Goal: Task Accomplishment & Management: Use online tool/utility

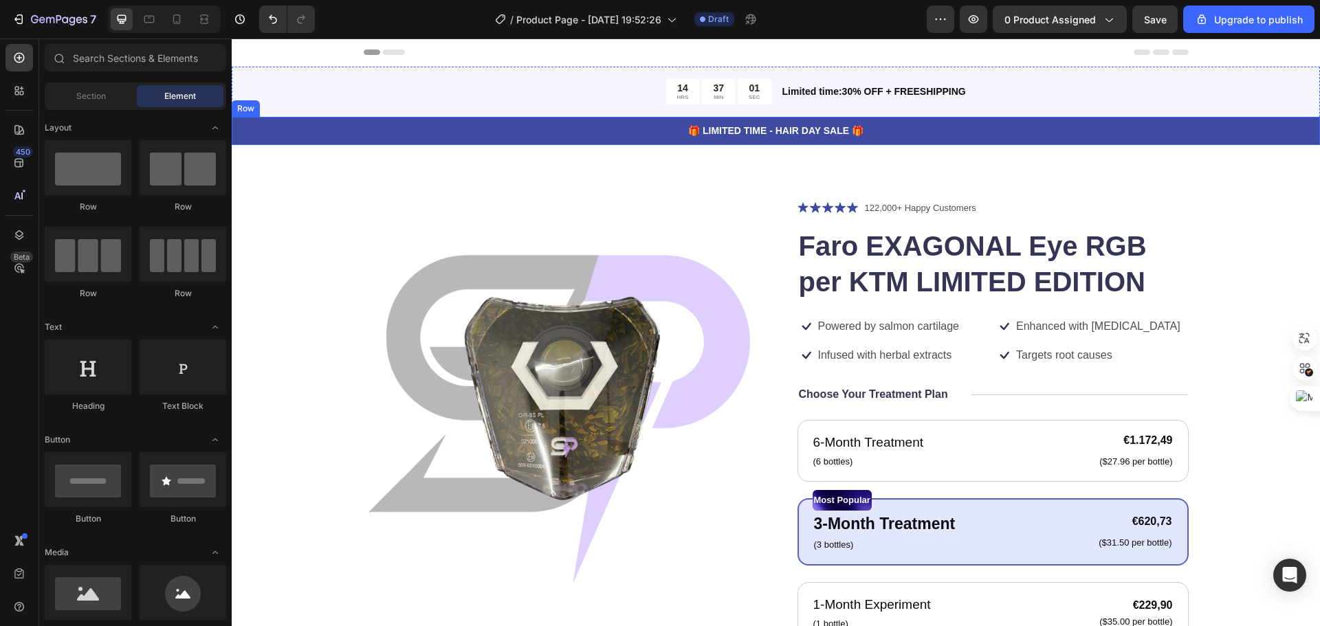
click at [377, 141] on div "🎁 LIMITED TIME - HAIR DAY SALE 🎁 Text Block Row" at bounding box center [776, 131] width 1089 height 28
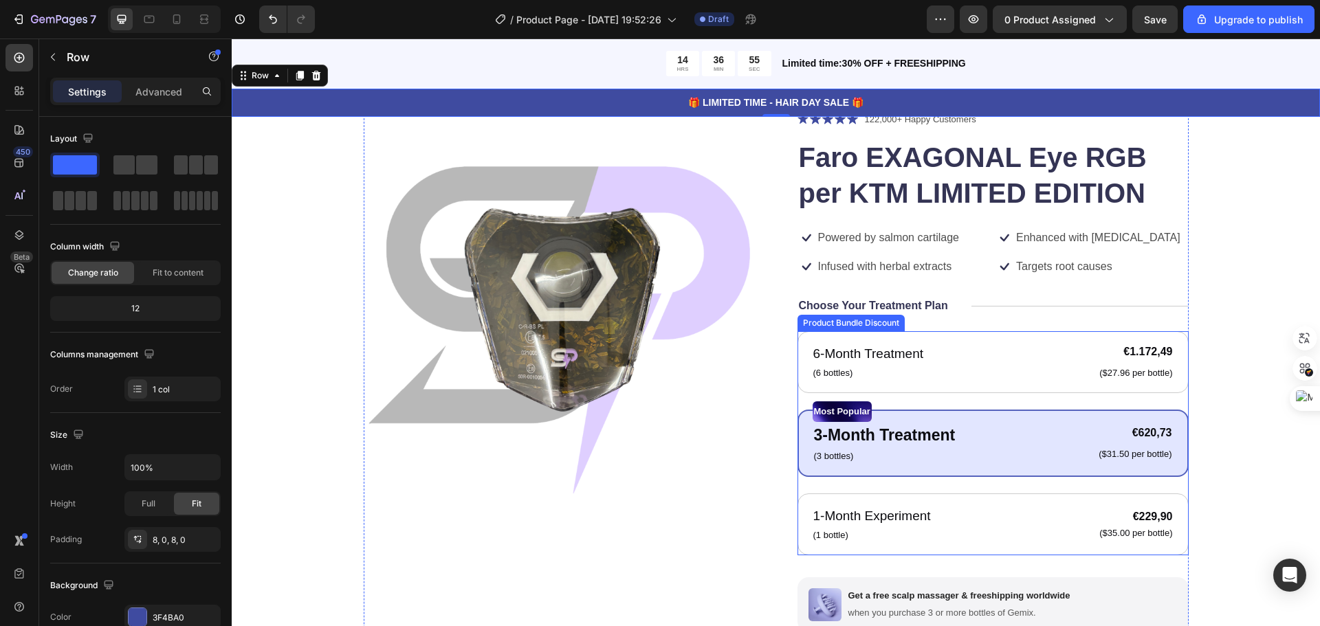
scroll to position [69, 0]
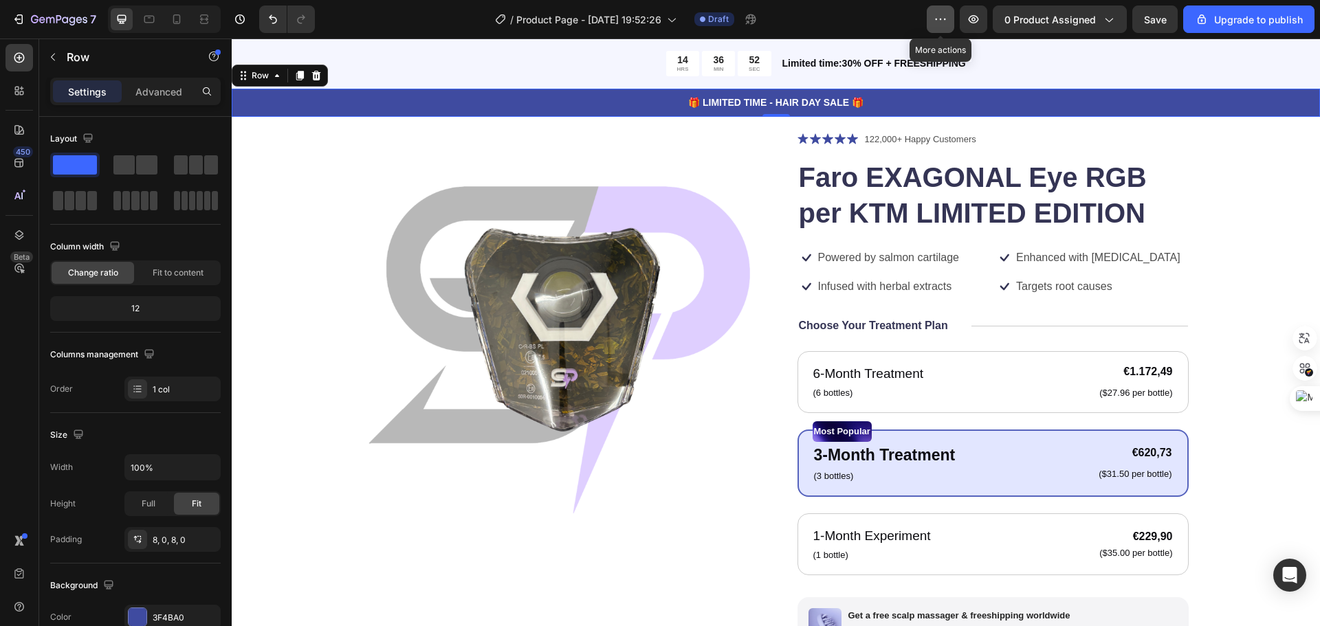
click at [942, 20] on icon "button" at bounding box center [941, 19] width 14 height 14
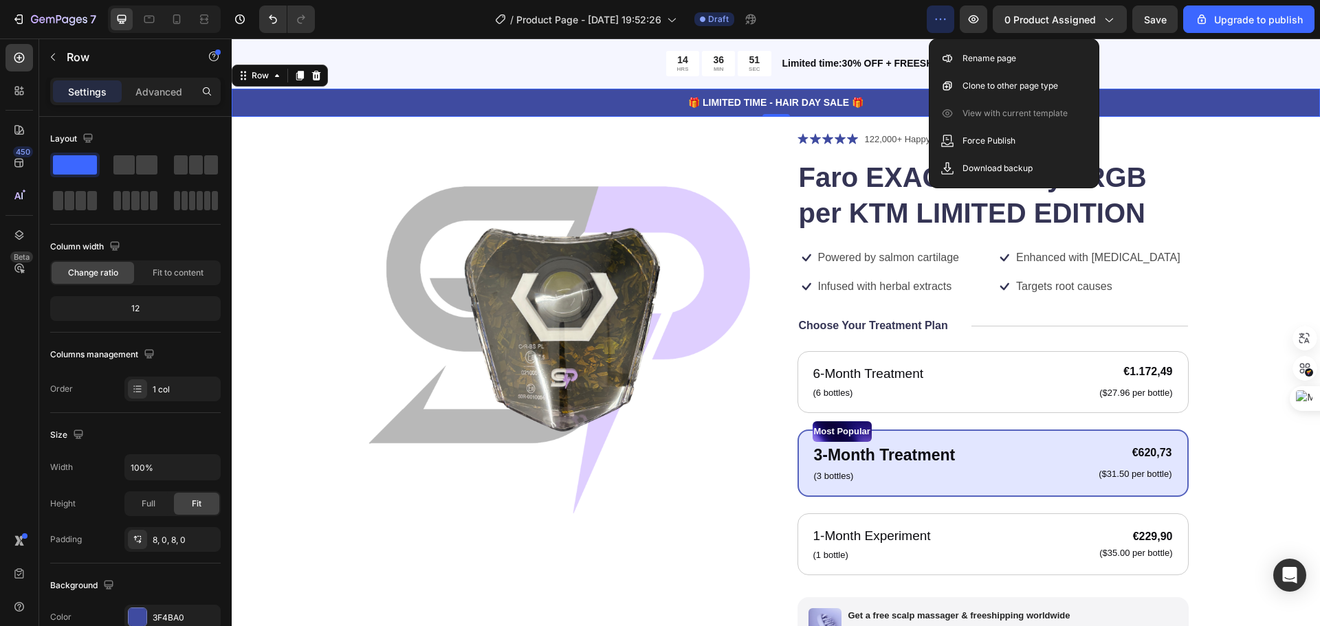
click at [942, 20] on icon "button" at bounding box center [941, 19] width 14 height 14
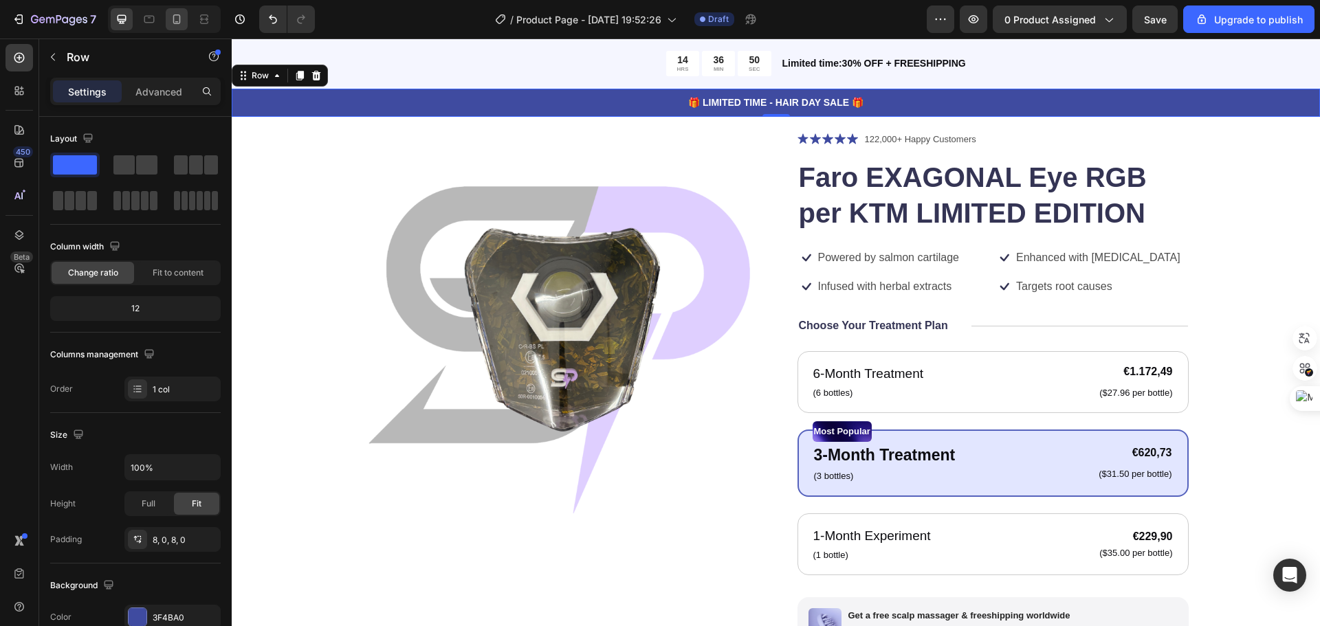
click at [178, 15] on icon at bounding box center [177, 19] width 8 height 10
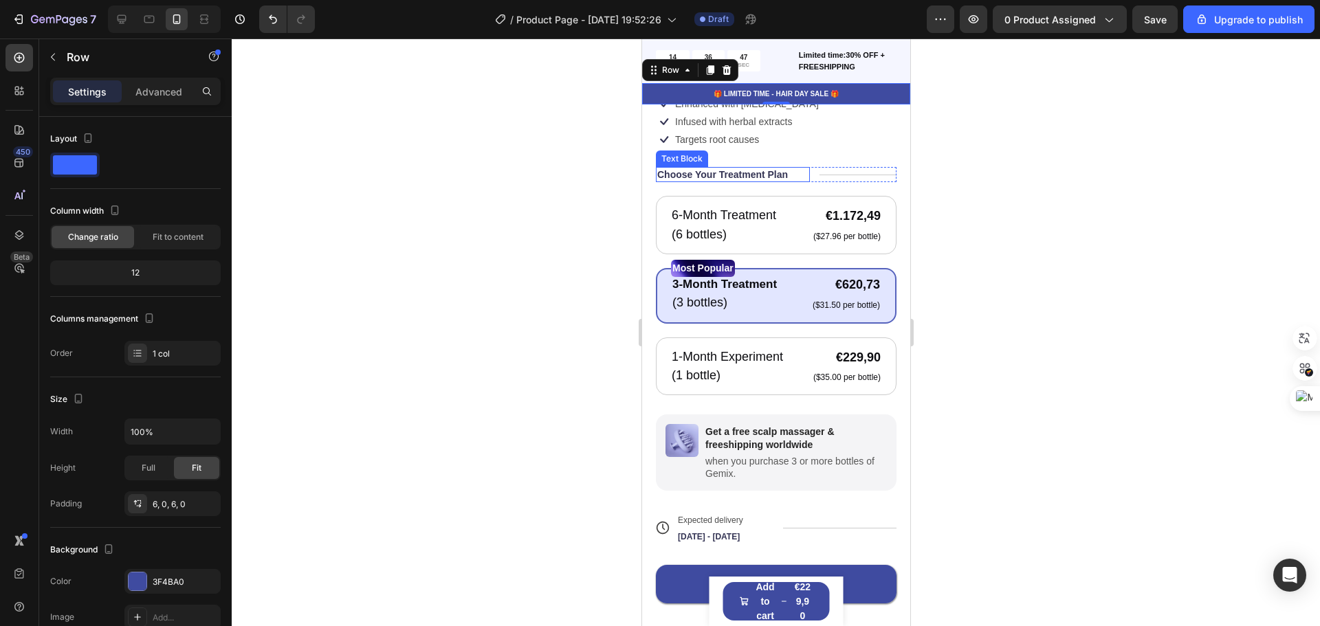
scroll to position [550, 0]
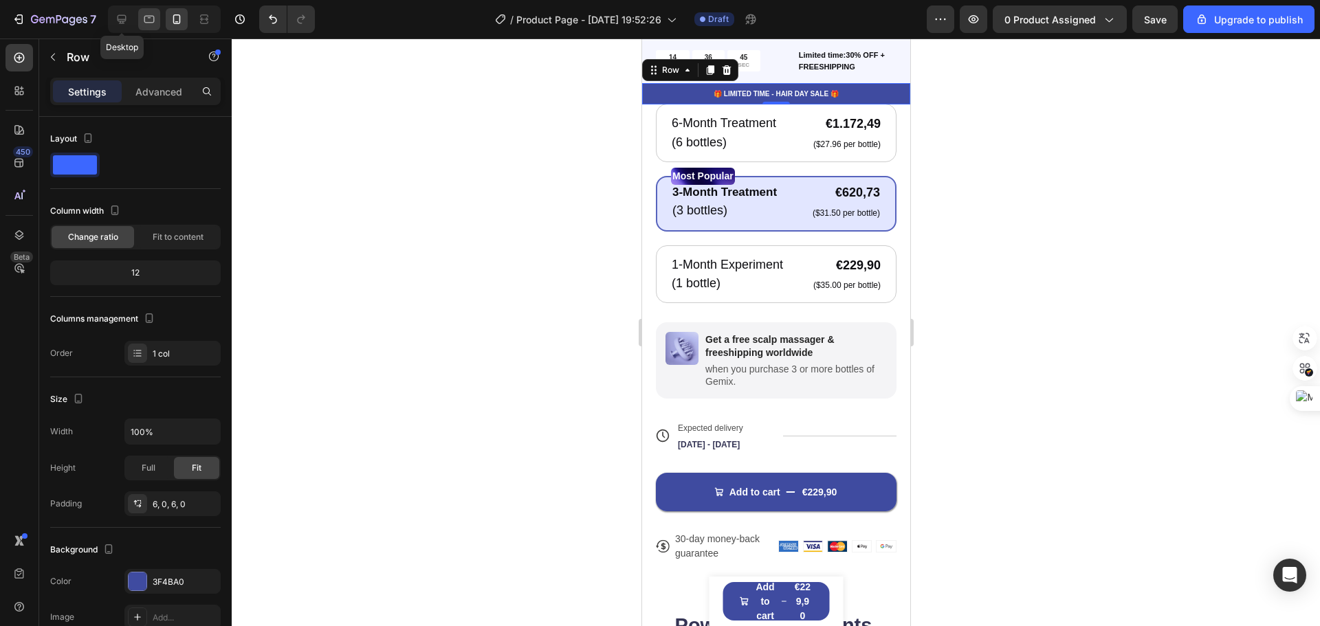
drag, startPoint x: 129, startPoint y: 21, endPoint x: 150, endPoint y: 28, distance: 22.0
click at [129, 20] on div at bounding box center [122, 19] width 22 height 22
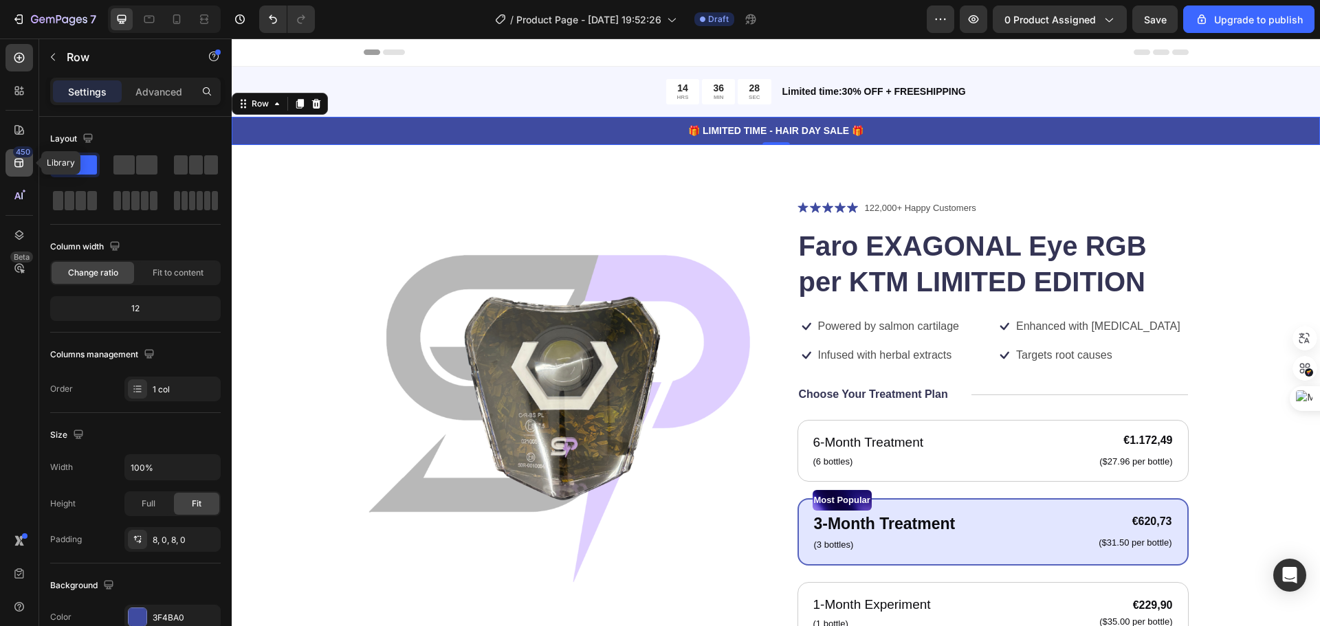
click at [17, 168] on icon at bounding box center [19, 163] width 14 height 14
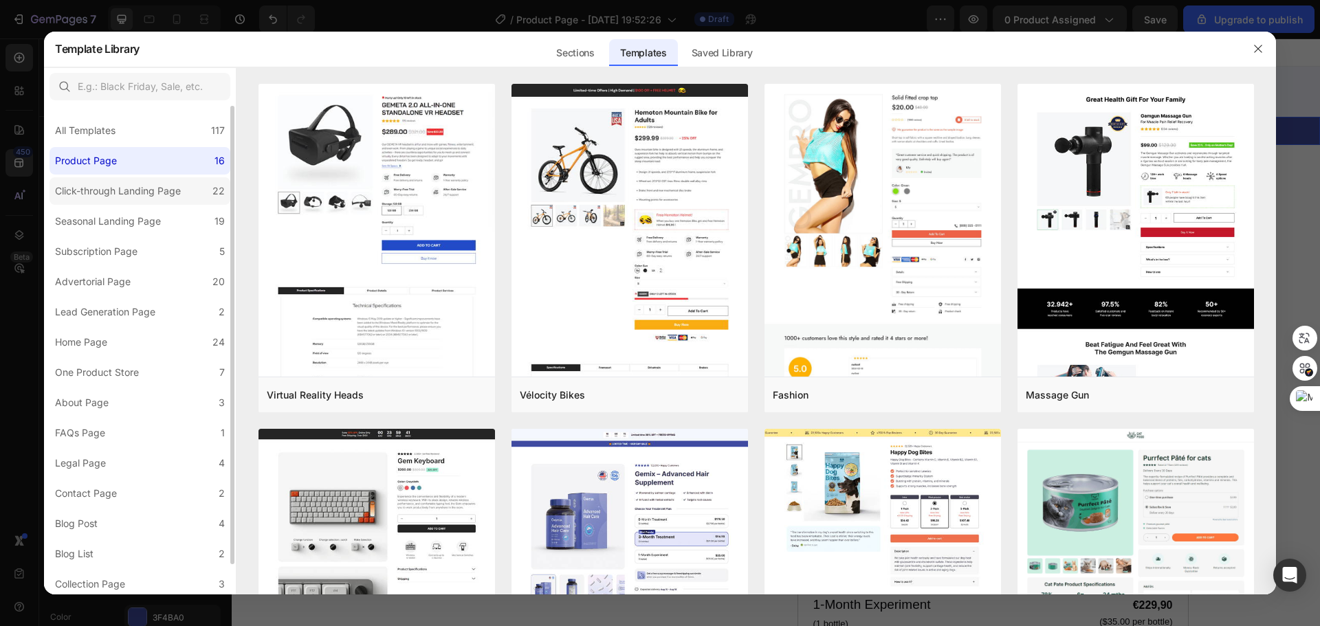
click at [149, 195] on div "Click-through Landing Page" at bounding box center [118, 191] width 126 height 17
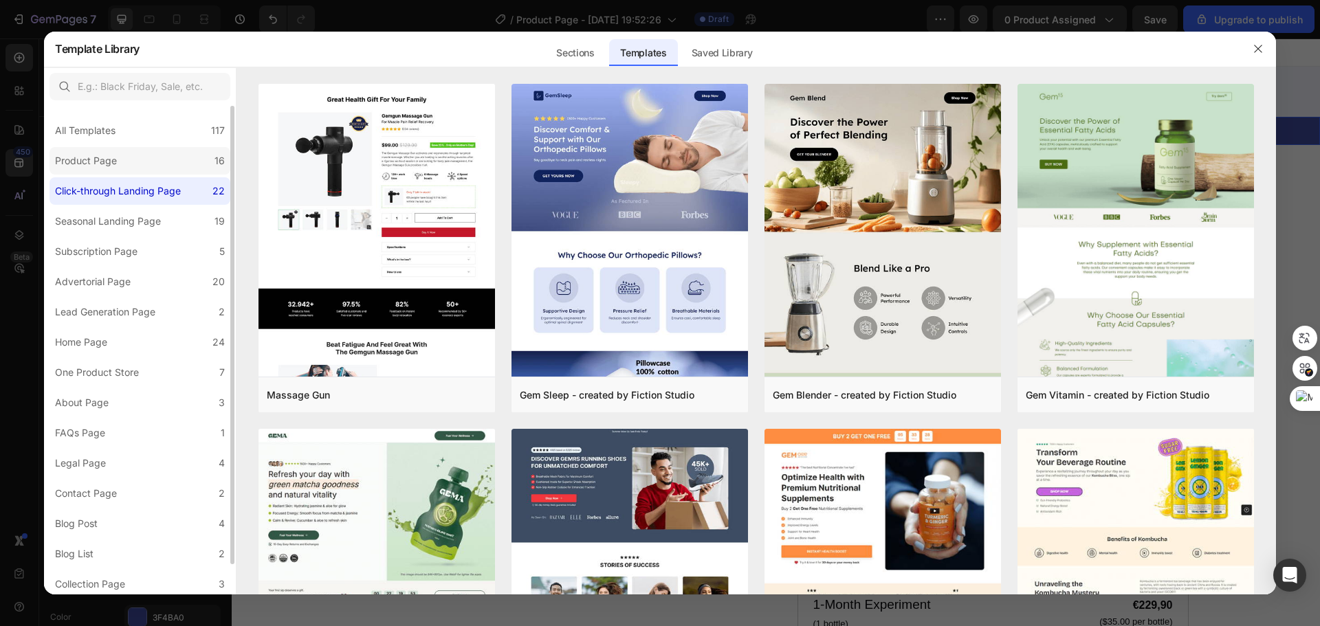
click at [146, 154] on label "Product Page 16" at bounding box center [140, 161] width 181 height 28
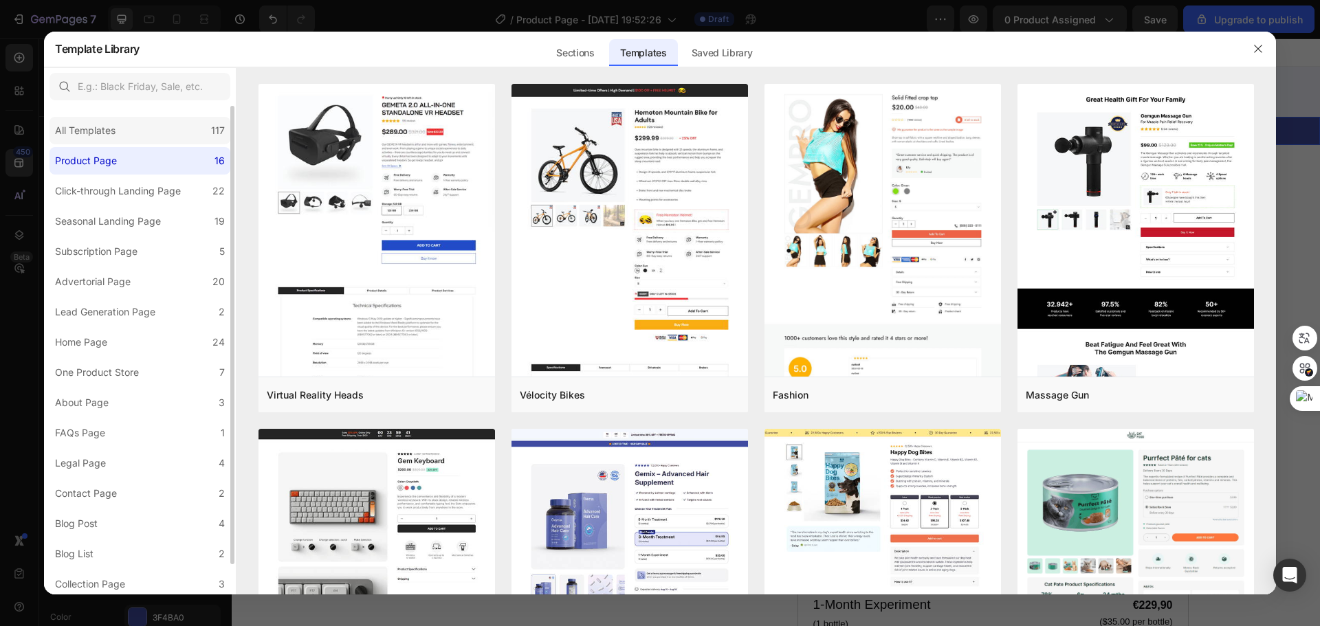
click at [123, 142] on div "All Templates 117" at bounding box center [140, 131] width 181 height 28
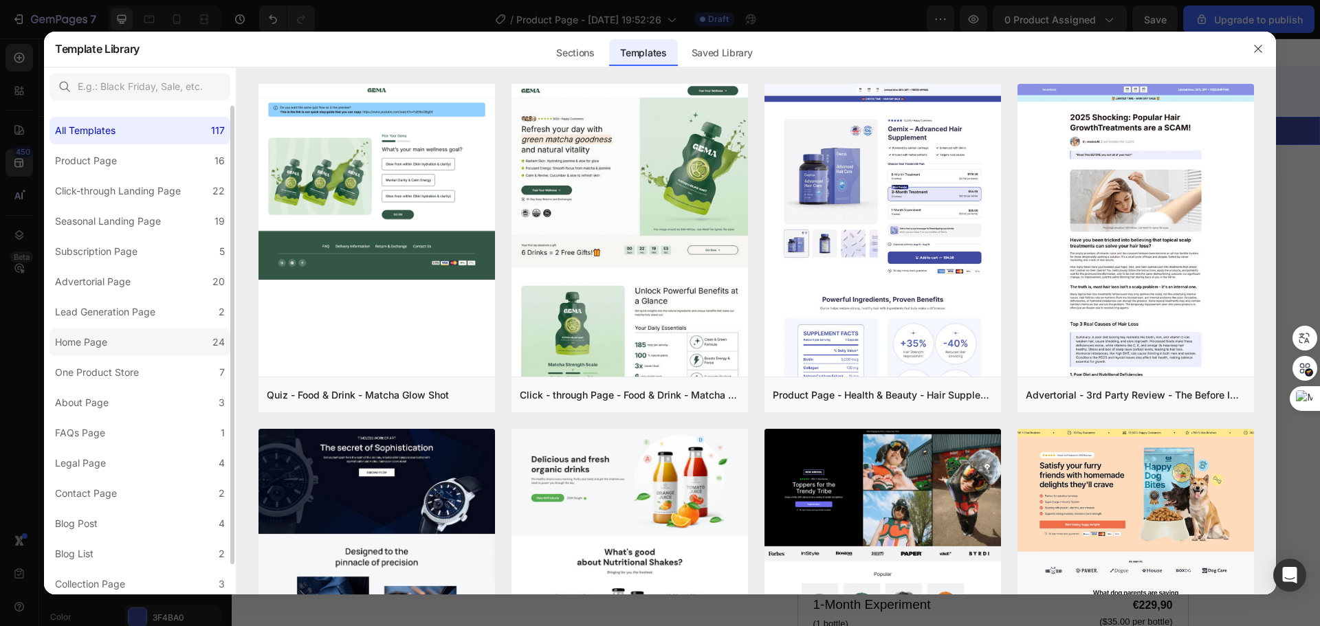
click at [108, 340] on div "Home Page" at bounding box center [84, 342] width 58 height 17
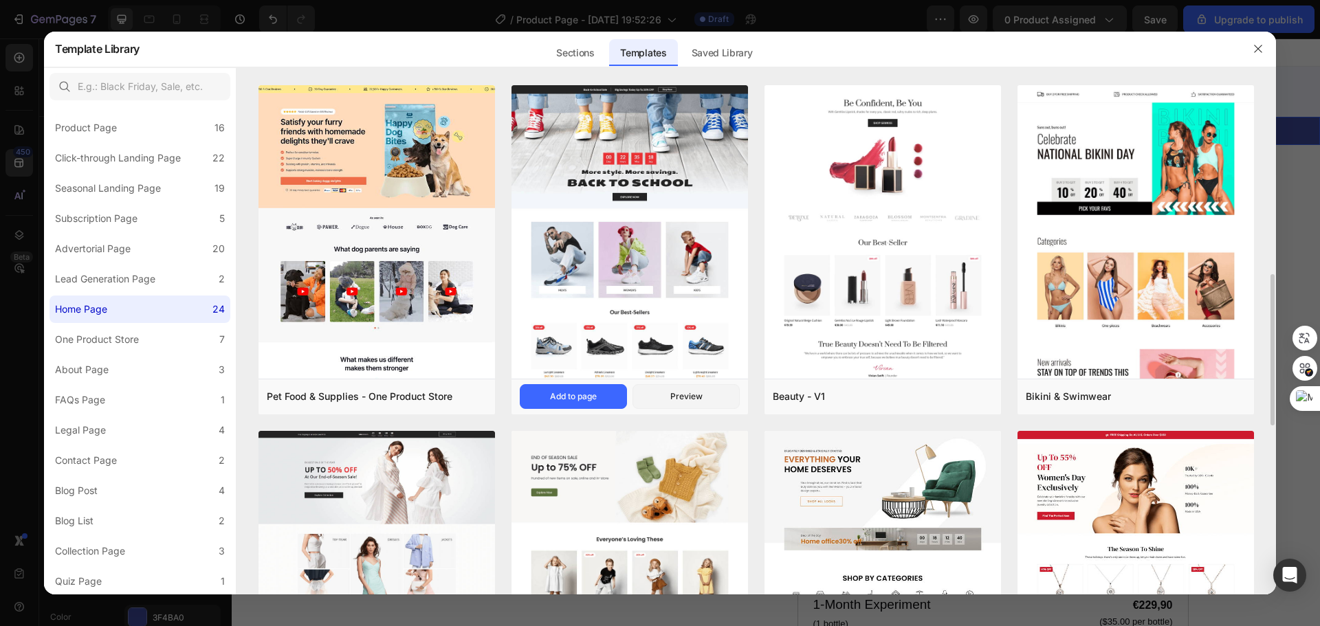
scroll to position [413, 0]
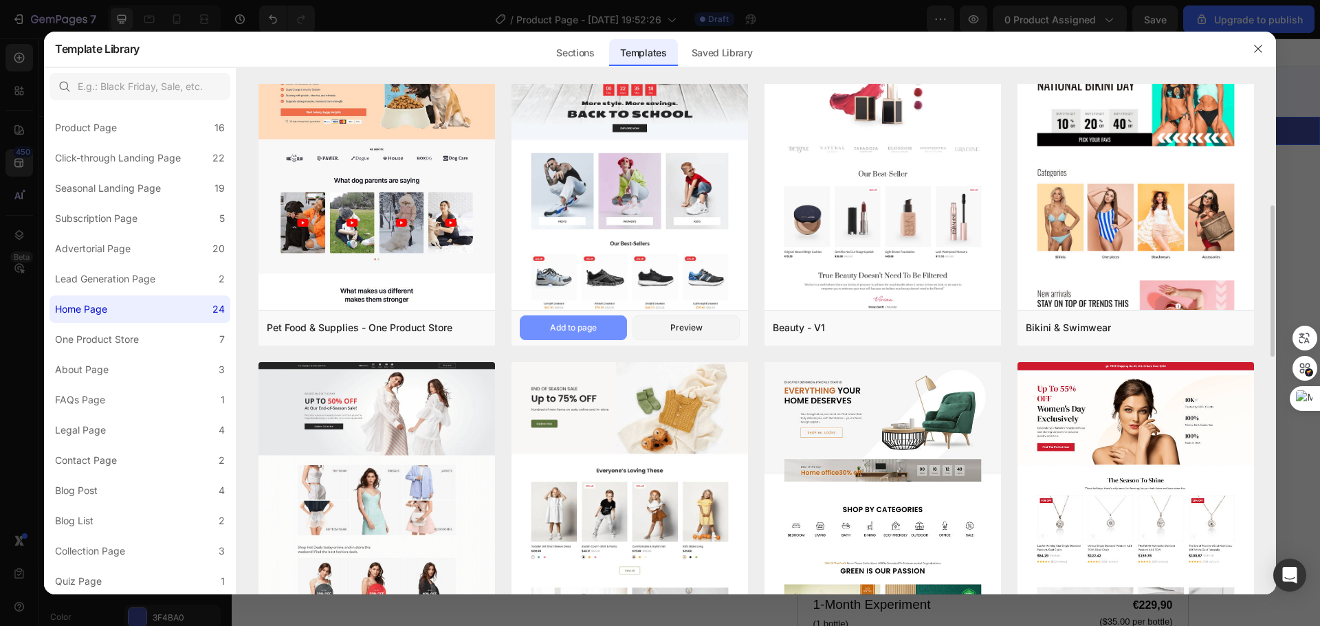
click at [579, 325] on div "Add to page" at bounding box center [573, 328] width 47 height 12
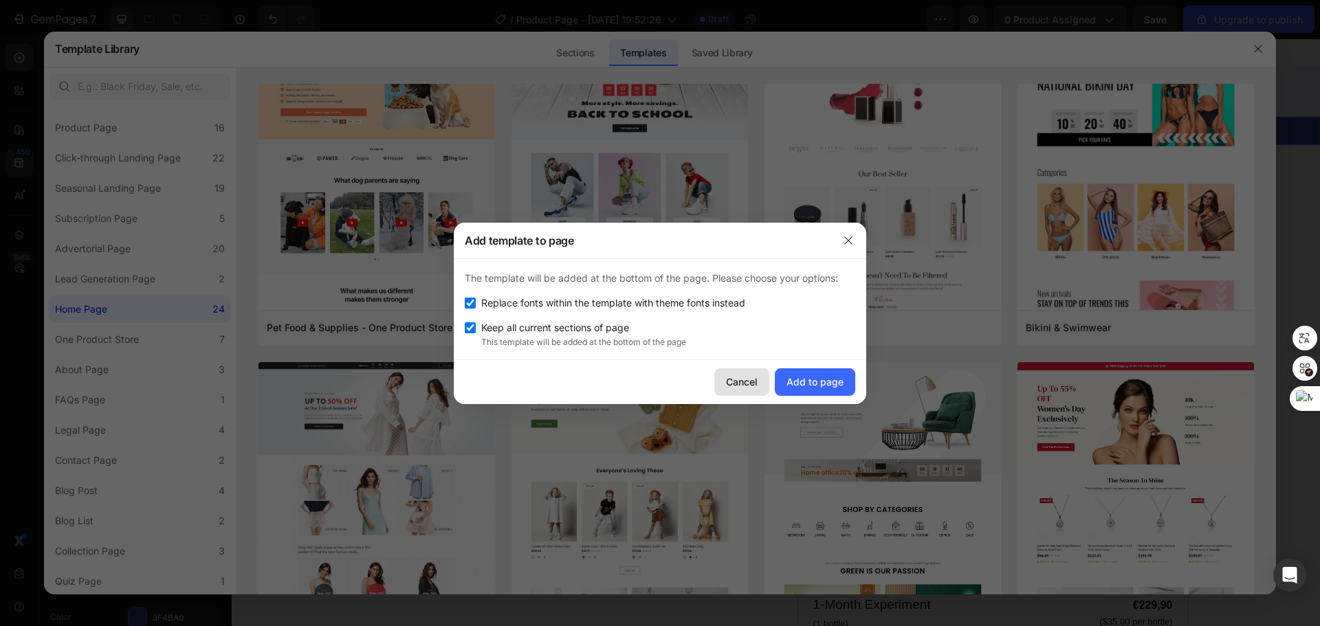
click at [739, 375] on div "Cancel" at bounding box center [742, 382] width 32 height 14
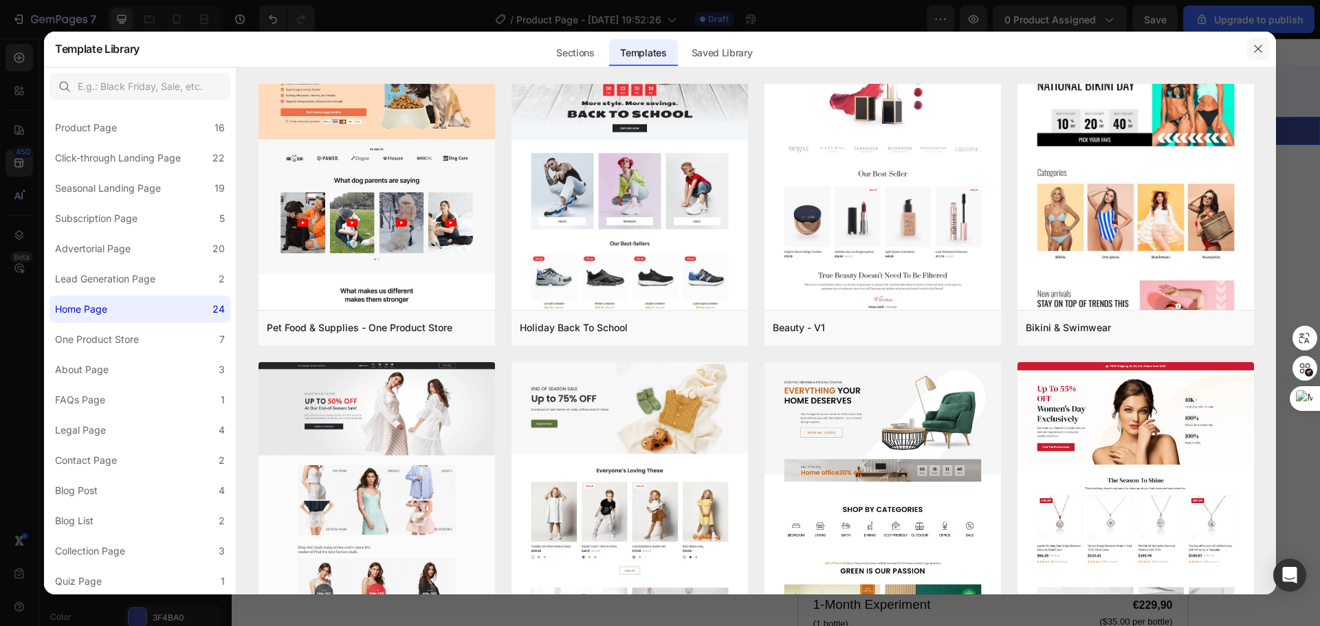
click at [1259, 43] on button "button" at bounding box center [1258, 49] width 22 height 22
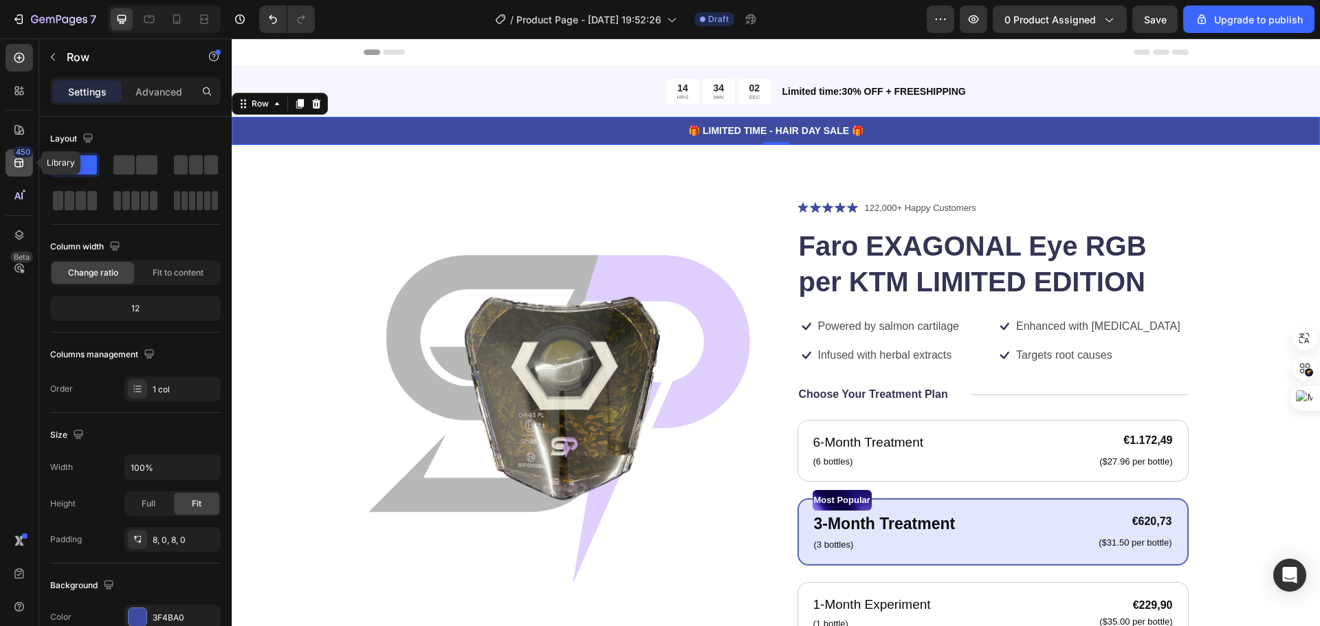
click at [13, 161] on icon at bounding box center [19, 163] width 14 height 14
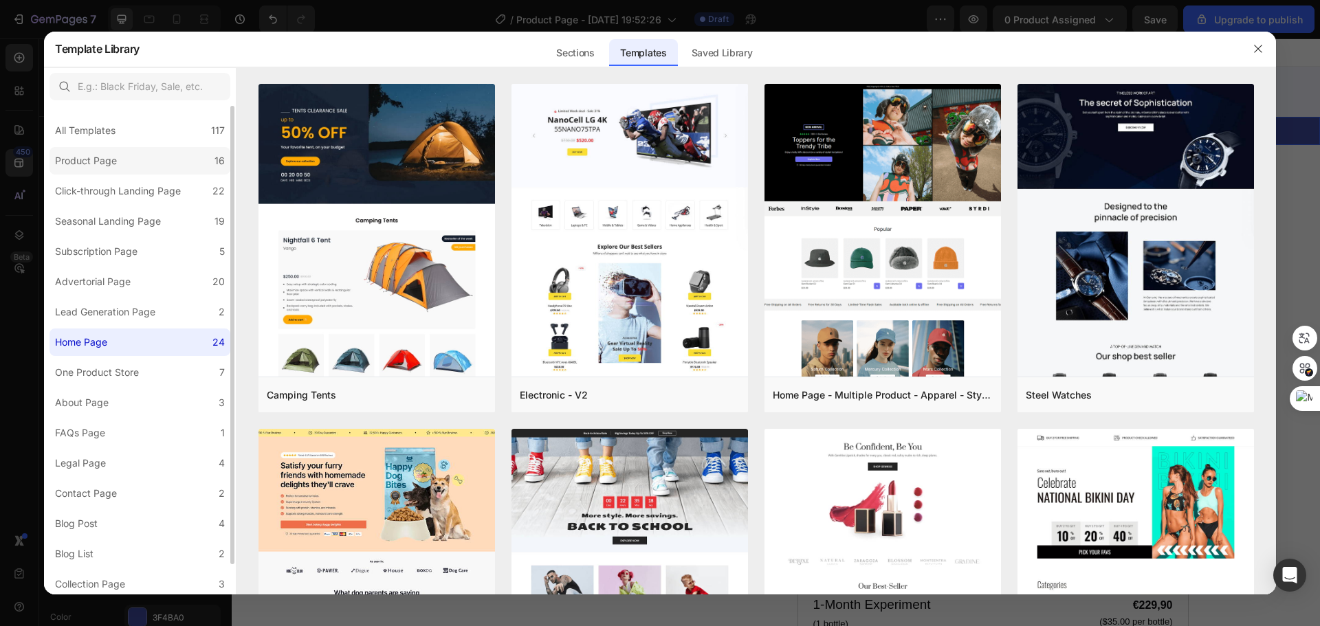
click at [111, 157] on div "Product Page" at bounding box center [86, 161] width 62 height 17
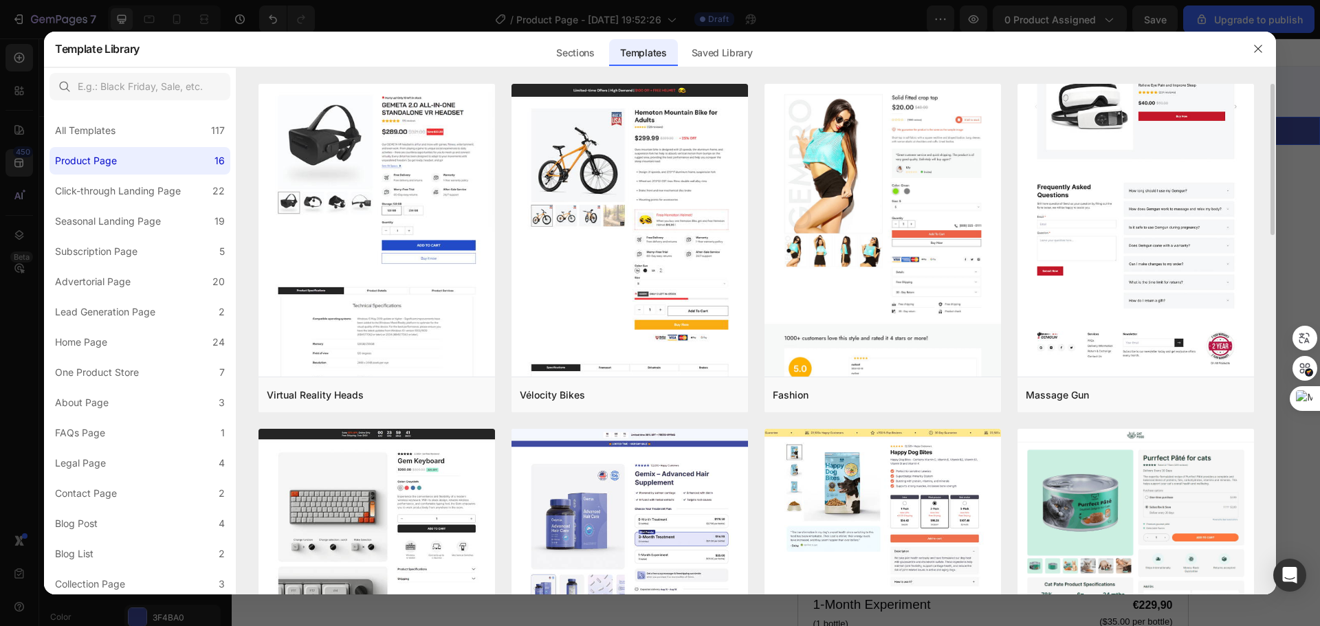
scroll to position [275, 0]
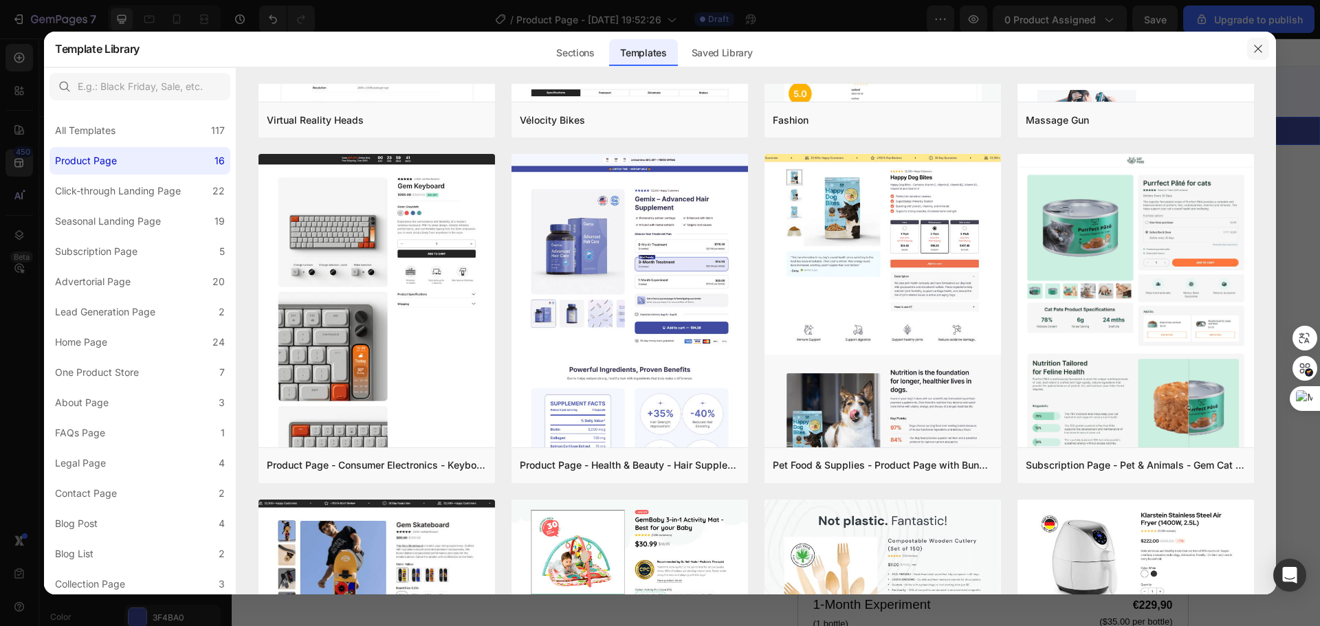
click at [1260, 46] on icon "button" at bounding box center [1258, 48] width 11 height 11
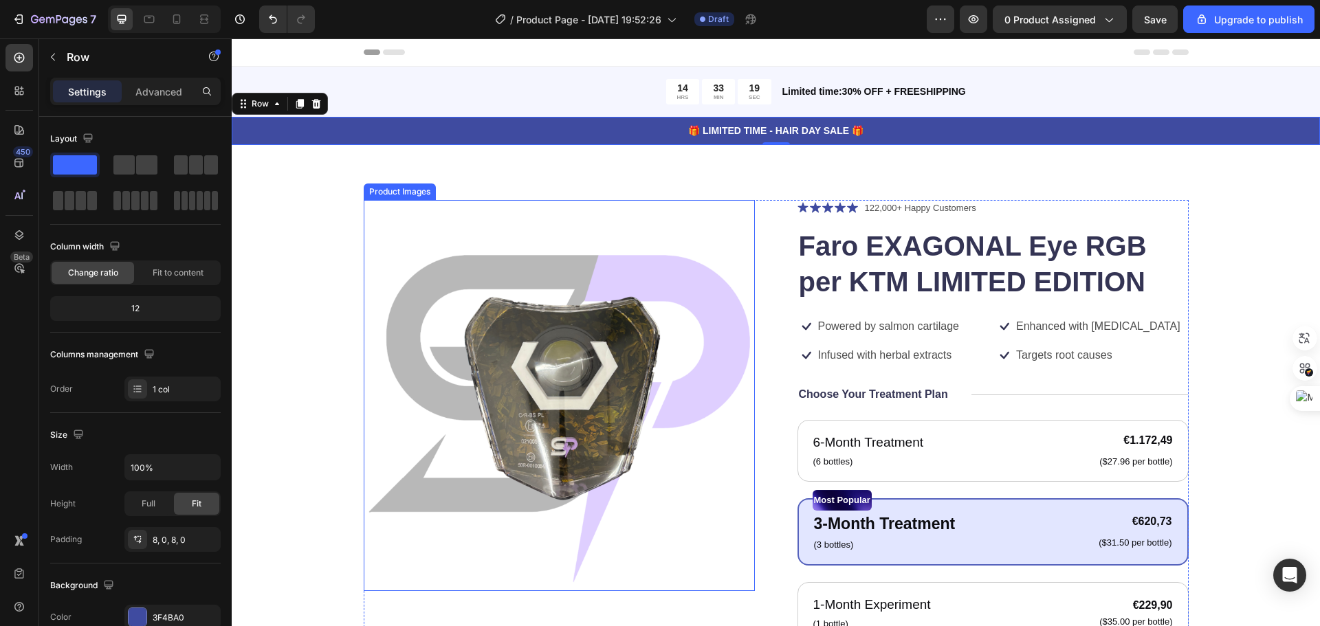
click at [572, 362] on img at bounding box center [559, 395] width 391 height 391
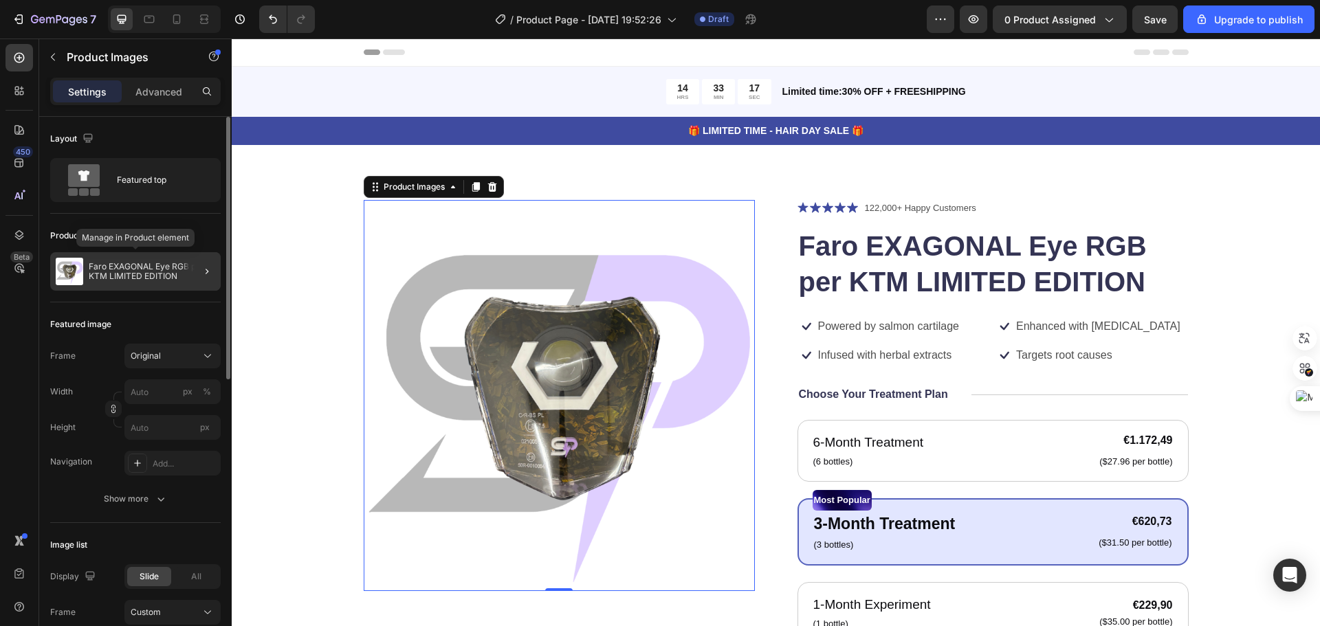
click at [116, 256] on div "Faro EXAGONAL Eye RGB per KTM LIMITED EDITION" at bounding box center [135, 271] width 171 height 39
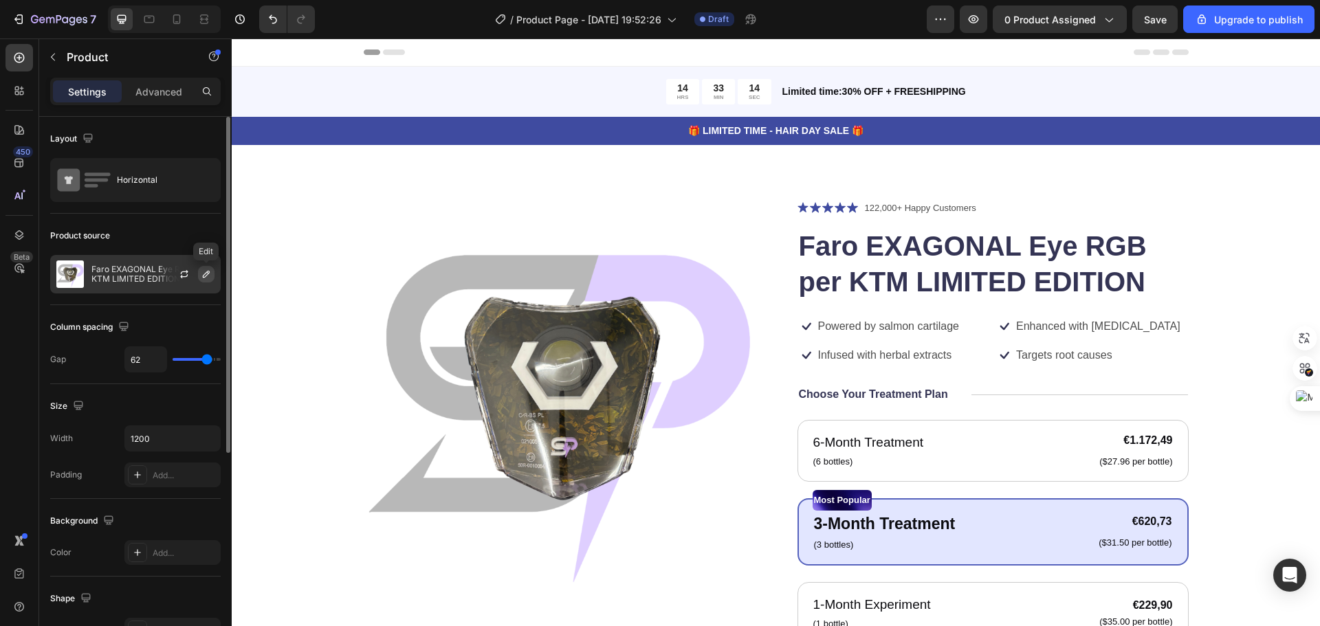
click at [206, 274] on icon "button" at bounding box center [206, 274] width 11 height 11
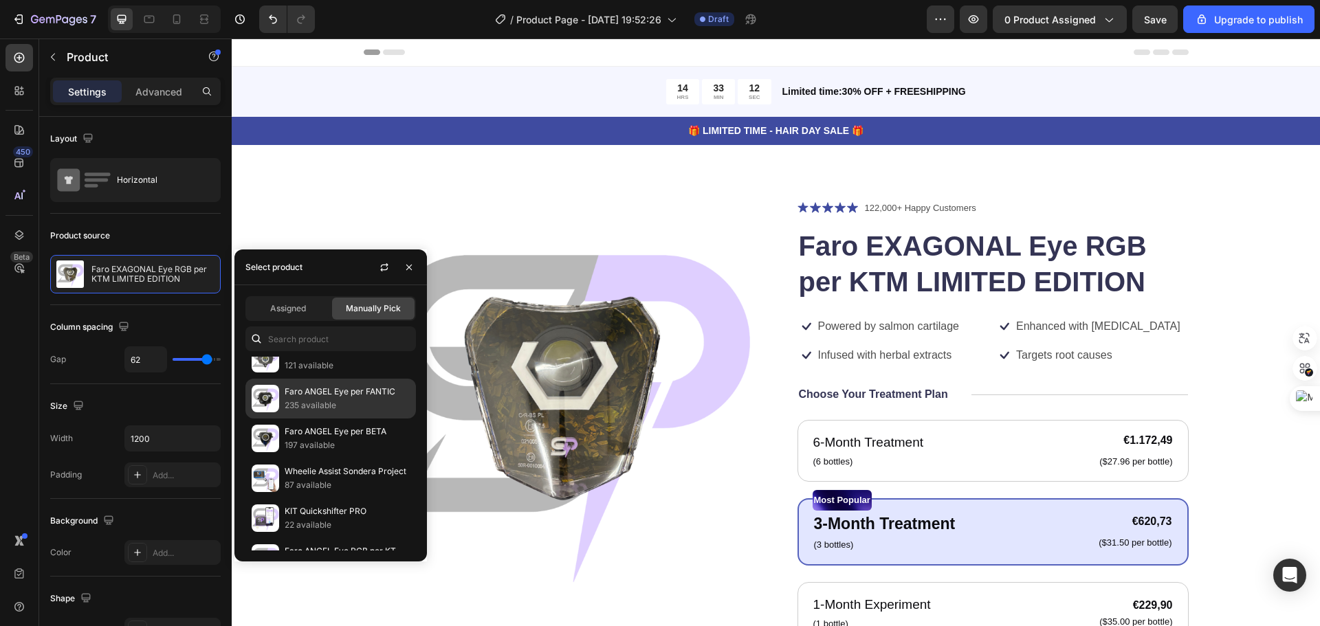
scroll to position [206, 0]
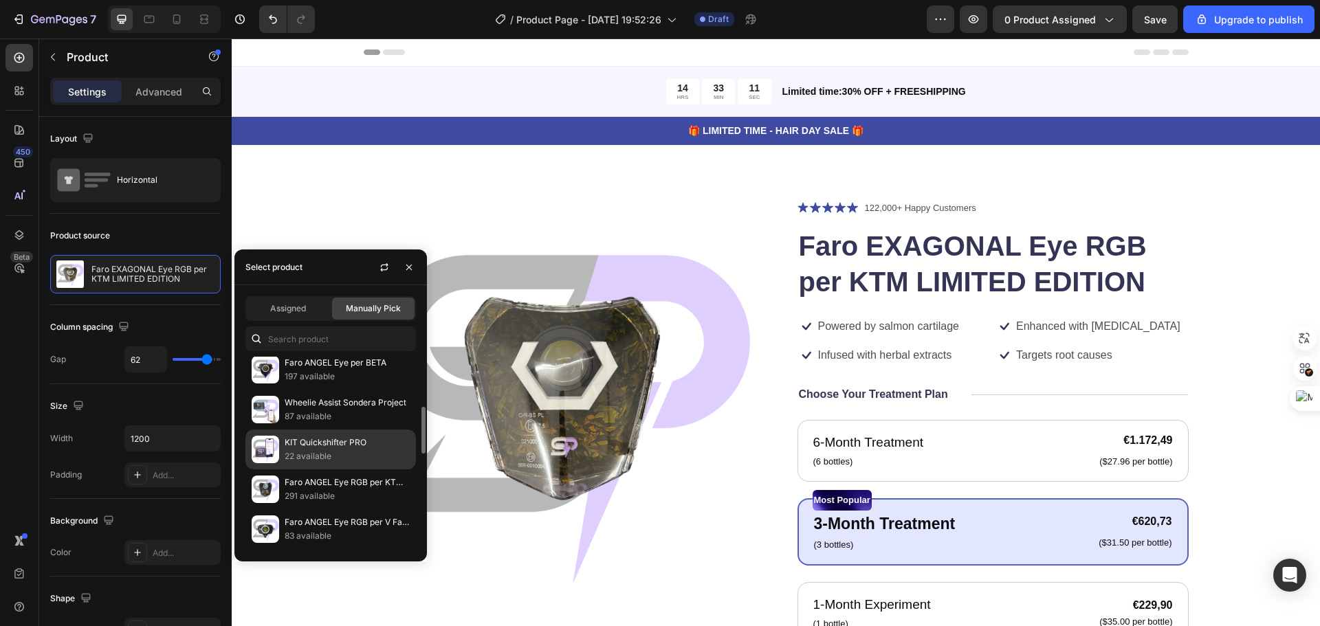
click at [313, 439] on p "KIT Quickshifter PRO" at bounding box center [347, 443] width 125 height 14
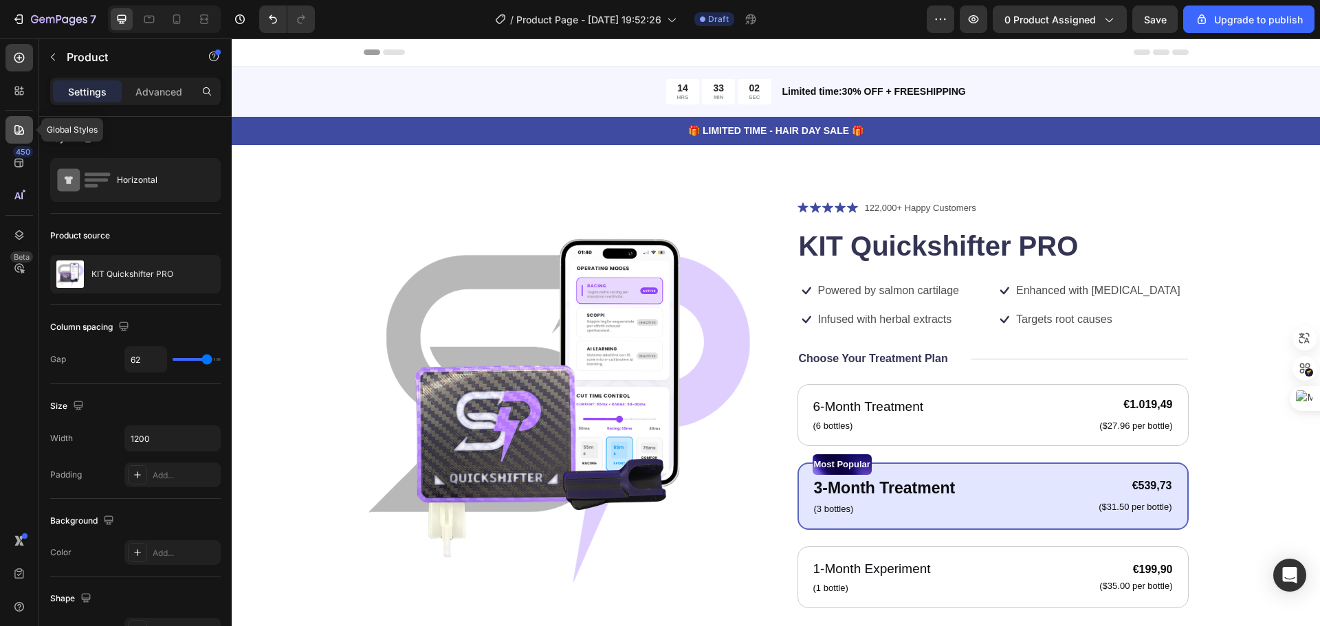
click at [24, 138] on div at bounding box center [20, 130] width 28 height 28
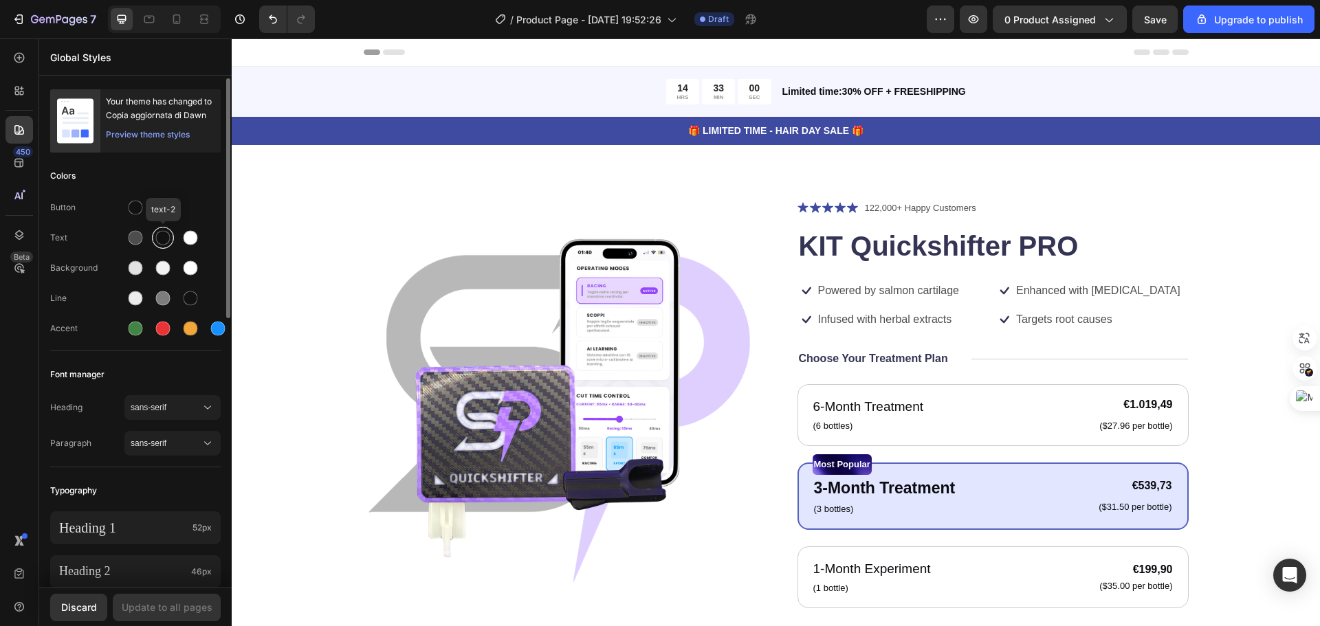
click at [168, 234] on div at bounding box center [163, 238] width 14 height 14
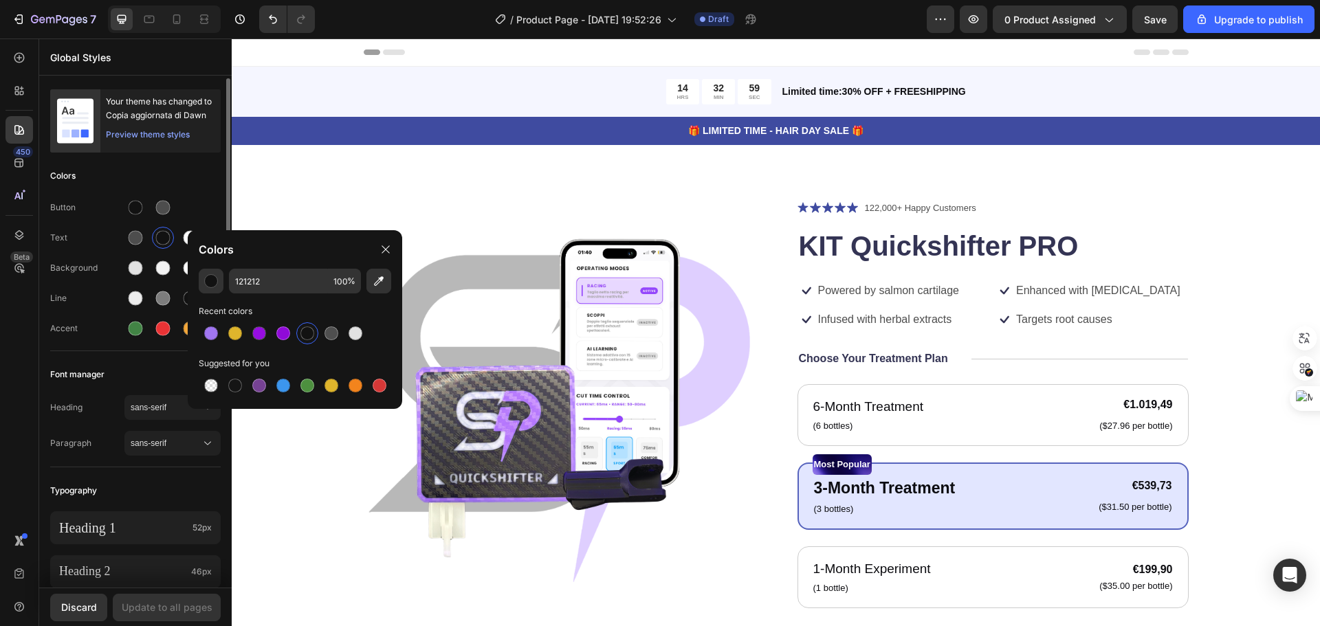
click at [102, 251] on div "Button Text Background Line Accent" at bounding box center [135, 269] width 171 height 162
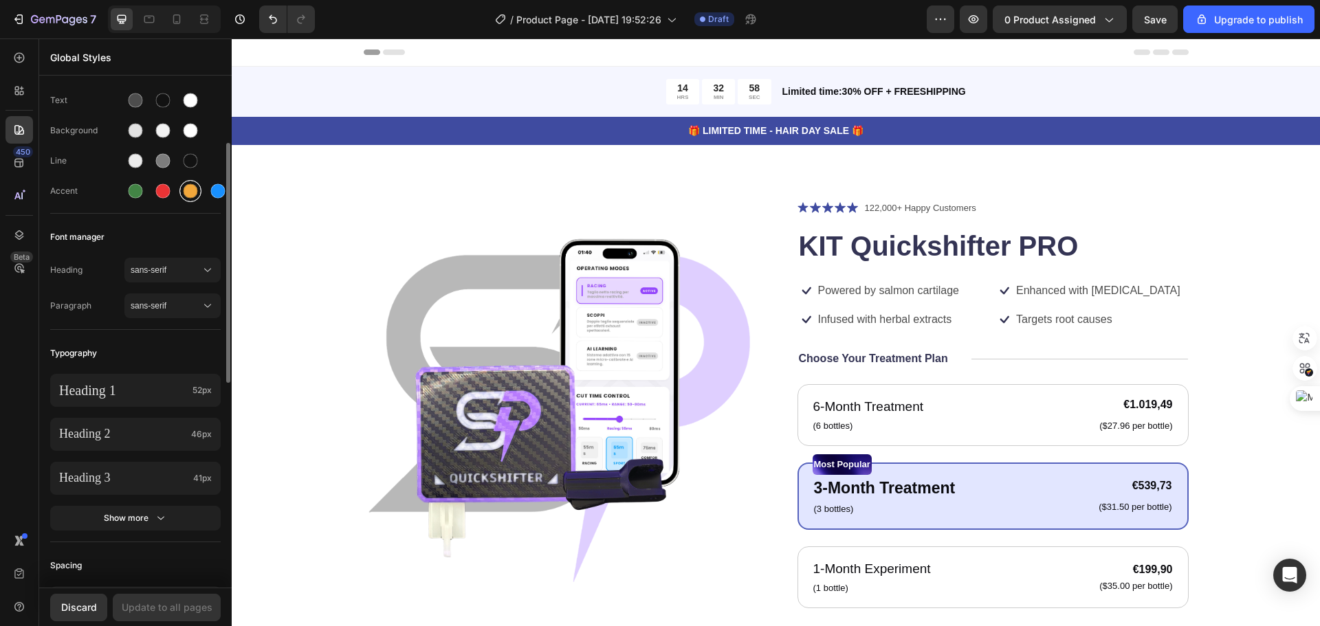
scroll to position [0, 0]
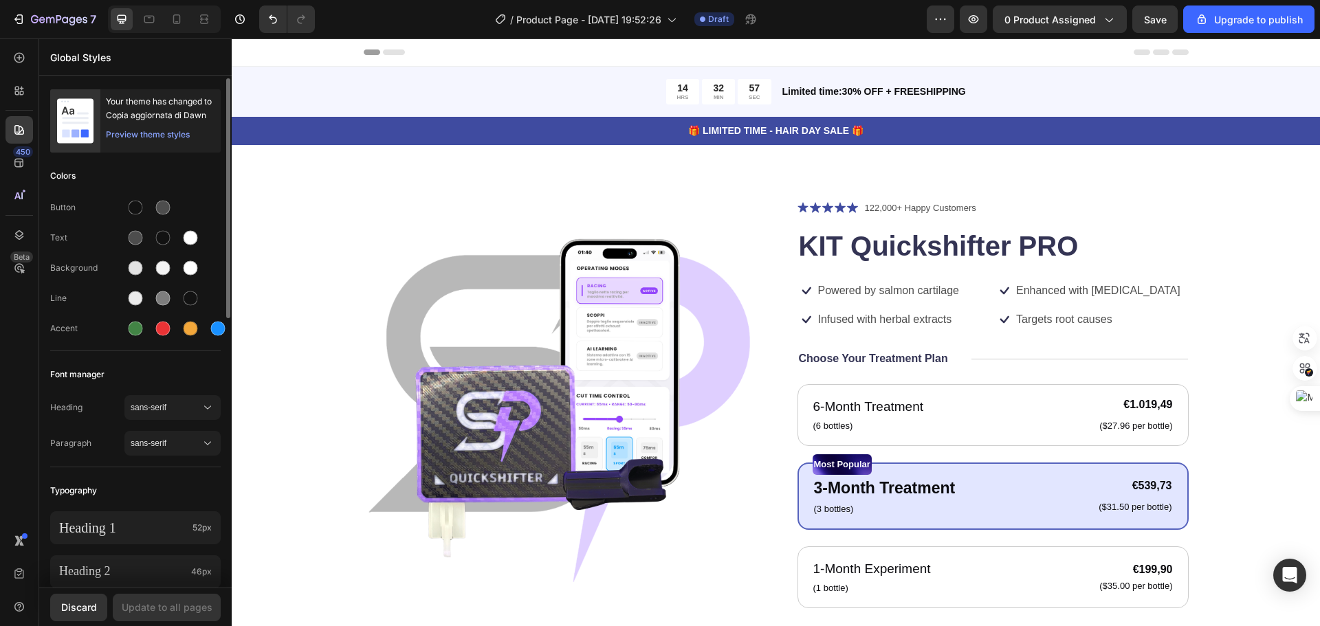
click at [156, 136] on div "Preview theme styles" at bounding box center [148, 135] width 84 height 14
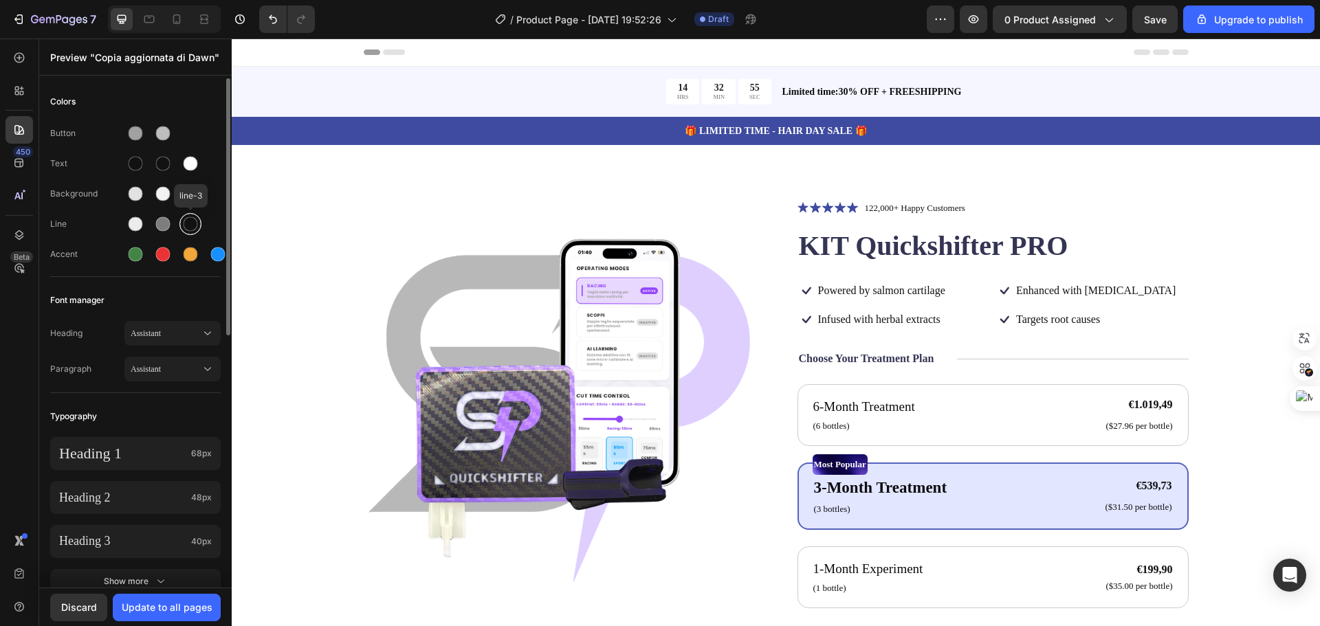
click at [199, 226] on div at bounding box center [190, 224] width 22 height 22
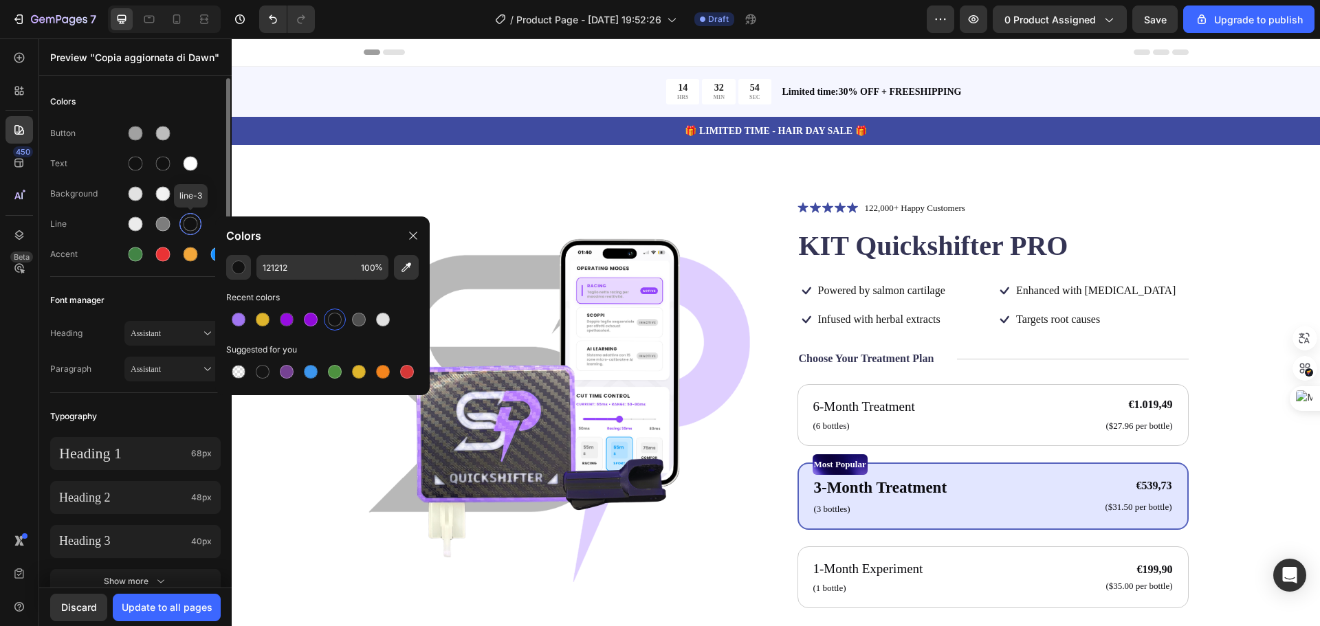
click at [193, 223] on div at bounding box center [191, 224] width 14 height 14
click at [93, 259] on div "Accent" at bounding box center [87, 254] width 74 height 12
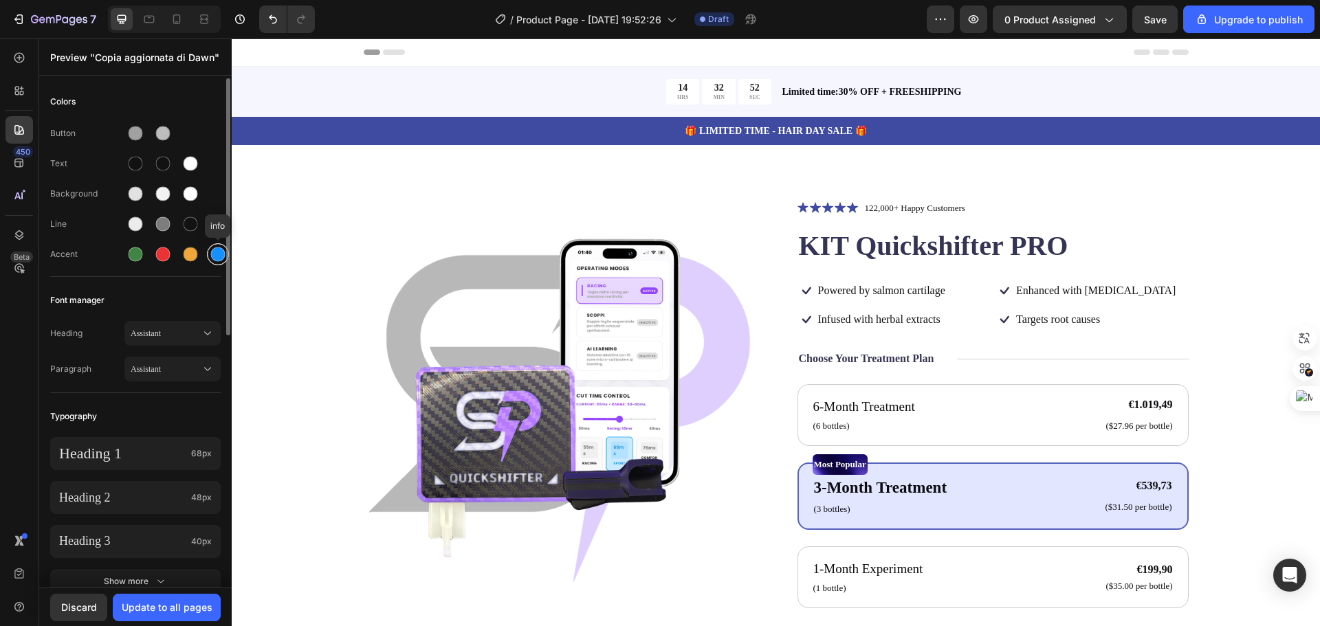
click at [219, 258] on div at bounding box center [218, 255] width 14 height 14
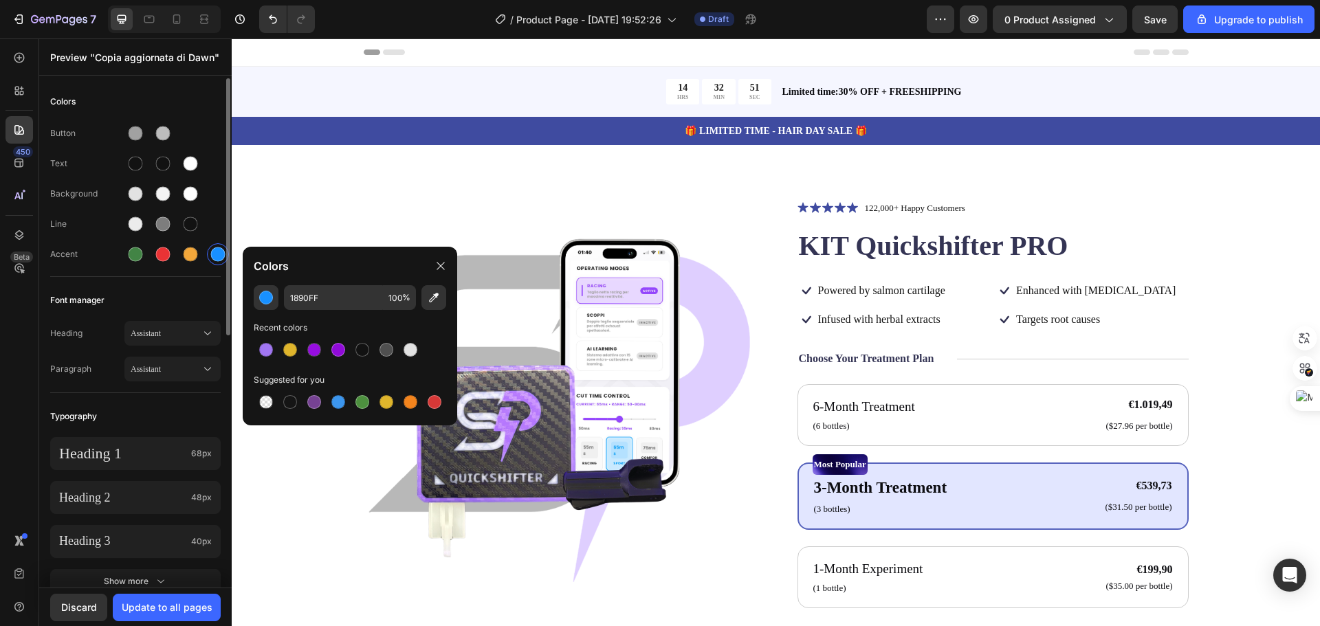
click at [156, 273] on div "Button Text Background Line Accent" at bounding box center [135, 195] width 171 height 162
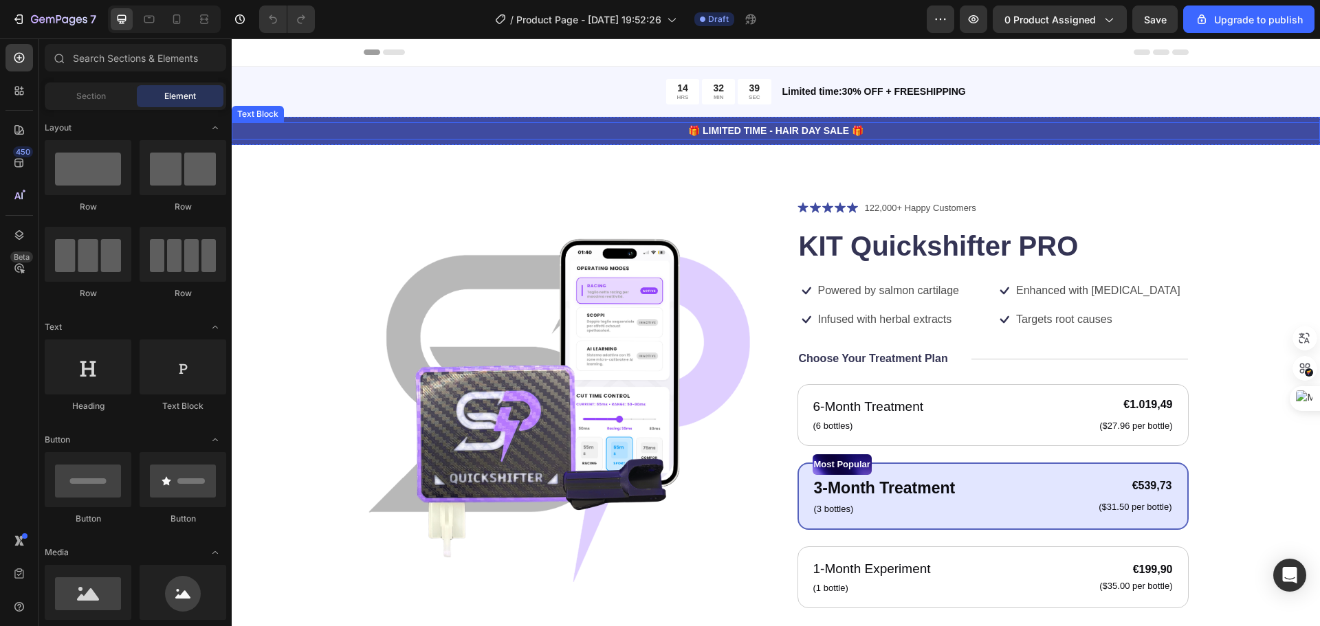
click at [1023, 136] on p "🎁 LIMITED TIME - HAIR DAY SALE 🎁" at bounding box center [776, 131] width 1086 height 14
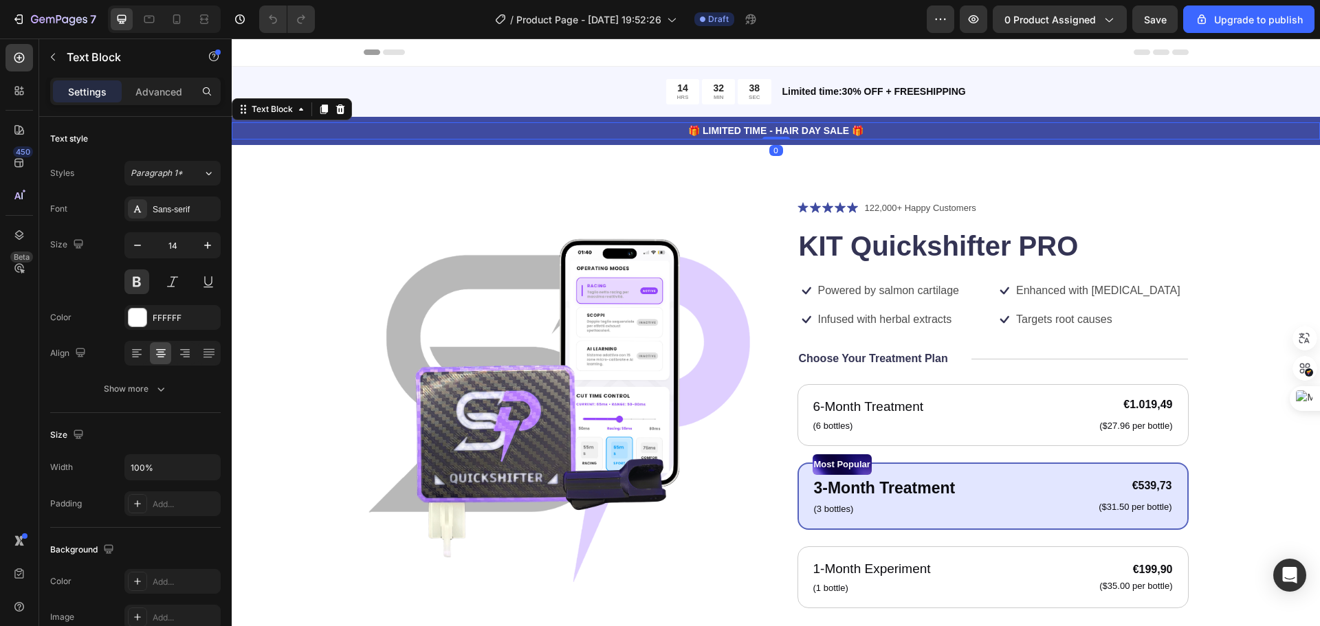
click at [1195, 129] on p "🎁 LIMITED TIME - HAIR DAY SALE 🎁" at bounding box center [776, 131] width 1086 height 14
click at [503, 143] on div "🎁 LIMITED TIME - HAIR DAY SALE 🎁 Text Block 0 Row" at bounding box center [776, 131] width 1089 height 28
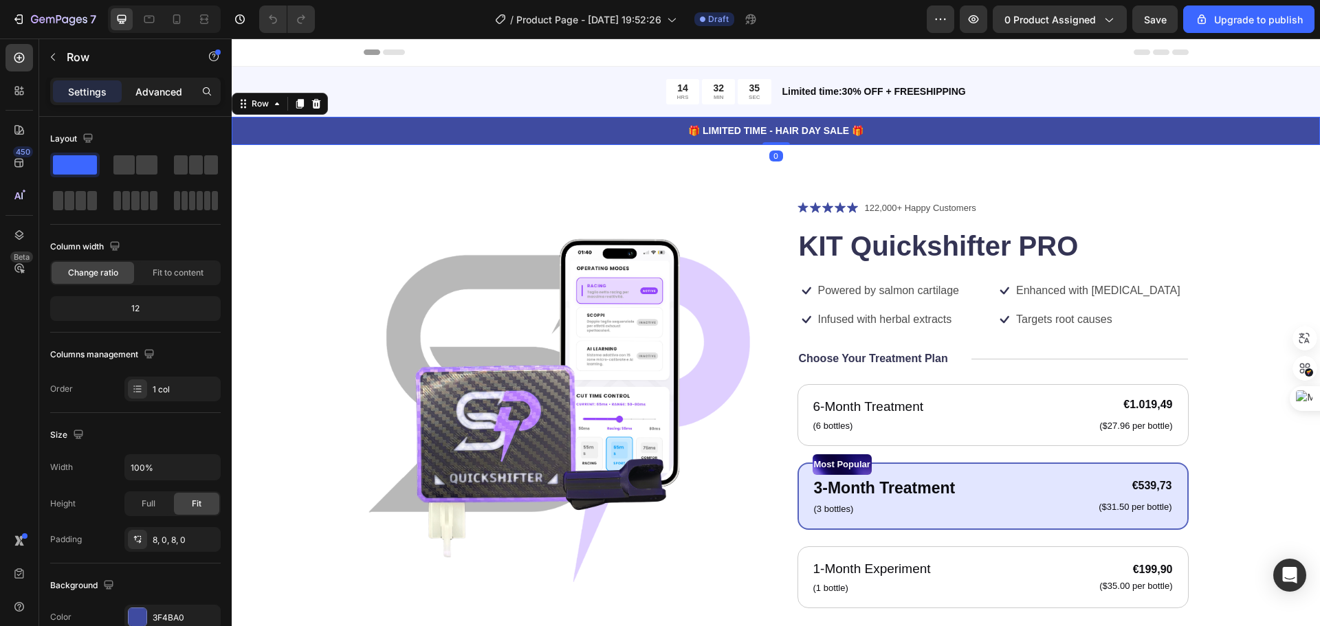
click at [140, 94] on p "Advanced" at bounding box center [158, 92] width 47 height 14
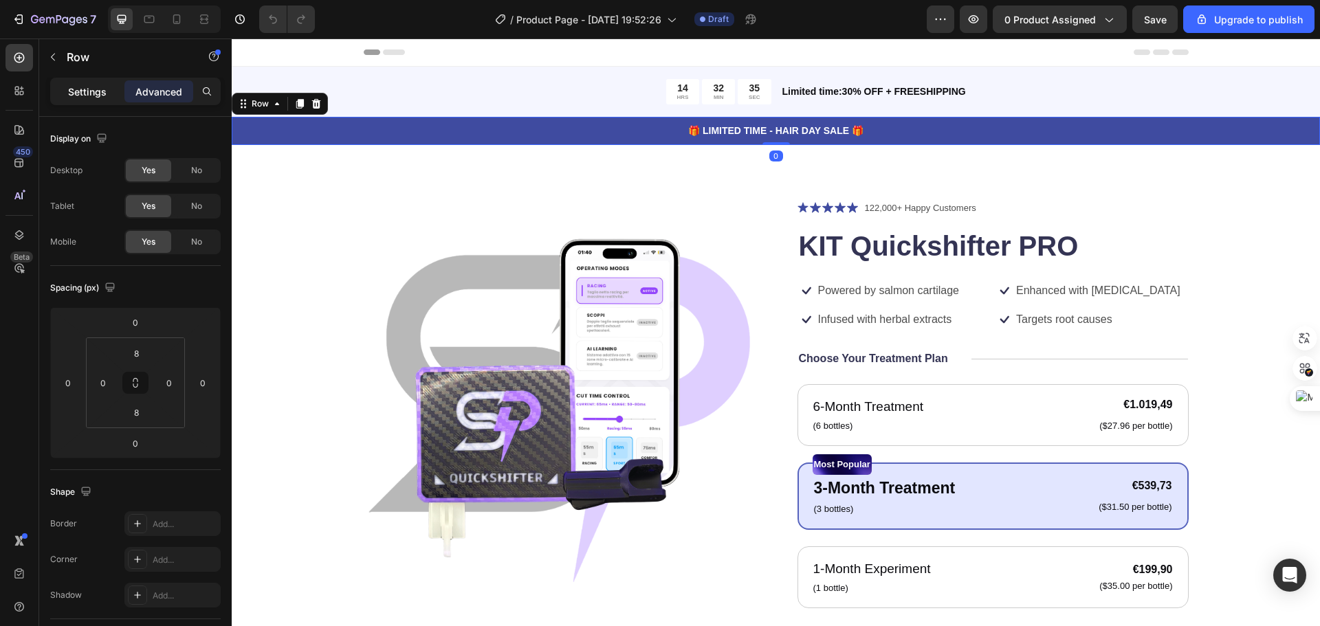
click at [98, 94] on p "Settings" at bounding box center [87, 92] width 39 height 14
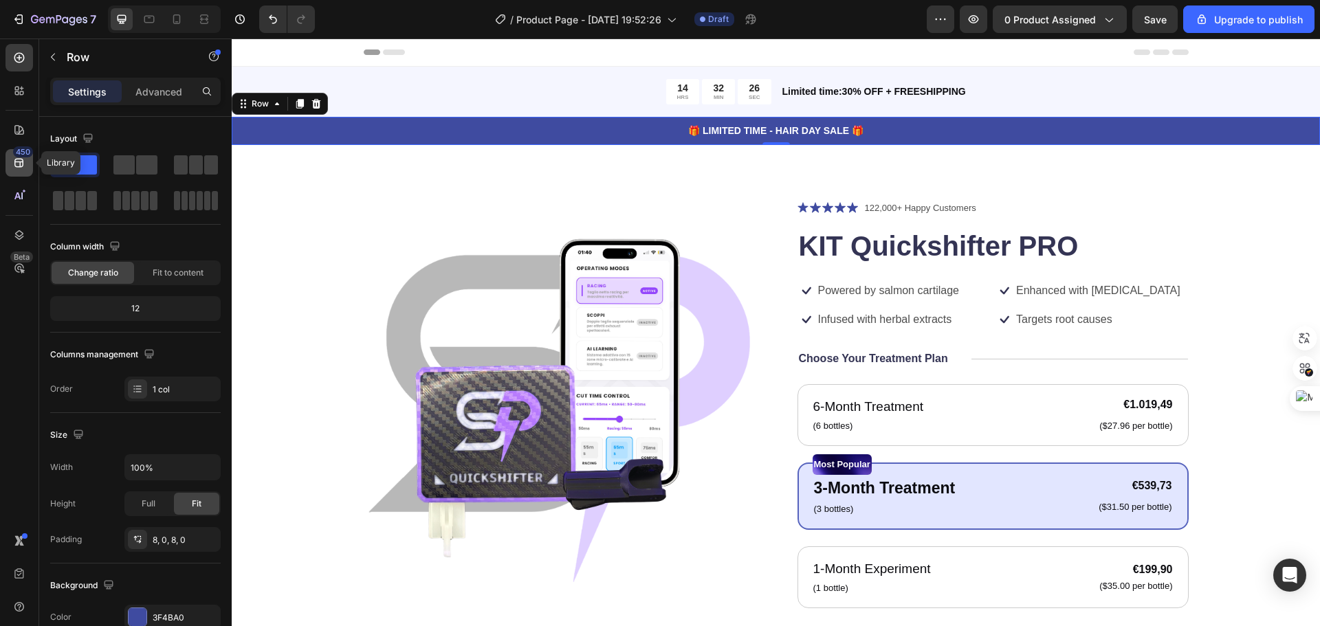
click at [17, 173] on div "450" at bounding box center [20, 163] width 28 height 28
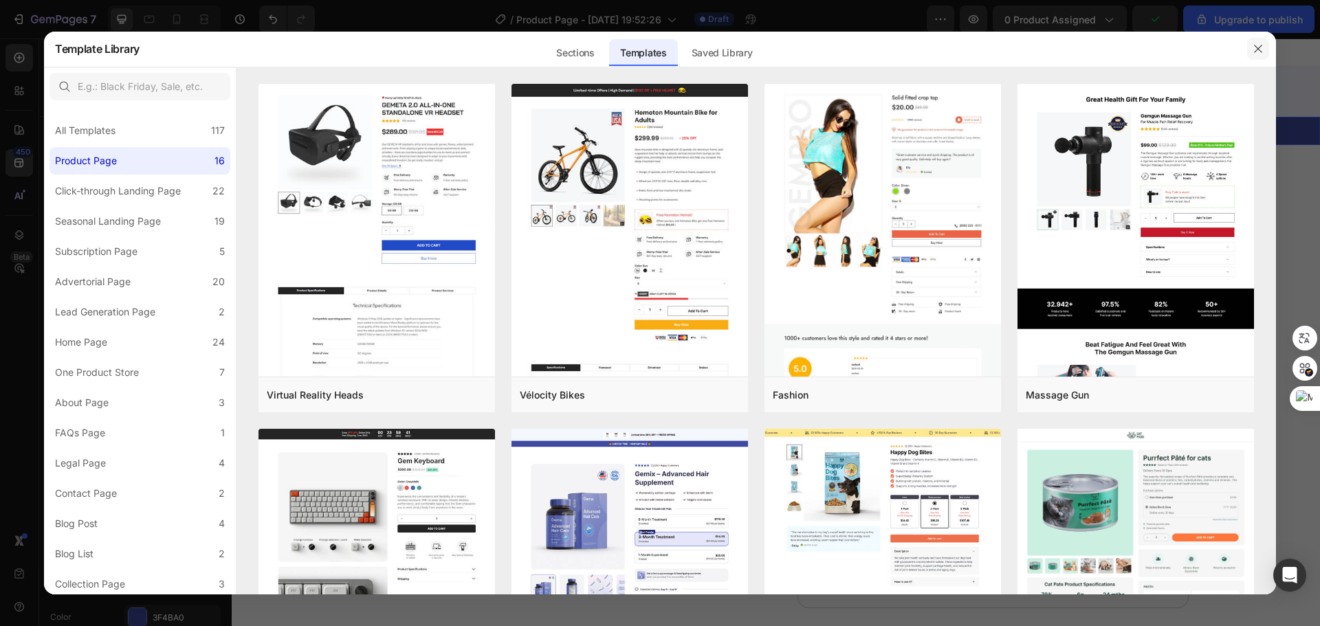
click at [1259, 45] on icon "button" at bounding box center [1258, 48] width 11 height 11
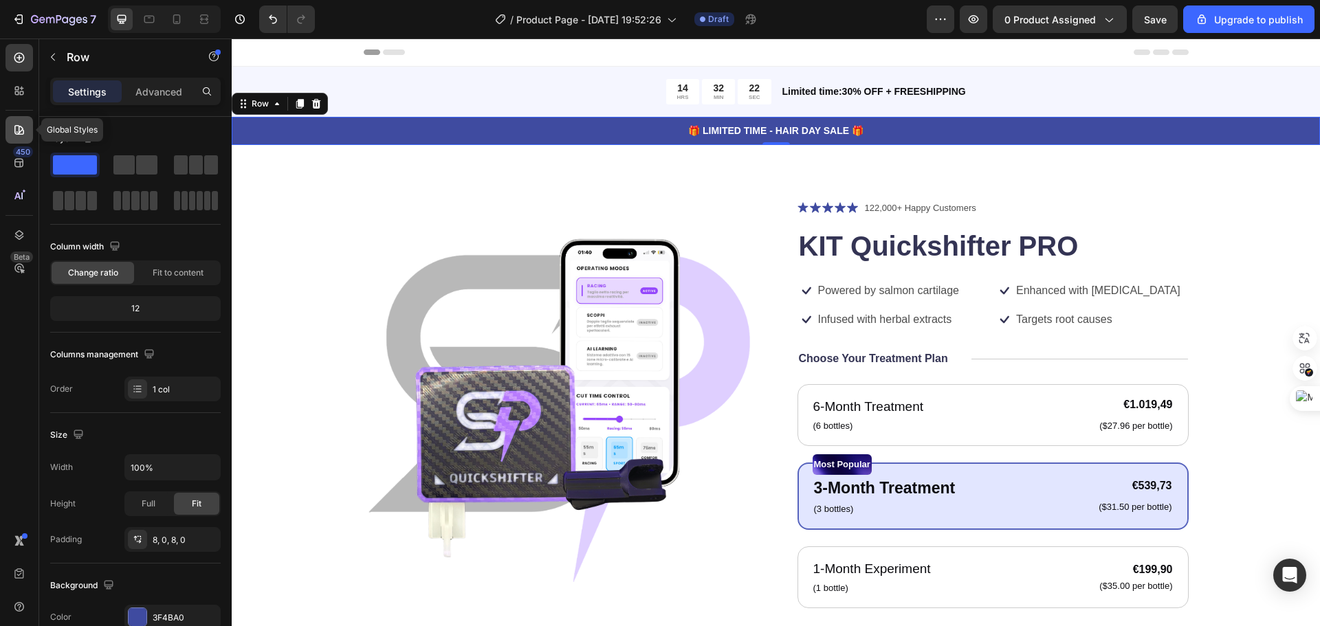
click at [22, 135] on icon at bounding box center [19, 130] width 10 height 10
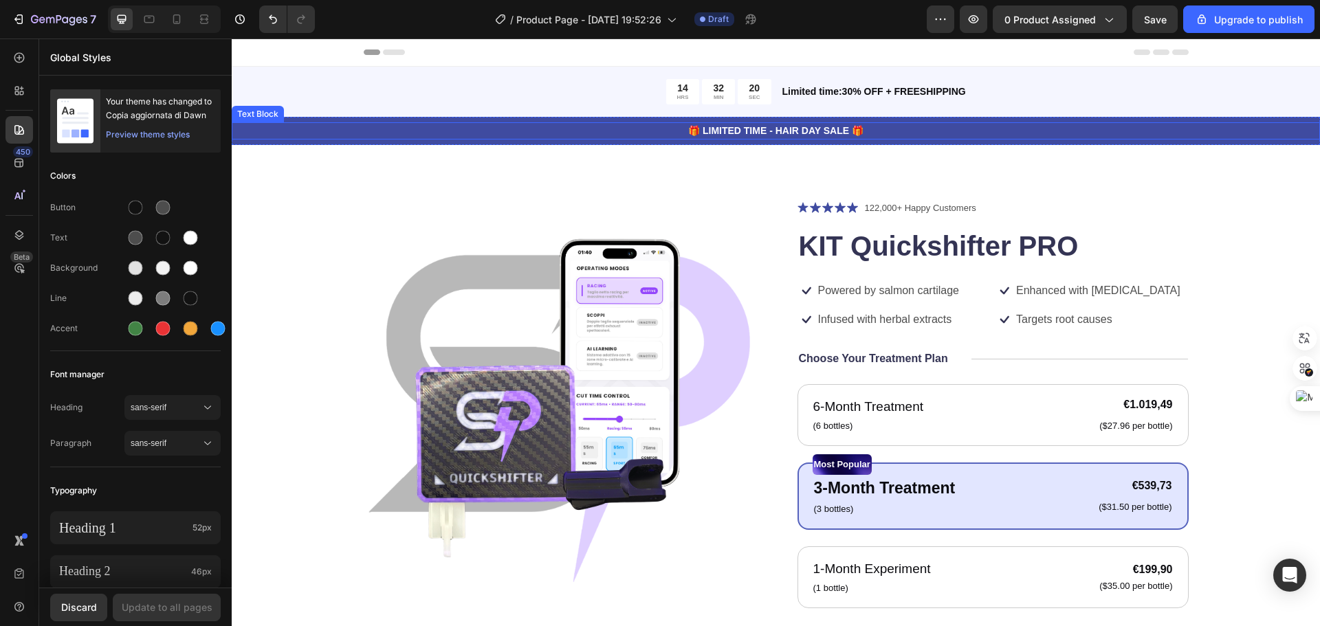
click at [264, 113] on div "Text Block" at bounding box center [258, 114] width 47 height 12
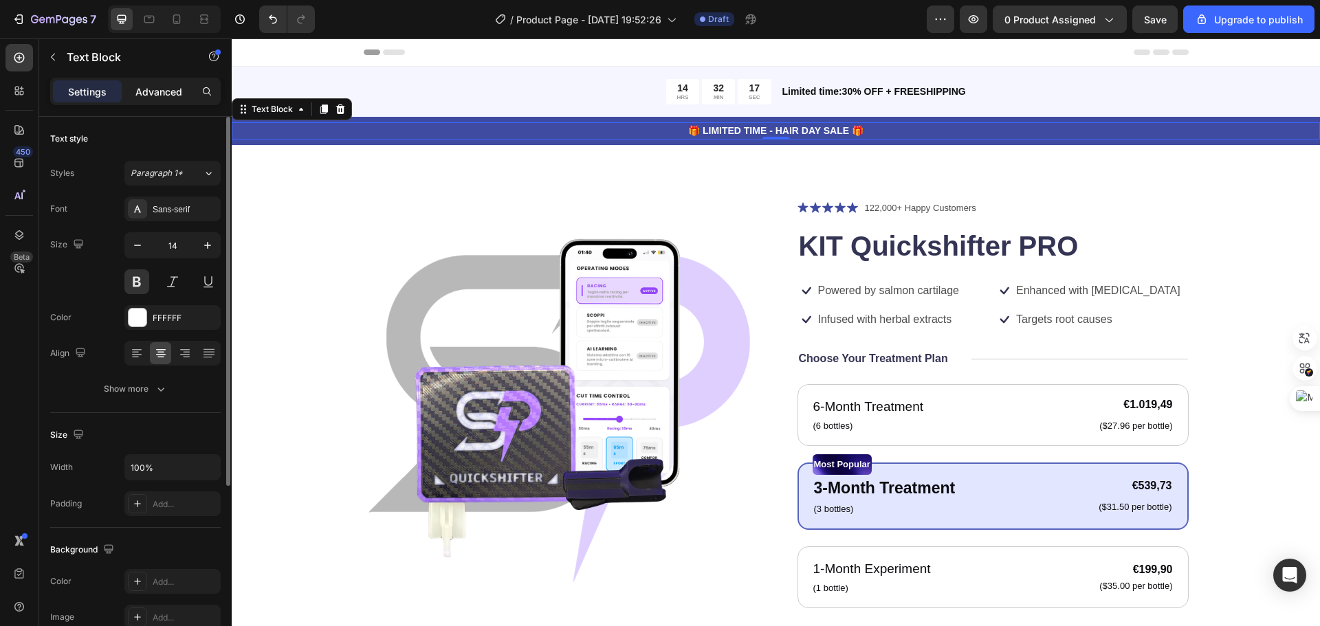
click at [160, 95] on p "Advanced" at bounding box center [158, 92] width 47 height 14
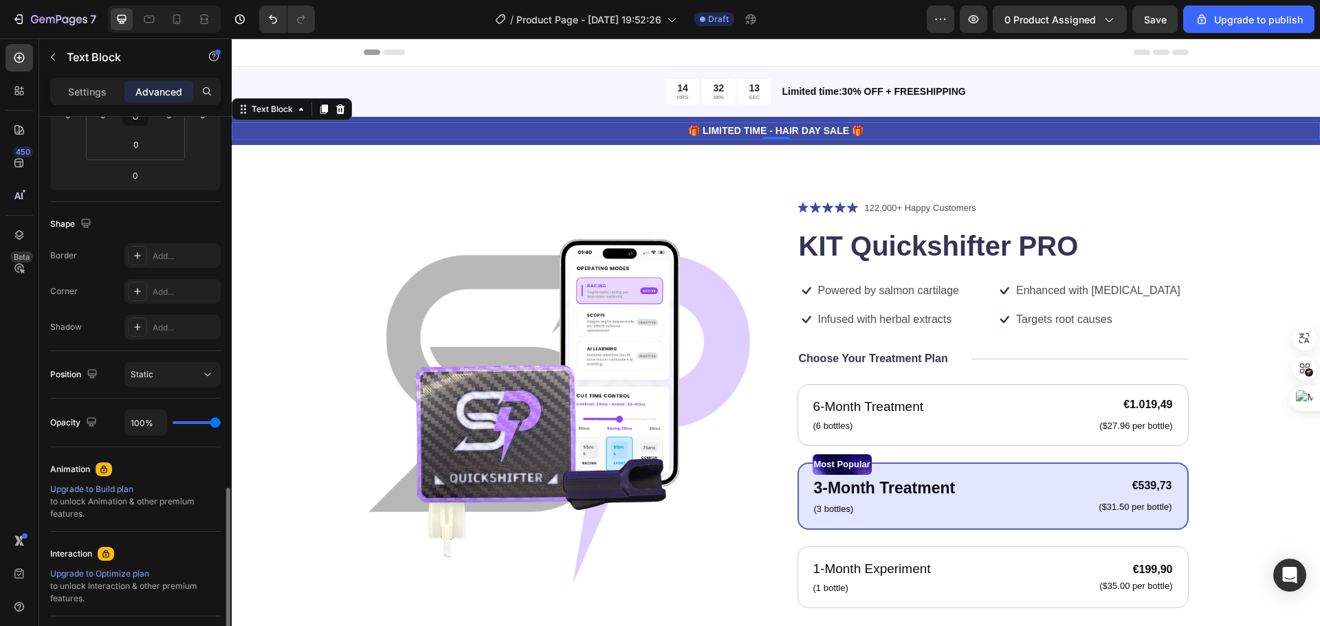
scroll to position [199, 0]
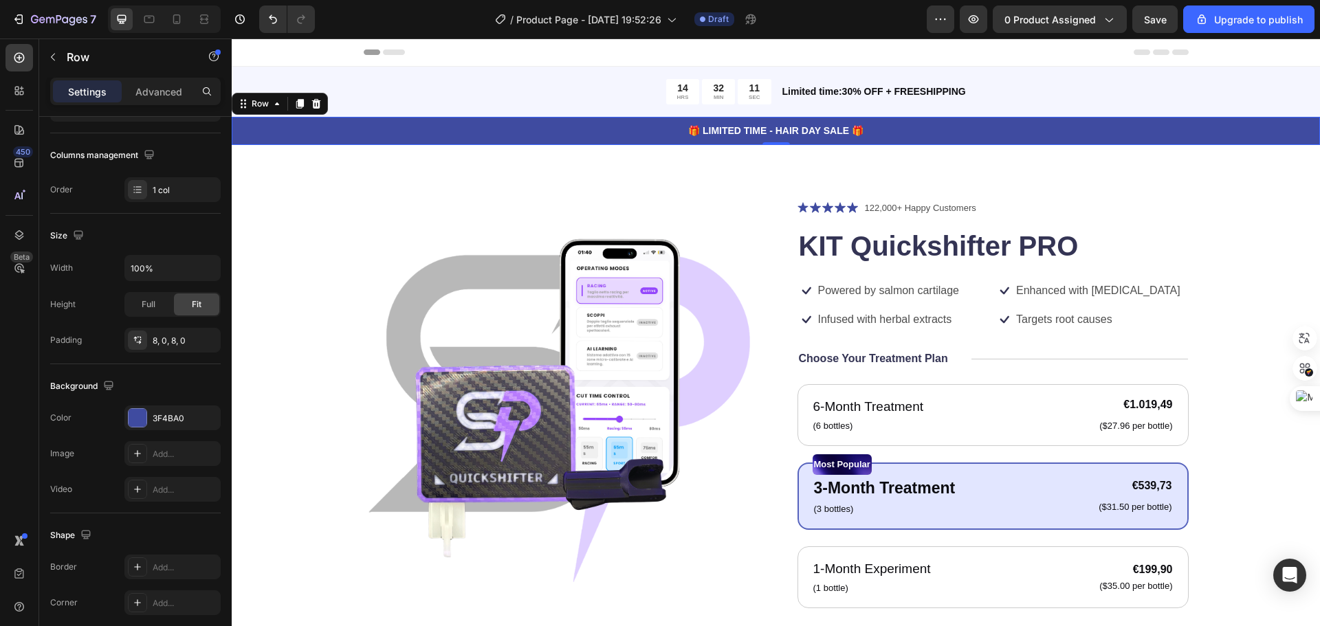
click at [1293, 144] on div "🎁 LIMITED TIME - HAIR DAY SALE 🎁 Text Block Row 0" at bounding box center [776, 131] width 1089 height 28
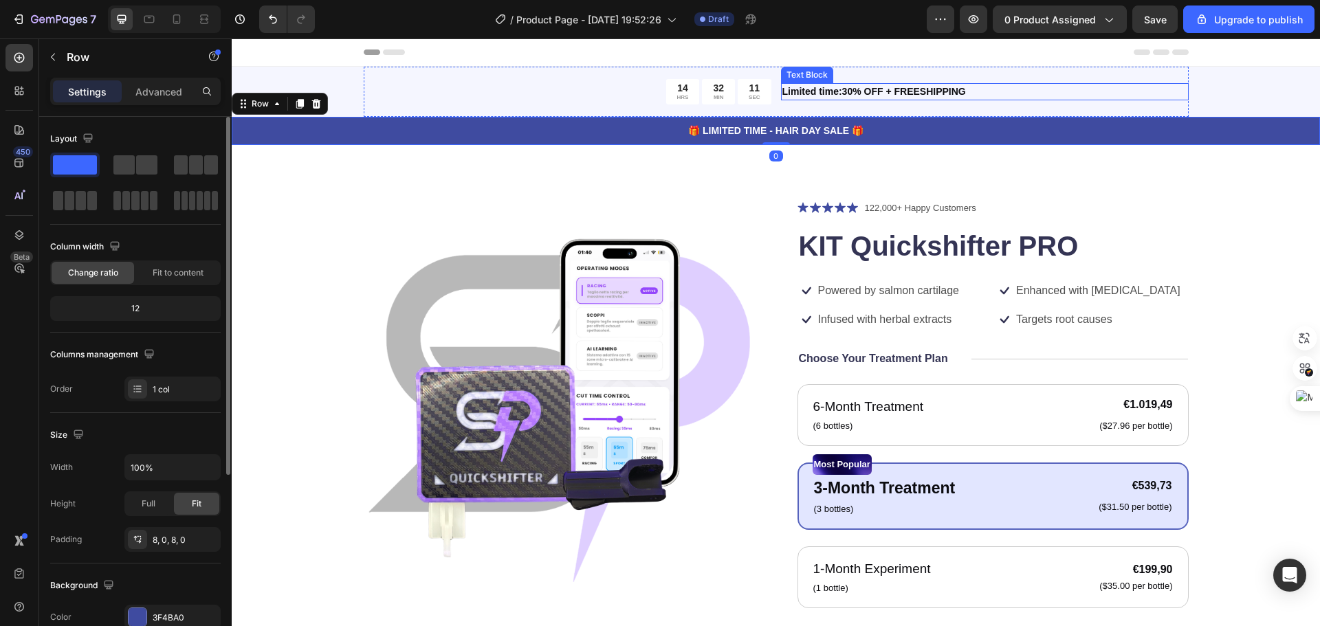
click at [1102, 85] on p "Limited time:30% OFF + FREESHIPPING" at bounding box center [985, 92] width 405 height 14
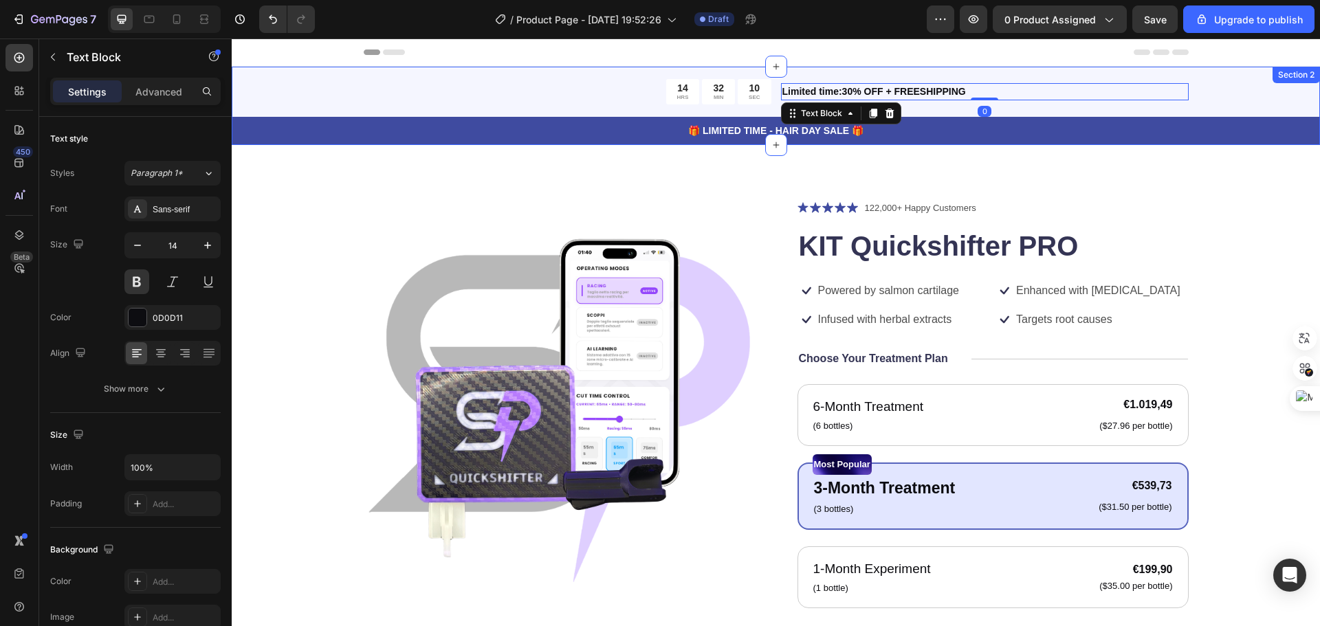
click at [1225, 83] on div "14 HRS 32 MIN 10 SEC Countdown Timer Limited time:30% OFF + FREESHIPPING Text B…" at bounding box center [776, 106] width 1089 height 78
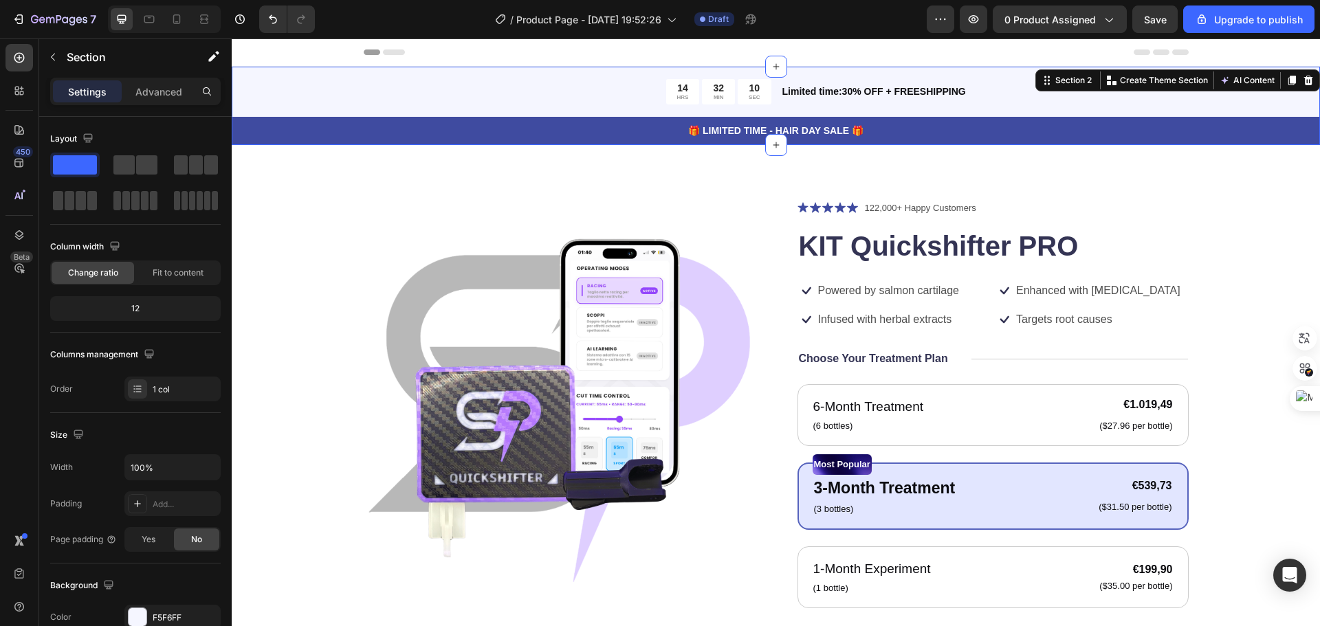
click at [1287, 102] on div "14 HRS 32 MIN 10 SEC Countdown Timer Limited time:30% OFF + FREESHIPPING Text B…" at bounding box center [776, 106] width 1089 height 78
click at [156, 99] on div "Advanced" at bounding box center [158, 91] width 69 height 22
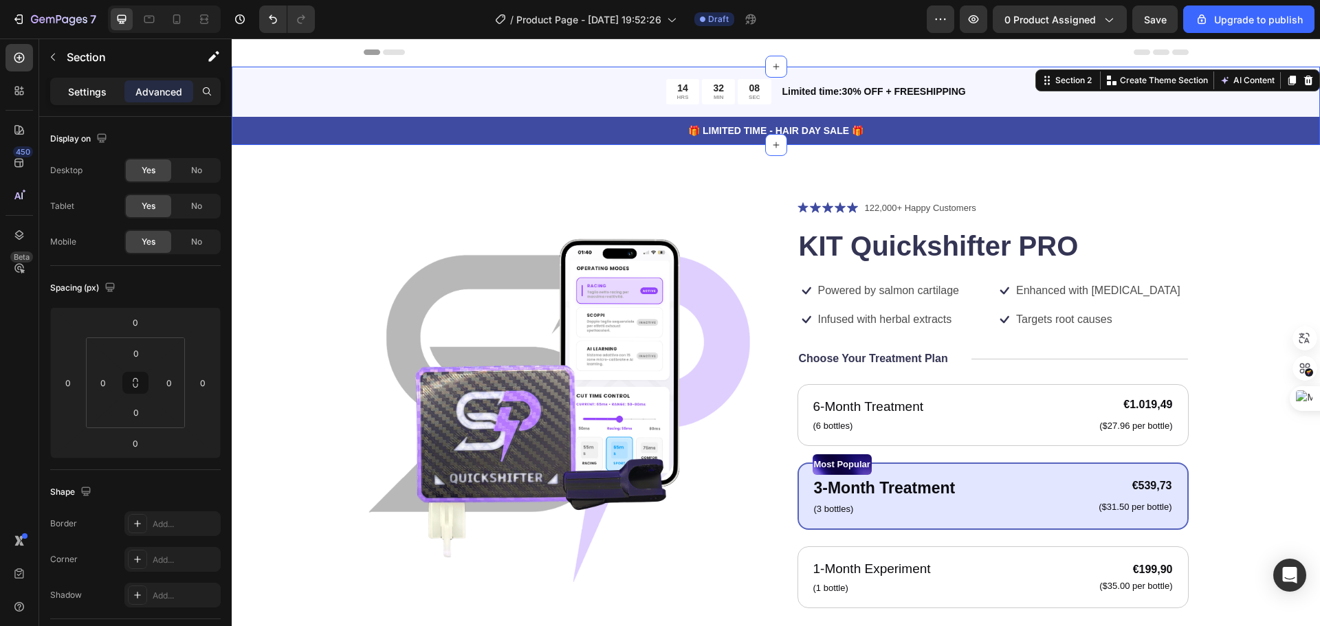
click at [78, 83] on div "Settings" at bounding box center [87, 91] width 69 height 22
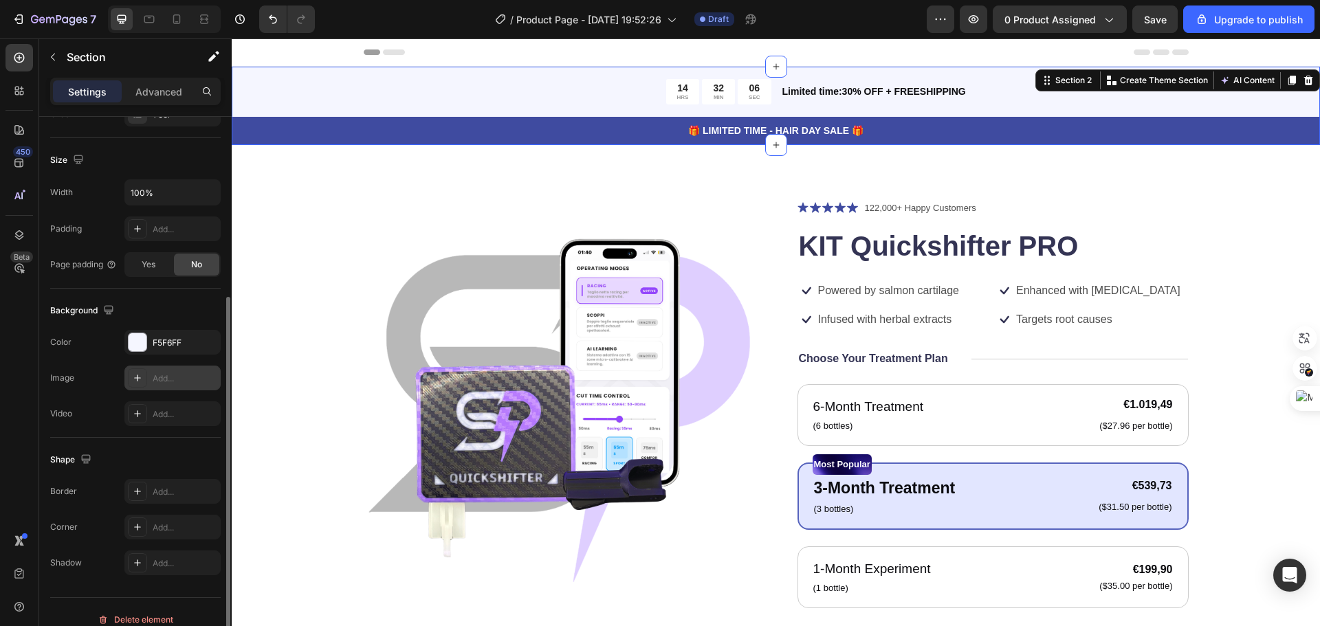
scroll to position [290, 0]
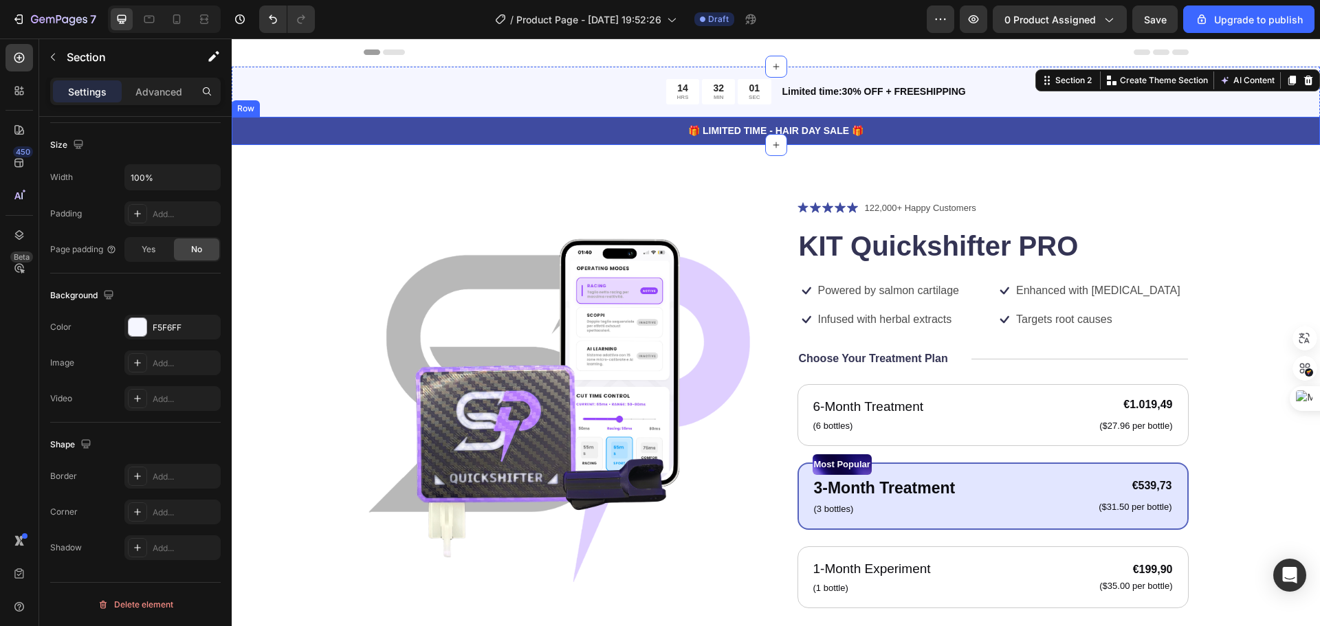
click at [247, 140] on div "🎁 LIMITED TIME - HAIR DAY SALE 🎁 Text Block Row" at bounding box center [776, 131] width 1089 height 28
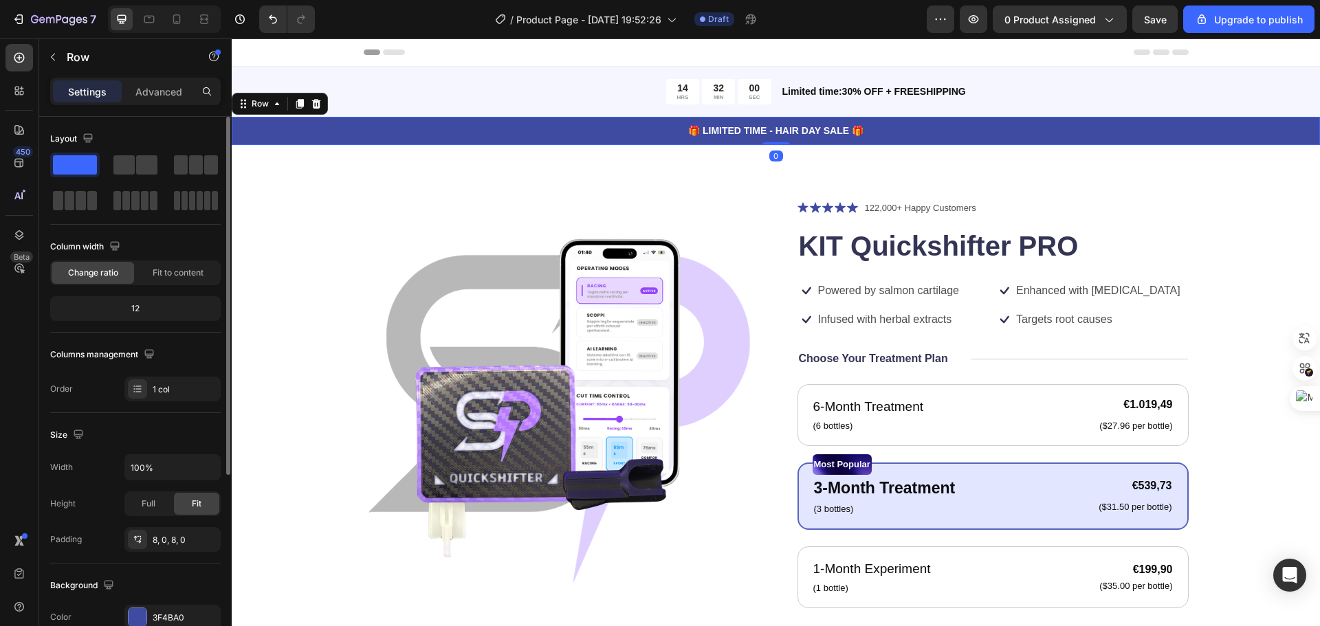
scroll to position [138, 0]
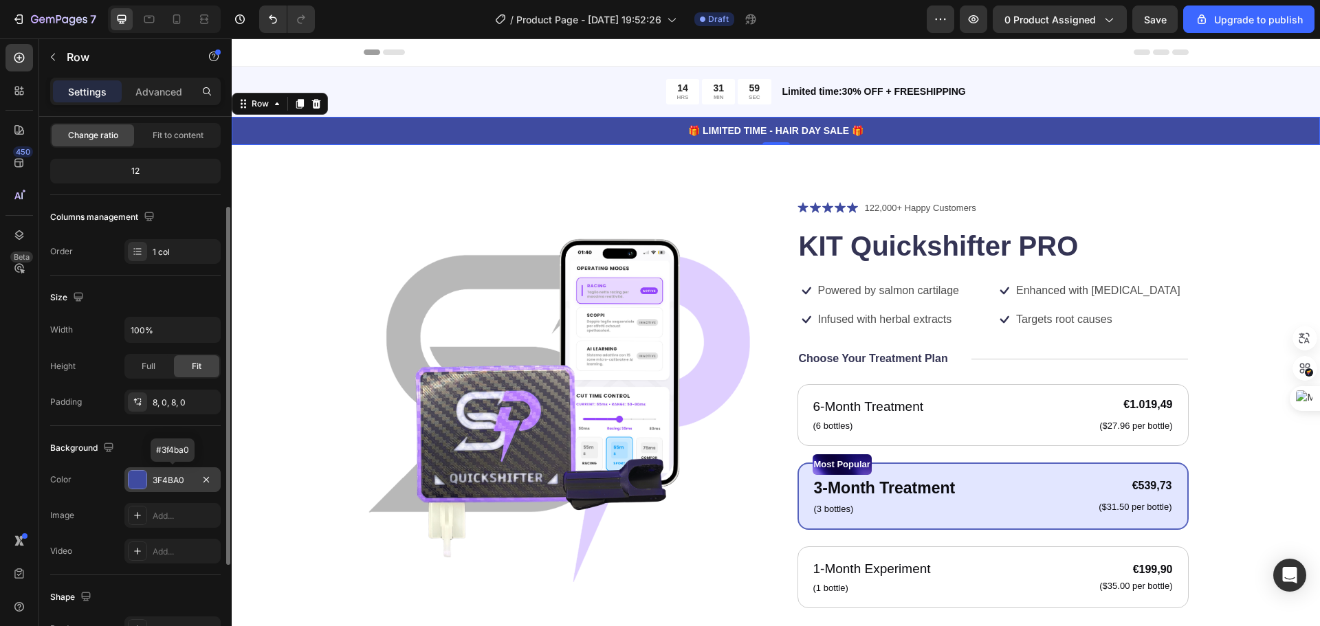
click at [132, 474] on div at bounding box center [138, 480] width 18 height 18
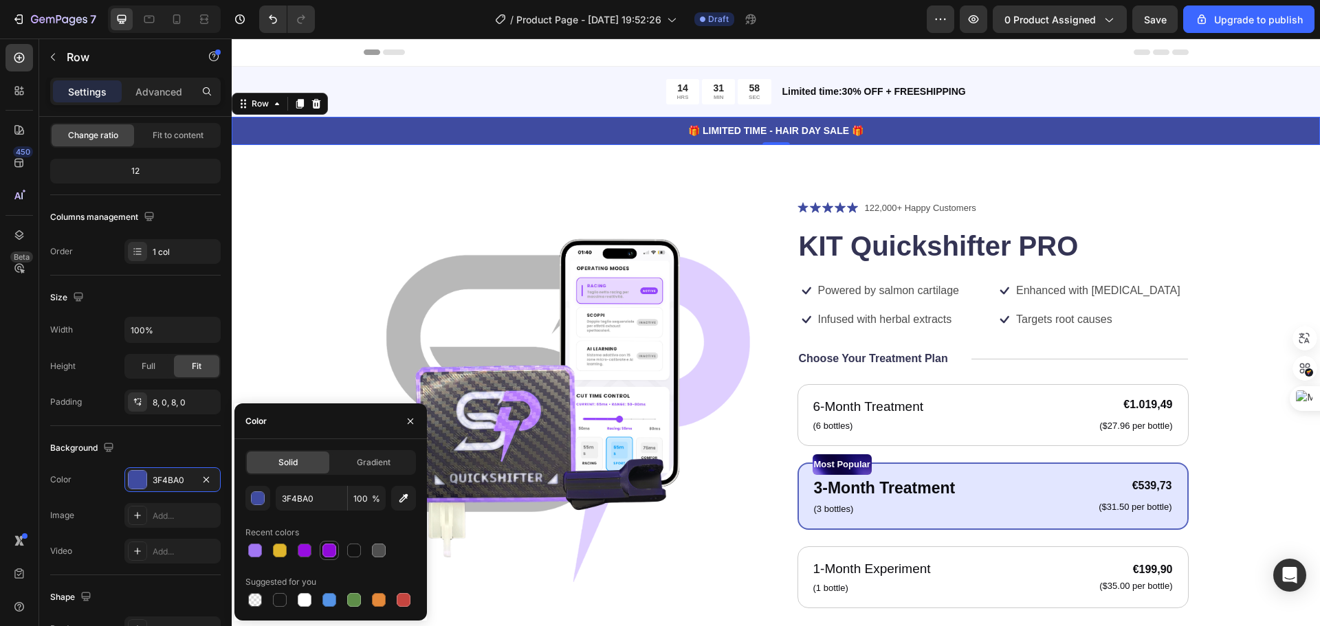
click at [334, 553] on div at bounding box center [330, 551] width 14 height 14
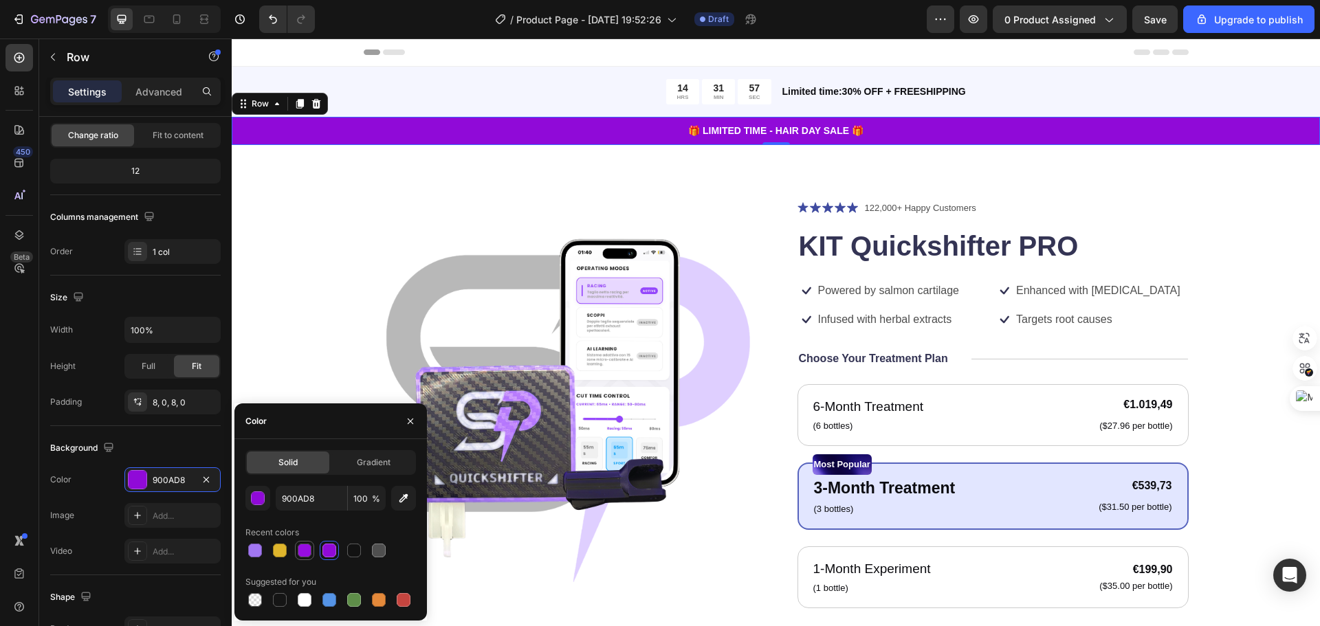
click at [301, 545] on div at bounding box center [305, 551] width 14 height 14
type input "9508E0"
type input "98"
click at [405, 492] on icon "button" at bounding box center [404, 499] width 14 height 14
type input "C58CFD"
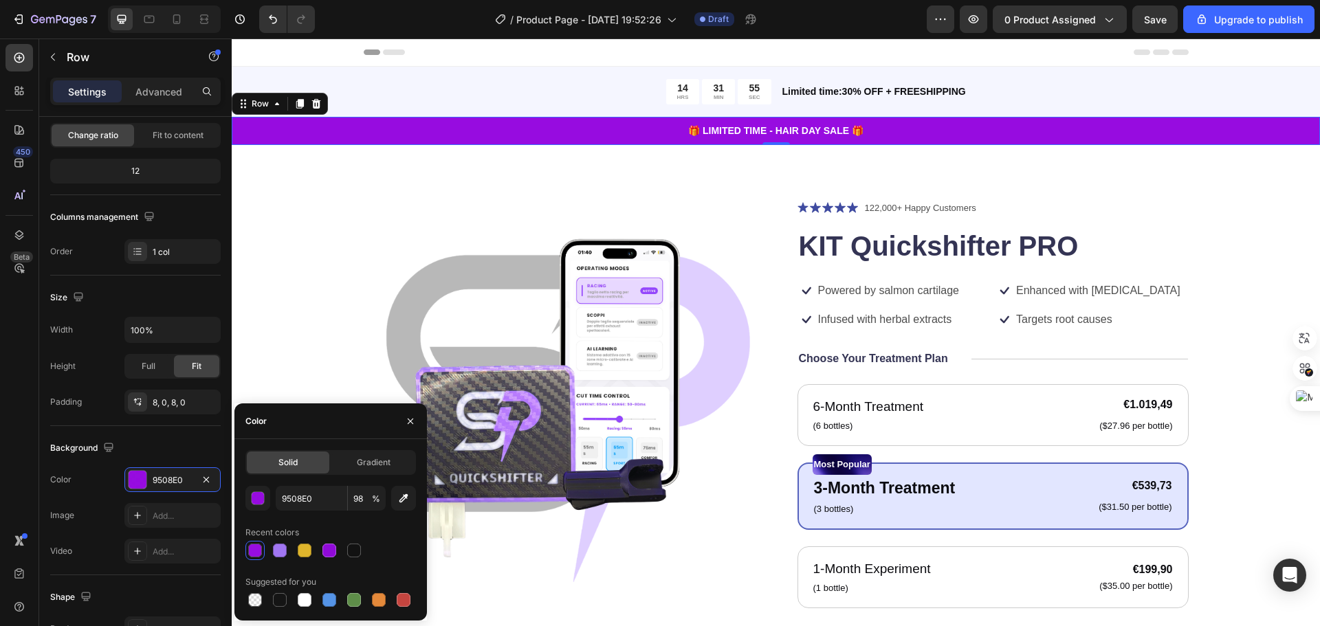
type input "100"
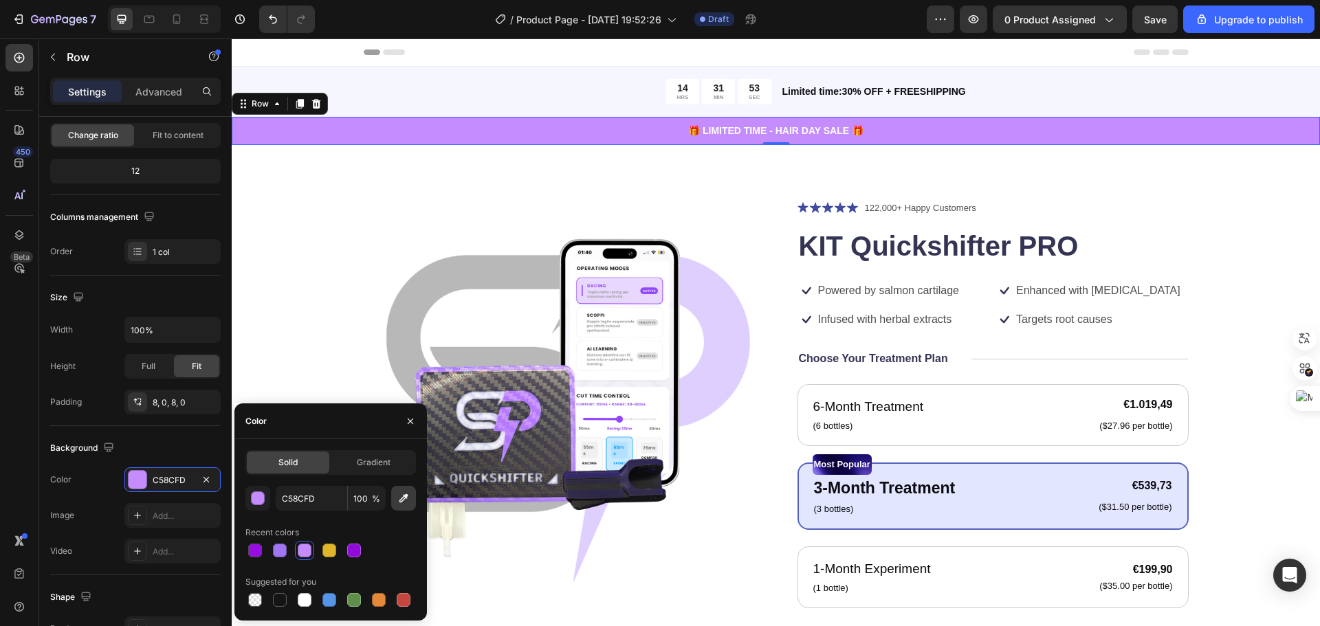
click at [408, 495] on icon "button" at bounding box center [404, 499] width 14 height 14
type input "E0CFFF"
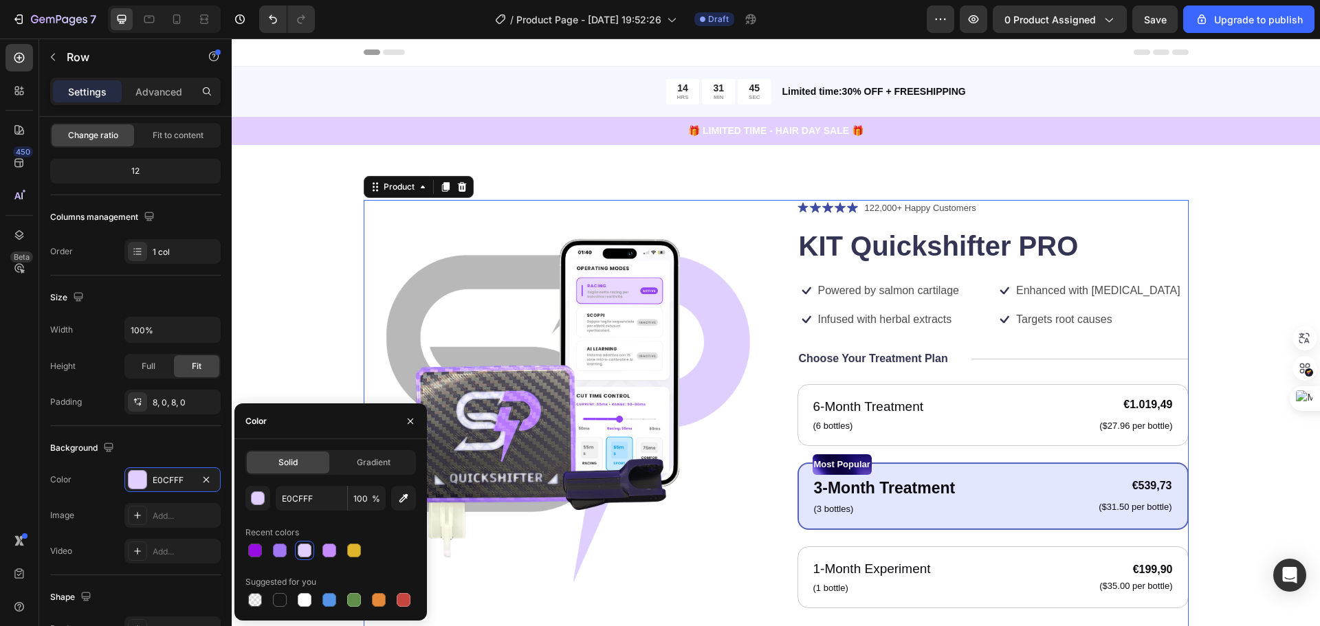
click at [958, 374] on div "Icon Icon Icon Icon Icon Icon List 122,000+ Happy Customers Text Block Row KIT …" at bounding box center [993, 522] width 391 height 644
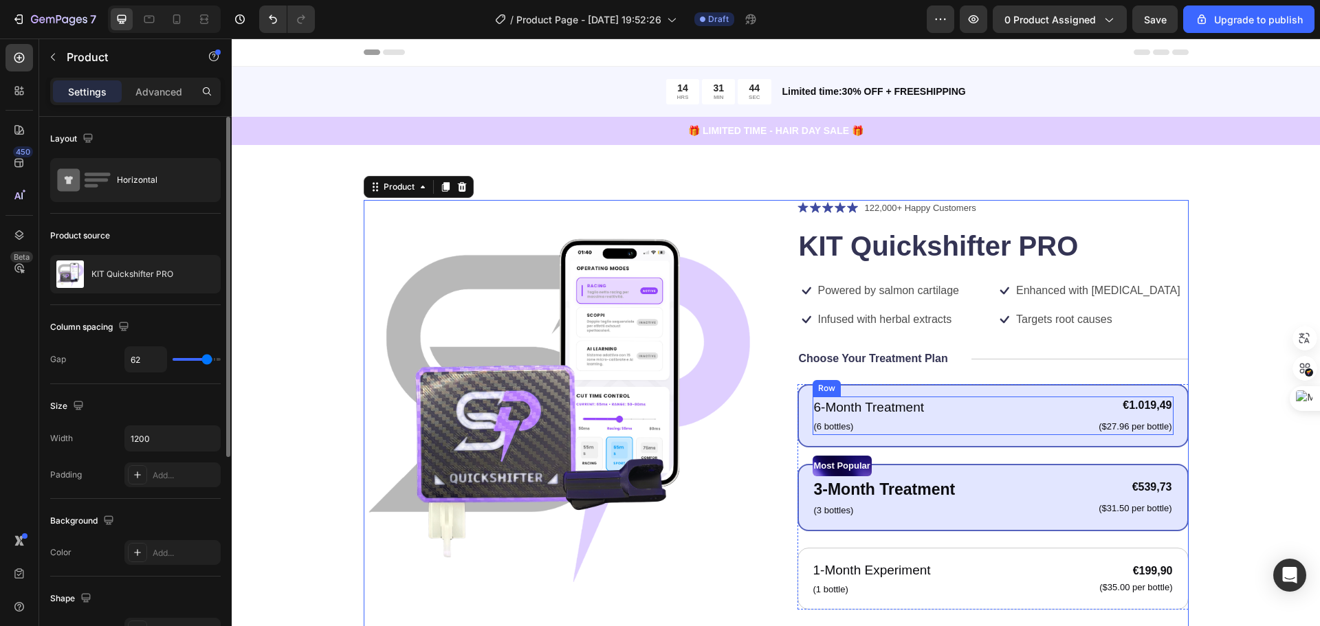
click at [952, 409] on div "6-Month Treatment Text Block (6 bottles) Text Block €1.019,49 Product Price Pro…" at bounding box center [993, 416] width 361 height 39
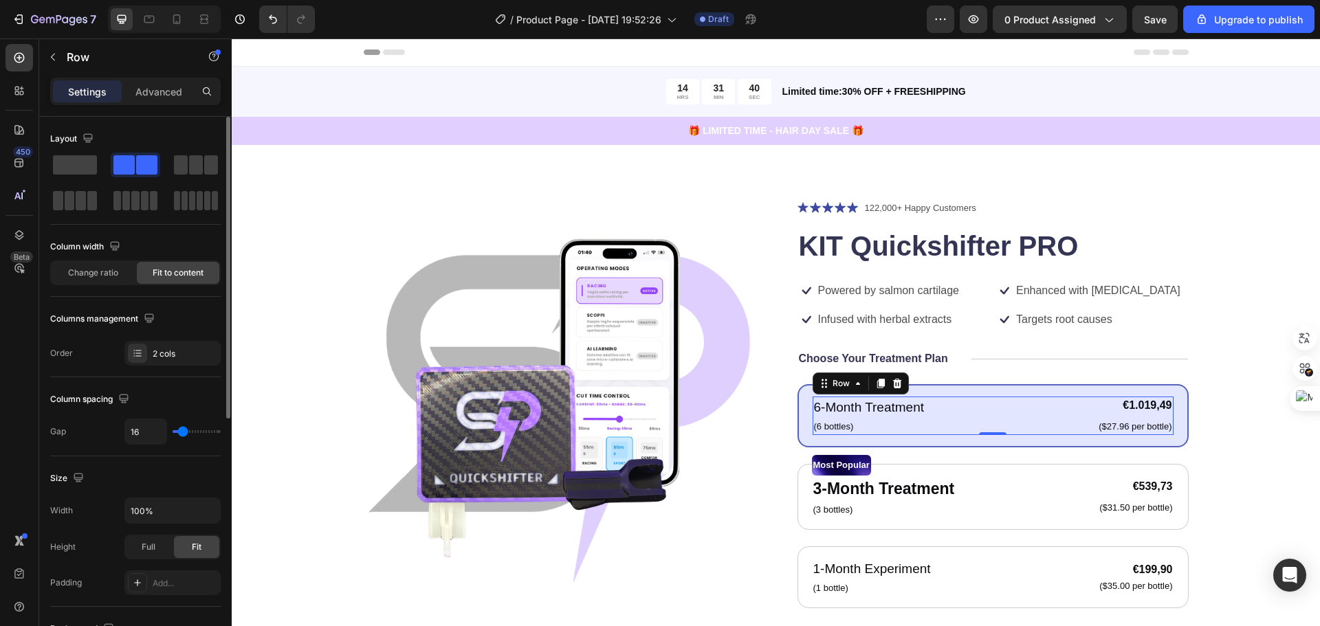
click at [91, 284] on div "Change ratio Fit to content" at bounding box center [135, 273] width 171 height 25
click at [91, 282] on div "Change ratio" at bounding box center [93, 273] width 83 height 22
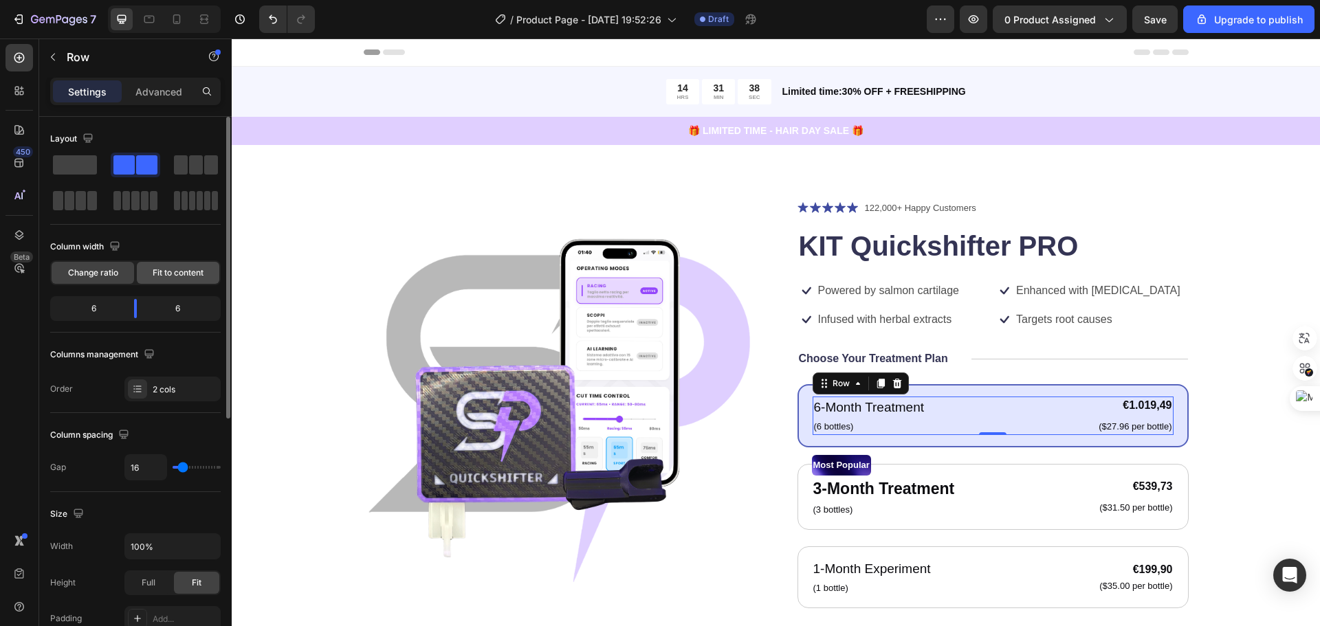
click at [144, 270] on div "Fit to content" at bounding box center [178, 273] width 83 height 22
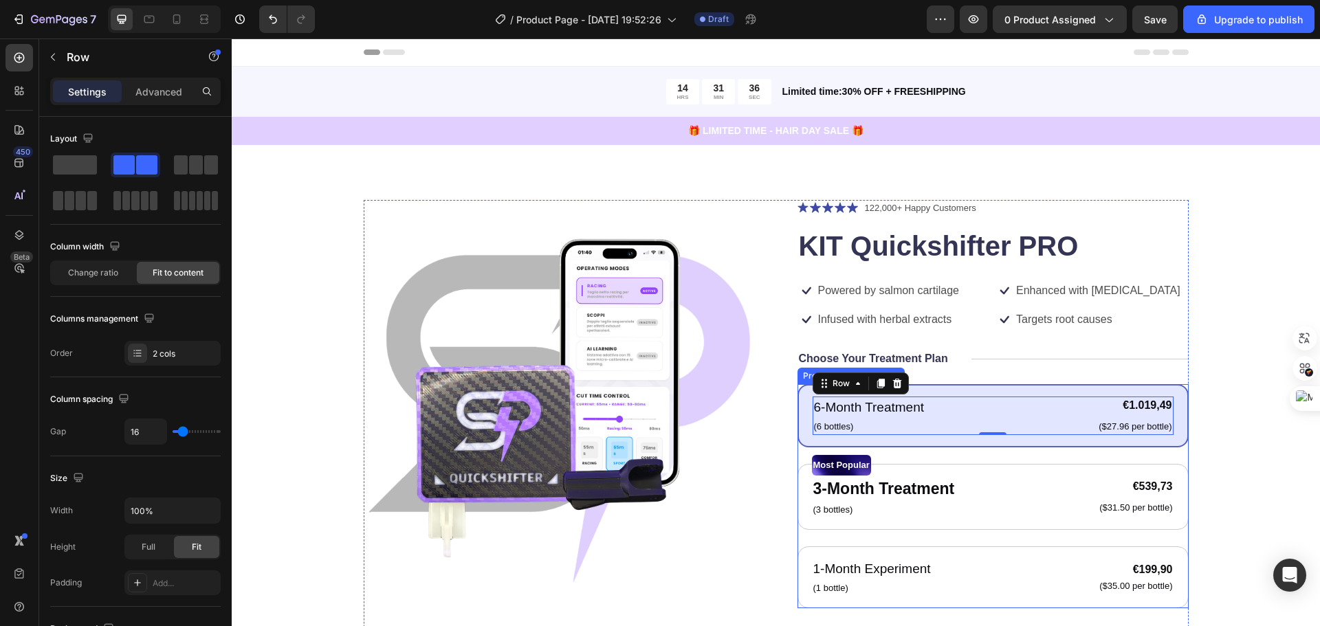
click at [798, 384] on div "6-Month Treatment Text Block (6 bottles) Text Block €1.019,49 Product Price Pro…" at bounding box center [993, 496] width 391 height 224
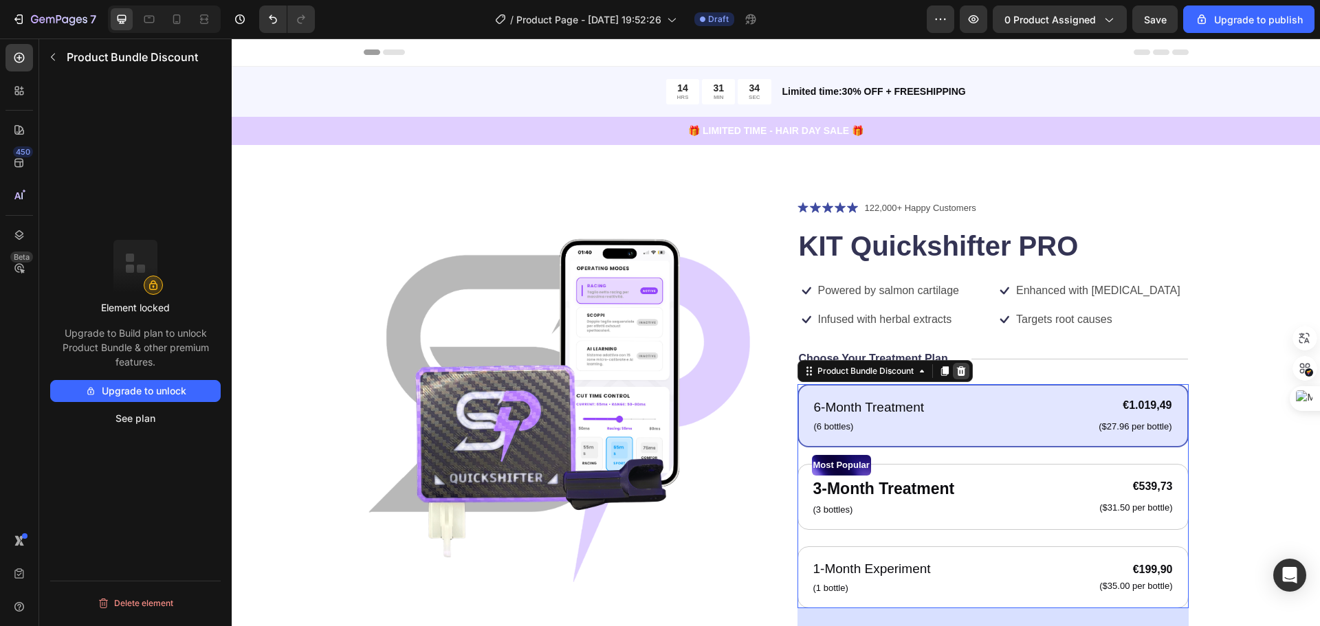
click at [958, 371] on icon at bounding box center [961, 372] width 9 height 10
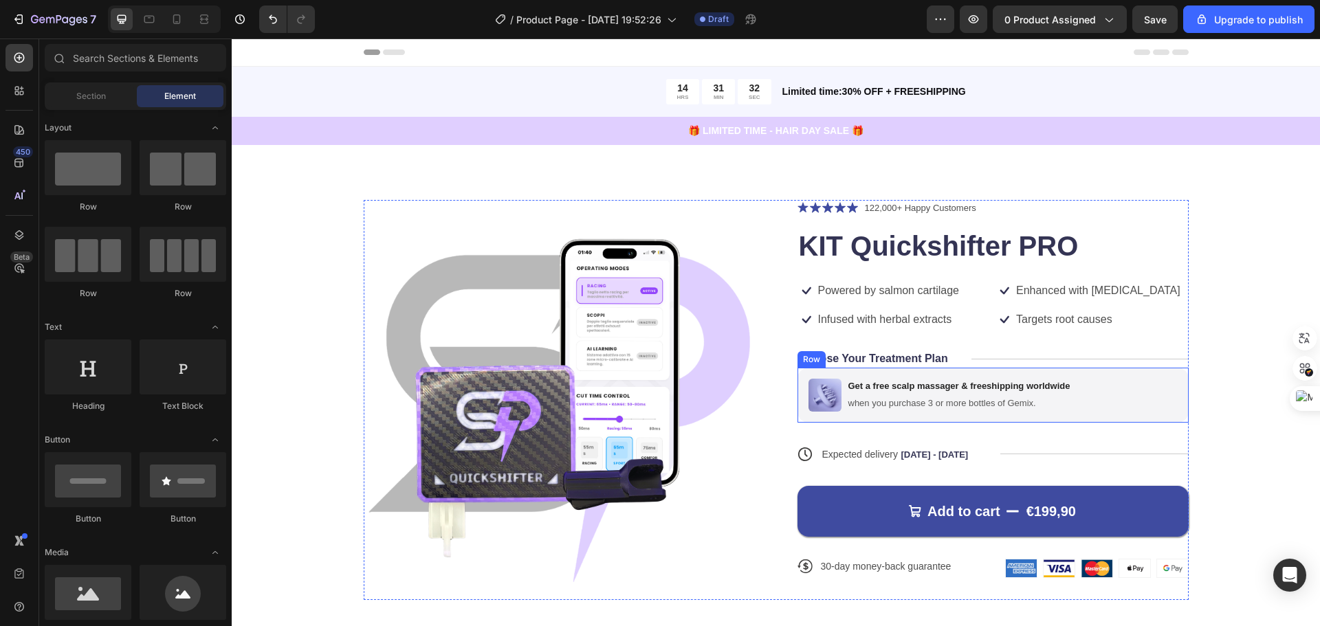
click at [1155, 382] on div "Image Get a free scalp massager & freeshipping worldwide Text Block when you pu…" at bounding box center [993, 395] width 391 height 55
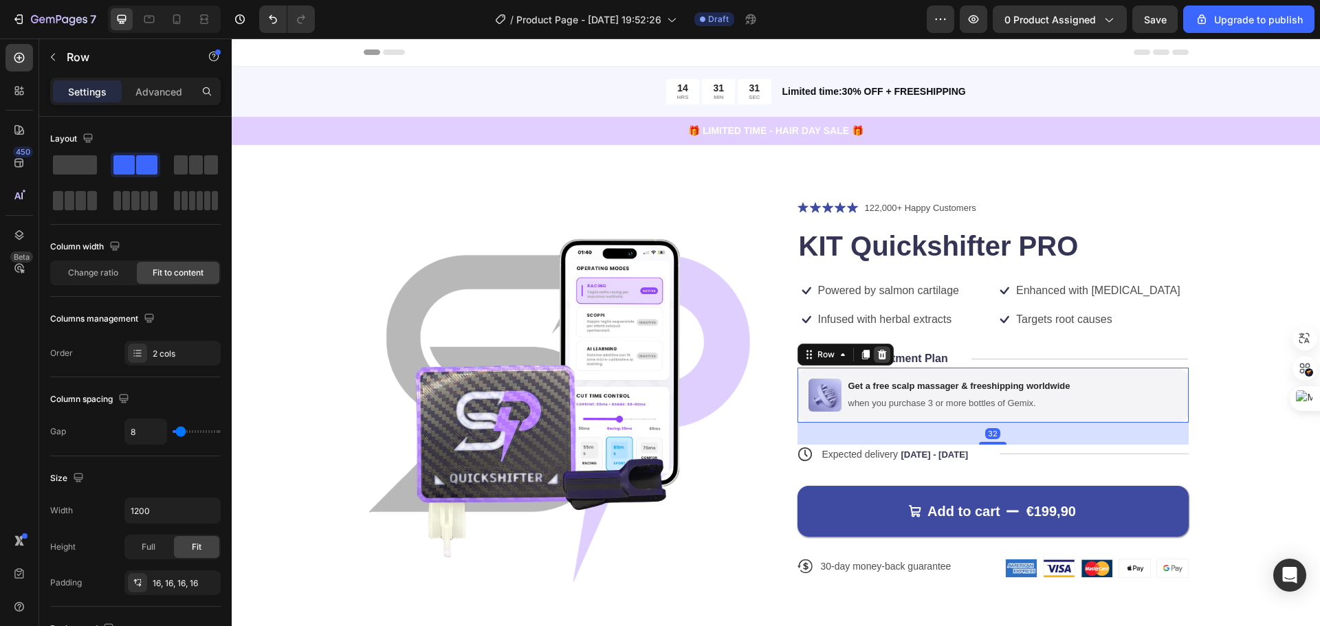
click at [880, 350] on icon at bounding box center [882, 354] width 11 height 11
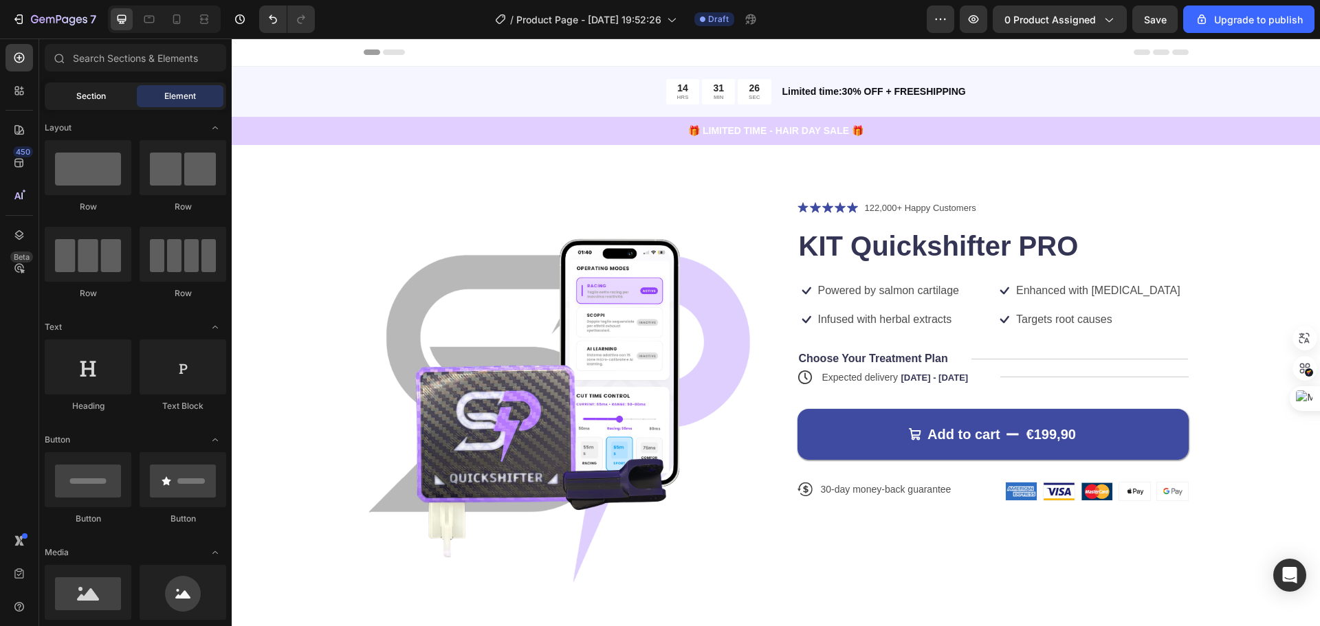
click at [109, 94] on div "Section" at bounding box center [90, 96] width 87 height 22
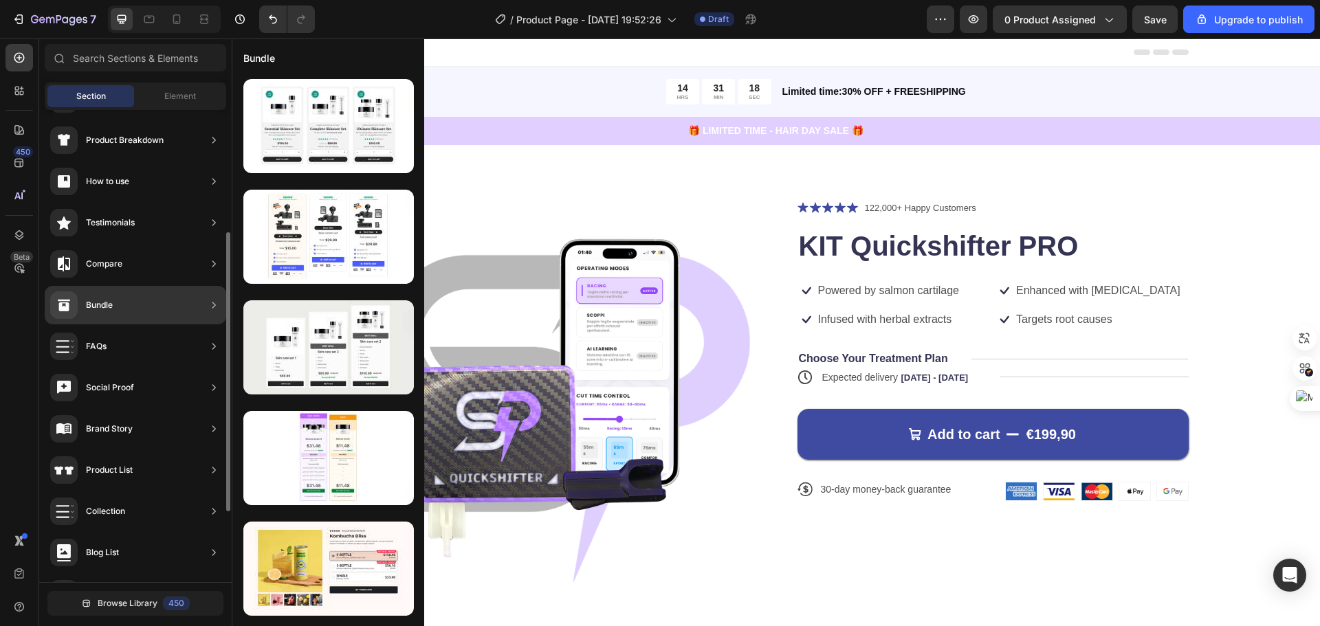
scroll to position [325, 0]
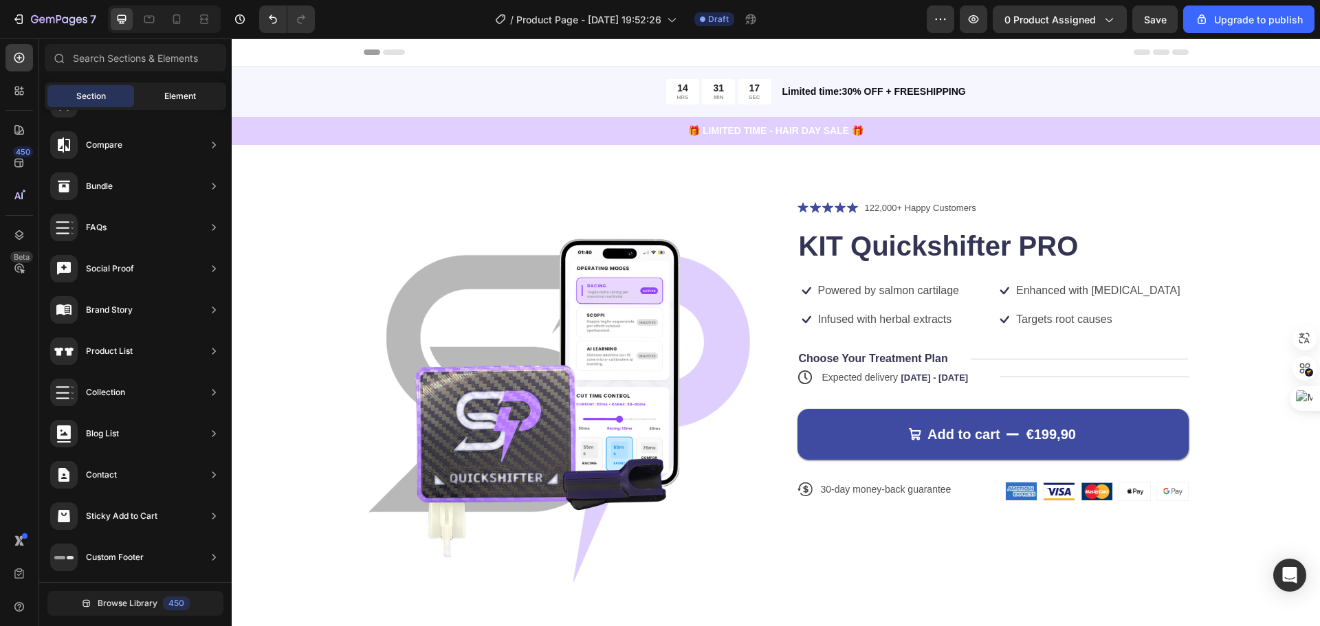
click at [167, 93] on span "Element" at bounding box center [180, 96] width 32 height 12
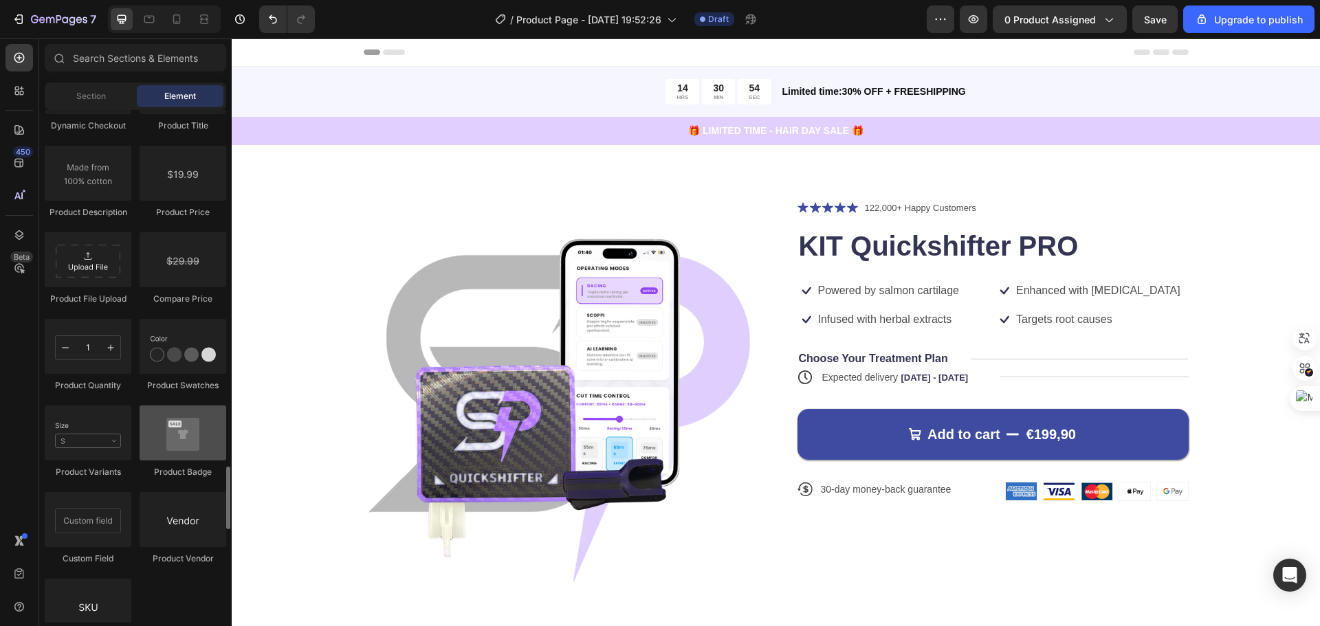
scroll to position [2338, 0]
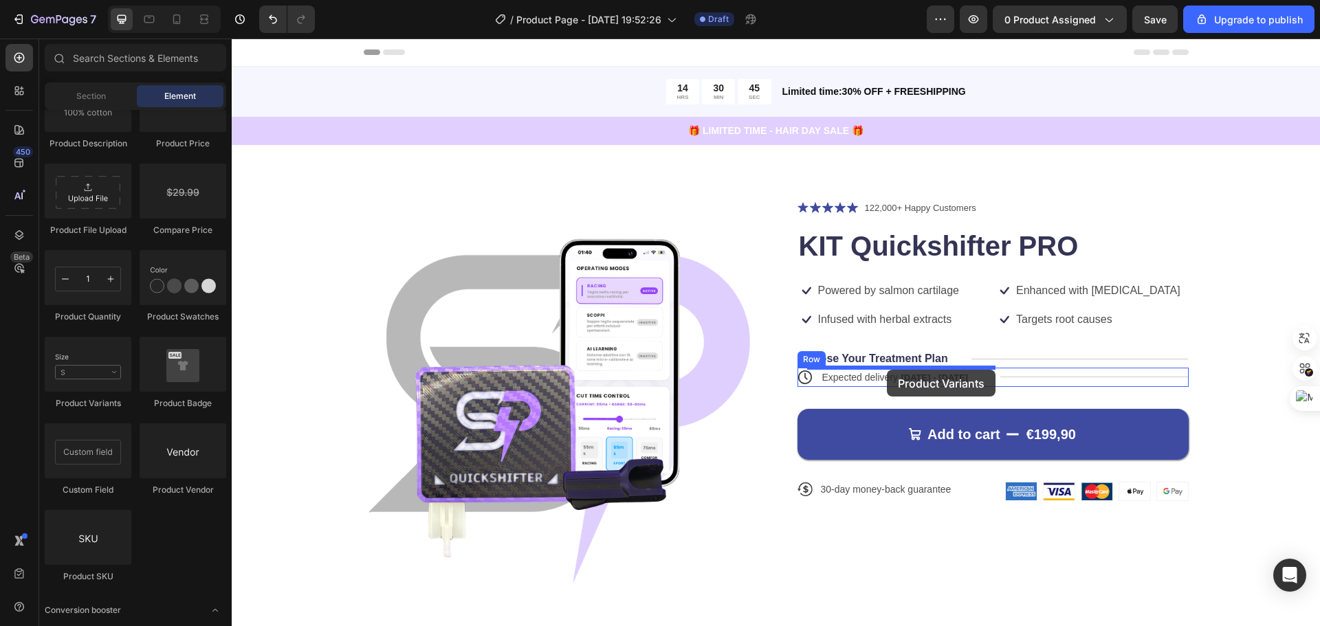
drag, startPoint x: 307, startPoint y: 416, endPoint x: 887, endPoint y: 370, distance: 582.2
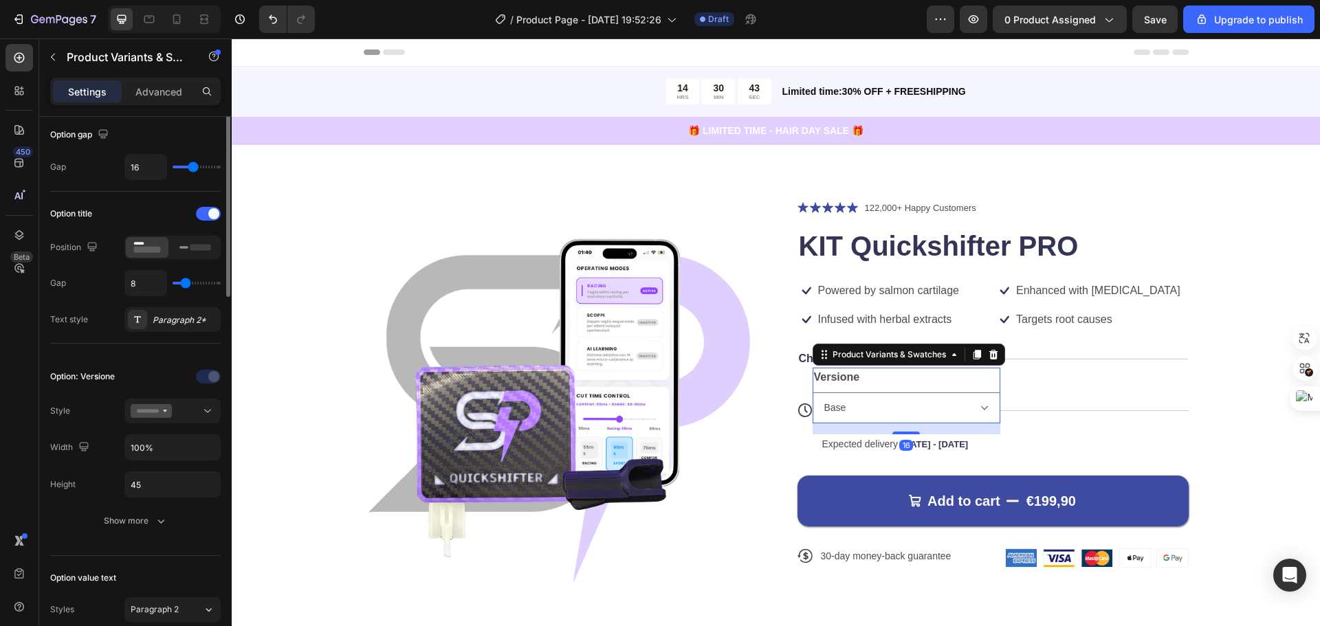
scroll to position [206, 0]
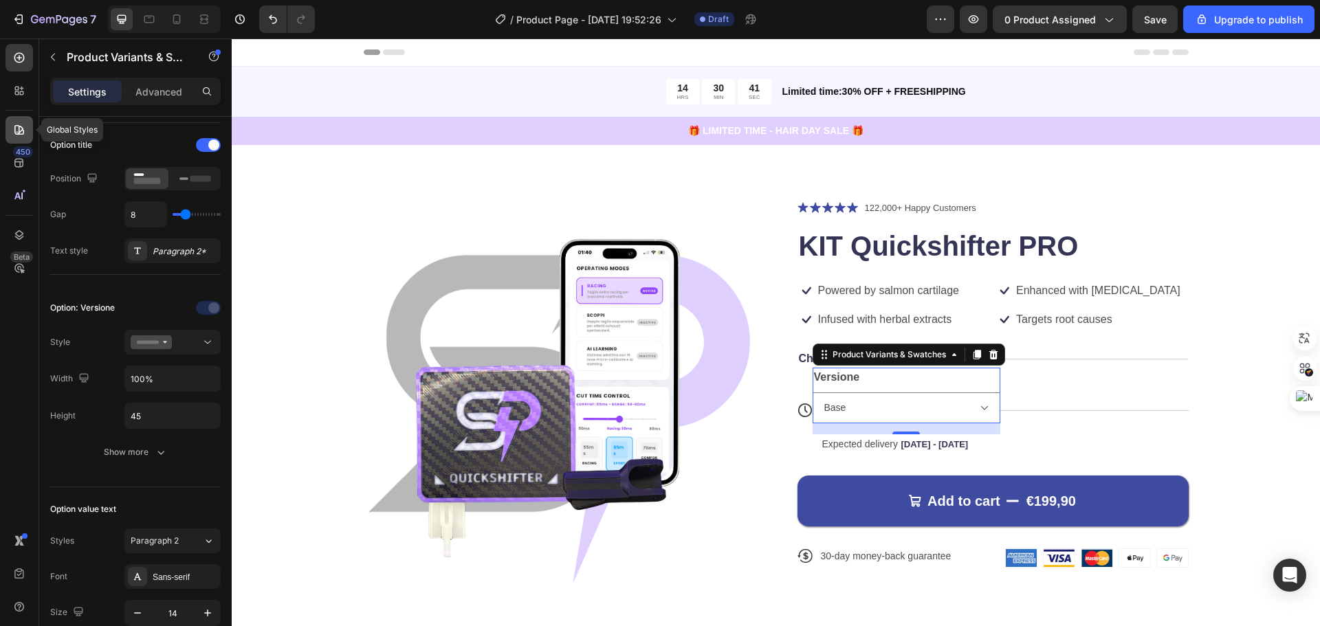
click at [23, 125] on icon at bounding box center [19, 130] width 14 height 14
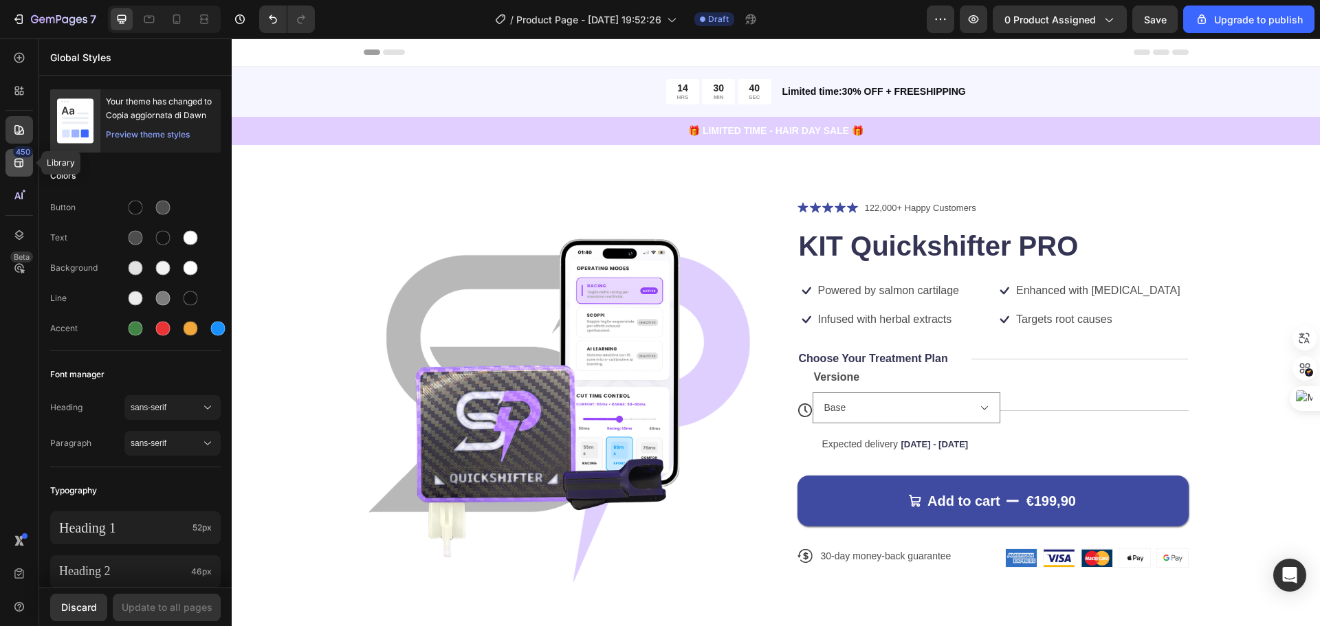
click at [28, 171] on div "450" at bounding box center [20, 163] width 28 height 28
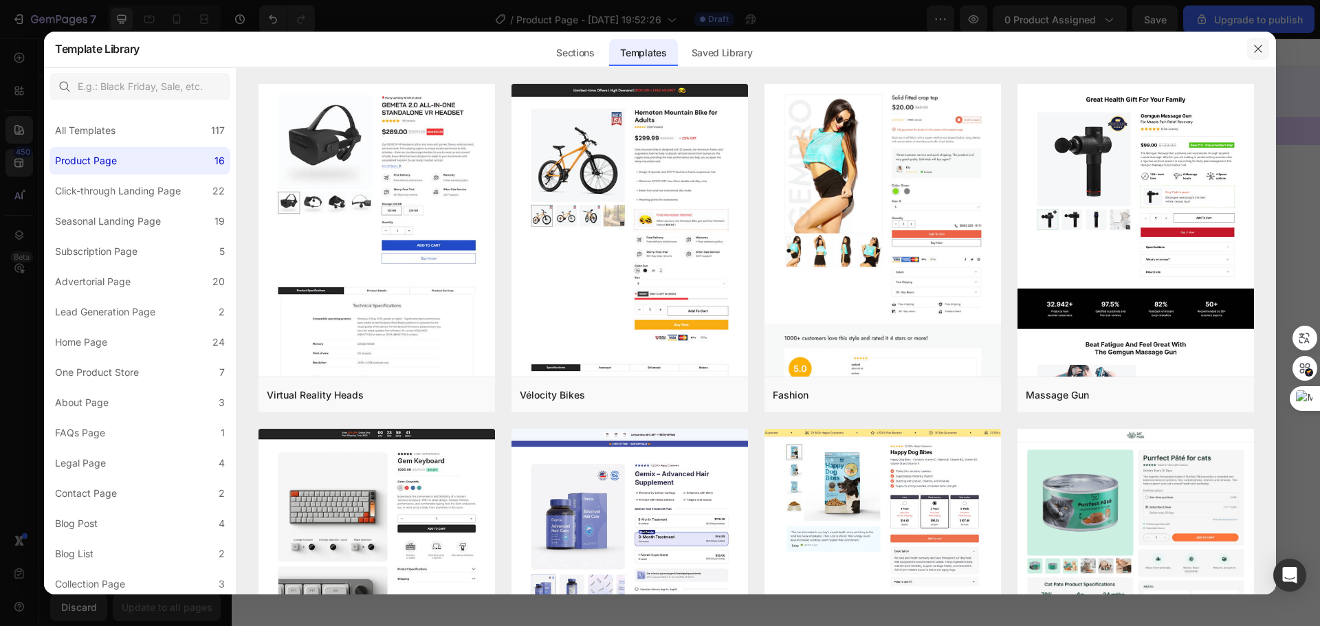
click at [1252, 46] on button "button" at bounding box center [1258, 49] width 22 height 22
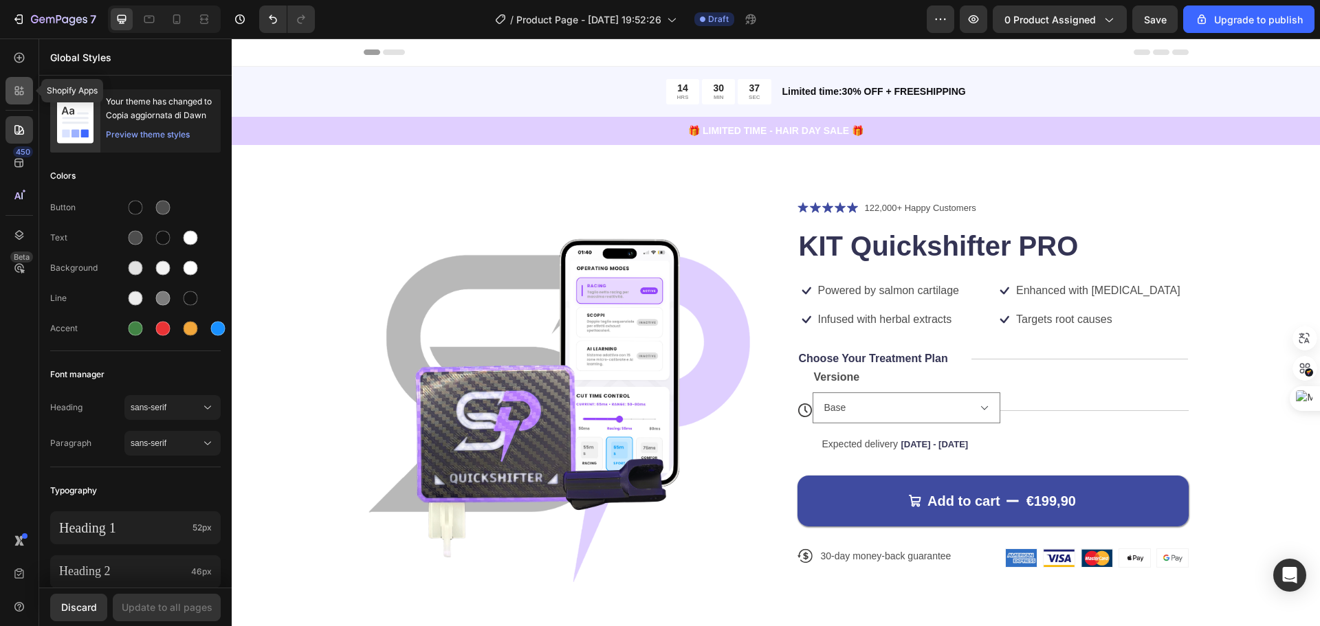
click at [15, 89] on icon at bounding box center [17, 89] width 4 height 4
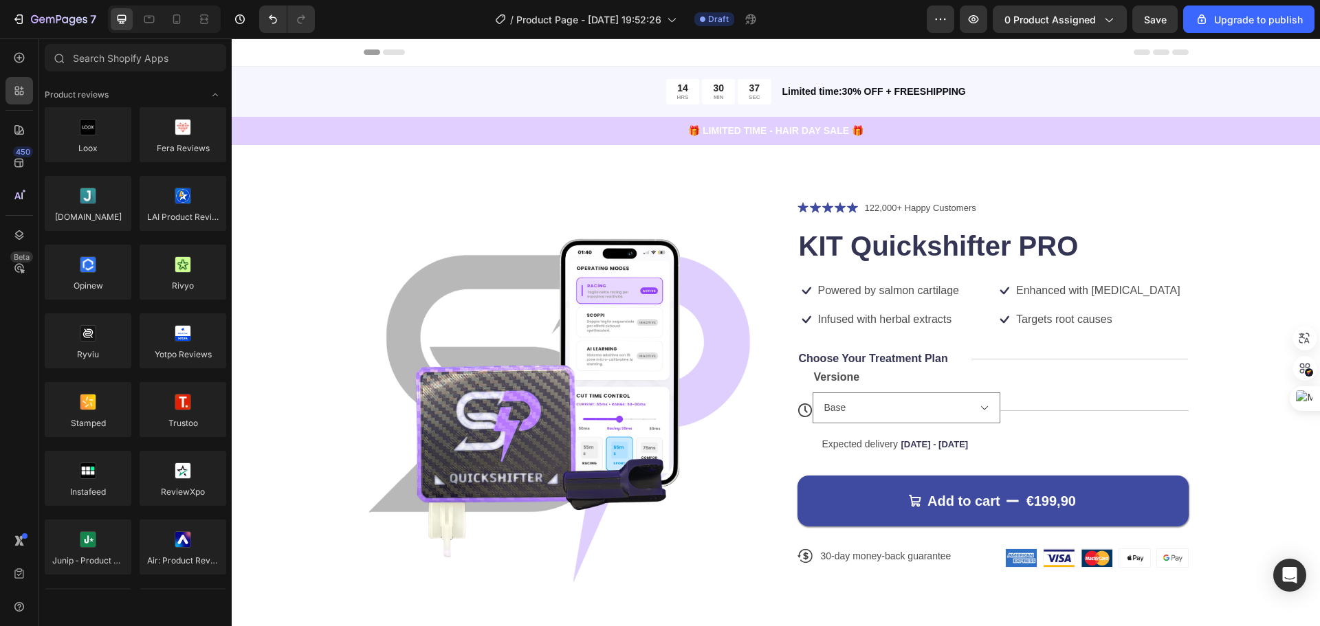
scroll to position [2338, 0]
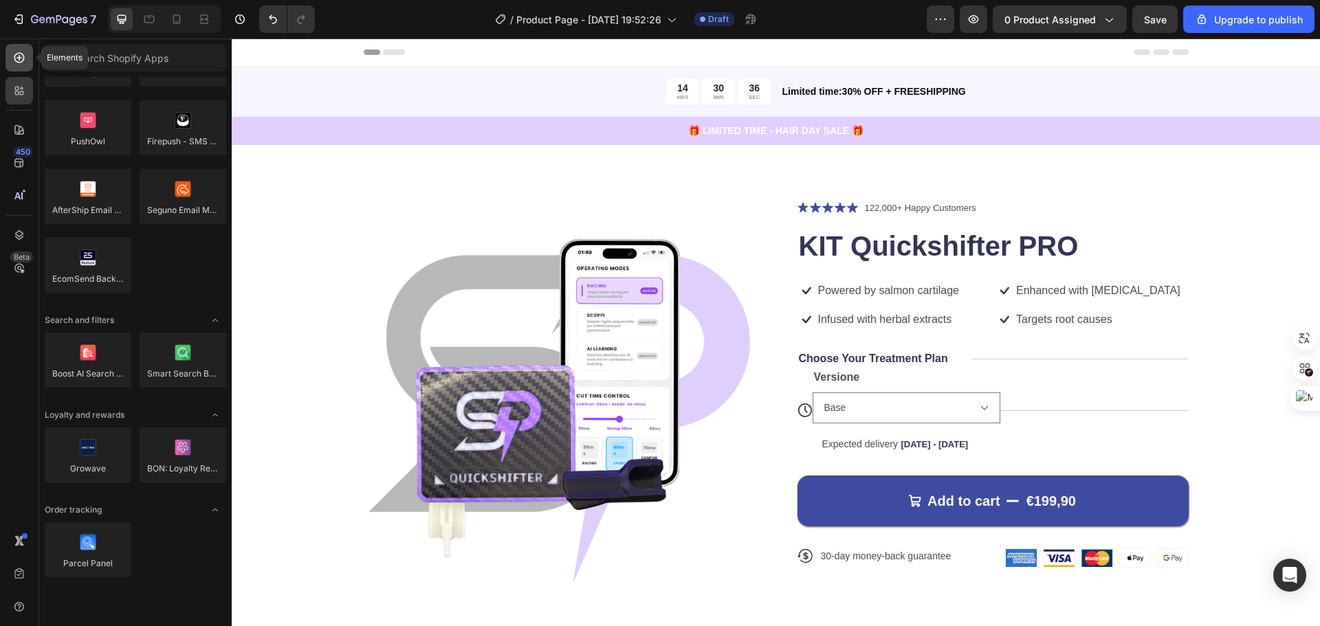
click at [28, 69] on div at bounding box center [20, 58] width 28 height 28
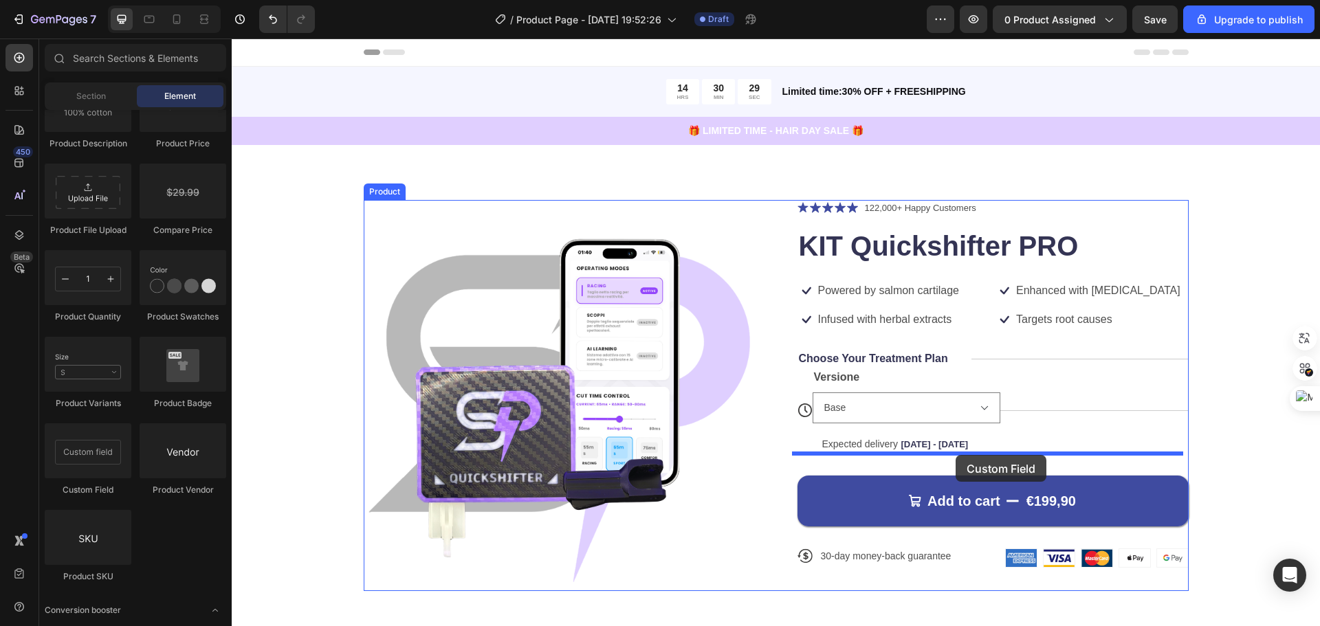
drag, startPoint x: 311, startPoint y: 502, endPoint x: 956, endPoint y: 455, distance: 646.7
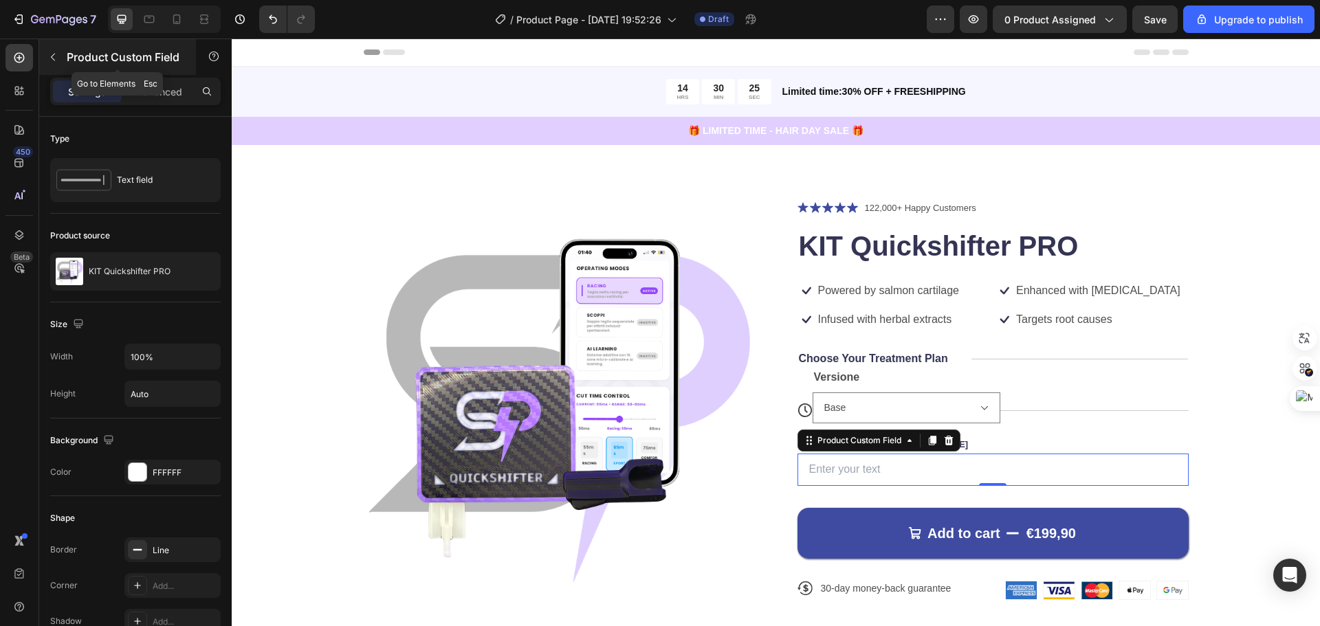
click at [55, 52] on icon "button" at bounding box center [52, 57] width 11 height 11
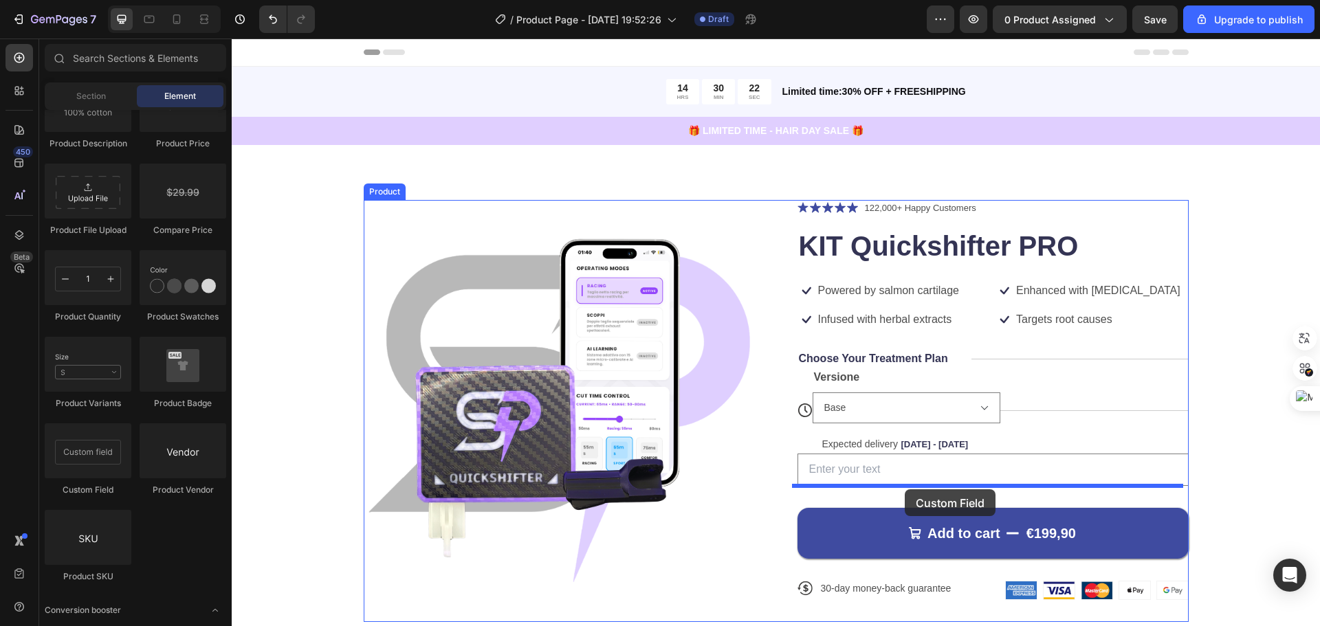
drag, startPoint x: 389, startPoint y: 530, endPoint x: 905, endPoint y: 490, distance: 517.3
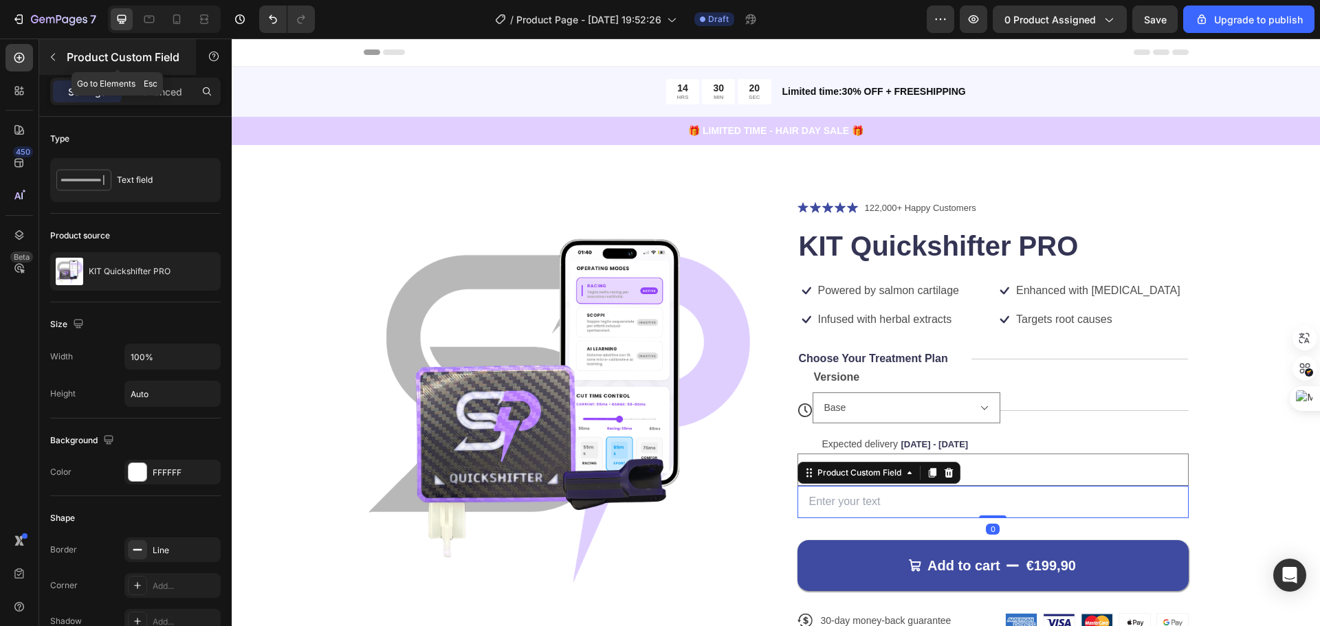
click at [47, 56] on icon "button" at bounding box center [52, 57] width 11 height 11
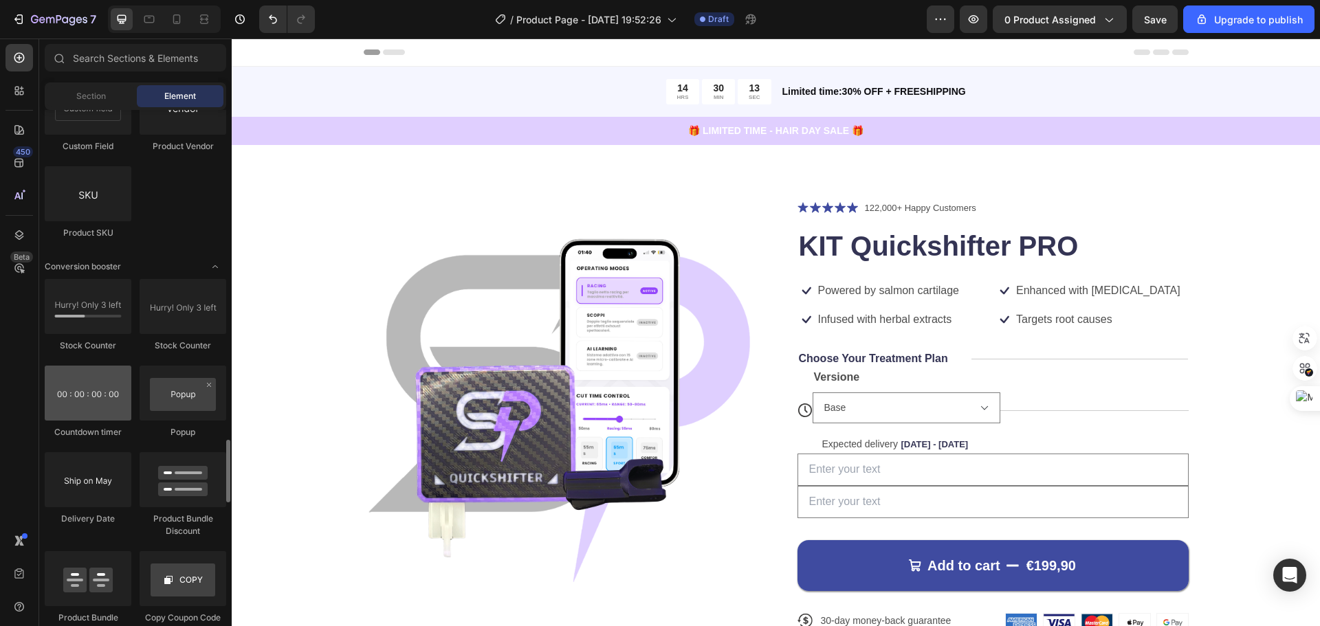
scroll to position [2751, 0]
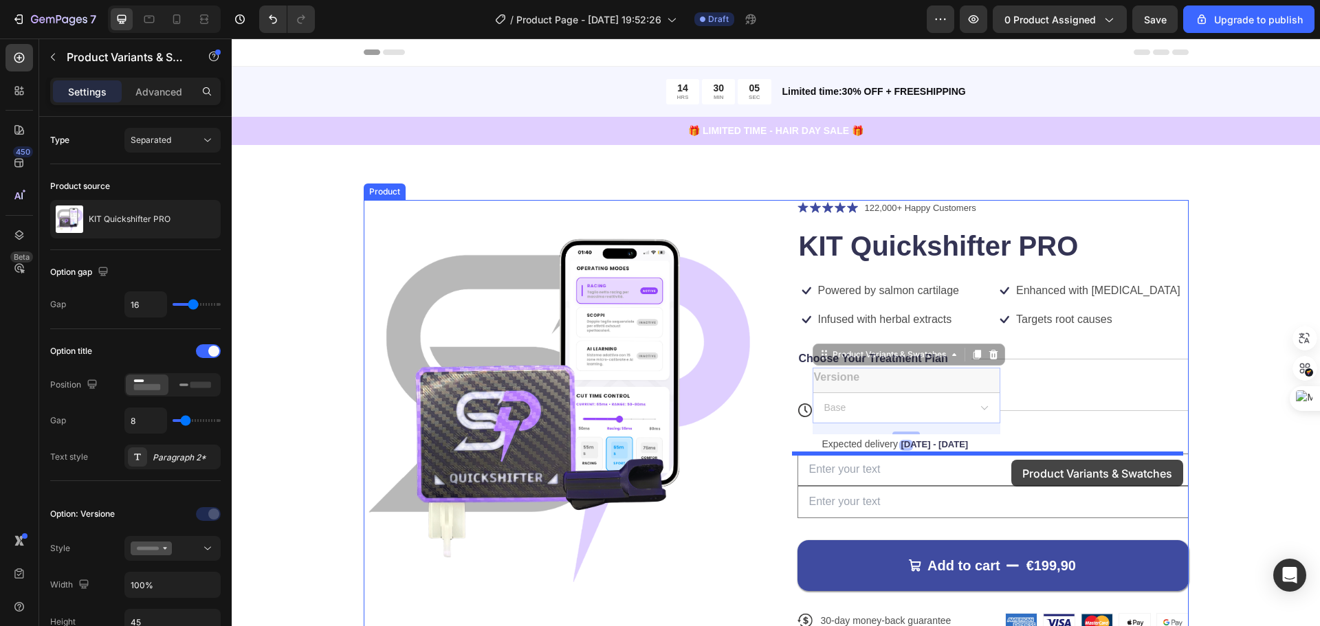
drag, startPoint x: 877, startPoint y: 364, endPoint x: 1010, endPoint y: 458, distance: 162.8
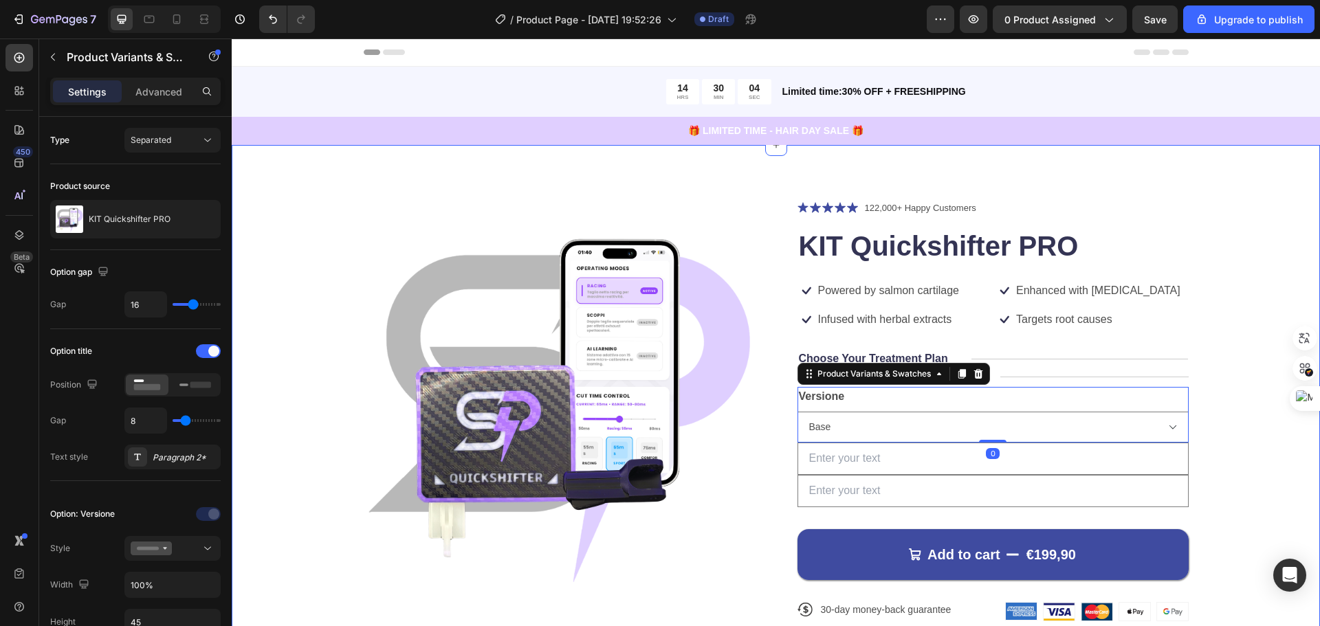
click at [1274, 422] on div "Product Images Icon Icon Icon Icon Icon Icon List 122,000+ Happy Customers Text…" at bounding box center [776, 428] width 1089 height 567
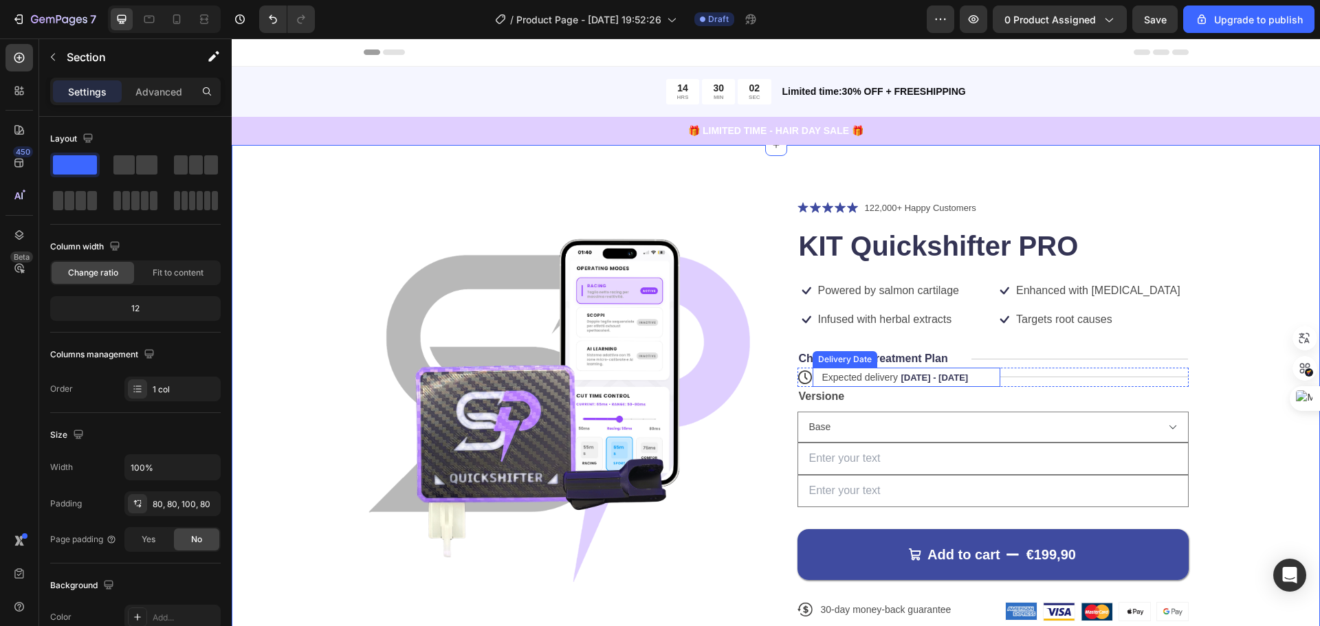
click at [959, 373] on span "[DATE] - [DATE]" at bounding box center [934, 378] width 67 height 10
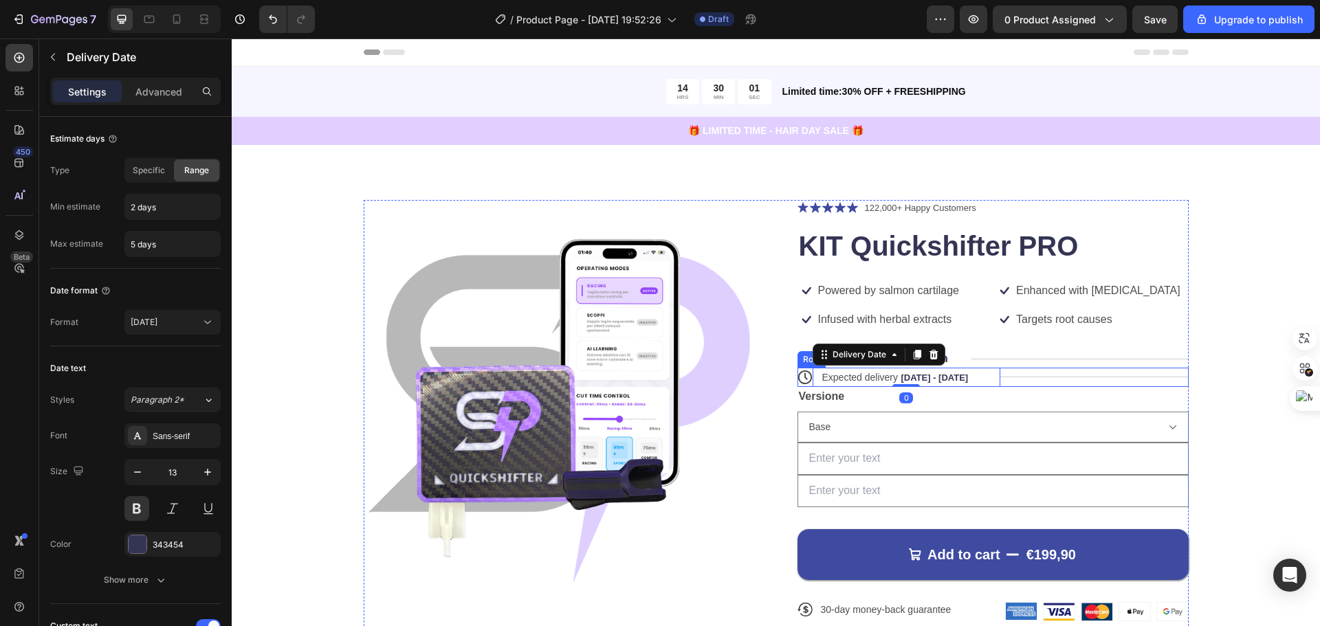
click at [1060, 373] on div "Title Line" at bounding box center [1095, 377] width 188 height 19
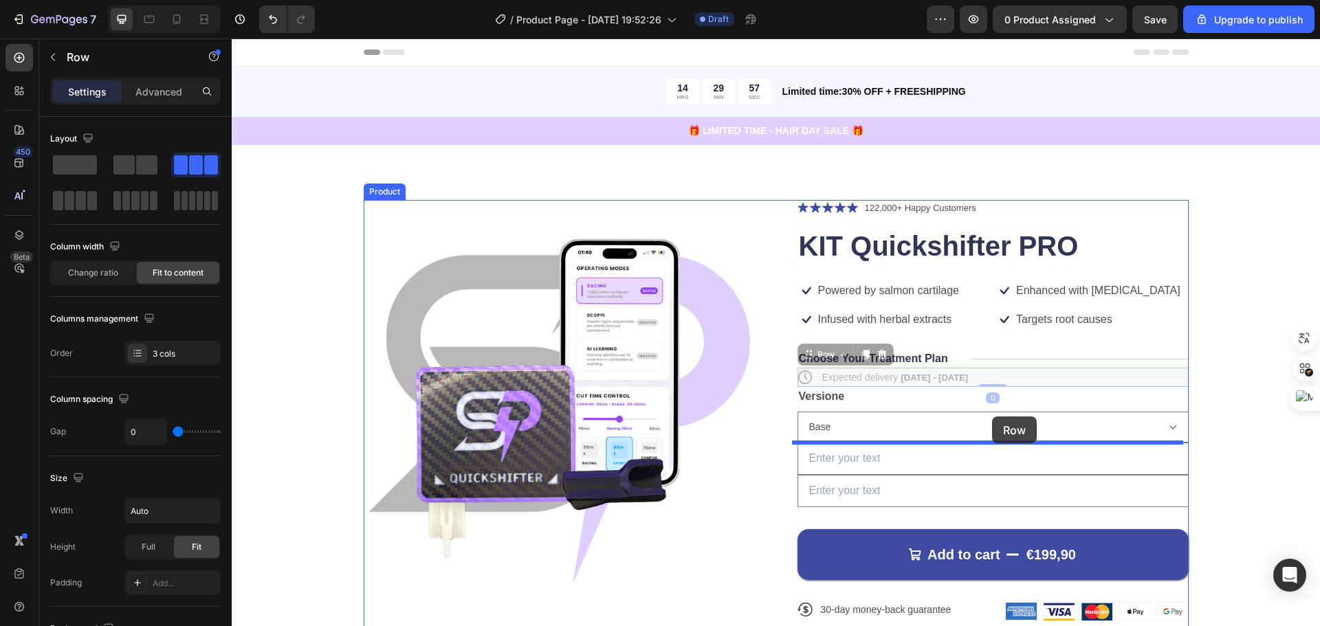
drag, startPoint x: 1059, startPoint y: 375, endPoint x: 992, endPoint y: 417, distance: 78.4
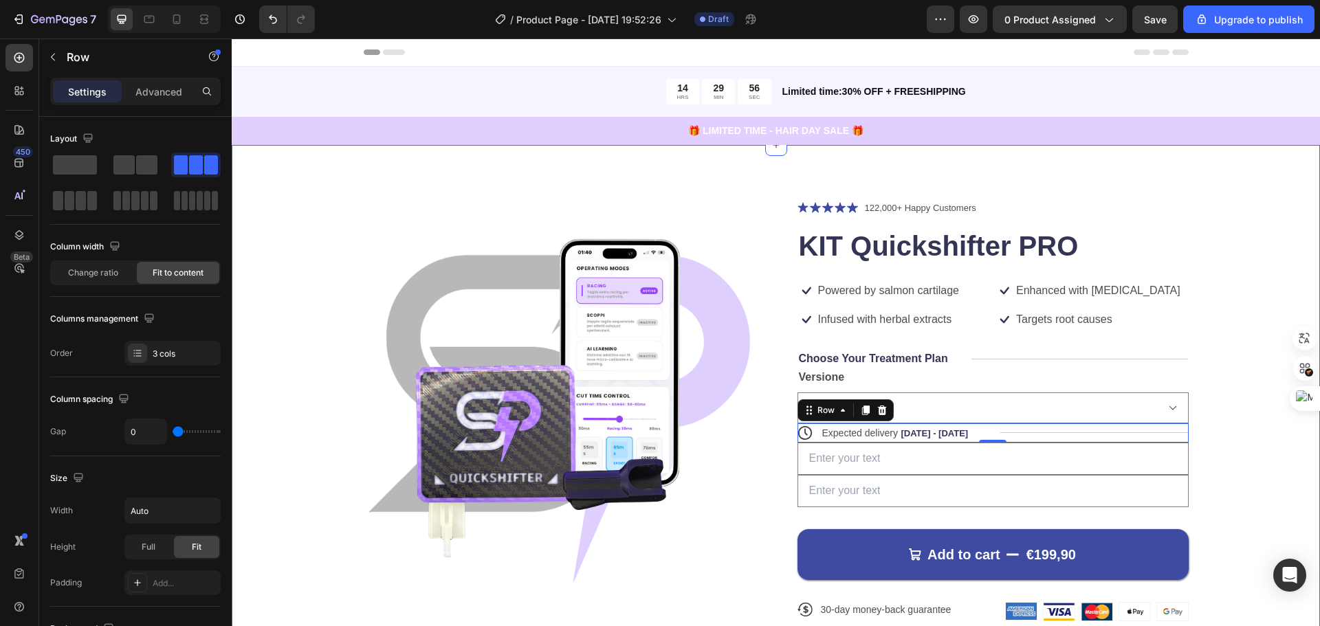
click at [1215, 430] on div "Product Images Icon Icon Icon Icon Icon Icon List 122,000+ Happy Customers Text…" at bounding box center [776, 422] width 979 height 444
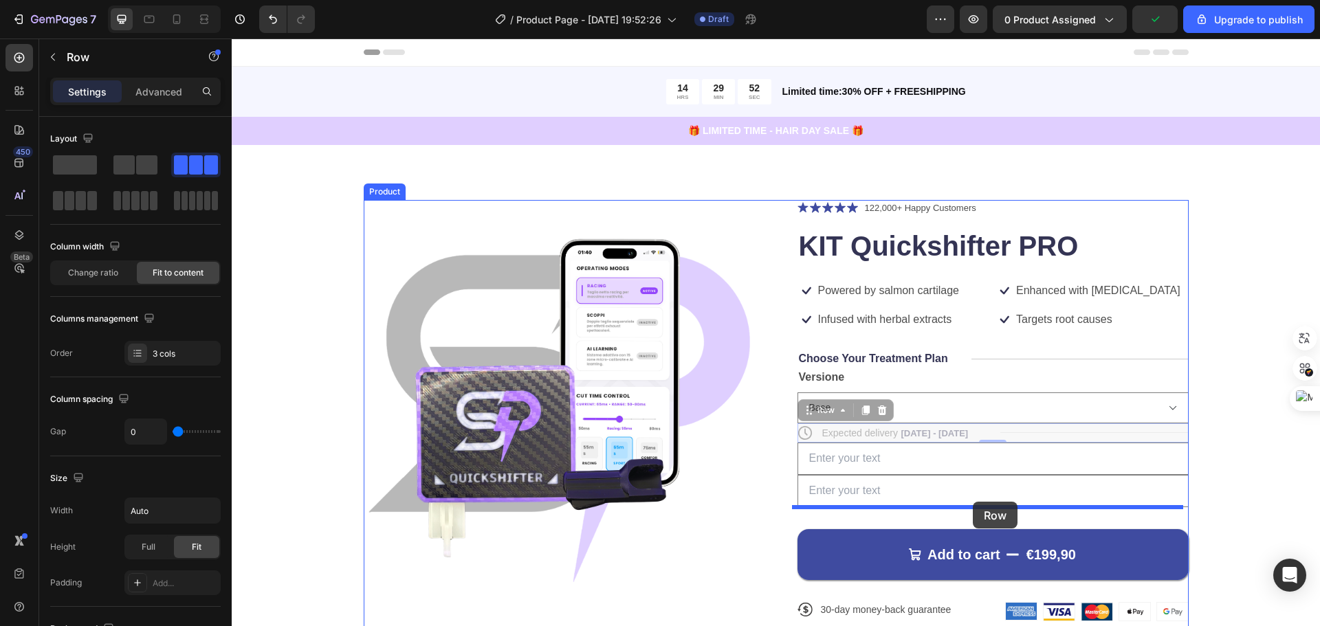
drag, startPoint x: 1025, startPoint y: 428, endPoint x: 973, endPoint y: 502, distance: 90.3
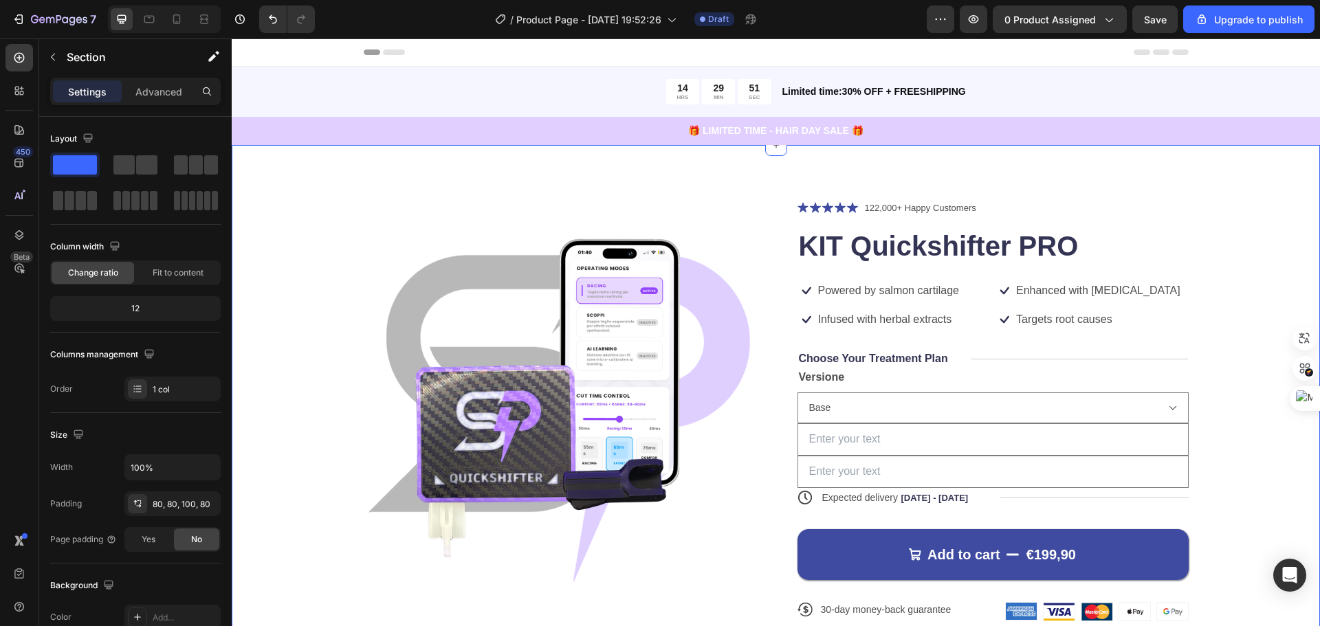
click at [1230, 430] on div "Product Images Icon Icon Icon Icon Icon Icon List 122,000+ Happy Customers Text…" at bounding box center [776, 422] width 979 height 444
click at [21, 87] on icon at bounding box center [22, 89] width 4 height 4
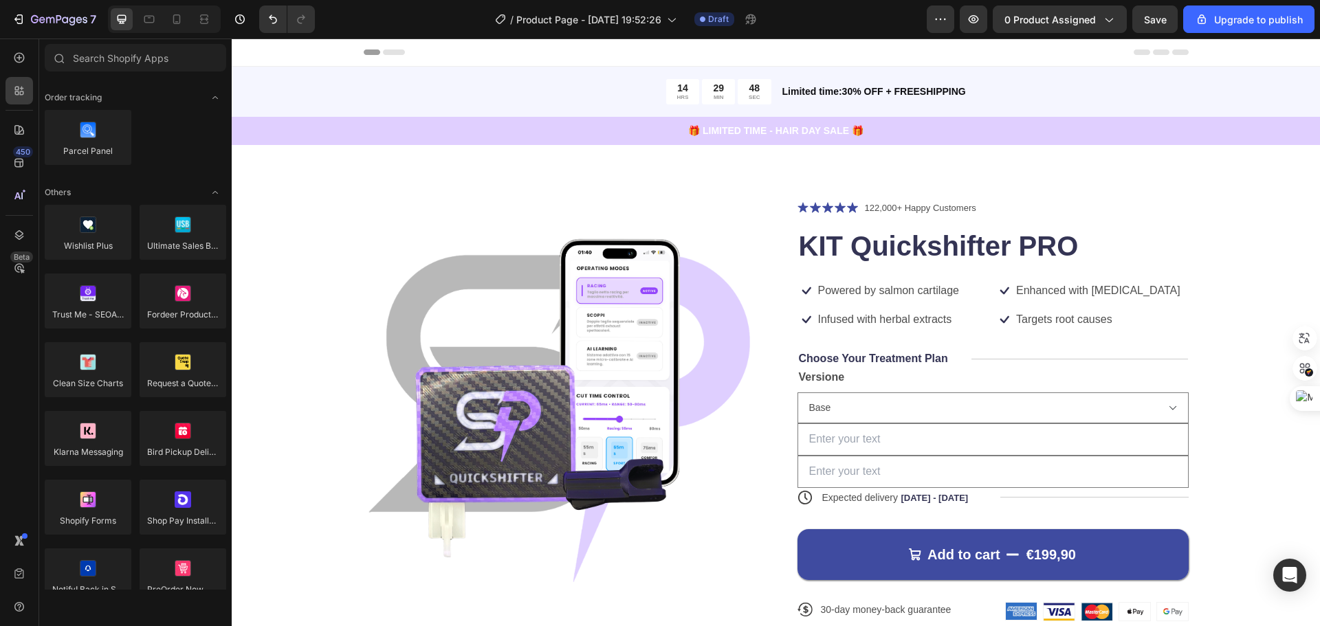
click at [3, 70] on div "450 Beta" at bounding box center [19, 333] width 39 height 588
click at [12, 58] on icon at bounding box center [19, 58] width 14 height 14
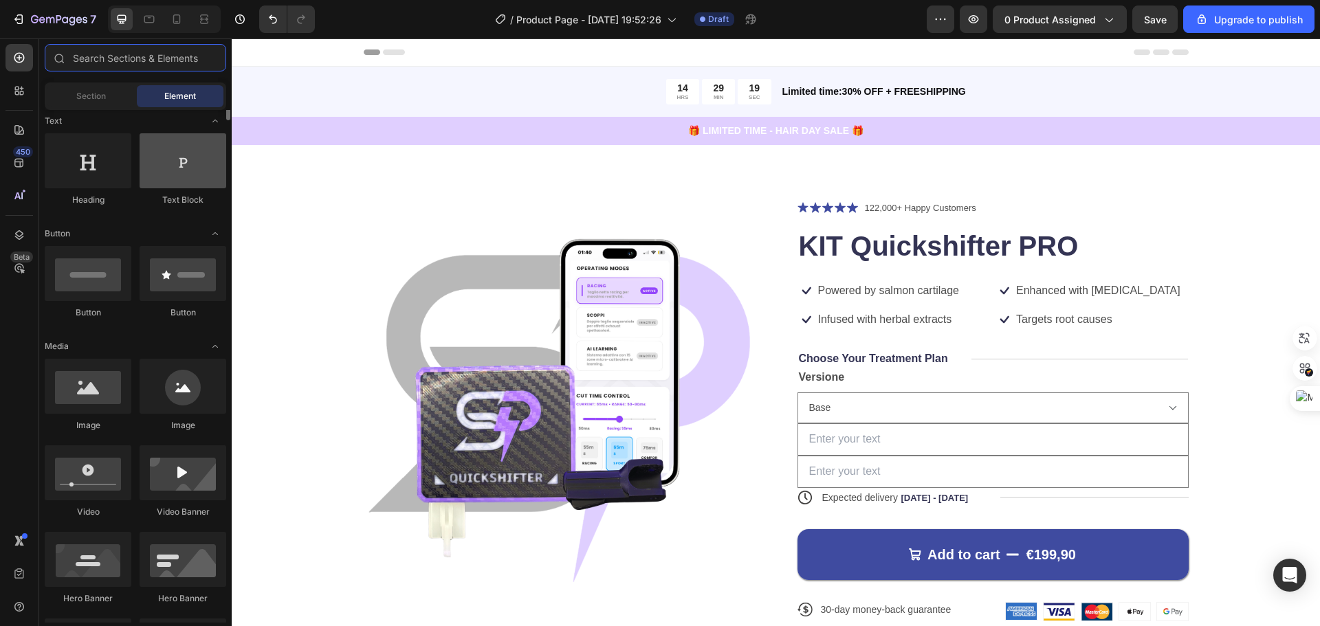
scroll to position [0, 0]
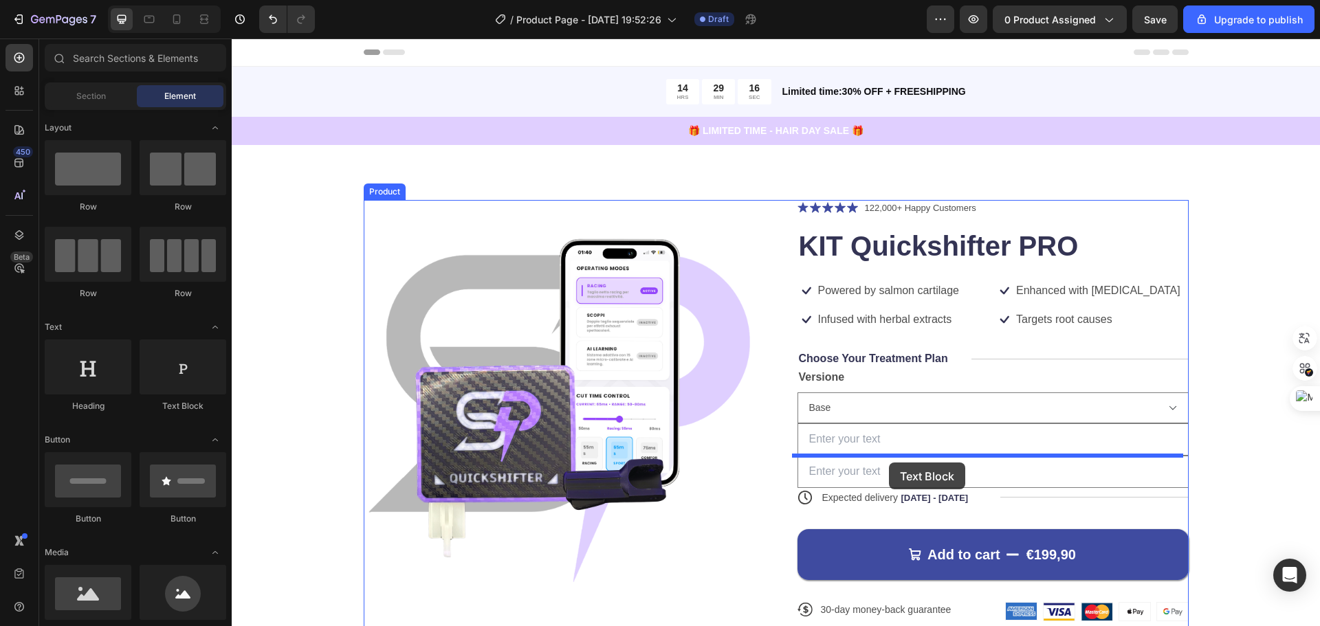
drag, startPoint x: 406, startPoint y: 422, endPoint x: 889, endPoint y: 463, distance: 485.2
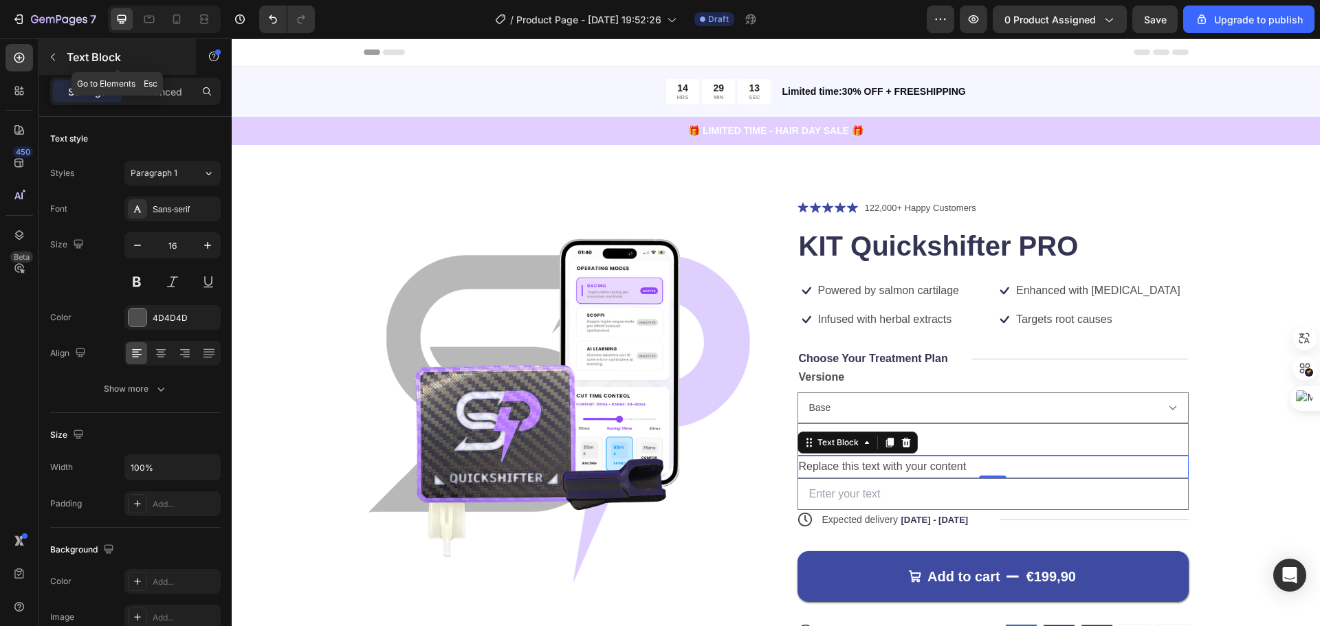
click at [59, 59] on button "button" at bounding box center [53, 57] width 22 height 22
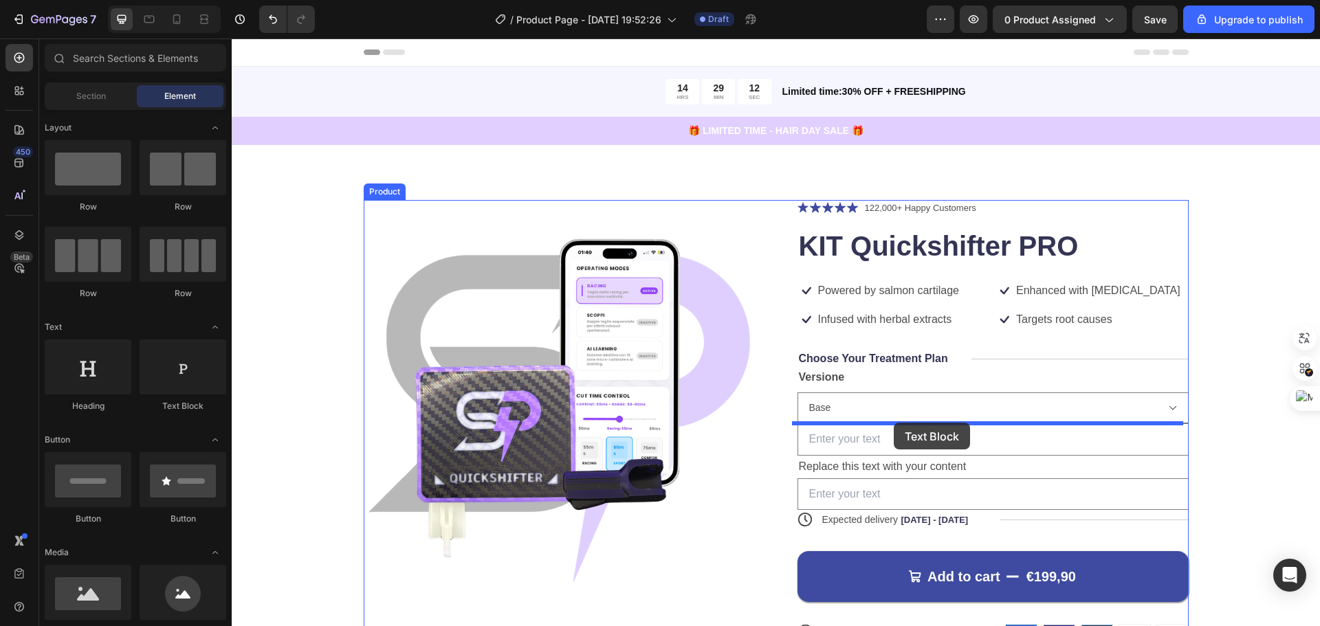
drag, startPoint x: 419, startPoint y: 422, endPoint x: 894, endPoint y: 423, distance: 474.5
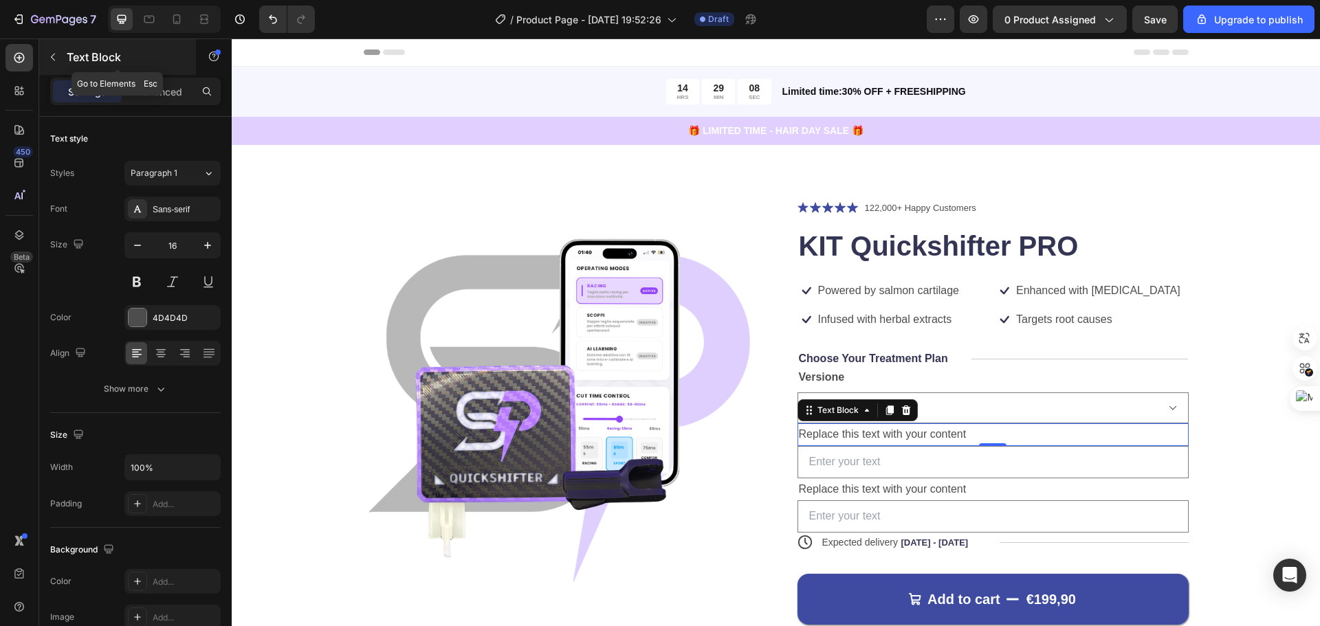
click at [45, 57] on button "button" at bounding box center [53, 57] width 22 height 22
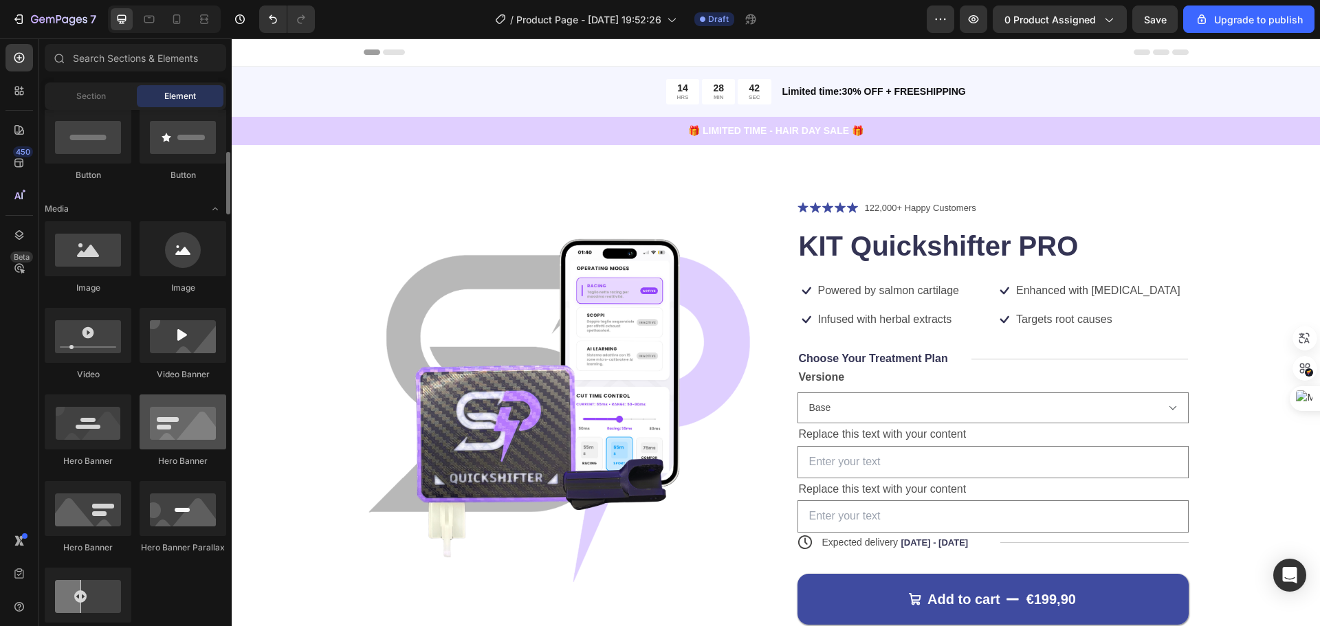
scroll to position [619, 0]
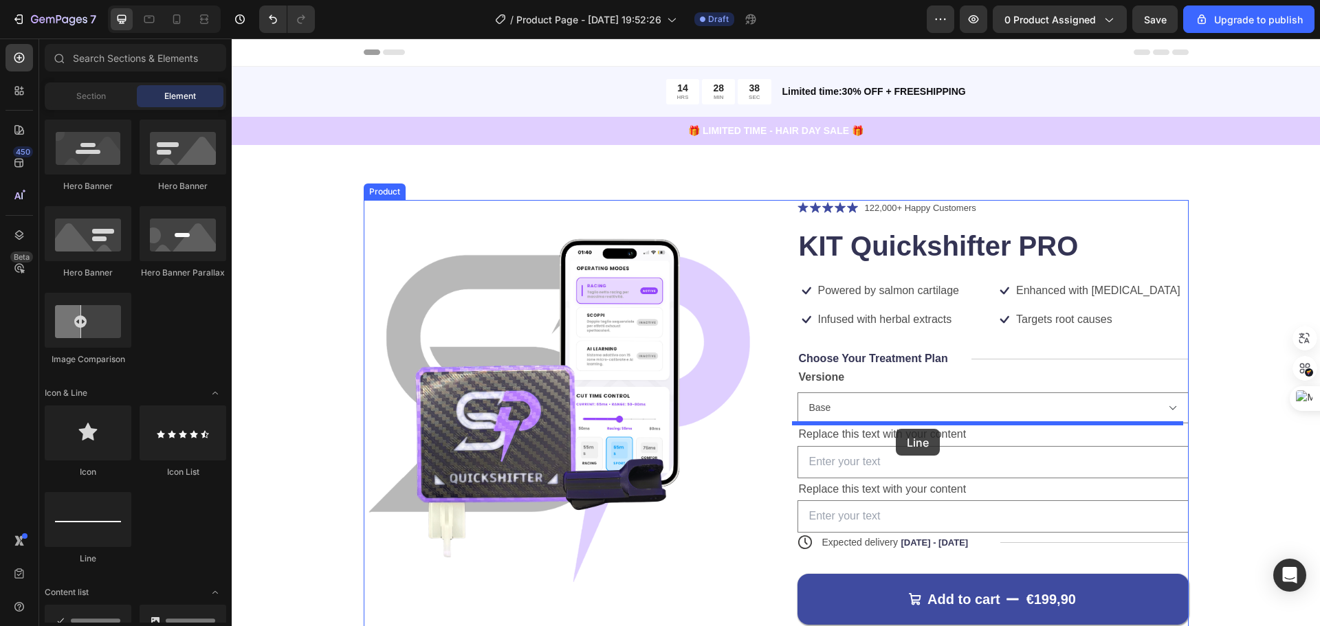
drag, startPoint x: 426, startPoint y: 560, endPoint x: 896, endPoint y: 429, distance: 488.4
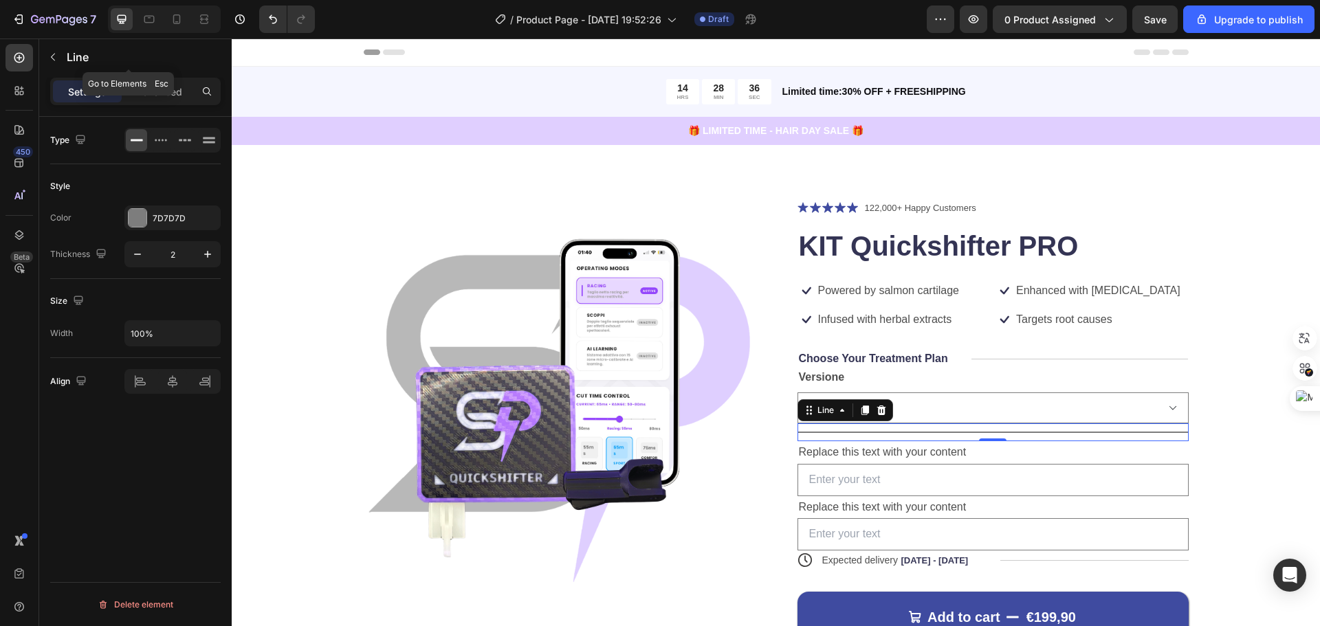
click at [43, 58] on button "button" at bounding box center [53, 57] width 22 height 22
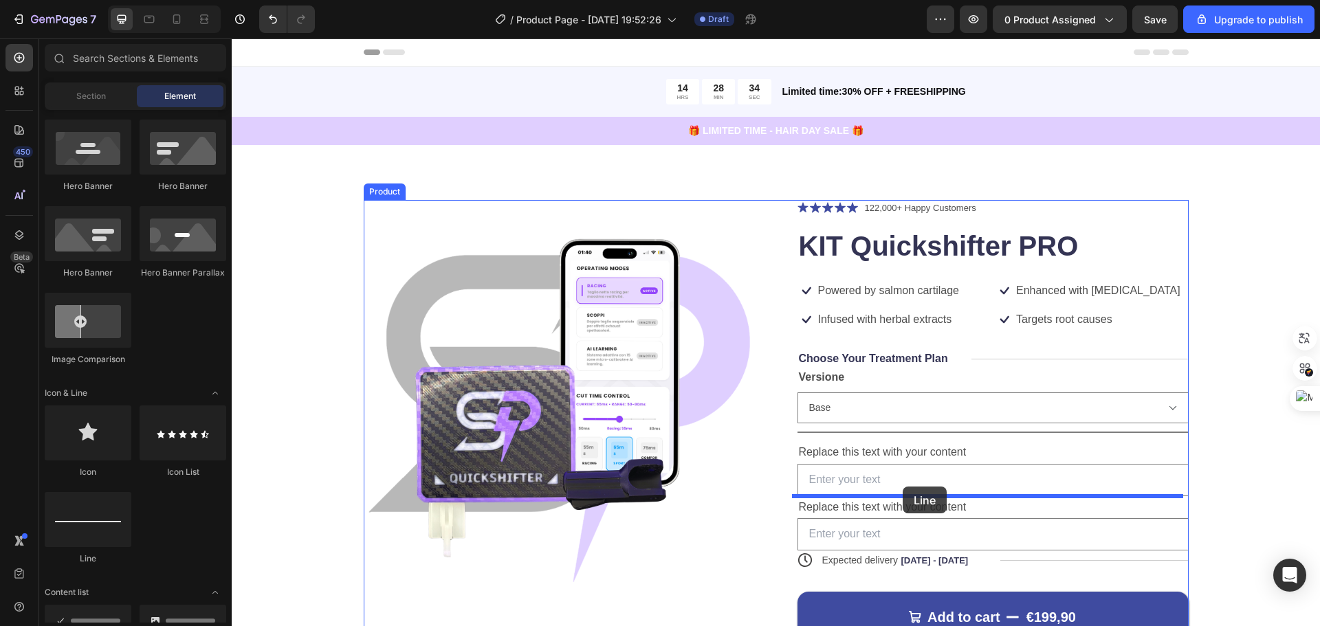
drag, startPoint x: 311, startPoint y: 568, endPoint x: 903, endPoint y: 487, distance: 597.6
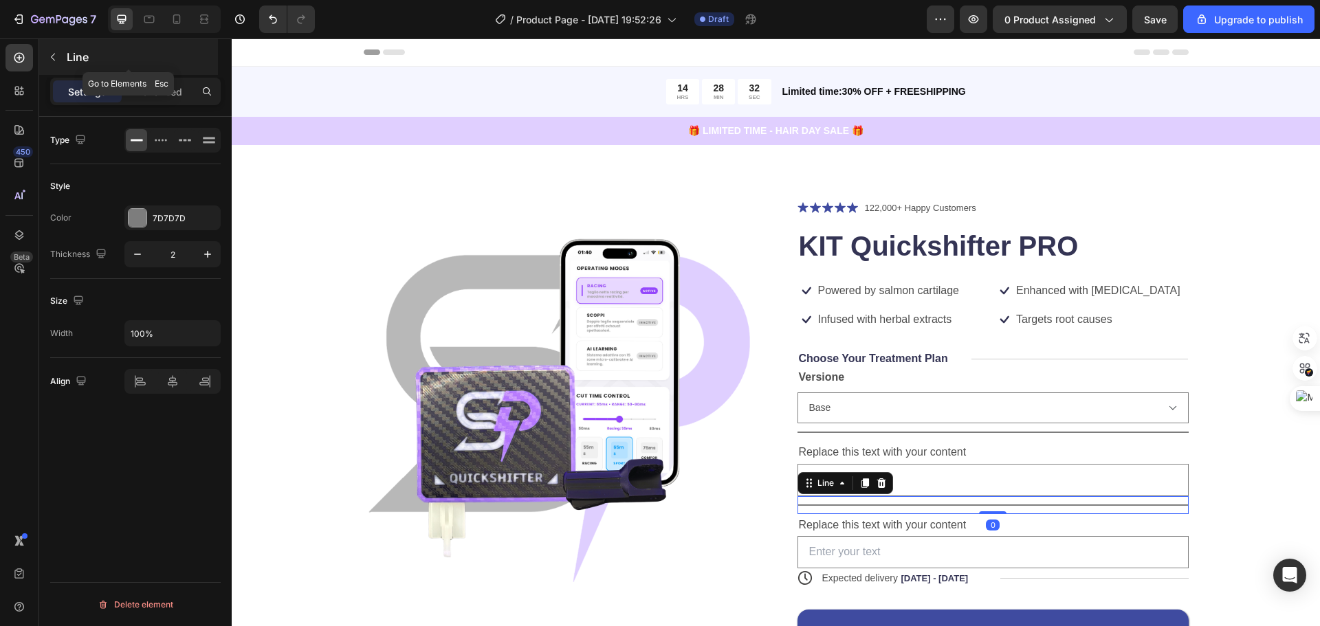
click at [55, 55] on icon "button" at bounding box center [52, 57] width 11 height 11
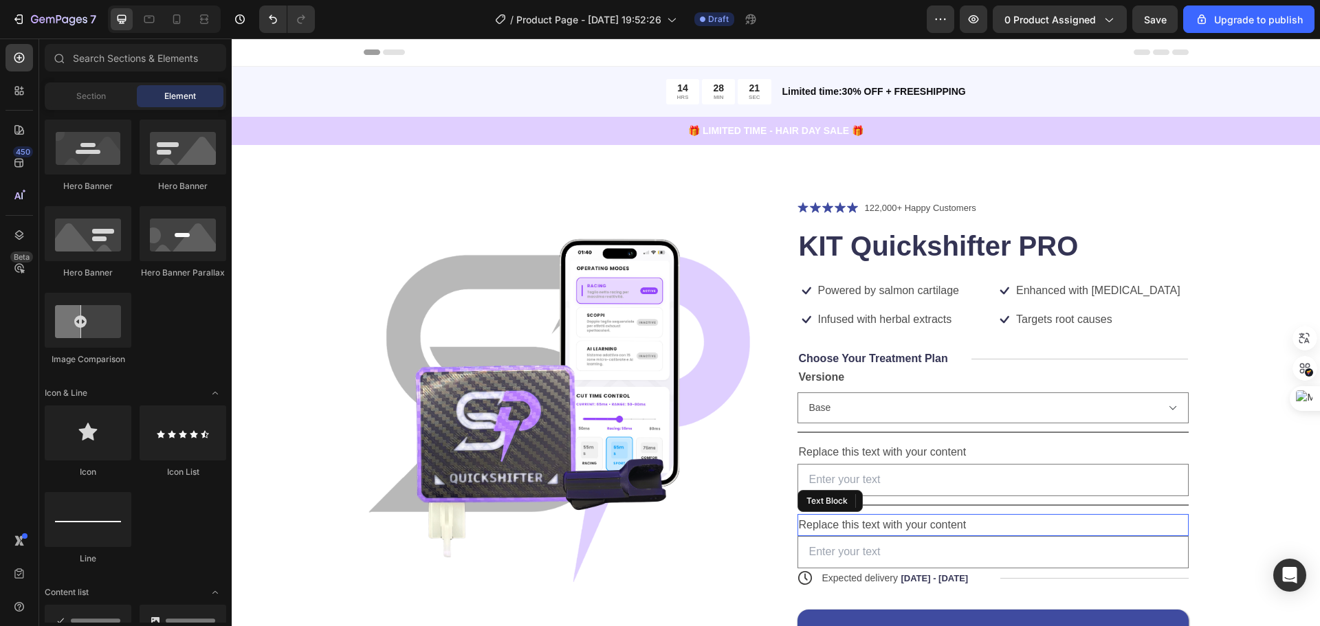
click at [997, 525] on div "Replace this text with your content" at bounding box center [993, 525] width 391 height 23
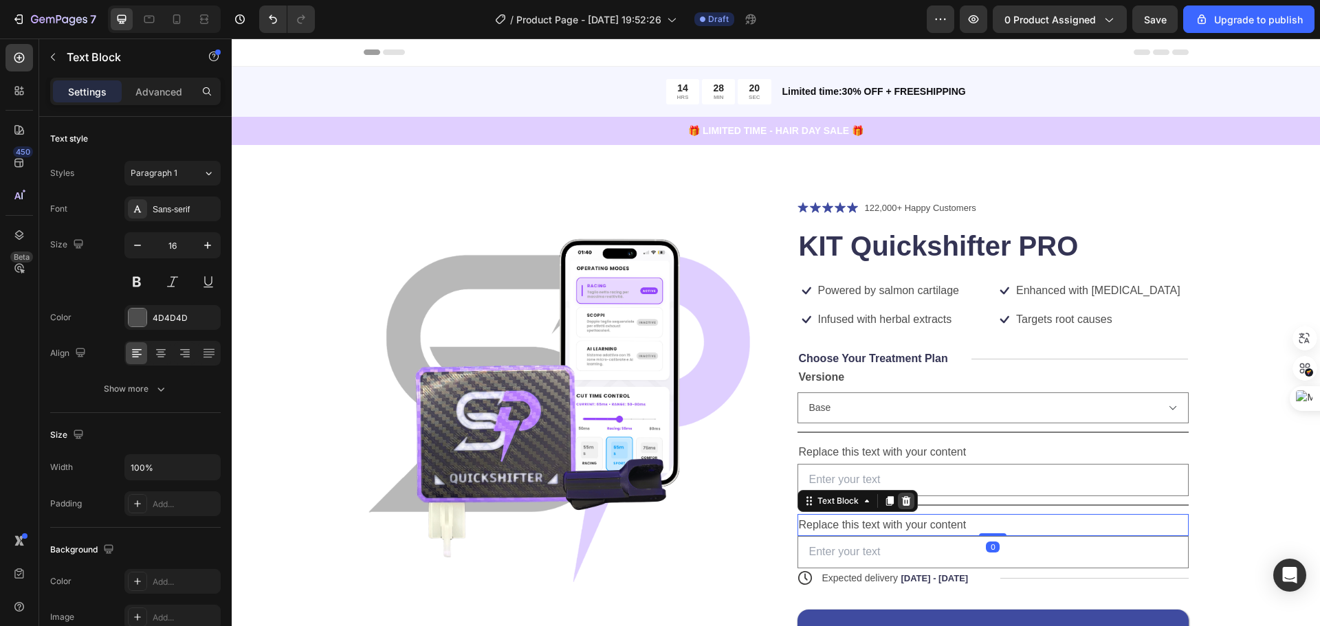
click at [902, 498] on icon at bounding box center [906, 501] width 9 height 10
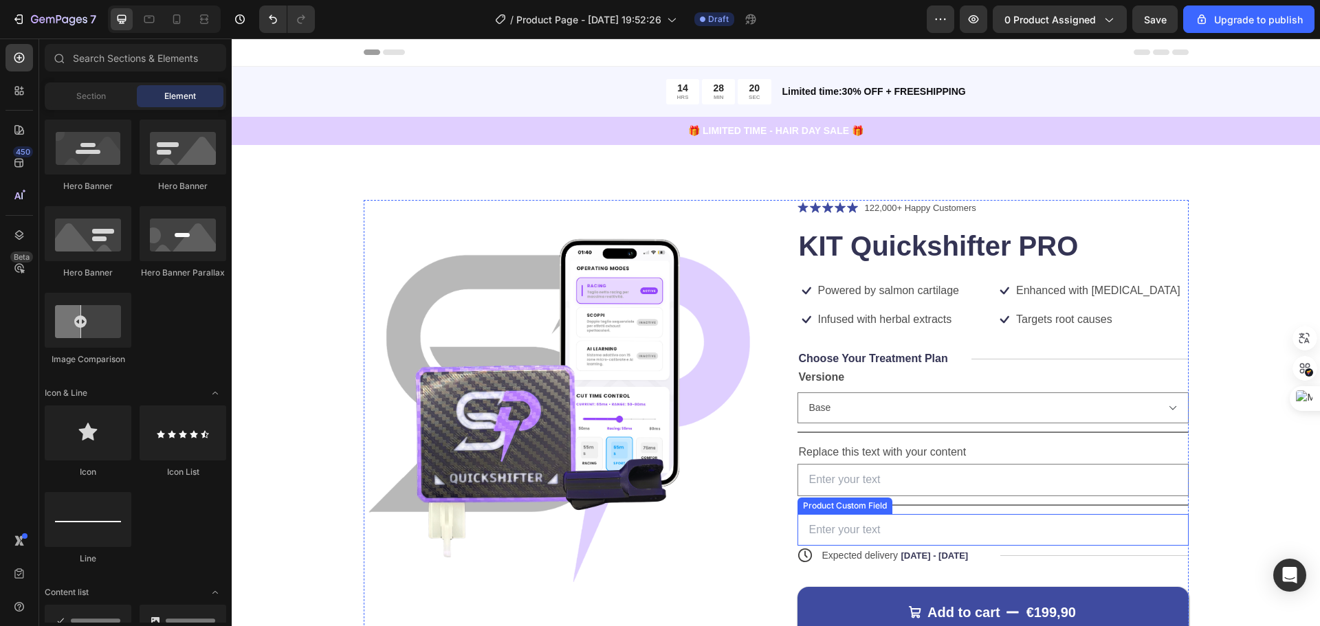
click at [926, 530] on input "text" at bounding box center [993, 530] width 391 height 32
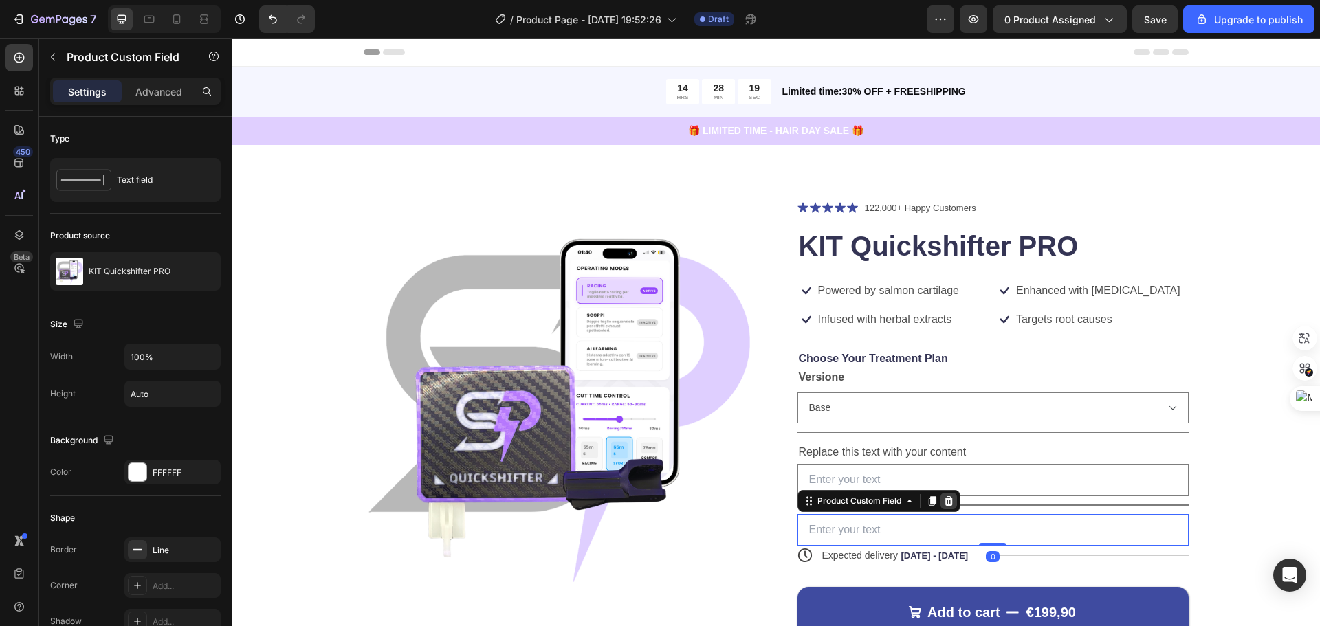
click at [944, 499] on icon at bounding box center [948, 501] width 9 height 10
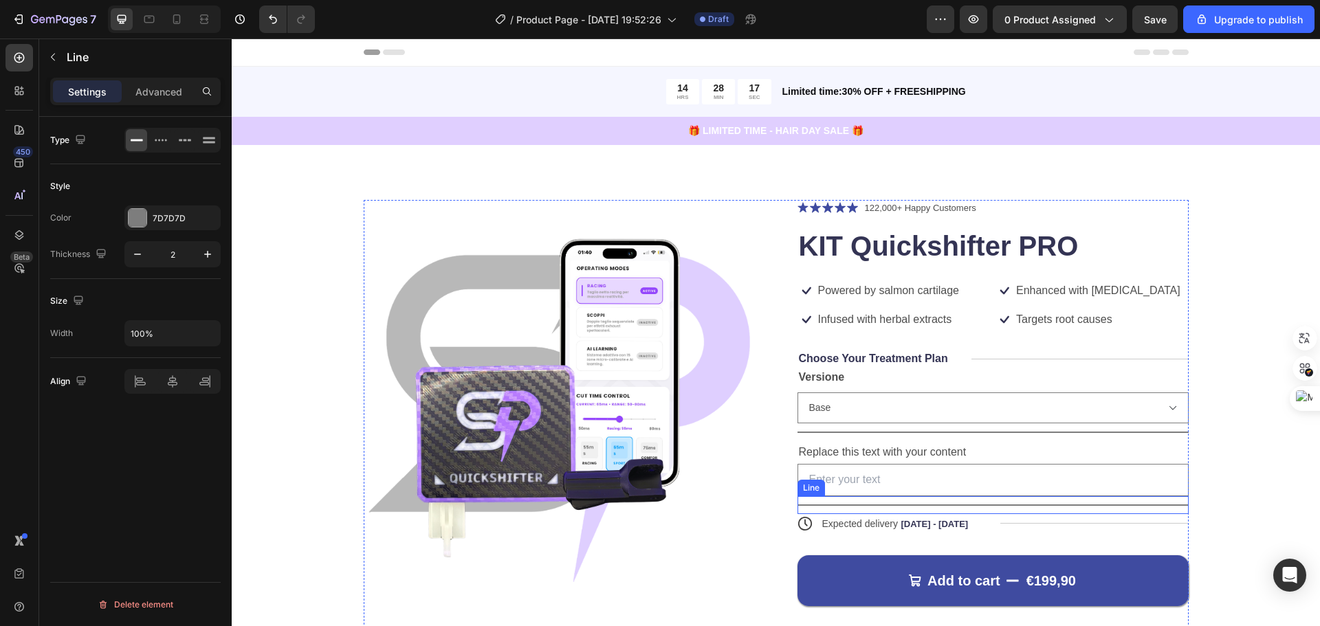
click at [1031, 505] on div at bounding box center [993, 505] width 391 height 1
click at [877, 486] on icon at bounding box center [881, 483] width 9 height 10
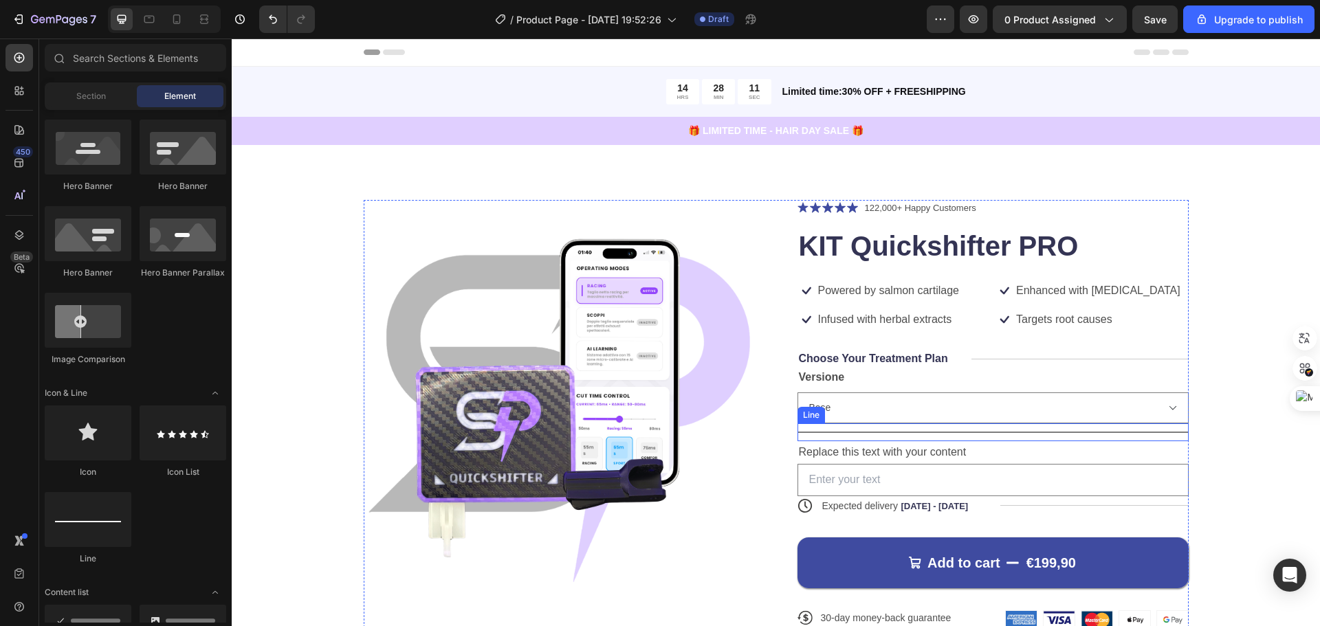
click at [911, 435] on div "Title Line" at bounding box center [993, 433] width 391 height 18
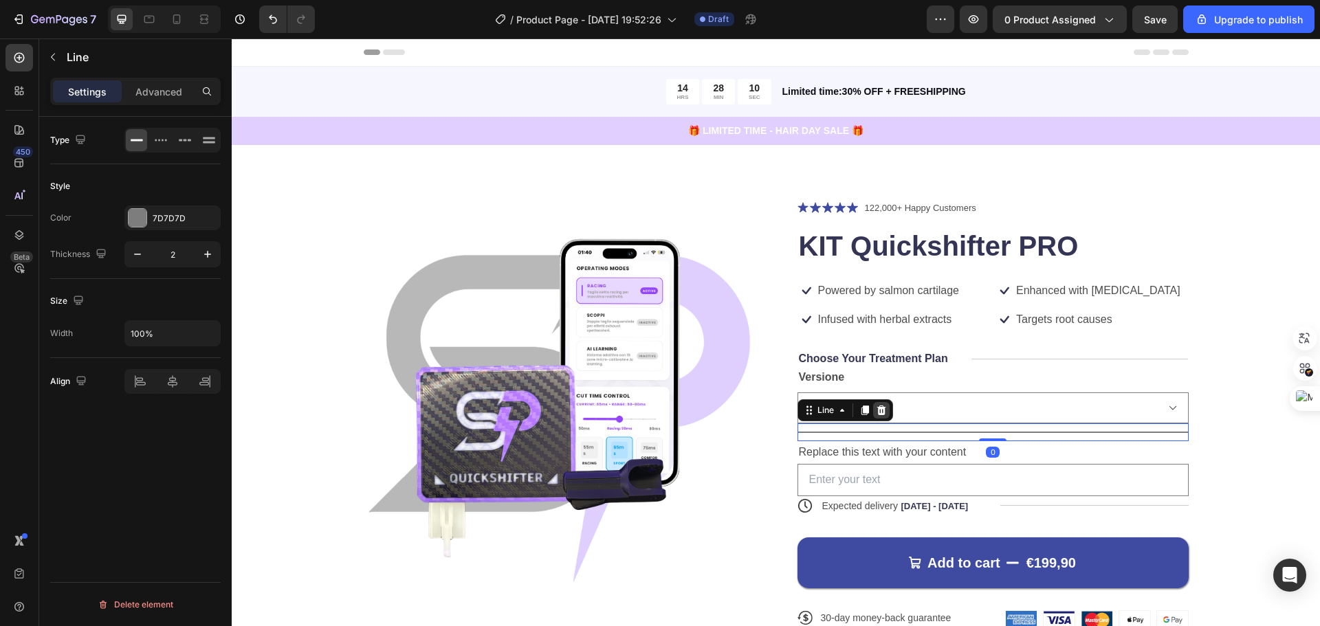
click at [881, 413] on icon at bounding box center [881, 410] width 11 height 11
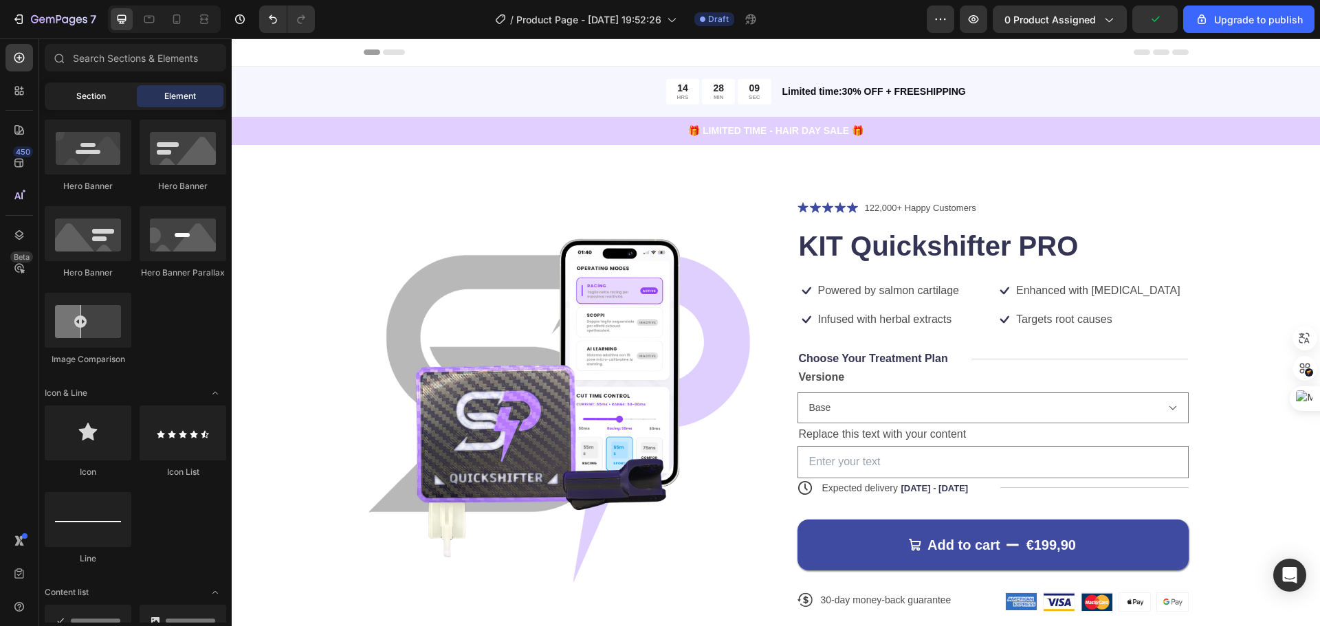
click at [76, 100] on span "Section" at bounding box center [91, 96] width 30 height 12
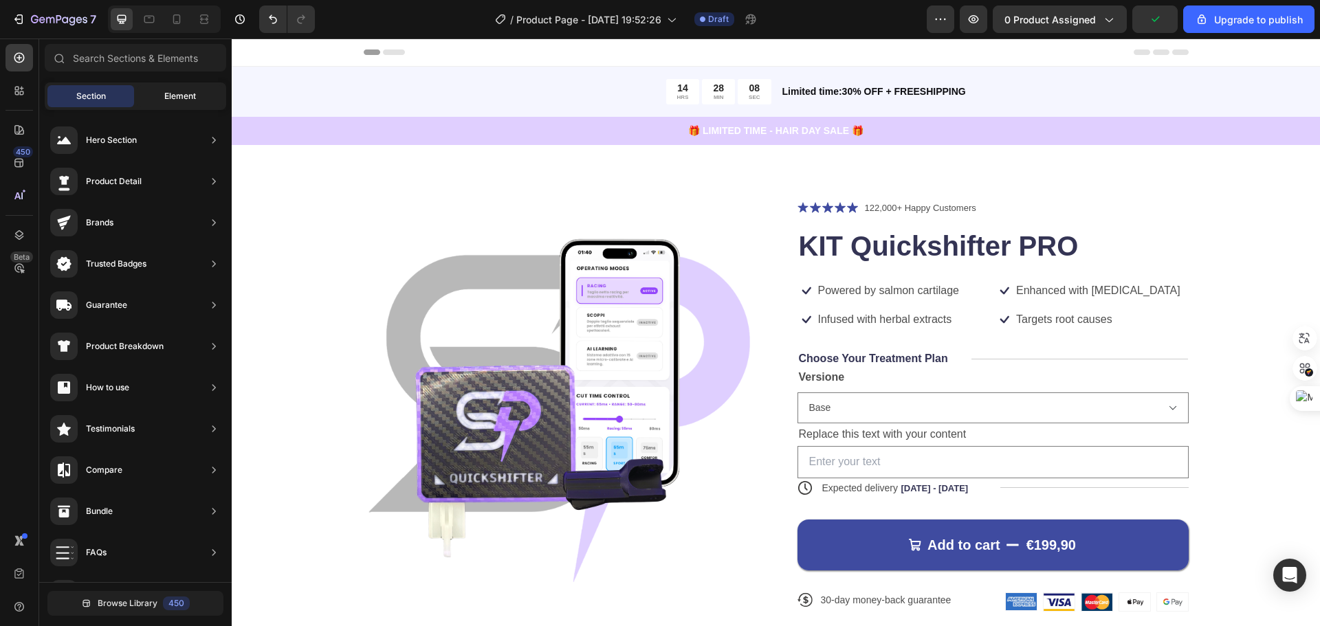
click at [174, 96] on span "Element" at bounding box center [180, 96] width 32 height 12
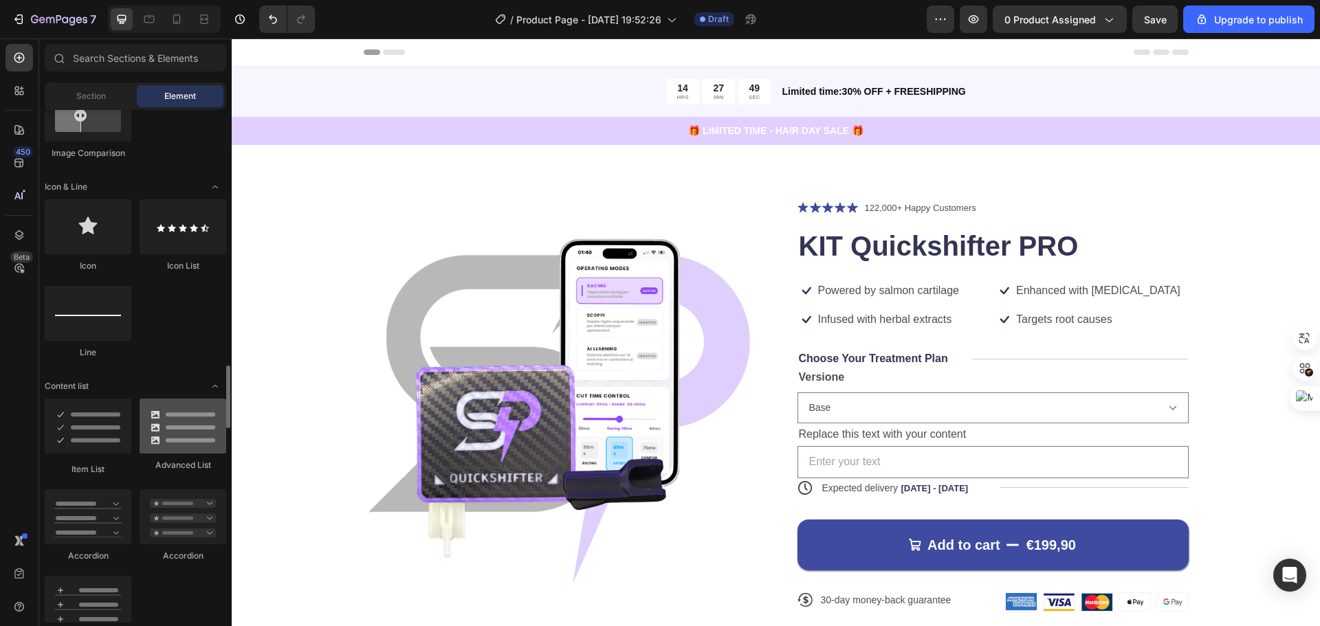
scroll to position [1032, 0]
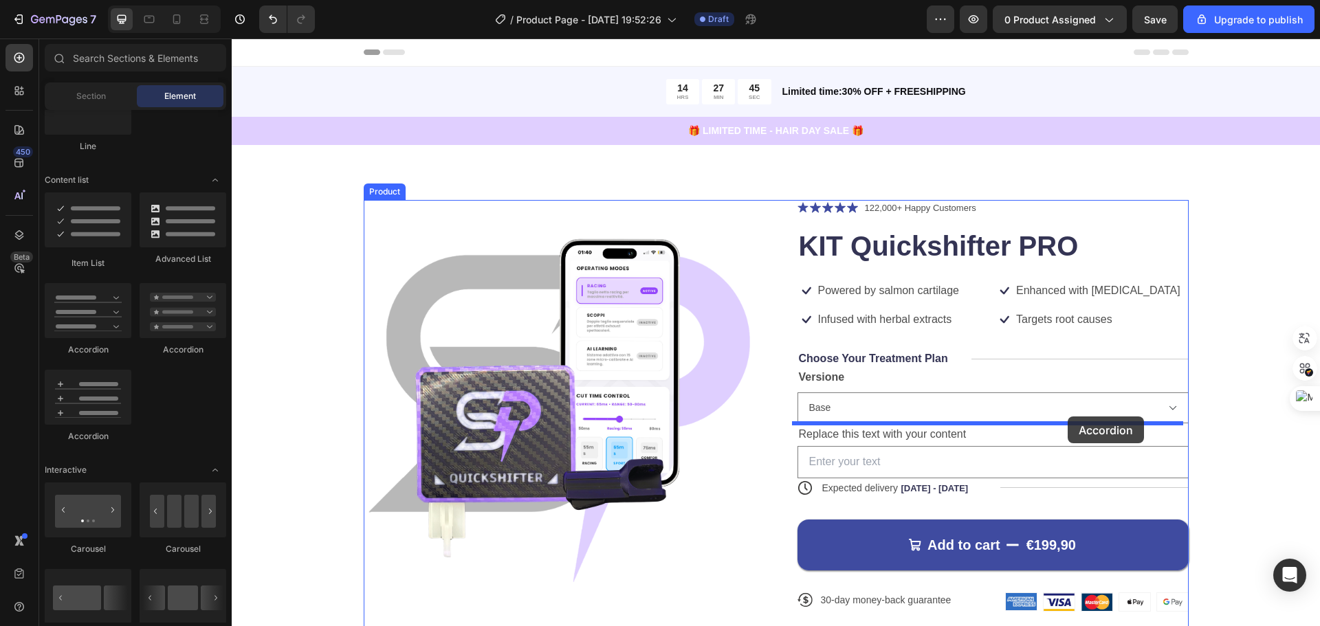
drag, startPoint x: 329, startPoint y: 345, endPoint x: 1068, endPoint y: 417, distance: 742.1
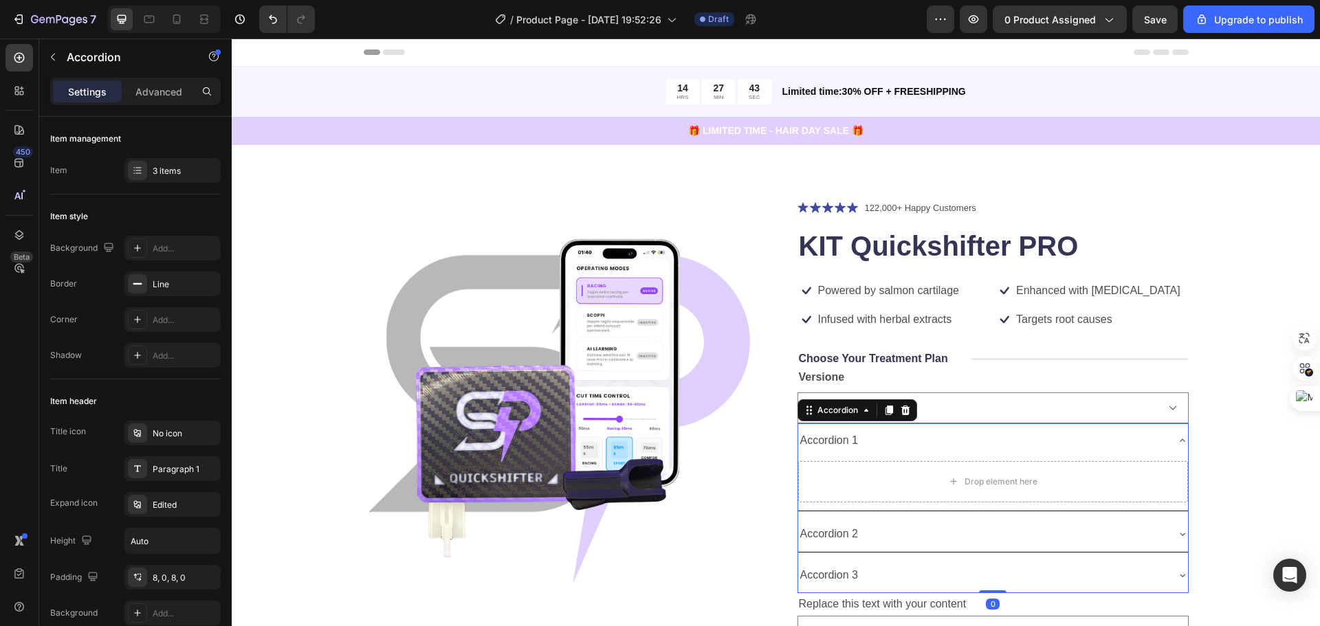
click at [995, 443] on div "Accordion 1" at bounding box center [982, 441] width 368 height 24
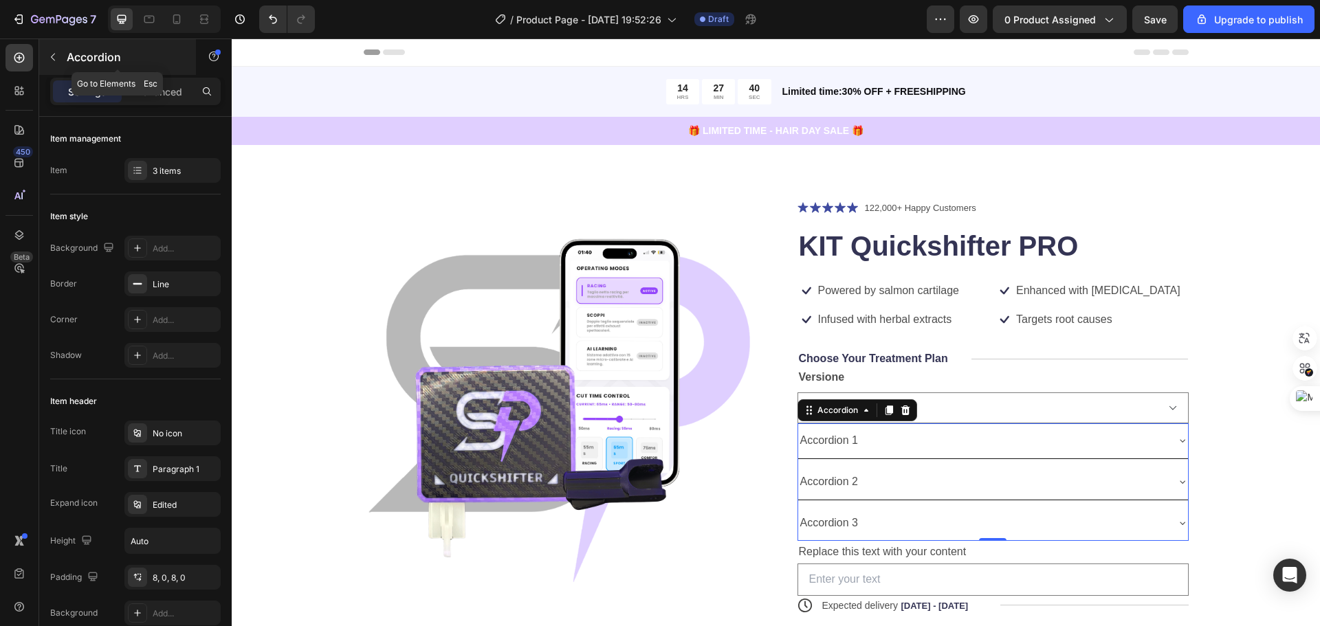
click at [54, 58] on icon "button" at bounding box center [52, 57] width 11 height 11
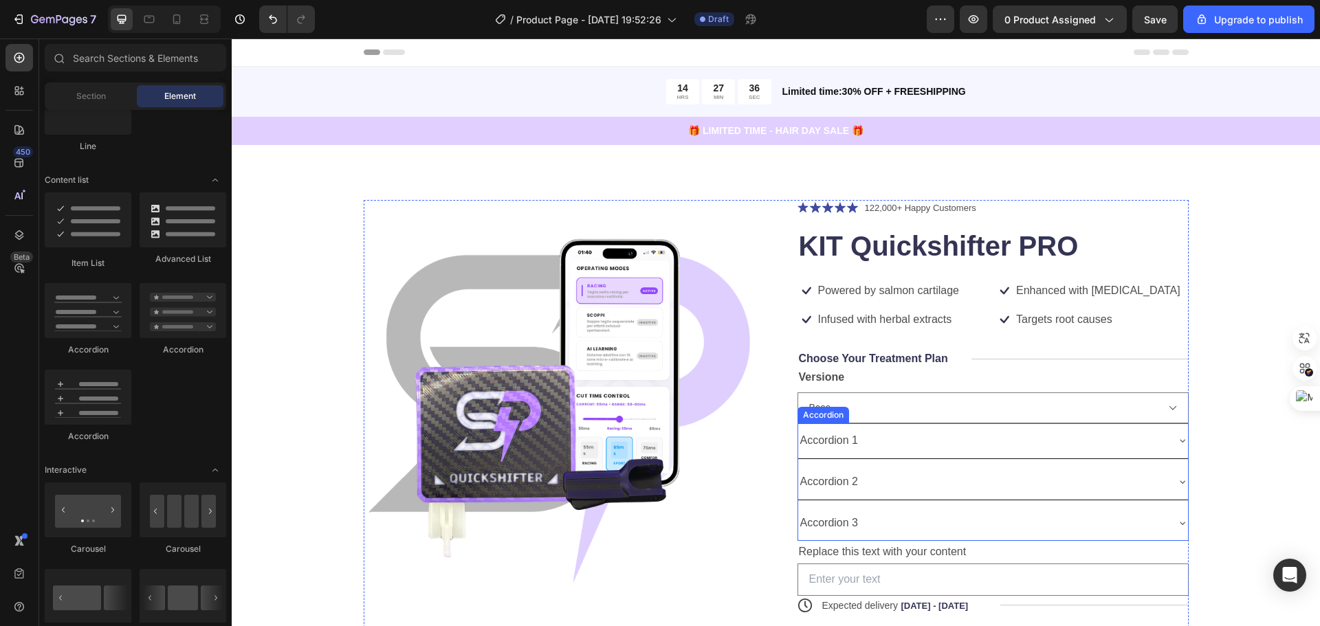
click at [1057, 433] on div "Accordion 1" at bounding box center [982, 441] width 368 height 24
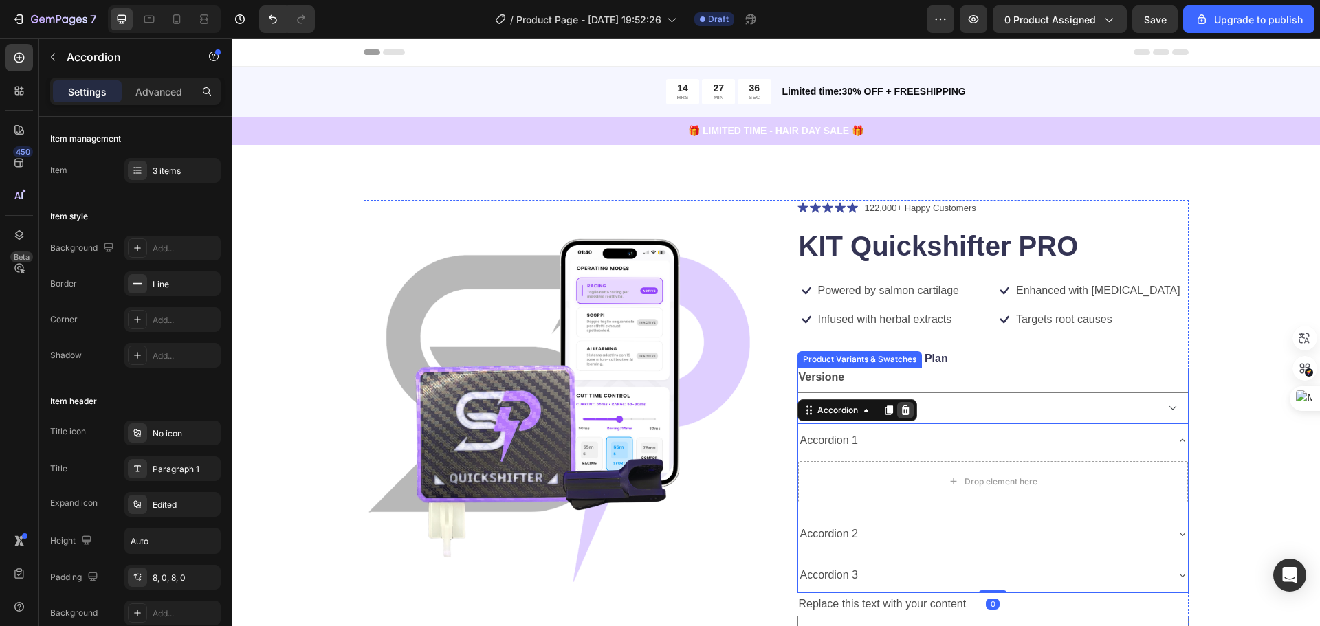
click at [902, 410] on icon at bounding box center [905, 410] width 11 height 11
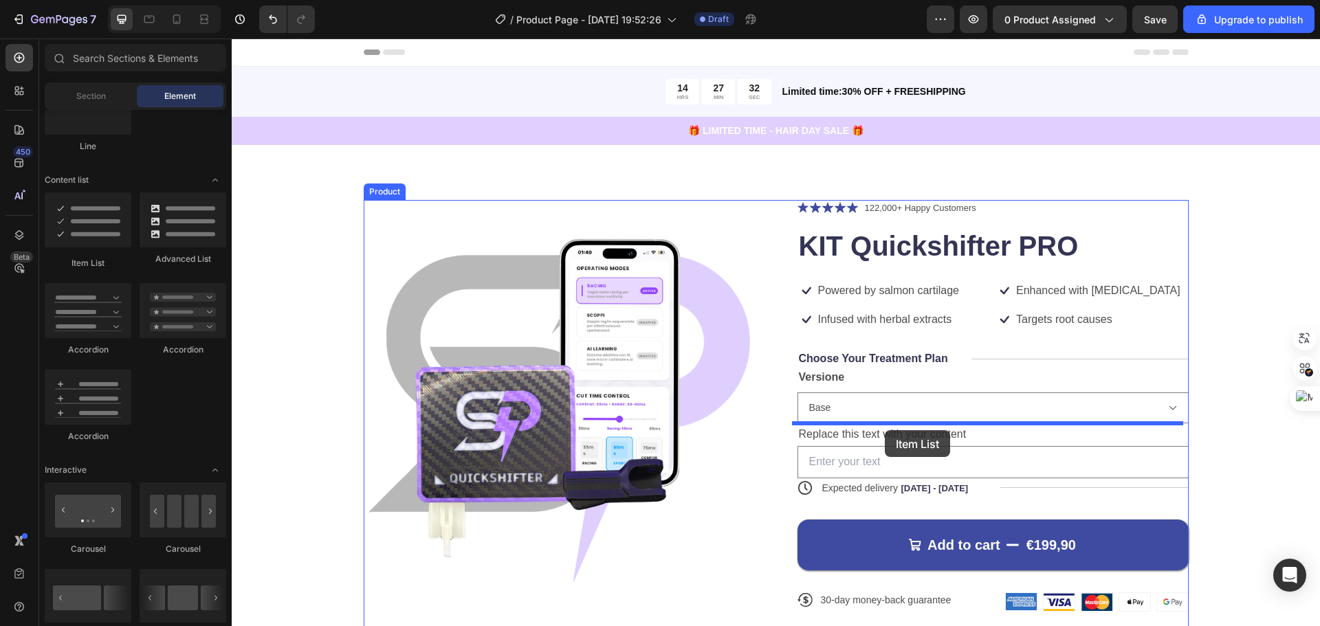
drag, startPoint x: 331, startPoint y: 272, endPoint x: 885, endPoint y: 430, distance: 575.7
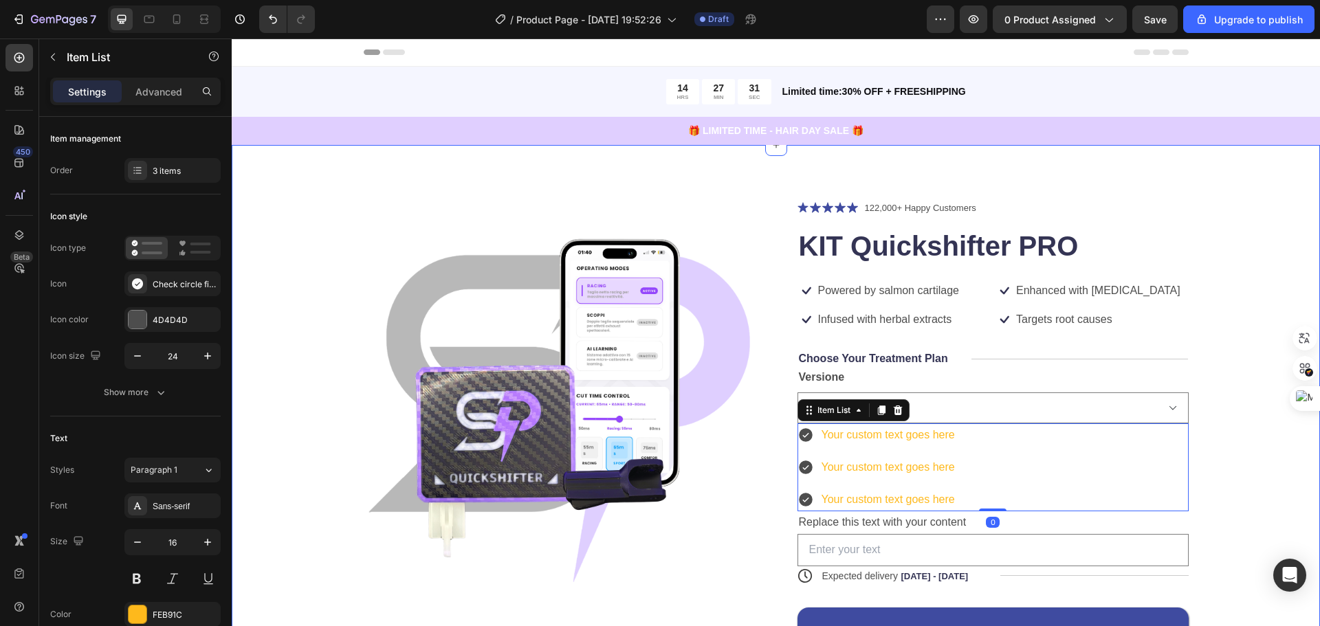
click at [1259, 442] on div "Product Images Icon Icon Icon Icon Icon Icon List 122,000+ Happy Customers Text…" at bounding box center [776, 468] width 1089 height 646
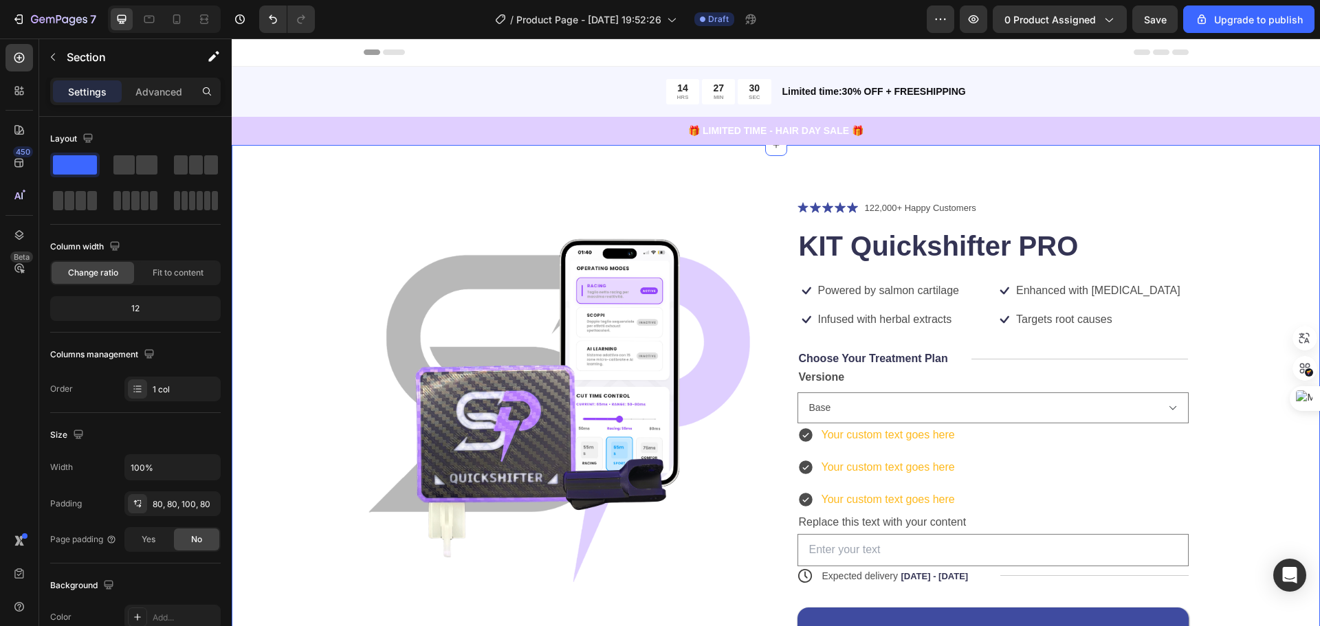
click at [1225, 459] on div "Product Images Icon Icon Icon Icon Icon Icon List 122,000+ Happy Customers Text…" at bounding box center [776, 461] width 979 height 522
click at [1036, 478] on div "Your custom text goes here Your custom text goes here Your custom text goes here" at bounding box center [993, 468] width 391 height 88
click at [1239, 461] on div "Product Images Icon Icon Icon Icon Icon Icon List 122,000+ Happy Customers Text…" at bounding box center [776, 461] width 979 height 522
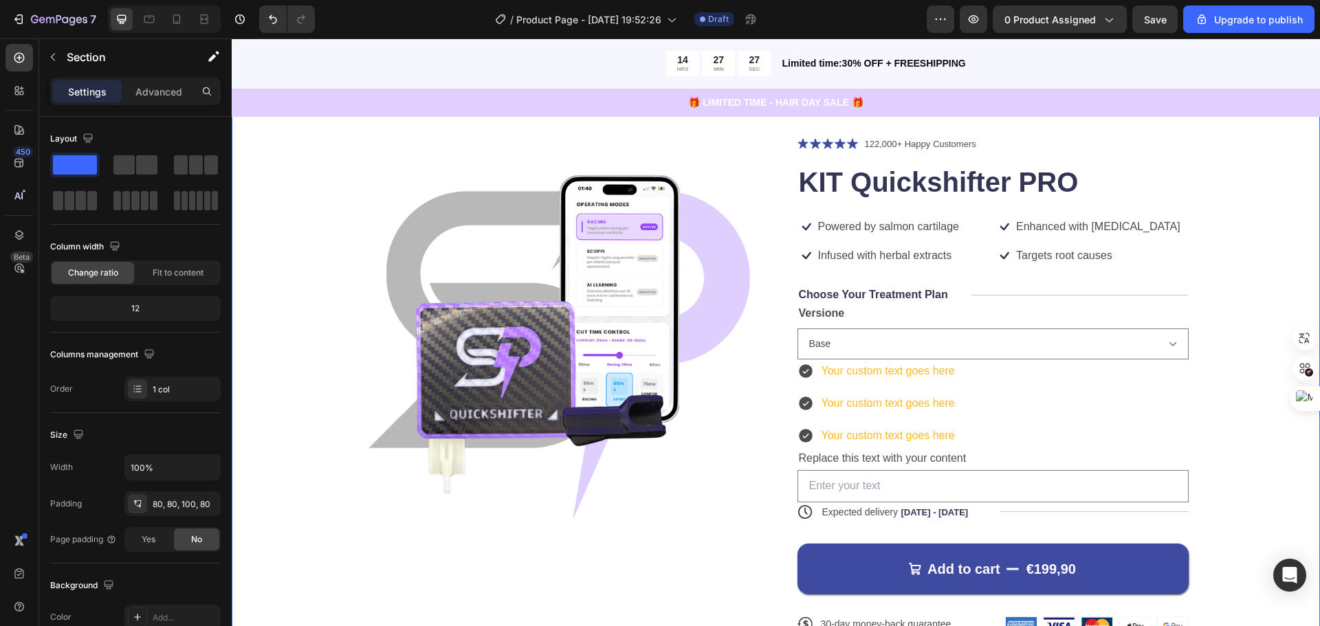
scroll to position [69, 0]
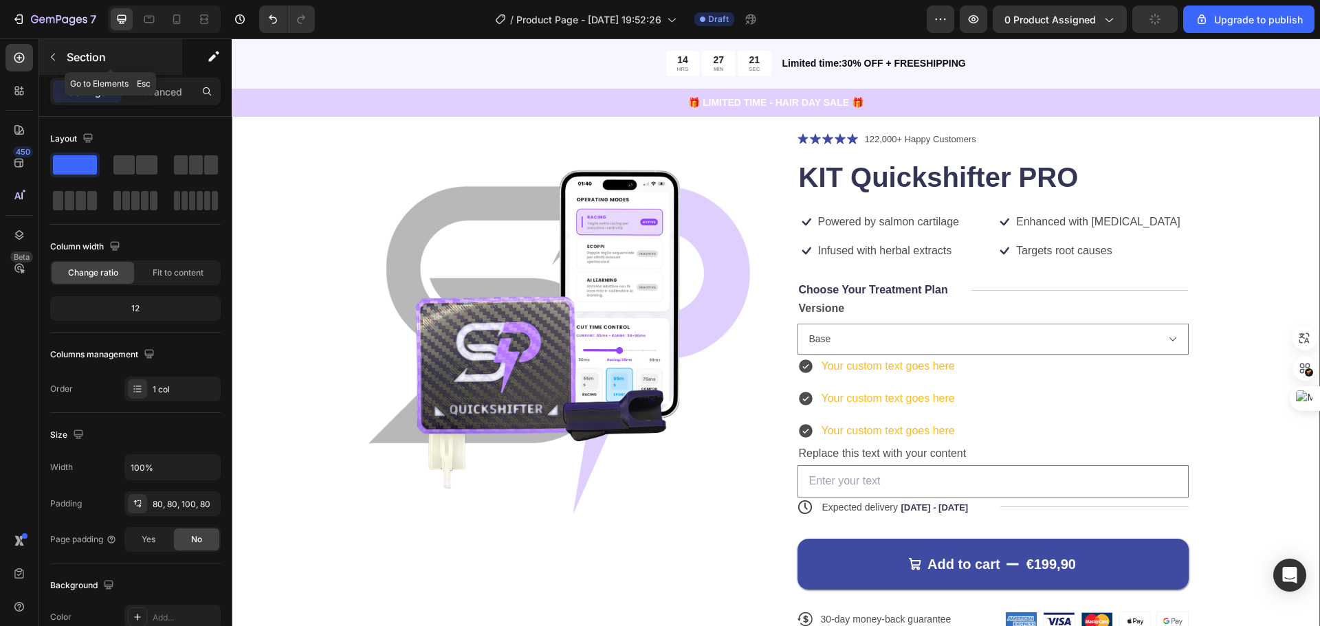
click at [54, 63] on button "button" at bounding box center [53, 57] width 22 height 22
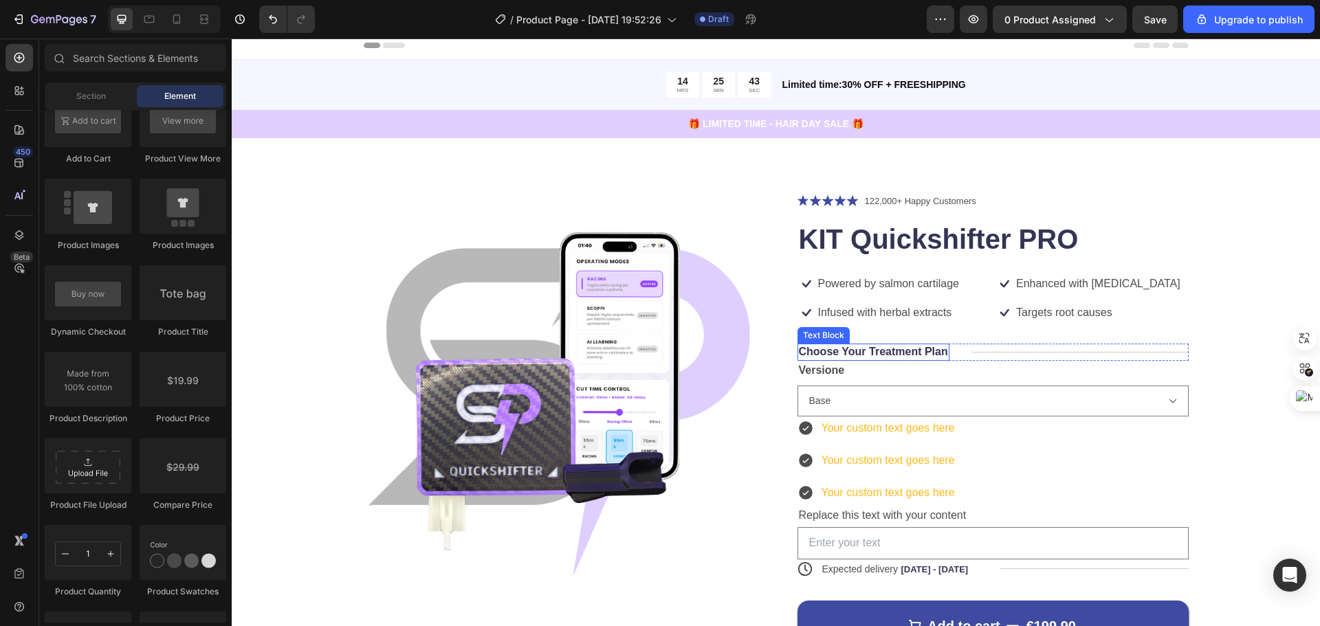
scroll to position [0, 0]
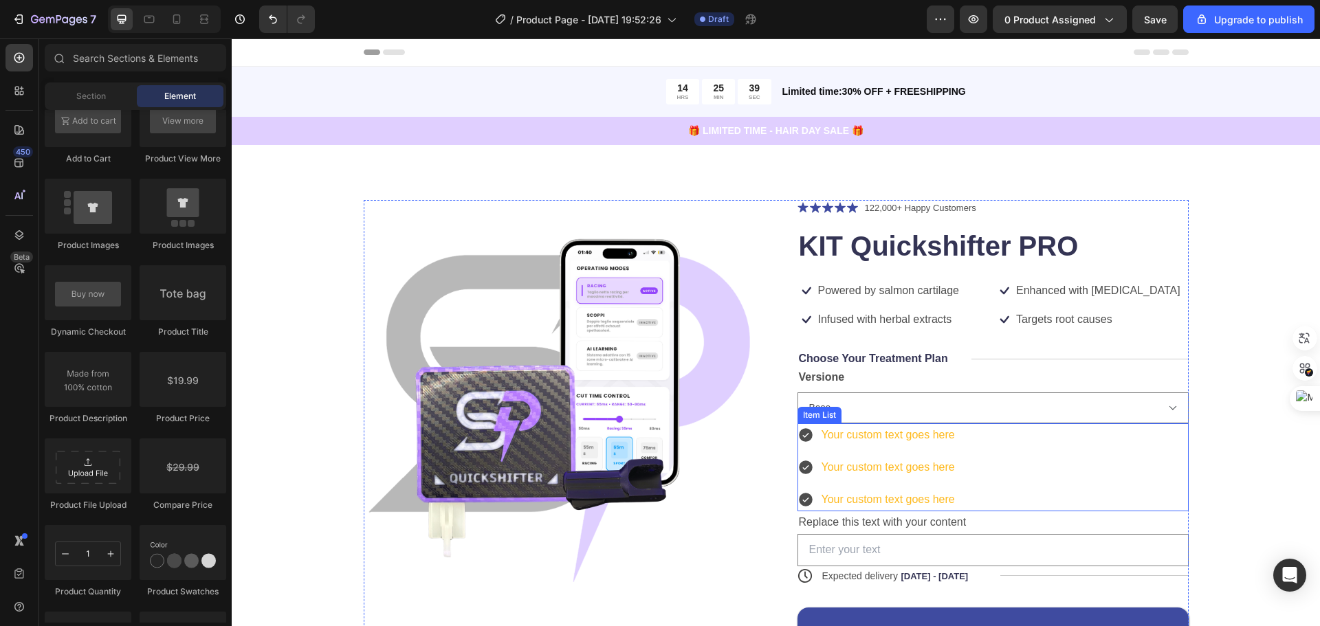
click at [957, 463] on div "Your custom text goes here Your custom text goes here Your custom text goes here" at bounding box center [993, 468] width 391 height 88
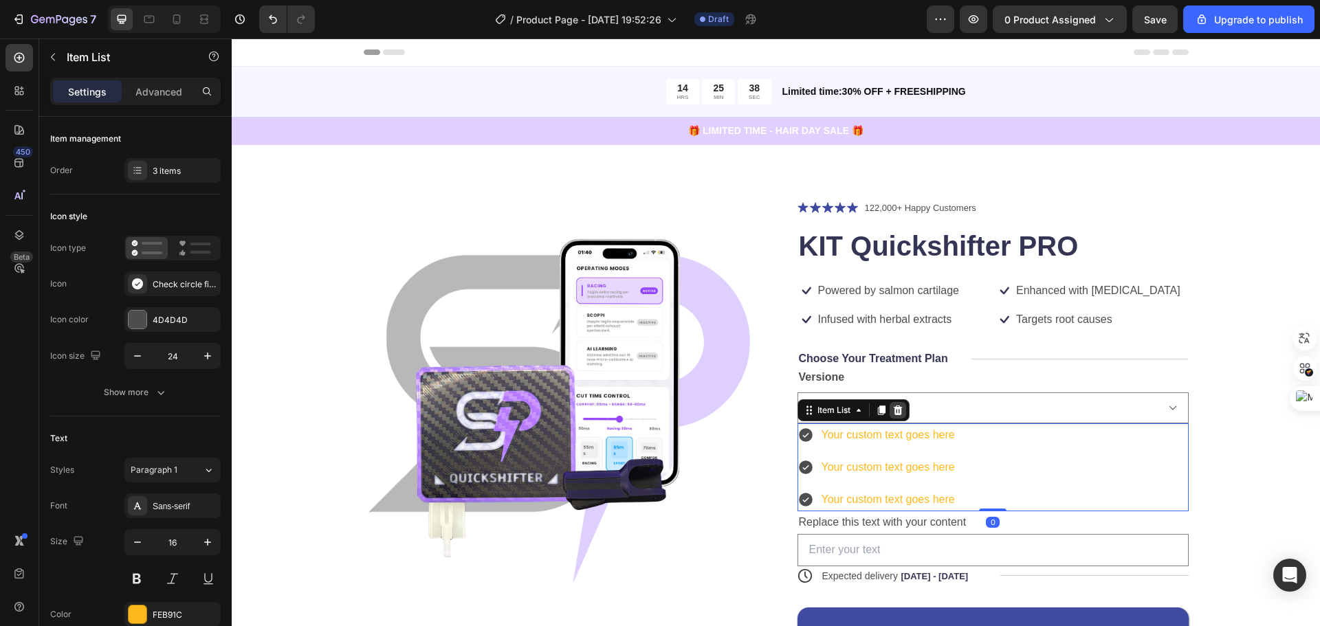
click at [893, 411] on icon at bounding box center [898, 410] width 11 height 11
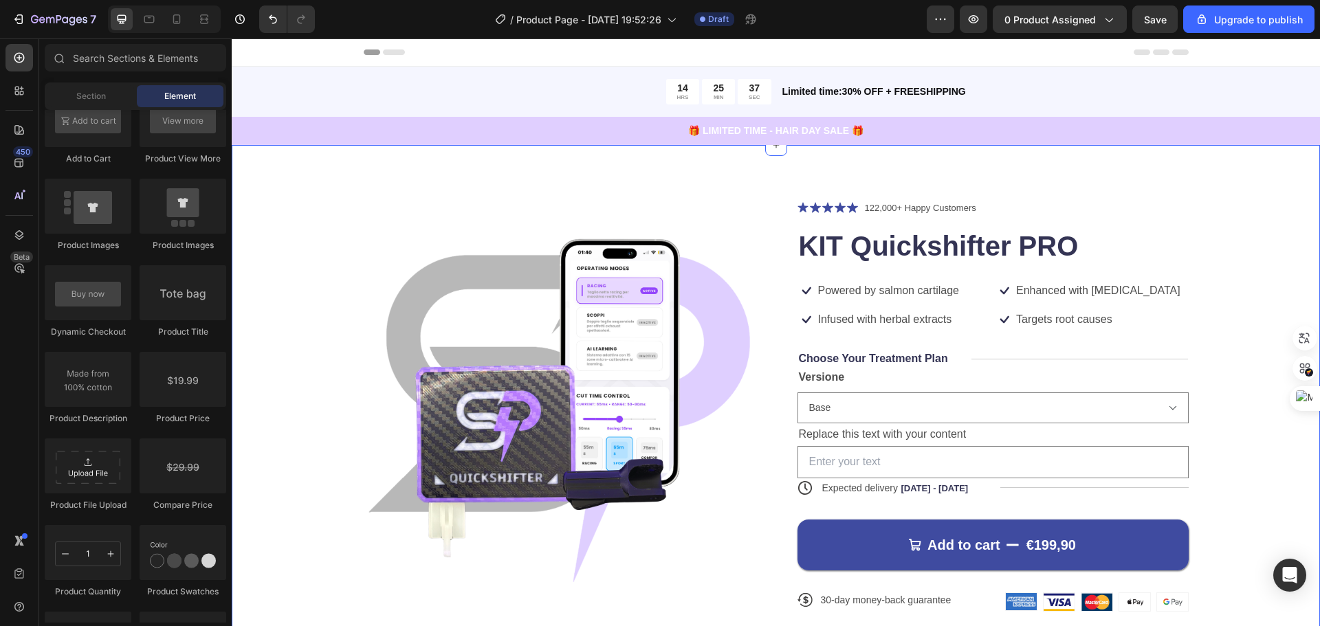
click at [1228, 422] on div "Product Images Icon Icon Icon Icon Icon Icon List 122,000+ Happy Customers Text…" at bounding box center [776, 417] width 979 height 434
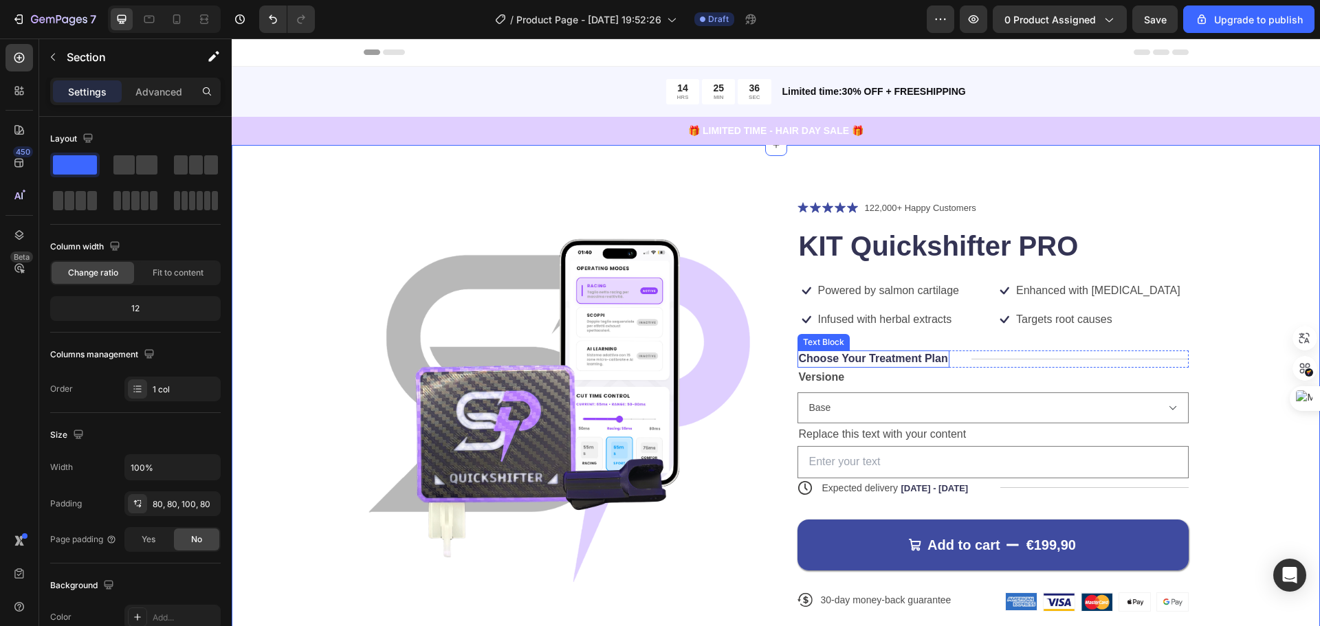
click at [922, 360] on p "Choose Your Treatment Plan" at bounding box center [873, 359] width 149 height 14
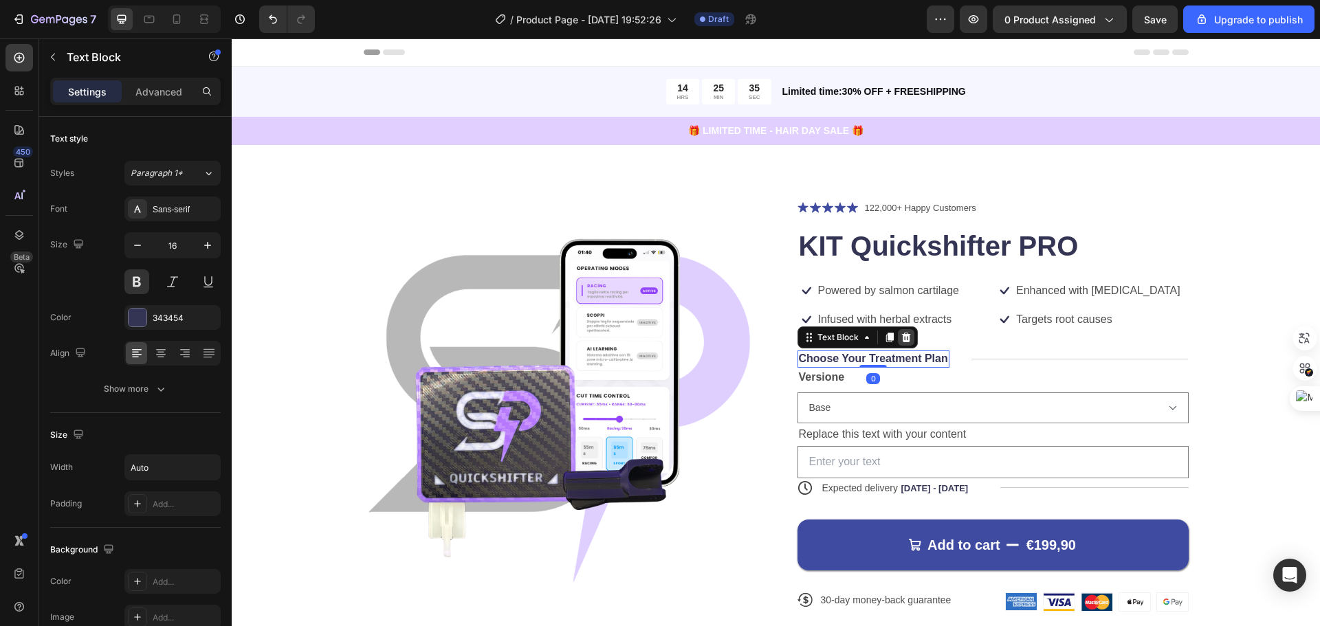
click at [906, 334] on div at bounding box center [906, 337] width 17 height 17
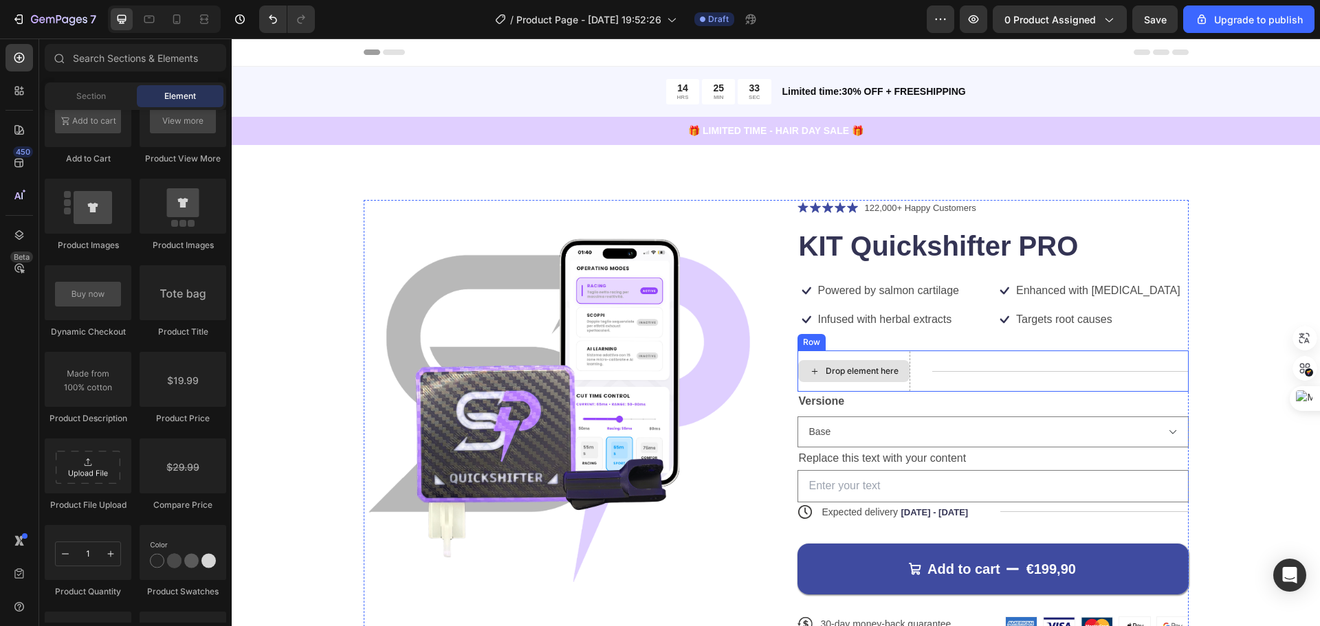
click at [875, 358] on div "Drop element here" at bounding box center [854, 371] width 113 height 41
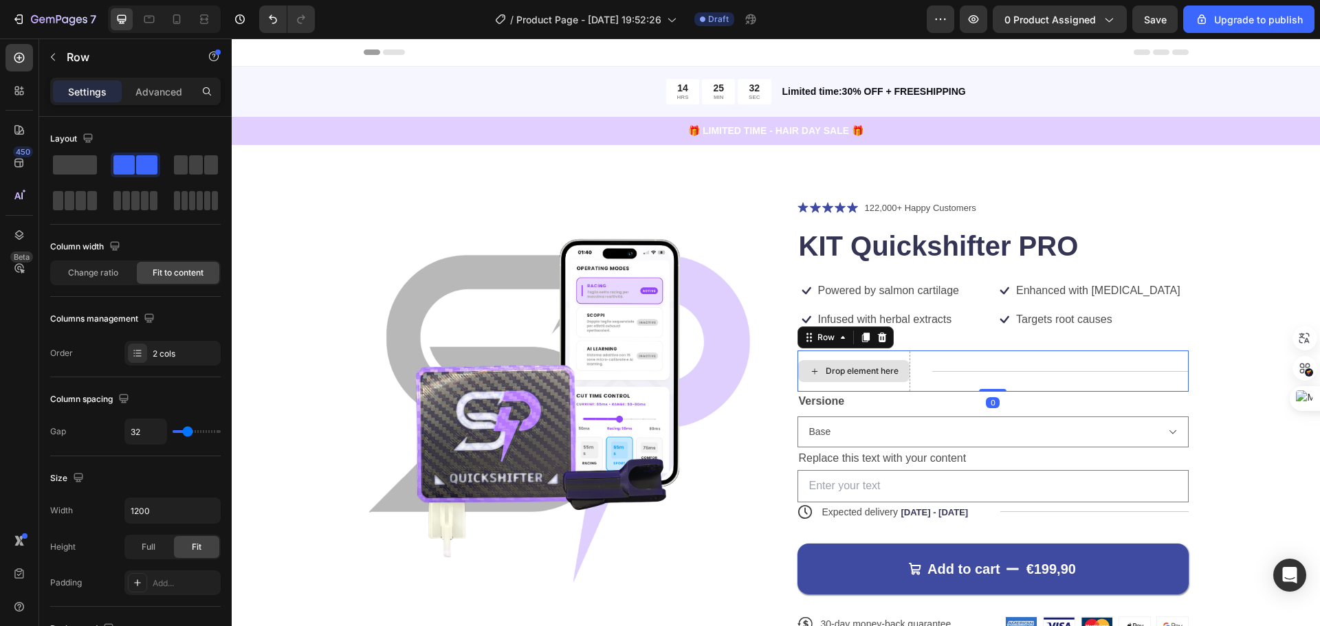
click at [880, 354] on div "Drop element here" at bounding box center [854, 371] width 113 height 41
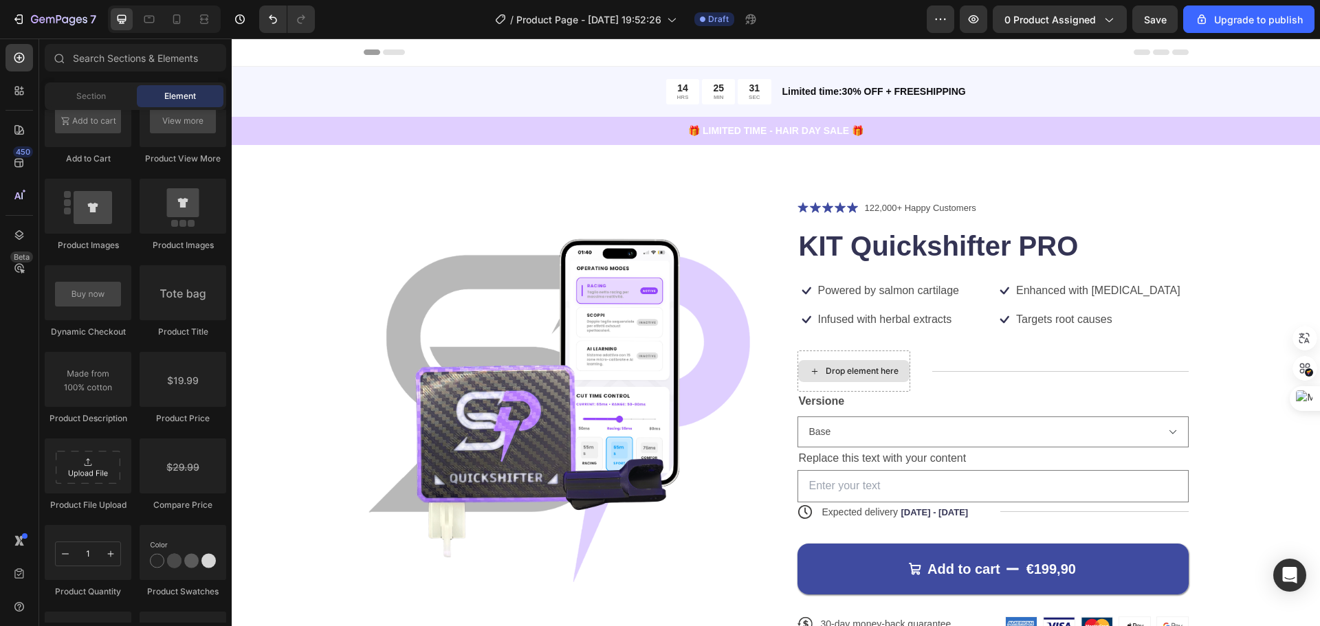
click at [885, 370] on div "Drop element here" at bounding box center [862, 371] width 73 height 11
click at [862, 356] on div "Drop element here" at bounding box center [854, 371] width 113 height 41
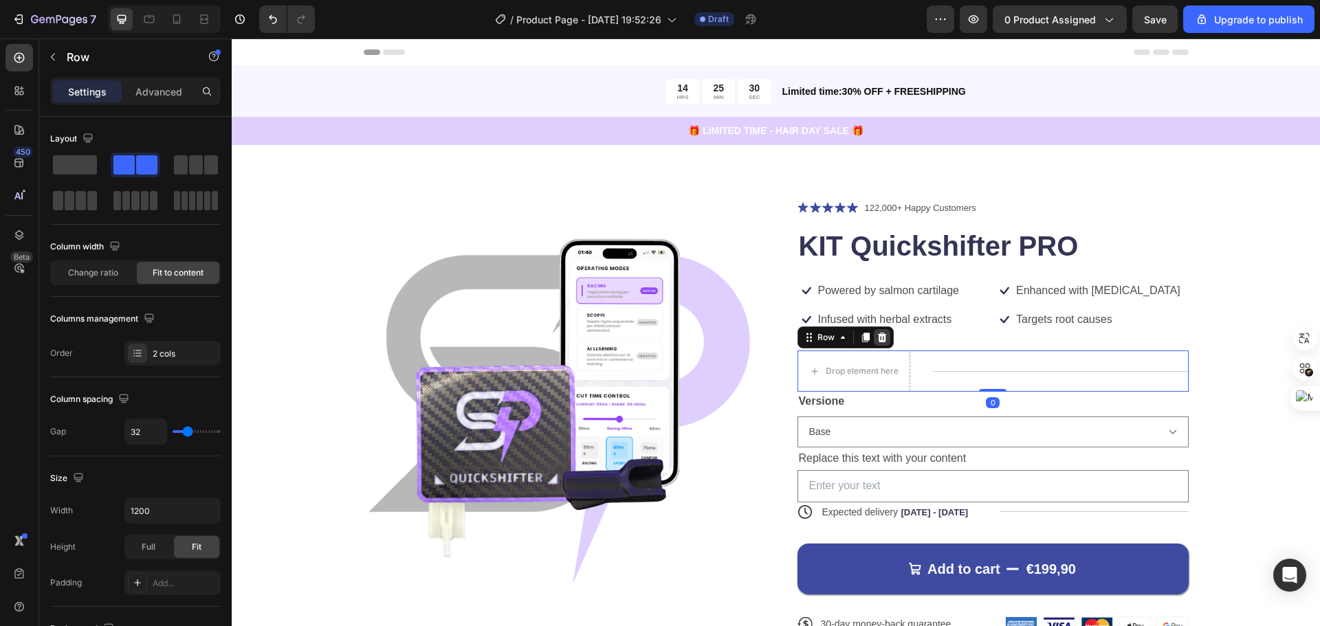
click at [878, 342] on icon at bounding box center [881, 338] width 9 height 10
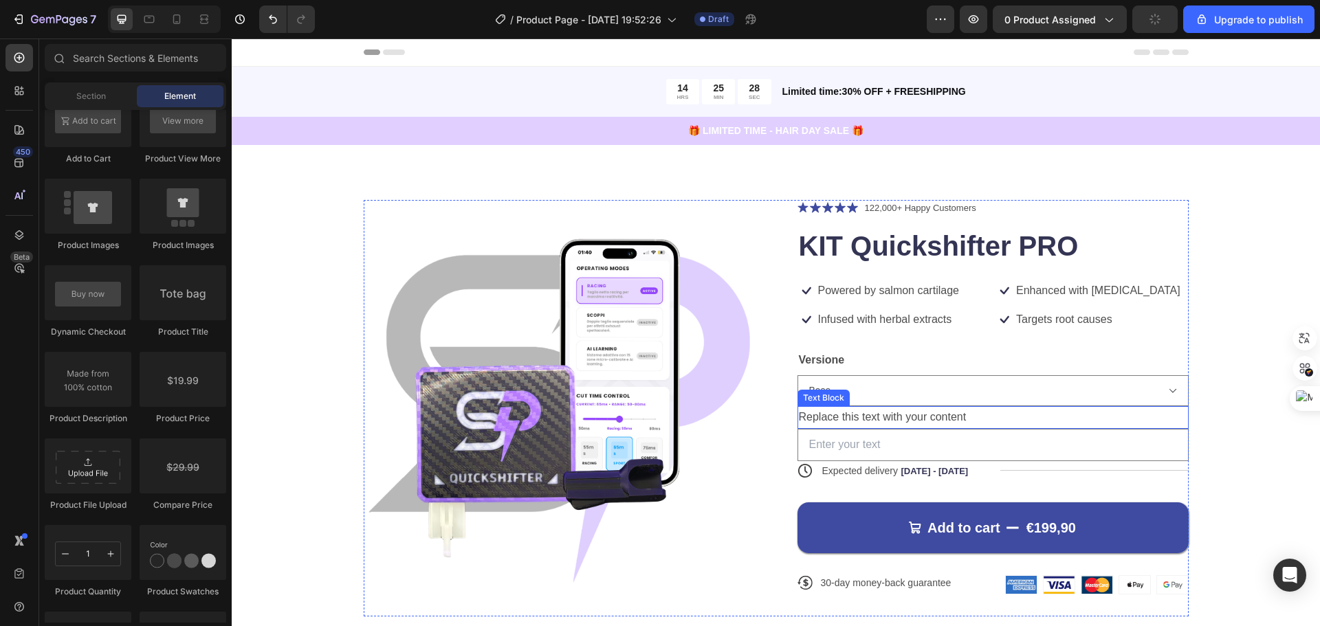
click at [949, 416] on div "Replace this text with your content" at bounding box center [993, 417] width 391 height 23
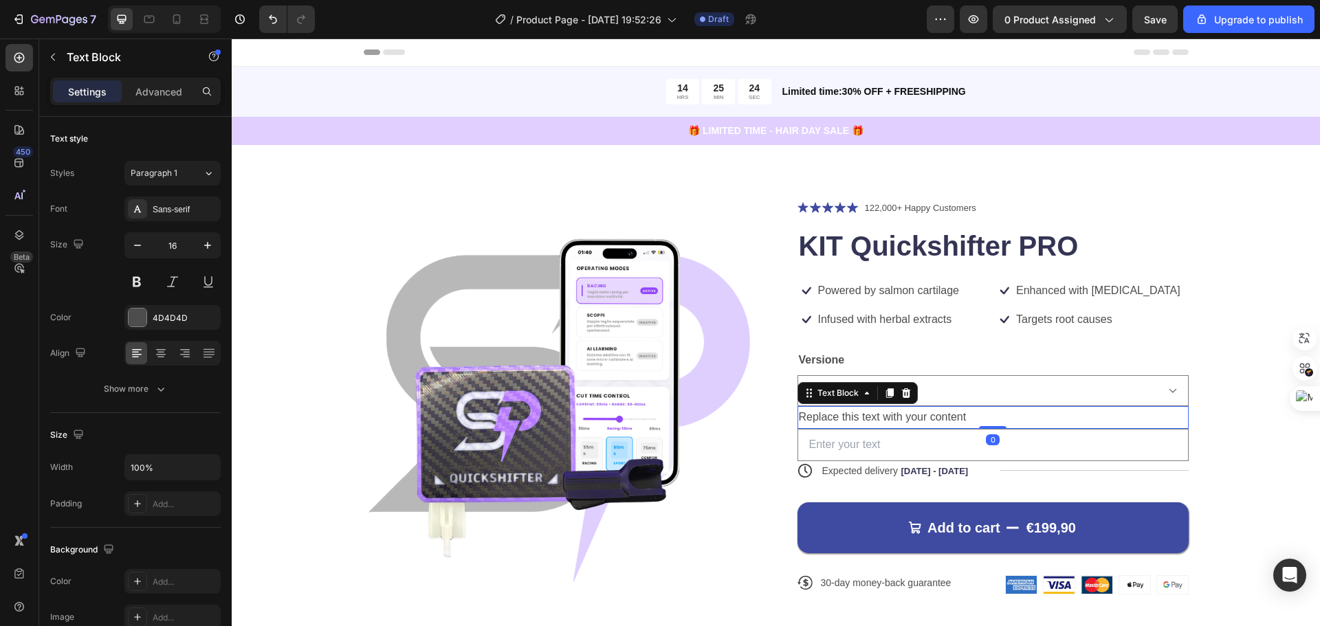
drag, startPoint x: 985, startPoint y: 426, endPoint x: 986, endPoint y: 417, distance: 9.0
click at [986, 417] on div "Replace this text with your content Text Block 0" at bounding box center [993, 417] width 391 height 23
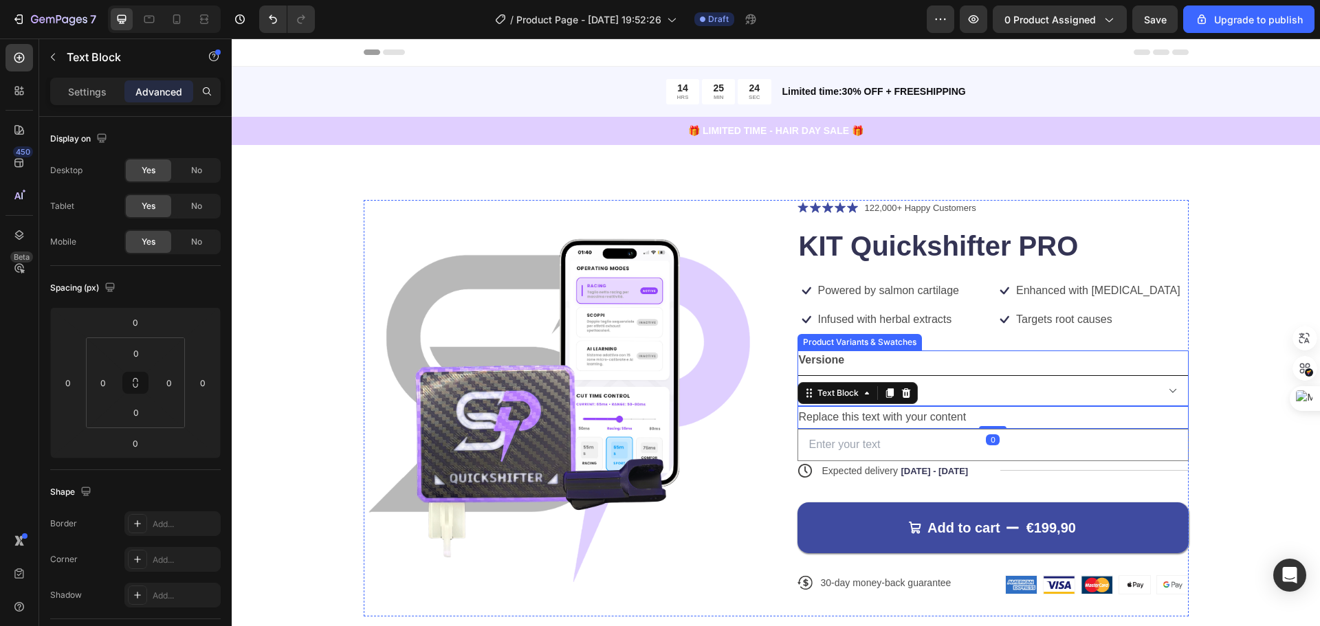
click at [983, 398] on select "Base PREMIUM - Con Smart Lock" at bounding box center [993, 390] width 391 height 31
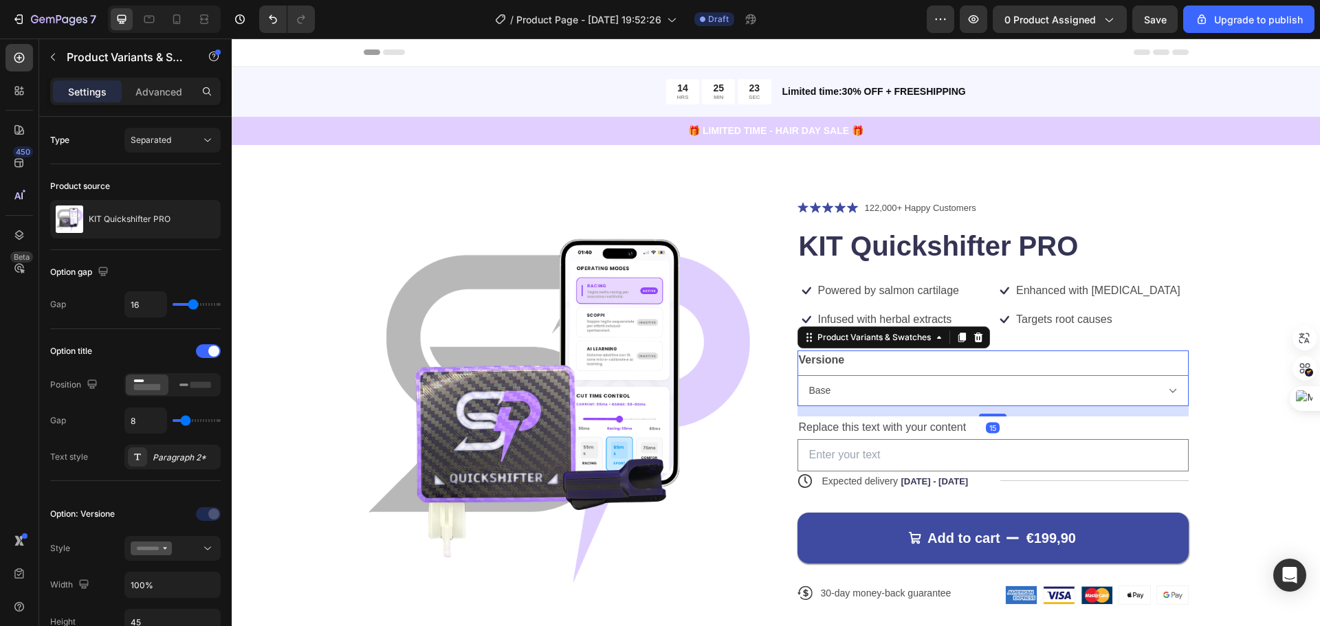
drag, startPoint x: 989, startPoint y: 406, endPoint x: 990, endPoint y: 417, distance: 10.4
click at [990, 417] on div at bounding box center [993, 415] width 28 height 3
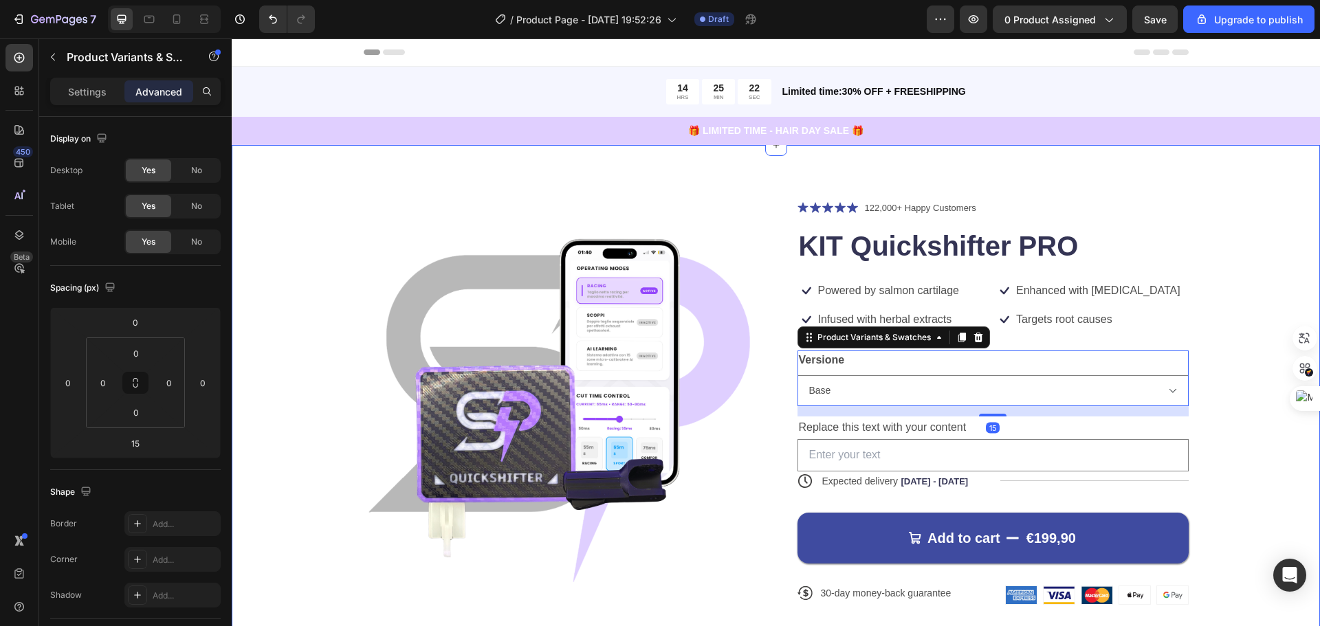
click at [1240, 415] on div "Product Images Icon Icon Icon Icon Icon Icon List 122,000+ Happy Customers Text…" at bounding box center [776, 413] width 979 height 427
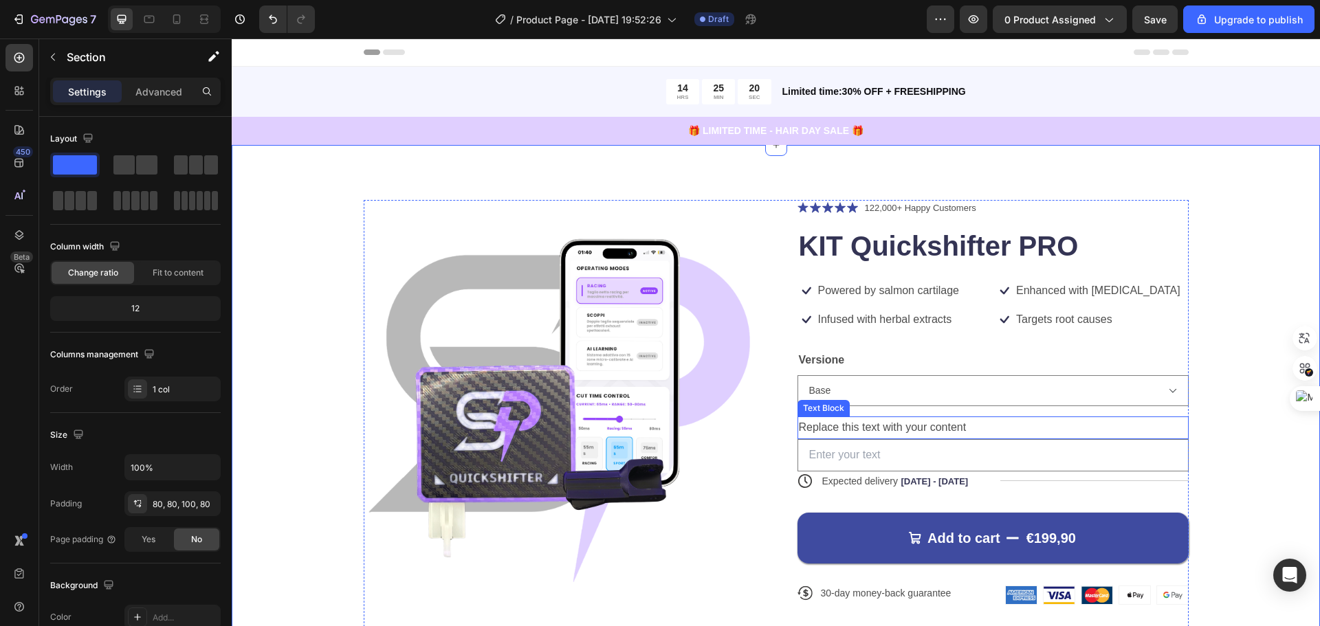
click at [924, 427] on div "Replace this text with your content" at bounding box center [993, 428] width 391 height 23
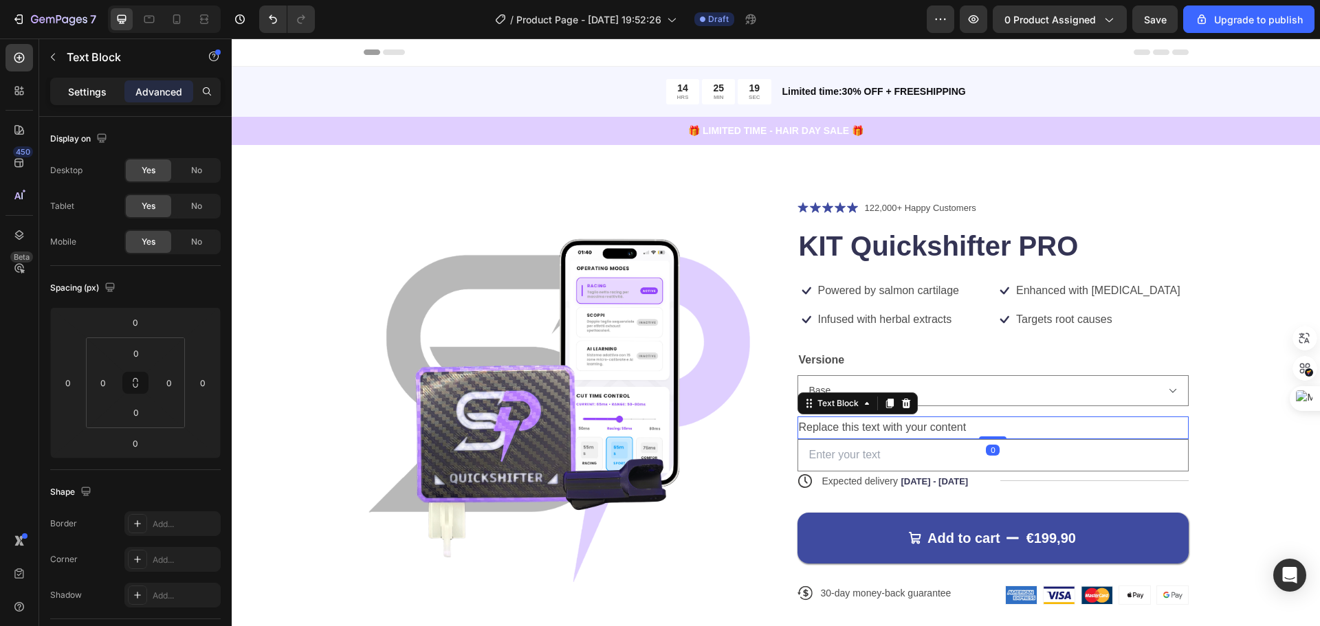
click at [74, 95] on p "Settings" at bounding box center [87, 92] width 39 height 14
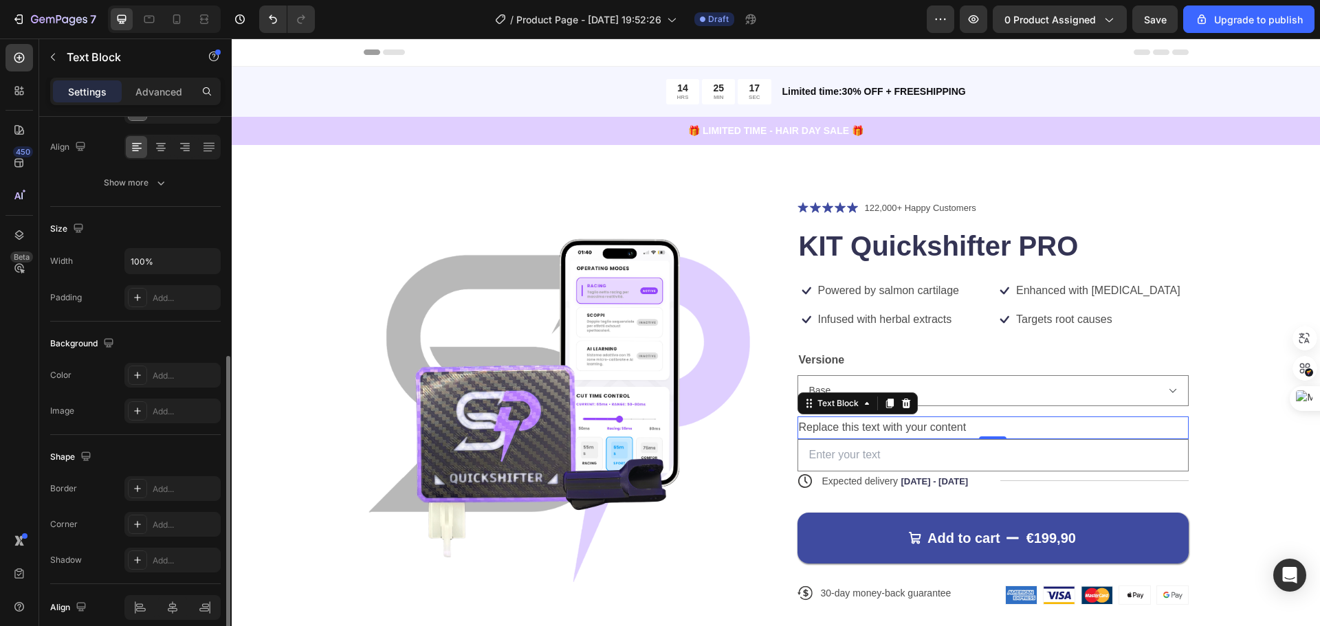
scroll to position [266, 0]
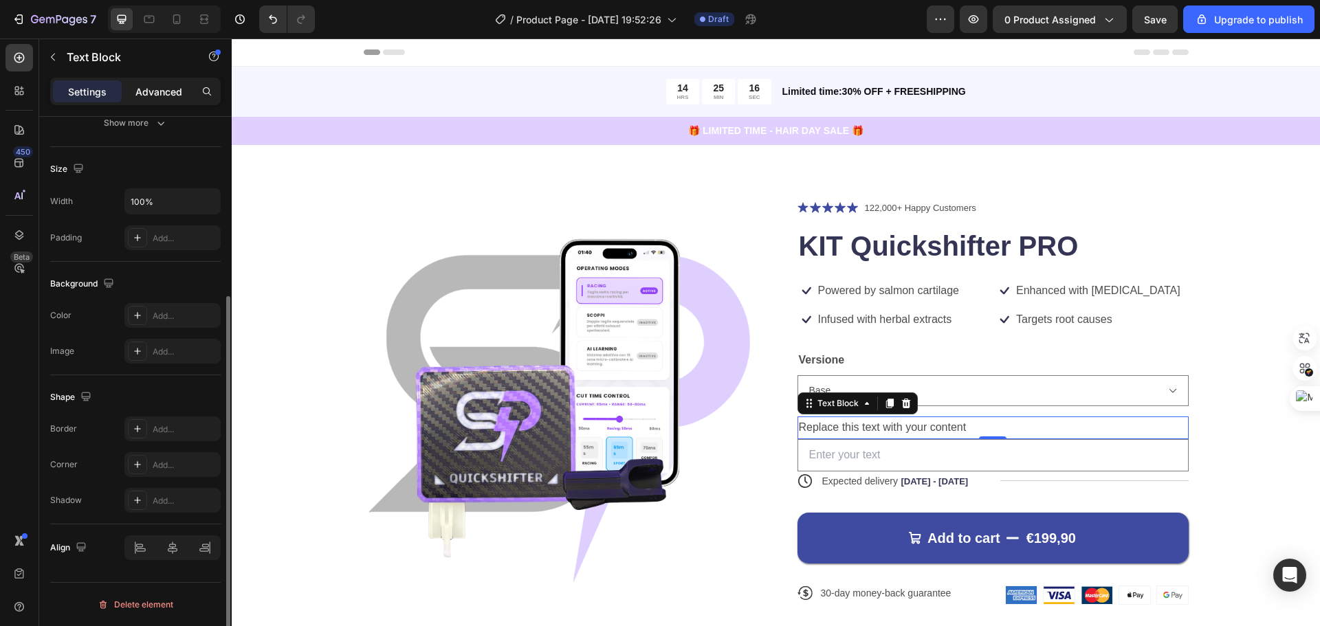
click at [175, 90] on p "Advanced" at bounding box center [158, 92] width 47 height 14
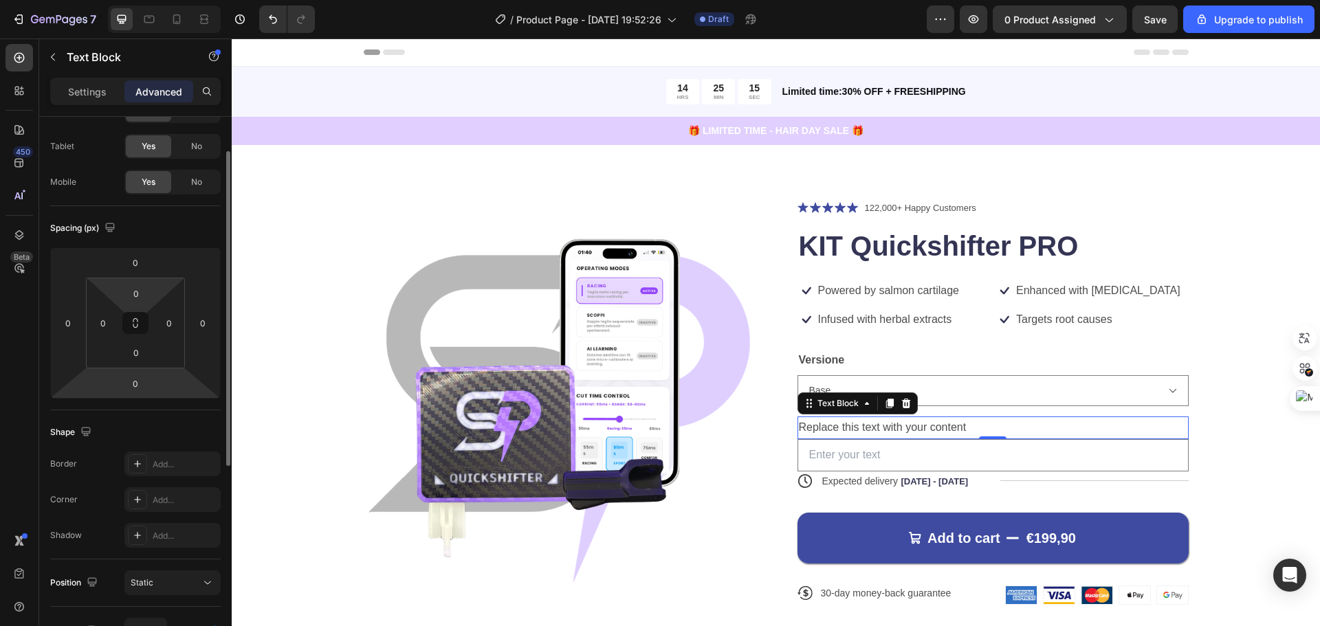
scroll to position [0, 0]
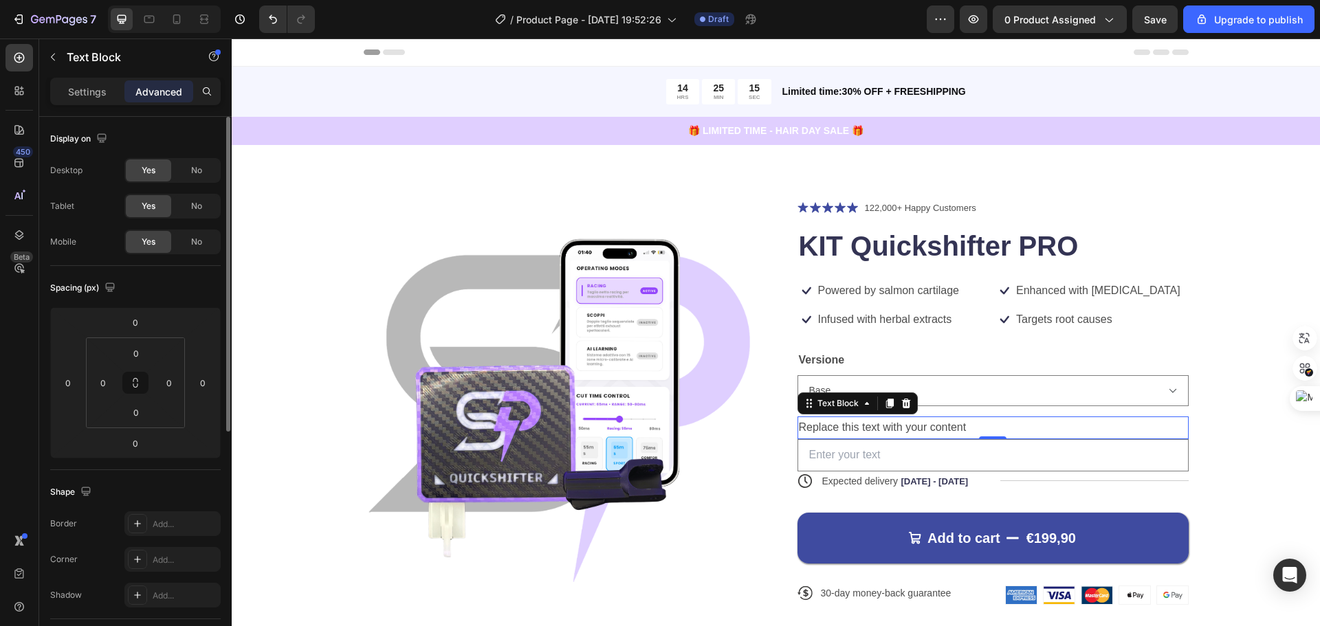
click at [970, 422] on div "Replace this text with your content" at bounding box center [993, 428] width 391 height 23
click at [970, 422] on p "Replace this text with your content" at bounding box center [993, 428] width 389 height 20
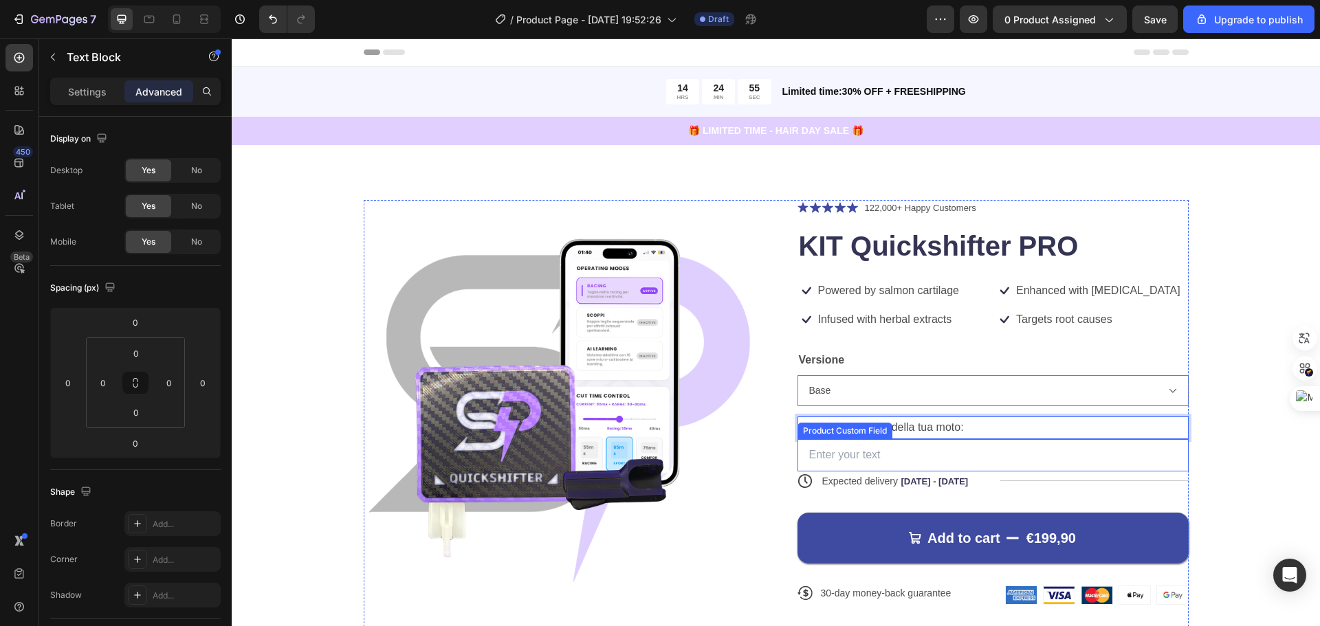
click at [1002, 461] on input "text" at bounding box center [993, 455] width 391 height 32
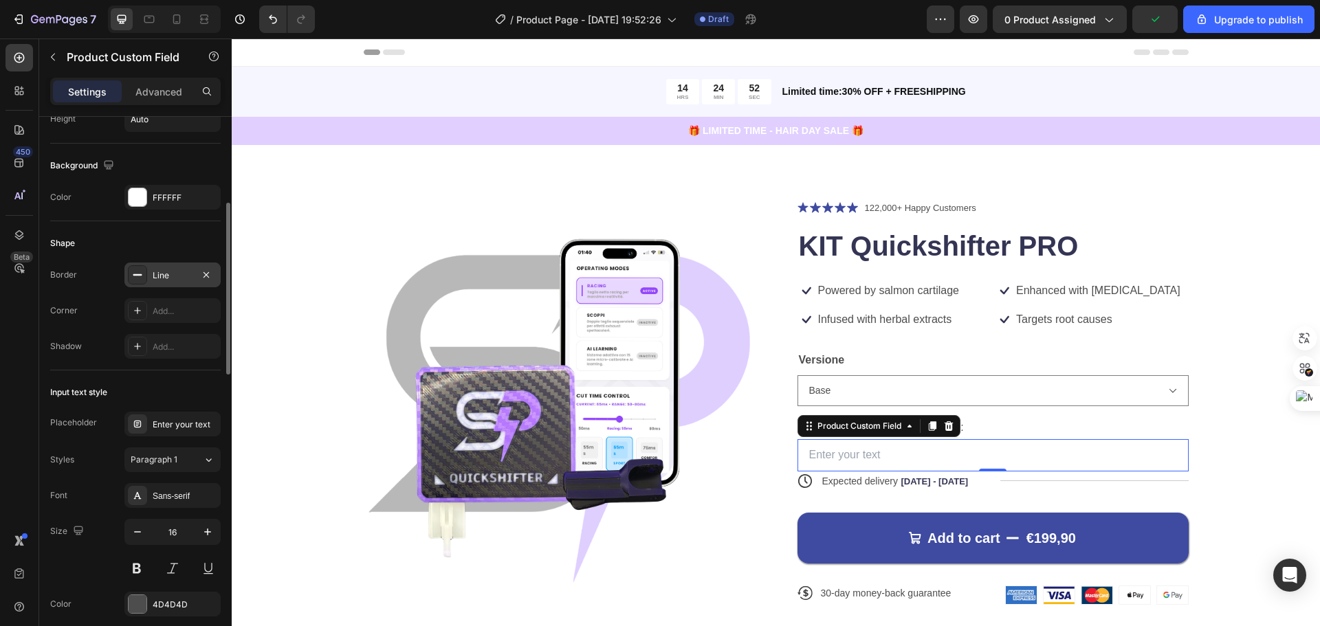
scroll to position [344, 0]
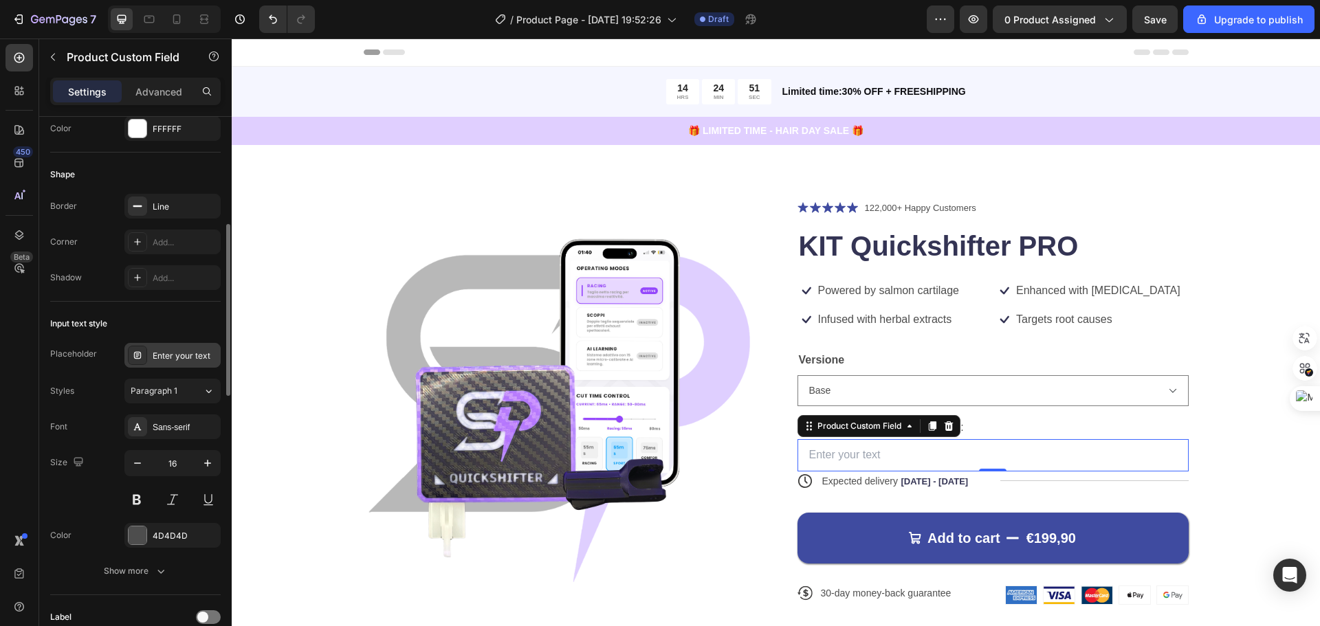
click at [164, 350] on div "Enter your text" at bounding box center [185, 356] width 65 height 12
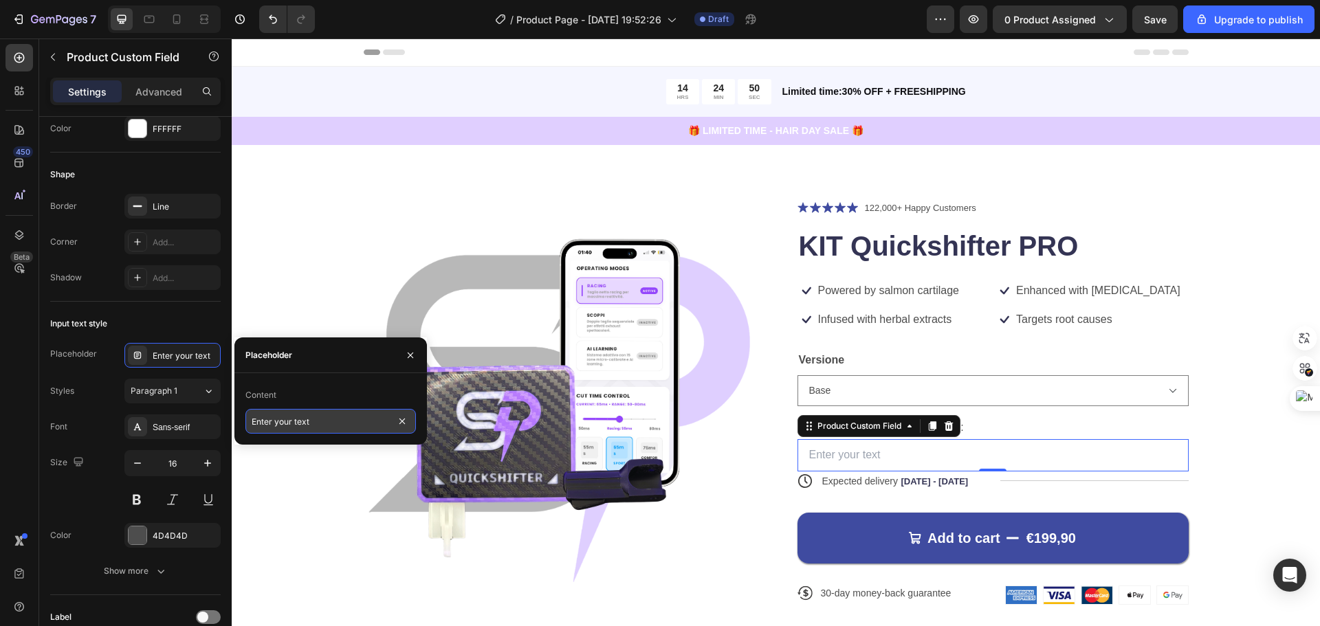
click at [287, 417] on input "Enter your text" at bounding box center [331, 421] width 171 height 25
type input "Inserisci marca, anno, edizione"
click at [1202, 391] on div "Product Images Icon Icon Icon Icon Icon Icon List 122,000+ Happy Customers Text…" at bounding box center [776, 413] width 979 height 427
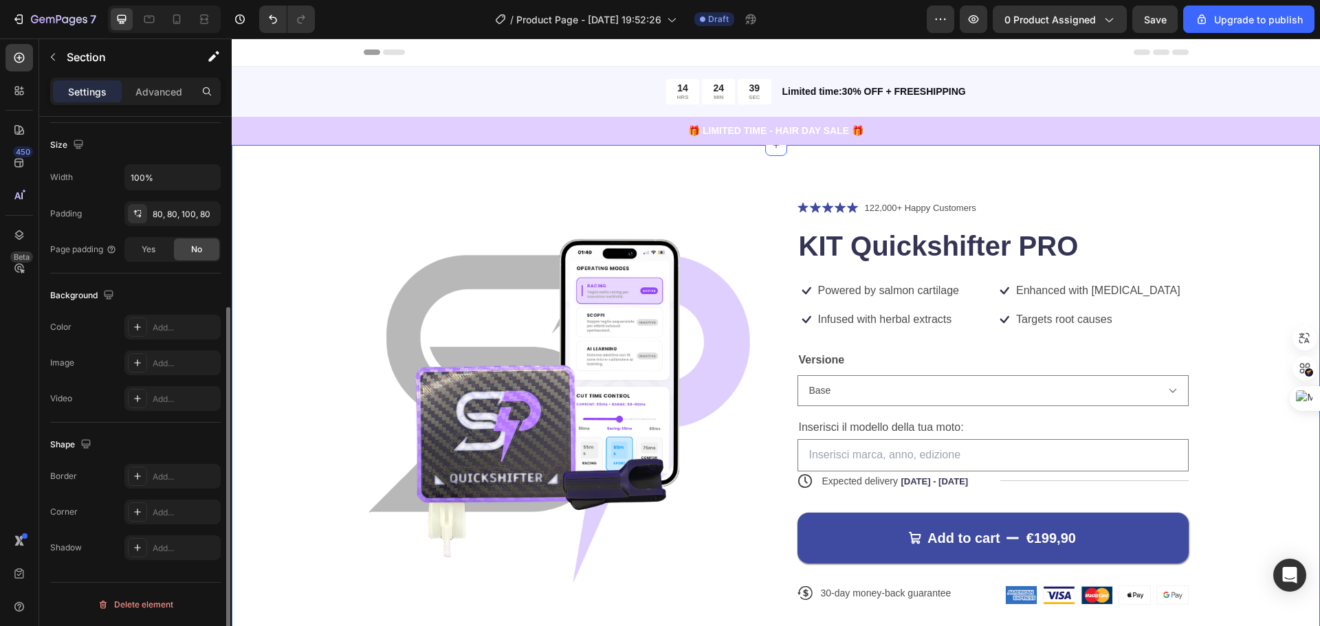
scroll to position [0, 0]
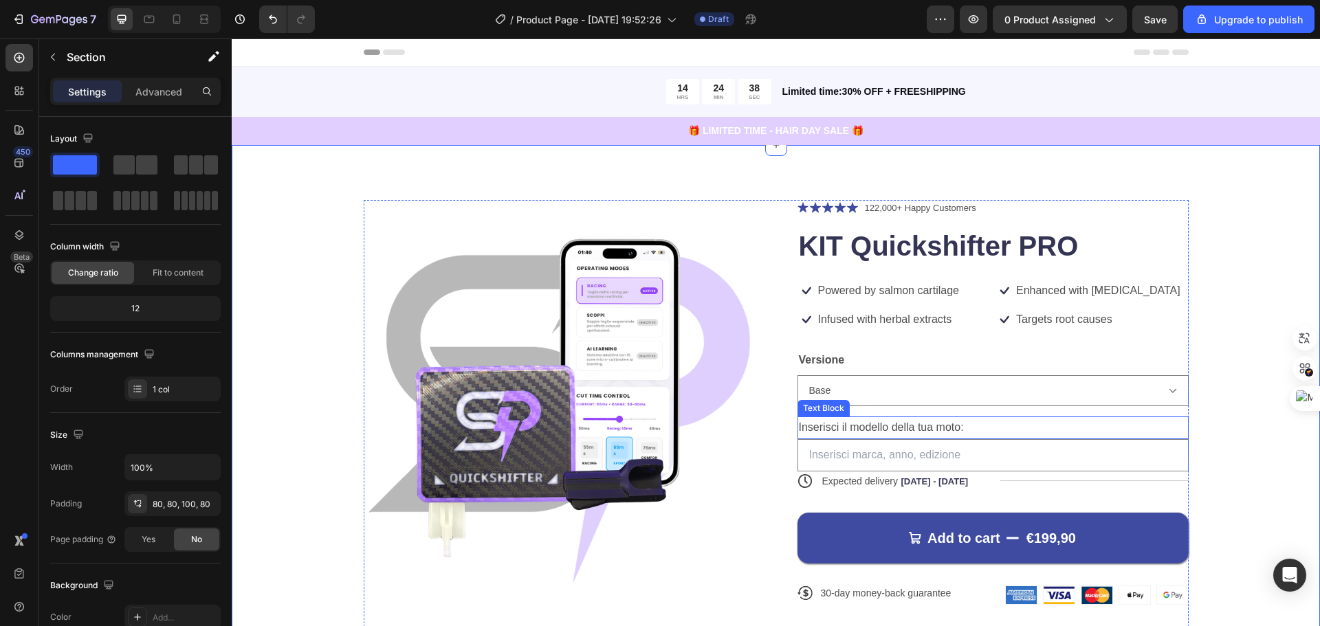
click at [924, 422] on p "Inserisci il modello della tua moto:" at bounding box center [993, 428] width 389 height 20
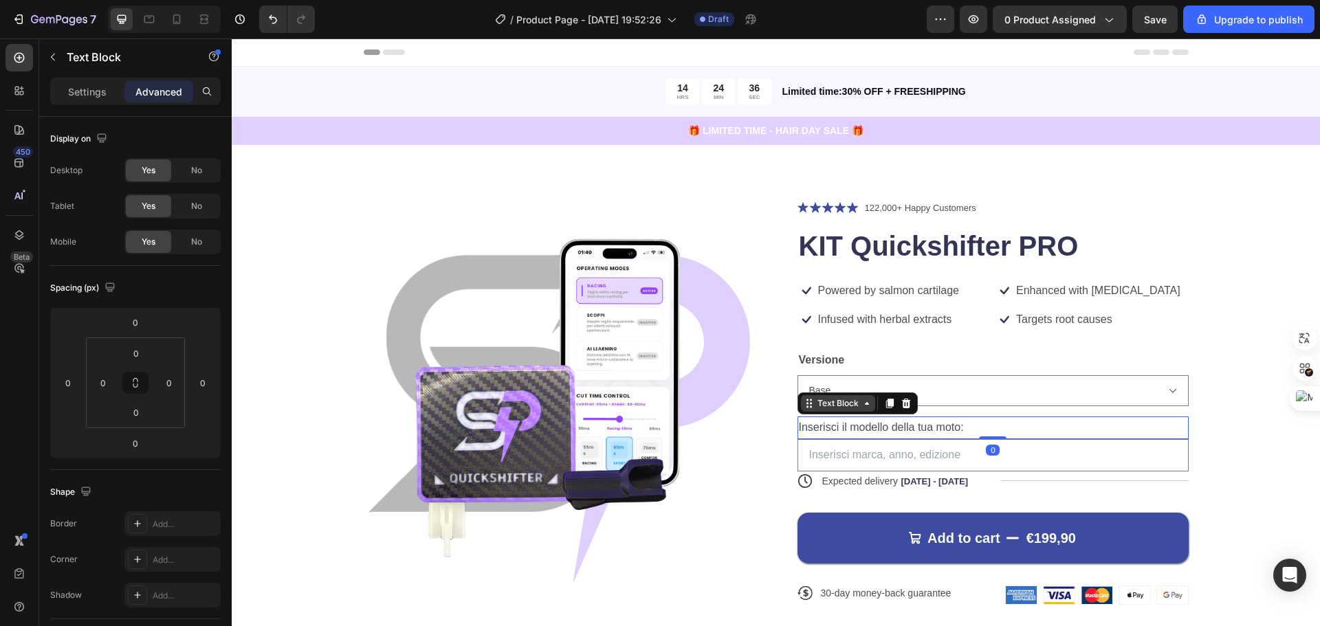
click at [850, 406] on div "Text Block" at bounding box center [838, 403] width 47 height 12
click at [89, 100] on div "Settings" at bounding box center [87, 91] width 69 height 22
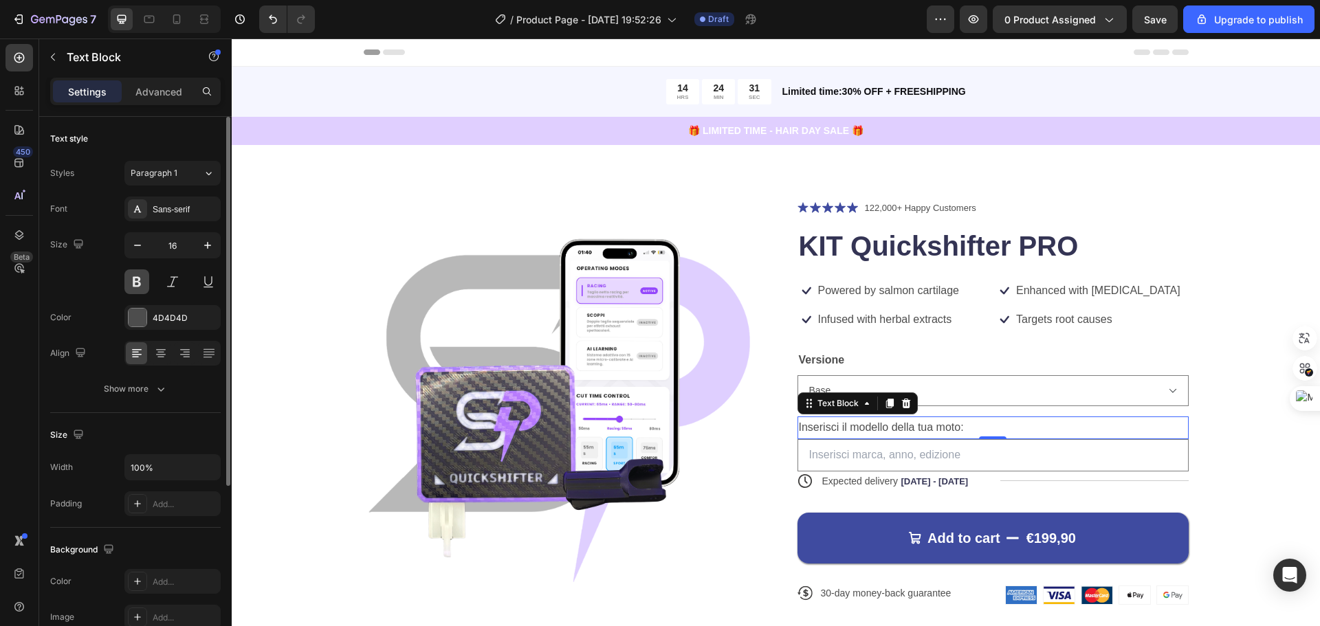
click at [145, 281] on button at bounding box center [136, 282] width 25 height 25
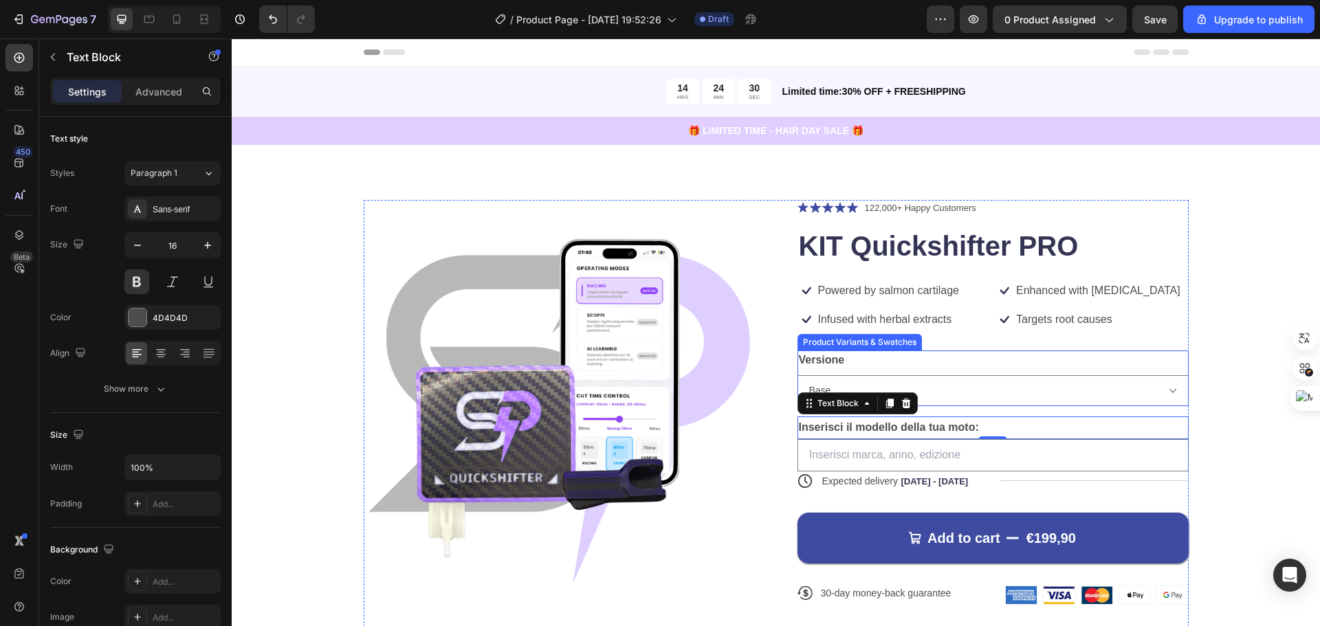
click at [1220, 390] on div "Product Images Icon Icon Icon Icon Icon Icon List 122,000+ Happy Customers Text…" at bounding box center [776, 413] width 979 height 427
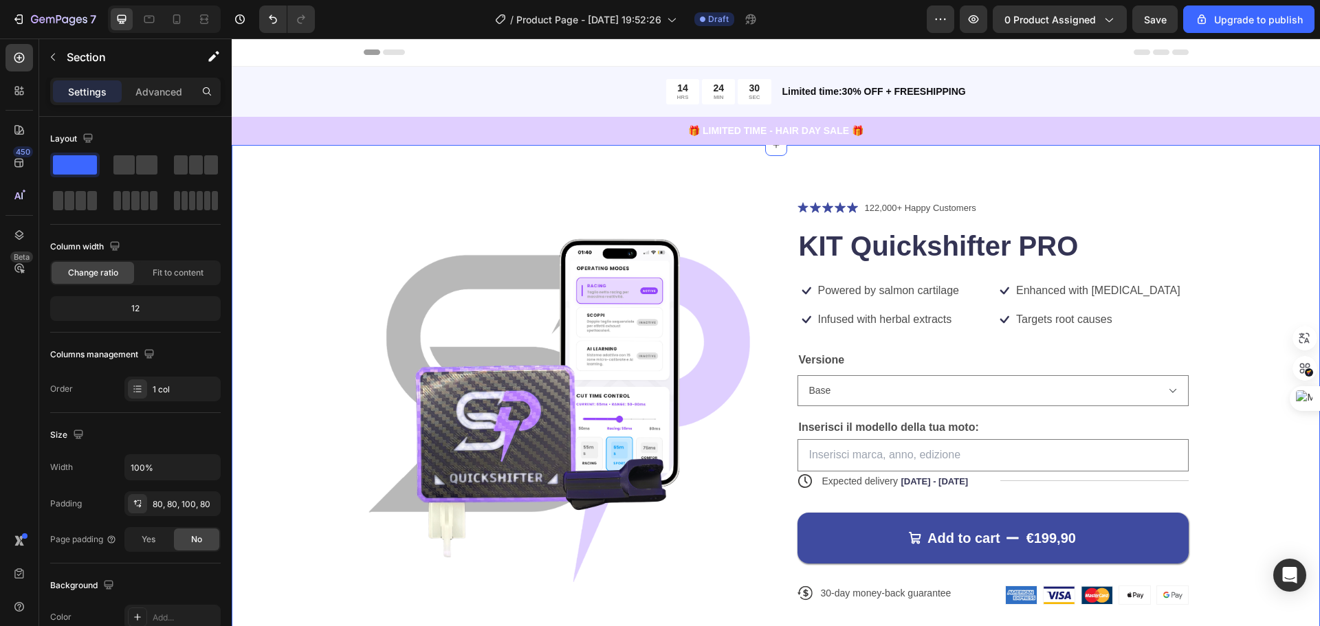
click at [1247, 403] on div "Product Images Icon Icon Icon Icon Icon Icon List 122,000+ Happy Customers Text…" at bounding box center [776, 413] width 979 height 427
click at [935, 477] on span "[DATE] - [DATE]" at bounding box center [934, 482] width 67 height 10
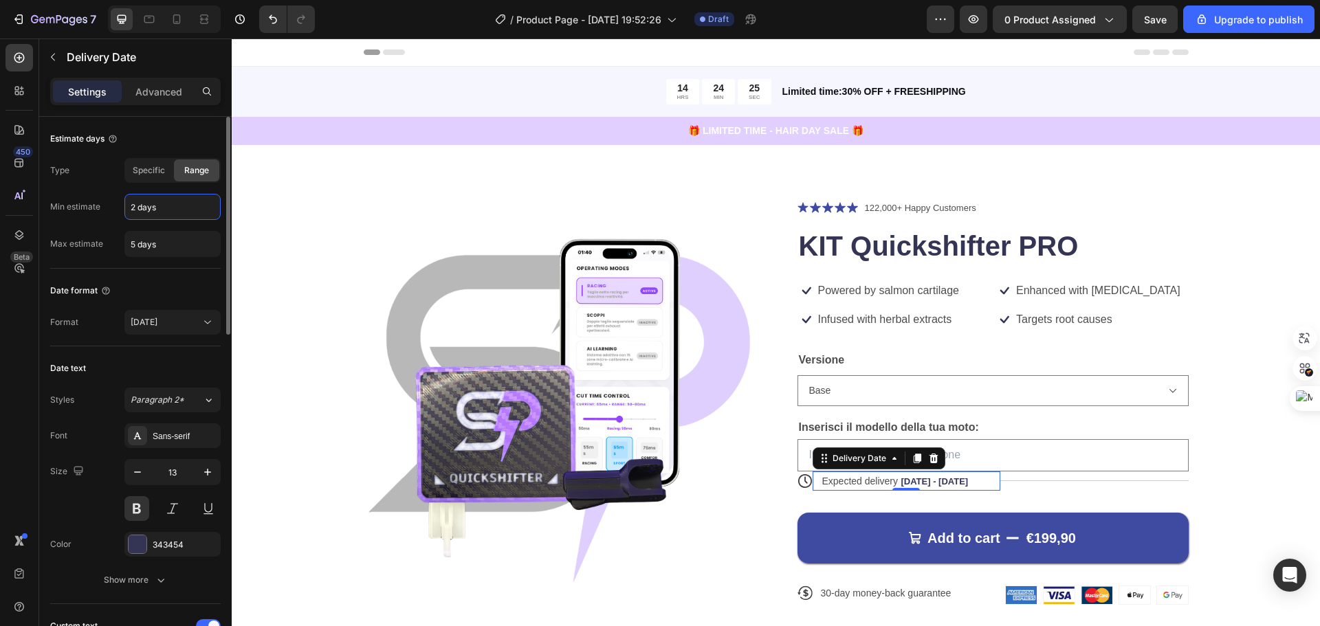
click at [190, 212] on input "2 days" at bounding box center [172, 207] width 95 height 25
click at [76, 347] on div "Estimate days Type Specific Range Min estimate 2 days Max estimate 5 days" at bounding box center [135, 476] width 171 height 258
click at [155, 168] on span "Specific" at bounding box center [149, 170] width 32 height 12
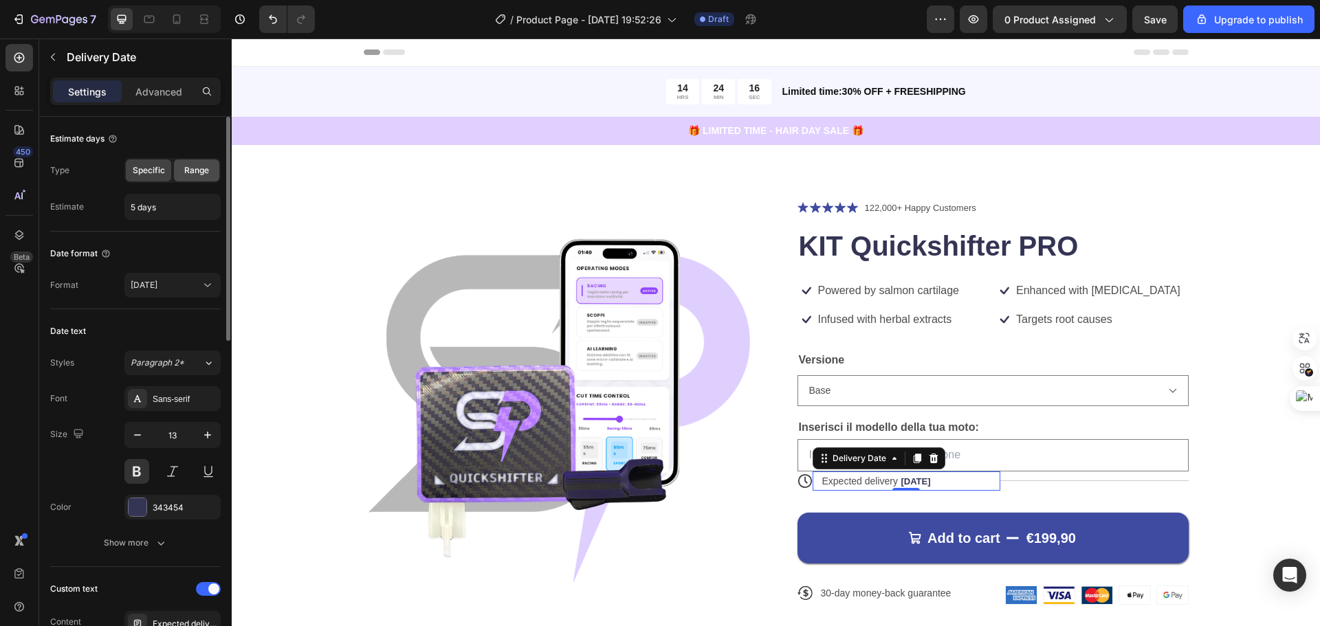
click at [192, 171] on span "Range" at bounding box center [196, 170] width 25 height 12
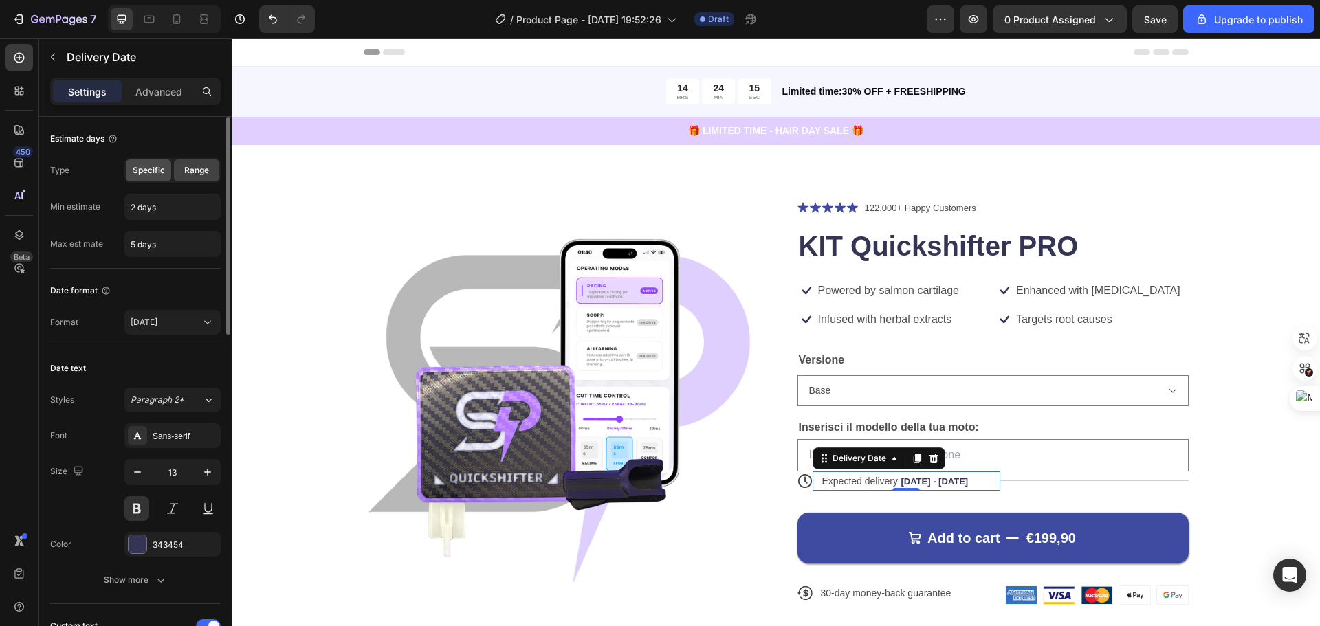
click at [149, 171] on span "Specific" at bounding box center [149, 170] width 32 height 12
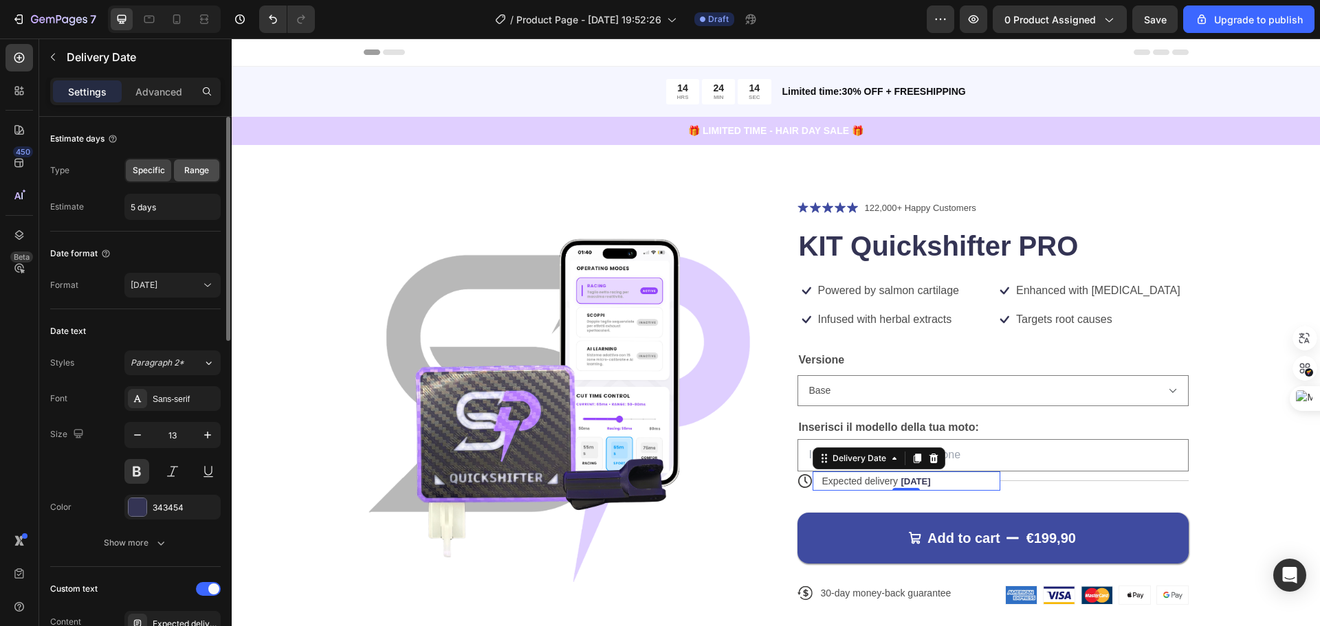
click at [192, 168] on span "Range" at bounding box center [196, 170] width 25 height 12
type input "2 days"
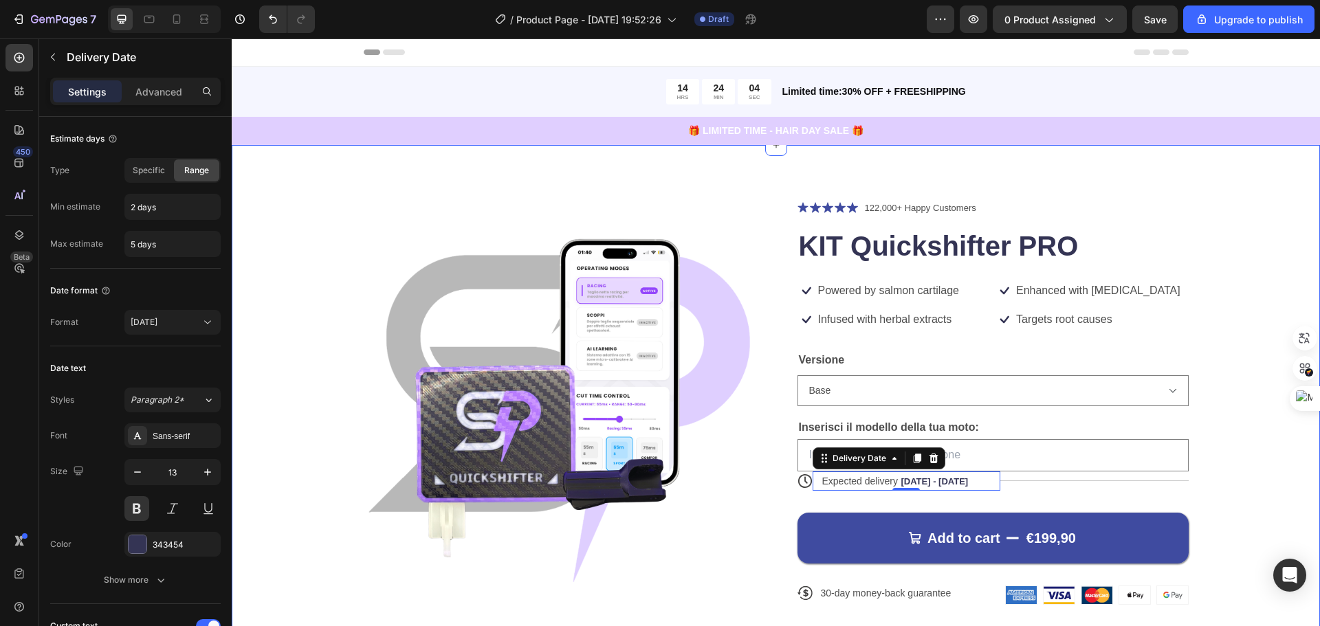
click at [1241, 446] on div "Product Images Icon Icon Icon Icon Icon Icon List 122,000+ Happy Customers Text…" at bounding box center [776, 413] width 979 height 427
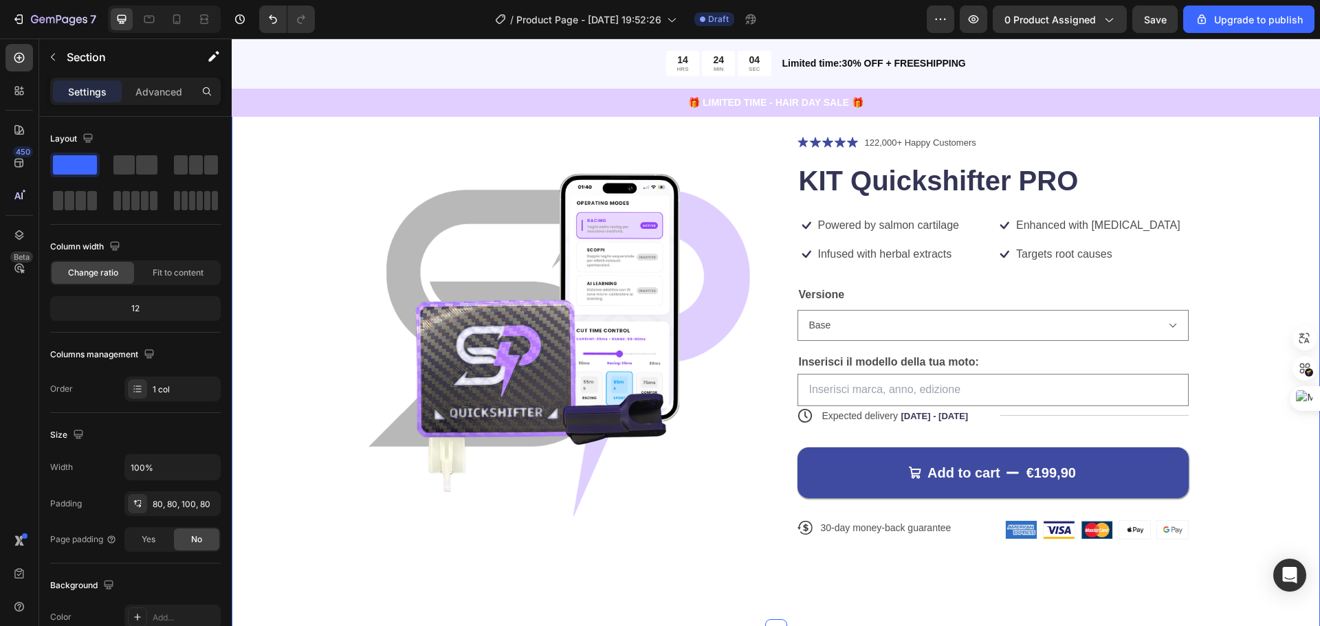
scroll to position [69, 0]
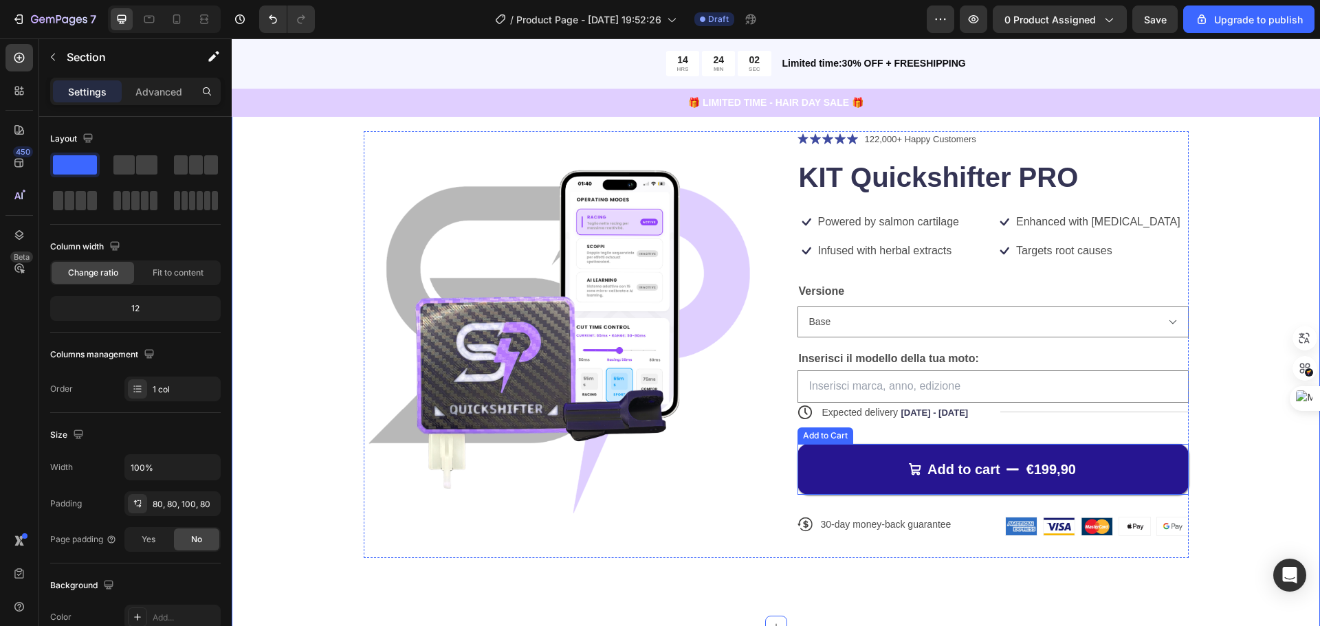
click at [1053, 462] on div "€199,90" at bounding box center [1051, 469] width 52 height 21
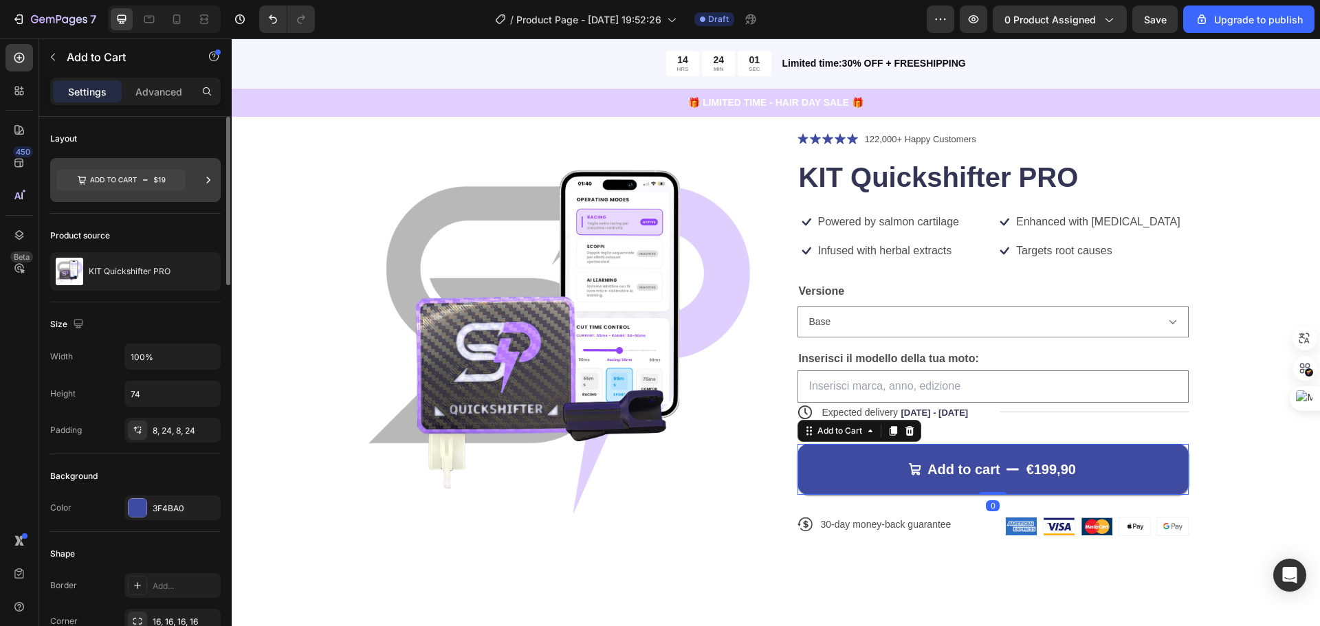
click at [170, 186] on icon at bounding box center [120, 180] width 129 height 21
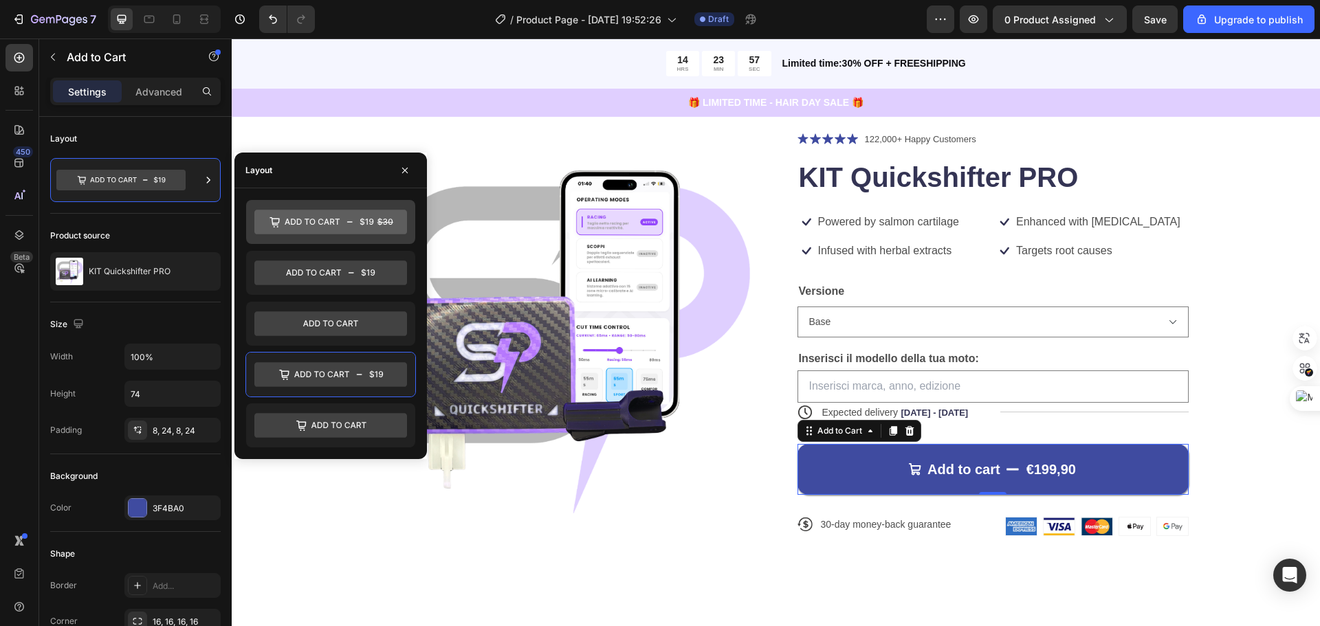
click at [327, 214] on icon at bounding box center [330, 222] width 153 height 25
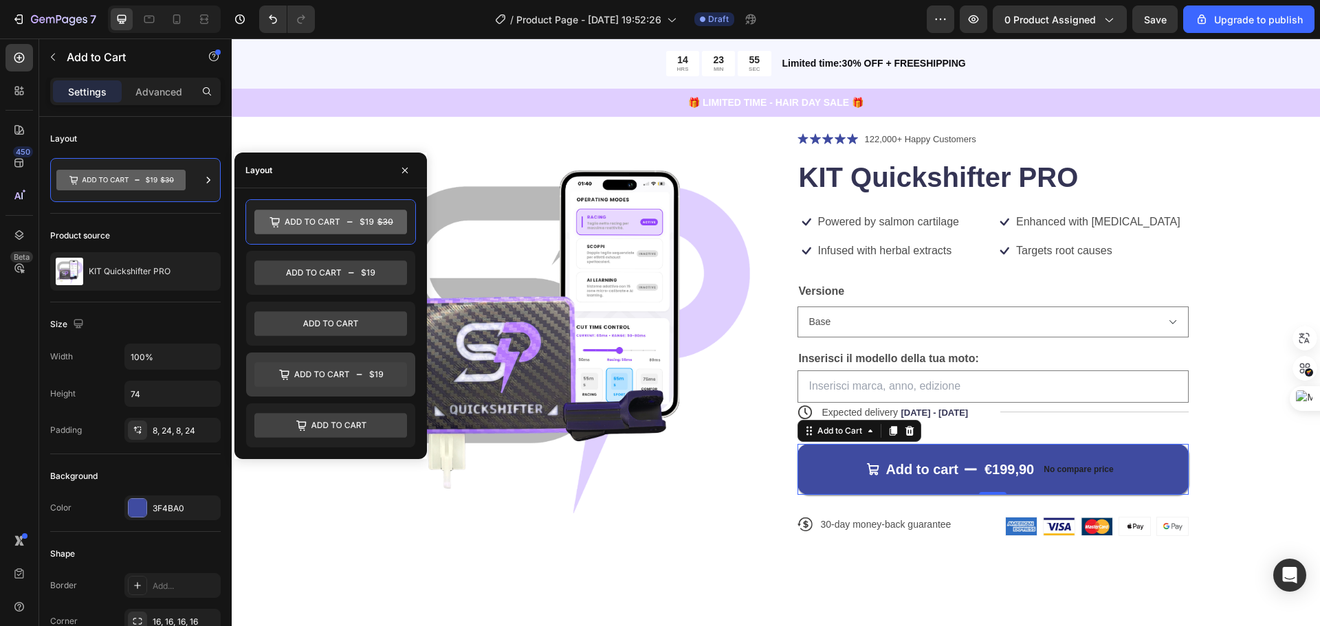
click at [362, 367] on icon at bounding box center [330, 374] width 153 height 25
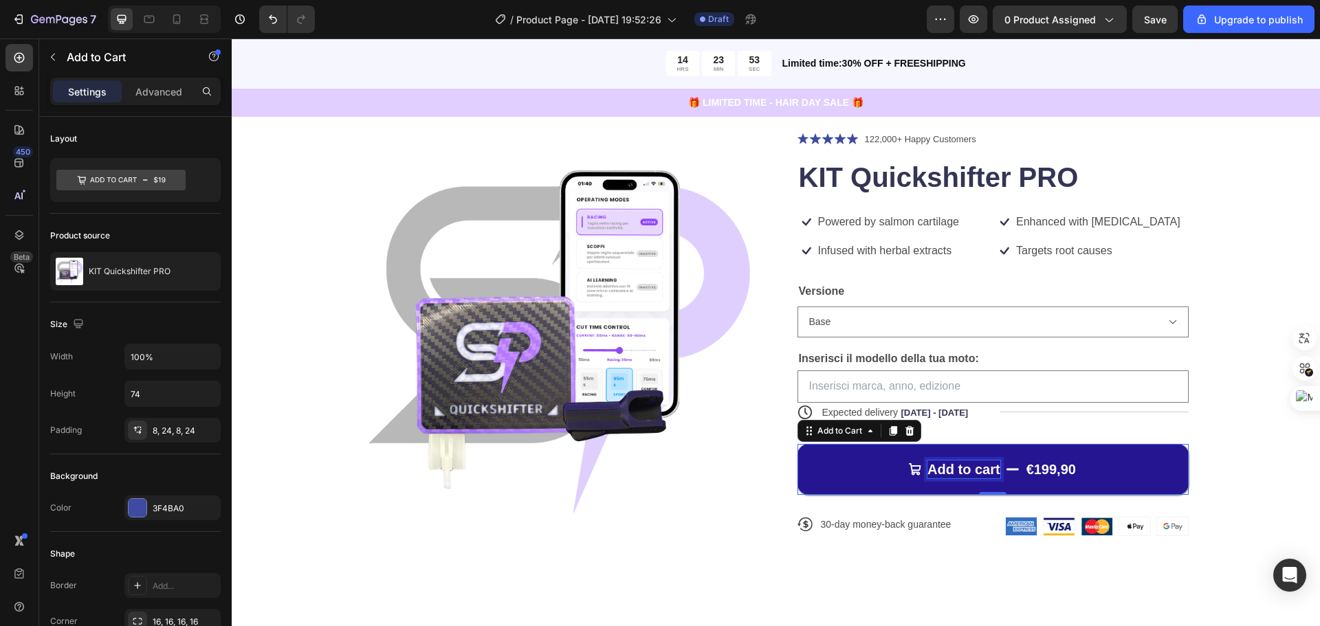
click at [972, 466] on div "Add to cart" at bounding box center [964, 470] width 73 height 18
click at [972, 466] on p "Add to cart" at bounding box center [964, 470] width 73 height 18
click at [798, 444] on button "AGGIUNG €199,90" at bounding box center [993, 469] width 391 height 51
click at [798, 444] on button "AGGIUNGI AL €199,90" at bounding box center [993, 469] width 391 height 51
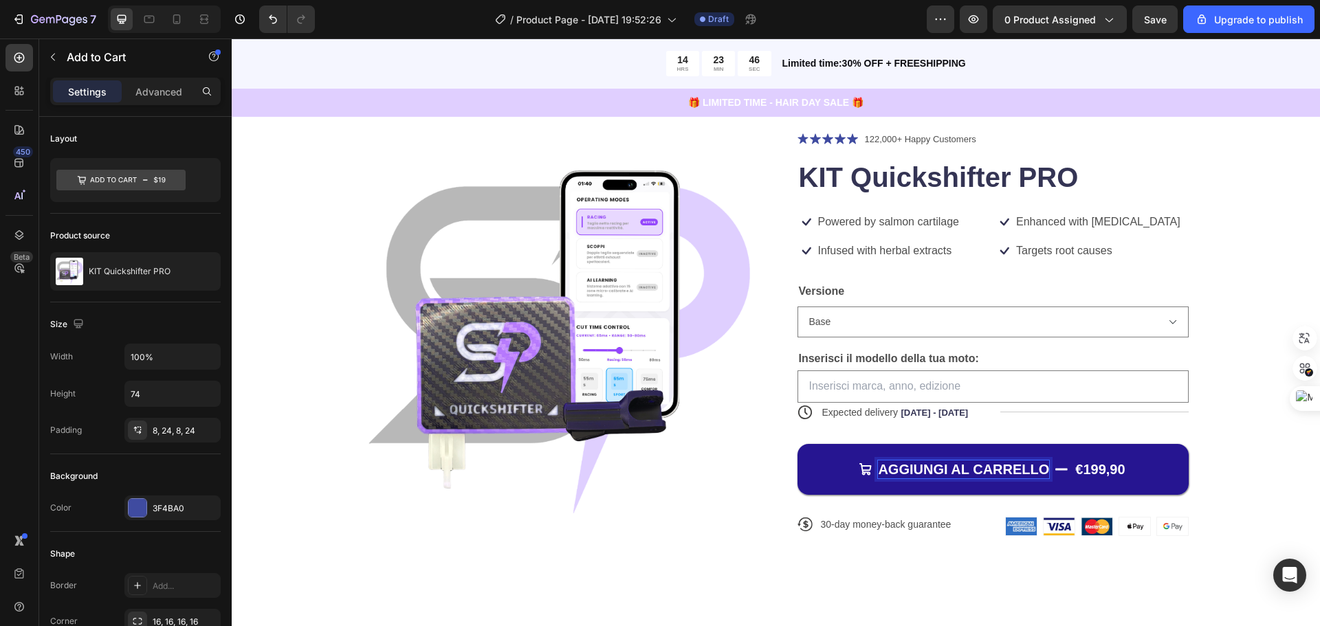
click at [1279, 426] on div "Product Images Icon Icon Icon Icon Icon Icon List 122,000+ Happy Customers Text…" at bounding box center [776, 351] width 1089 height 551
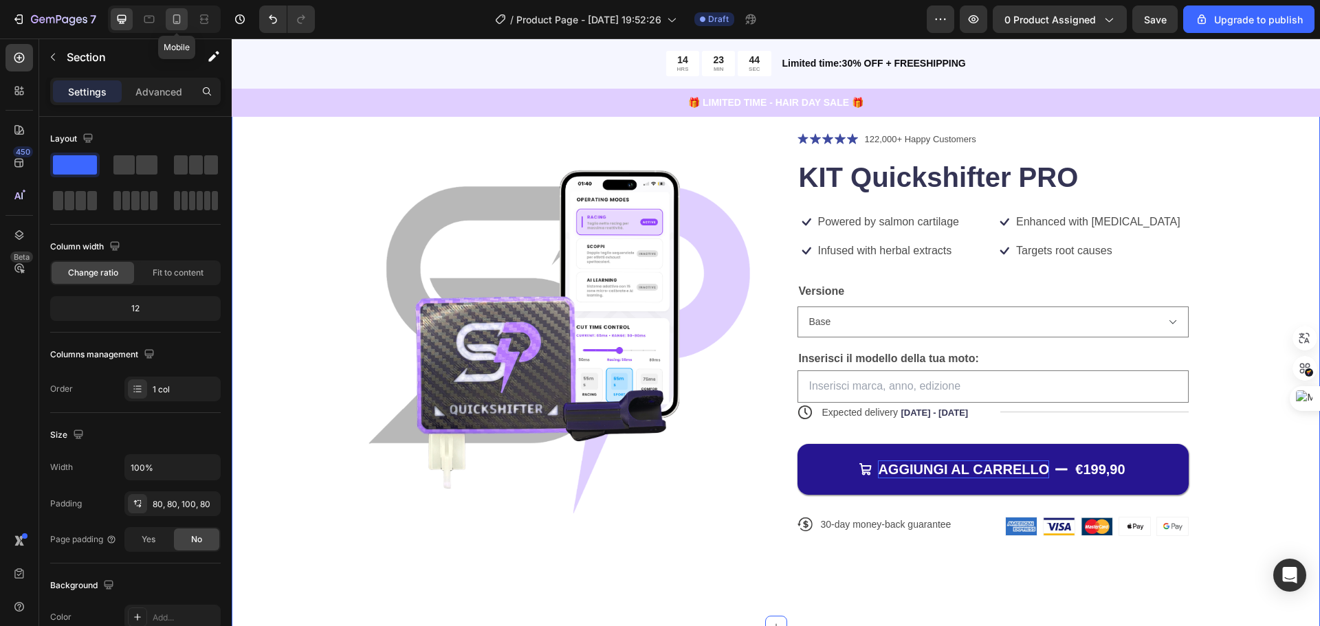
click at [181, 19] on icon at bounding box center [177, 19] width 14 height 14
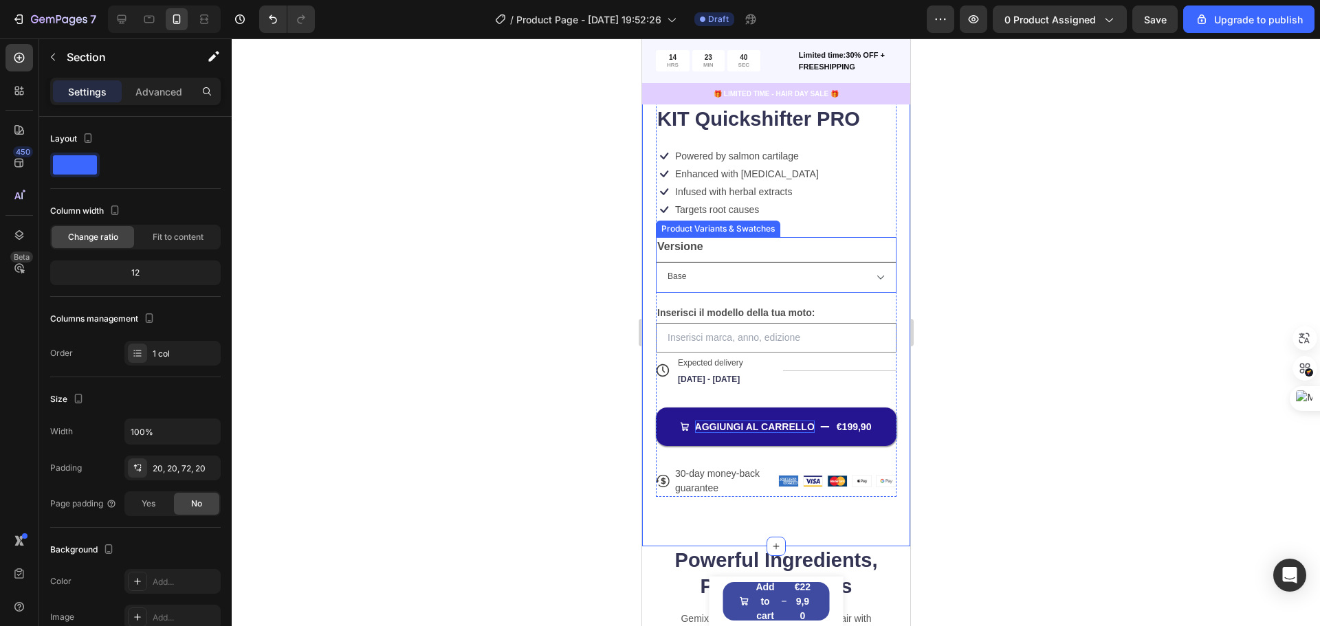
scroll to position [344, 0]
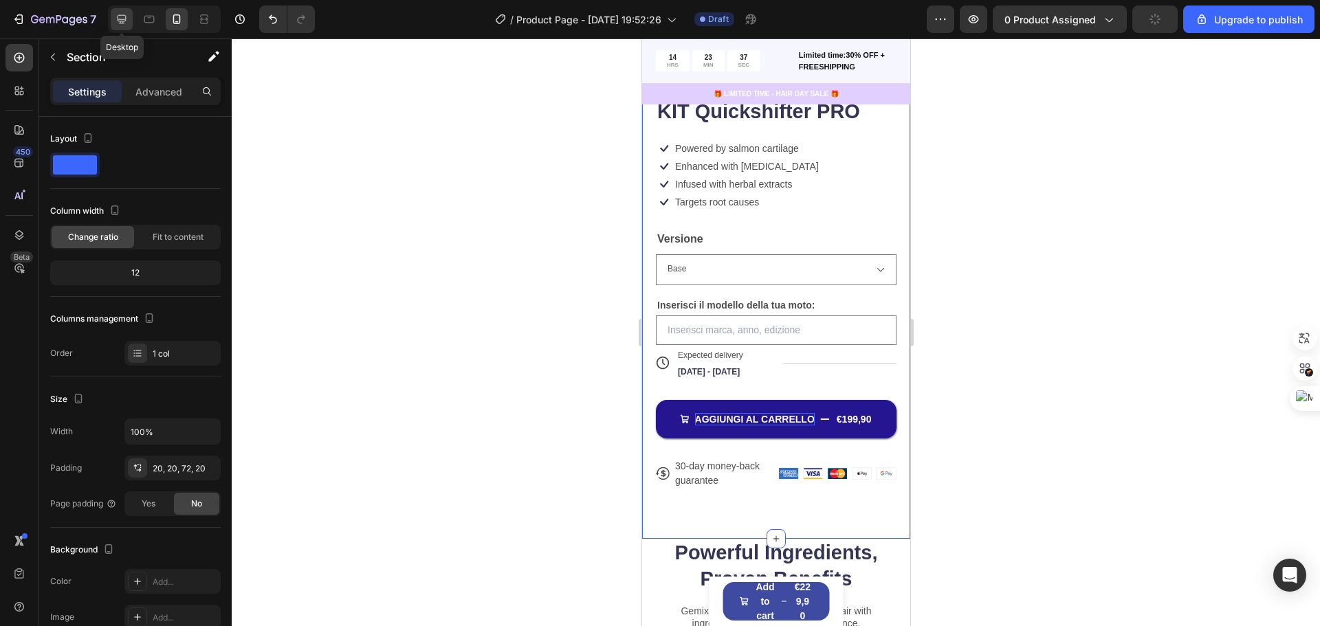
click at [125, 18] on icon at bounding box center [122, 19] width 14 height 14
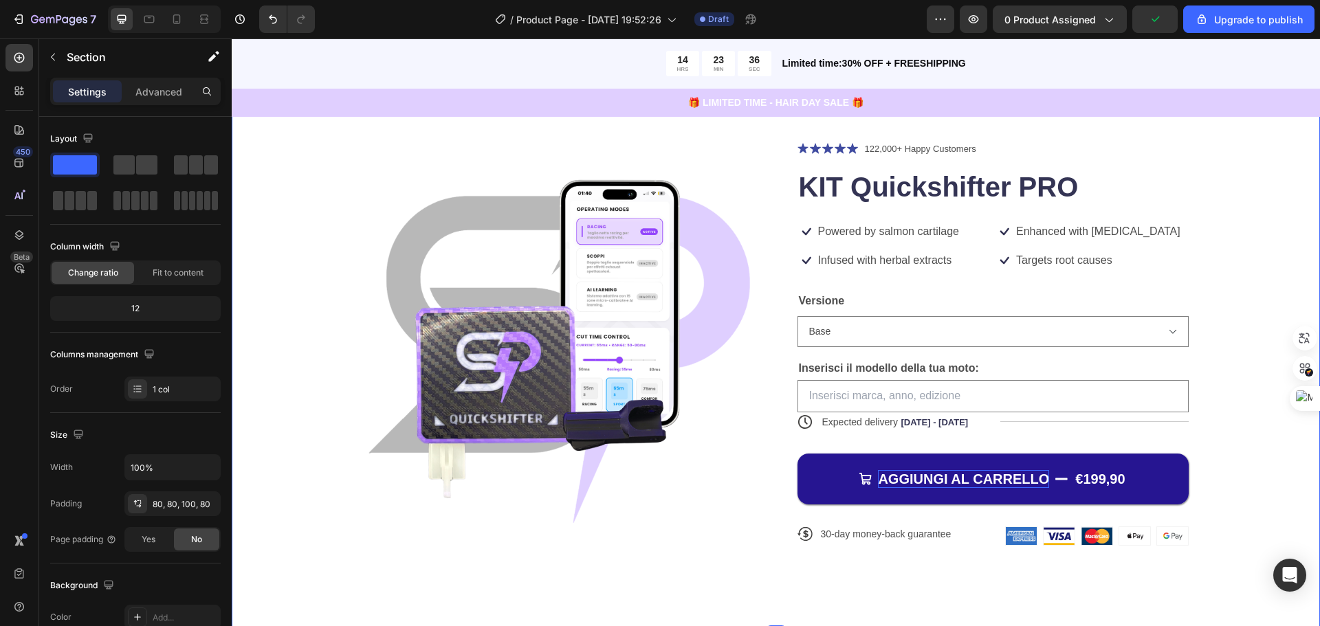
scroll to position [58, 0]
click at [1167, 469] on button "AGGIUNGI AL CARRELLO €199,90" at bounding box center [993, 480] width 391 height 51
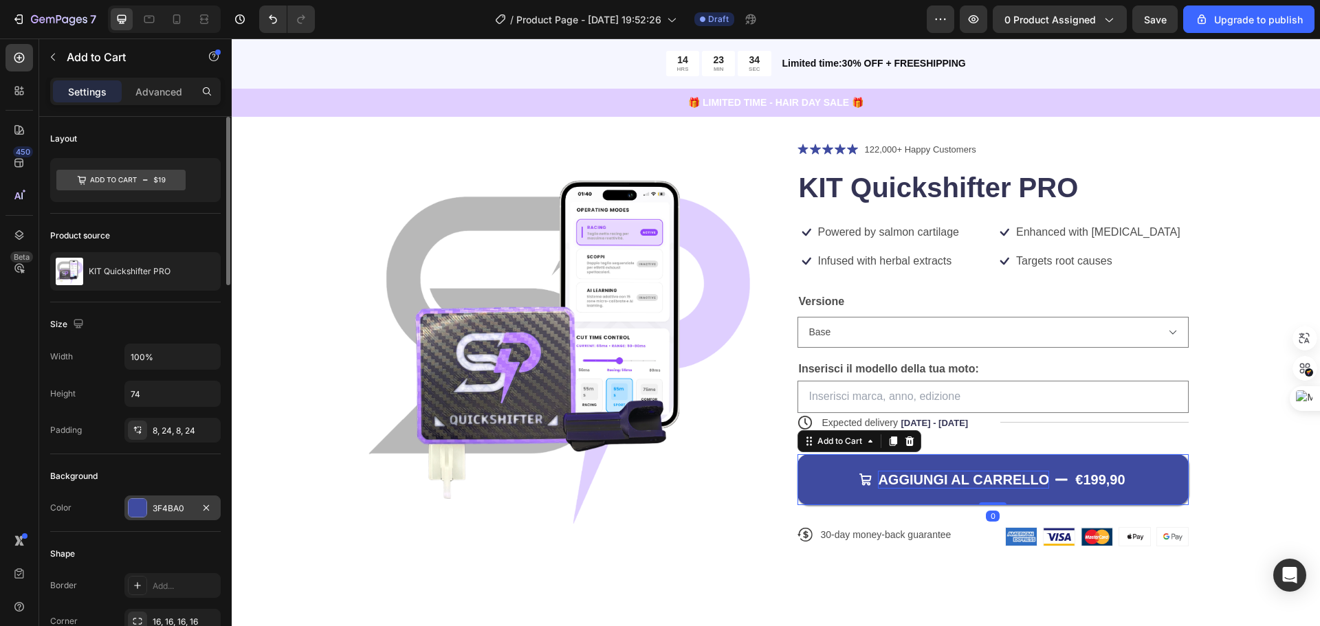
click at [138, 503] on div at bounding box center [138, 508] width 18 height 18
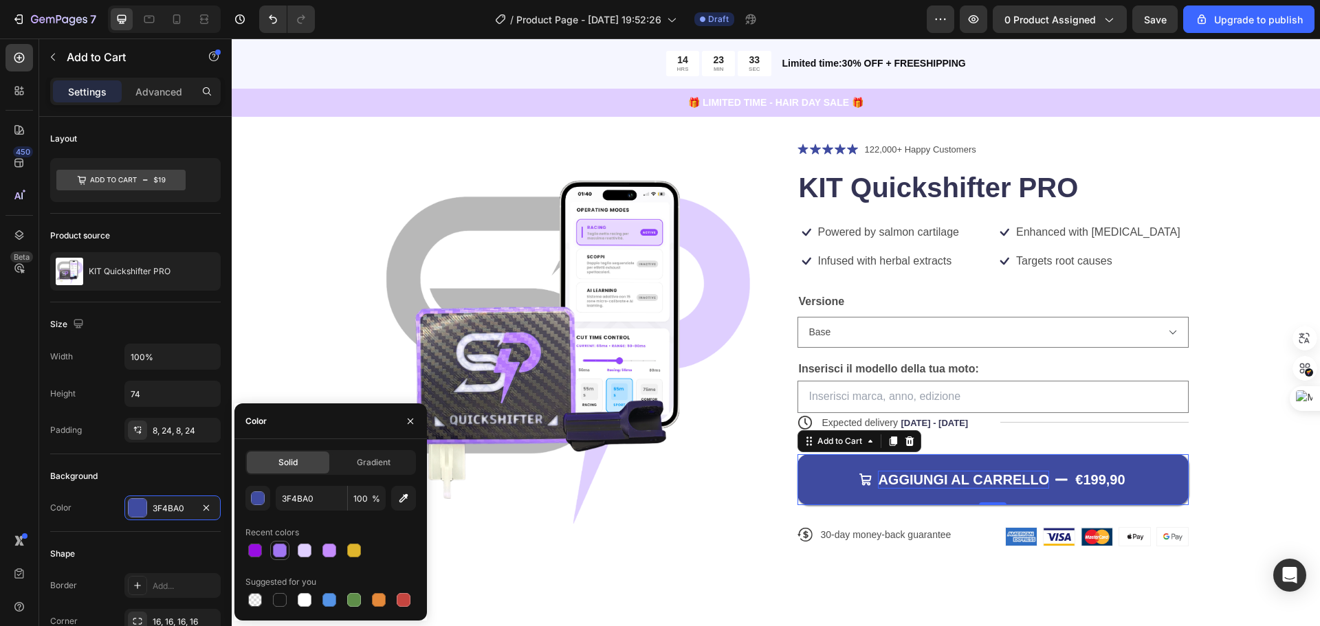
click at [284, 546] on div at bounding box center [280, 551] width 14 height 14
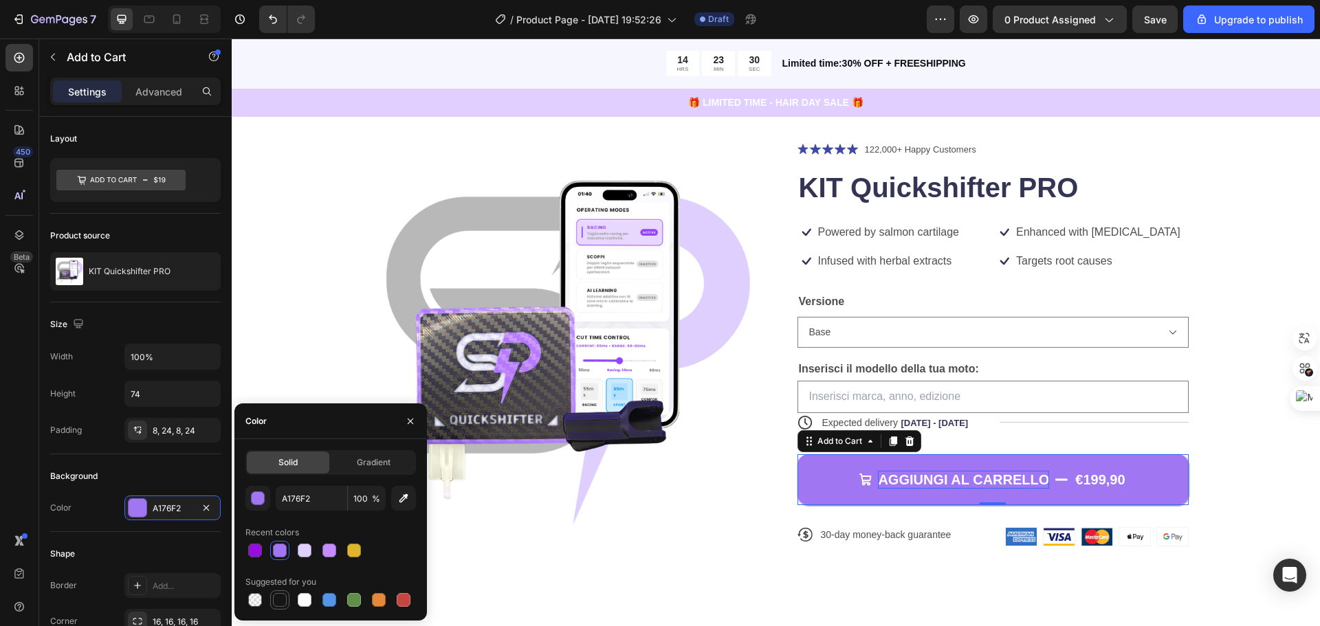
click at [285, 592] on div at bounding box center [280, 600] width 17 height 17
type input "151515"
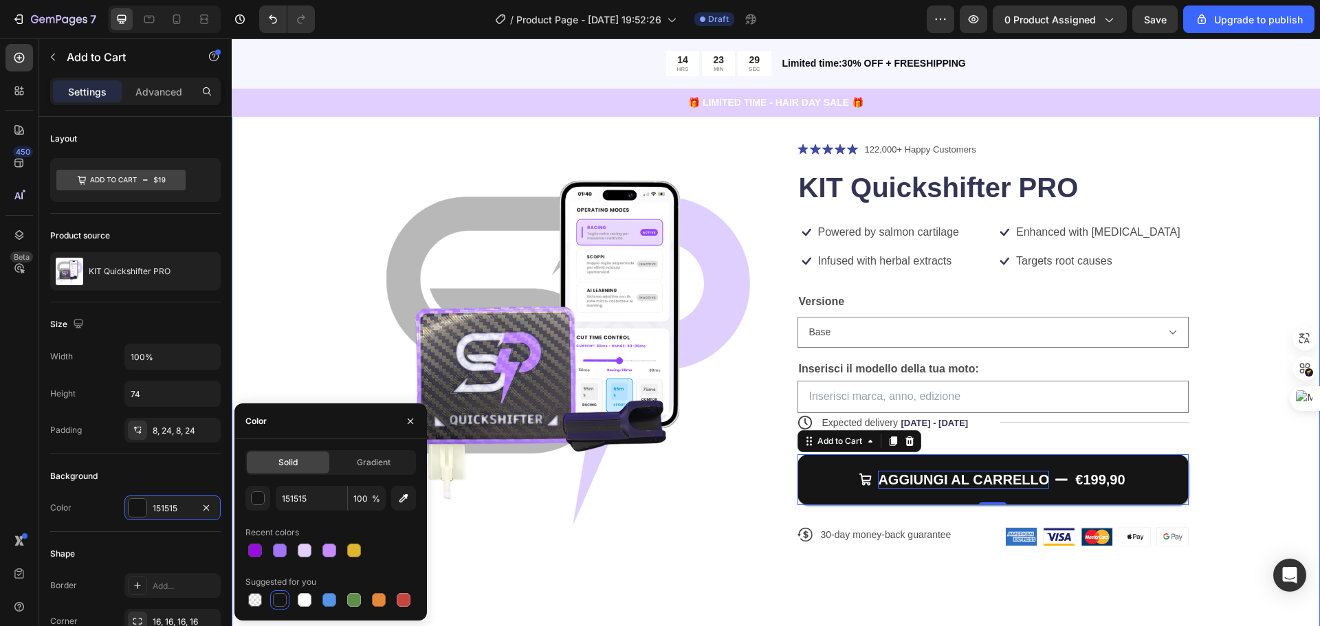
click at [1233, 422] on div "Product Images Icon Icon Icon Icon Icon Icon List 122,000+ Happy Customers Text…" at bounding box center [776, 355] width 979 height 427
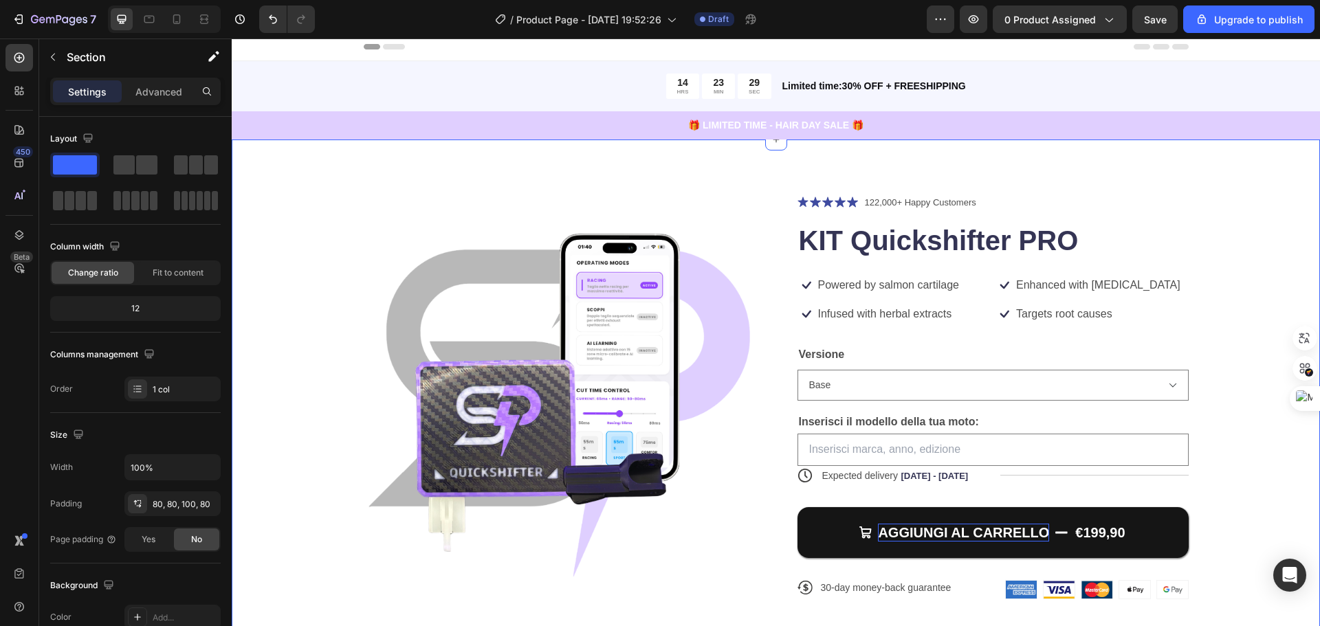
scroll to position [0, 0]
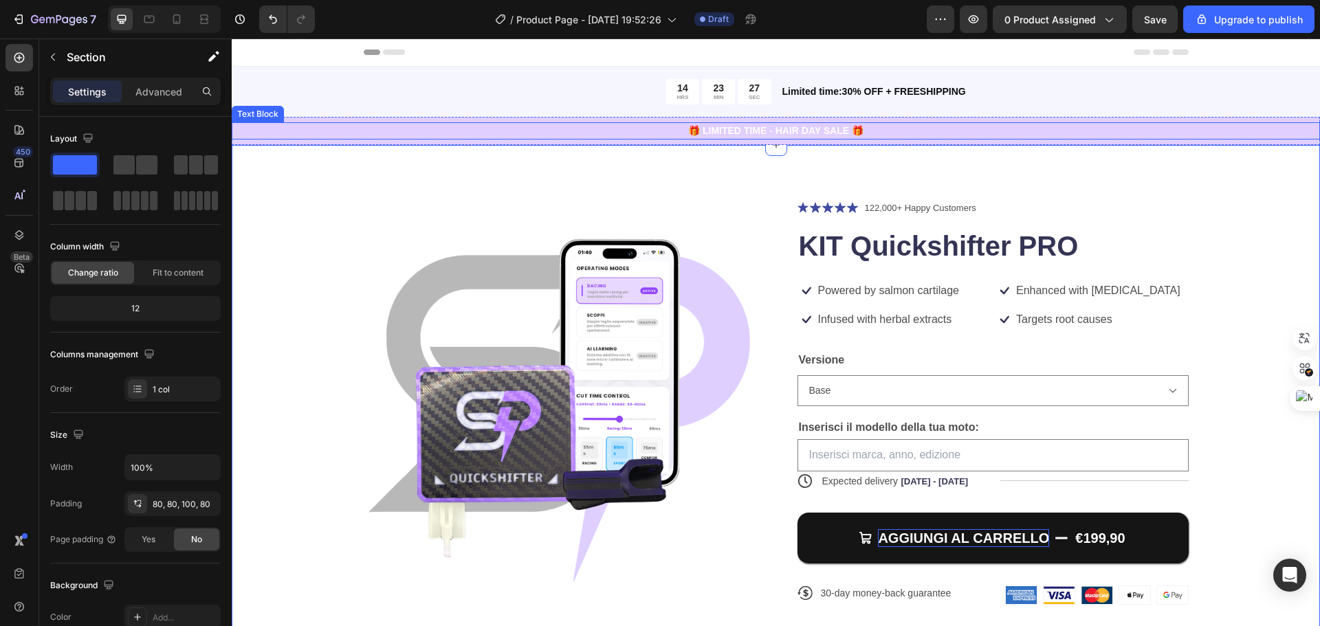
click at [829, 129] on p "🎁 LIMITED TIME - HAIR DAY SALE 🎁" at bounding box center [776, 131] width 1086 height 14
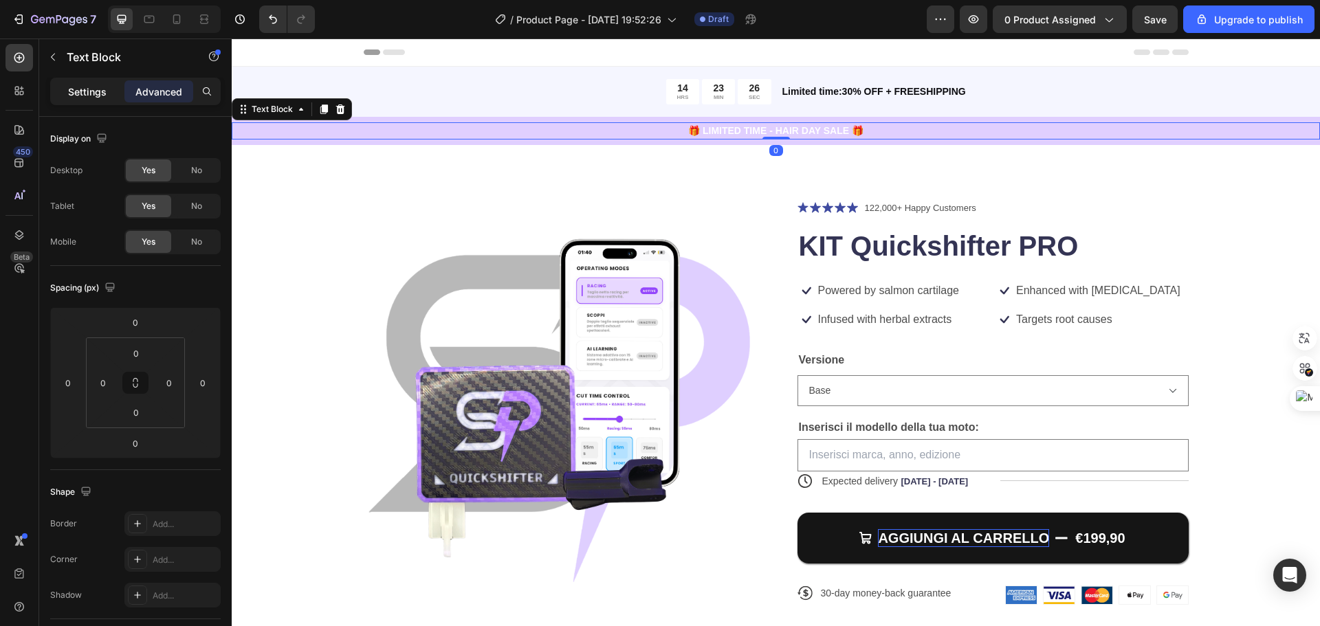
click at [105, 95] on p "Settings" at bounding box center [87, 92] width 39 height 14
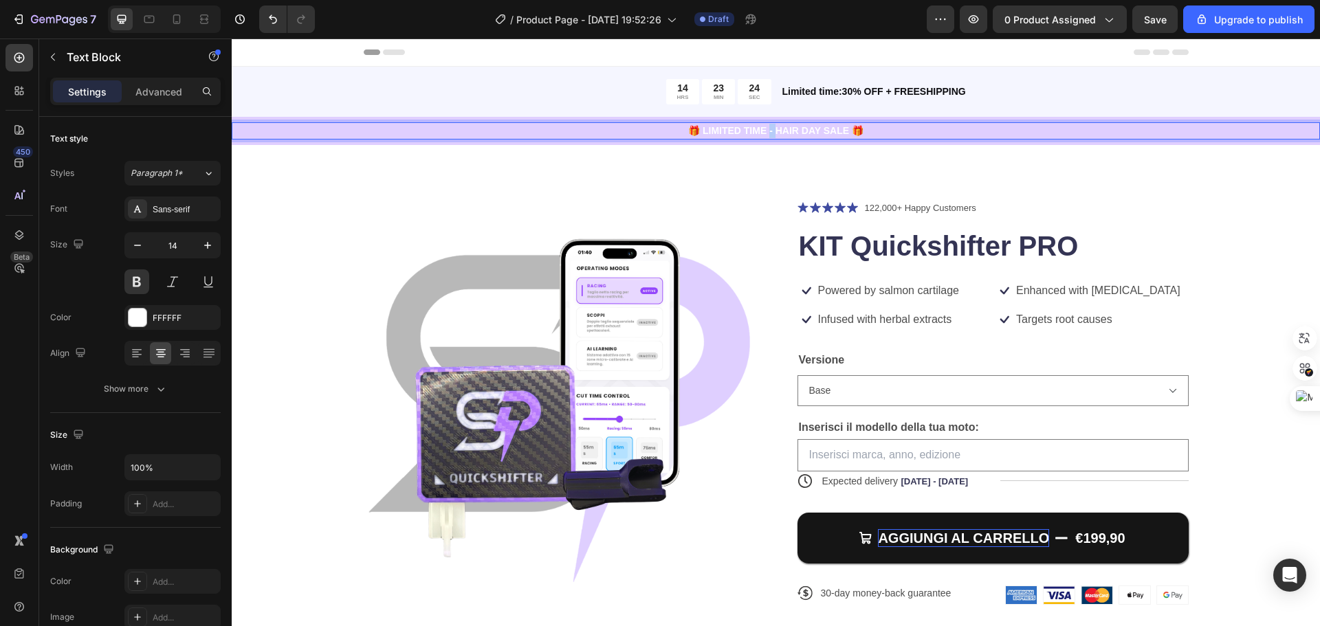
click at [765, 129] on p "🎁 LIMITED TIME - HAIR DAY SALE 🎁" at bounding box center [776, 131] width 1086 height 14
drag, startPoint x: 792, startPoint y: 130, endPoint x: 809, endPoint y: 128, distance: 17.3
click at [792, 131] on p "IL PRIMO CAMBIO ELETTRONICO INTELLIGENTE MAI FATTO" at bounding box center [776, 131] width 1086 height 14
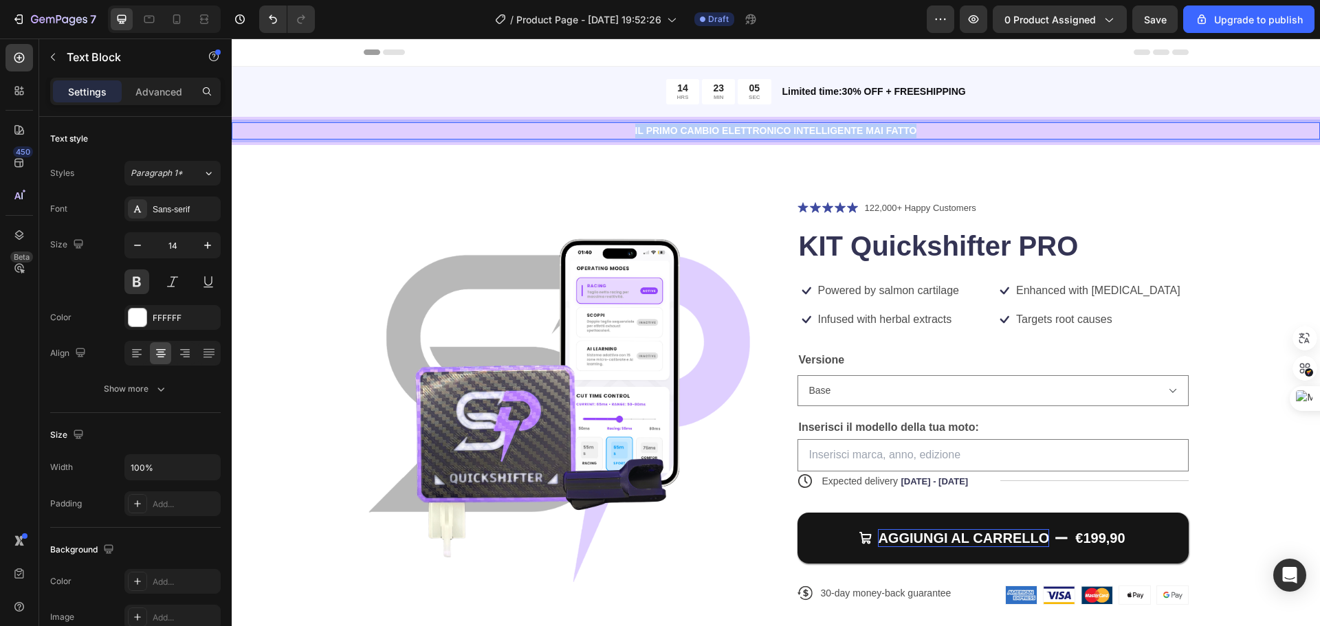
drag, startPoint x: 922, startPoint y: 129, endPoint x: 628, endPoint y: 130, distance: 294.3
click at [628, 130] on p "IL PRIMO CAMBIO ELETTRONICO INTELLIGENTE MAI FATTO" at bounding box center [776, 131] width 1086 height 14
click at [1082, 157] on div "Product Images Icon Icon Icon Icon Icon Icon List 122,000+ Happy Customers Text…" at bounding box center [776, 420] width 1089 height 551
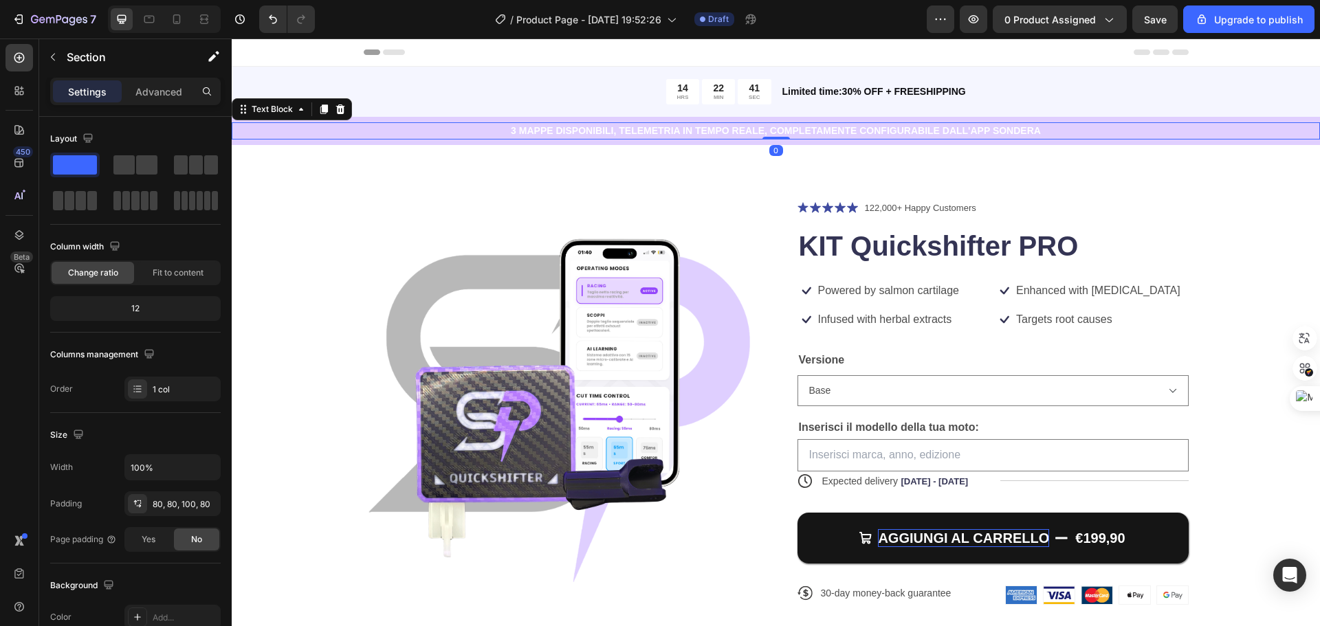
click at [1105, 125] on p "3 MAPPE DISPONIBILI, TELEMETRIA IN TEMPO REALE, COMPLETAMENTE CONFIGURABILE DAL…" at bounding box center [776, 131] width 1086 height 14
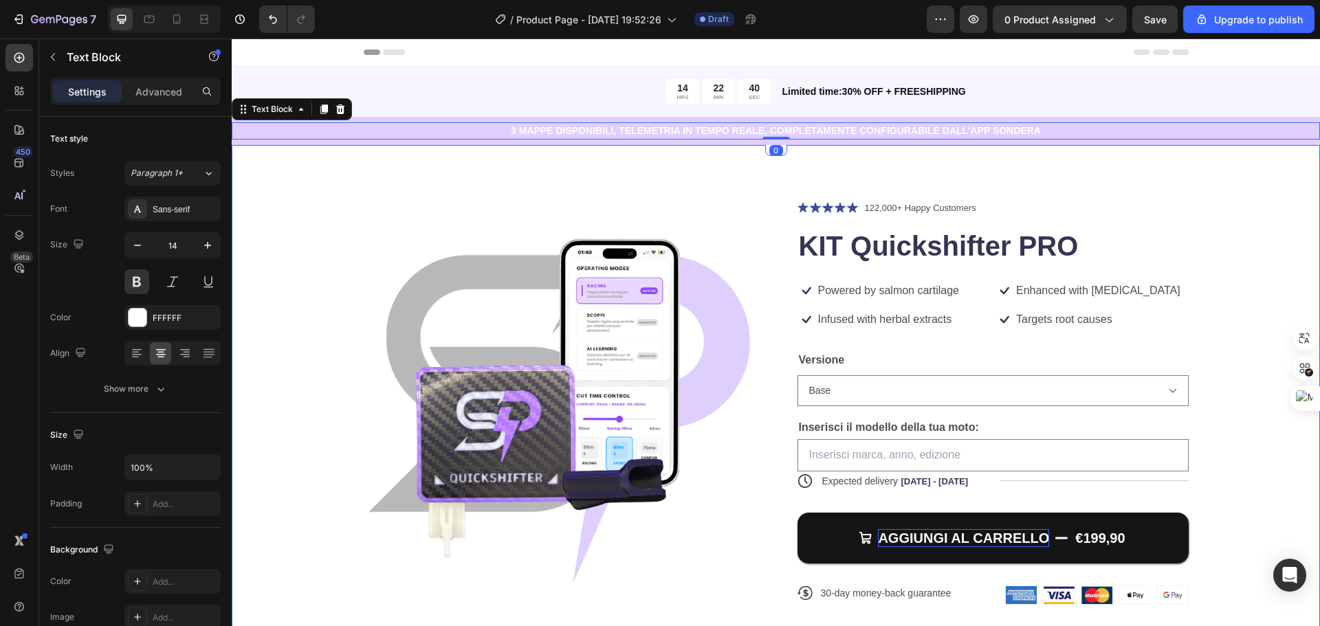
click at [1195, 201] on div "Product Images Icon Icon Icon Icon Icon Icon List 122,000+ Happy Customers Text…" at bounding box center [776, 413] width 979 height 427
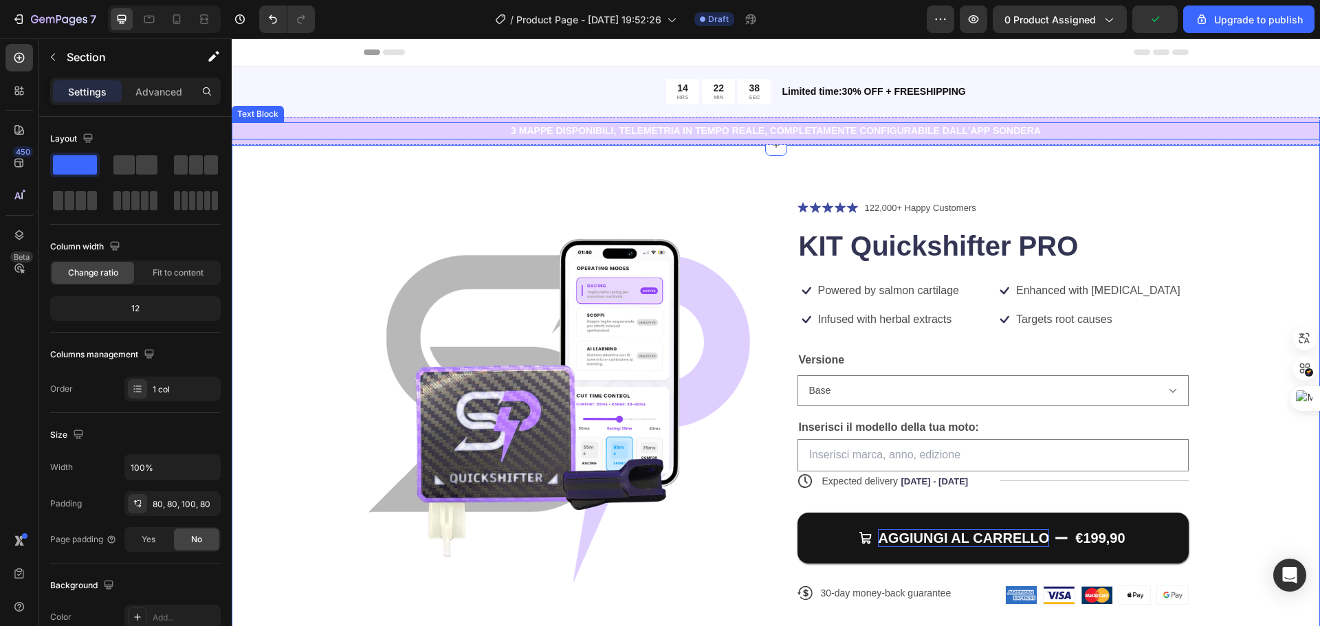
click at [317, 124] on p "3 MAPPE DISPONIBILI, TELEMETRIA IN TEMPO REALE, COMPLETAMENTE CONFIGURABILE DAL…" at bounding box center [776, 131] width 1086 height 14
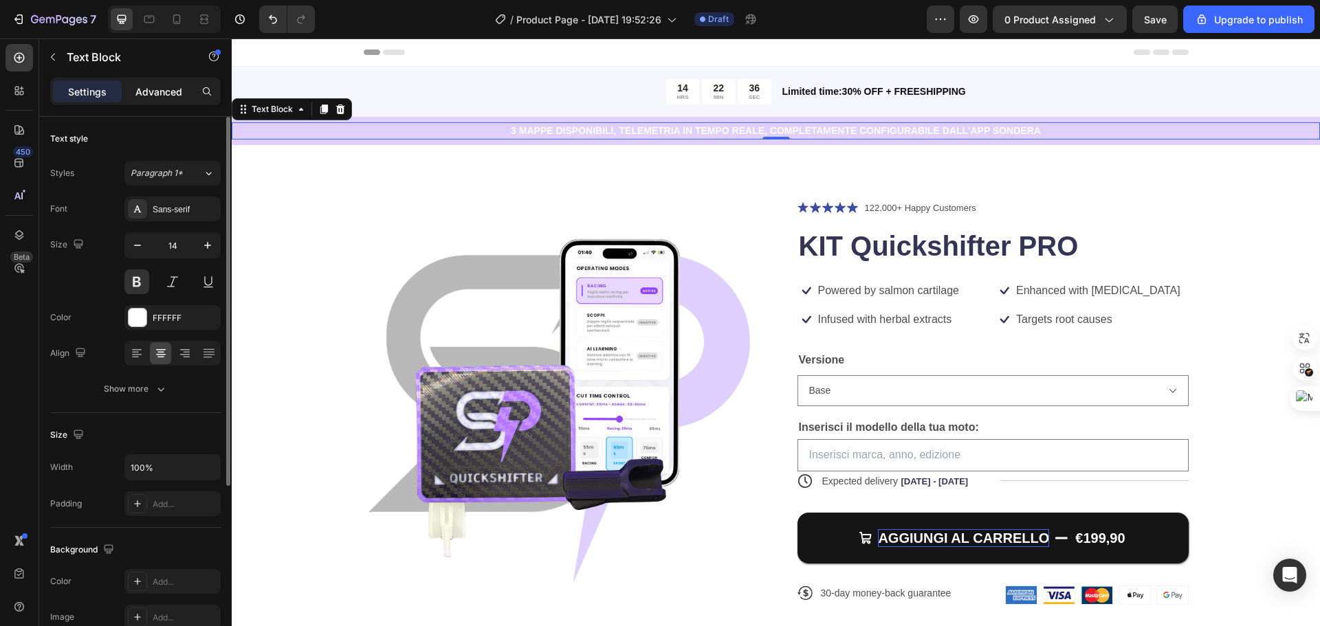
click at [148, 90] on p "Advanced" at bounding box center [158, 92] width 47 height 14
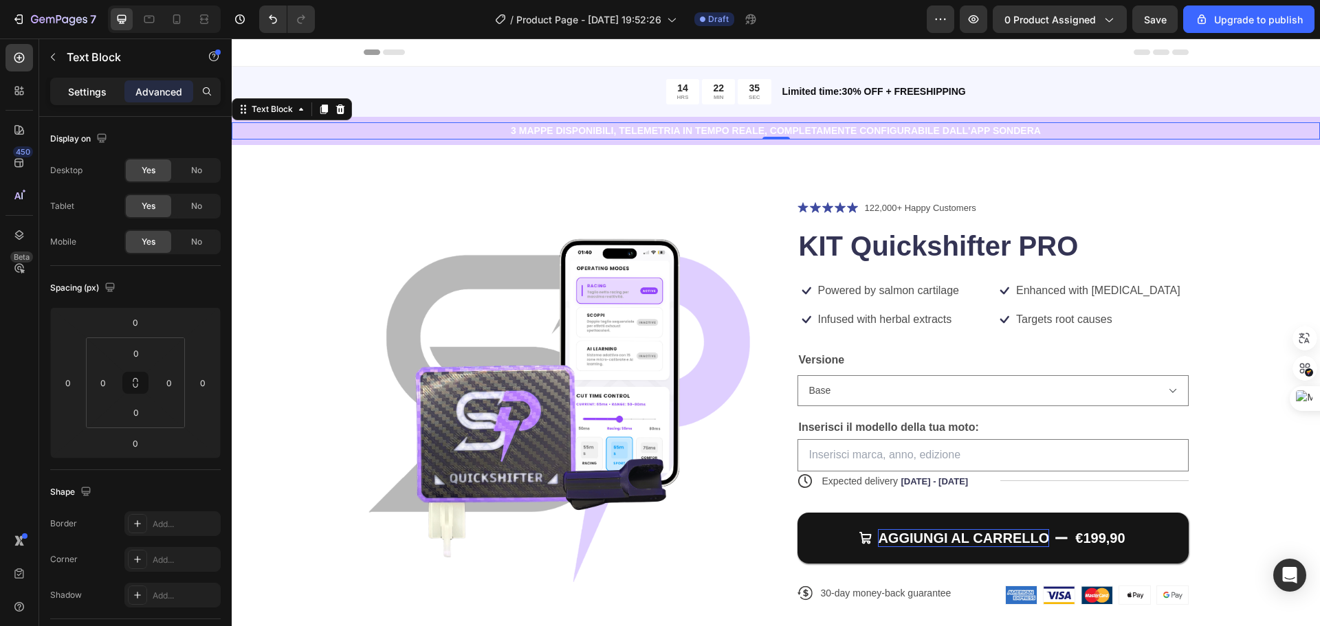
click at [91, 85] on p "Settings" at bounding box center [87, 92] width 39 height 14
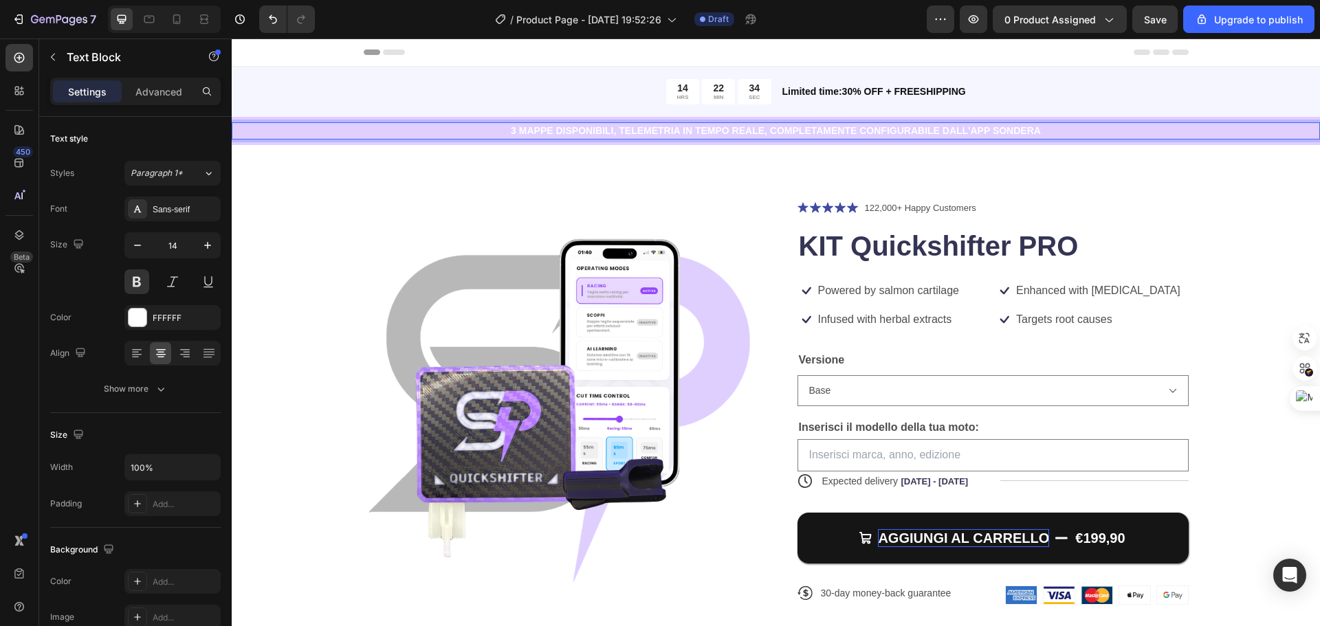
click at [419, 129] on p "3 MAPPE DISPONIBILI, TELEMETRIA IN TEMPO REALE, COMPLETAMENTE CONFIGURABILE DAL…" at bounding box center [776, 131] width 1086 height 14
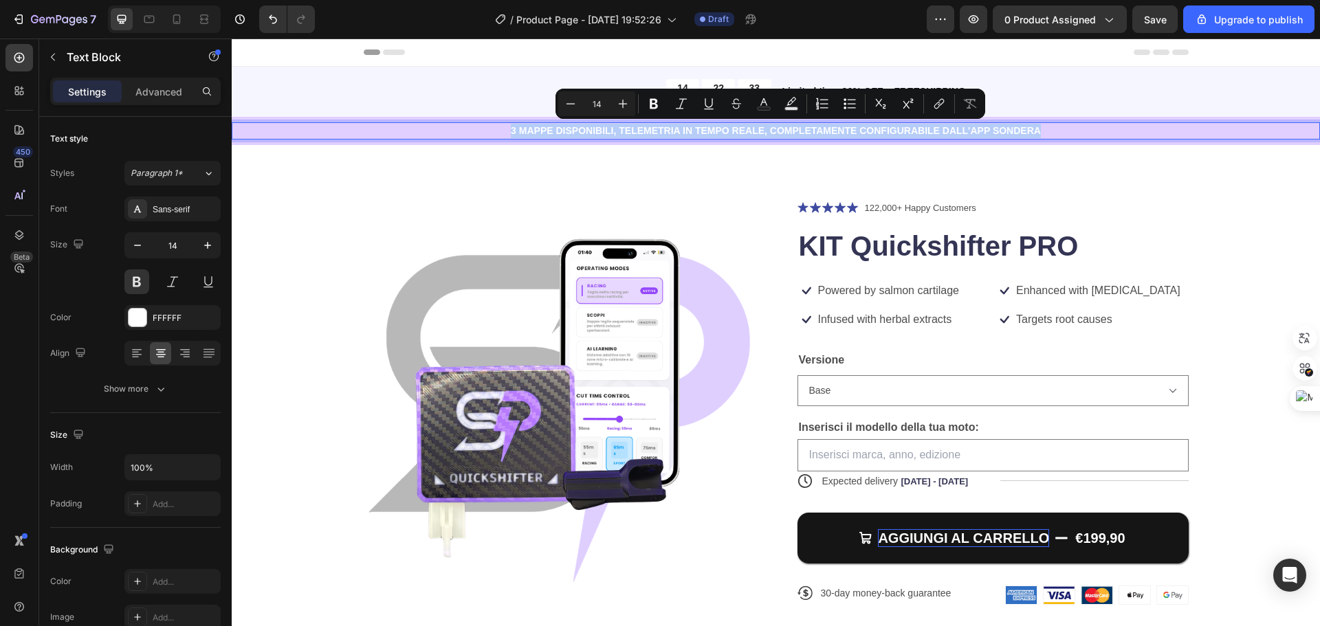
click at [493, 223] on img at bounding box center [559, 395] width 391 height 391
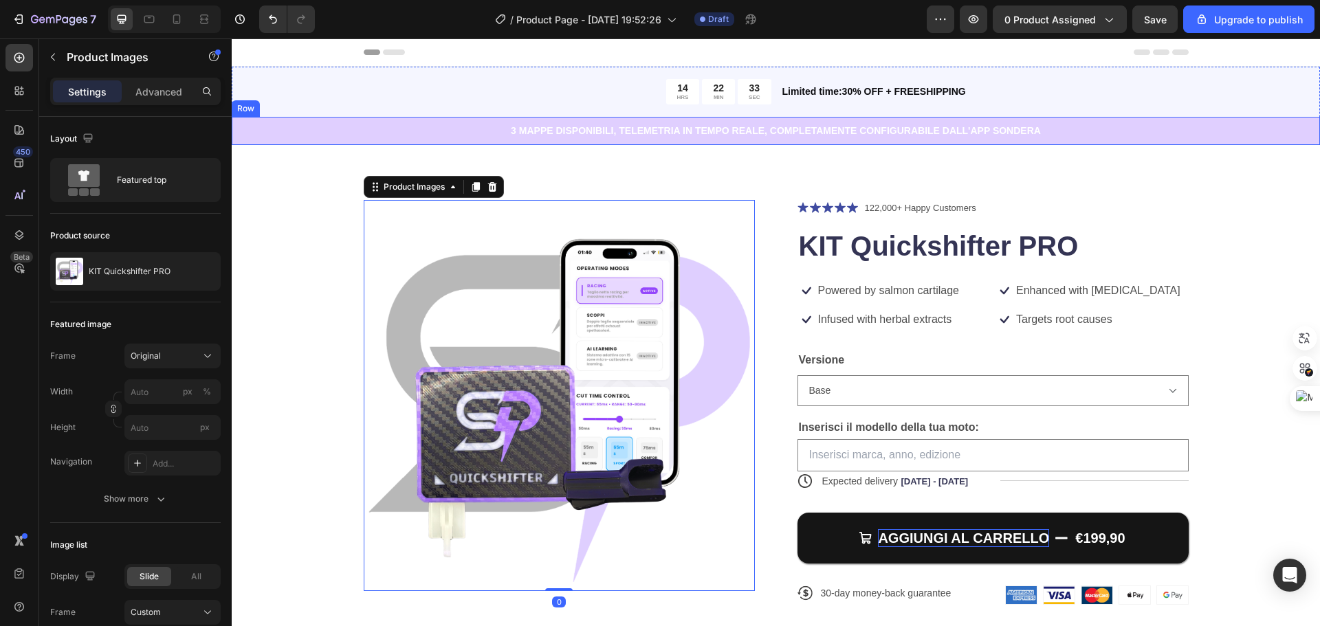
click at [479, 137] on p "3 MAPPE DISPONIBILI, TELEMETRIA IN TEMPO REALE, COMPLETAMENTE CONFIGURABILE DAL…" at bounding box center [776, 131] width 1086 height 14
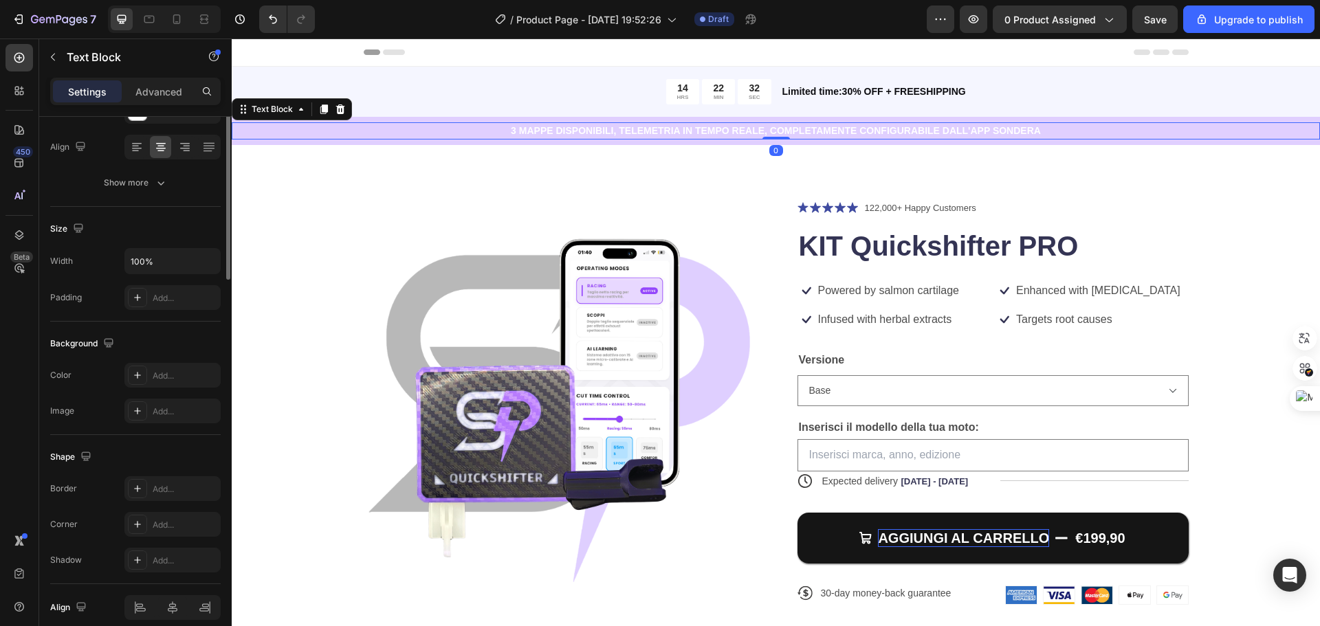
scroll to position [266, 0]
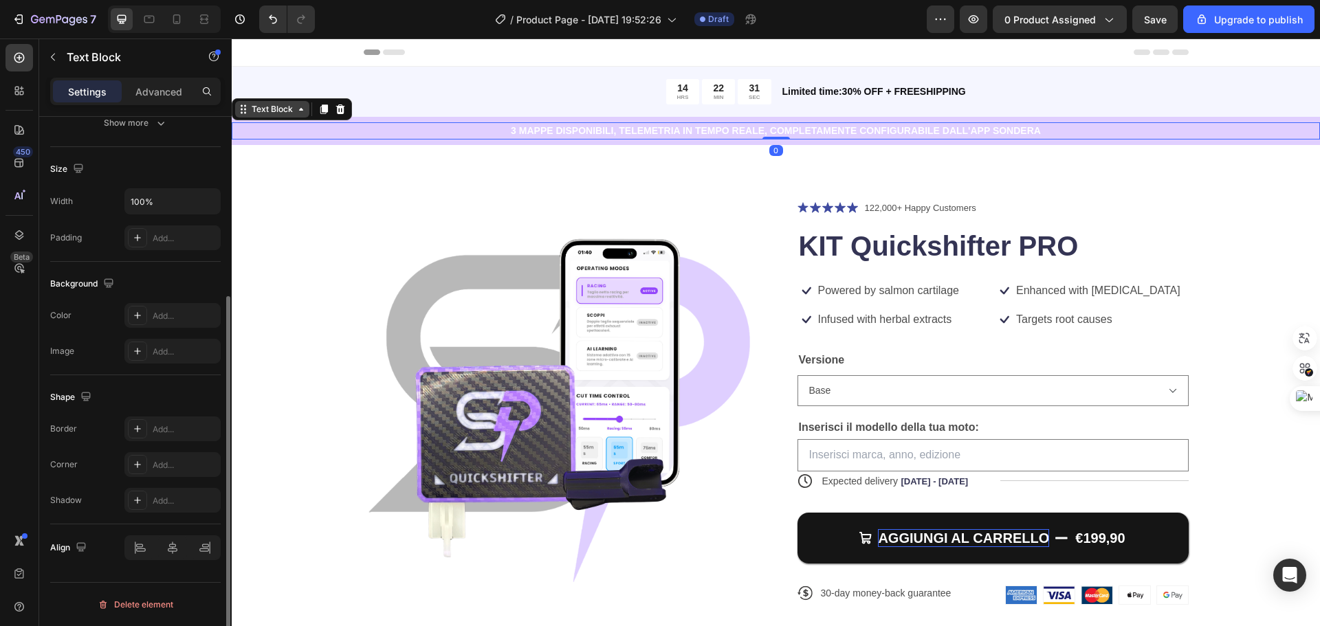
click at [275, 111] on div "Text Block" at bounding box center [272, 109] width 47 height 12
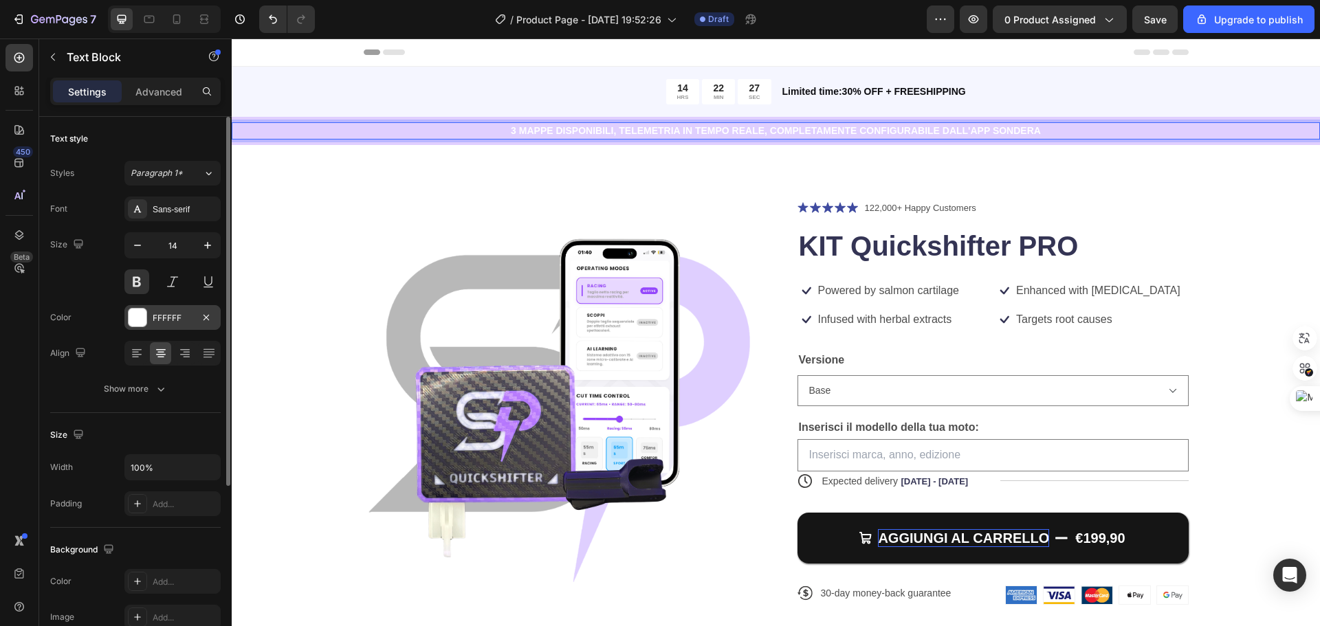
click at [134, 314] on div at bounding box center [138, 318] width 18 height 18
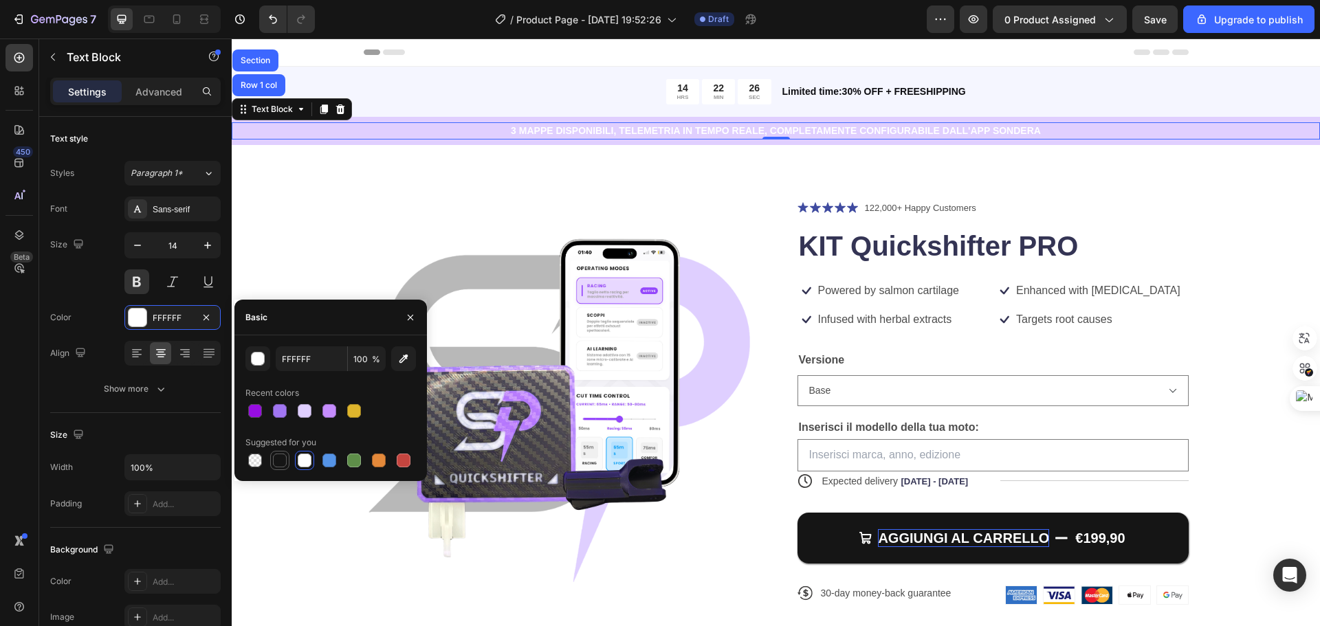
click at [278, 464] on div at bounding box center [280, 461] width 14 height 14
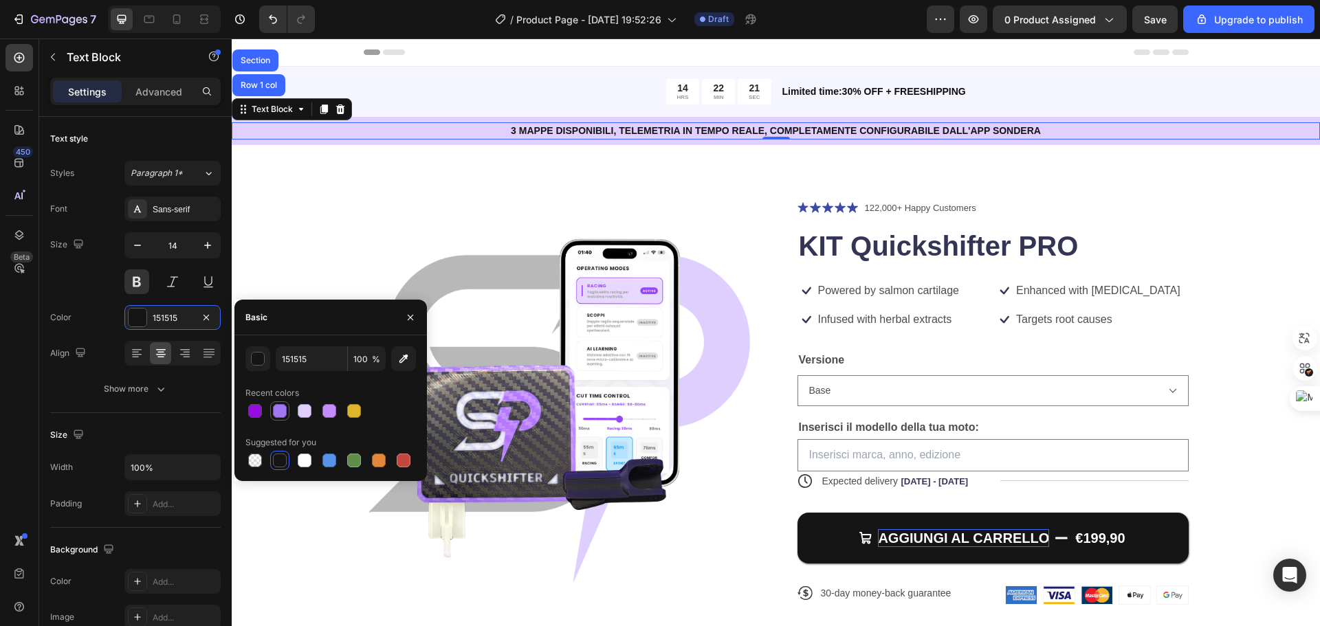
click at [278, 415] on div at bounding box center [280, 411] width 14 height 14
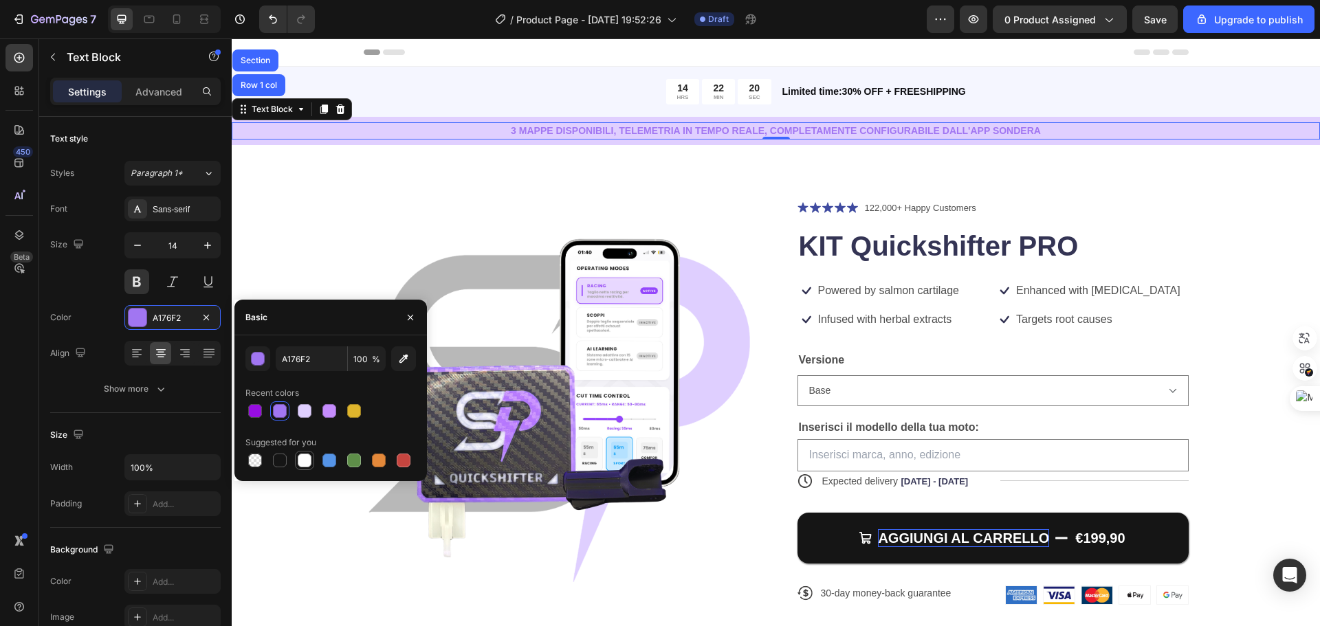
click at [305, 463] on div at bounding box center [305, 461] width 14 height 14
type input "FFFFFF"
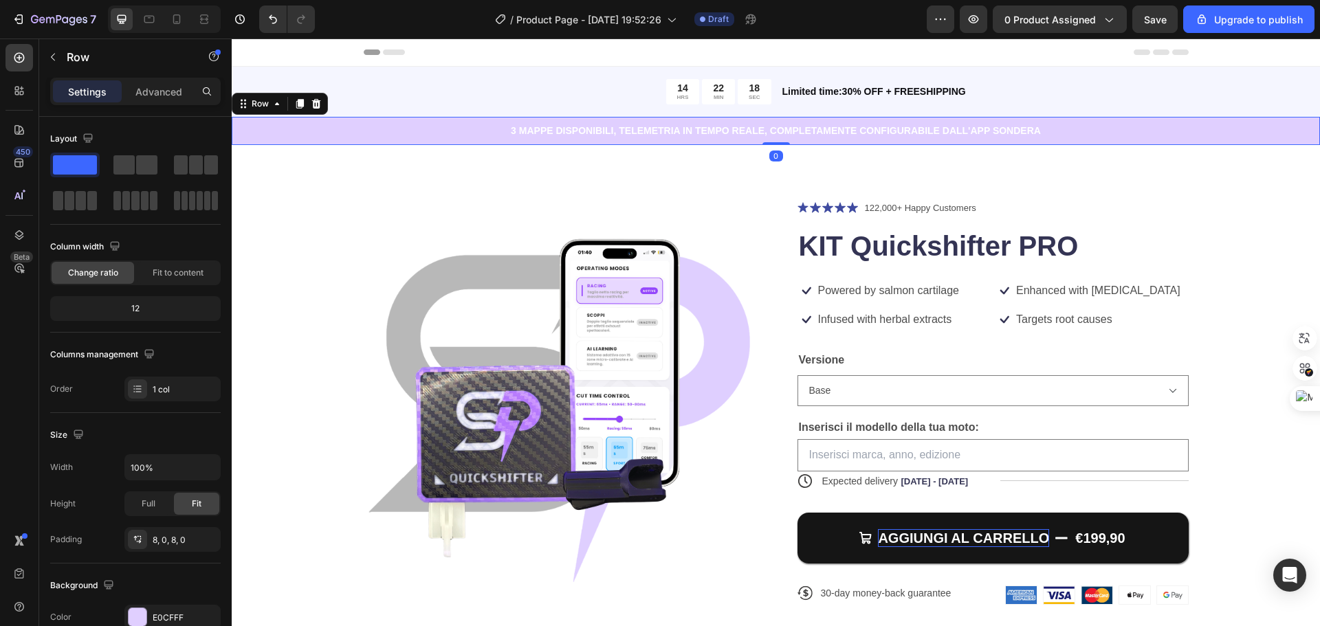
click at [1291, 141] on div "3 MAPPE DISPONIBILI, TELEMETRIA IN TEMPO REALE, COMPLETAMENTE CONFIGURABILE DAL…" at bounding box center [776, 131] width 1089 height 28
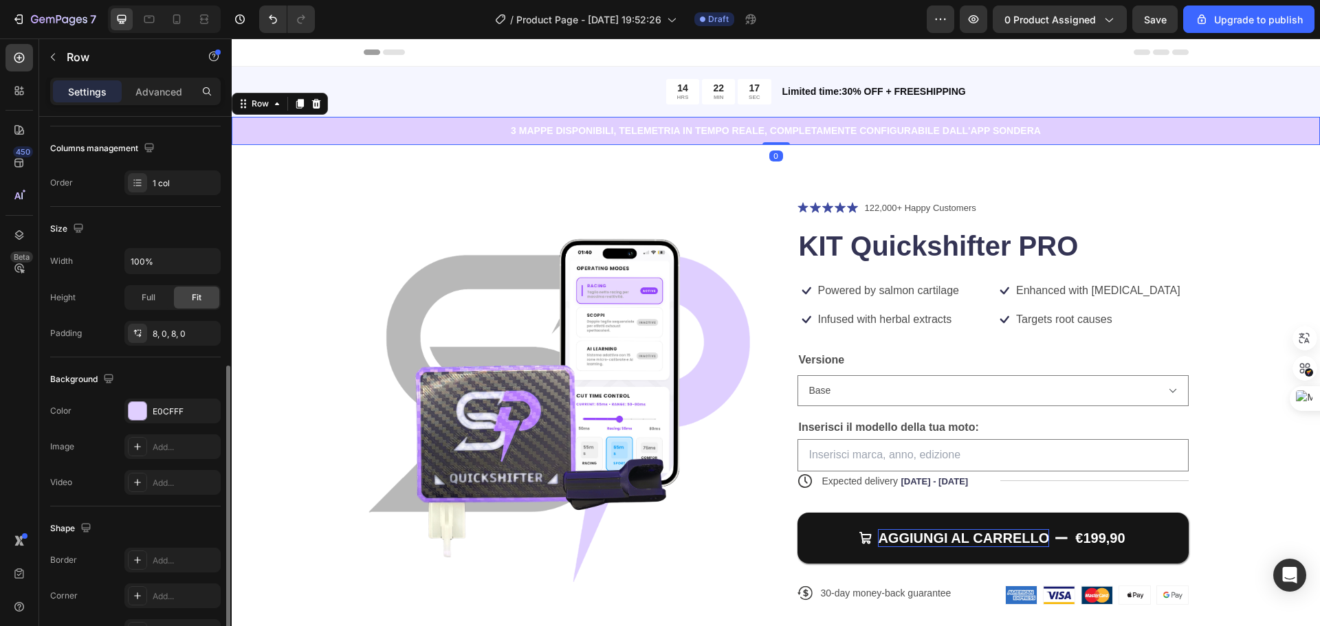
scroll to position [275, 0]
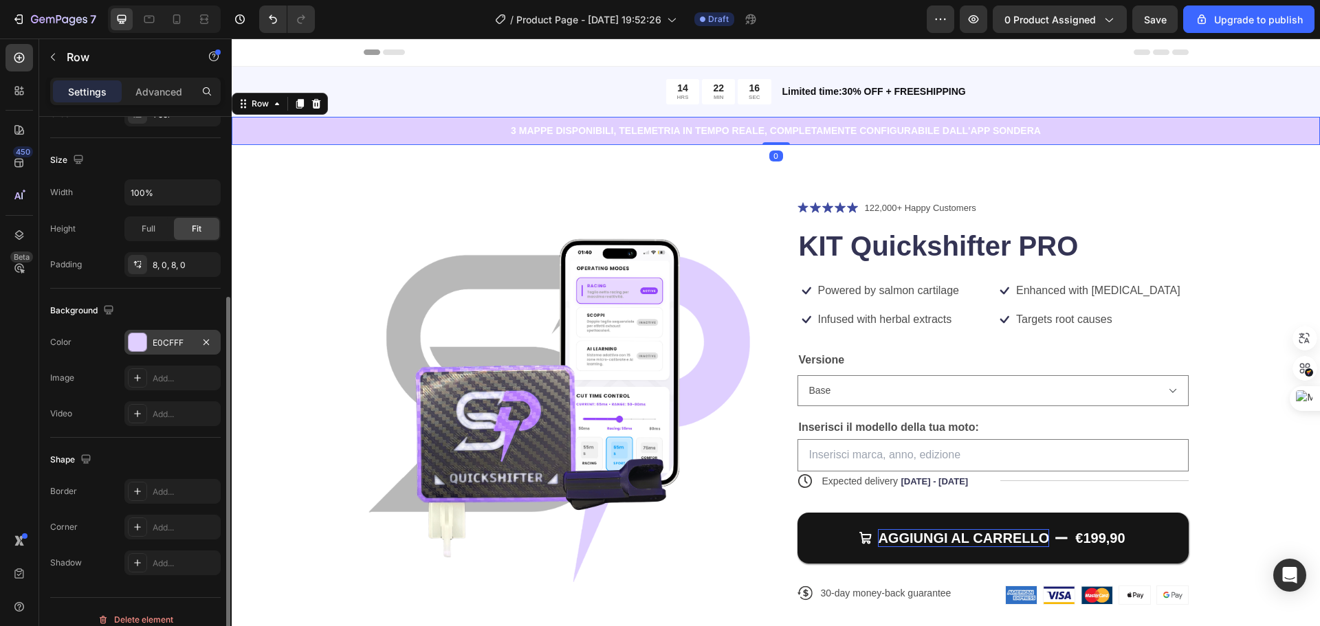
click at [138, 344] on div at bounding box center [138, 343] width 18 height 18
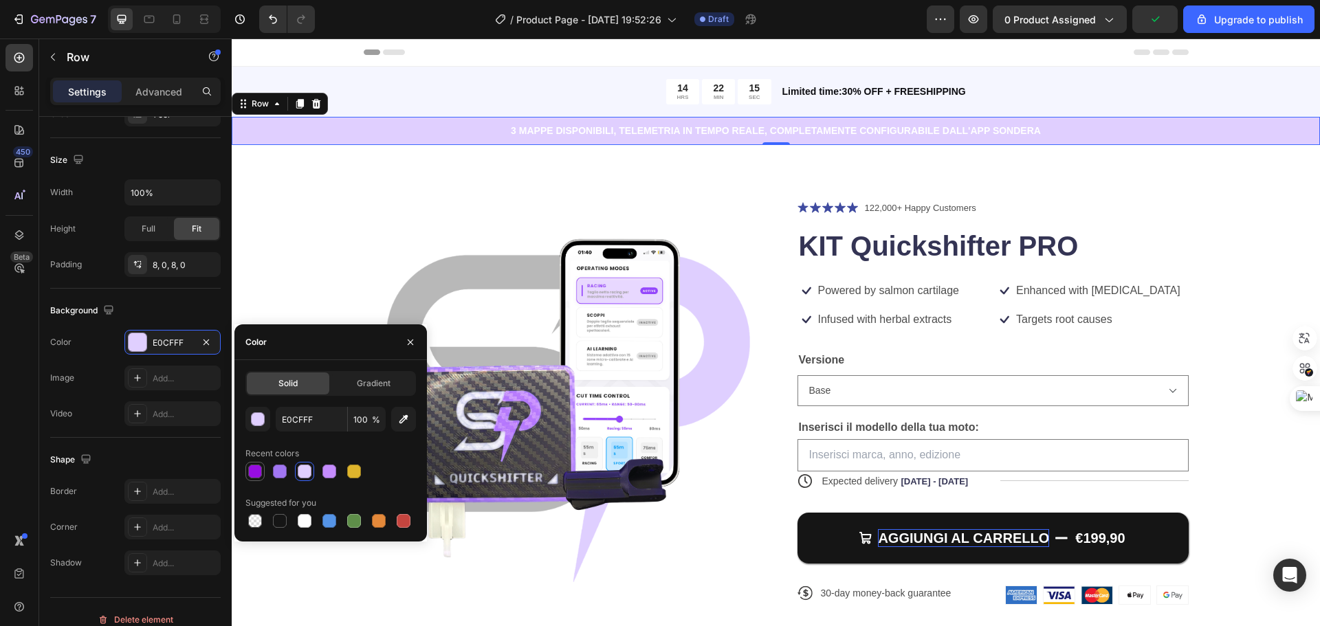
click at [260, 479] on div at bounding box center [255, 472] width 17 height 17
type input "9508E0"
type input "98"
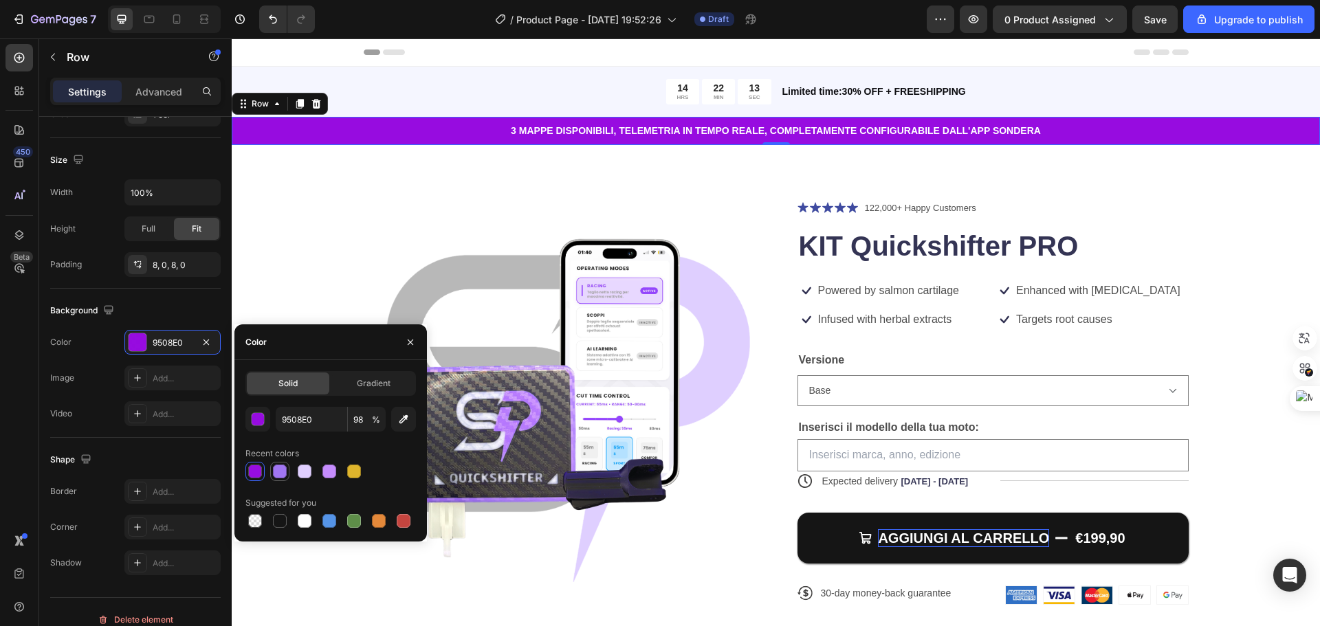
click at [284, 475] on div at bounding box center [280, 472] width 14 height 14
type input "A176F2"
type input "100"
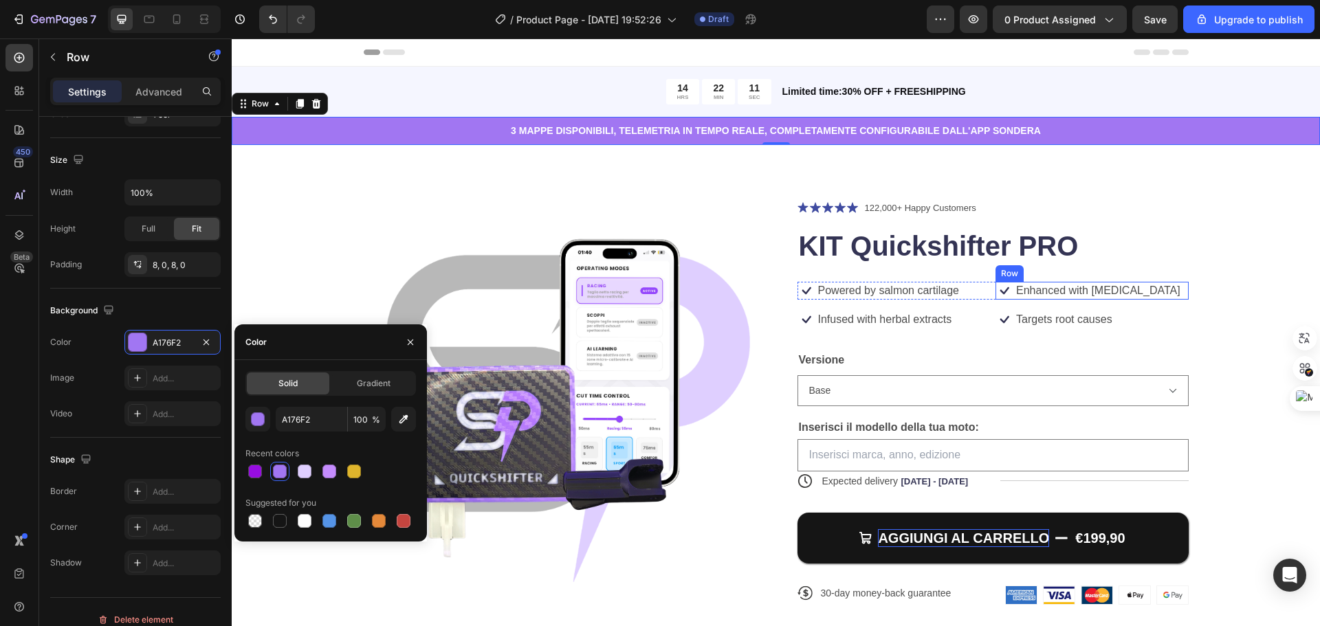
click at [1205, 266] on div "Product Images Icon Icon Icon Icon Icon Icon List 122,000+ Happy Customers Text…" at bounding box center [776, 413] width 979 height 427
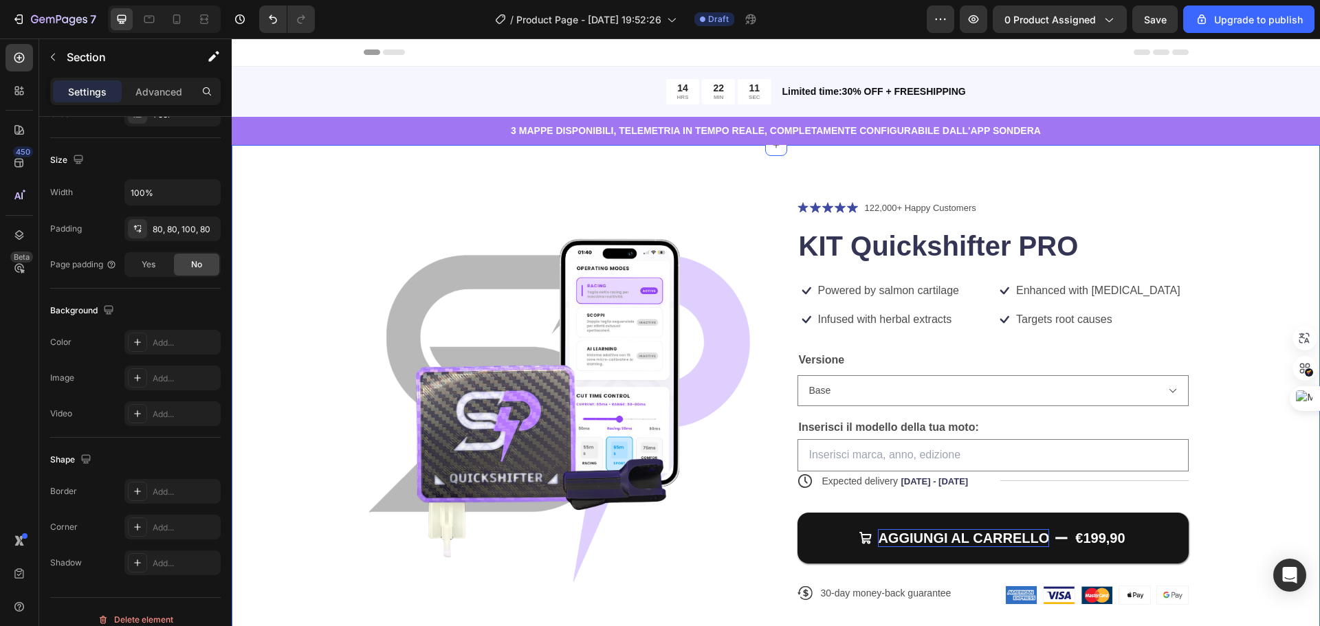
scroll to position [0, 0]
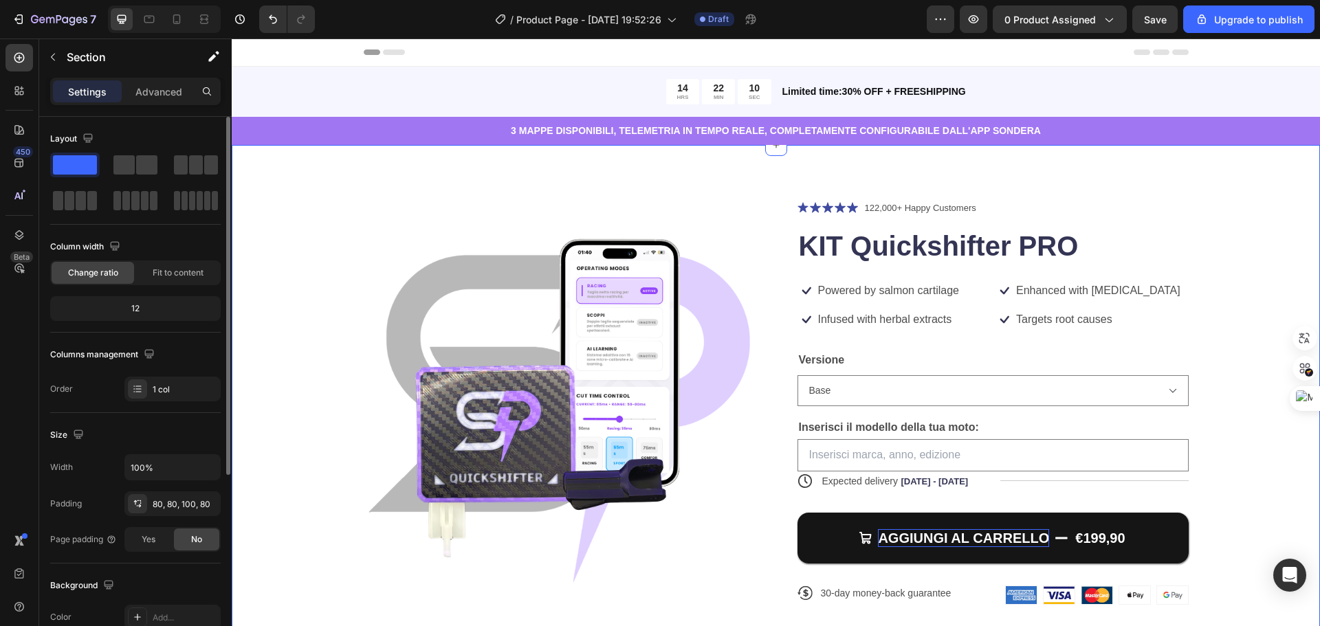
click at [1219, 301] on div "Product Images Icon Icon Icon Icon Icon Icon List 122,000+ Happy Customers Text…" at bounding box center [776, 413] width 979 height 427
click at [178, 23] on icon at bounding box center [177, 19] width 14 height 14
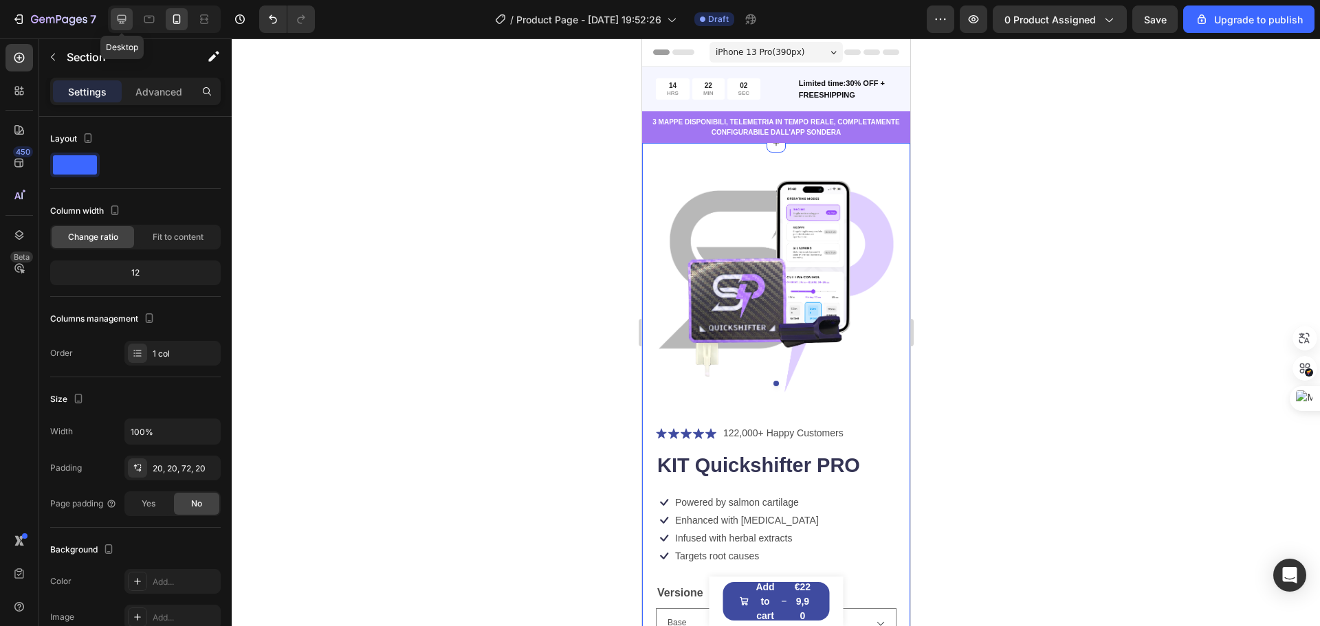
click at [117, 16] on icon at bounding box center [122, 19] width 14 height 14
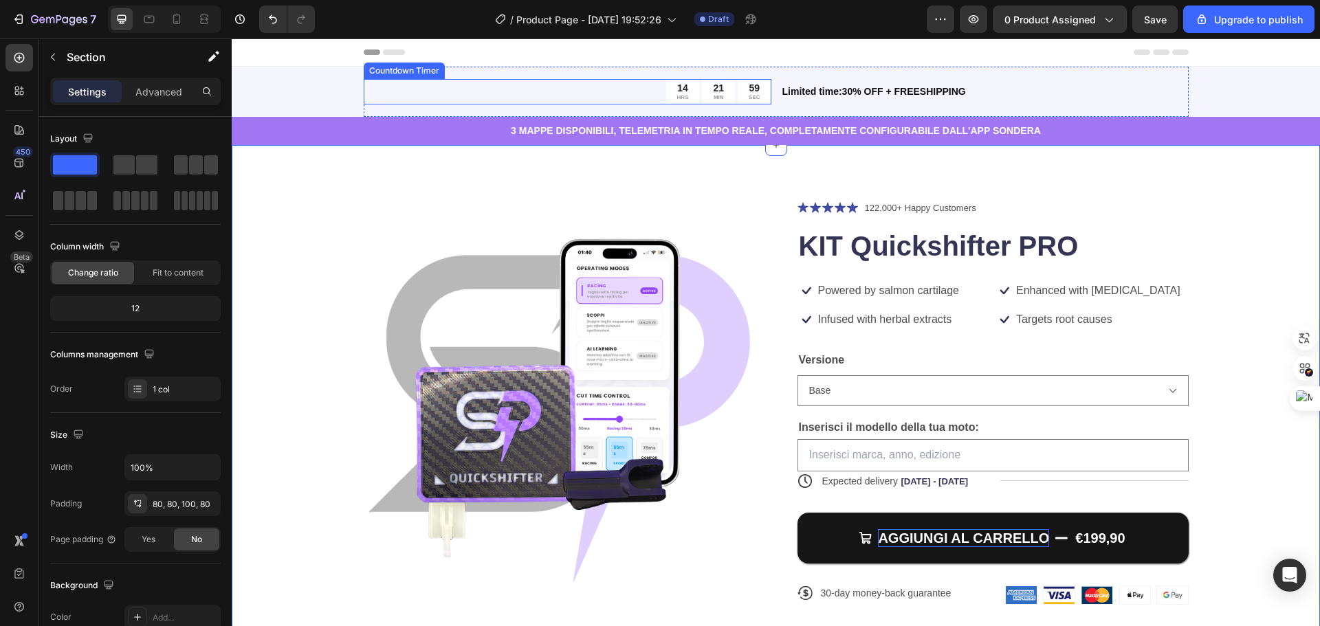
click at [592, 89] on div "14 HRS 21 MIN 59 SEC" at bounding box center [568, 91] width 408 height 25
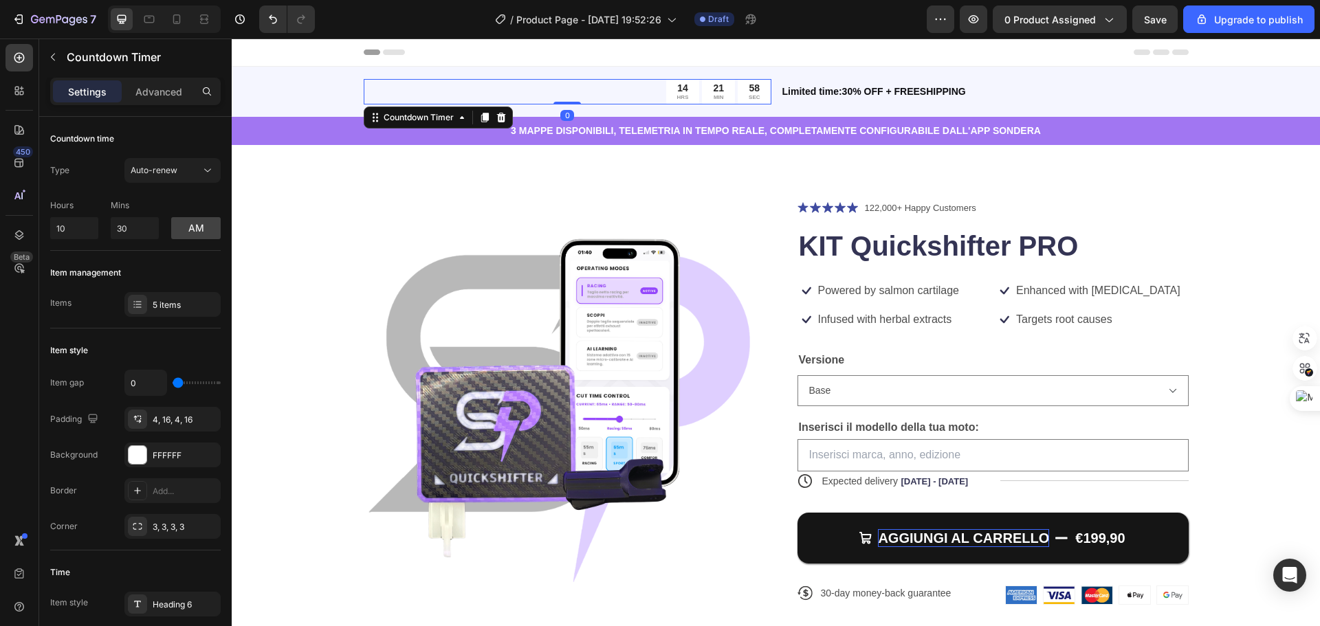
click at [738, 90] on div "58 SEC" at bounding box center [754, 91] width 33 height 25
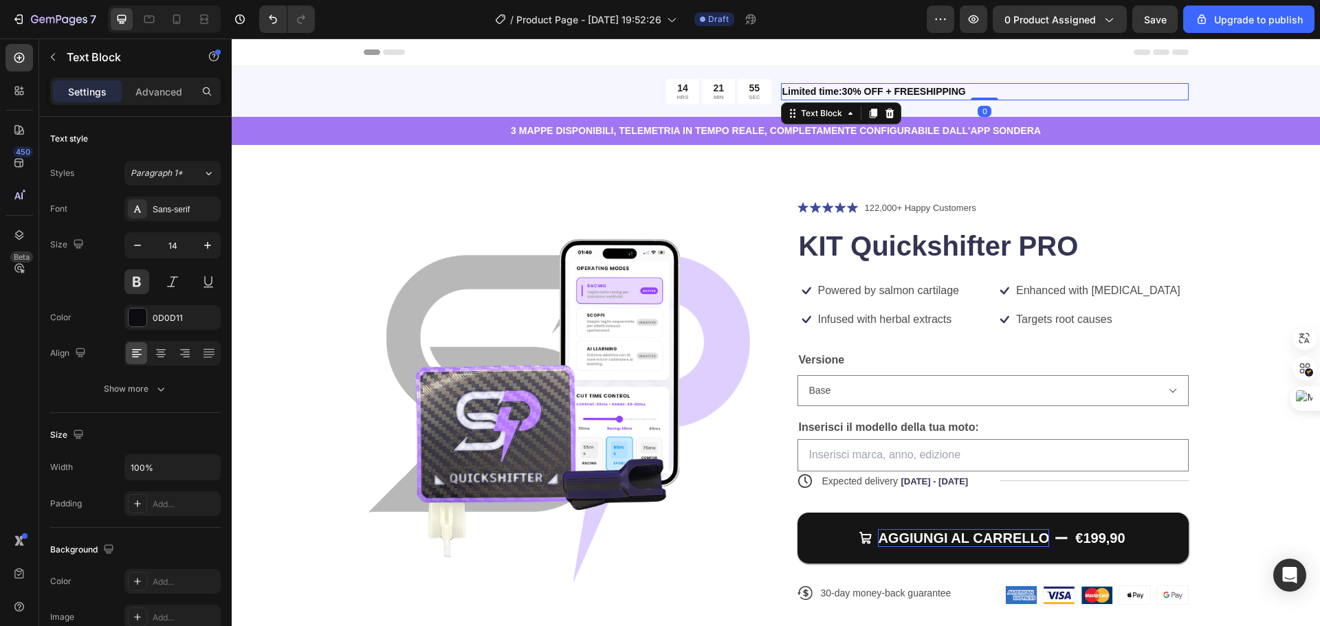
click at [883, 93] on p "Limited time:30% OFF + FREESHIPPING" at bounding box center [985, 92] width 405 height 14
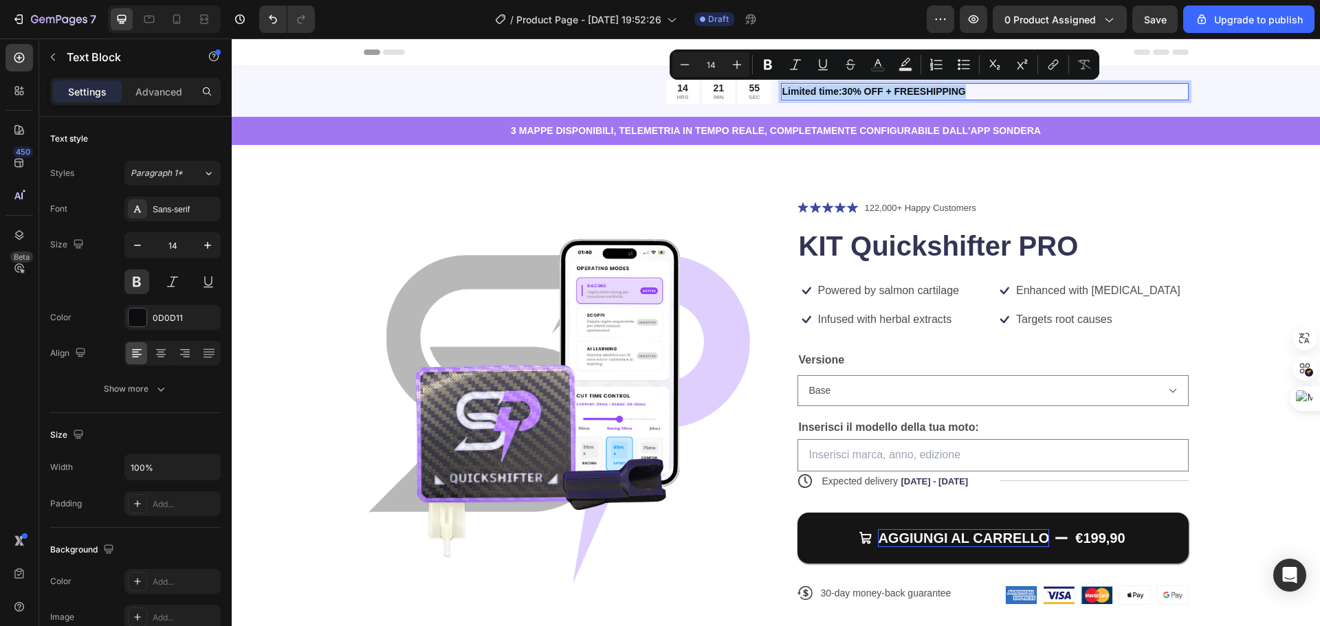
click at [883, 93] on p "Limited time:30% OFF + FREESHIPPING" at bounding box center [985, 92] width 405 height 14
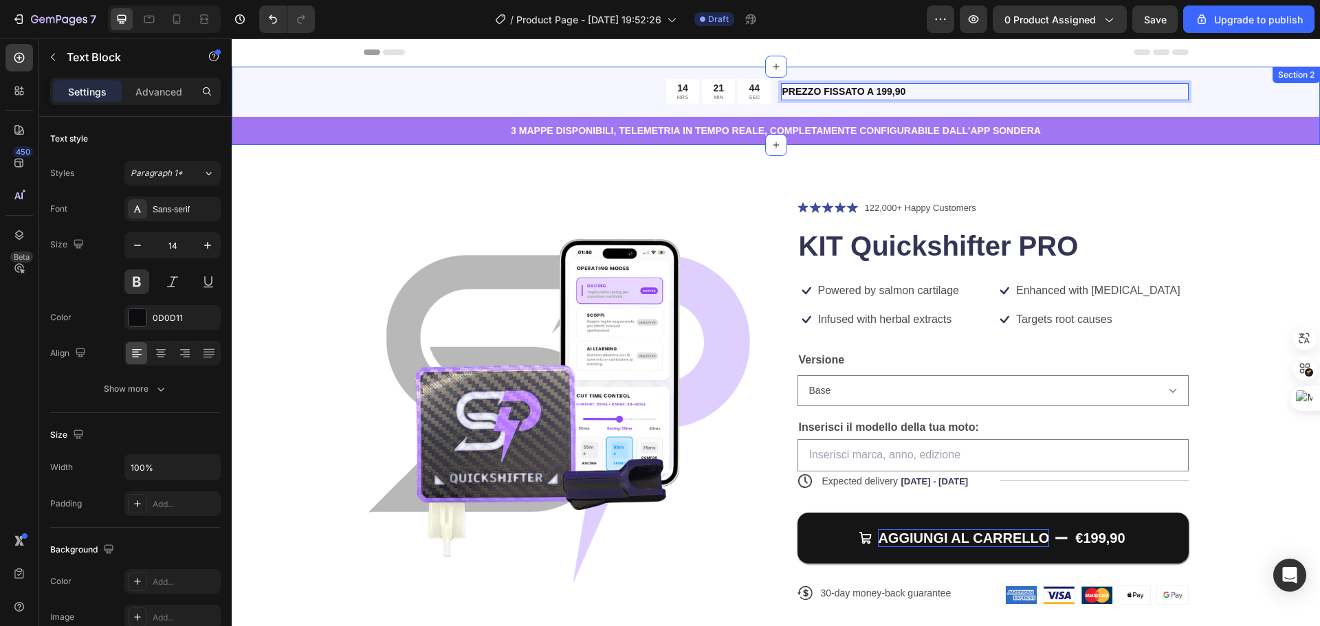
click at [1245, 102] on div "14 HRS 21 MIN 44 SEC Countdown Timer PREZZO FISSATO A 199,90 Text Block 0 Row 3…" at bounding box center [776, 106] width 1089 height 78
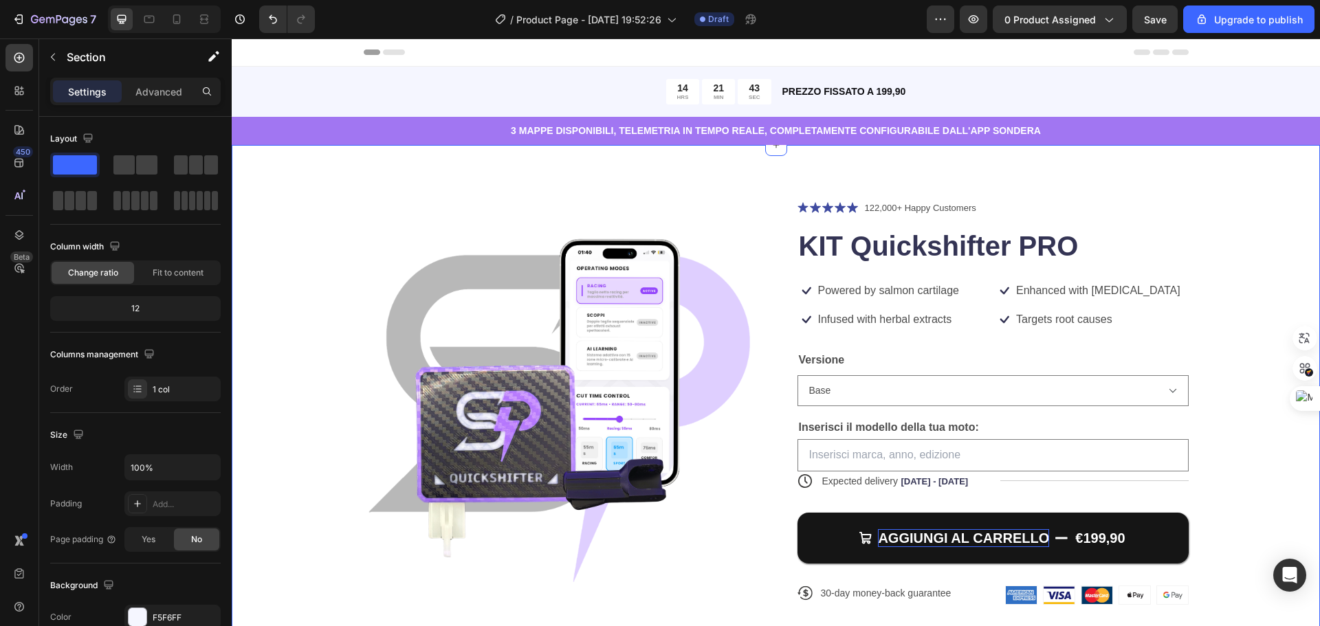
click at [1206, 241] on div "Product Images Icon Icon Icon Icon Icon Icon List 122,000+ Happy Customers Text…" at bounding box center [776, 413] width 979 height 427
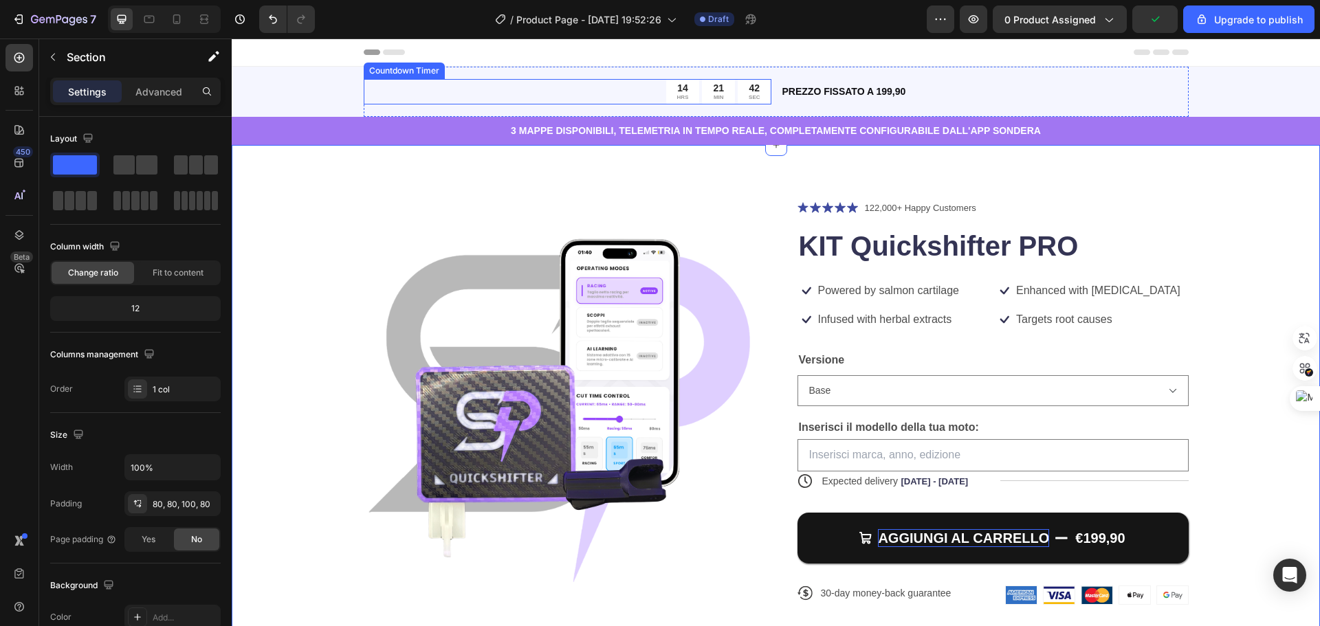
click at [537, 96] on div "14 HRS 21 MIN 42 SEC" at bounding box center [568, 91] width 408 height 25
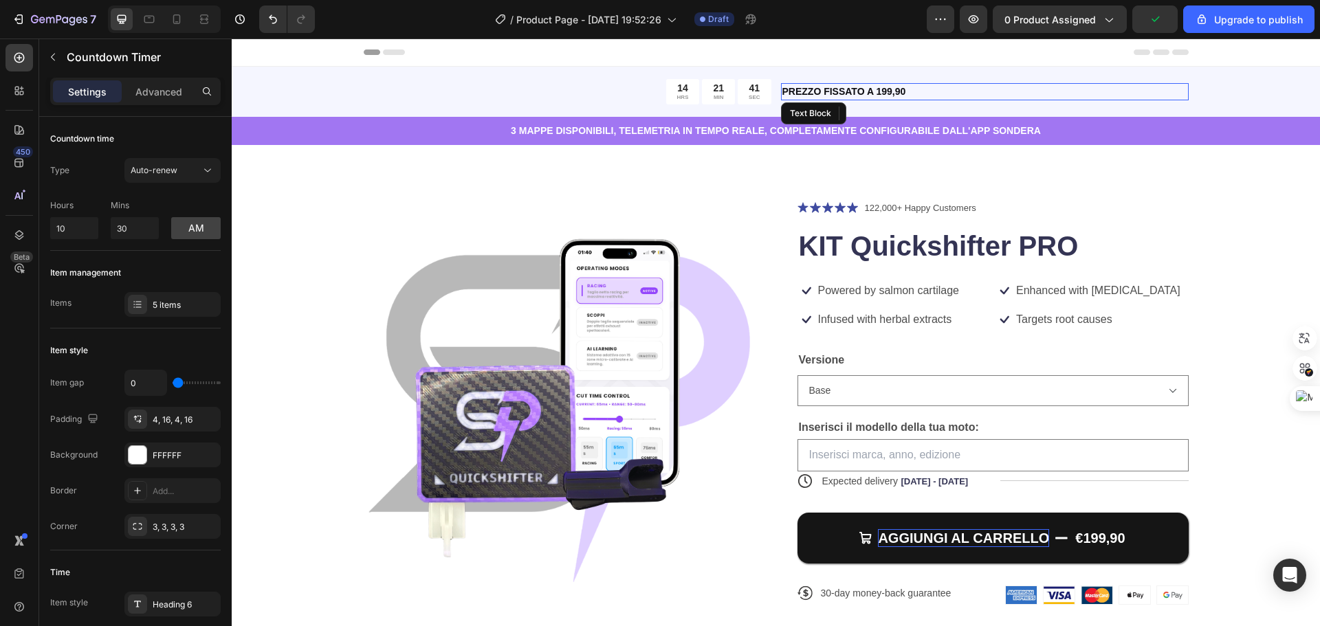
click at [926, 85] on p "PREZZO FISSATO A 199,90" at bounding box center [985, 92] width 405 height 14
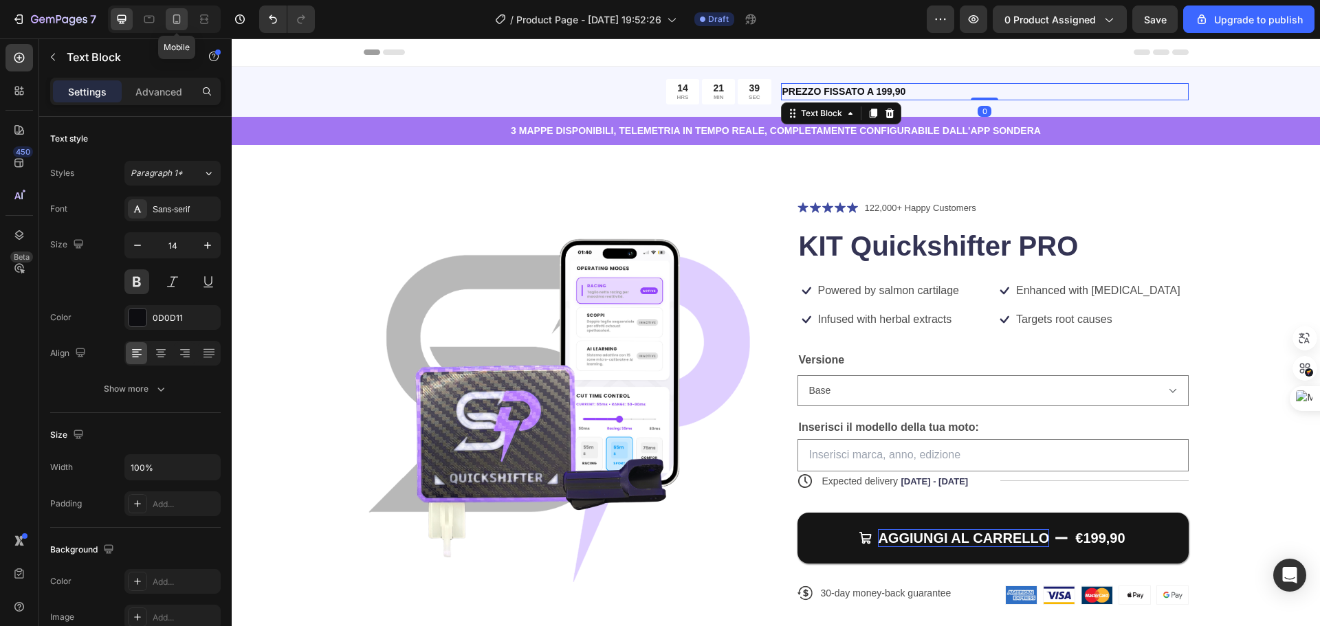
click at [179, 17] on icon at bounding box center [177, 19] width 8 height 10
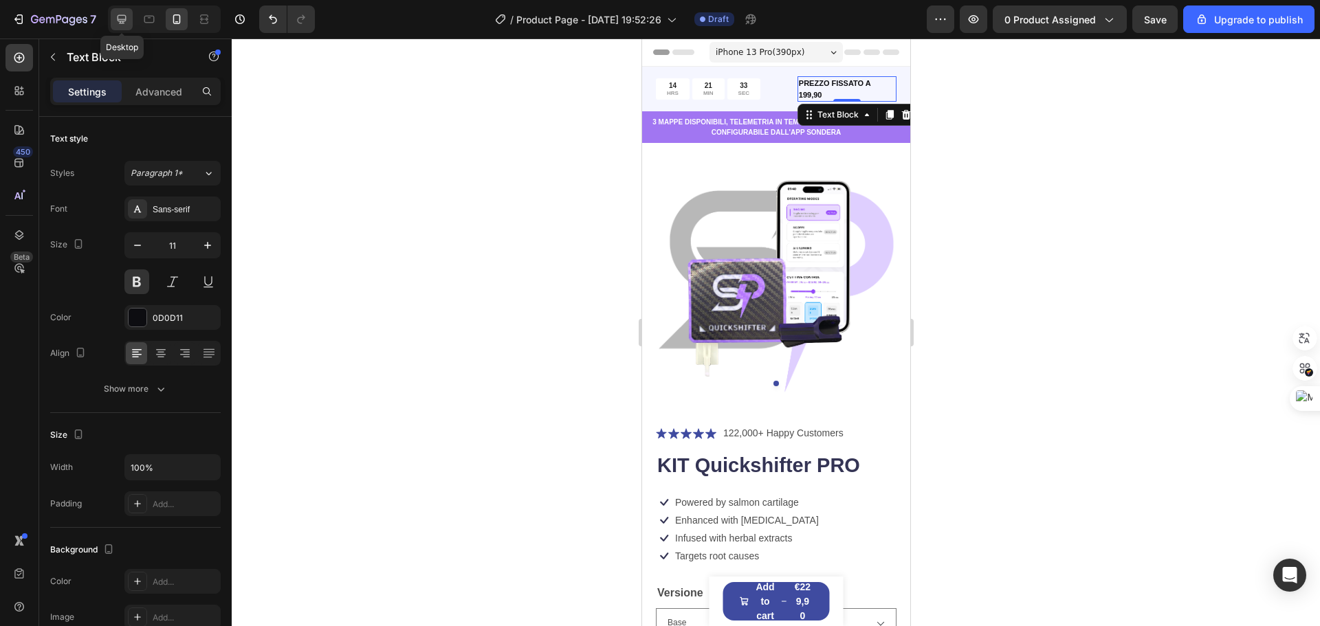
click at [127, 17] on icon at bounding box center [122, 19] width 14 height 14
type input "14"
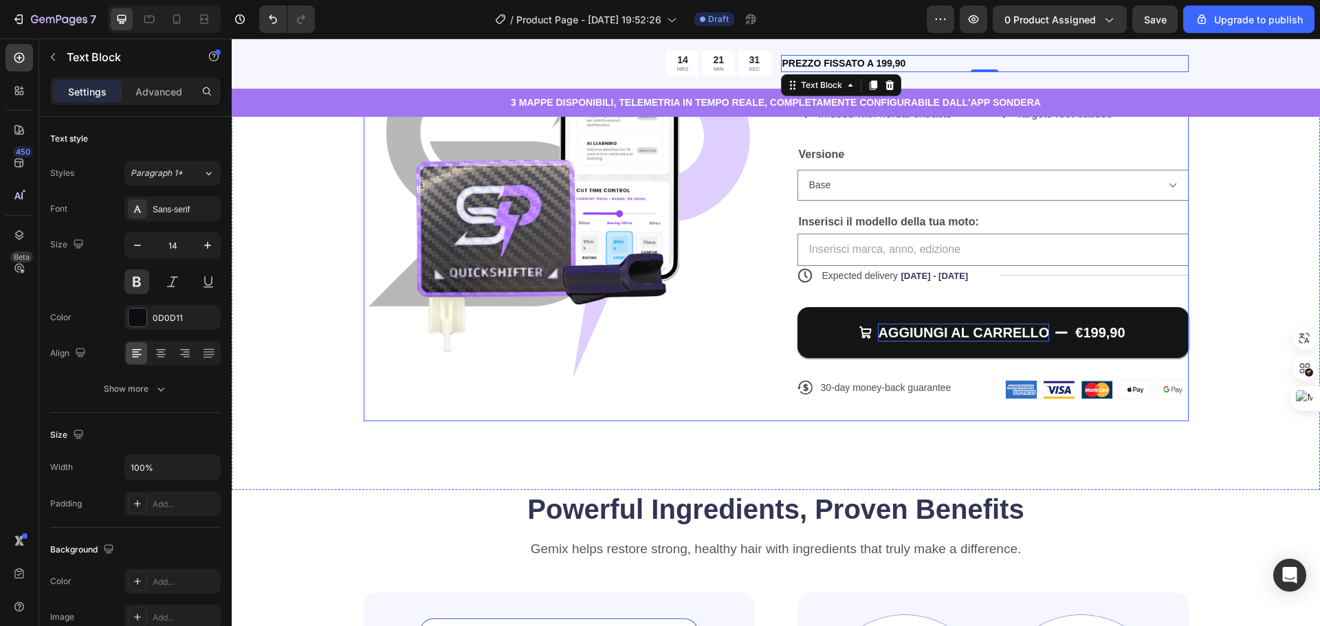
scroll to position [206, 0]
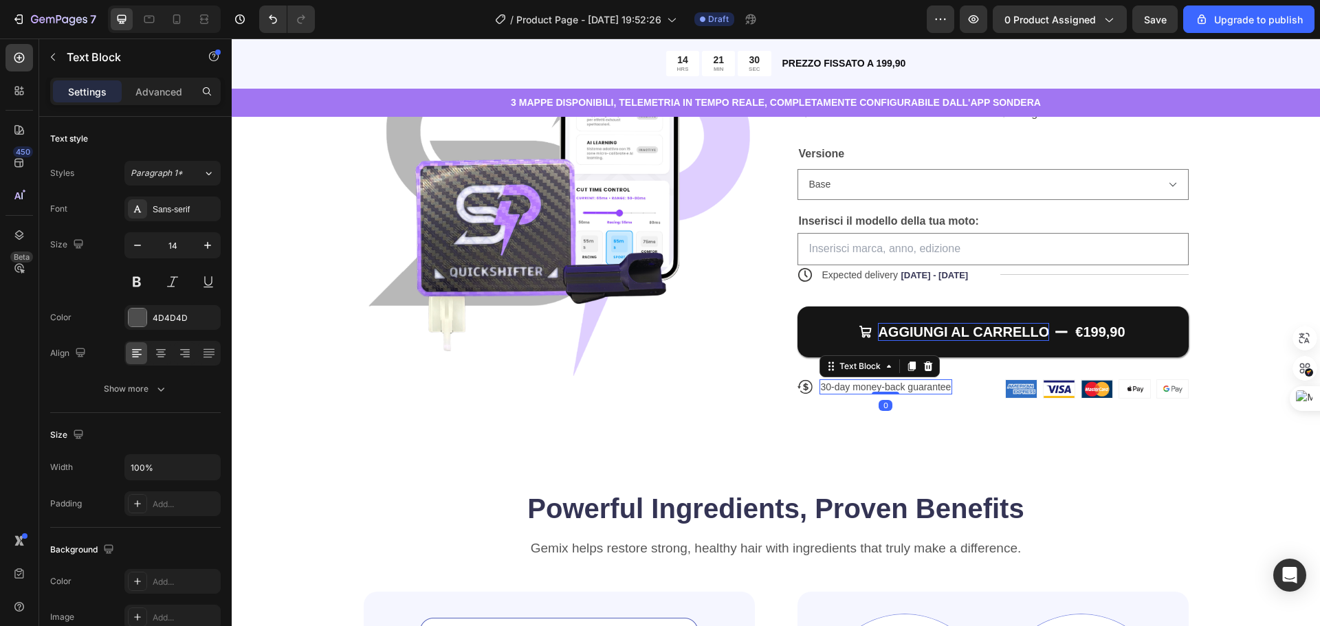
click at [905, 390] on p "30-day money-back guarantee" at bounding box center [886, 387] width 131 height 12
click at [856, 384] on p "30-day money-back guarantee" at bounding box center [886, 387] width 131 height 12
click at [822, 384] on p "30-day money-back guarantee" at bounding box center [886, 387] width 131 height 12
click at [821, 385] on p "30-day money-back guarantee" at bounding box center [886, 387] width 131 height 12
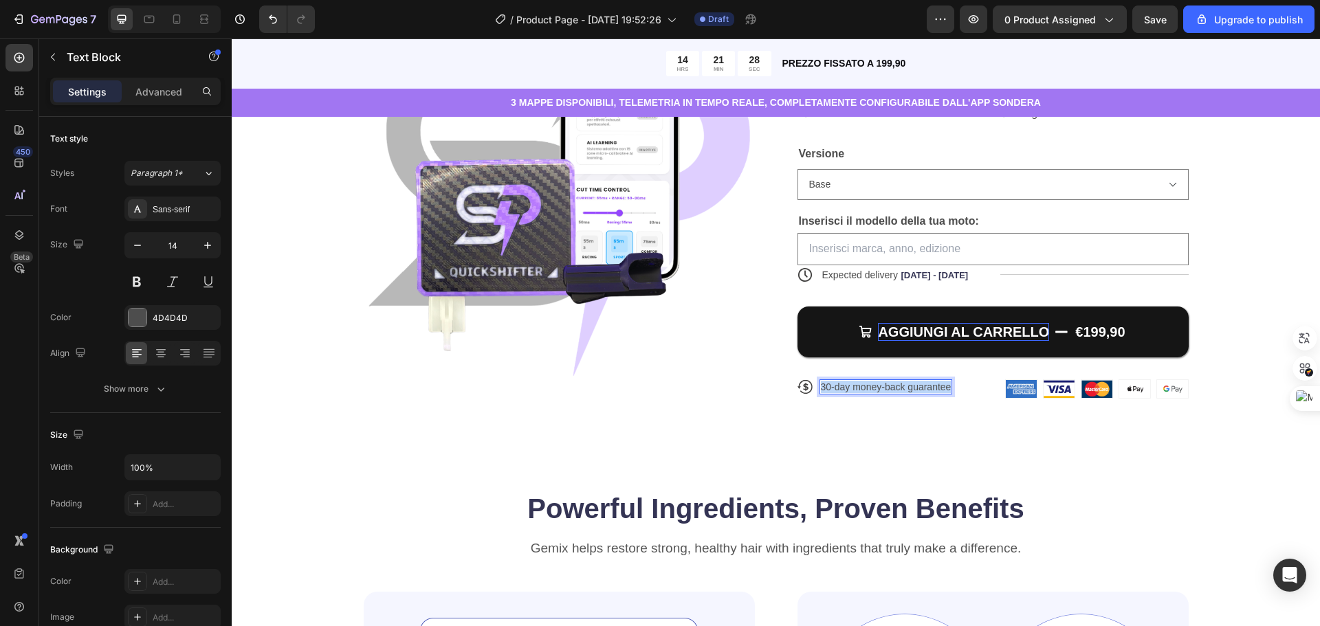
click at [821, 385] on p "30-day money-back guarantee" at bounding box center [886, 387] width 131 height 12
click at [1219, 456] on div "Product Images Icon Icon Icon Icon Icon Icon List 122,000+ Happy Customers Text…" at bounding box center [776, 214] width 1089 height 551
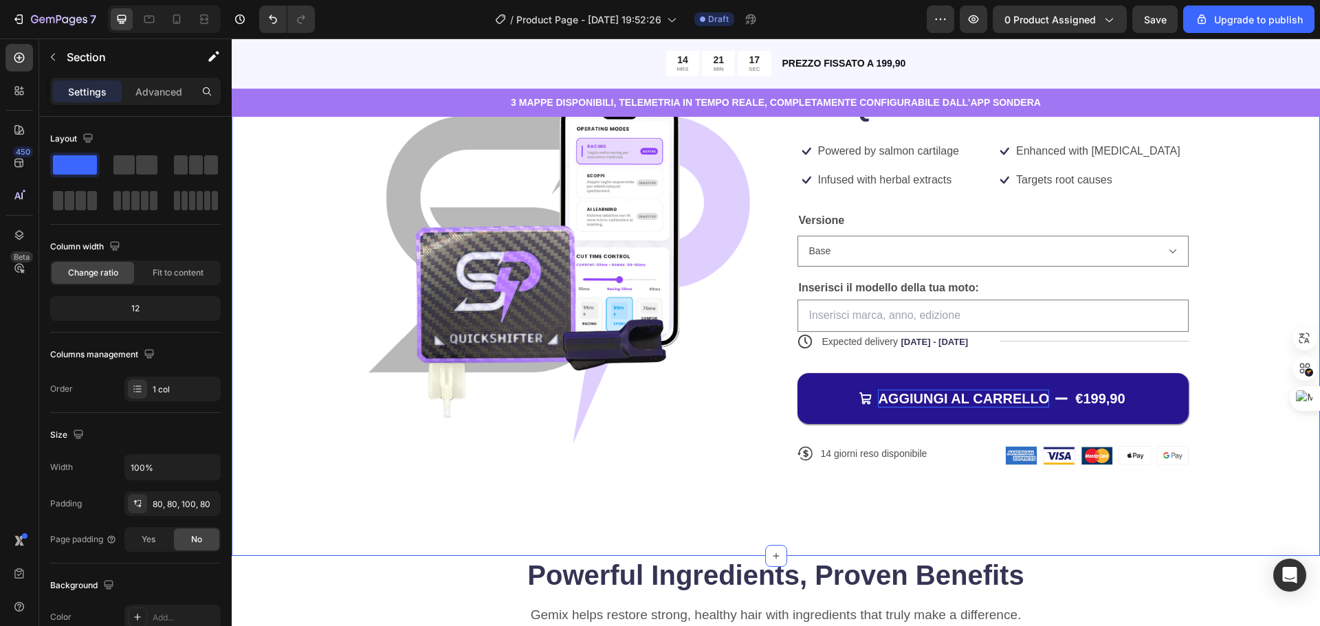
scroll to position [138, 0]
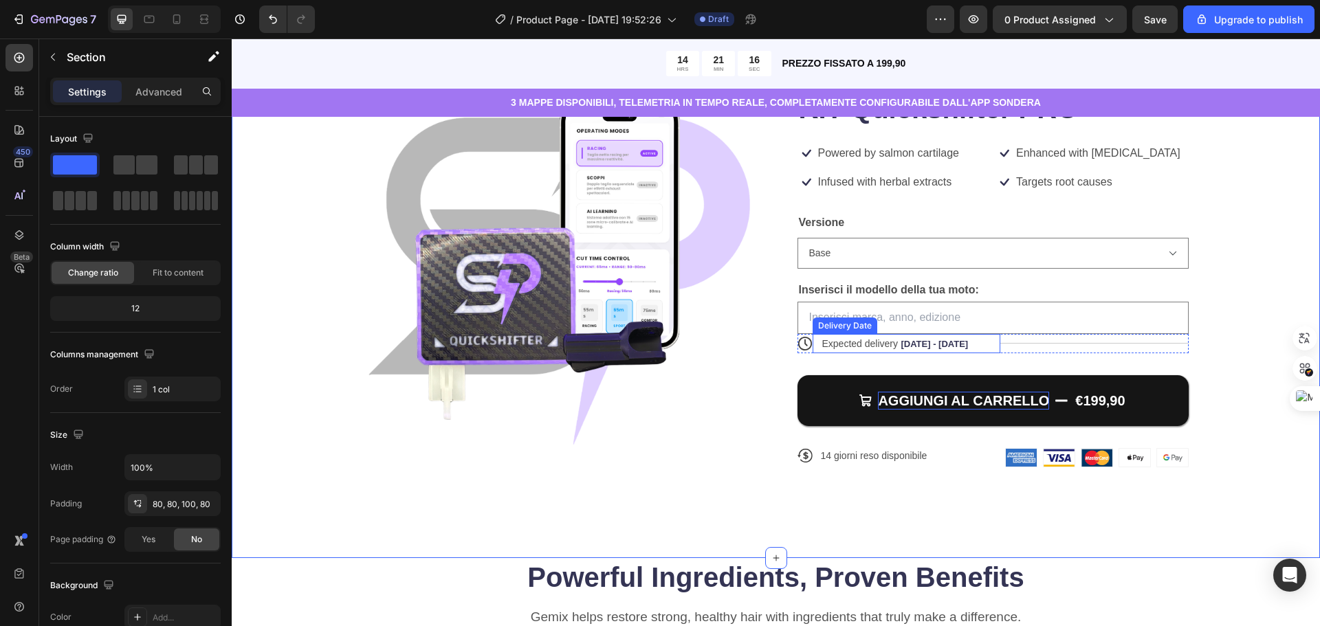
click at [864, 338] on span "Expected delivery" at bounding box center [860, 343] width 76 height 11
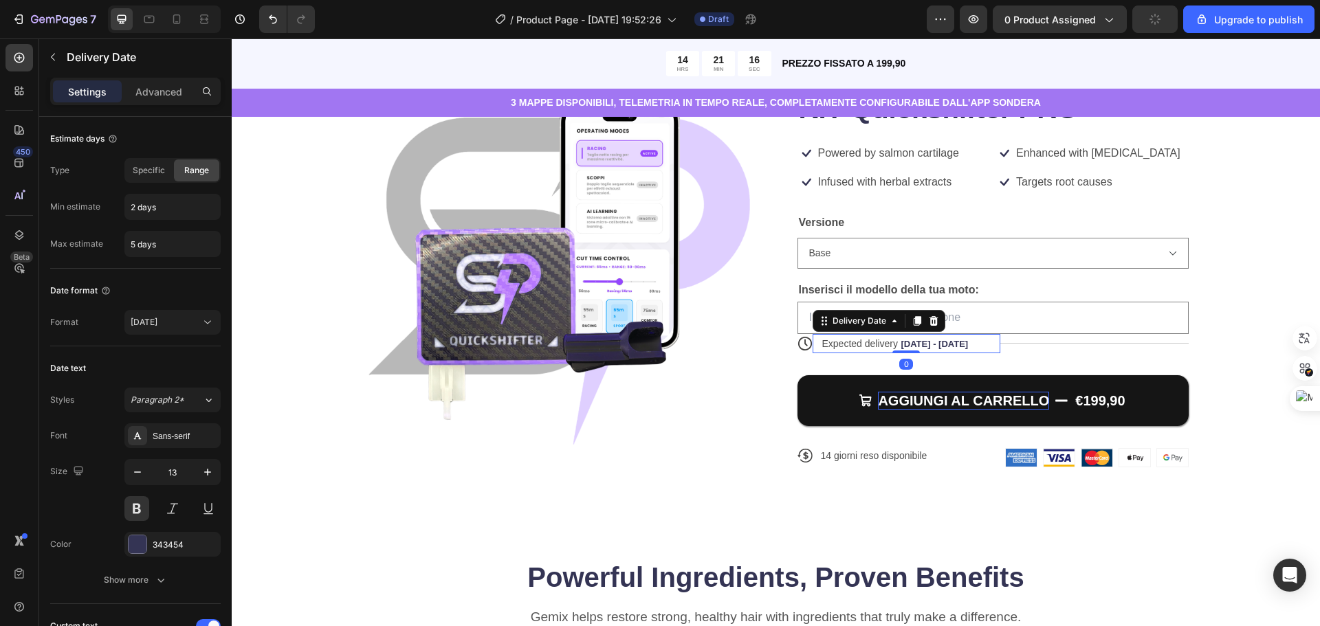
click at [859, 345] on span "Expected delivery" at bounding box center [860, 343] width 76 height 11
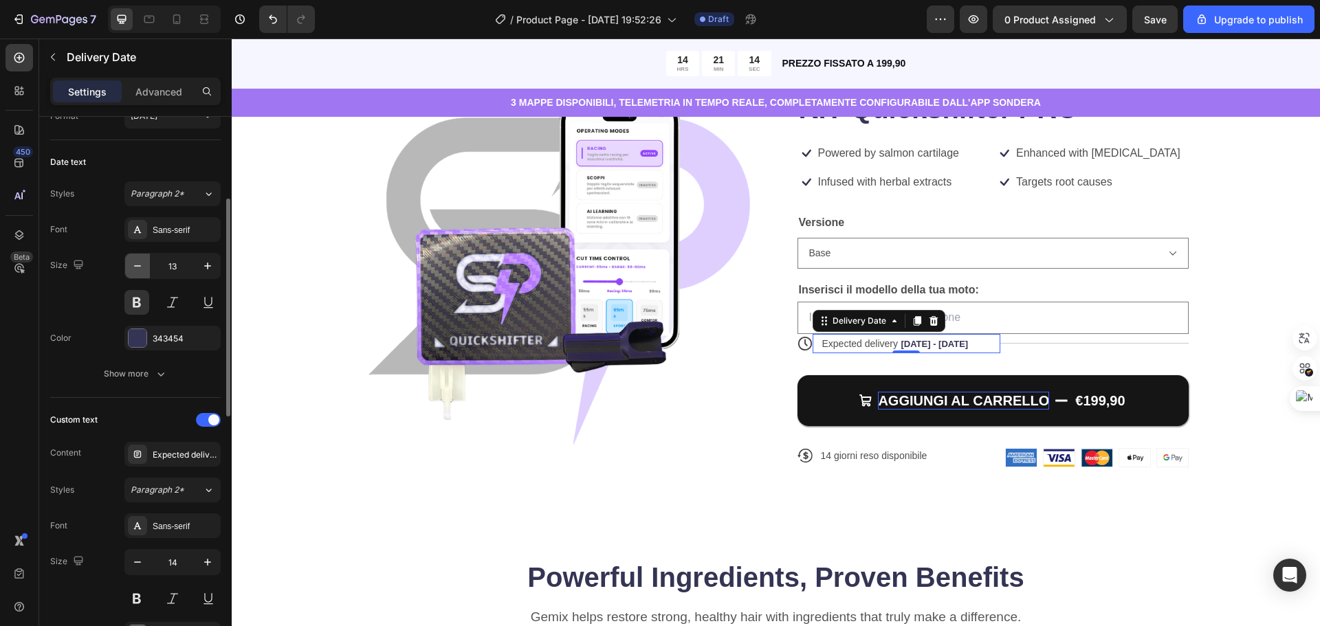
scroll to position [275, 0]
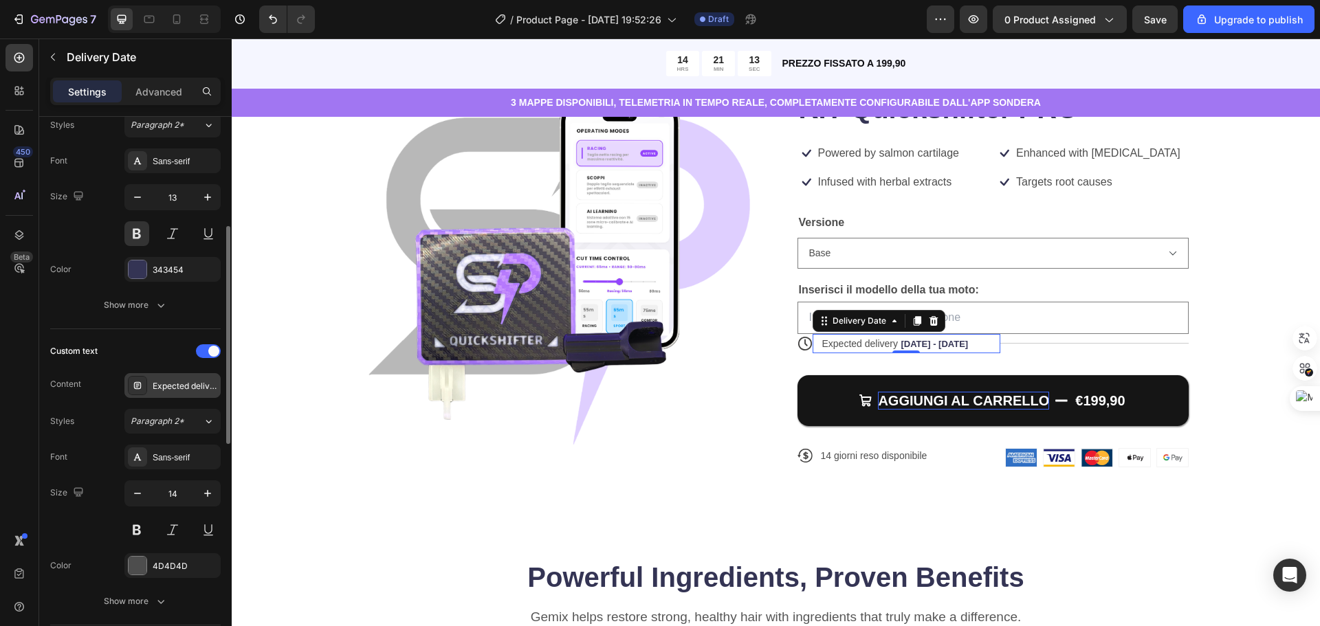
click at [190, 392] on div "Expected delivery" at bounding box center [185, 386] width 65 height 12
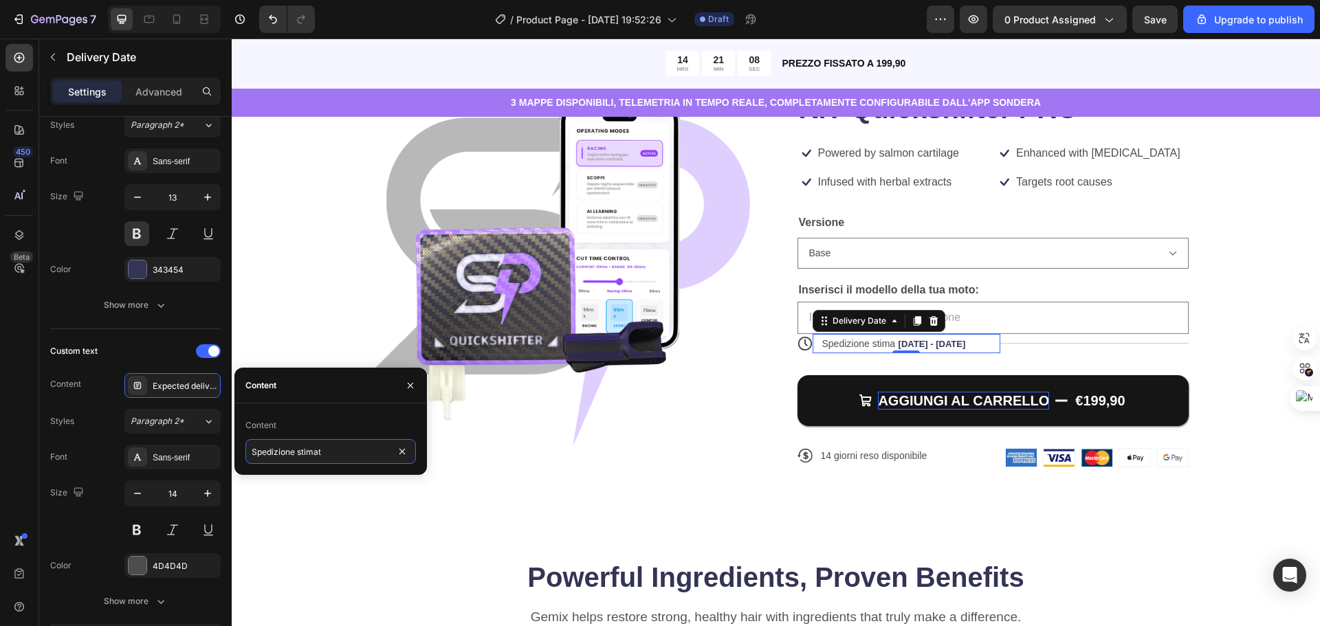
type input "Spedizione stimata"
click at [1080, 539] on div "Product Images Icon Icon Icon Icon Icon Icon List 122,000+ Happy Customers Text…" at bounding box center [776, 283] width 1089 height 551
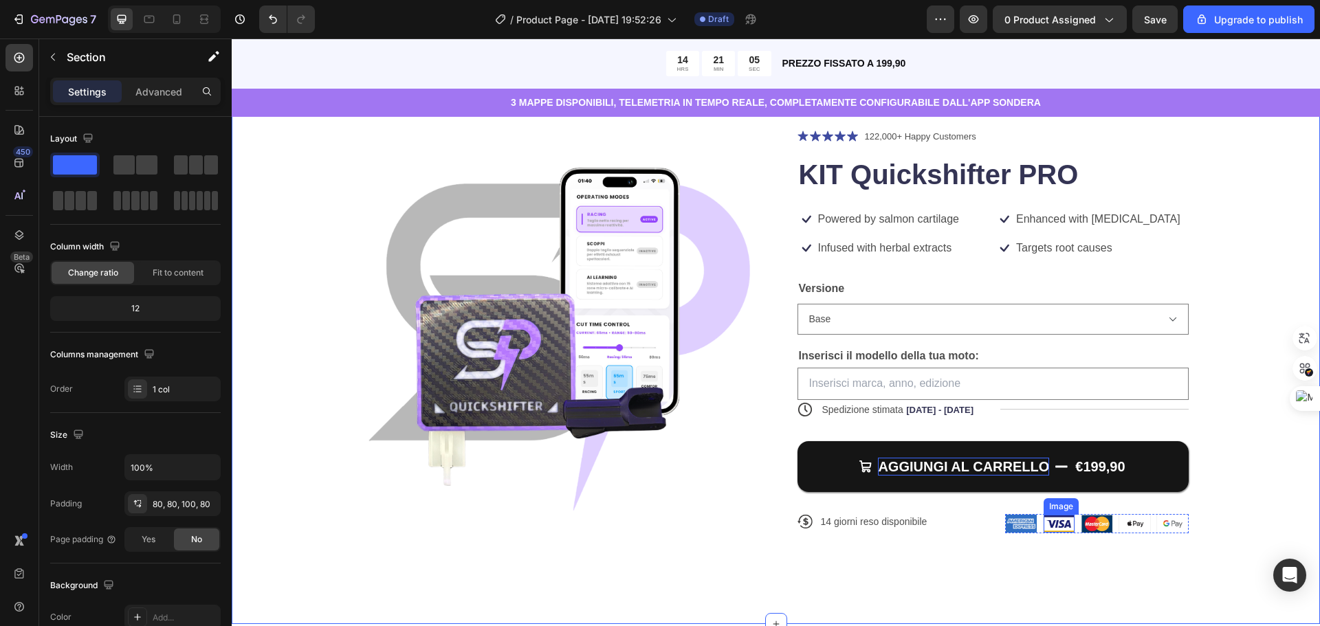
scroll to position [69, 0]
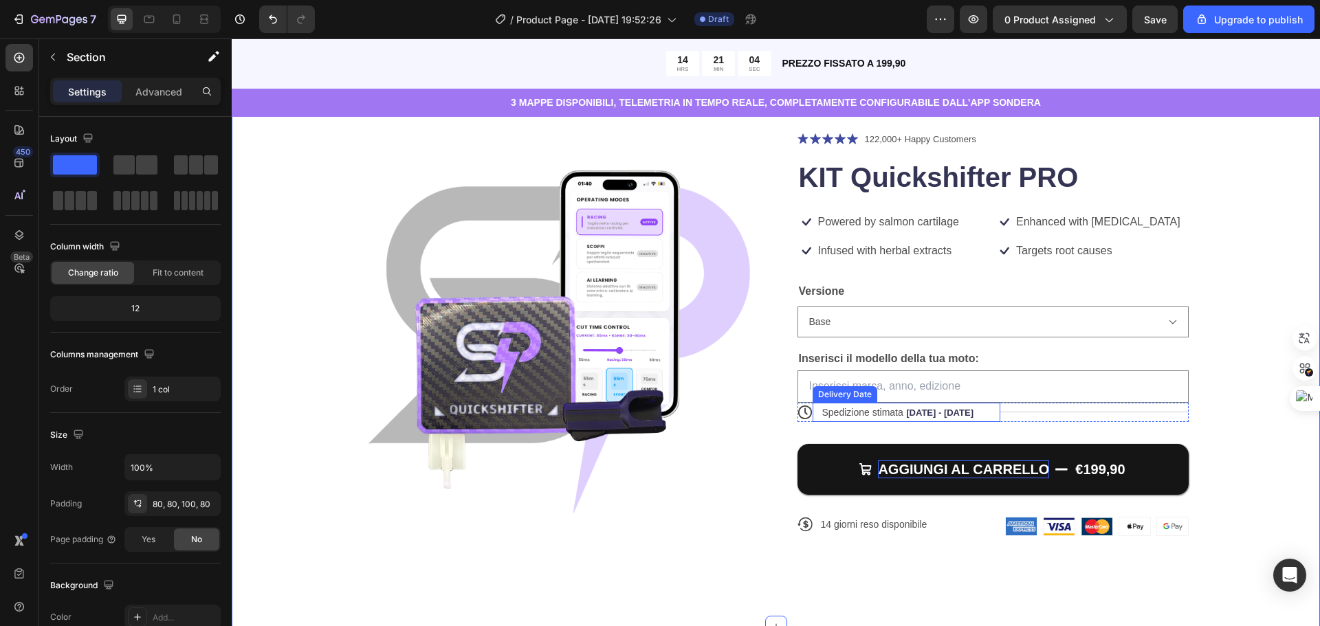
click at [877, 413] on span "Spedizione stimata" at bounding box center [862, 412] width 81 height 11
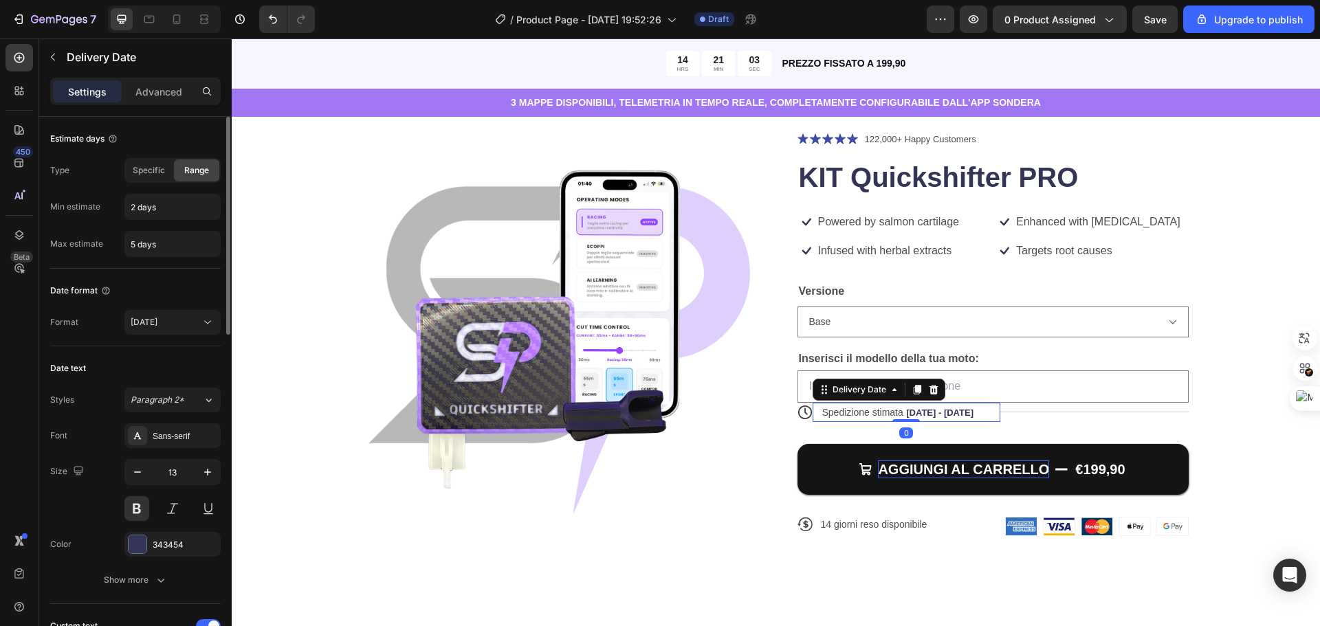
scroll to position [206, 0]
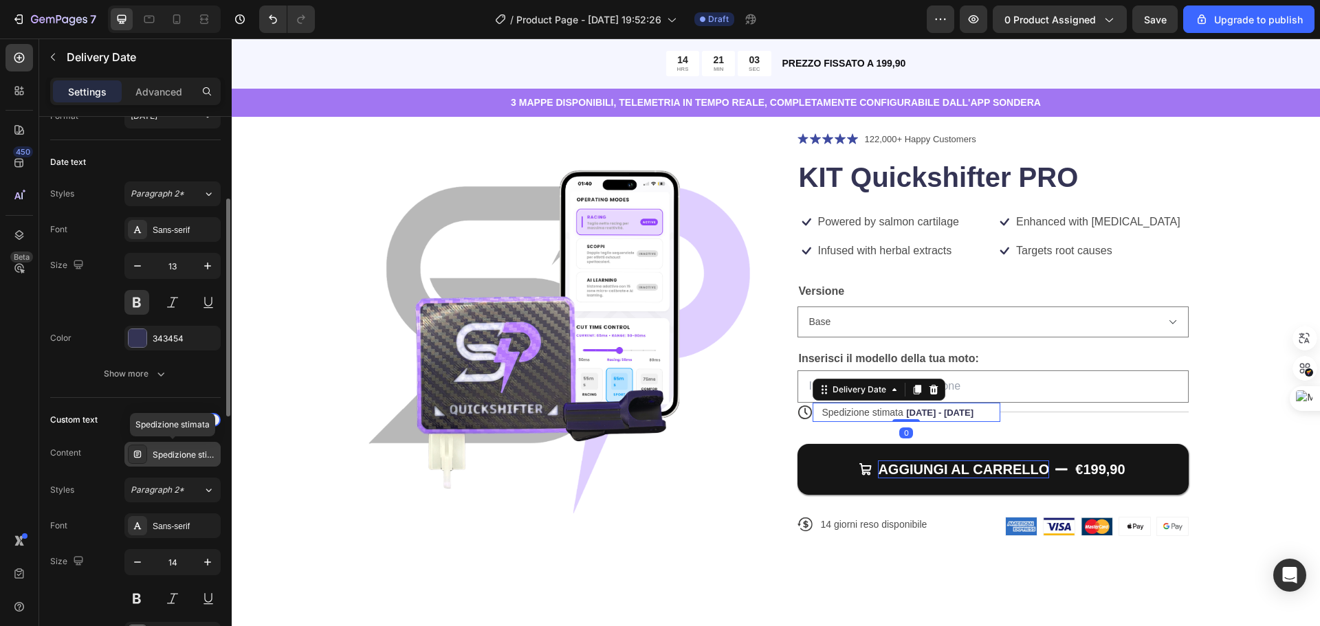
click at [193, 453] on div "Spedizione stimata" at bounding box center [185, 455] width 65 height 12
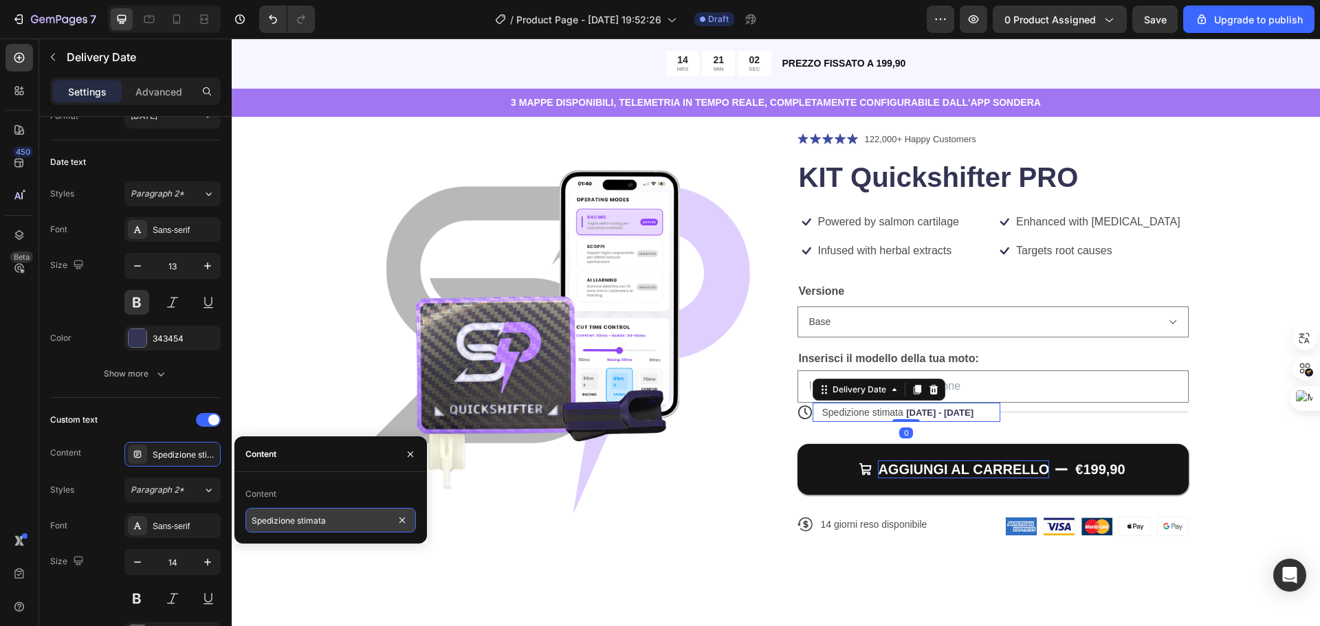
click at [338, 517] on input "Spedizione stimata" at bounding box center [331, 520] width 171 height 25
type input "Spedizione stimata"
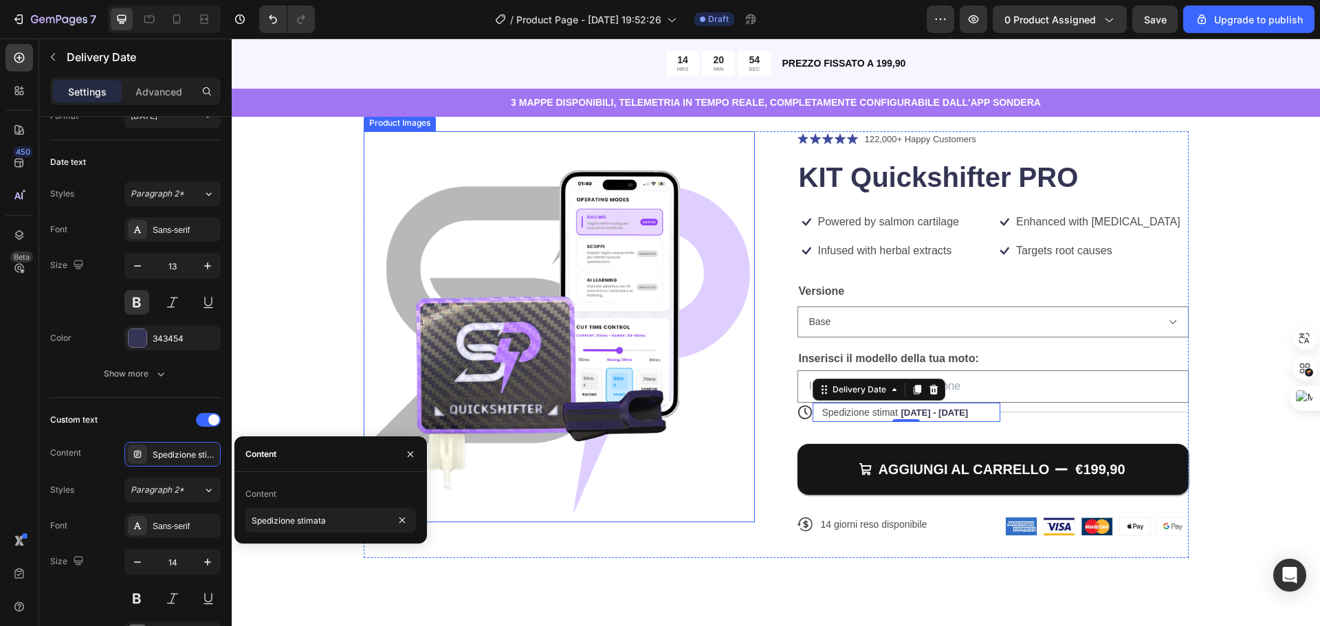
click at [639, 499] on img at bounding box center [559, 326] width 391 height 391
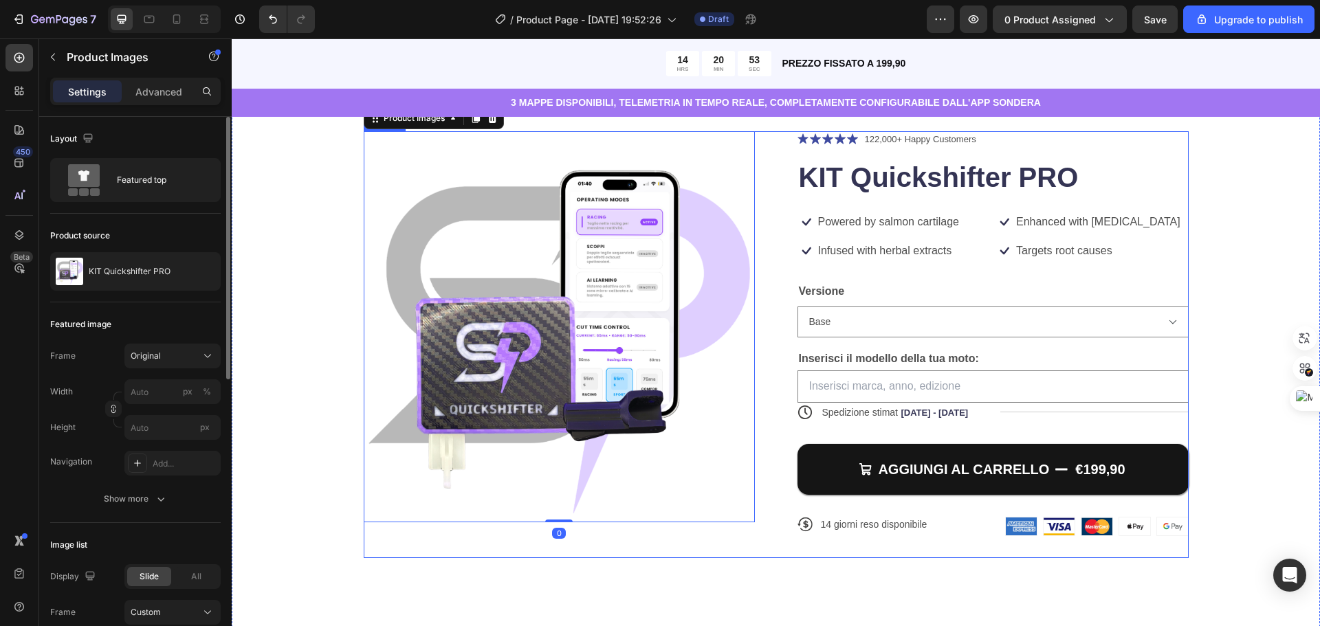
click at [880, 414] on span "Spedizione stimat" at bounding box center [860, 412] width 76 height 11
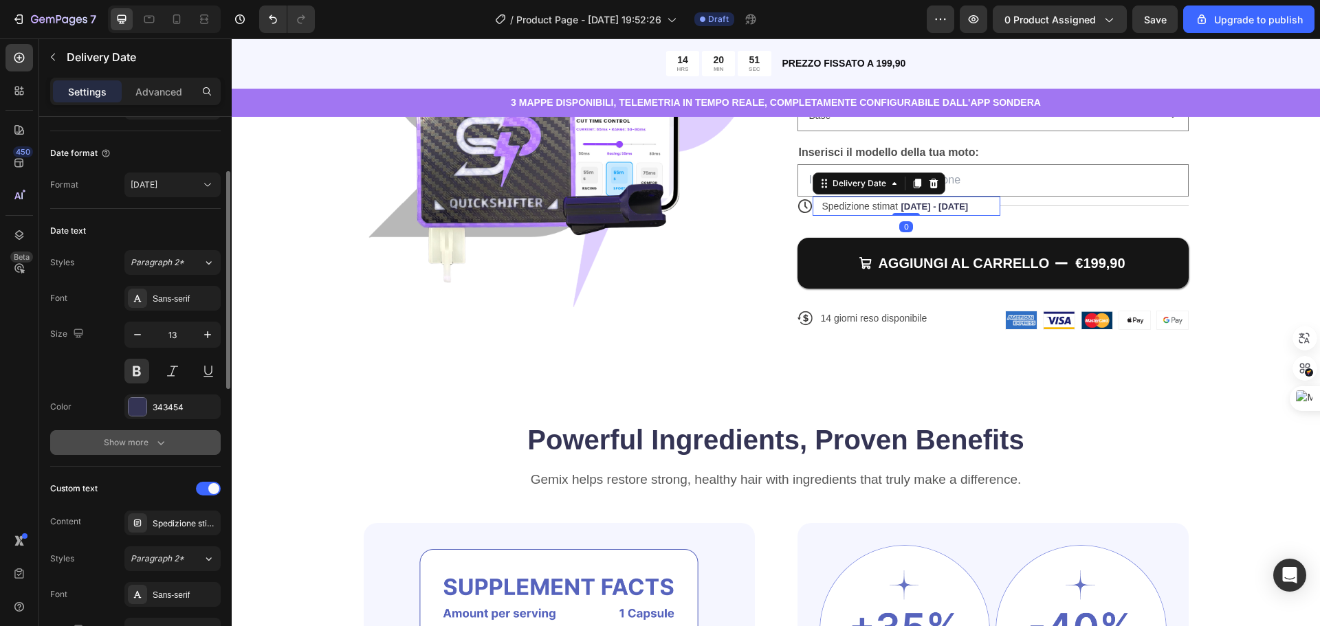
scroll to position [206, 0]
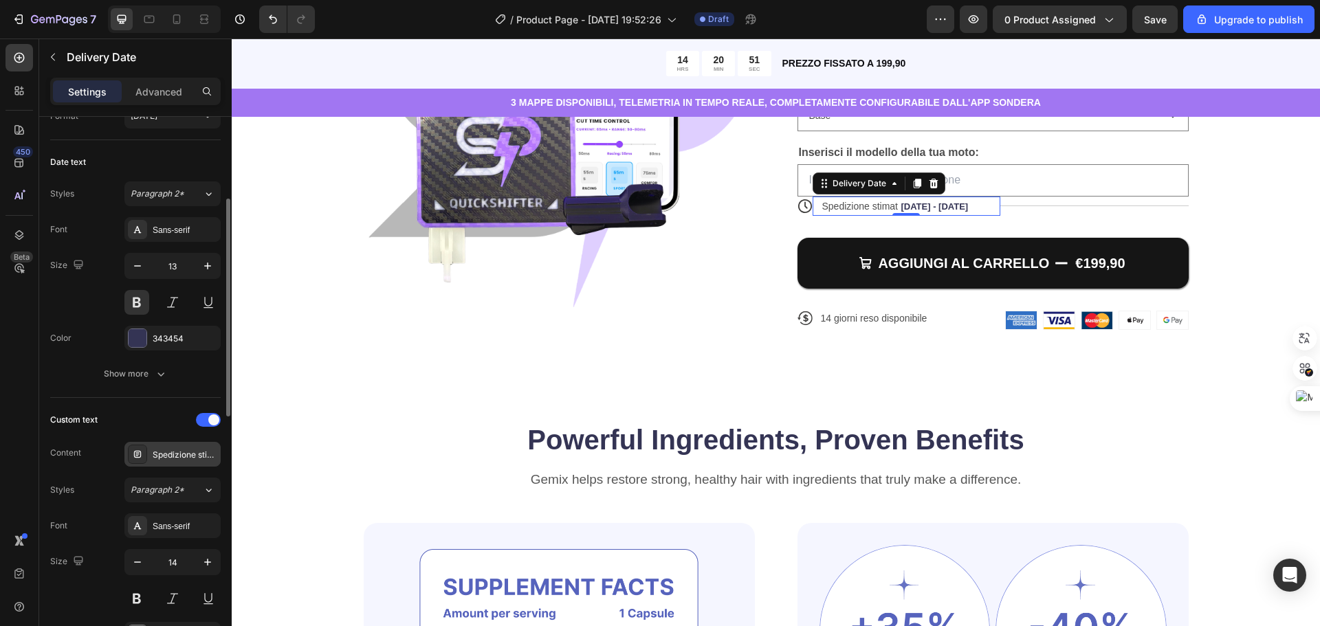
click at [178, 446] on div "Spedizione stimata" at bounding box center [172, 454] width 96 height 25
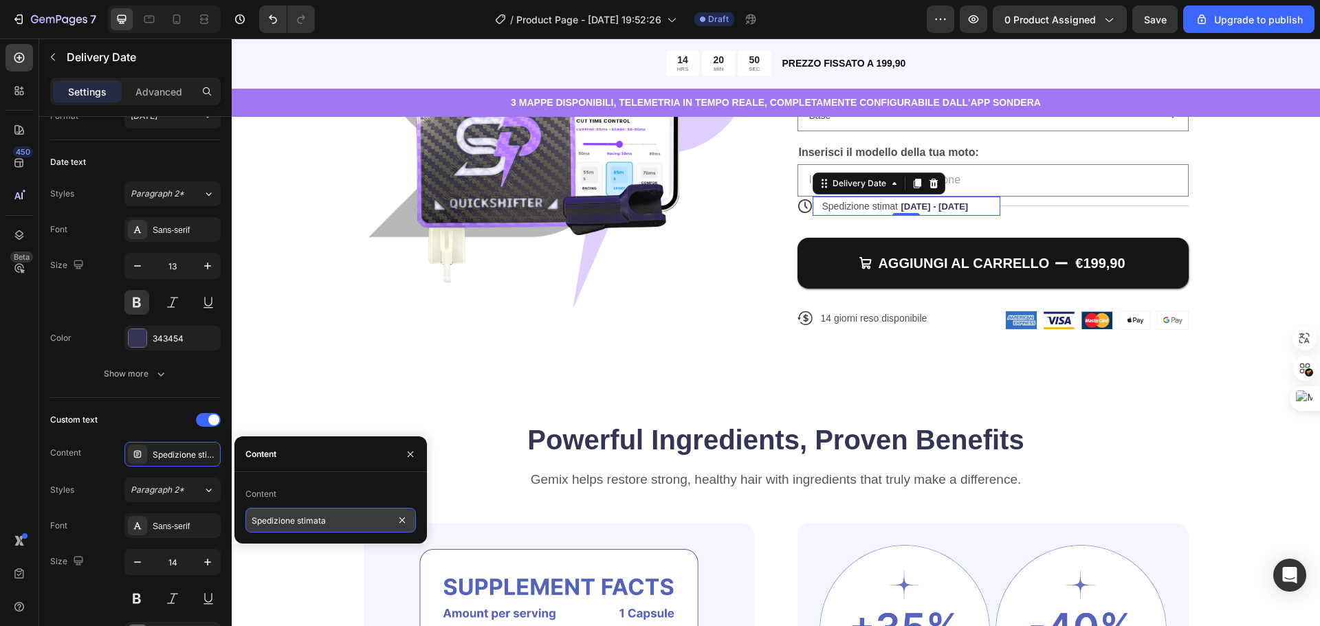
click at [345, 519] on input "Spedizione stimata" at bounding box center [331, 520] width 171 height 25
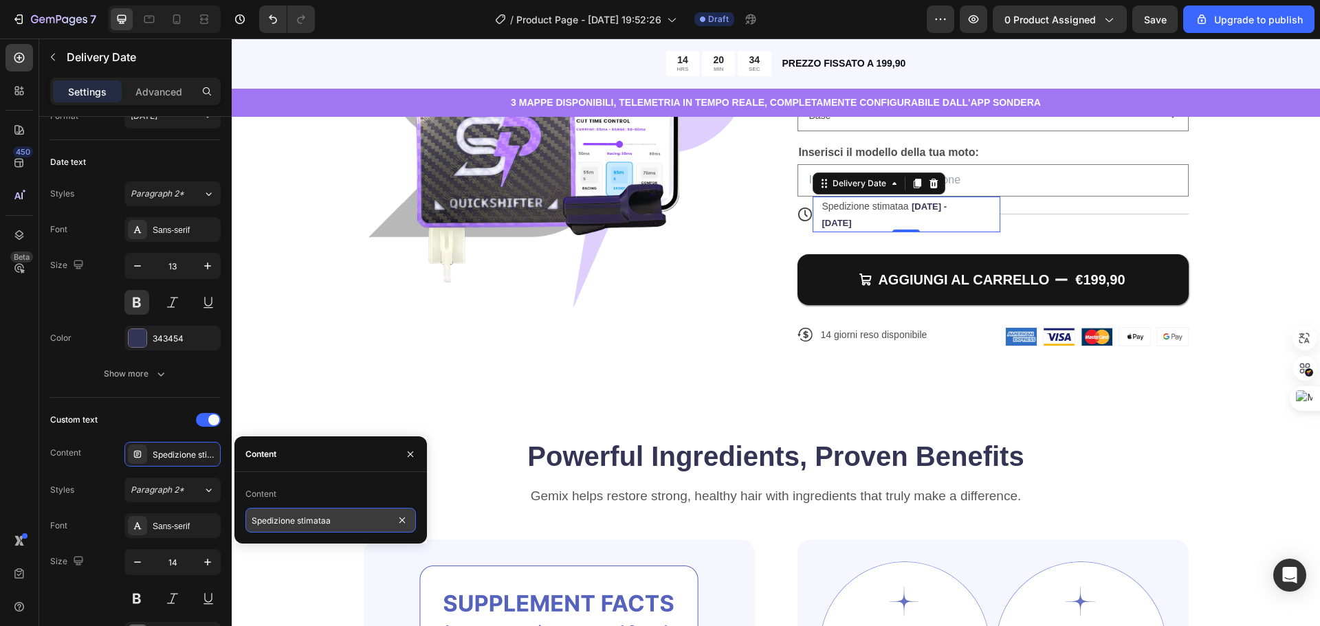
type input "Spedizione stimata"
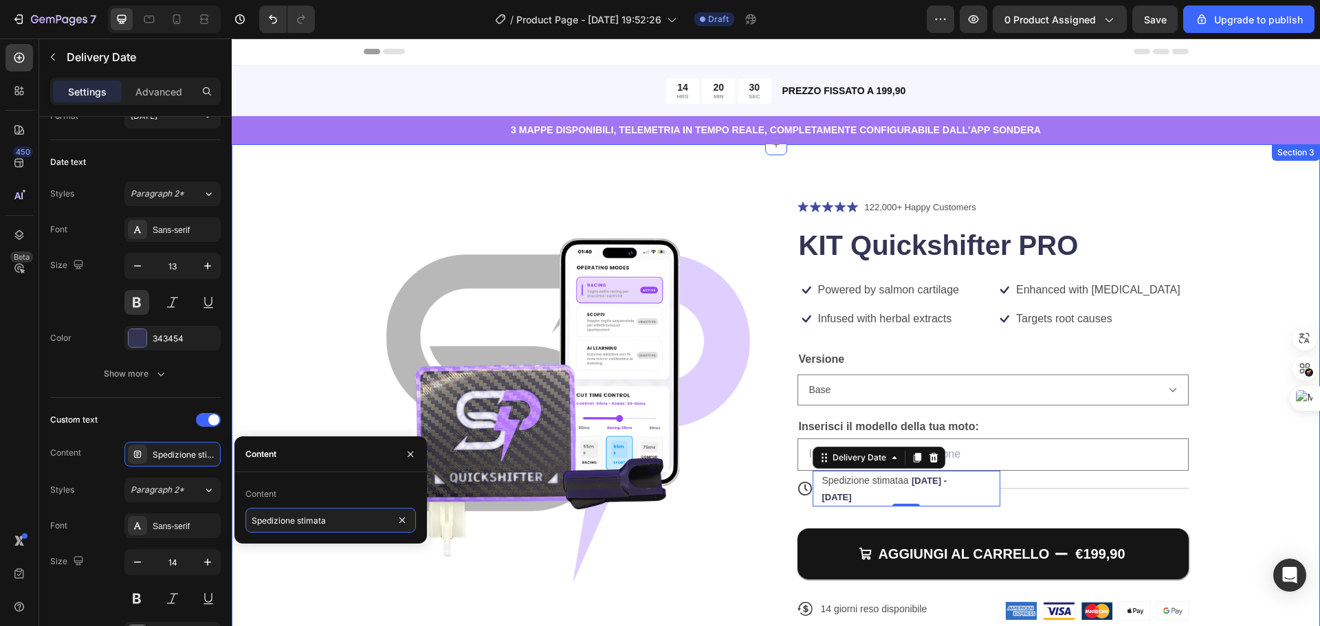
scroll to position [0, 0]
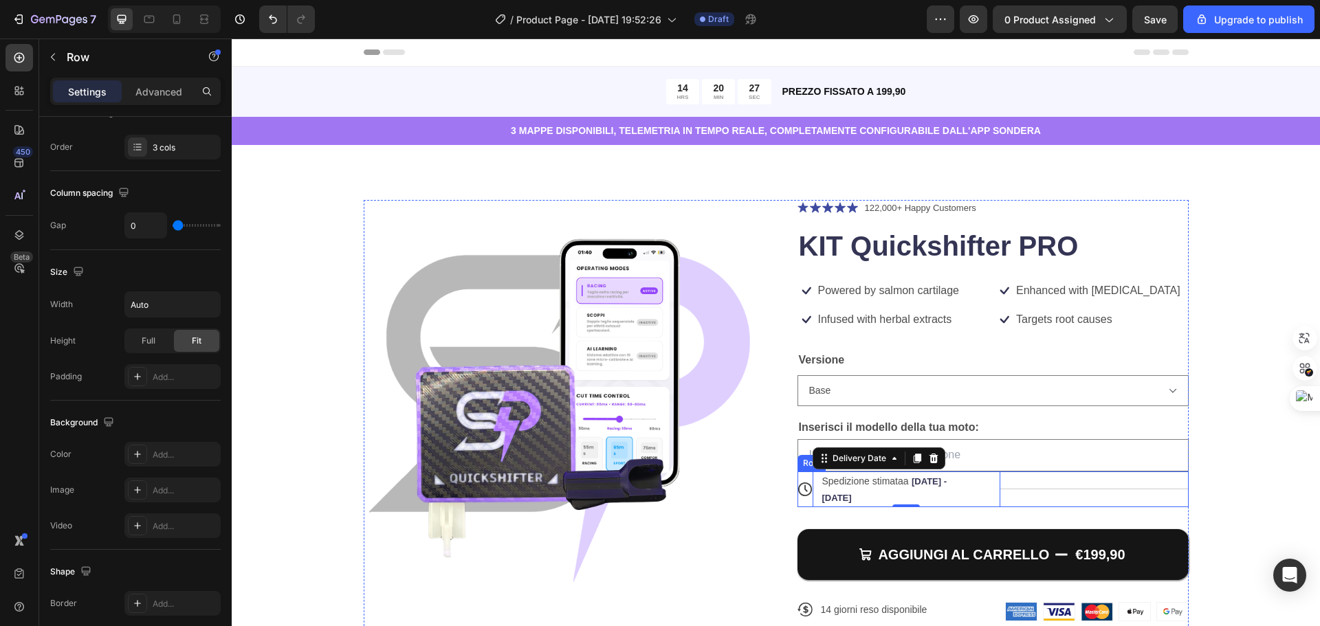
click at [1020, 490] on div "Title Line" at bounding box center [1095, 490] width 188 height 36
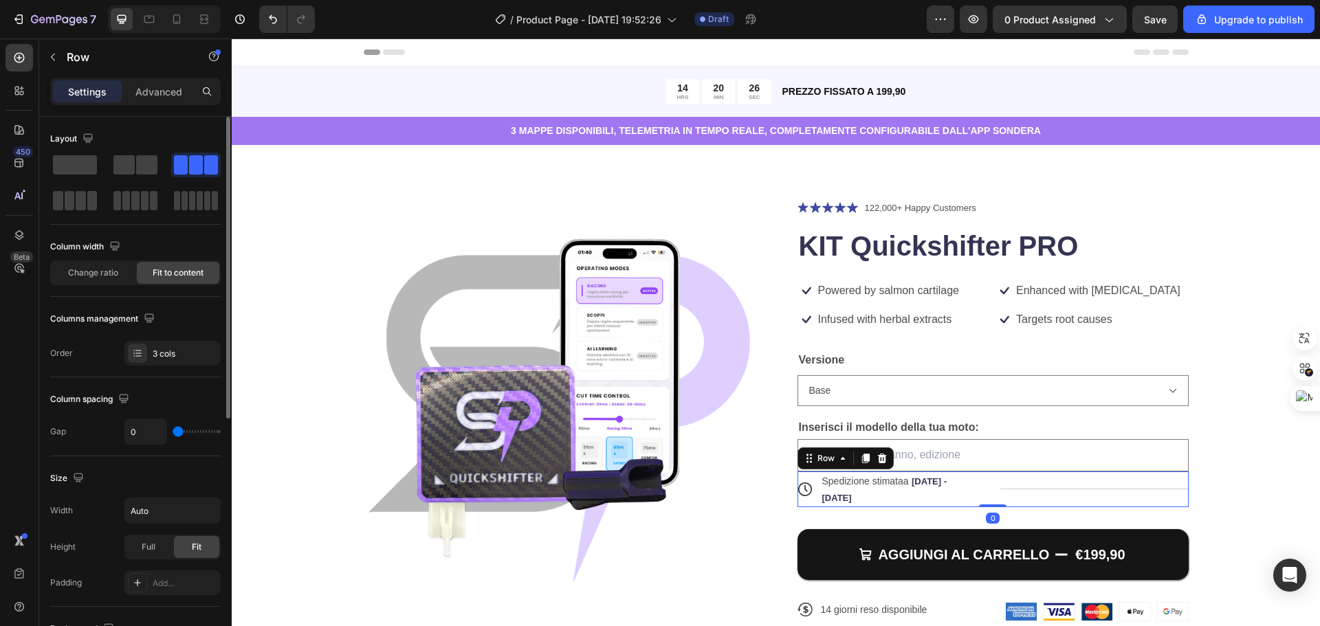
click at [1040, 487] on div "Title Line" at bounding box center [1095, 490] width 188 height 36
click at [963, 490] on div "Spedizione stimataa [DATE] - [DATE]" at bounding box center [900, 490] width 158 height 36
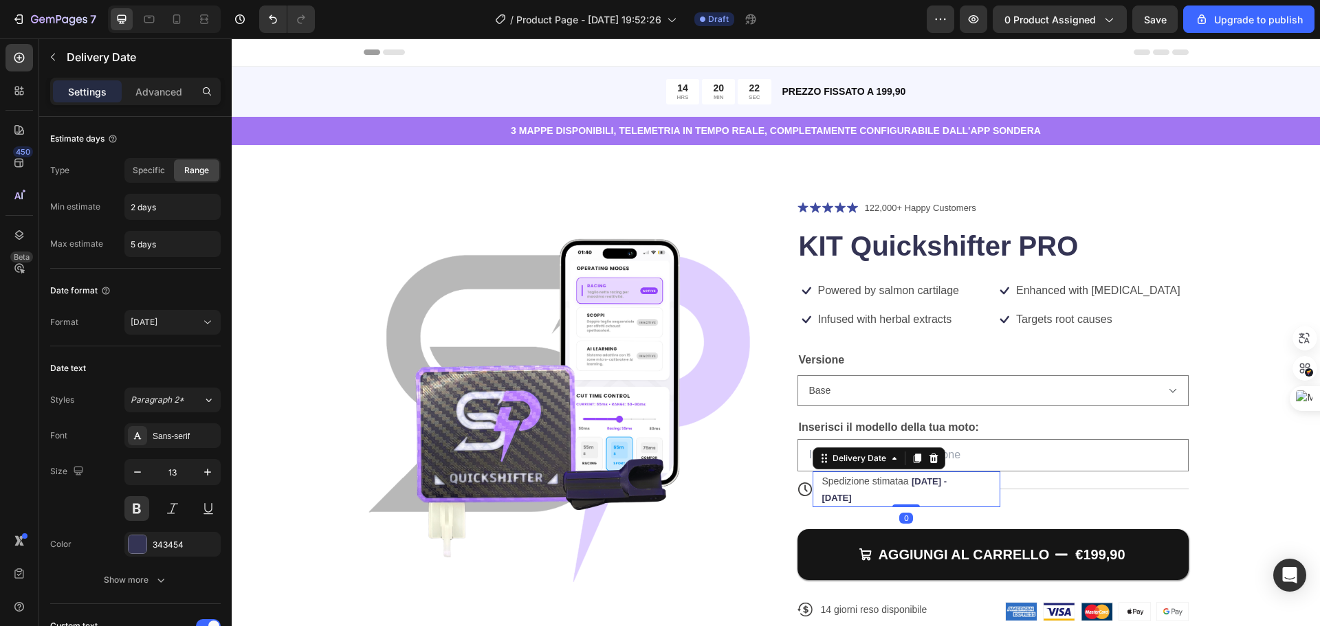
click at [911, 502] on div "Spedizione stimataa [DATE] - [DATE] Delivery Date 0" at bounding box center [907, 490] width 188 height 36
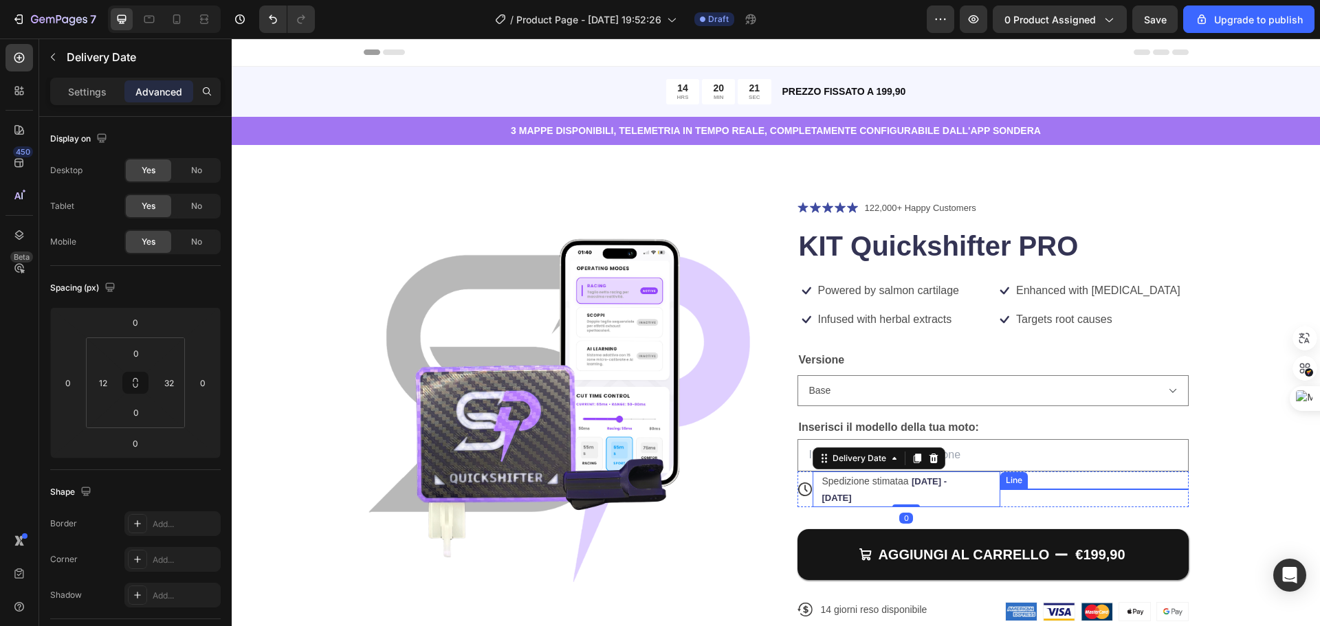
click at [1017, 486] on div "Line" at bounding box center [1015, 480] width 28 height 17
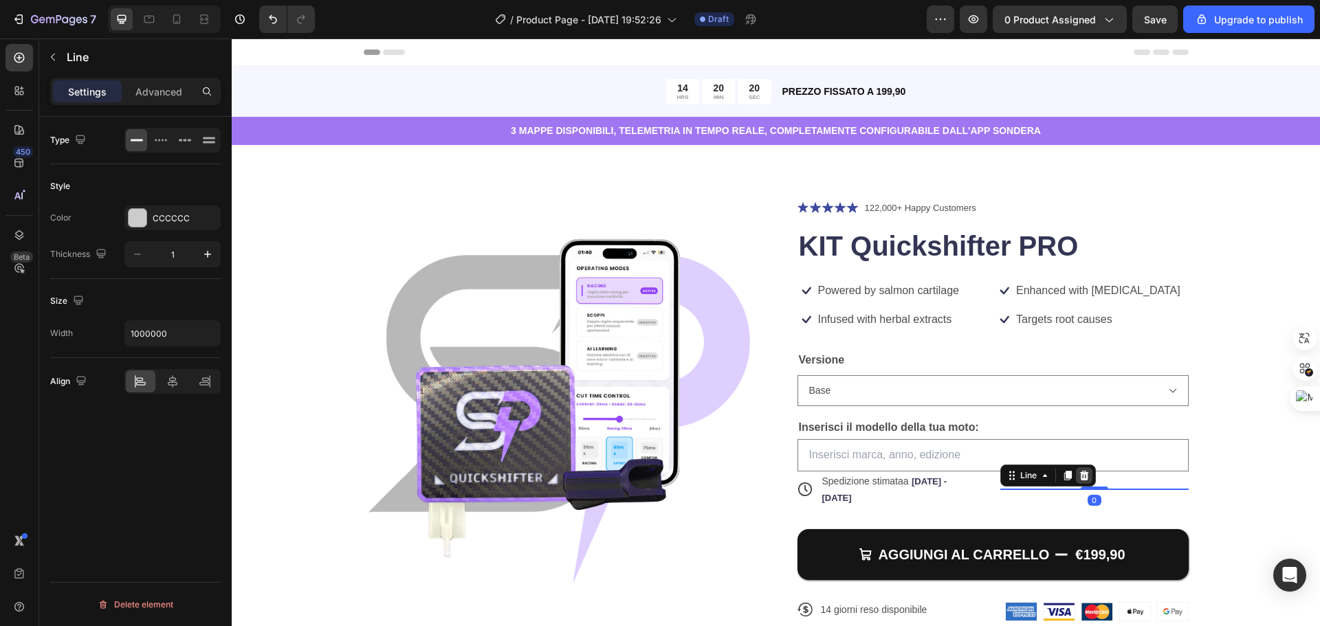
click at [1080, 472] on icon at bounding box center [1084, 476] width 9 height 10
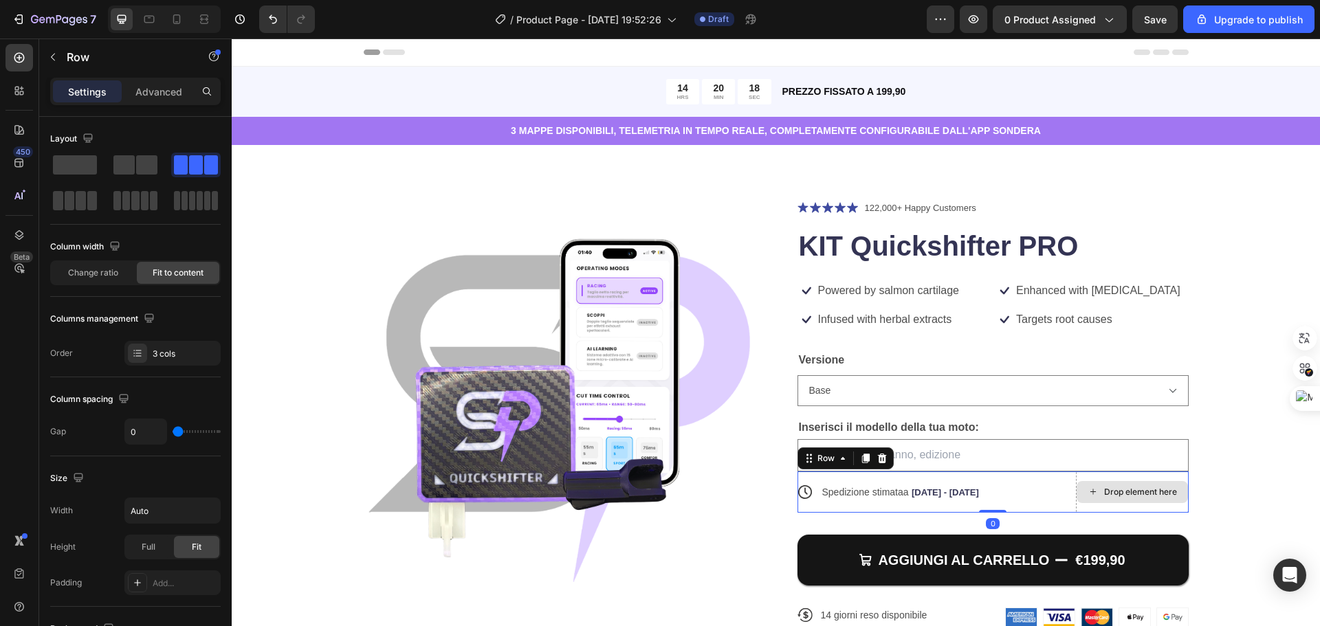
click at [1164, 475] on div "Drop element here" at bounding box center [1132, 492] width 113 height 41
click at [103, 279] on div "Change ratio" at bounding box center [93, 273] width 83 height 22
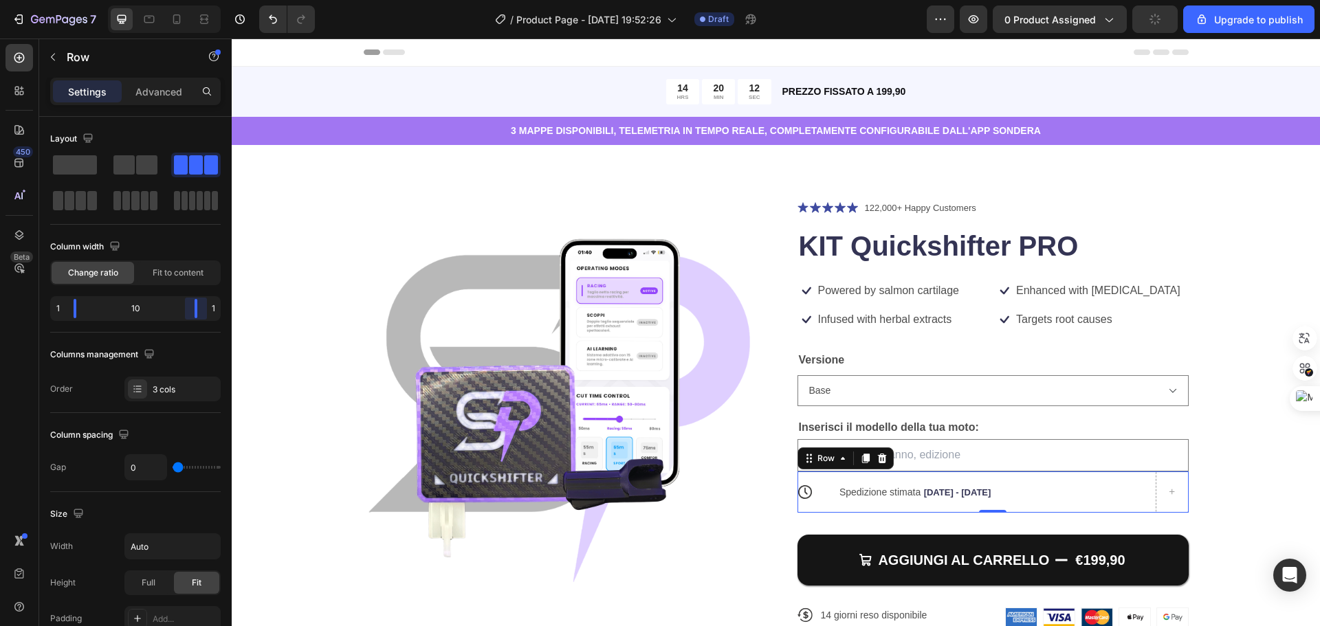
drag, startPoint x: 168, startPoint y: 312, endPoint x: 229, endPoint y: 311, distance: 61.2
click at [229, 0] on body "7 / Product Page - [DATE] 19:52:26 Draft Preview 0 product assigned Upgrade to …" at bounding box center [660, 0] width 1320 height 0
click at [210, 308] on div "1" at bounding box center [213, 308] width 10 height 19
click at [171, 155] on div at bounding box center [196, 165] width 50 height 25
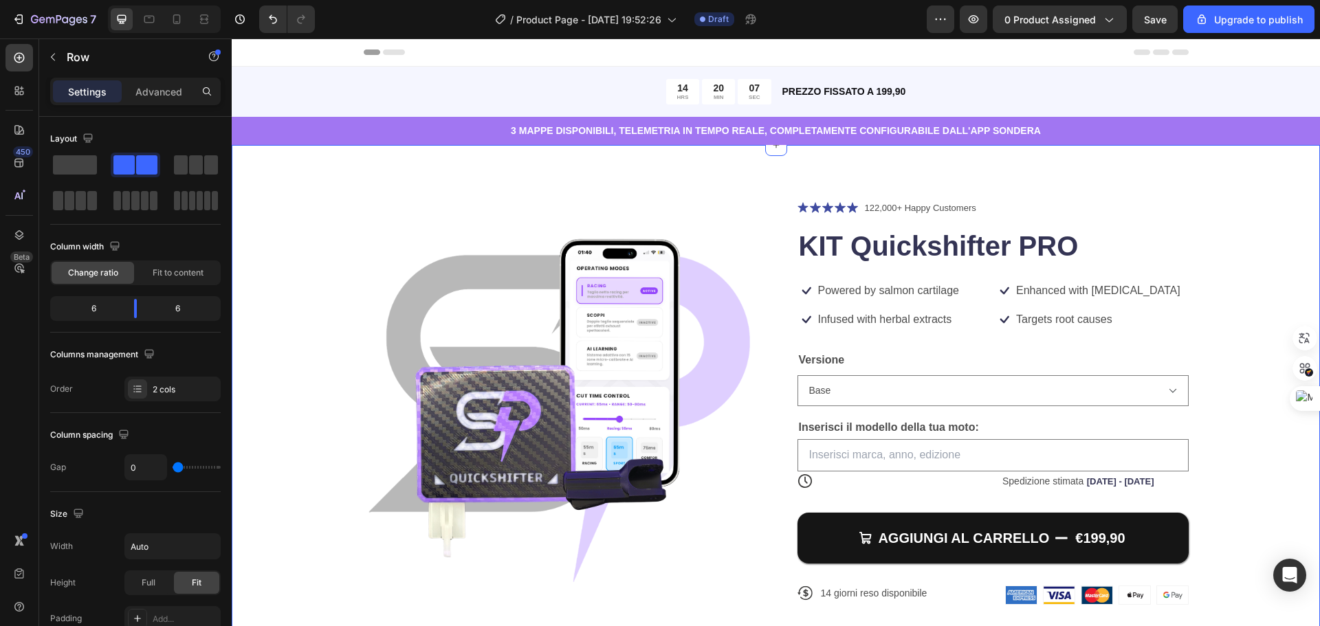
click at [1245, 470] on div "Product Images Icon Icon Icon Icon Icon Icon List 122,000+ Happy Customers Text…" at bounding box center [776, 413] width 979 height 427
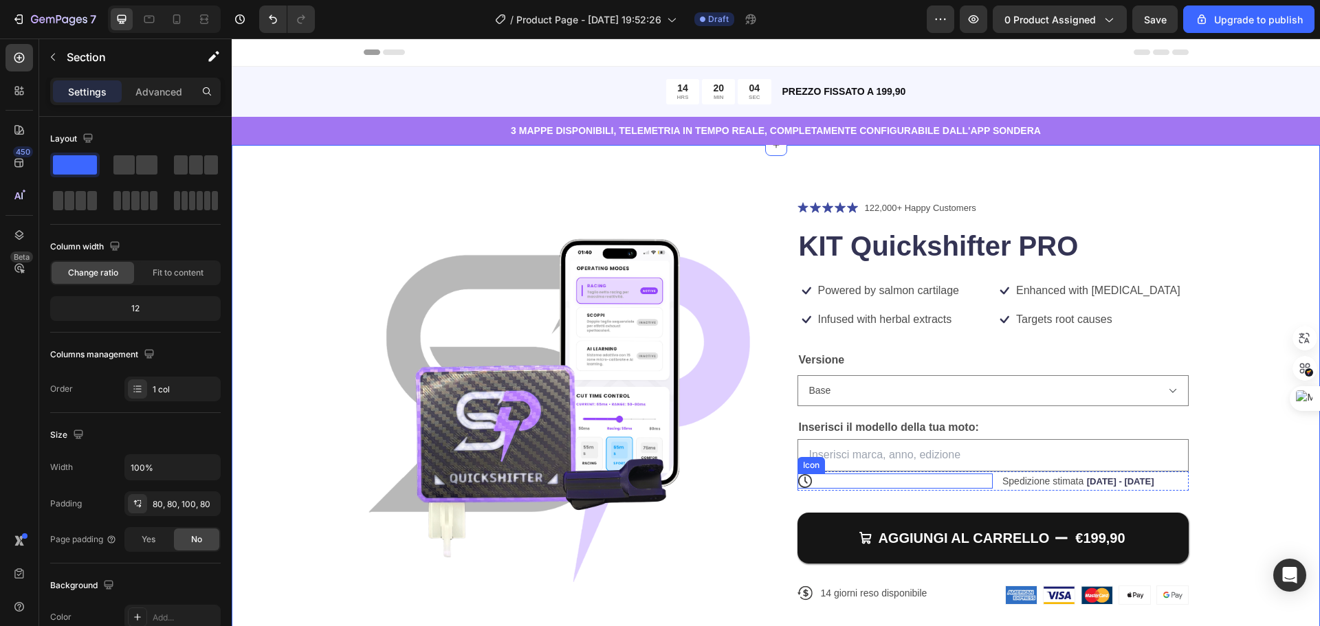
click at [803, 482] on icon at bounding box center [805, 481] width 15 height 15
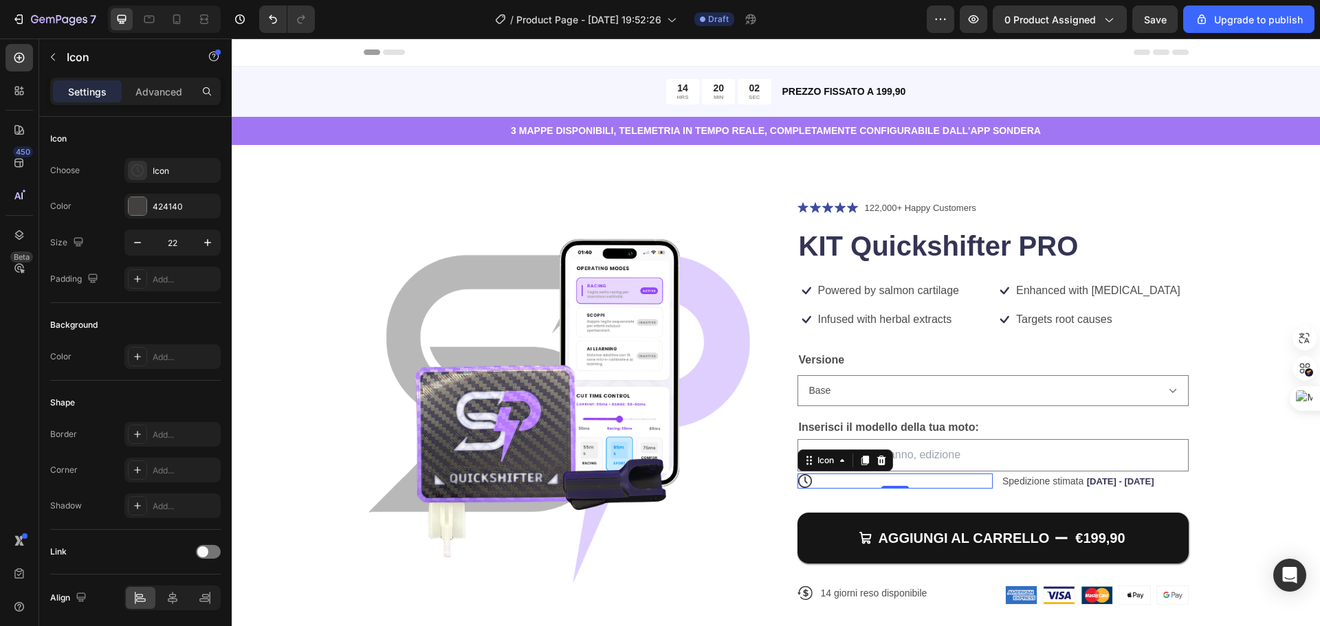
click at [135, 103] on div "Settings Advanced" at bounding box center [135, 92] width 171 height 28
click at [142, 97] on p "Advanced" at bounding box center [158, 92] width 47 height 14
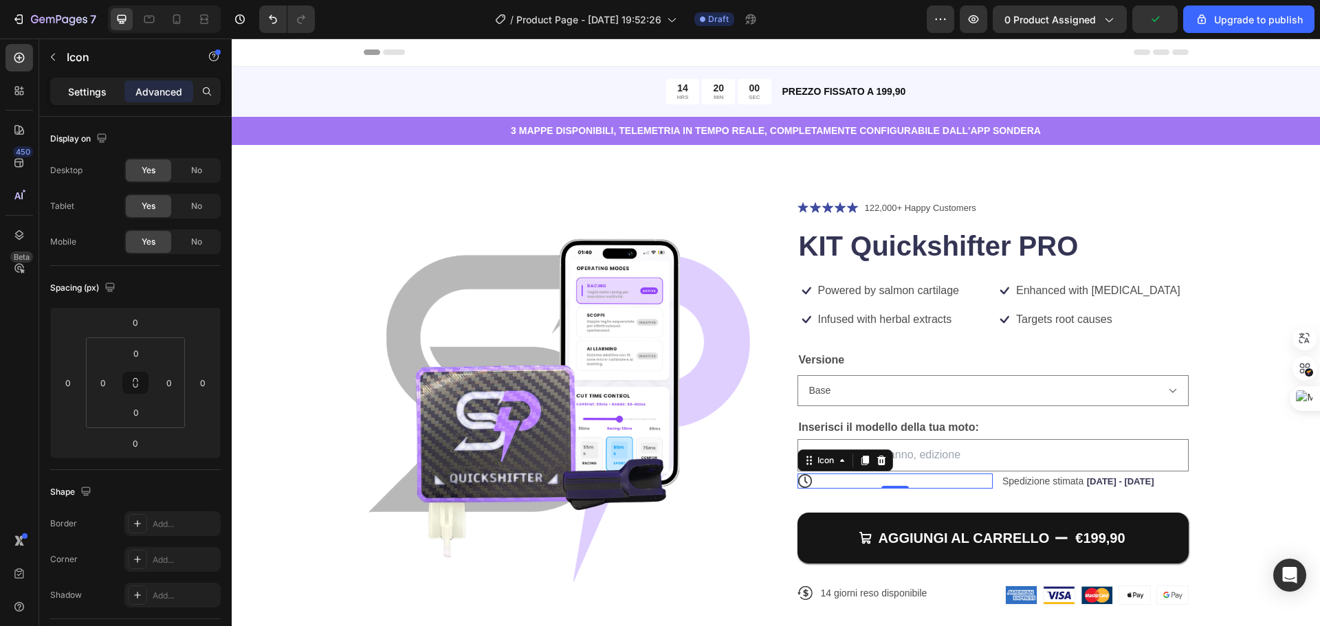
click at [90, 101] on div "Settings" at bounding box center [87, 91] width 69 height 22
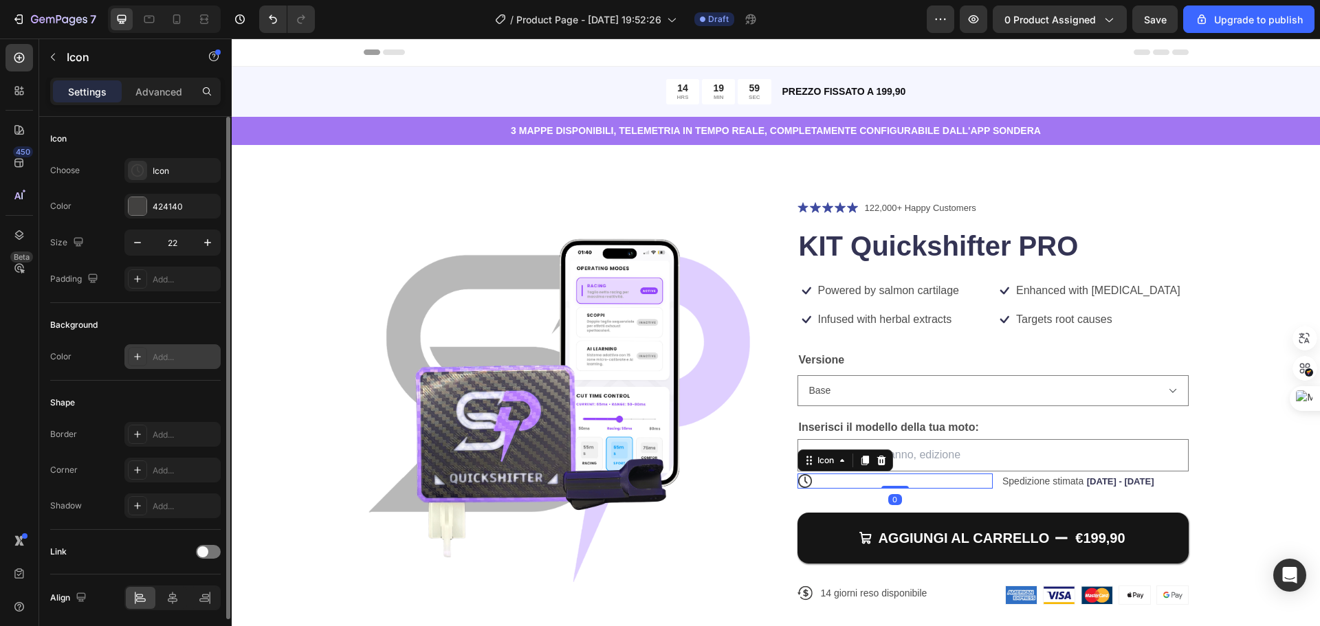
scroll to position [50, 0]
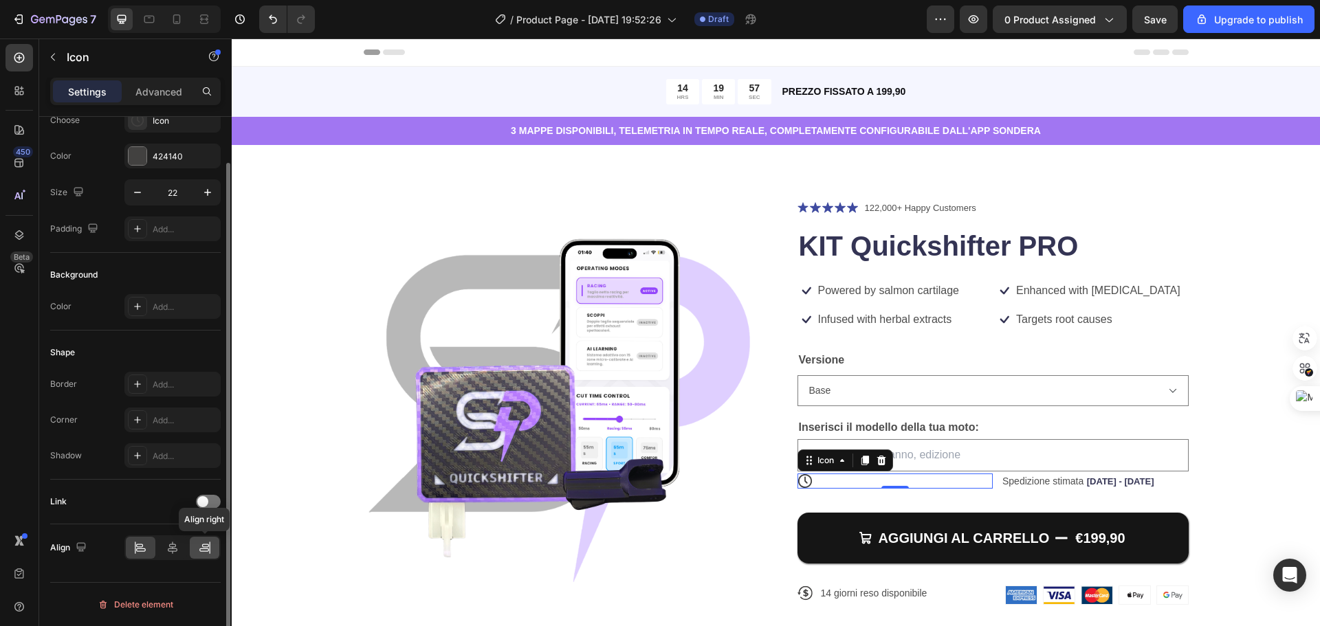
click at [198, 552] on icon at bounding box center [205, 548] width 14 height 14
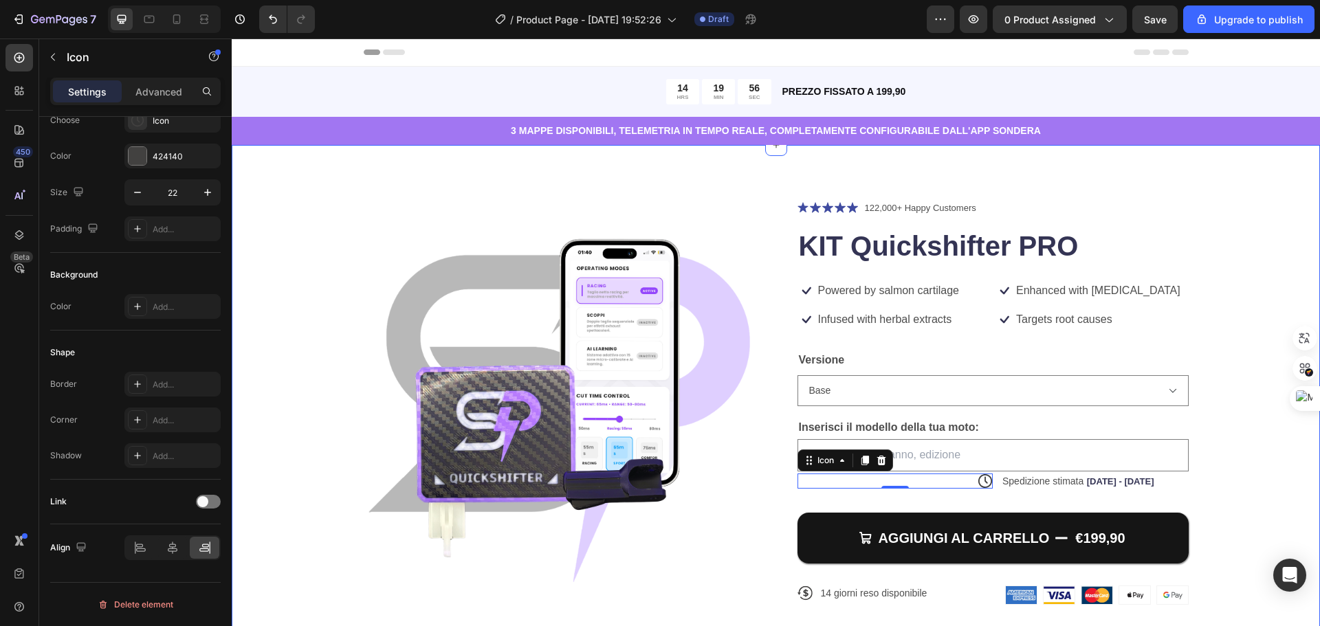
click at [1265, 439] on div "Product Images Icon Icon Icon Icon Icon Icon List 122,000+ Happy Customers Text…" at bounding box center [776, 420] width 1089 height 551
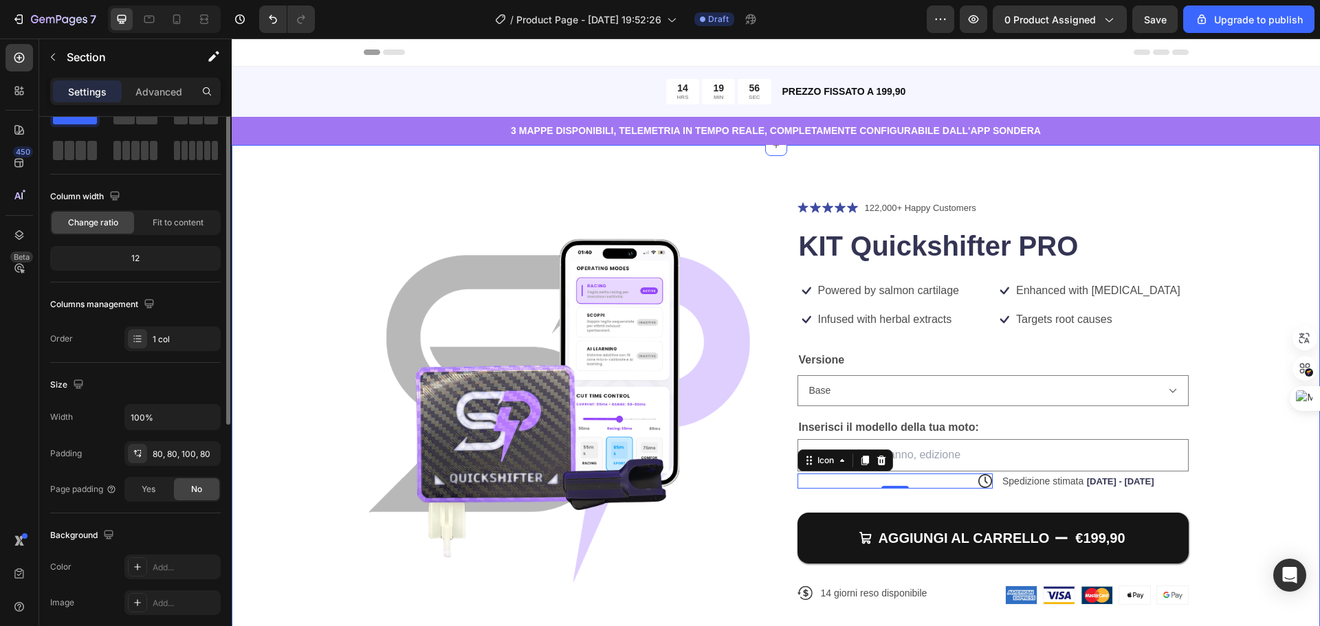
scroll to position [0, 0]
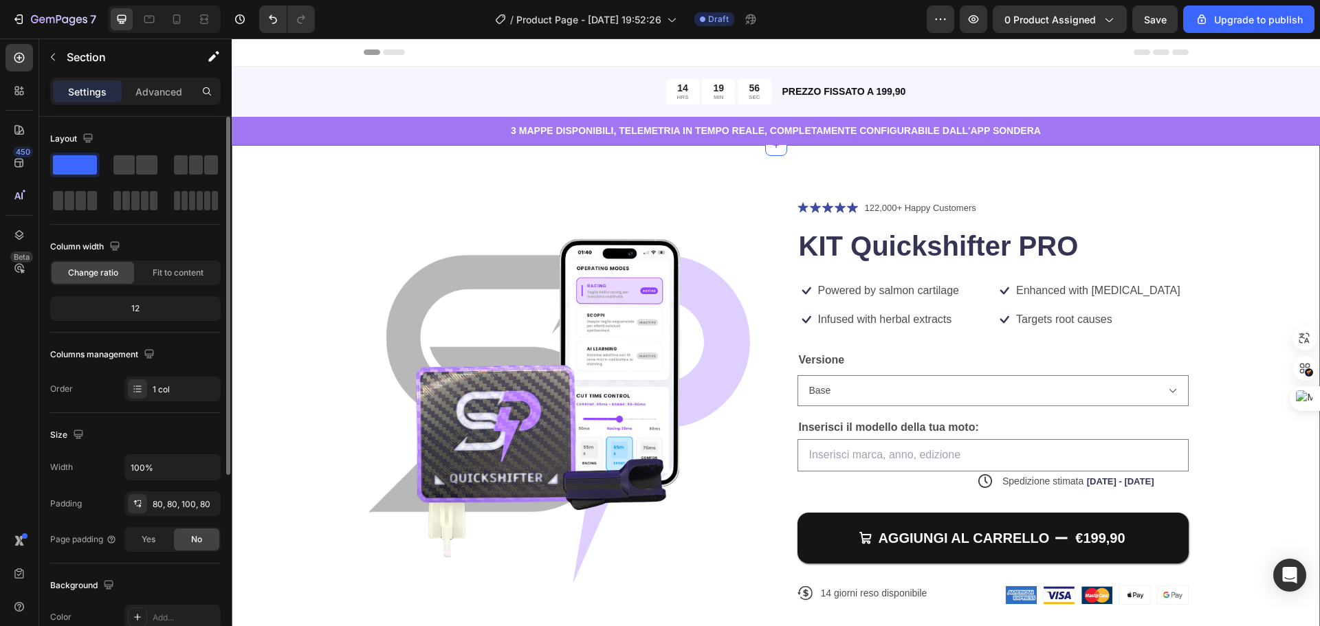
click at [1265, 439] on div "Product Images Icon Icon Icon Icon Icon Icon List 122,000+ Happy Customers Text…" at bounding box center [776, 420] width 1089 height 551
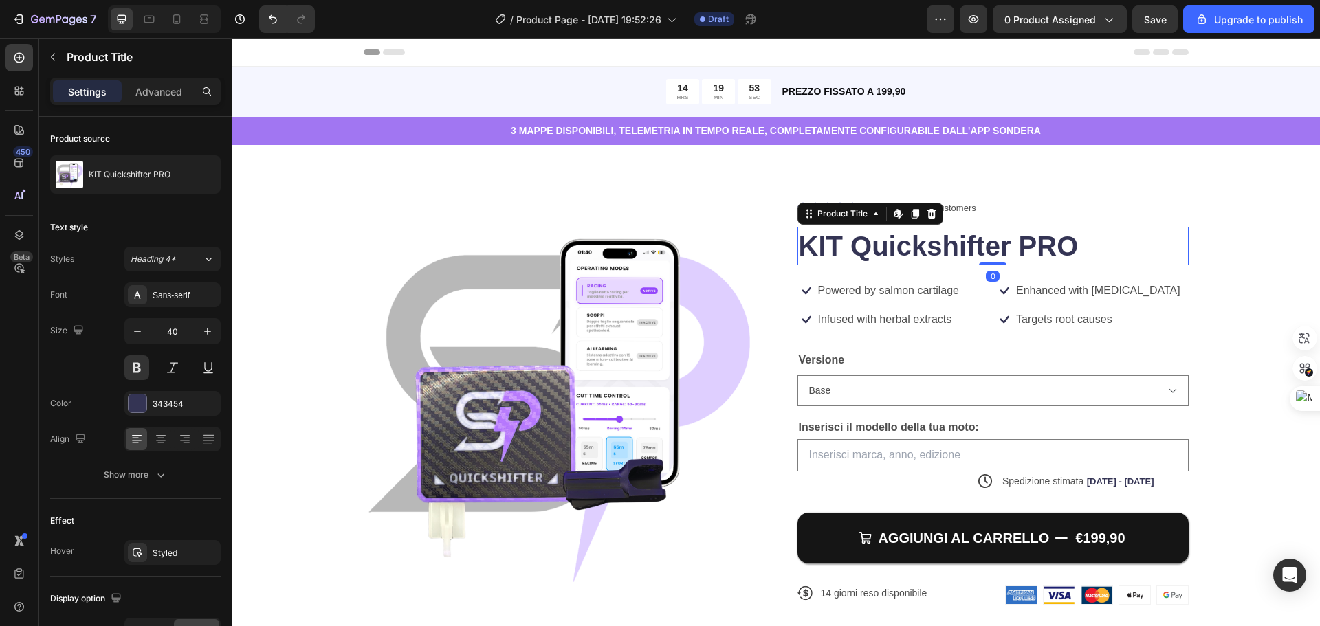
click at [979, 243] on h1 "KIT Quickshifter PRO" at bounding box center [993, 246] width 391 height 39
click at [1238, 346] on div "Product Images Icon Icon Icon Icon Icon Icon List 122,000+ Happy Customers Text…" at bounding box center [776, 413] width 979 height 427
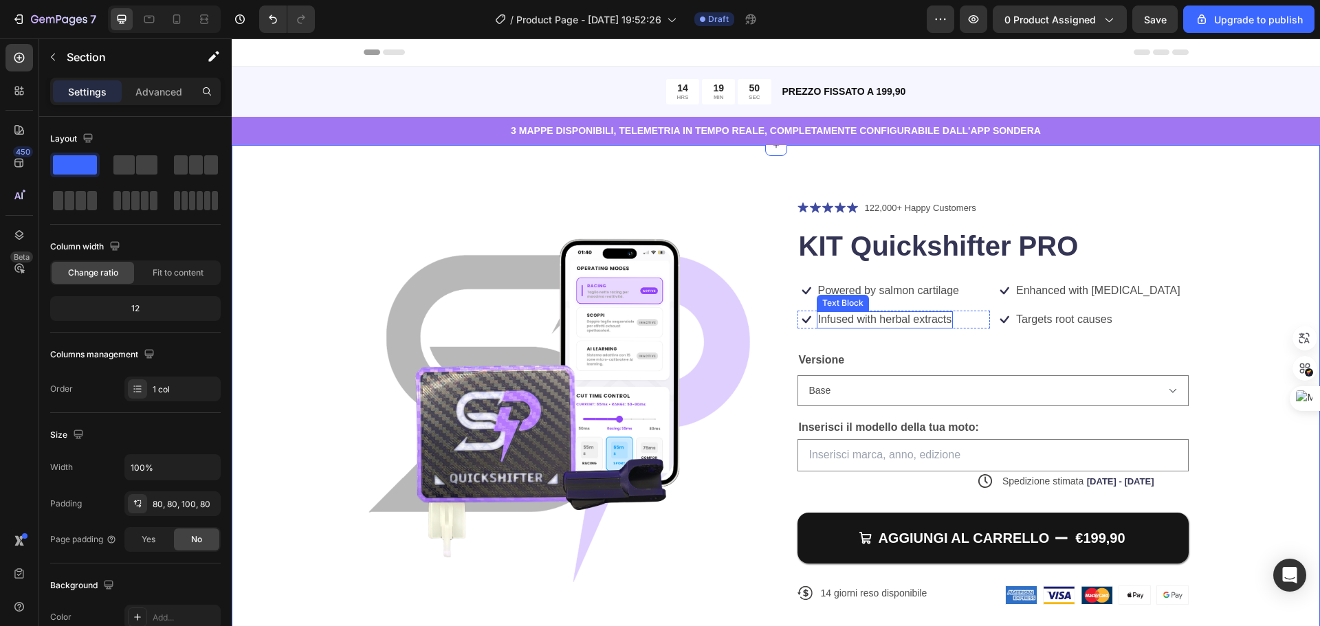
click at [888, 295] on p "Powered by salmon cartilage" at bounding box center [888, 291] width 141 height 14
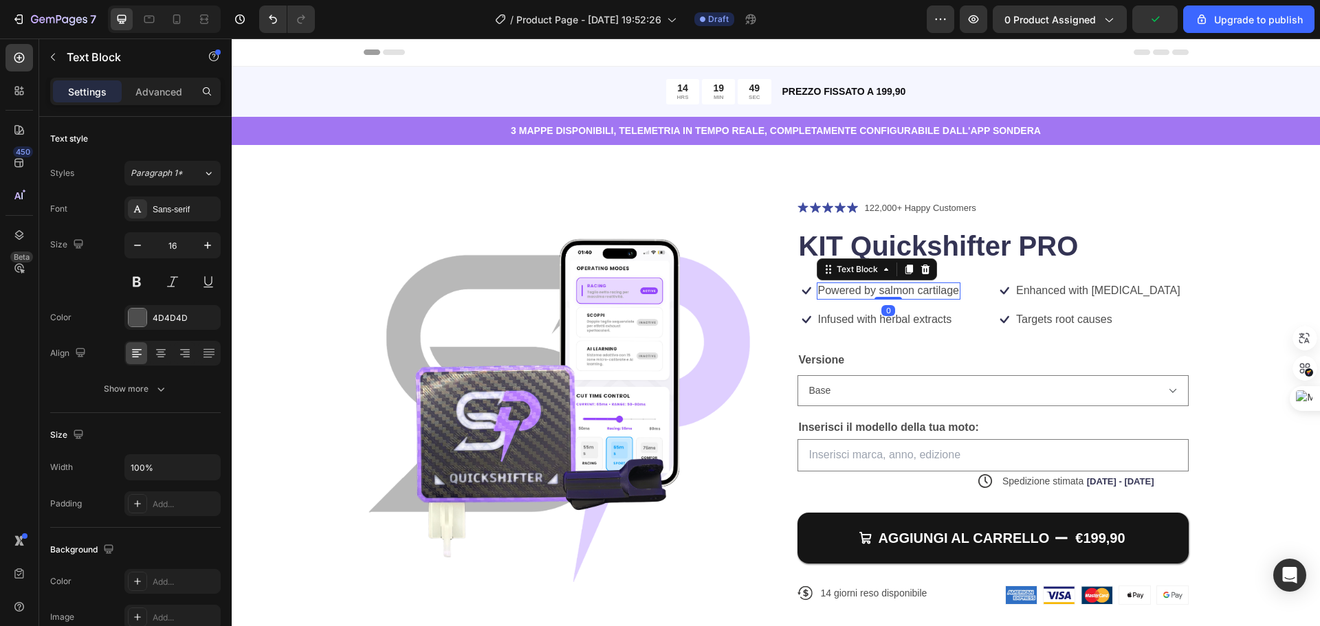
click at [899, 293] on p "Powered by salmon cartilage" at bounding box center [888, 291] width 141 height 14
click at [902, 318] on p "Infused with herbal extracts" at bounding box center [885, 320] width 134 height 14
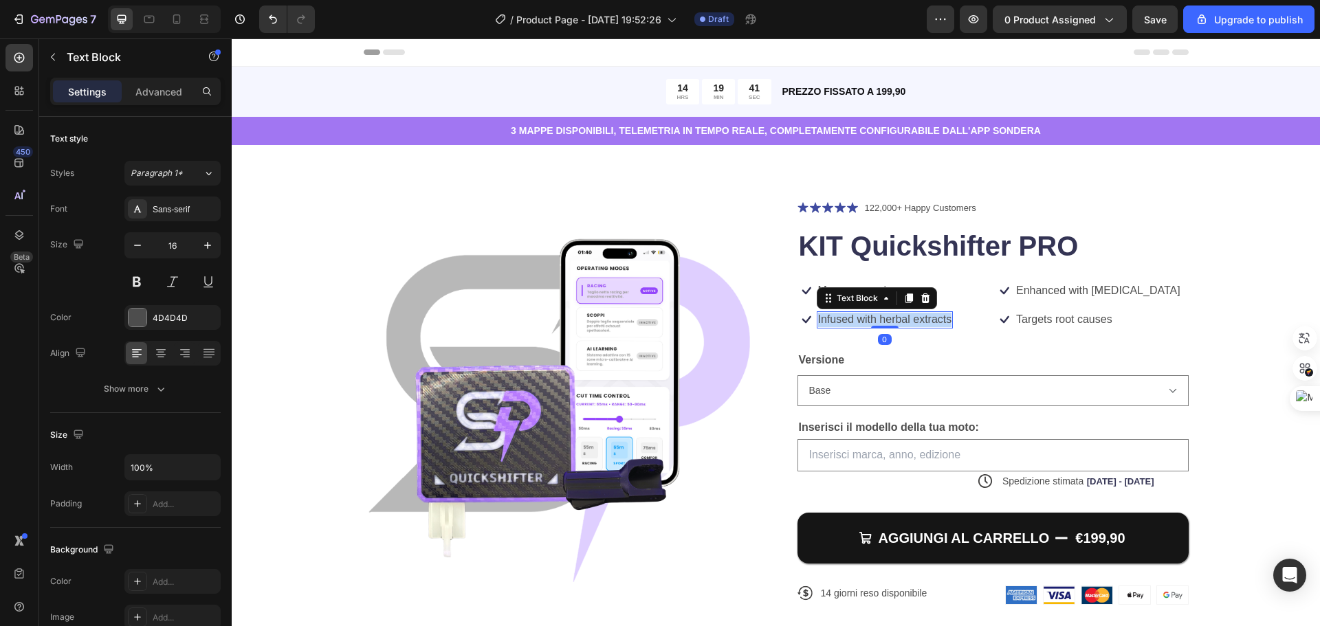
click at [902, 318] on p "Infused with herbal extracts" at bounding box center [885, 320] width 134 height 14
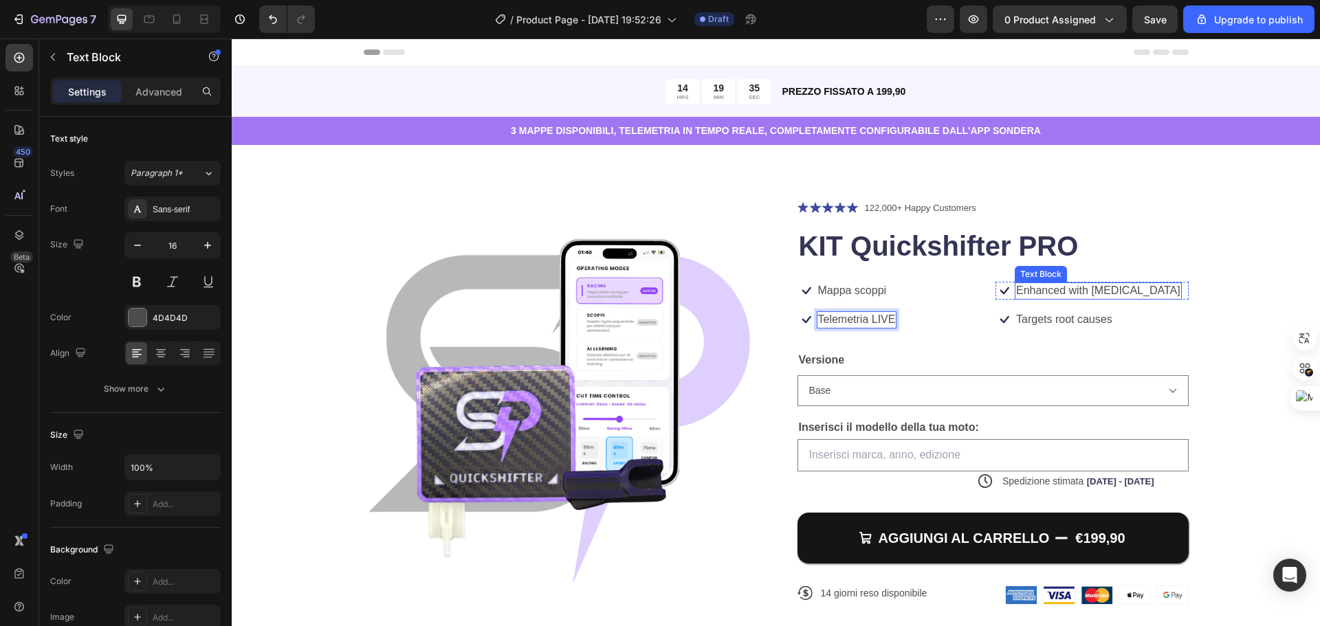
click at [1069, 288] on p "Enhanced with [MEDICAL_DATA]" at bounding box center [1098, 291] width 164 height 14
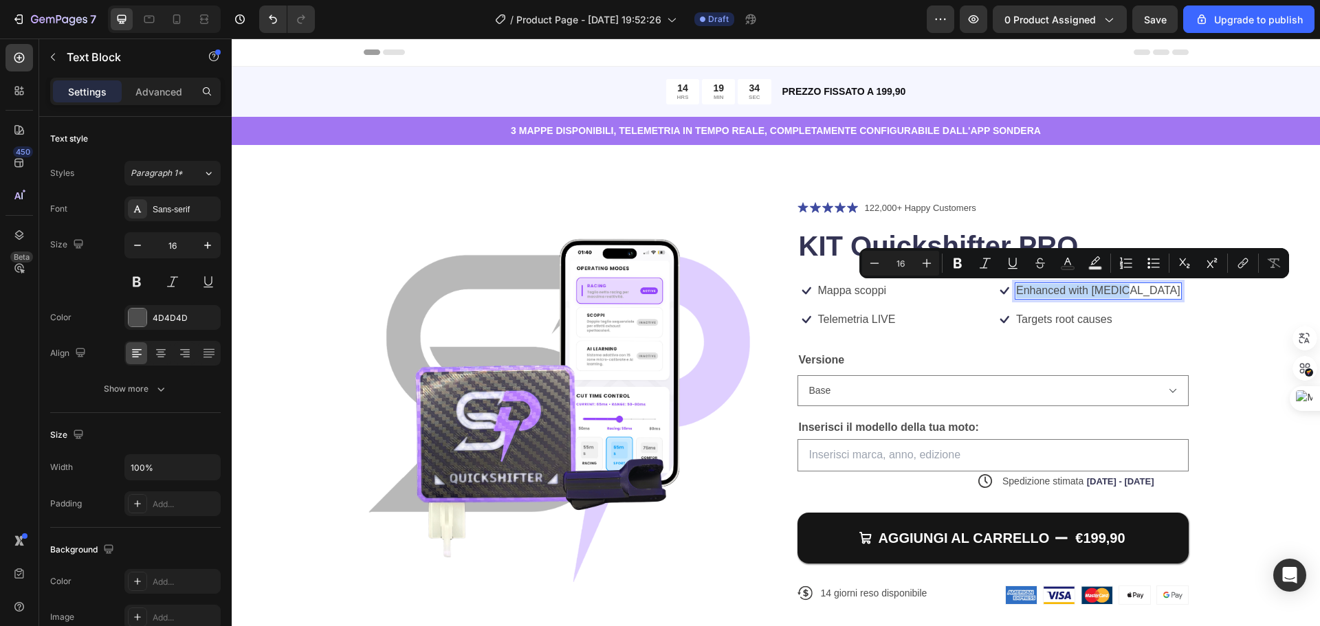
click at [1069, 288] on p "Enhanced with [MEDICAL_DATA]" at bounding box center [1098, 291] width 164 height 14
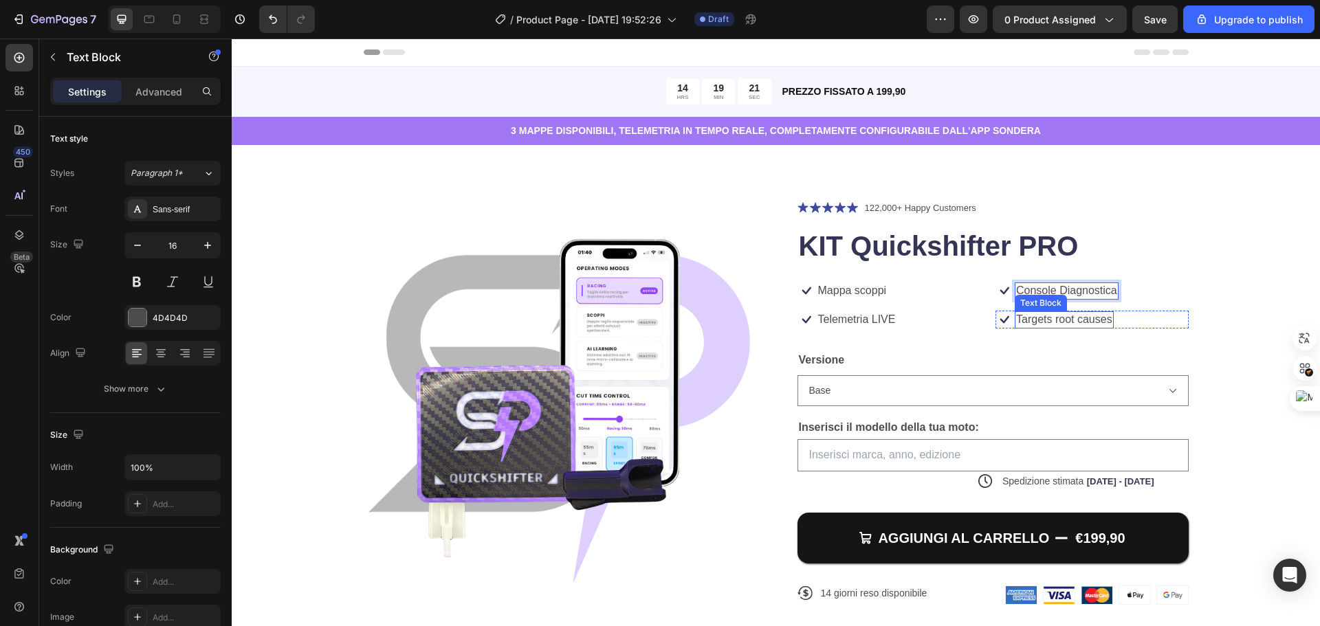
click at [1082, 319] on p "Targets root causes" at bounding box center [1064, 320] width 96 height 14
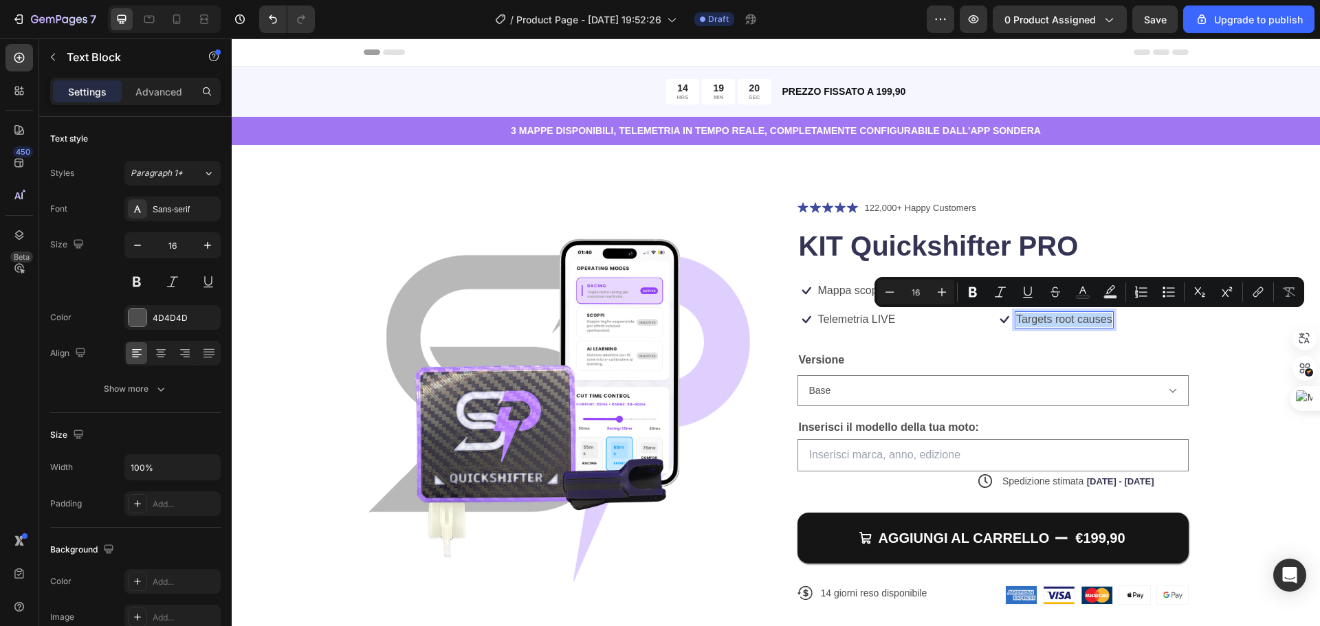
click at [1082, 319] on p "Targets root causes" at bounding box center [1064, 320] width 96 height 14
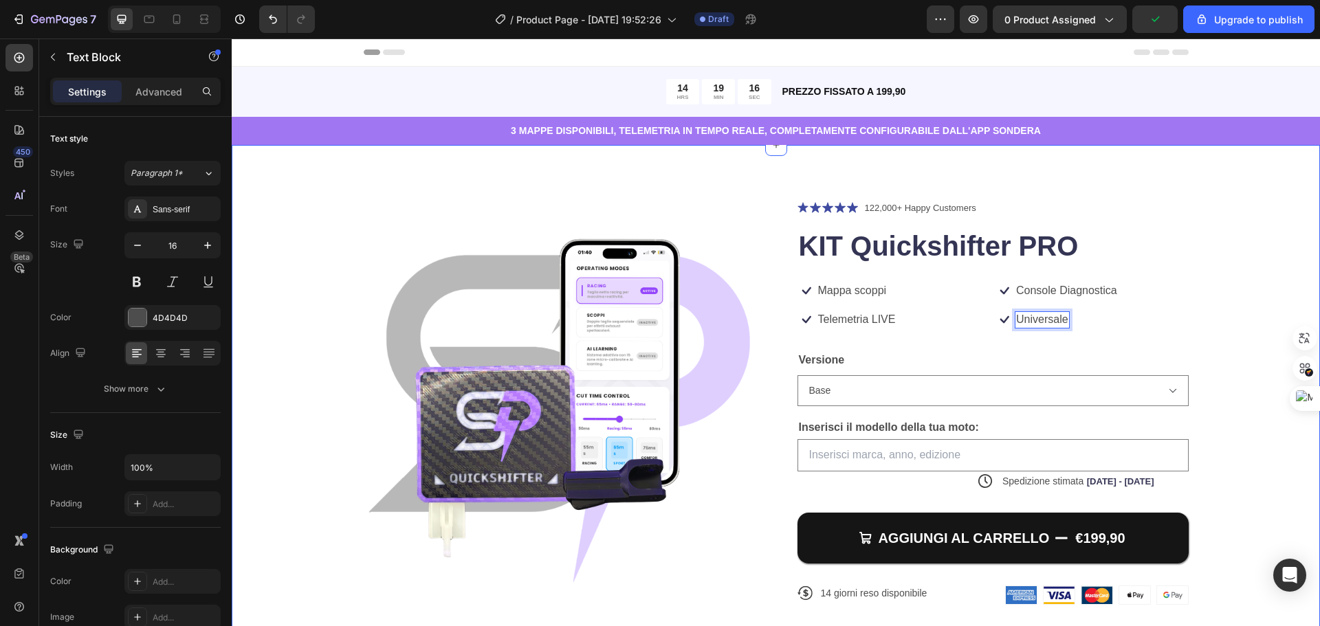
click at [1228, 435] on div "Product Images Icon Icon Icon Icon Icon Icon List 122,000+ Happy Customers Text…" at bounding box center [776, 413] width 979 height 427
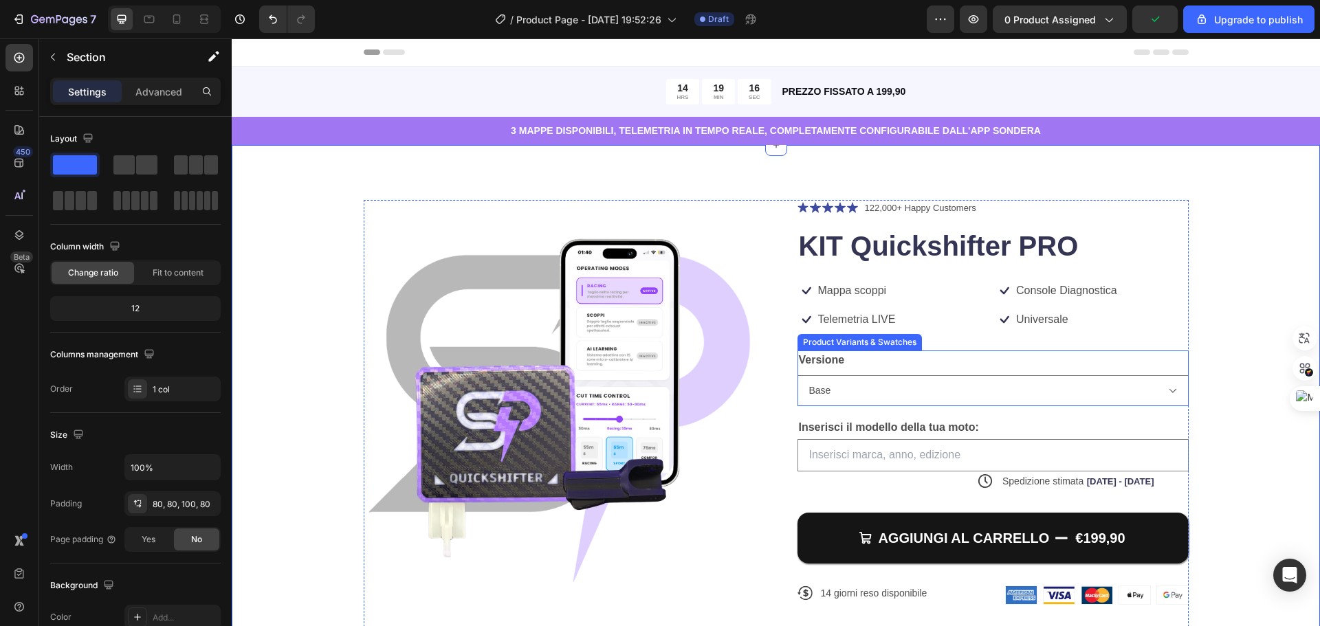
click at [1134, 371] on div "Versione Base PREMIUM - Con Smart Lock" at bounding box center [993, 379] width 391 height 56
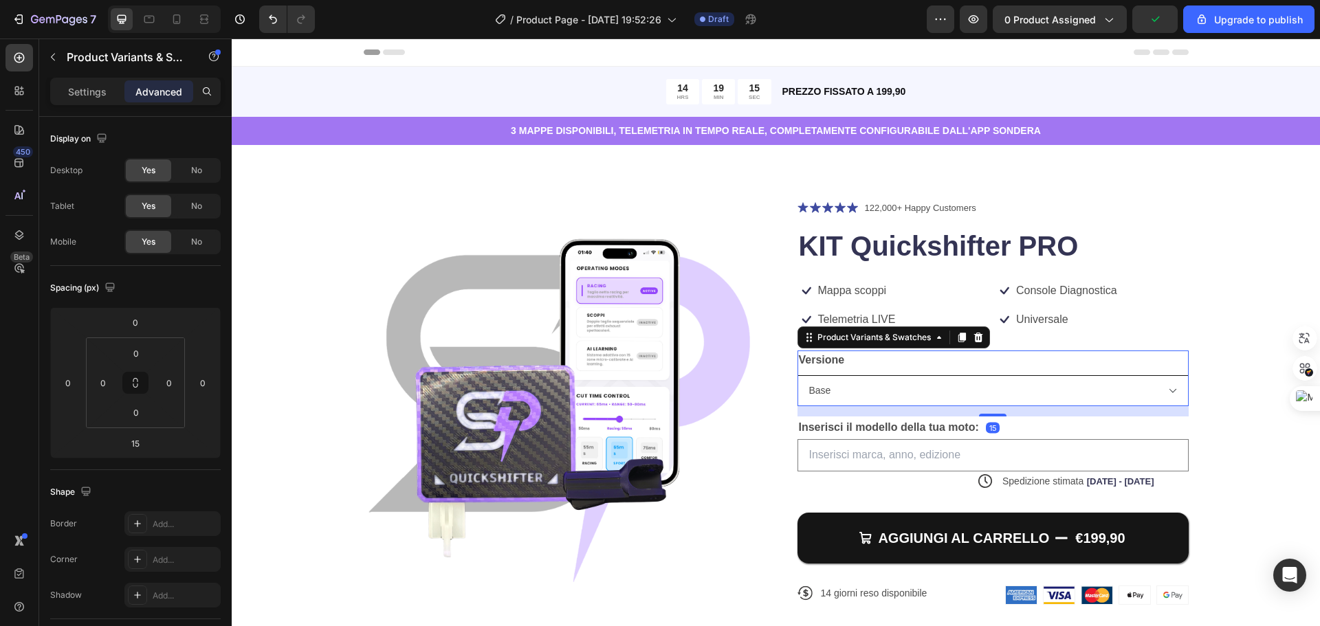
click at [1134, 391] on select "Base PREMIUM - Con Smart Lock" at bounding box center [993, 390] width 391 height 31
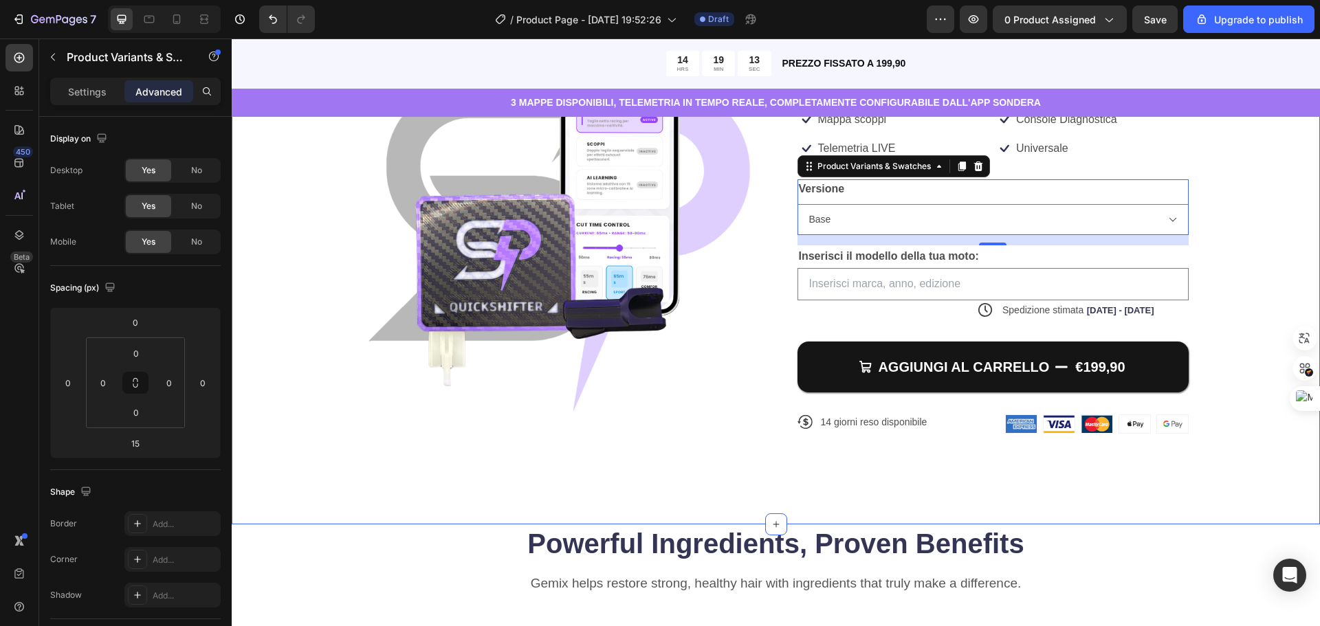
scroll to position [344, 0]
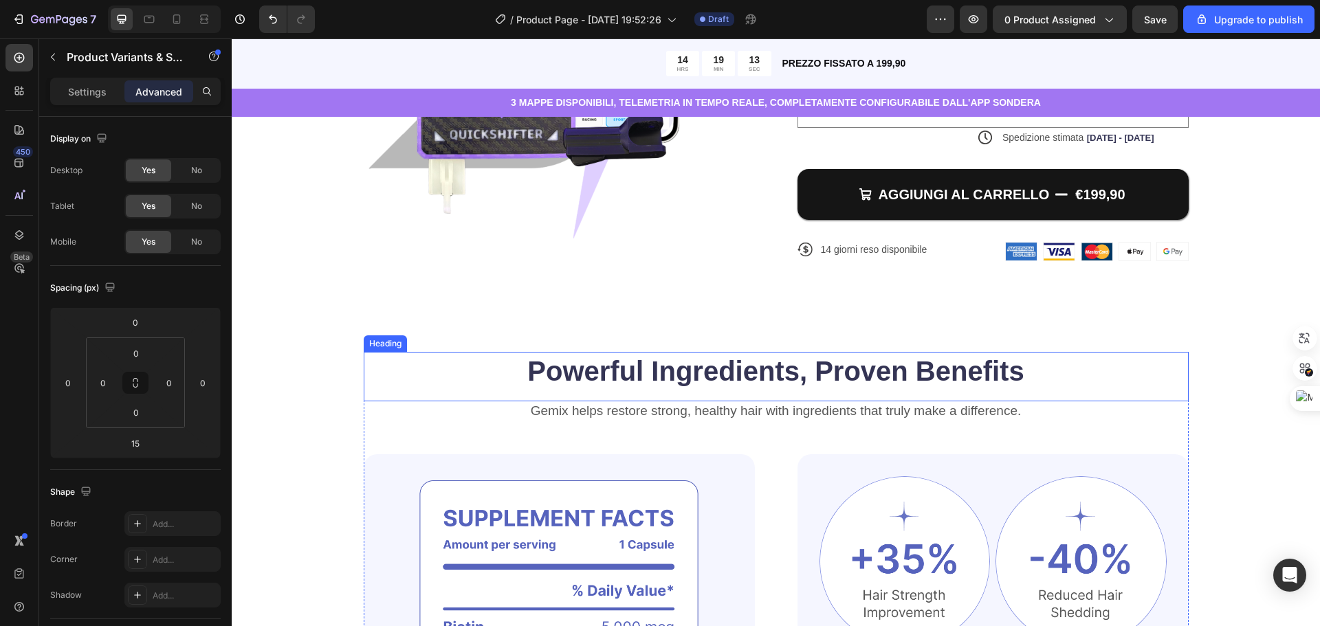
click at [948, 363] on h2 "Powerful Ingredients, Proven Benefits" at bounding box center [776, 371] width 825 height 39
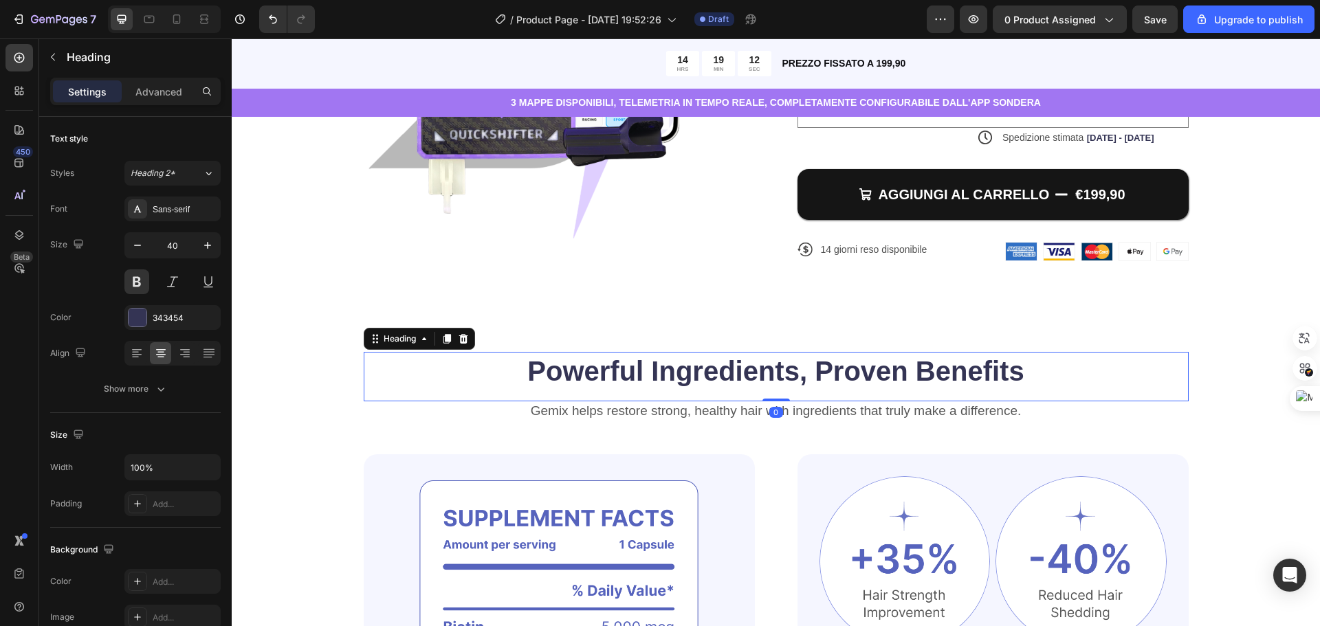
click at [948, 363] on h2 "Powerful Ingredients, Proven Benefits" at bounding box center [776, 371] width 825 height 39
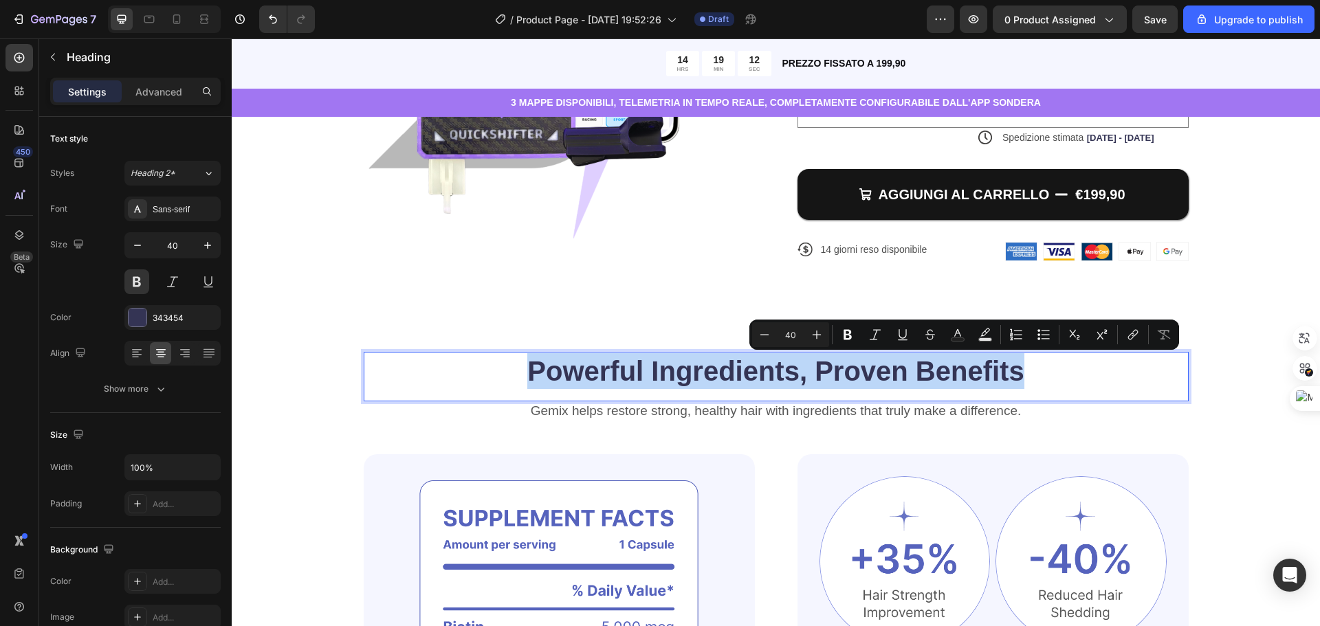
click at [948, 363] on p "Powerful Ingredients, Proven Benefits" at bounding box center [776, 371] width 822 height 36
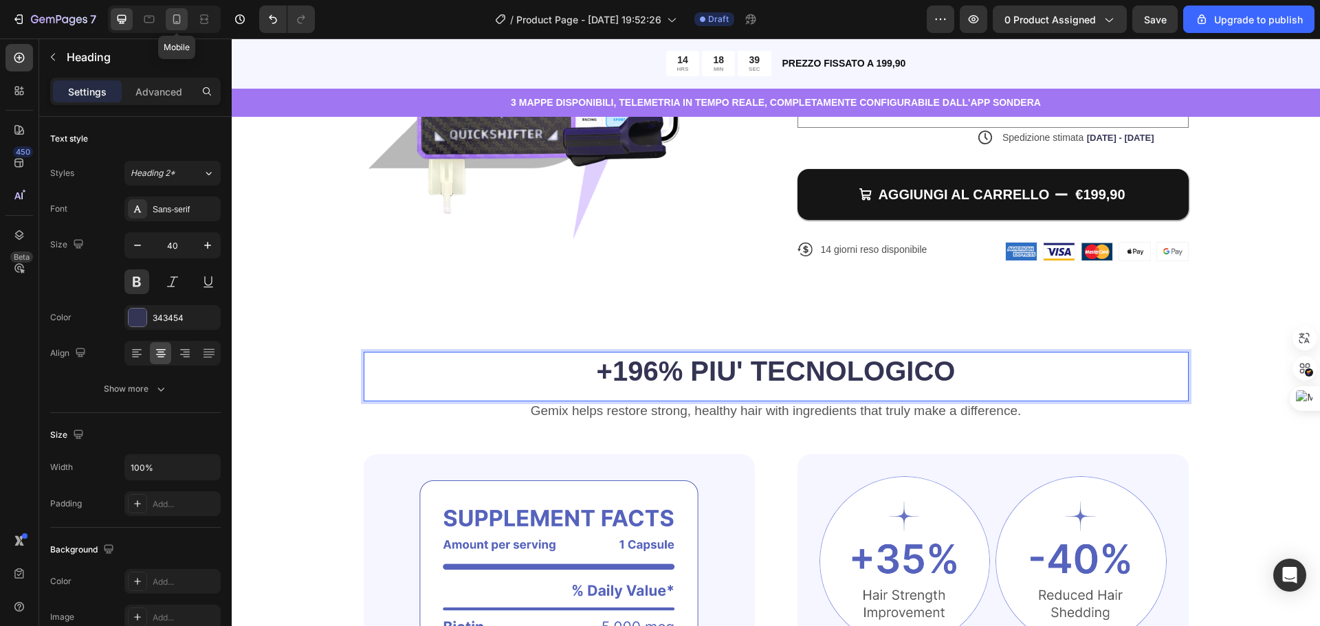
click at [171, 20] on icon at bounding box center [177, 19] width 14 height 14
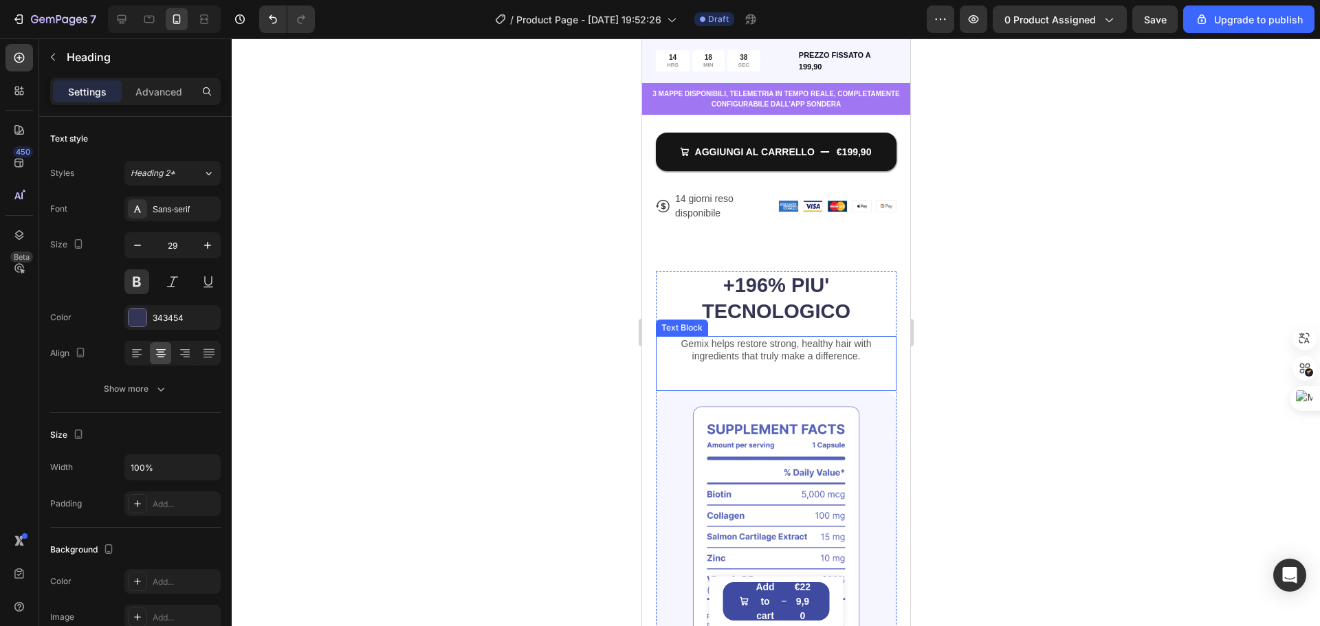
scroll to position [587, 0]
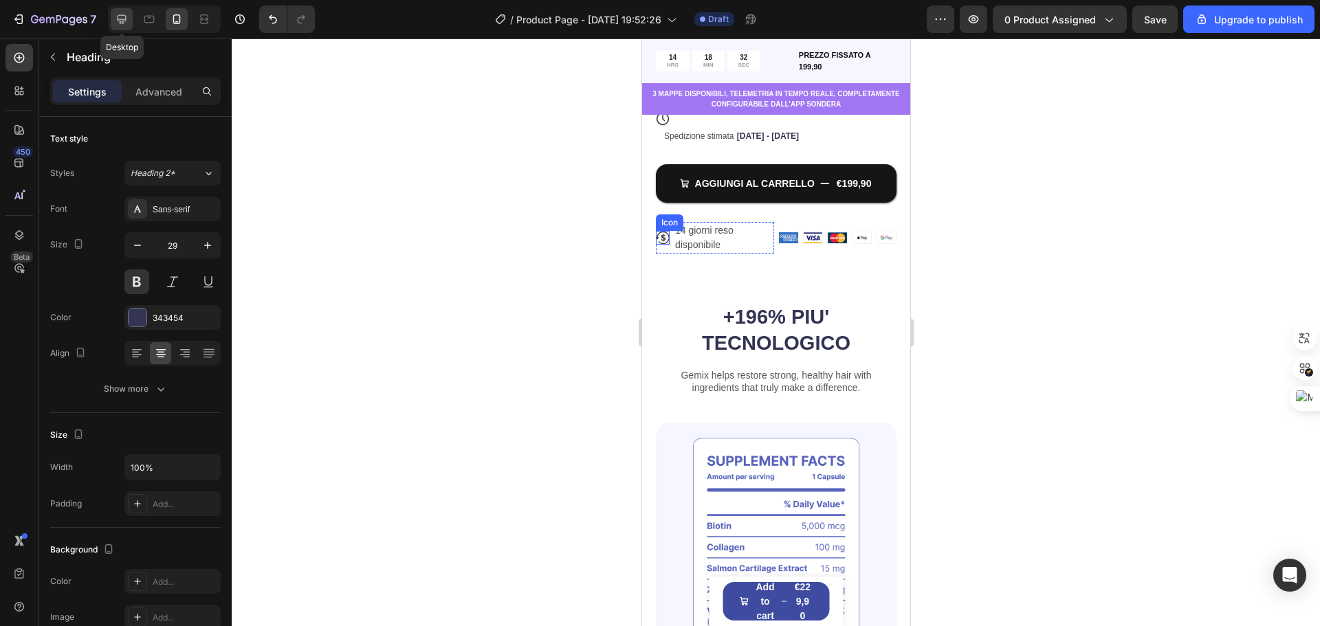
click at [130, 9] on div at bounding box center [122, 19] width 22 height 22
type input "40"
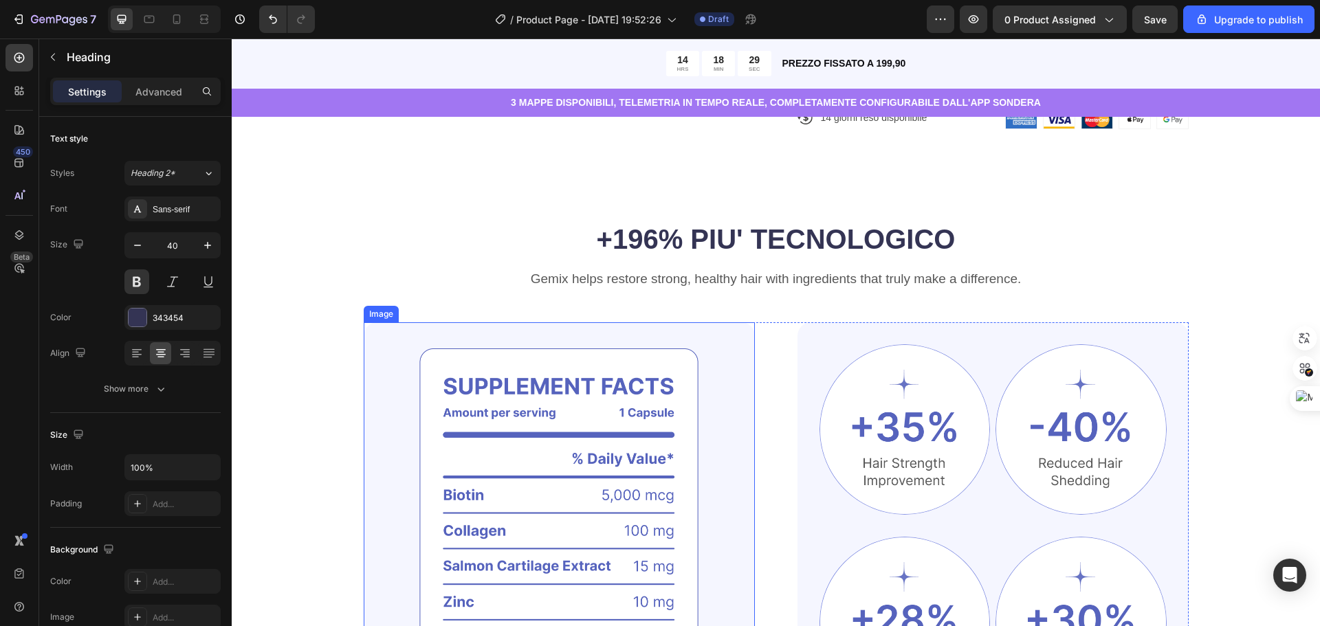
scroll to position [481, 0]
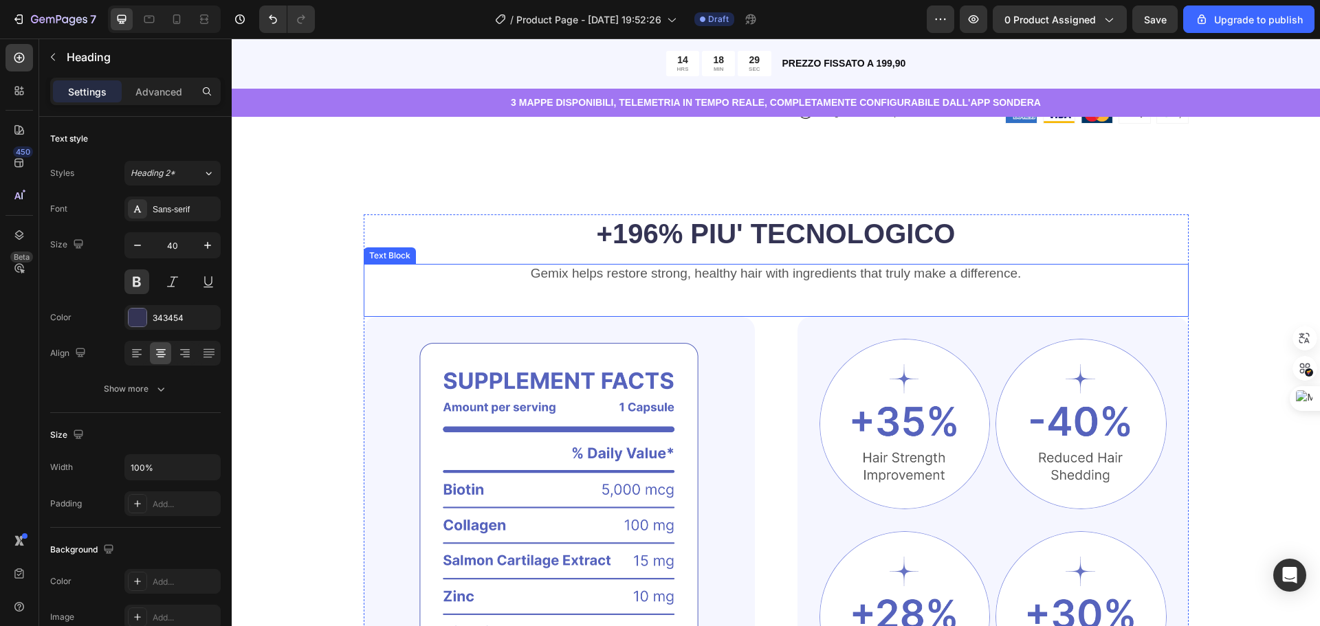
click at [823, 281] on p "Gemix helps restore strong, healthy hair with ingredients that truly make a dif…" at bounding box center [776, 273] width 822 height 17
click at [829, 273] on p "Gemix helps restore strong, healthy hair with ingredients that truly make a dif…" at bounding box center [776, 273] width 822 height 17
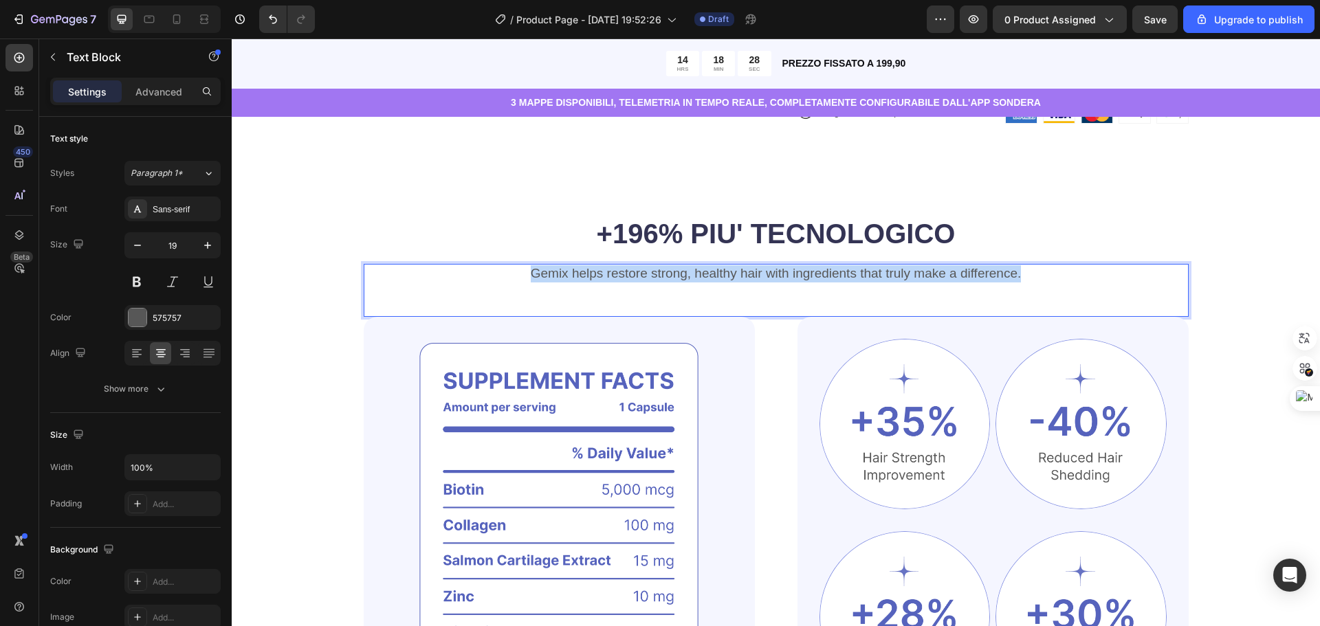
click at [829, 273] on p "Gemix helps restore strong, healthy hair with ingredients that truly make a dif…" at bounding box center [776, 273] width 822 height 17
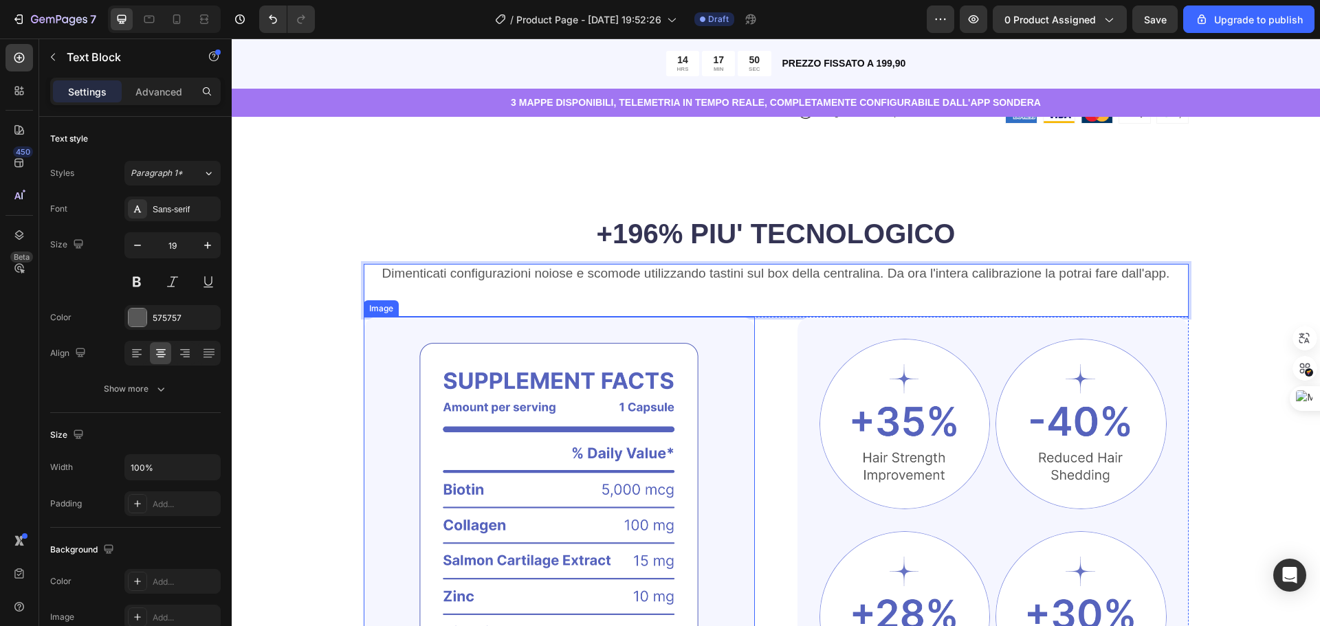
click at [572, 371] on img at bounding box center [559, 540] width 391 height 447
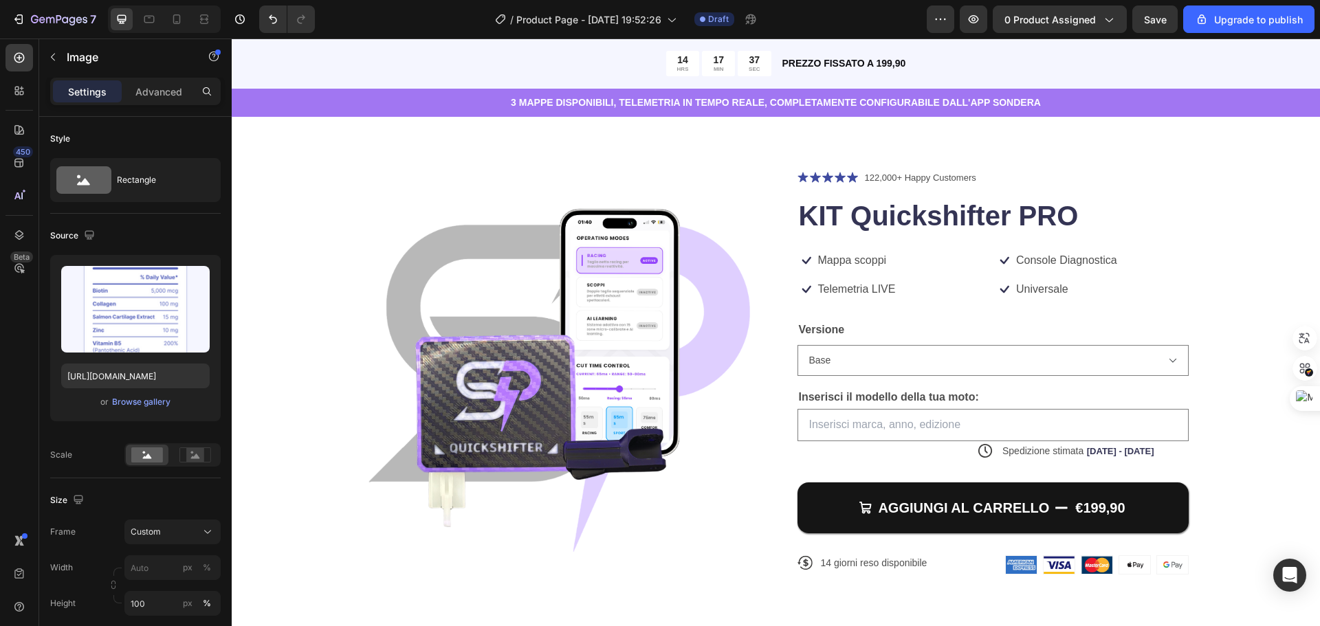
scroll to position [0, 0]
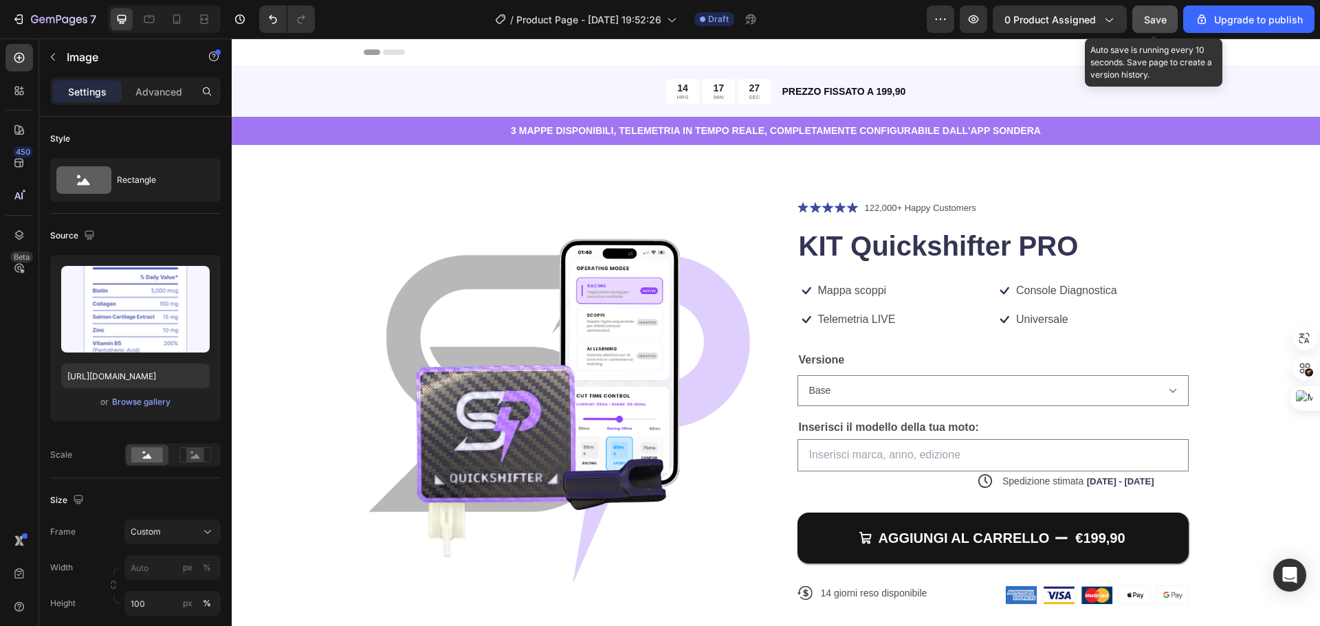
click at [1164, 14] on span "Save" at bounding box center [1155, 20] width 23 height 12
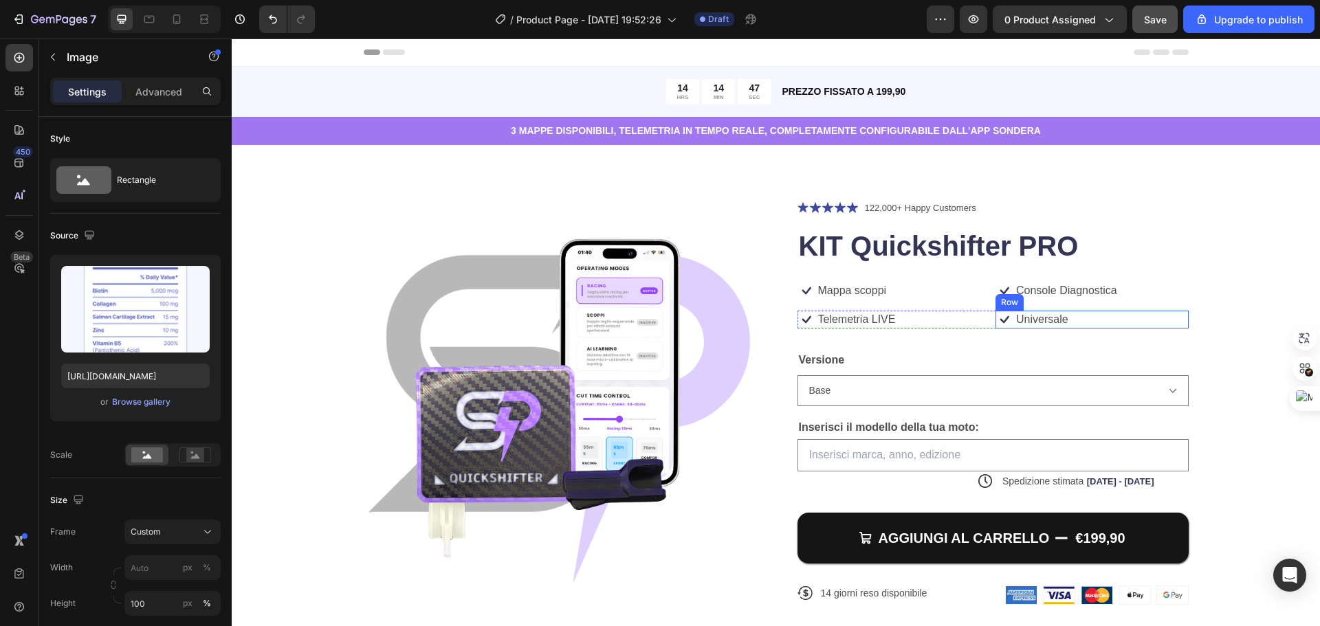
click at [1102, 318] on div "Icon Universale Text Block Row" at bounding box center [1092, 320] width 193 height 18
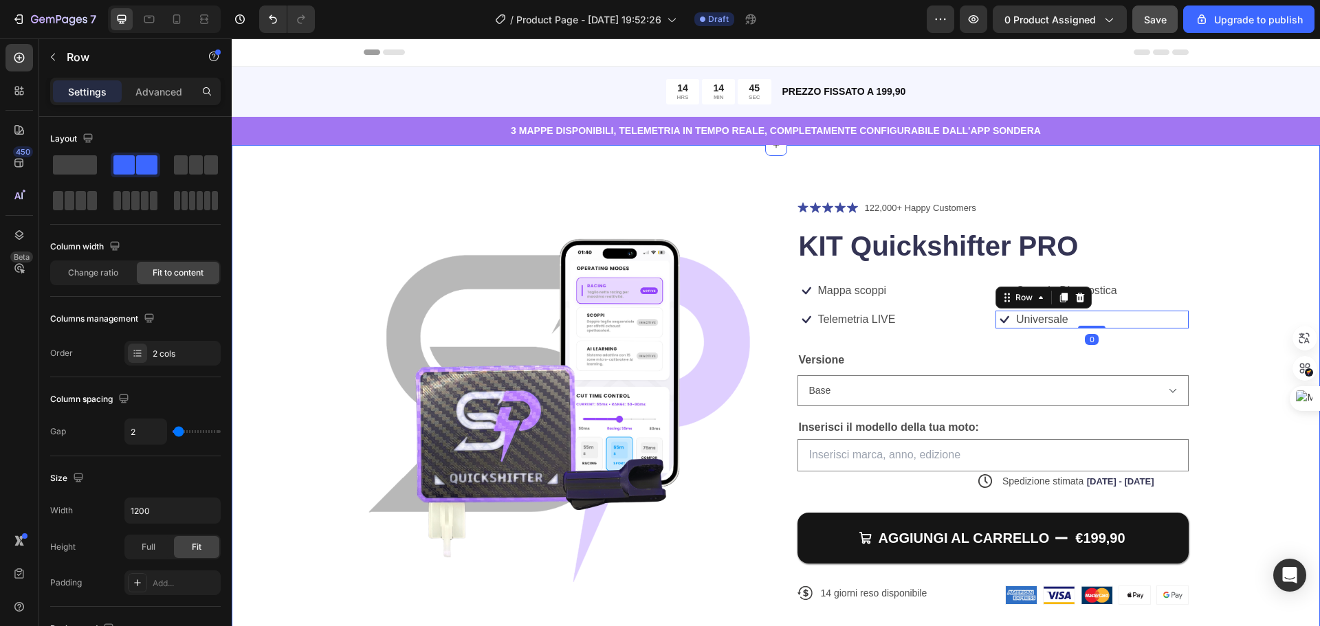
click at [1251, 367] on div "Product Images Icon Icon Icon Icon Icon Icon List 122,000+ Happy Customers Text…" at bounding box center [776, 413] width 979 height 427
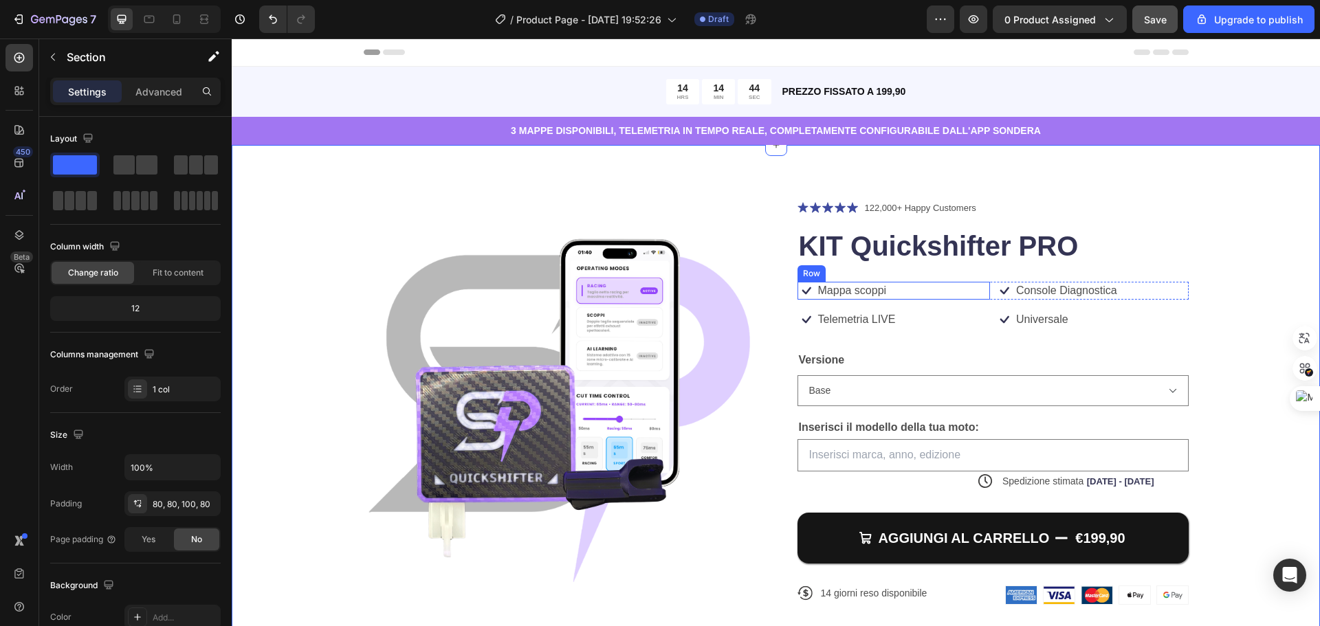
click at [917, 287] on div "Icon Mappa scoppi Text Block Row" at bounding box center [894, 291] width 193 height 18
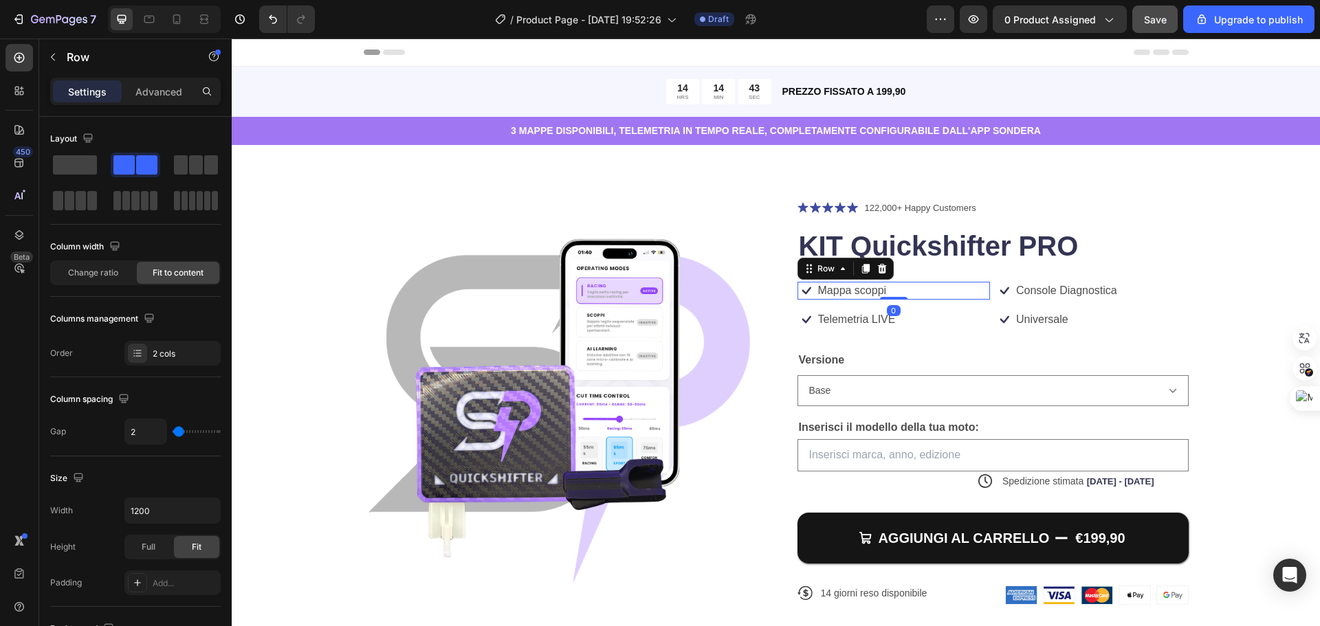
click at [917, 287] on div "Icon Mappa scoppi Text Block Row 0" at bounding box center [894, 291] width 193 height 18
click at [850, 290] on p "Mappa scoppi" at bounding box center [852, 291] width 69 height 14
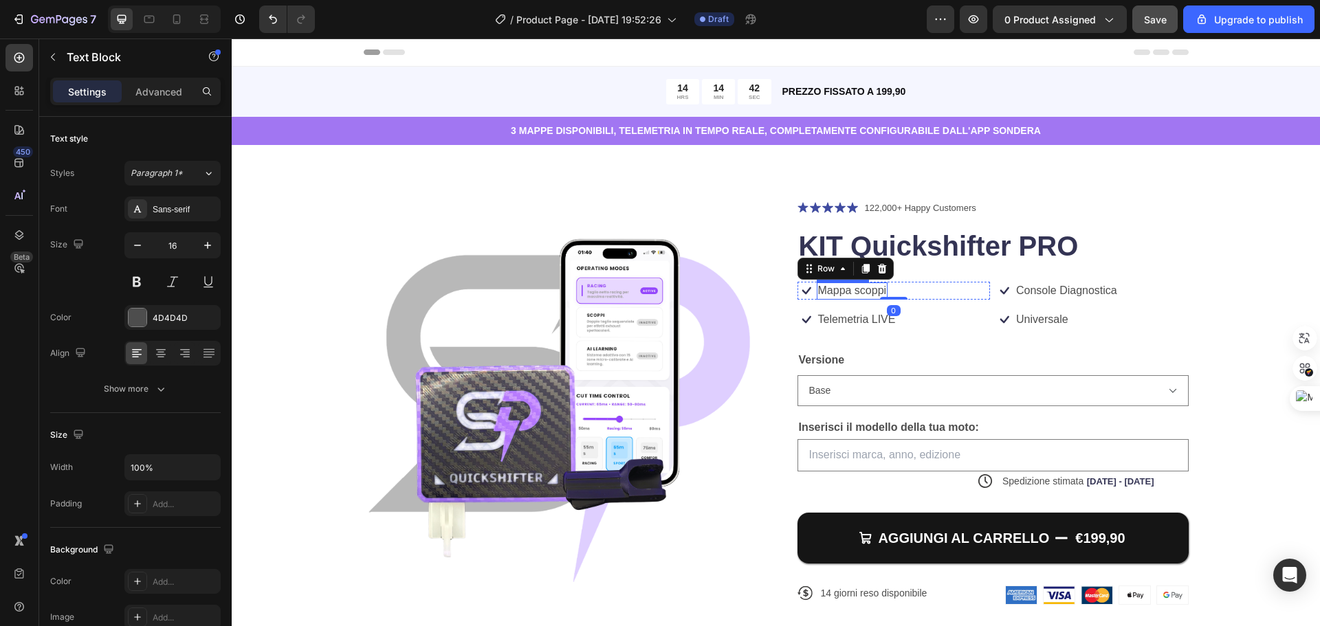
click at [850, 290] on p "Mappa scoppi" at bounding box center [852, 291] width 69 height 14
click at [1218, 326] on div "Product Images Icon Icon Icon Icon Icon Icon List 122,000+ Happy Customers Text…" at bounding box center [776, 413] width 979 height 427
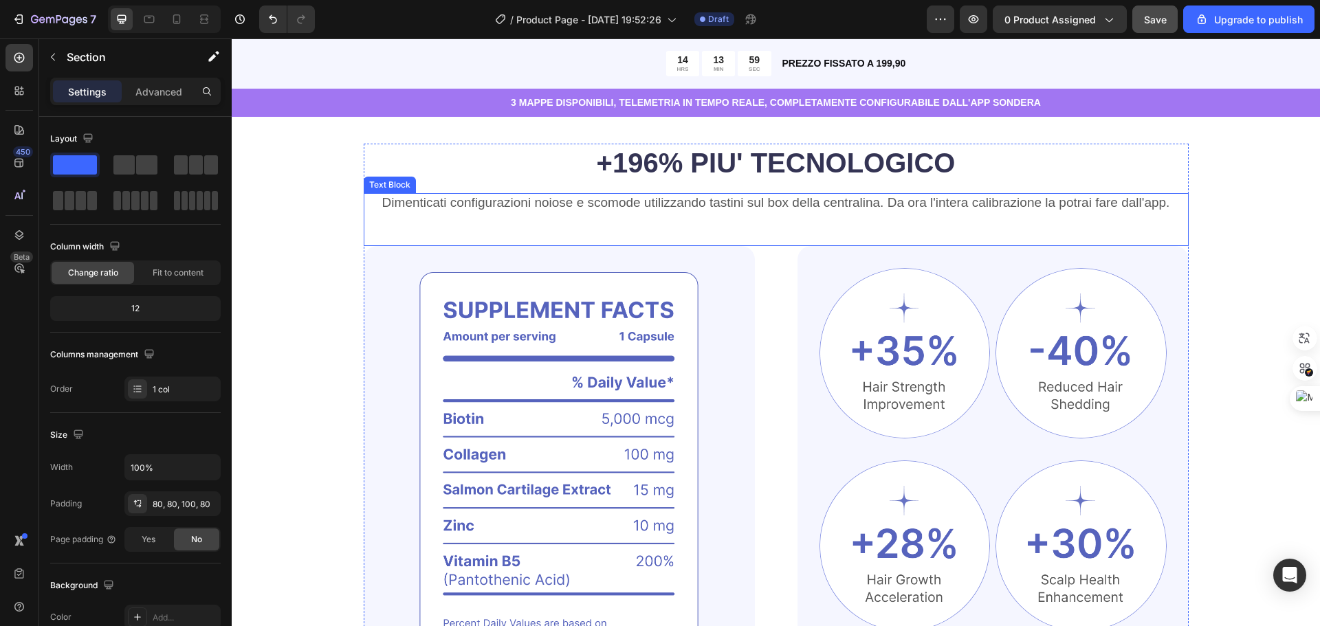
scroll to position [550, 0]
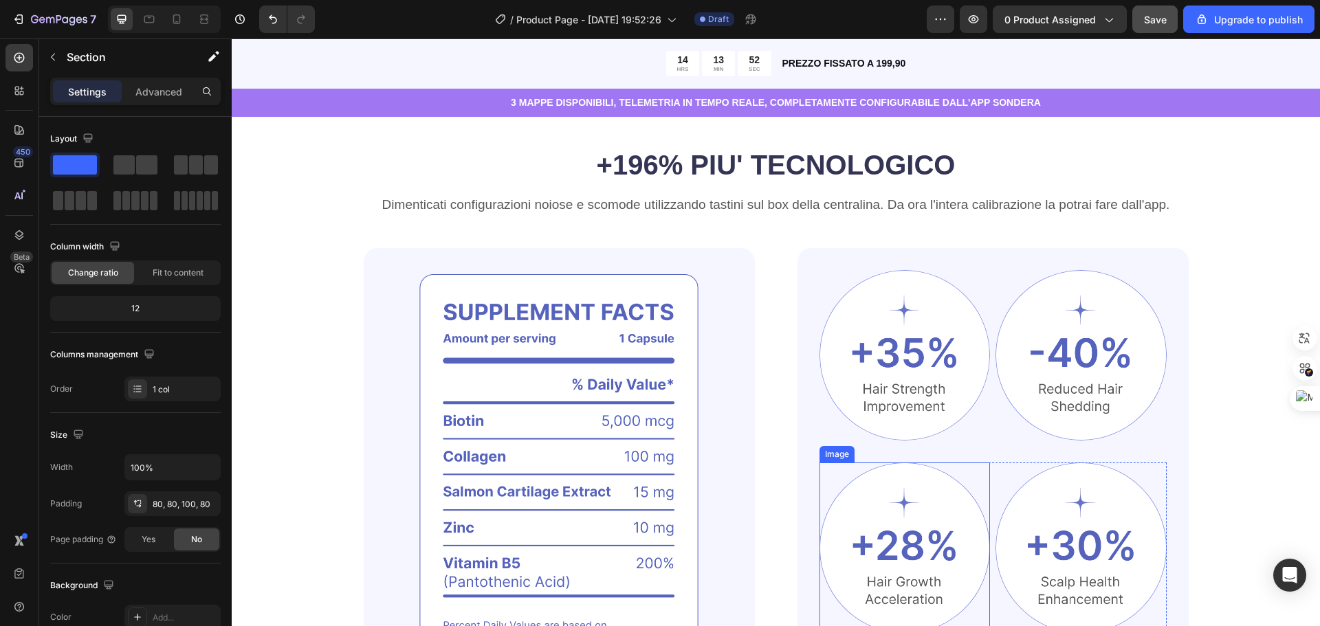
click at [897, 595] on img at bounding box center [905, 548] width 171 height 171
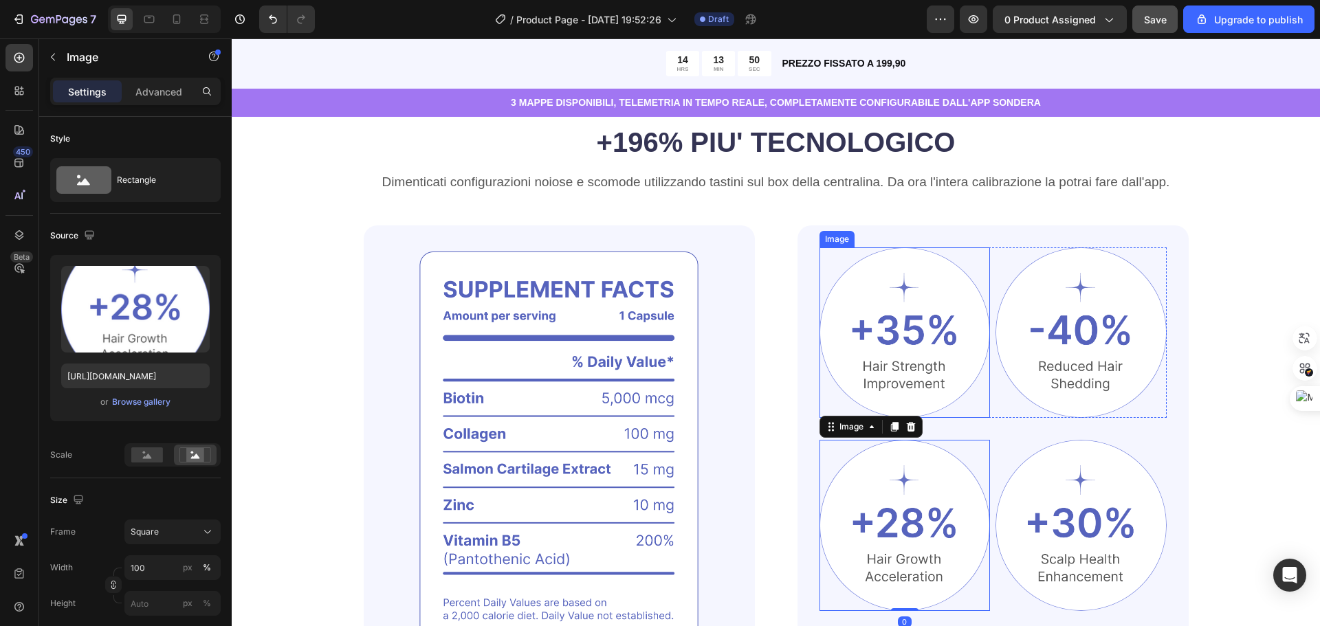
scroll to position [619, 0]
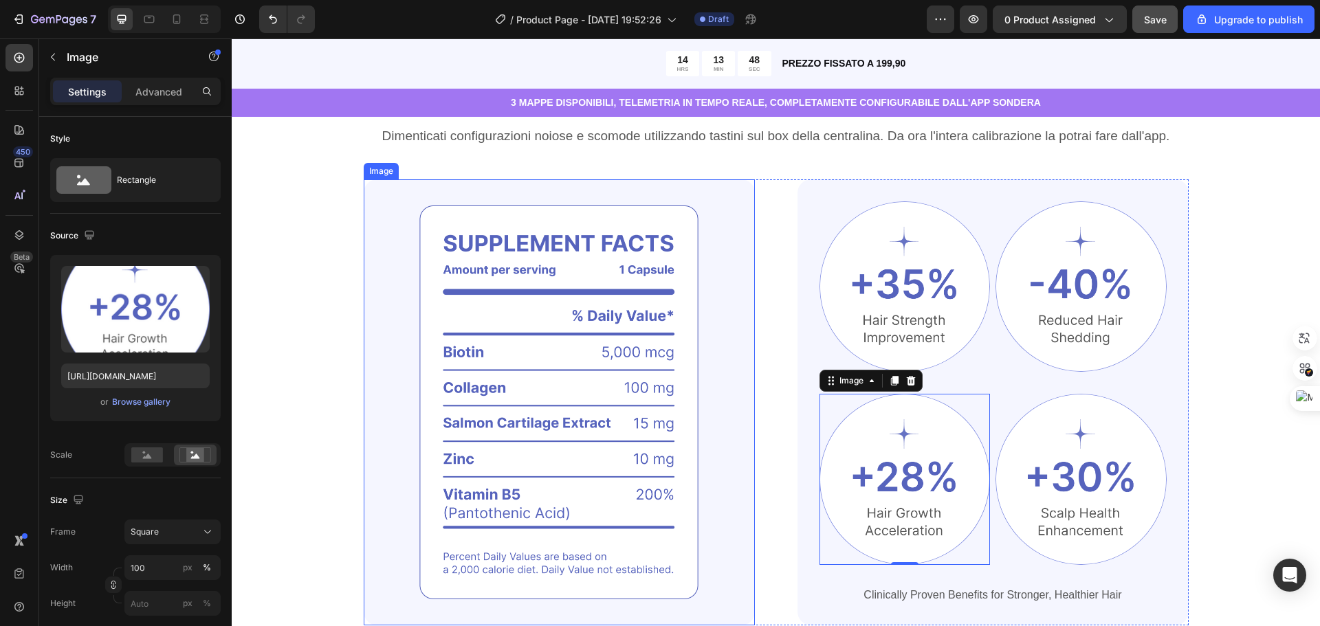
click at [735, 202] on img at bounding box center [559, 402] width 391 height 447
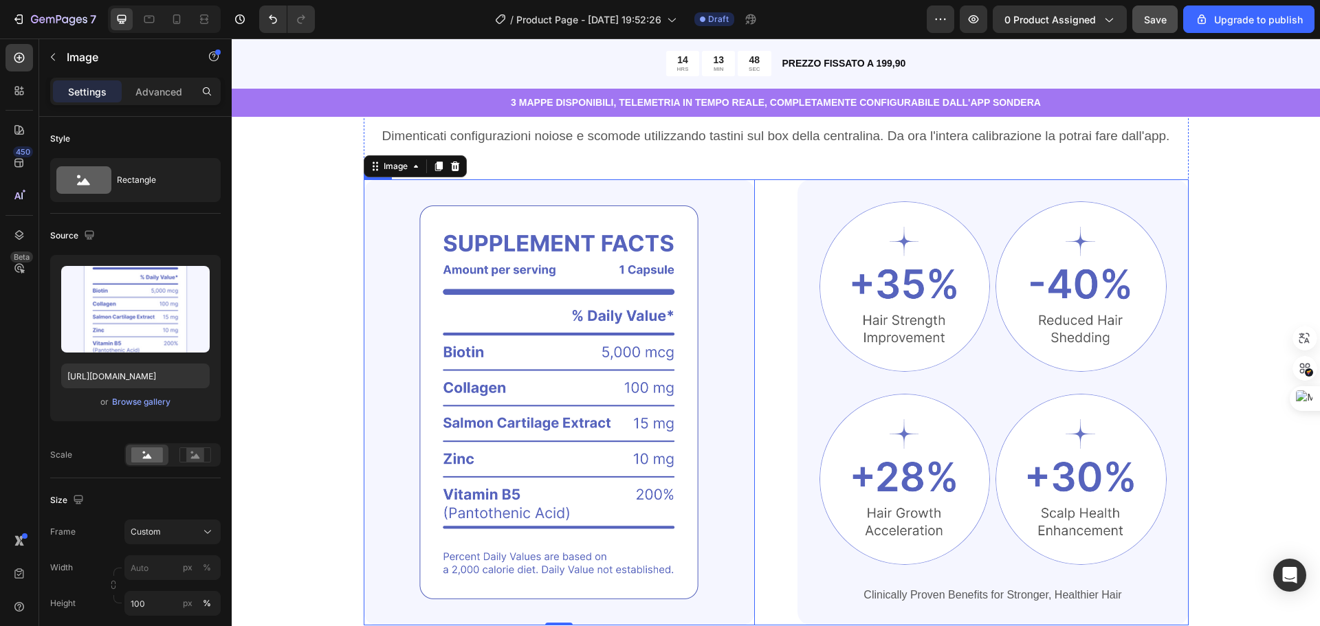
click at [778, 208] on div "Image 0 Image Image Row Image Image Row Clinically Proven Benefits for Stronger…" at bounding box center [776, 402] width 825 height 447
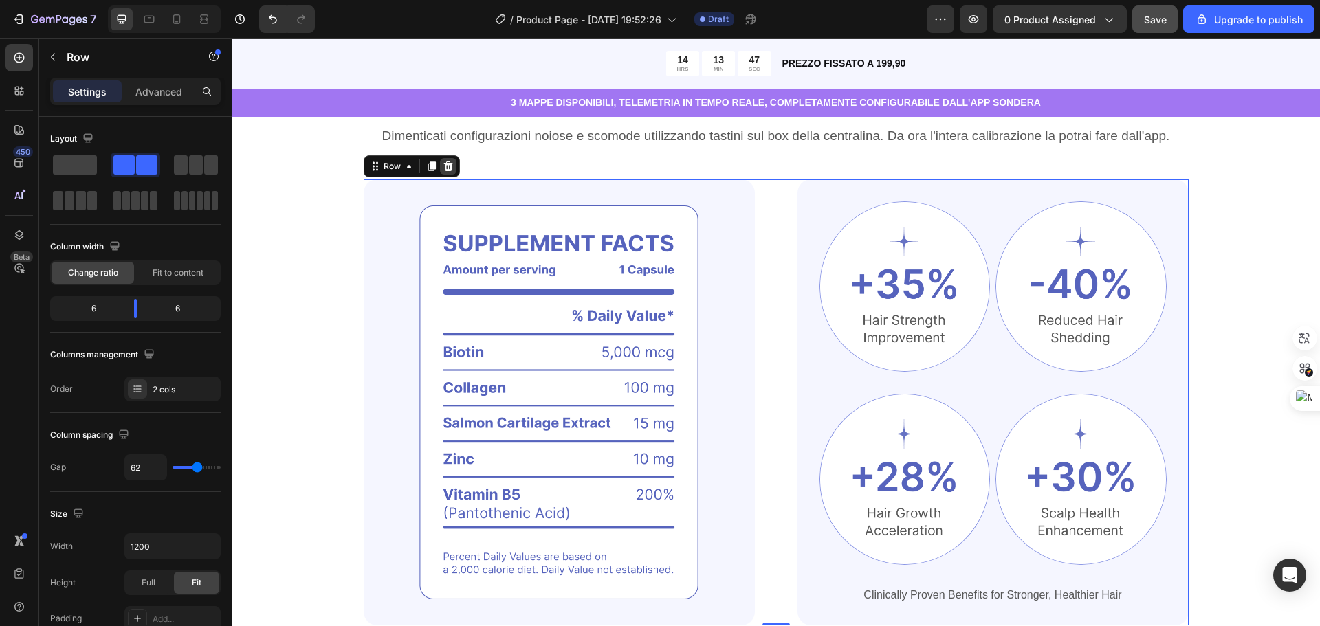
click at [444, 166] on icon at bounding box center [448, 166] width 9 height 10
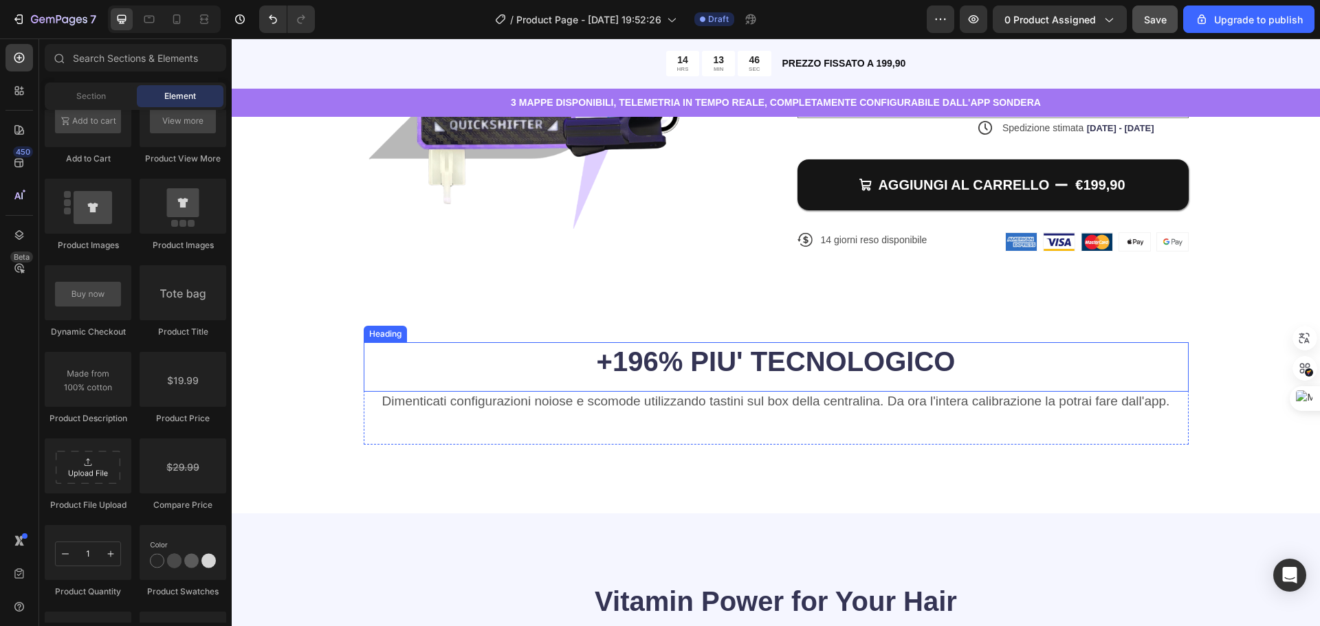
scroll to position [344, 0]
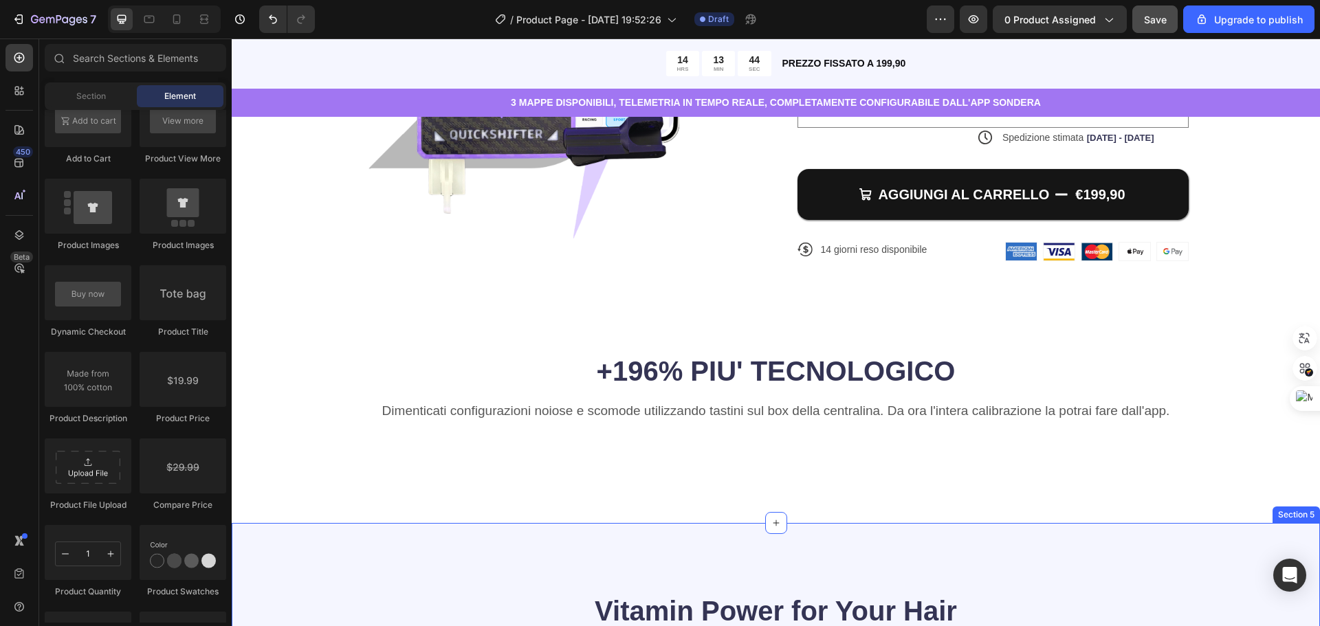
drag, startPoint x: 812, startPoint y: 523, endPoint x: 814, endPoint y: 512, distance: 10.5
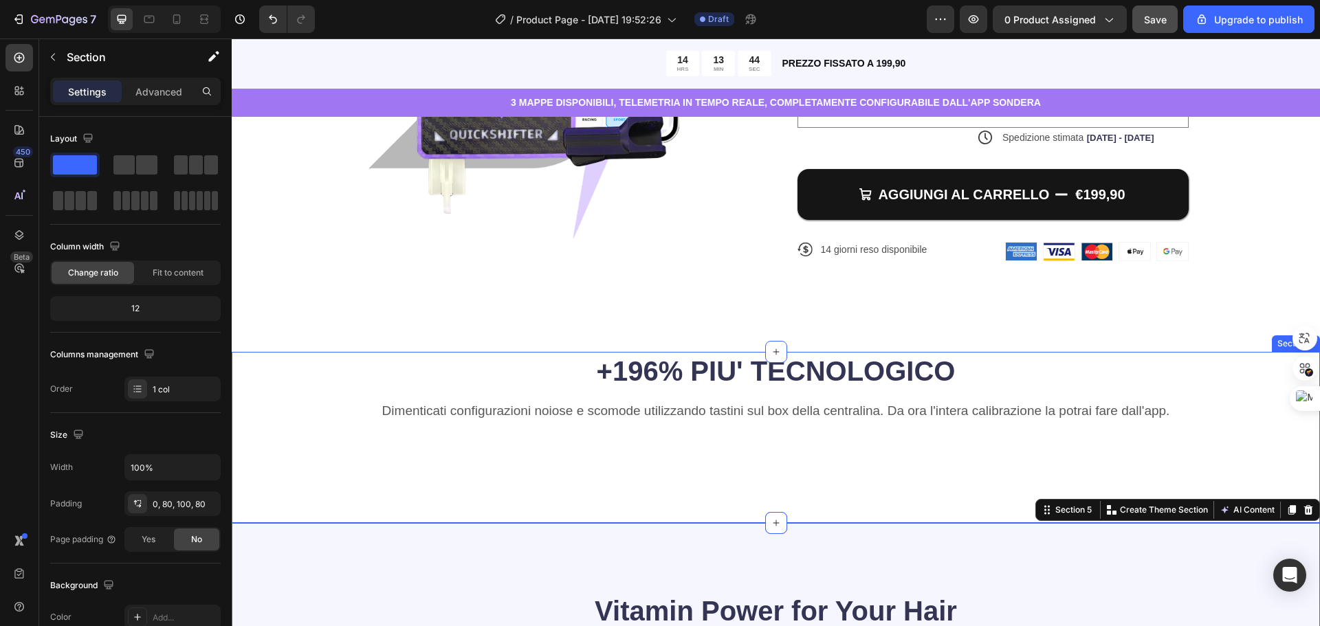
click at [815, 509] on div "+196% PIU' TECNOLOGICO Heading Dimenticati configurazioni noiose e scomode util…" at bounding box center [776, 437] width 1089 height 171
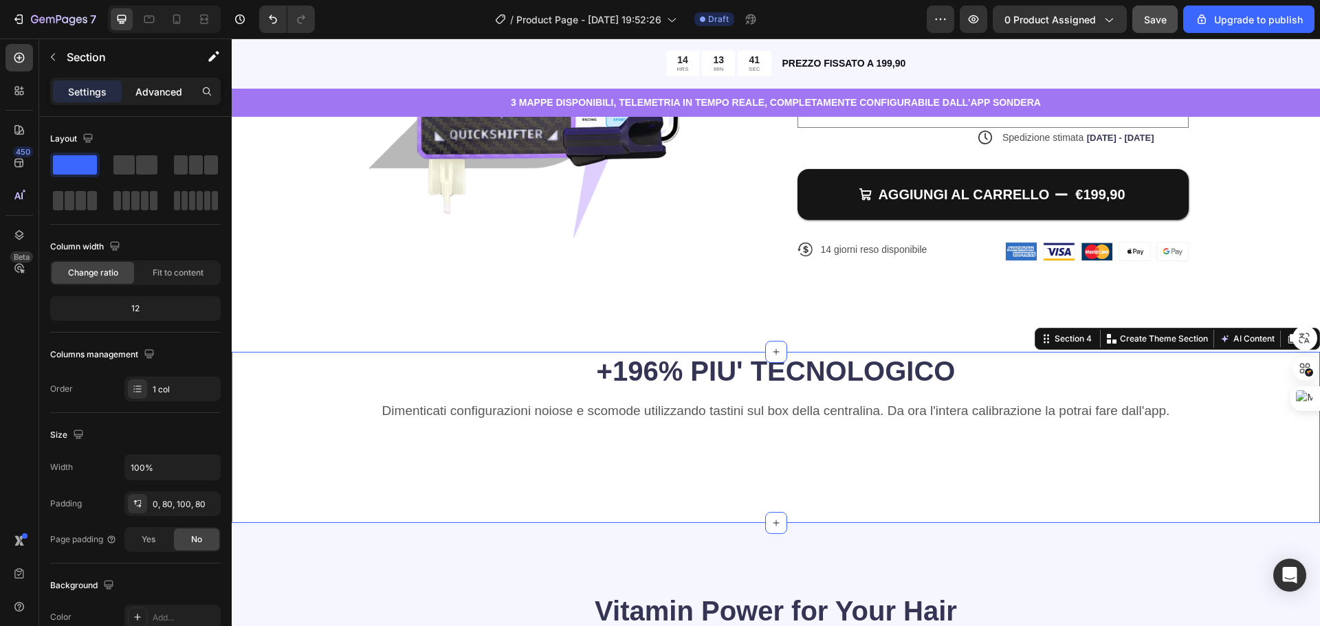
click at [143, 92] on p "Advanced" at bounding box center [158, 92] width 47 height 14
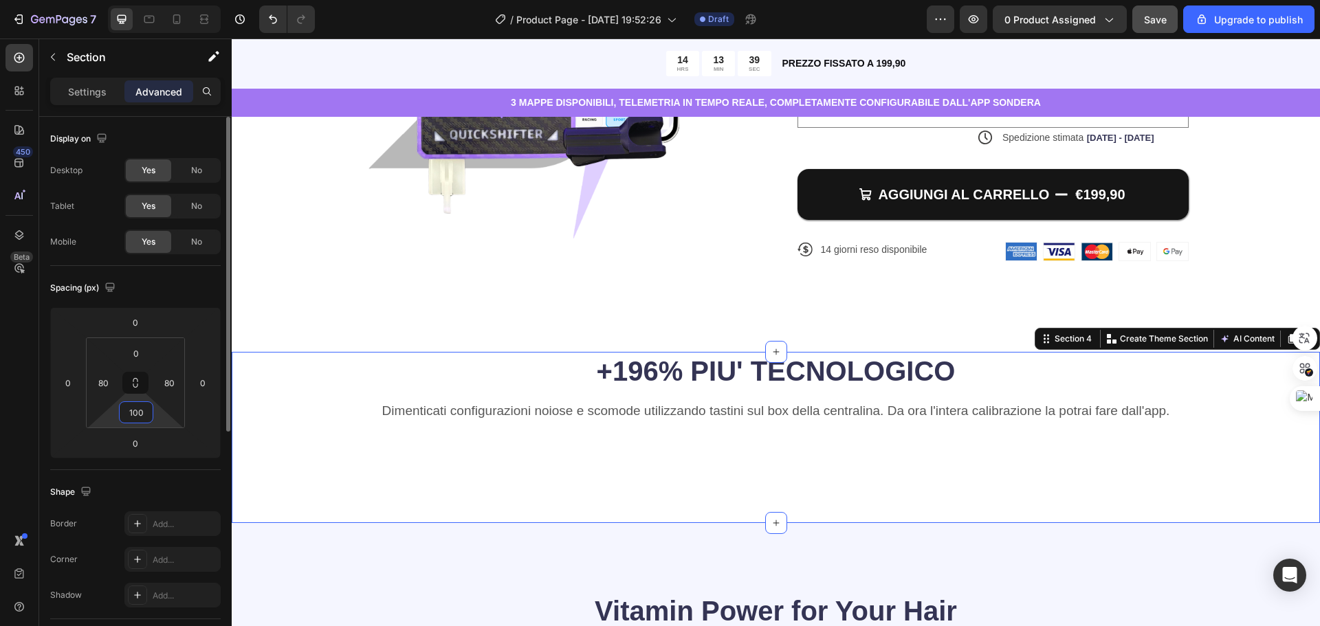
type input "ì"
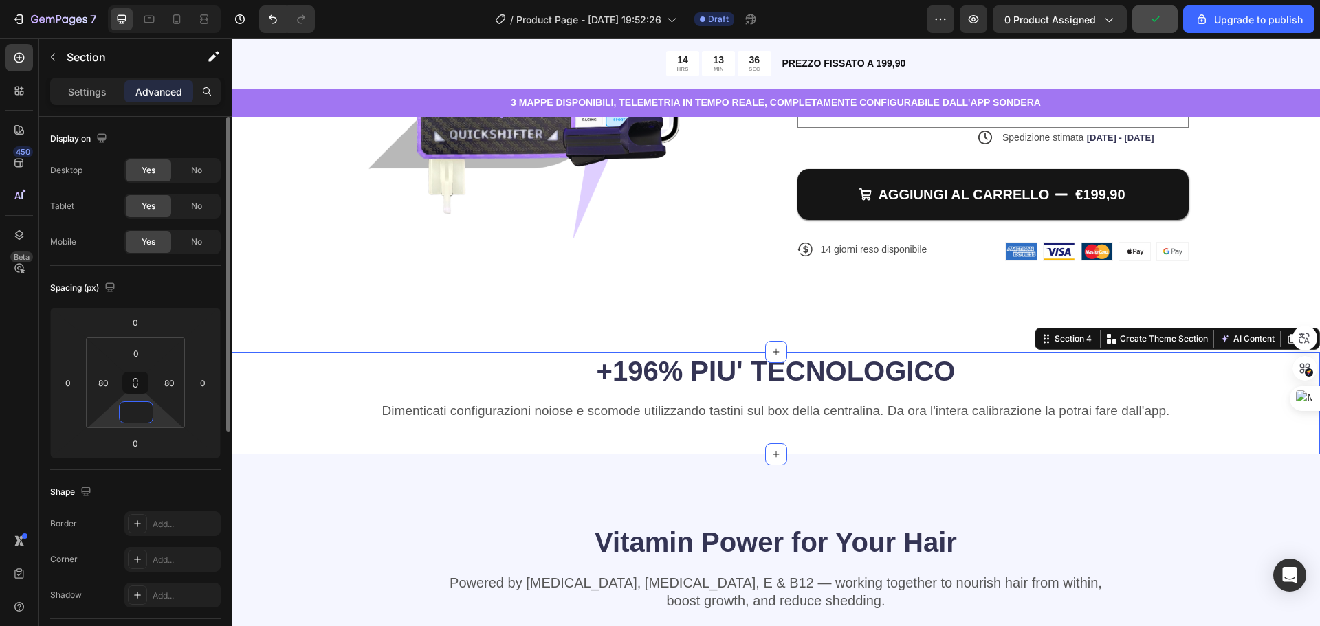
type input "0"
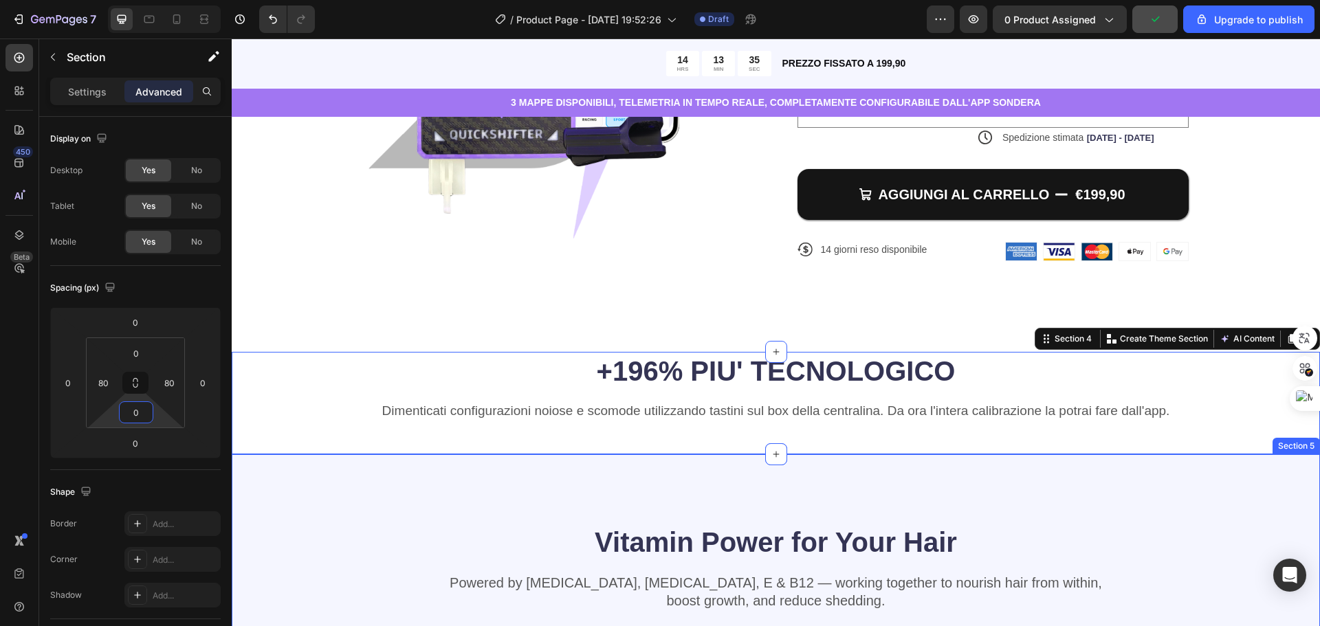
click at [721, 479] on div "Vitamin Power for Your Hair Heading Powered by [MEDICAL_DATA], [MEDICAL_DATA], …" at bounding box center [776, 635] width 1089 height 361
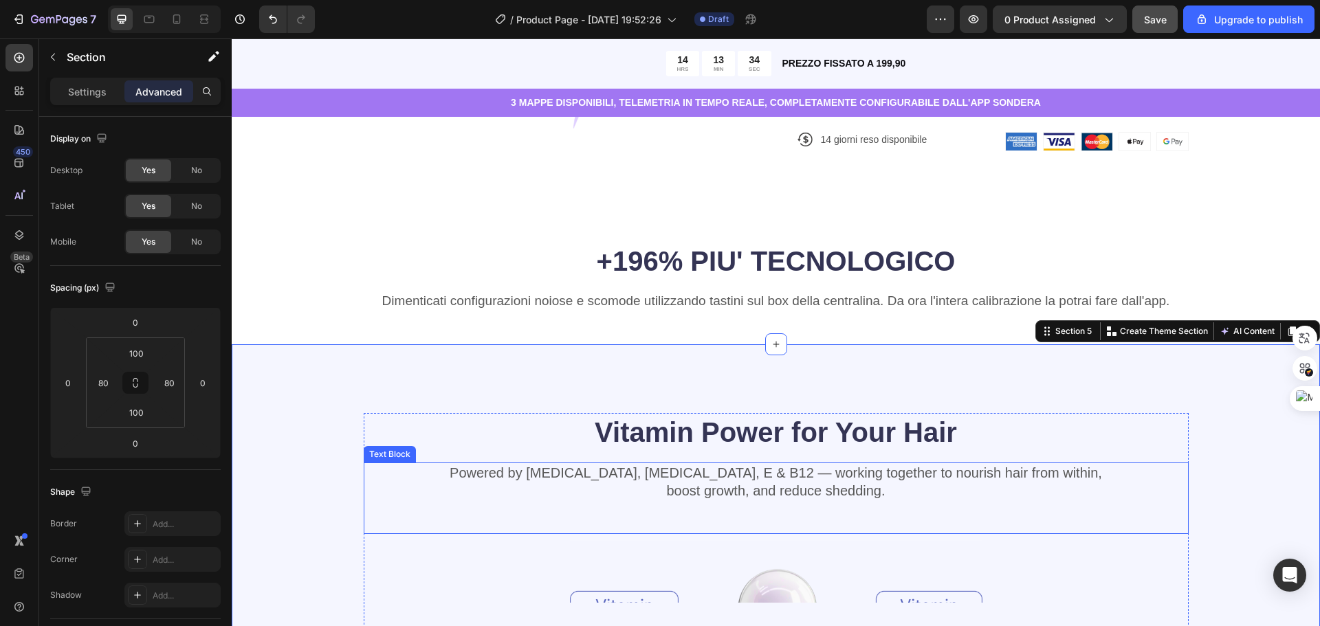
scroll to position [481, 0]
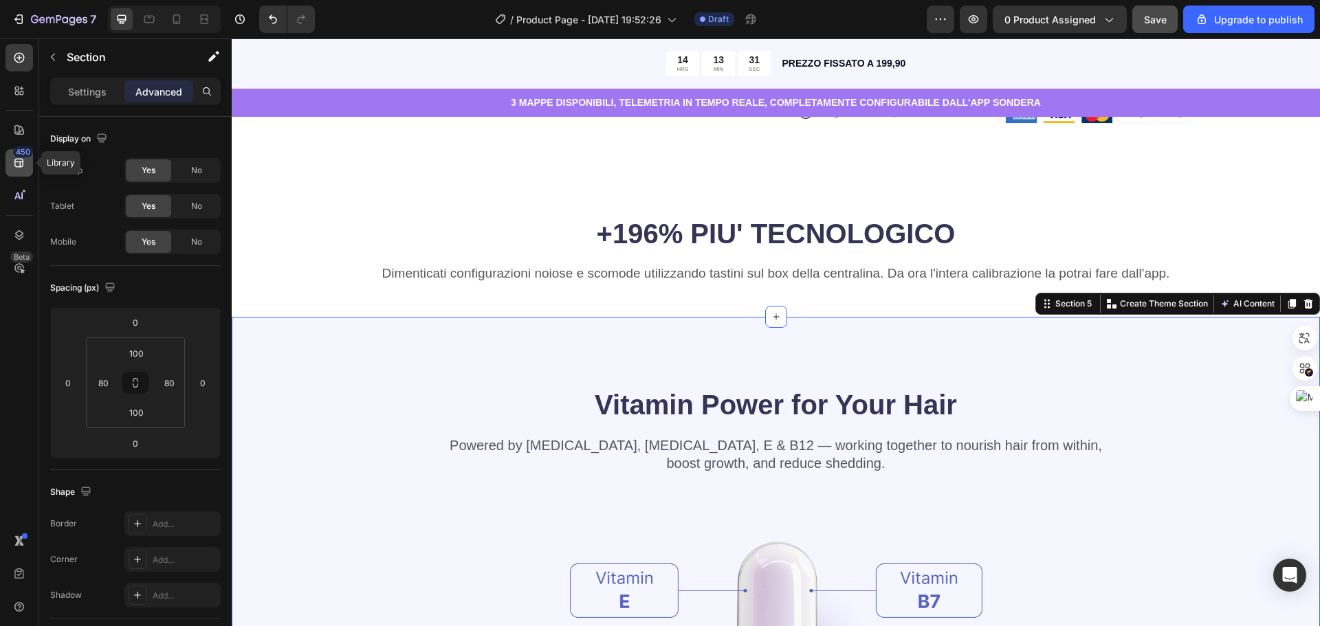
click at [11, 157] on div "450" at bounding box center [20, 163] width 28 height 28
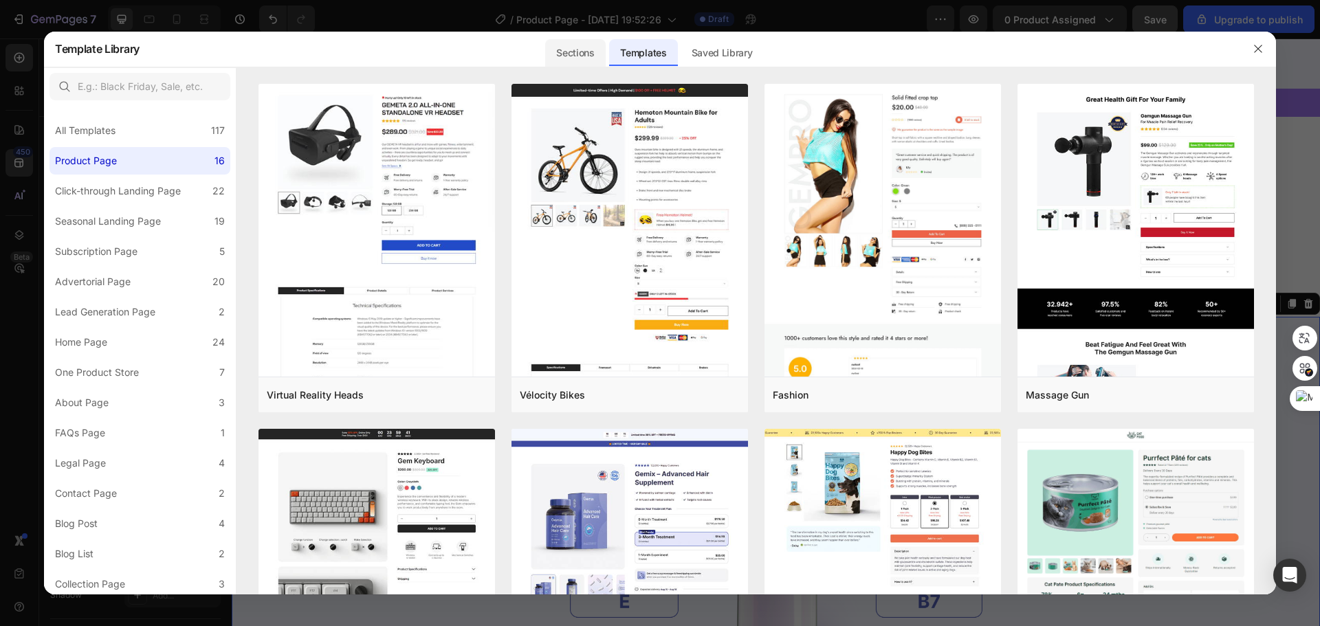
click at [586, 50] on div "Sections" at bounding box center [575, 53] width 60 height 28
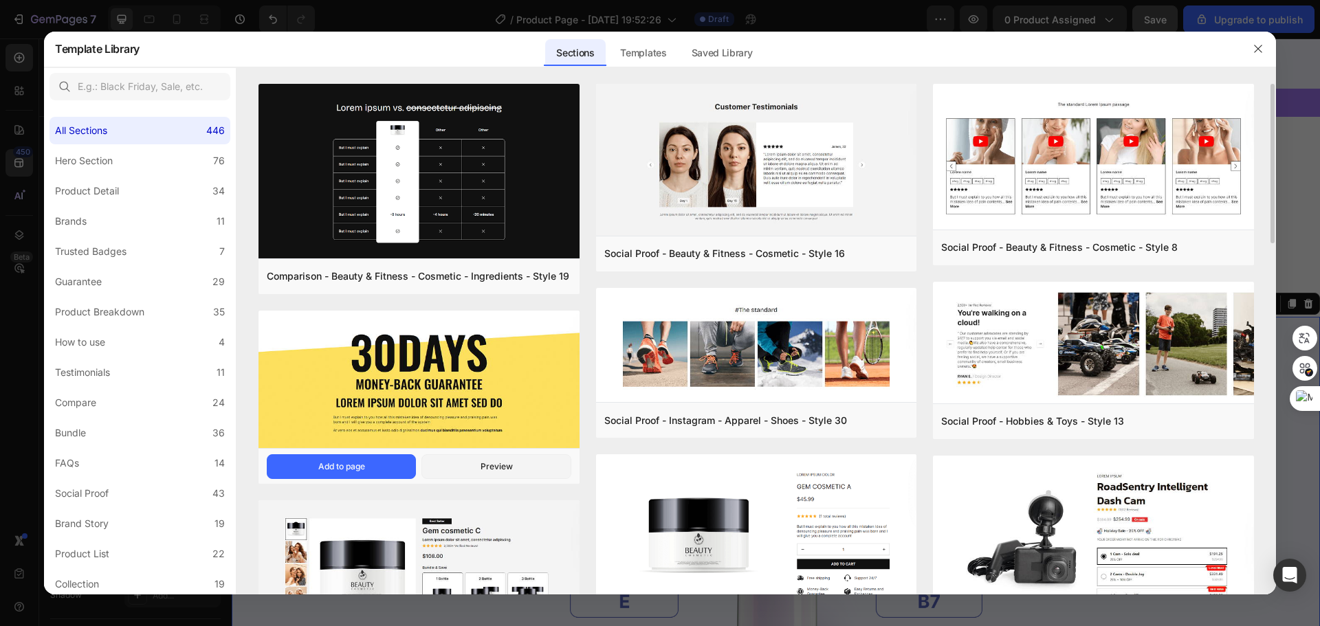
scroll to position [206, 0]
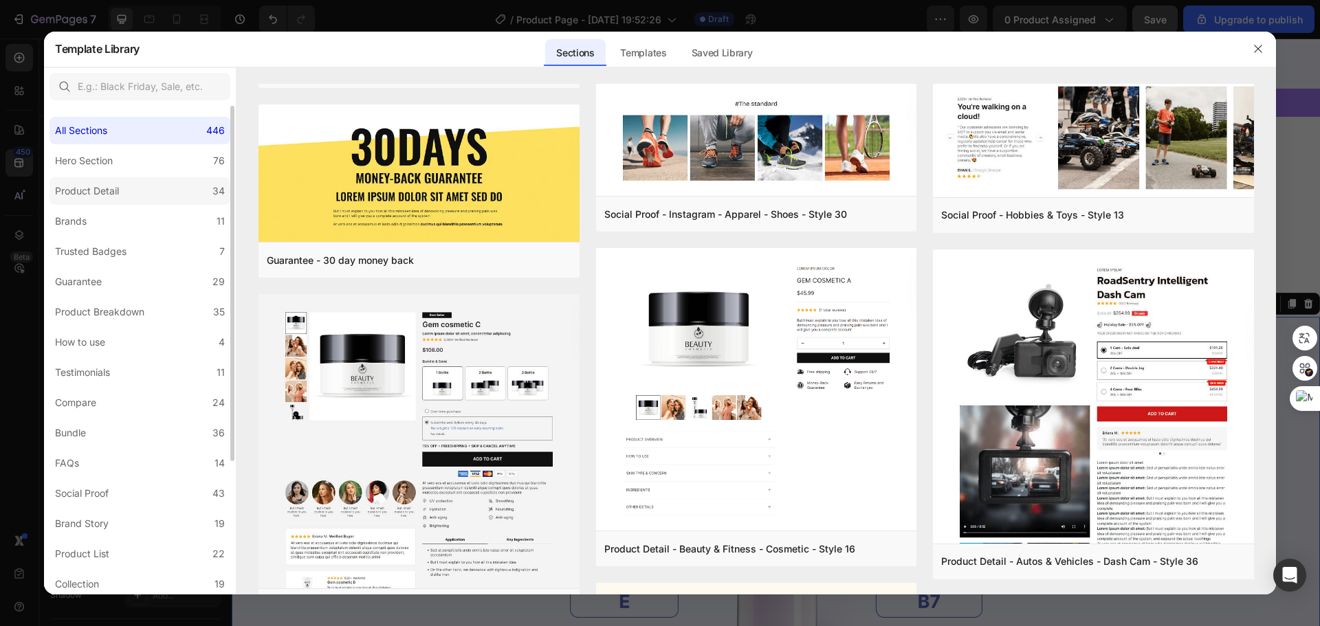
click at [137, 190] on label "Product Detail 34" at bounding box center [140, 191] width 181 height 28
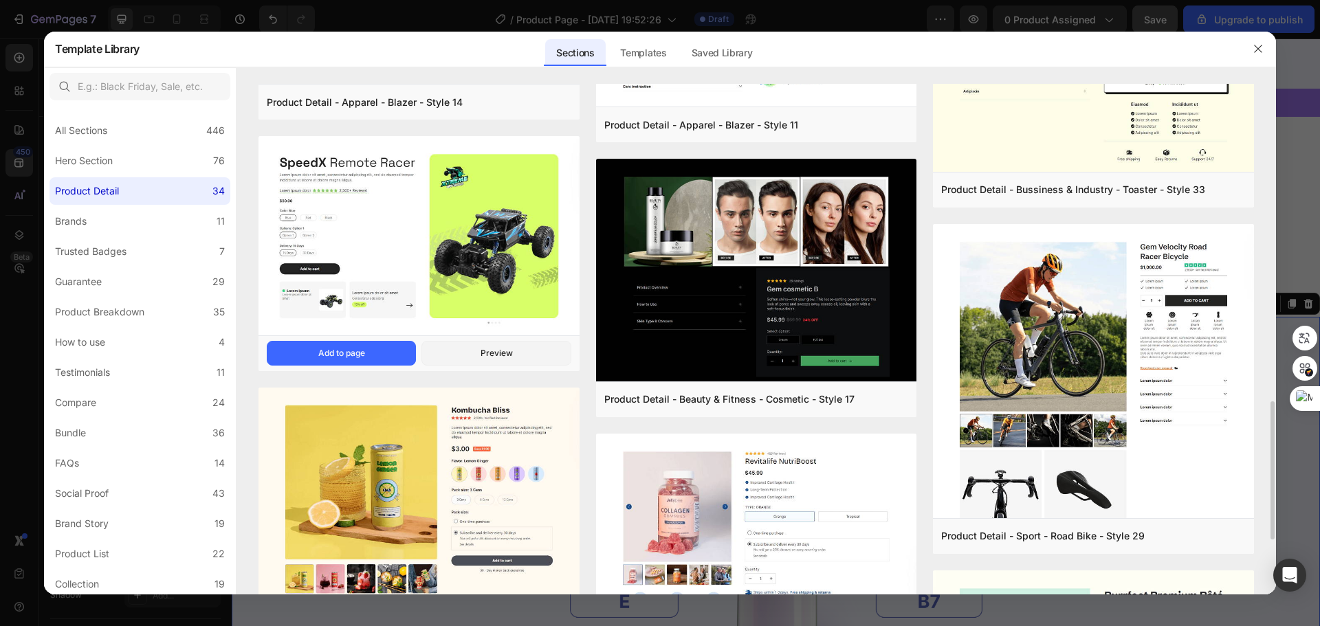
scroll to position [550, 0]
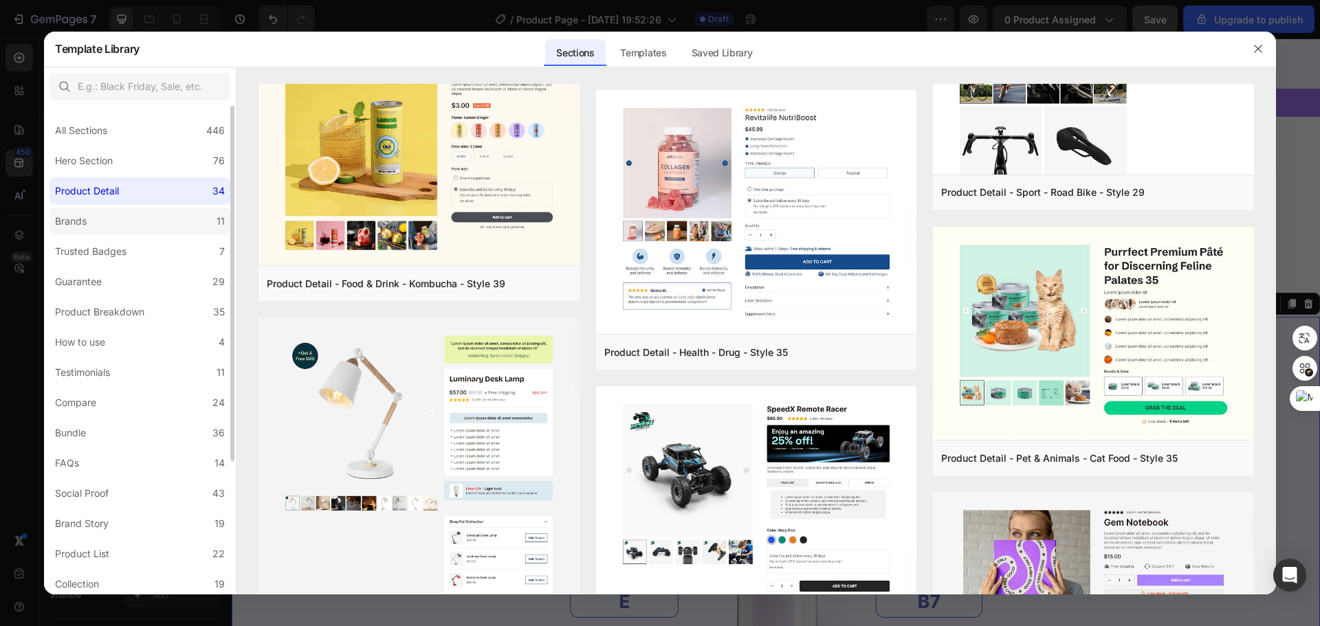
click at [155, 232] on label "Brands 11" at bounding box center [140, 222] width 181 height 28
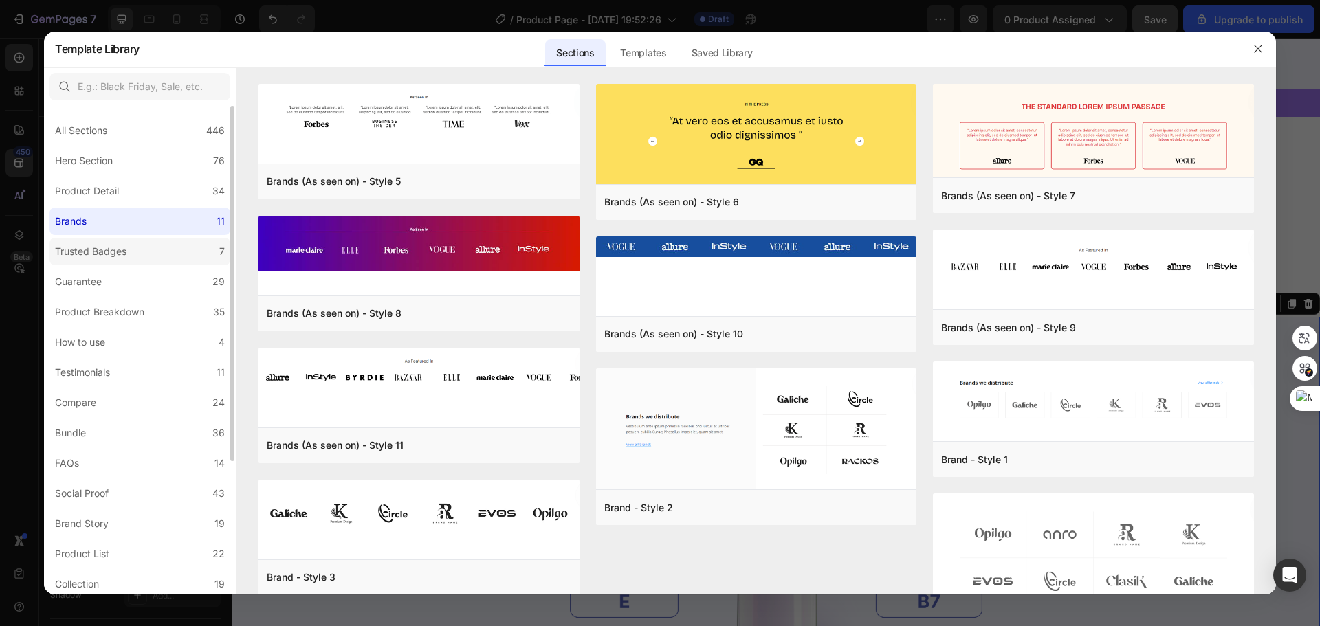
click at [128, 252] on div "Trusted Badges" at bounding box center [93, 251] width 77 height 17
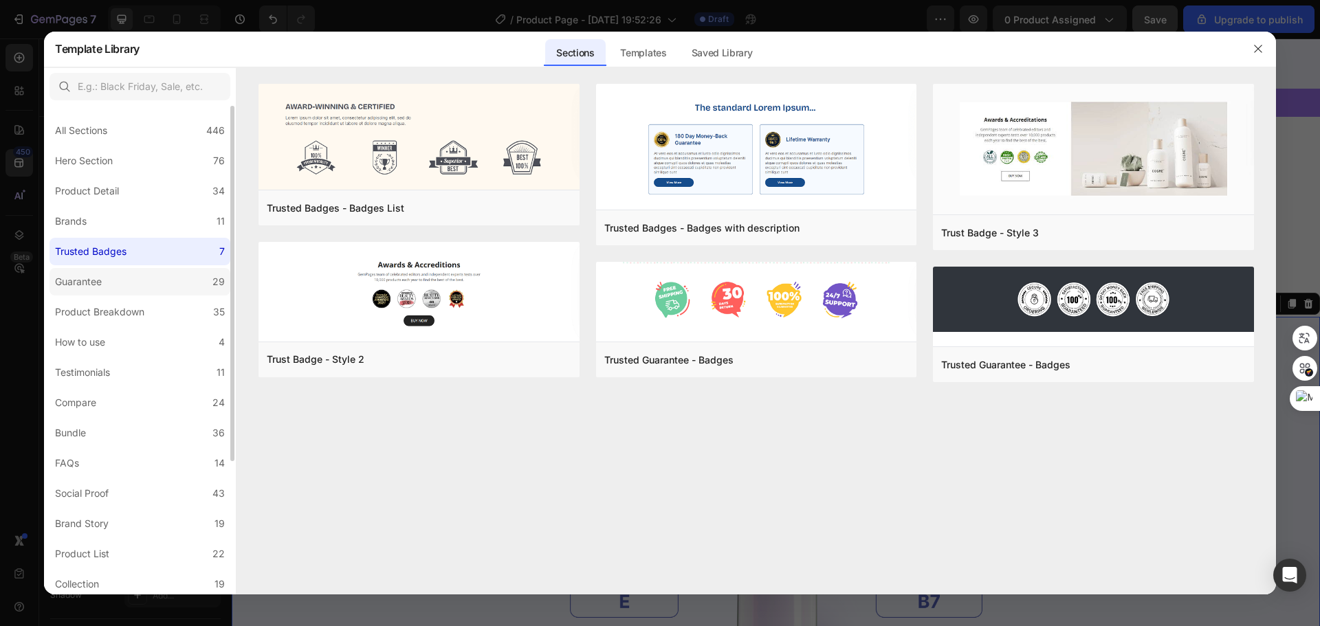
click at [133, 281] on label "Guarantee 29" at bounding box center [140, 282] width 181 height 28
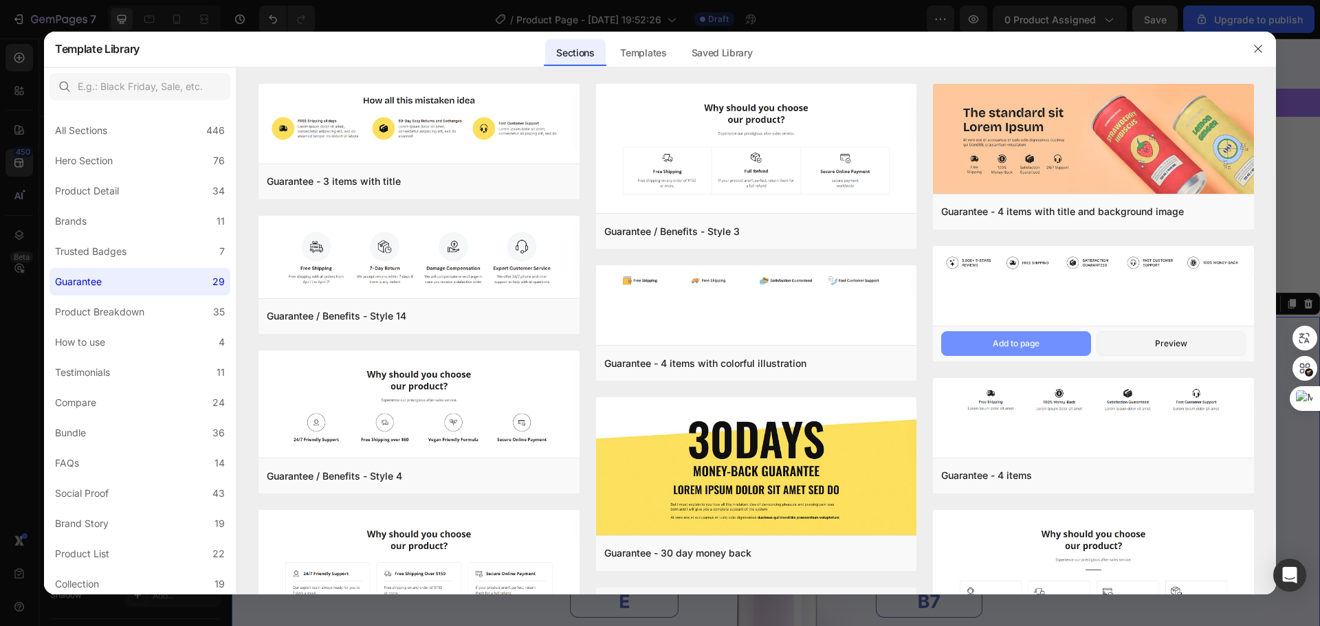
click at [1003, 340] on div "Add to page" at bounding box center [1016, 344] width 47 height 12
click at [1264, 40] on button "button" at bounding box center [1258, 49] width 22 height 22
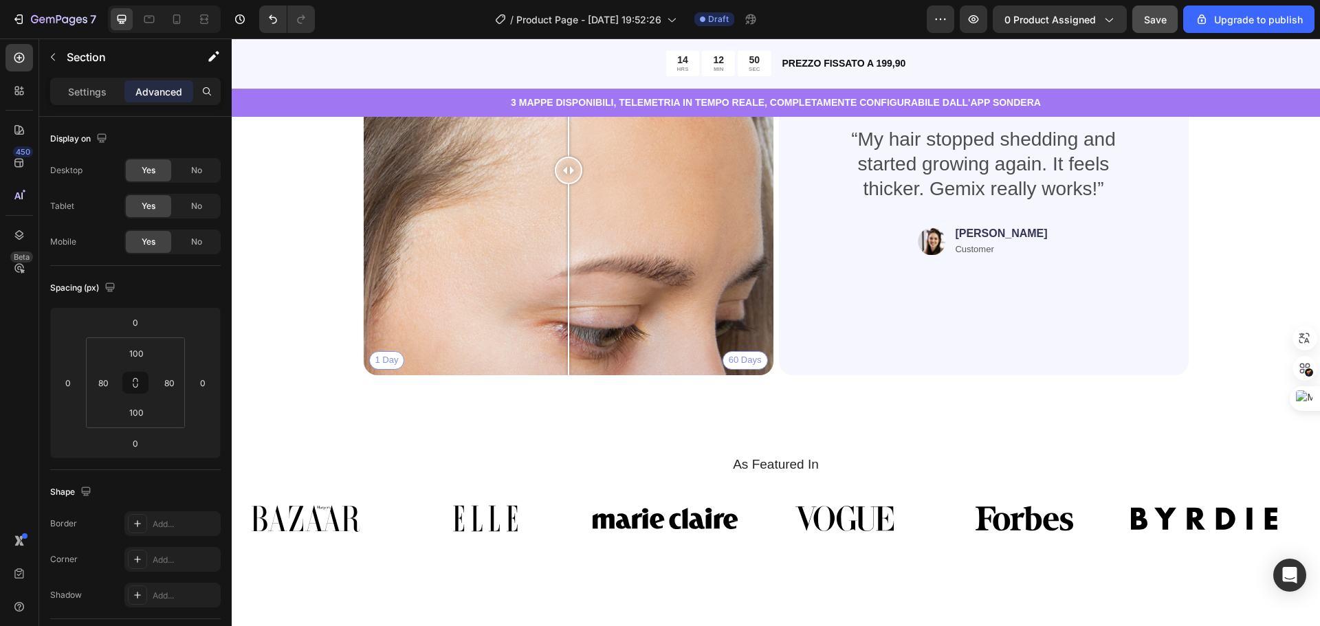
scroll to position [2514, 0]
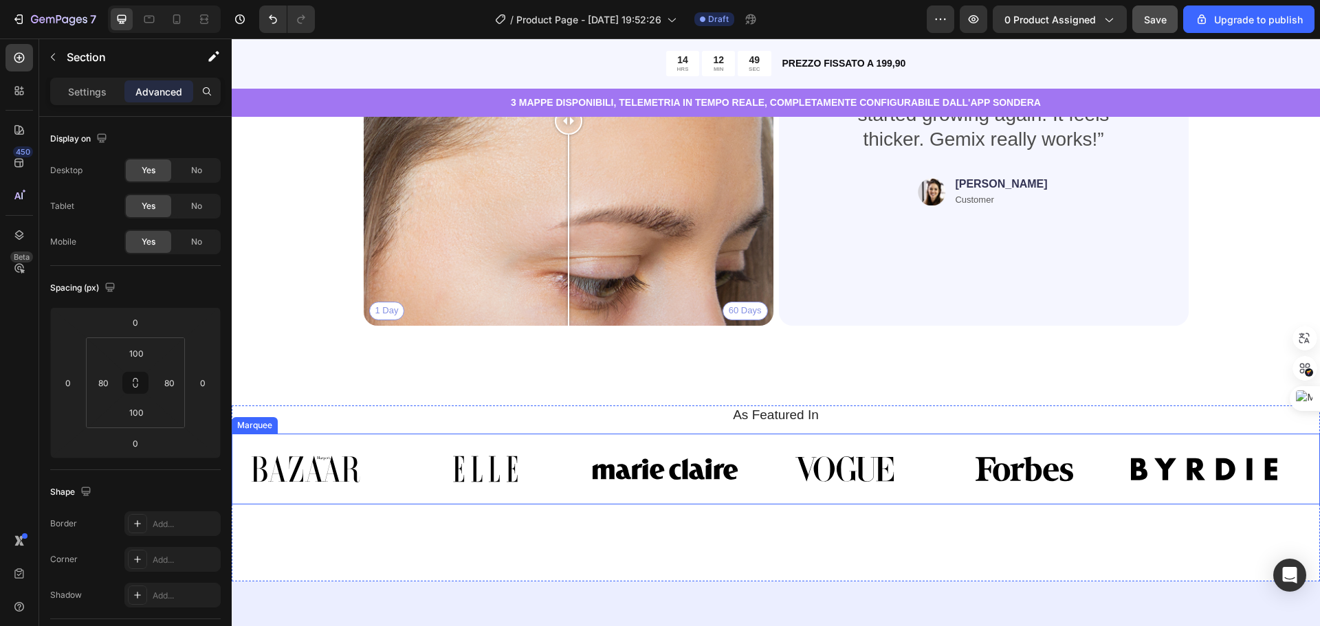
click at [1169, 467] on div "Image Image Image Image Image Image" at bounding box center [771, 469] width 1078 height 54
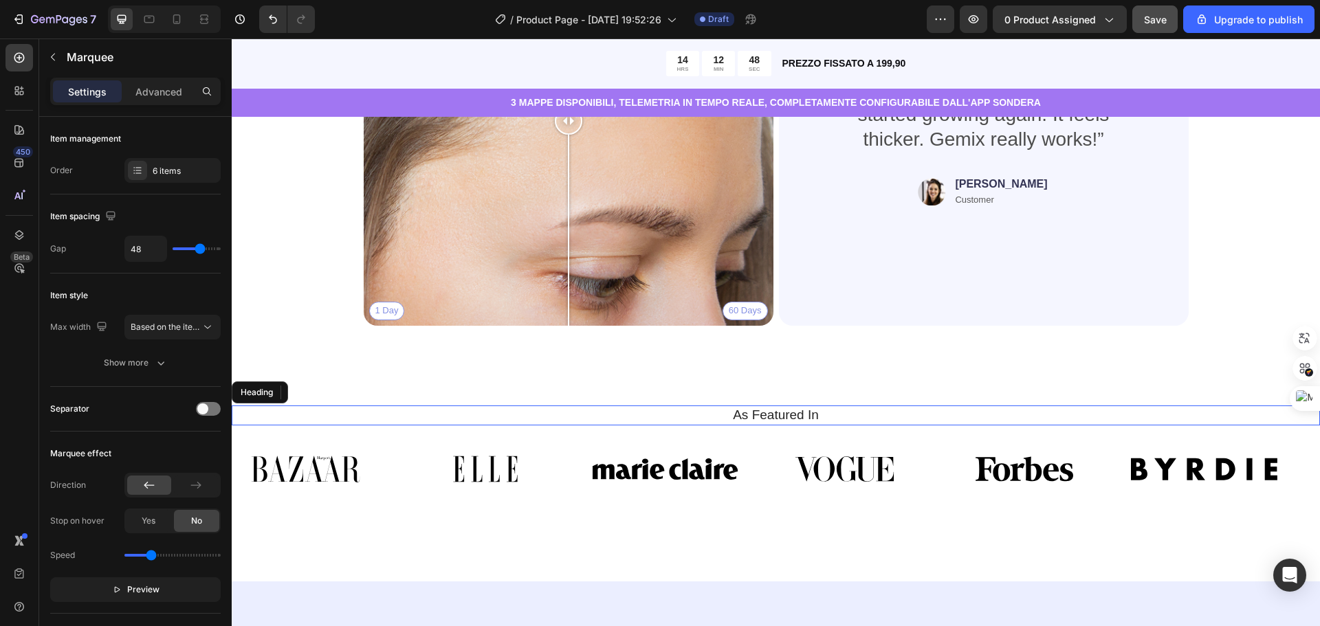
click at [996, 412] on h2 "As Featured In" at bounding box center [776, 416] width 1068 height 20
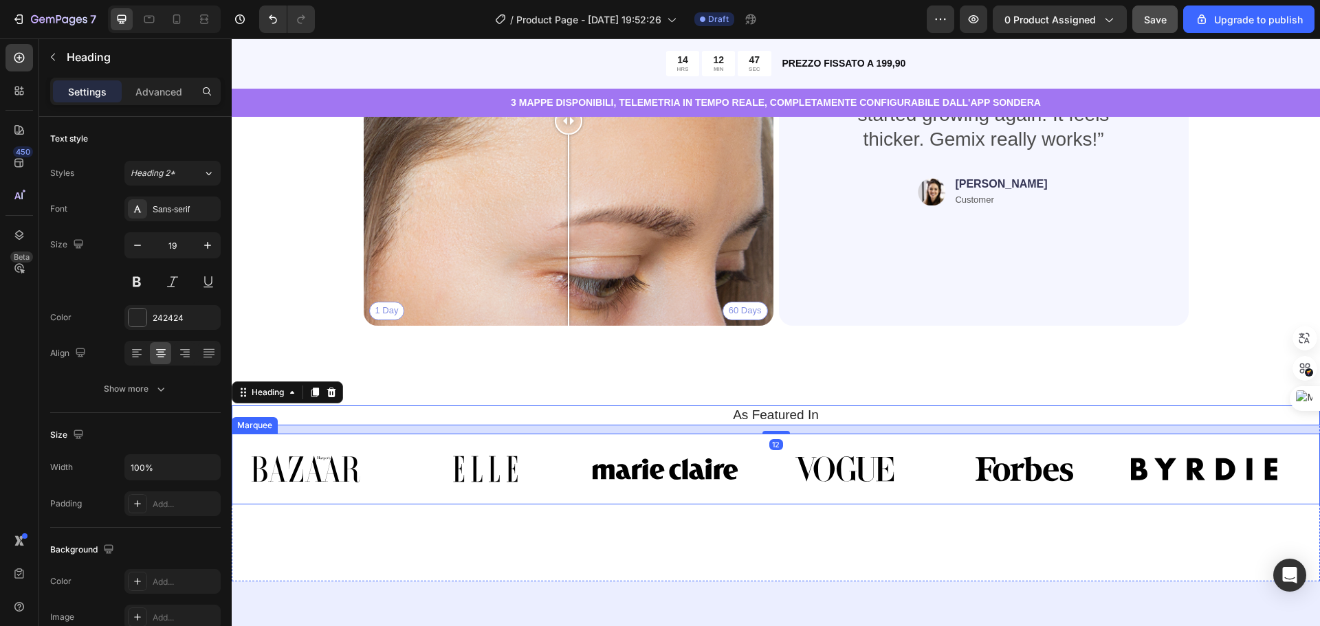
click at [1156, 481] on div "Image Image Image Image Image Image" at bounding box center [771, 469] width 1078 height 54
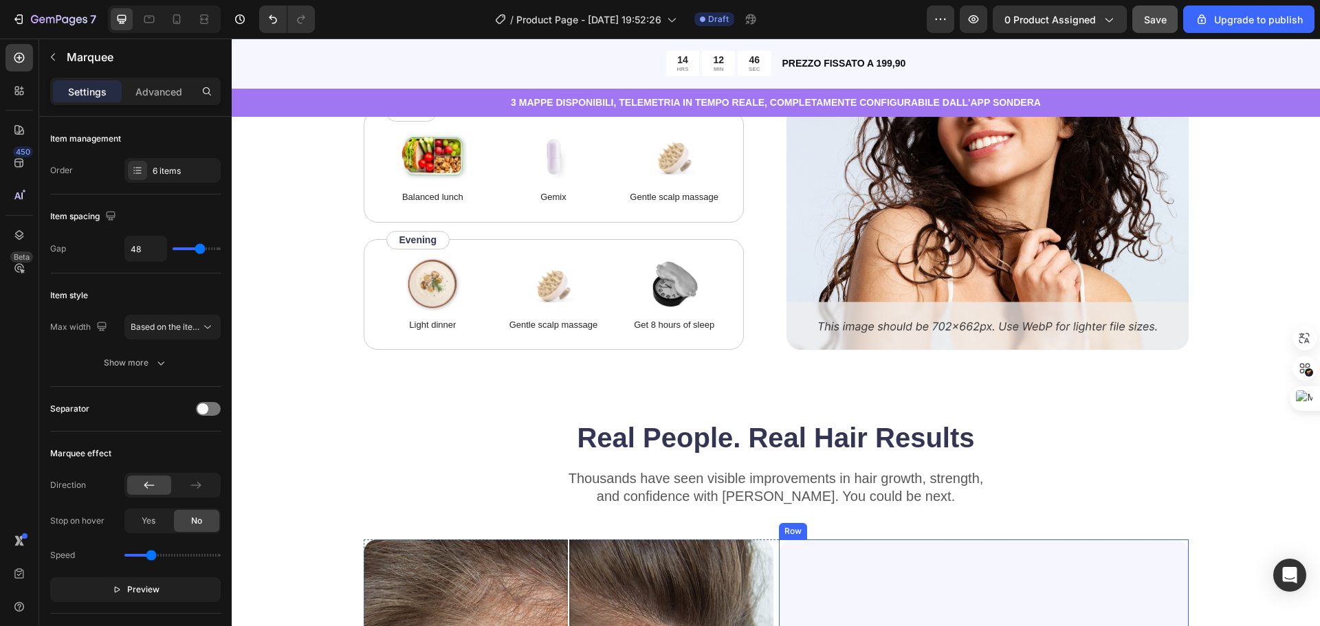
scroll to position [1838, 0]
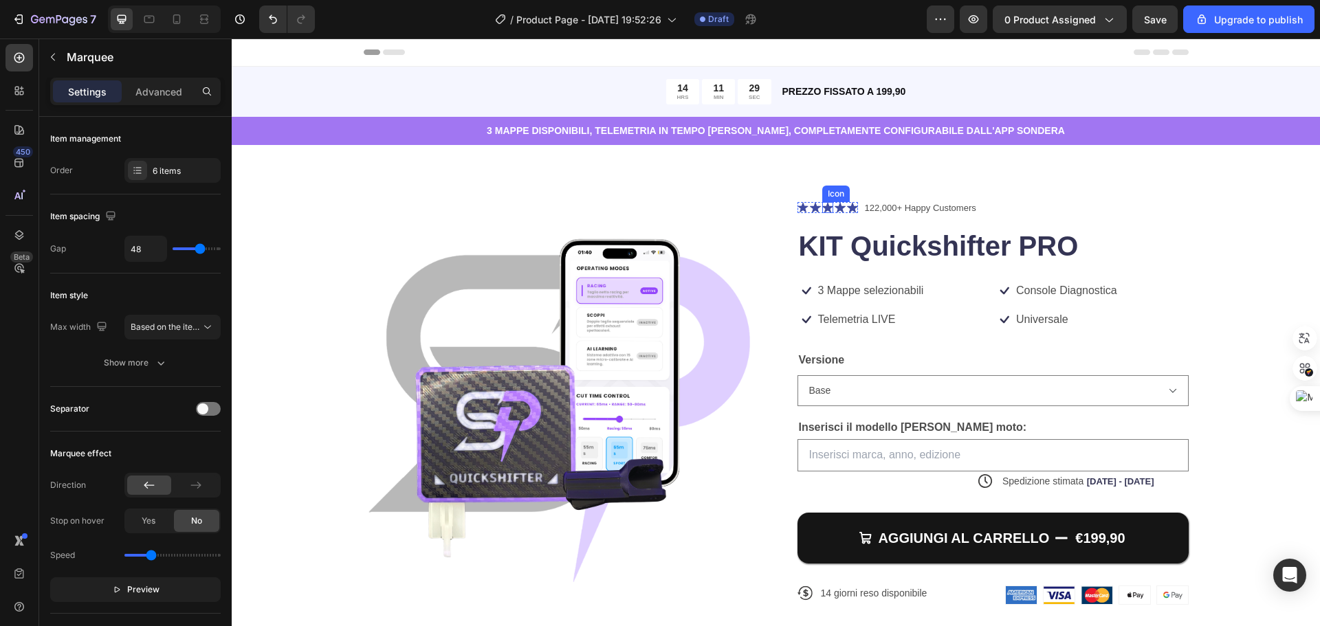
click at [825, 206] on icon at bounding box center [827, 207] width 11 height 11
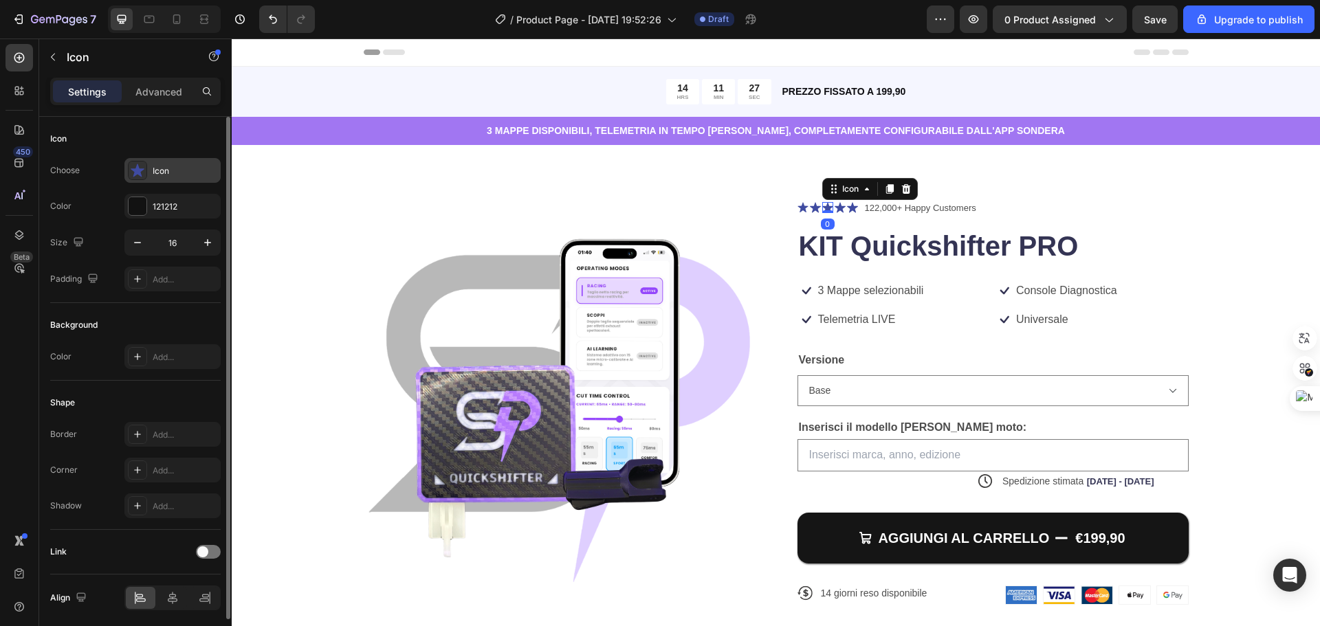
click at [137, 172] on icon at bounding box center [138, 170] width 14 height 13
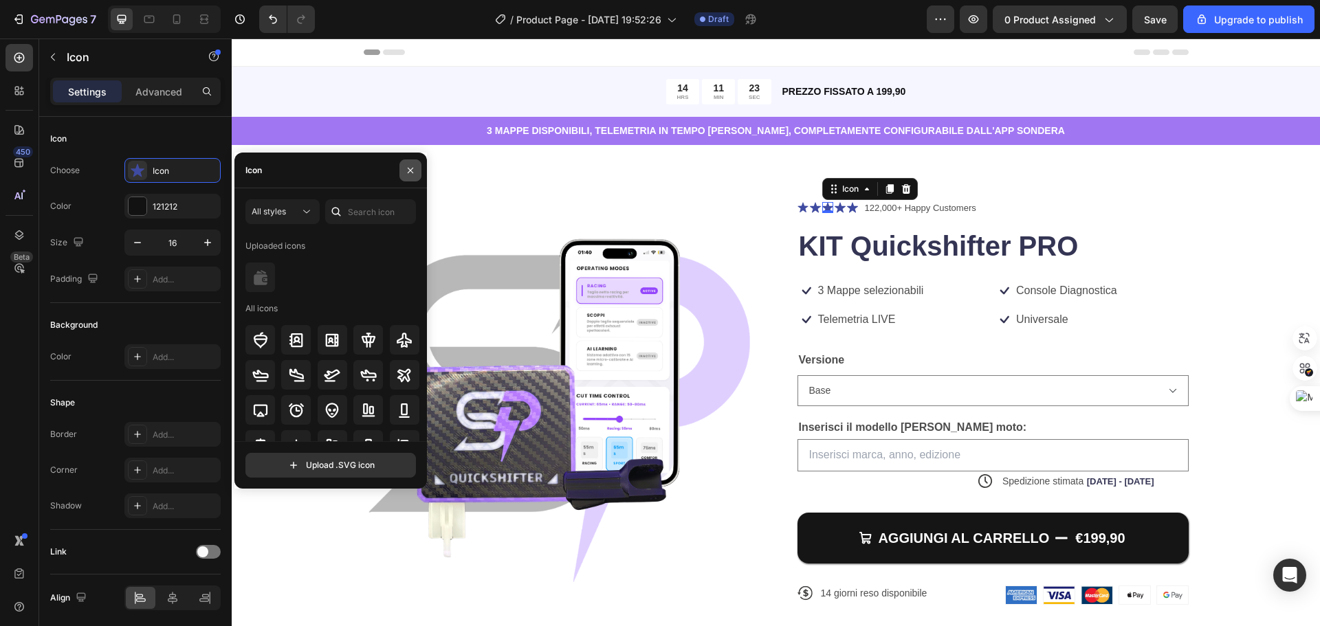
click at [413, 168] on icon "button" at bounding box center [410, 170] width 11 height 11
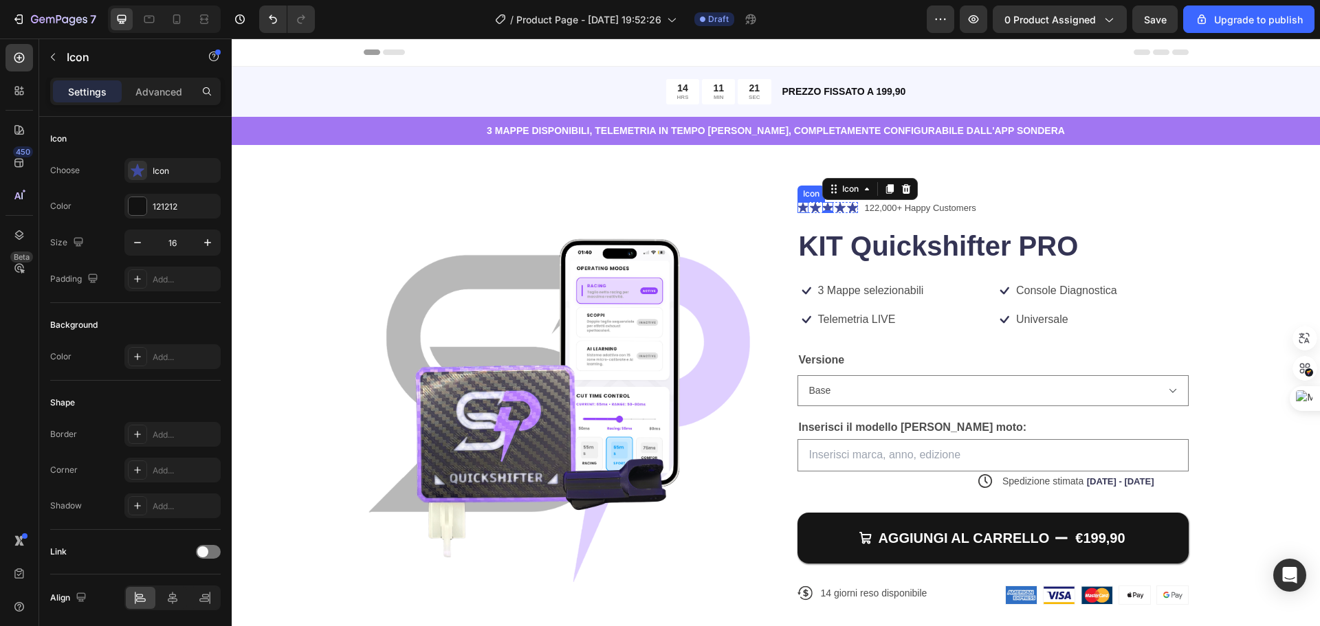
click at [798, 208] on icon at bounding box center [803, 208] width 10 height 10
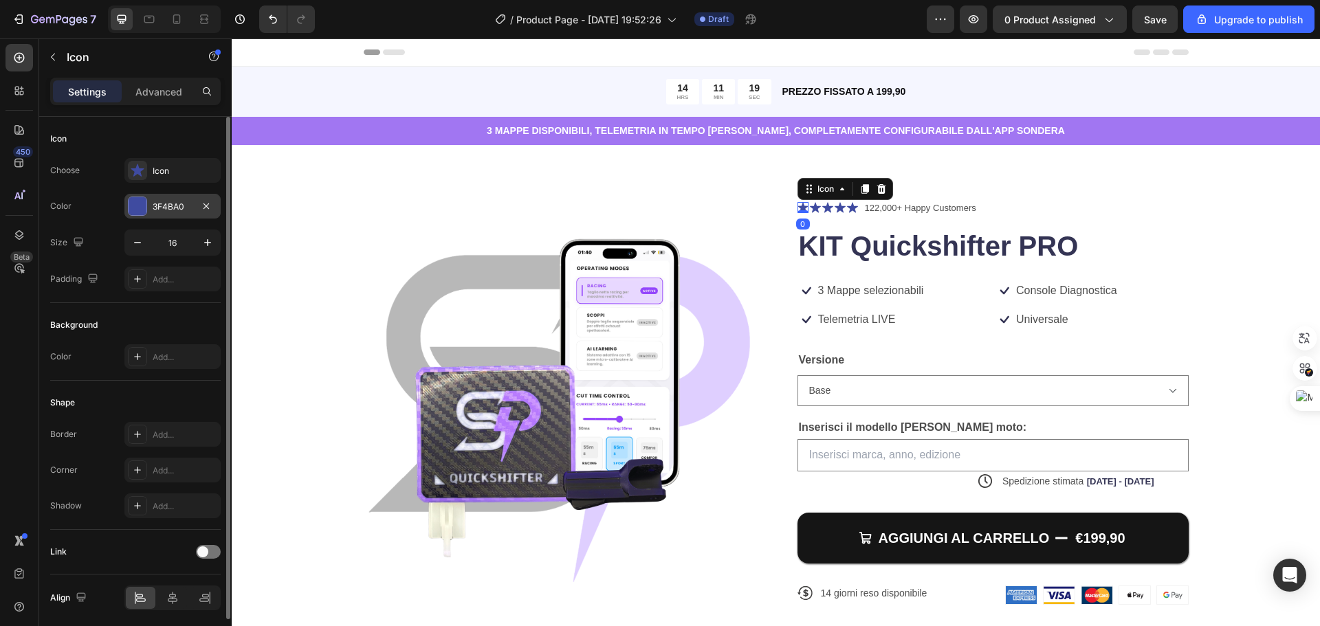
click at [130, 204] on div at bounding box center [138, 206] width 18 height 18
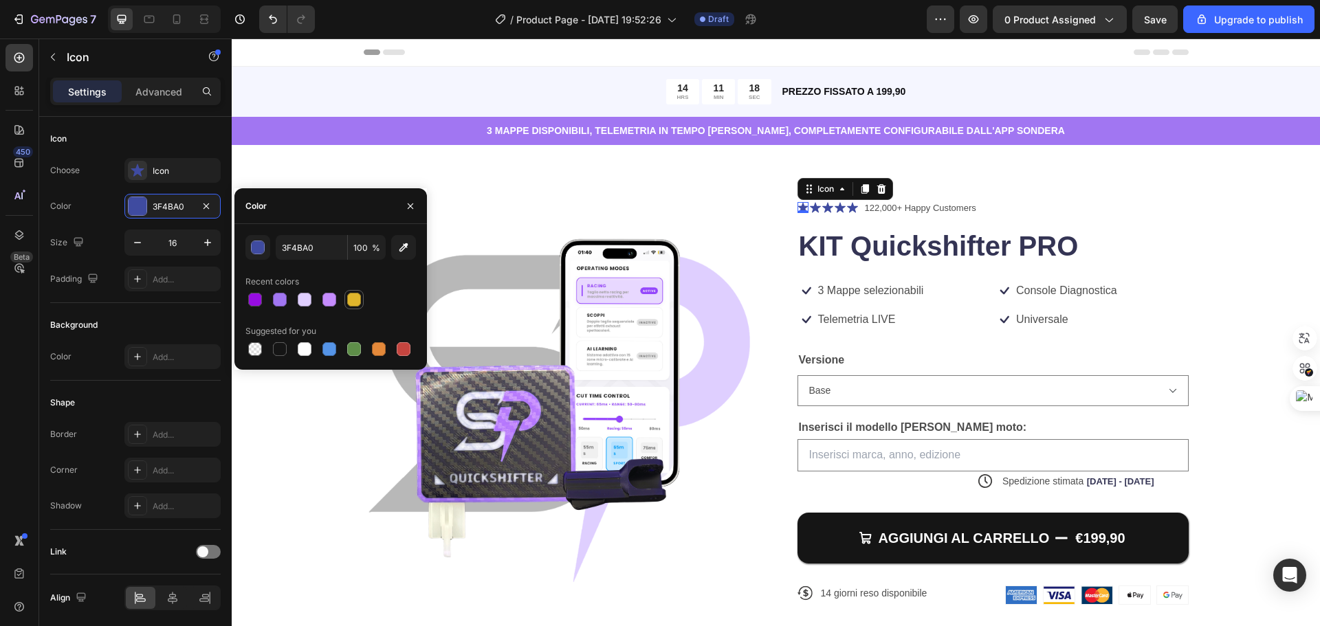
click at [358, 298] on div at bounding box center [354, 300] width 14 height 14
type input "DFB52C"
click at [811, 205] on icon at bounding box center [815, 207] width 11 height 11
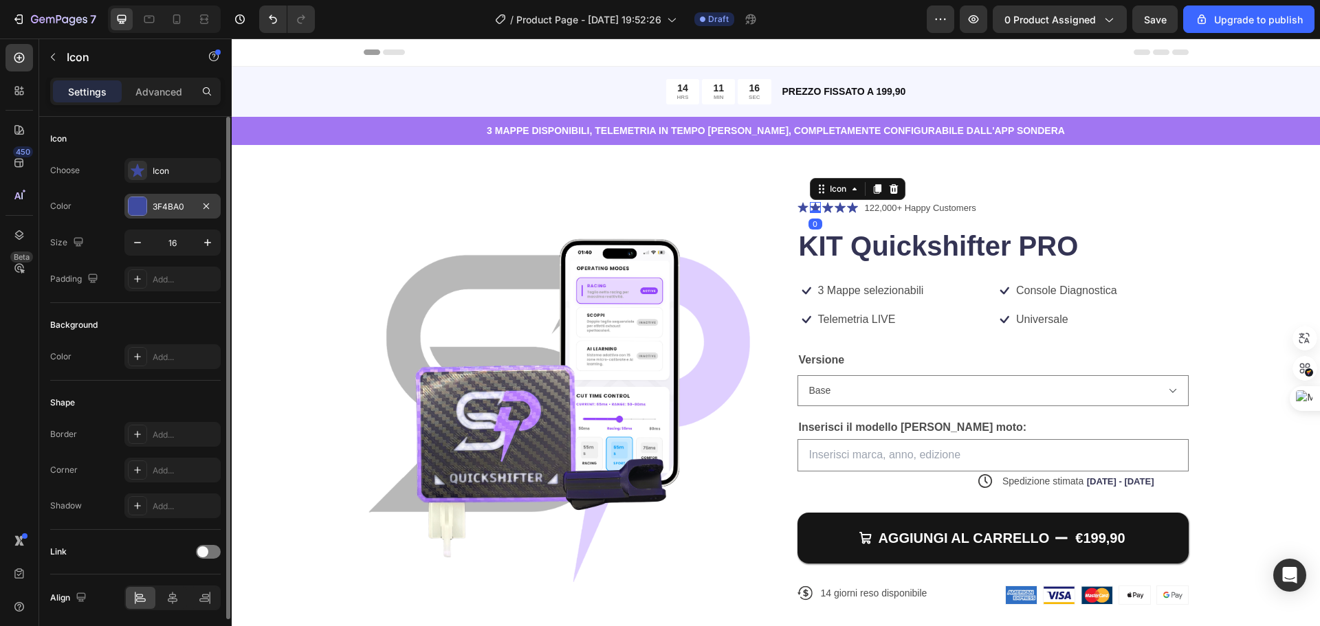
click at [140, 206] on div at bounding box center [138, 206] width 18 height 18
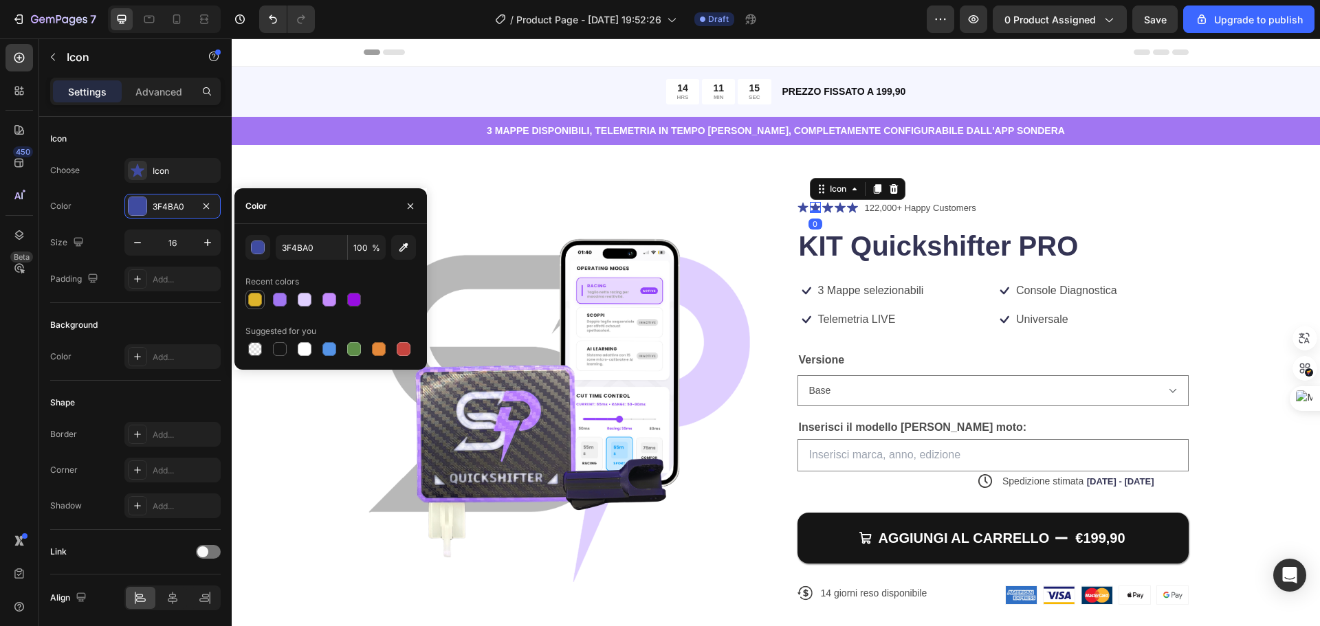
click at [257, 297] on div at bounding box center [255, 300] width 14 height 14
type input "DFB52C"
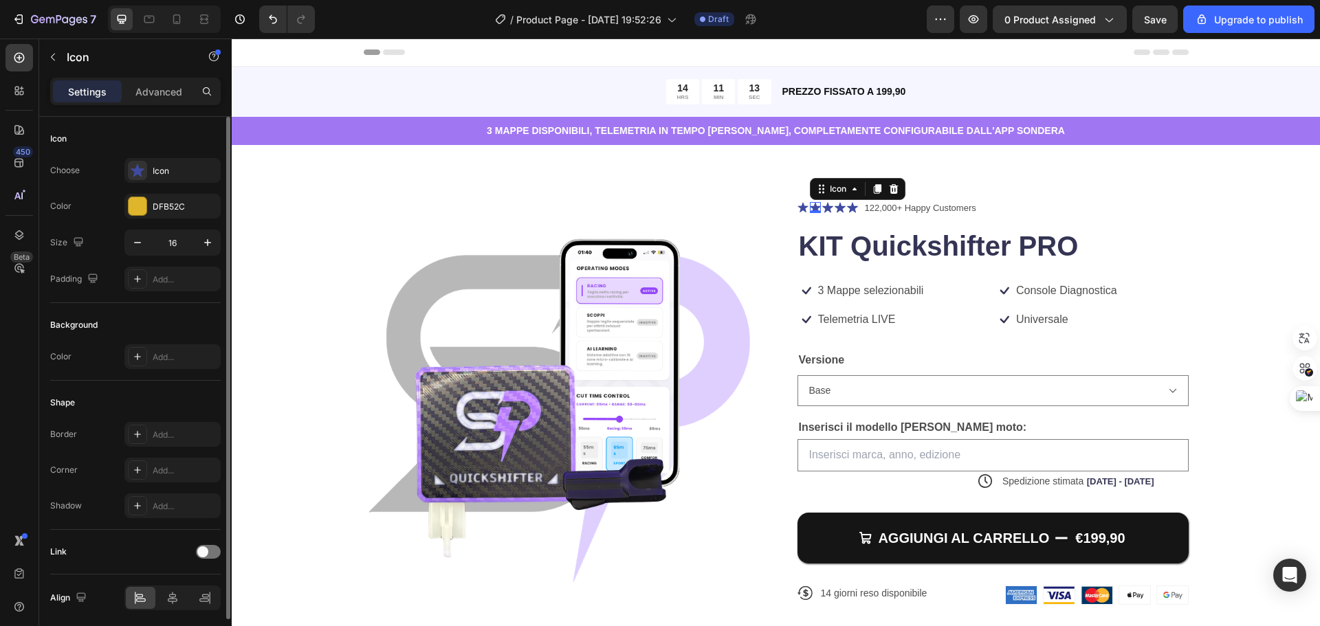
click at [108, 173] on div "Choose Icon" at bounding box center [135, 170] width 171 height 25
click at [142, 168] on icon at bounding box center [138, 171] width 14 height 14
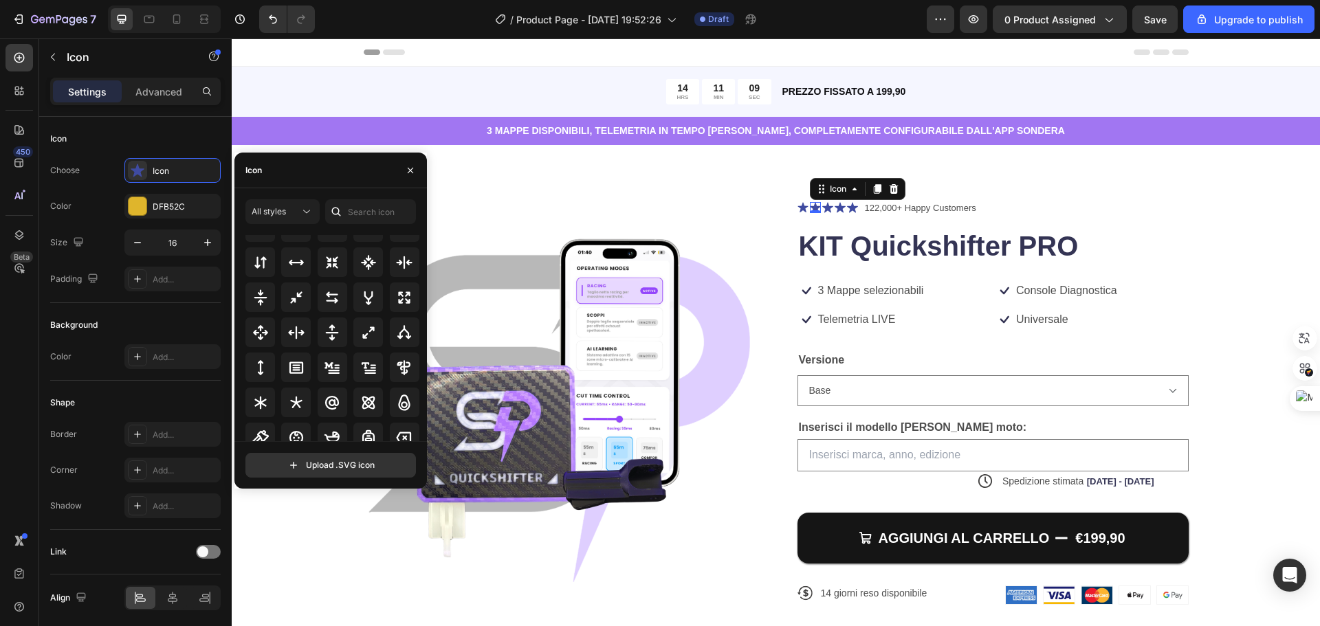
scroll to position [794, 0]
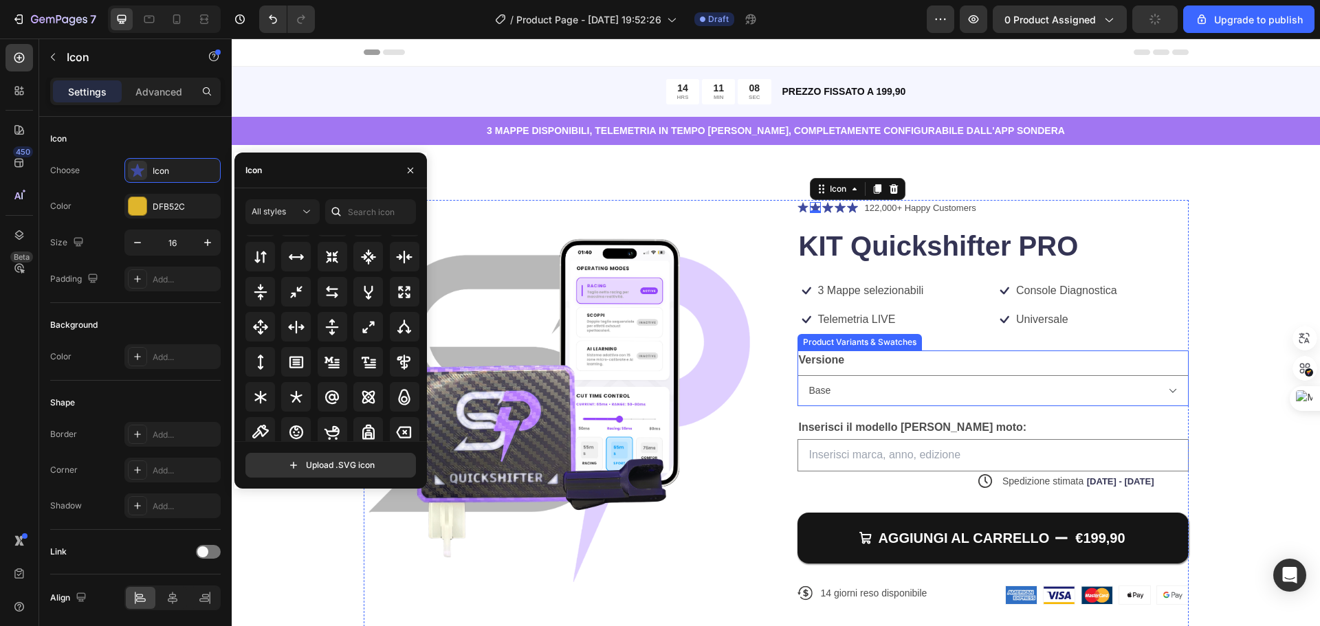
click at [1121, 313] on div "Icon Universale Text Block Row" at bounding box center [1092, 320] width 193 height 18
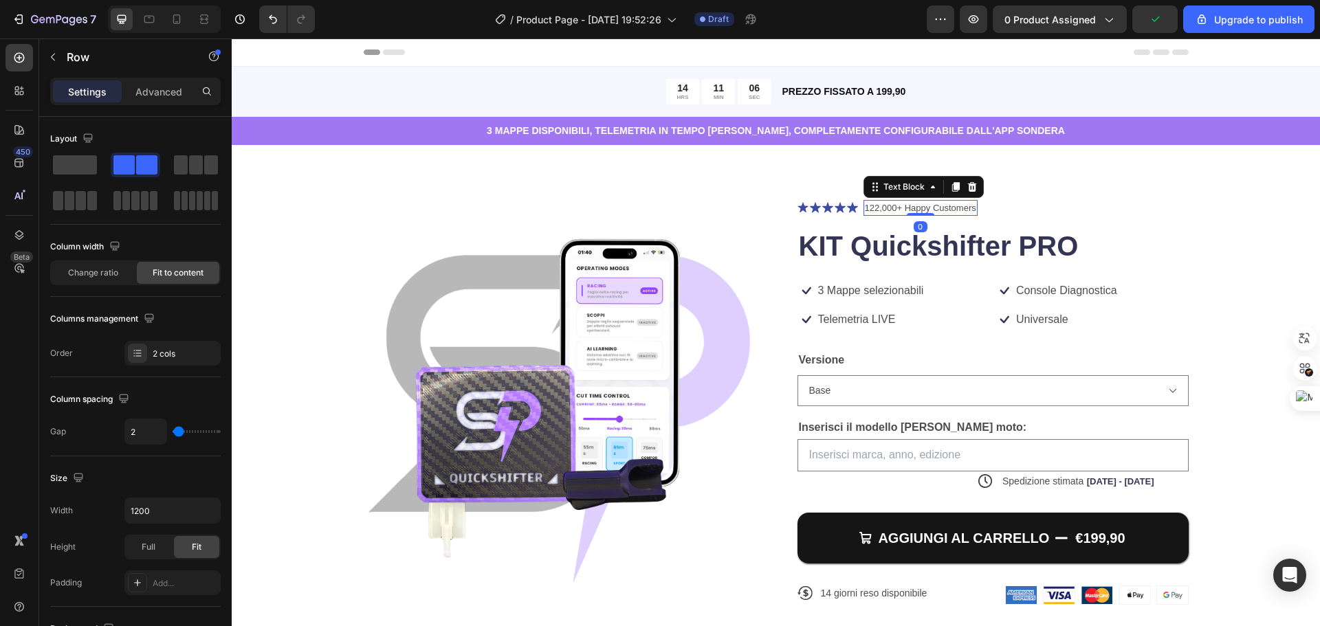
click at [939, 211] on p "122,000+ Happy Customers" at bounding box center [920, 208] width 111 height 14
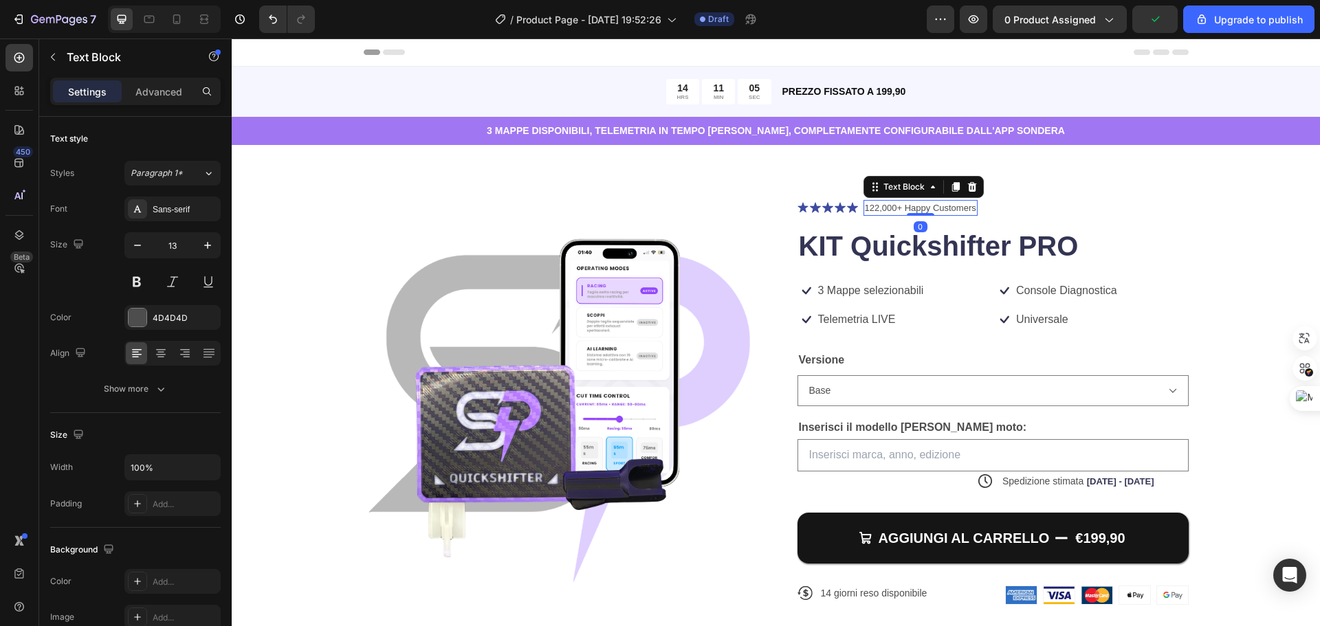
click at [937, 209] on p "122,000+ Happy Customers" at bounding box center [920, 208] width 111 height 14
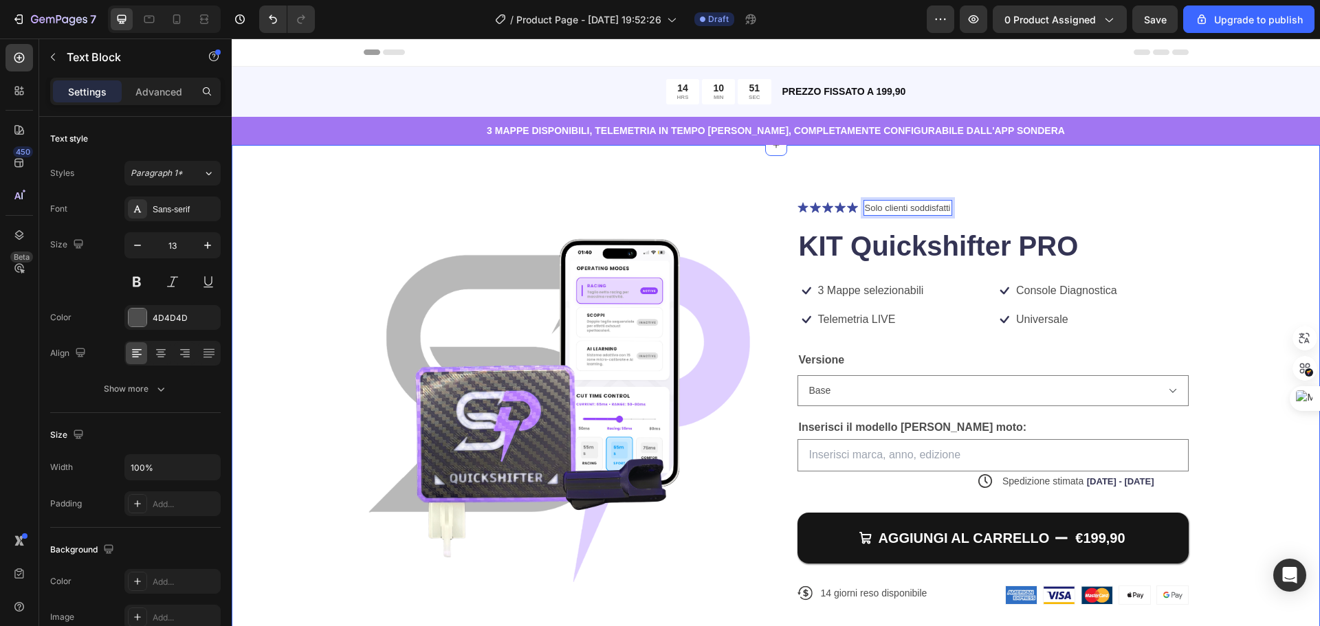
click at [1192, 228] on div "Product Images Icon Icon Icon Icon Icon Icon List Solo clienti soddisfatti Text…" at bounding box center [776, 413] width 979 height 427
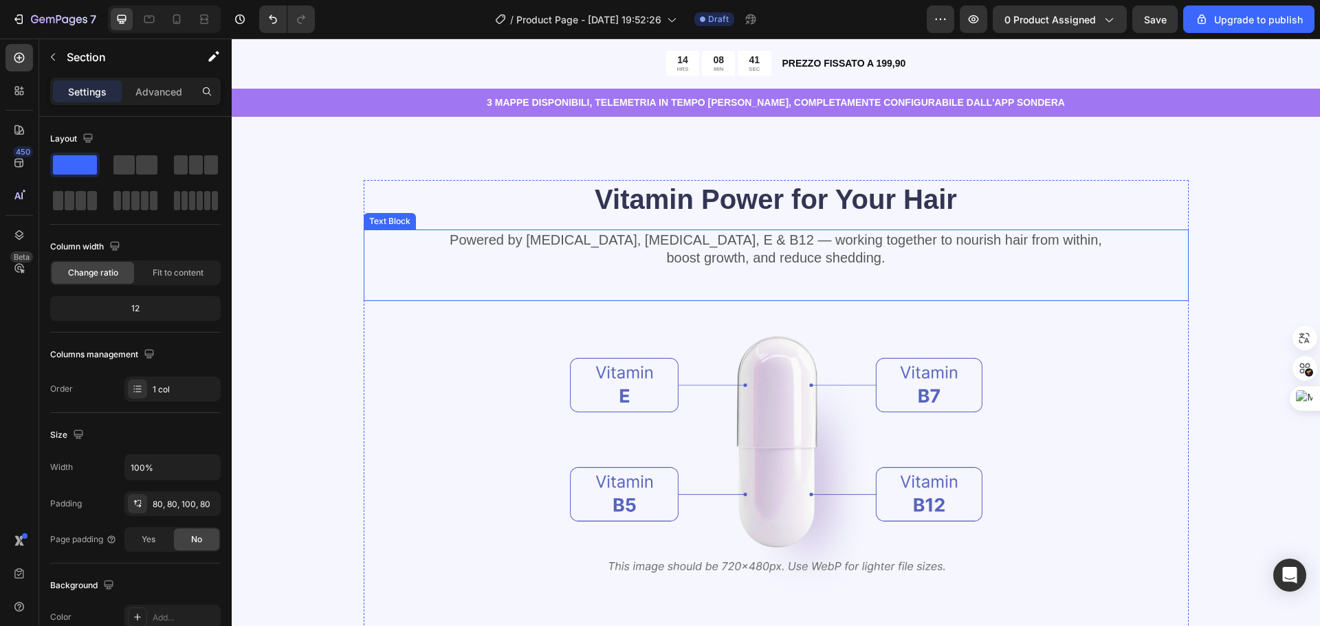
scroll to position [688, 0]
click at [411, 260] on p "Powered by Biotin, Vitamin B5, E & B12 — working together to nourish hair from …" at bounding box center [776, 248] width 822 height 36
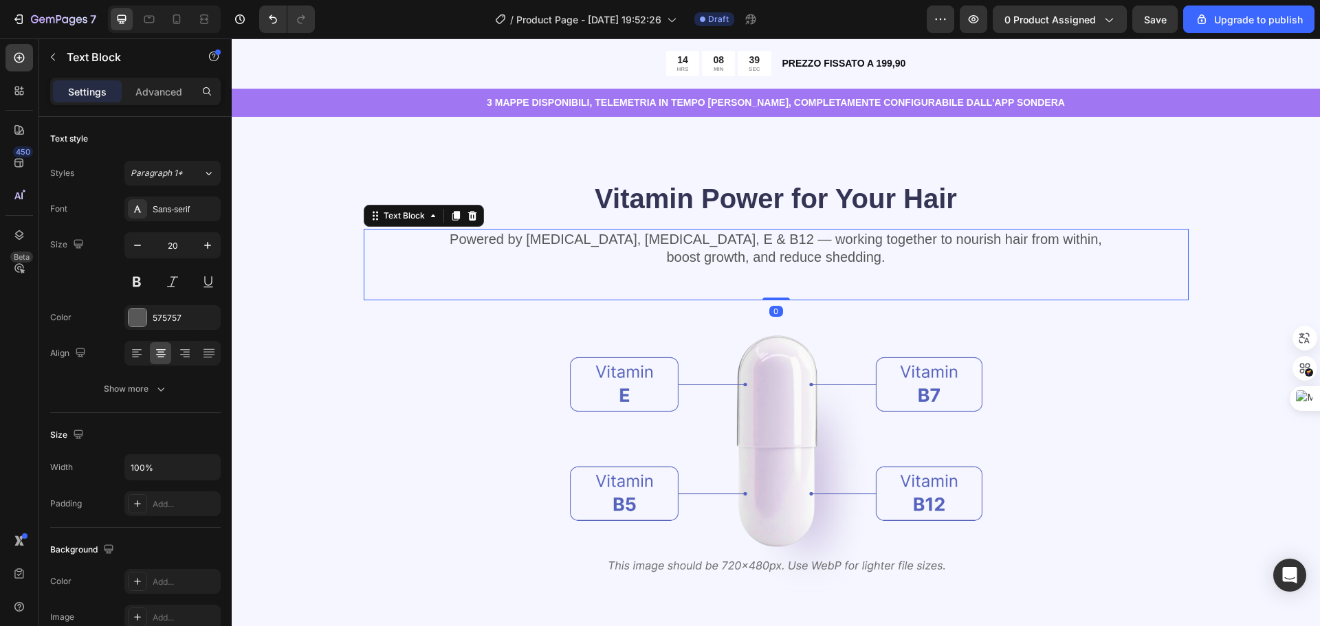
click at [318, 276] on div "Vitamin Power for Your Hair Heading Powered by Biotin, Vitamin B5, E & B12 — wo…" at bounding box center [776, 441] width 979 height 525
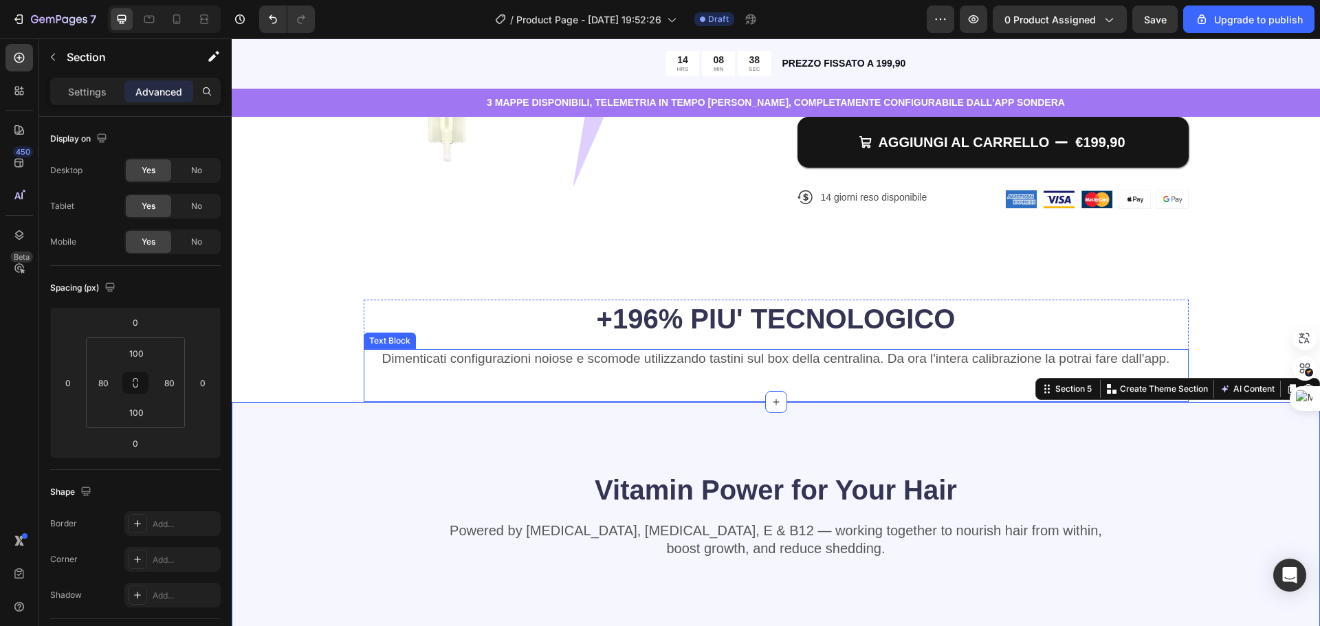
scroll to position [413, 0]
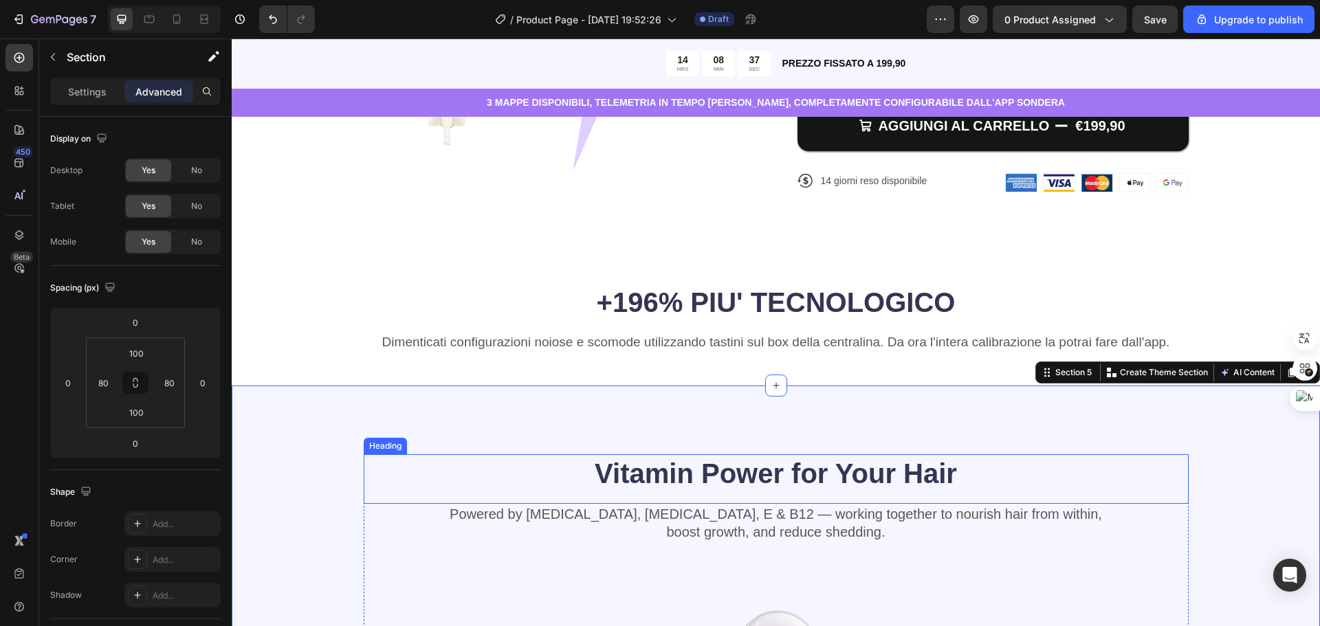
click at [373, 442] on div "Heading" at bounding box center [386, 446] width 38 height 12
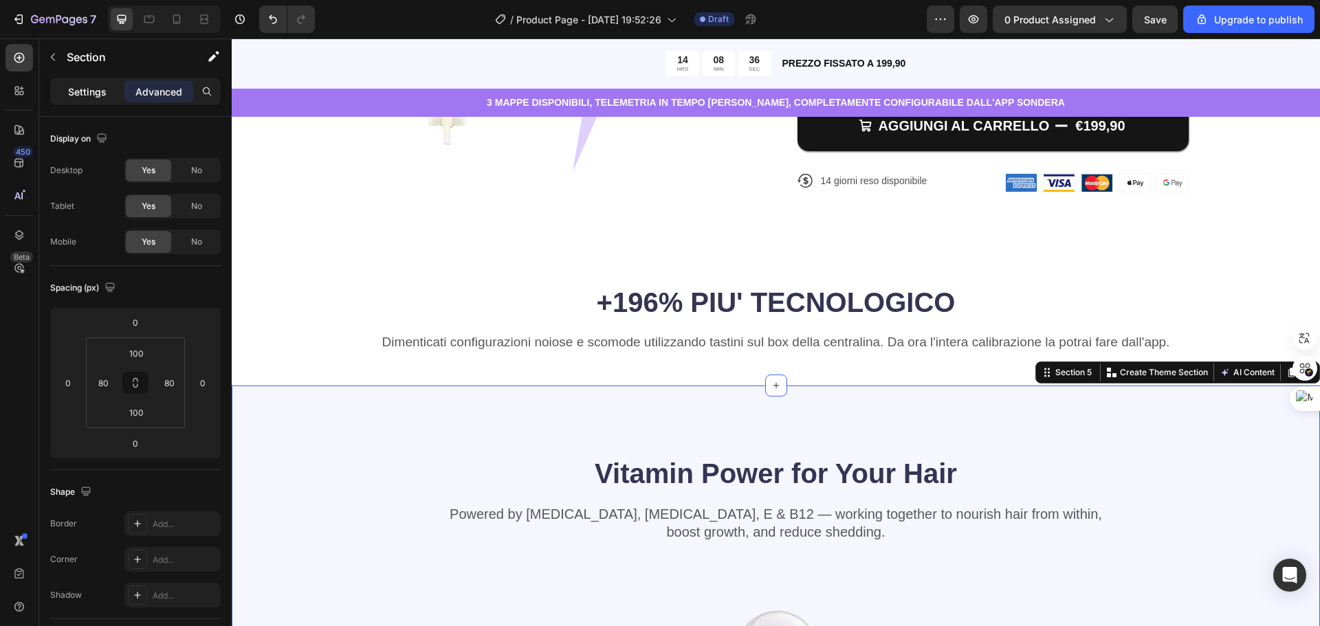
click at [101, 91] on p "Settings" at bounding box center [87, 92] width 39 height 14
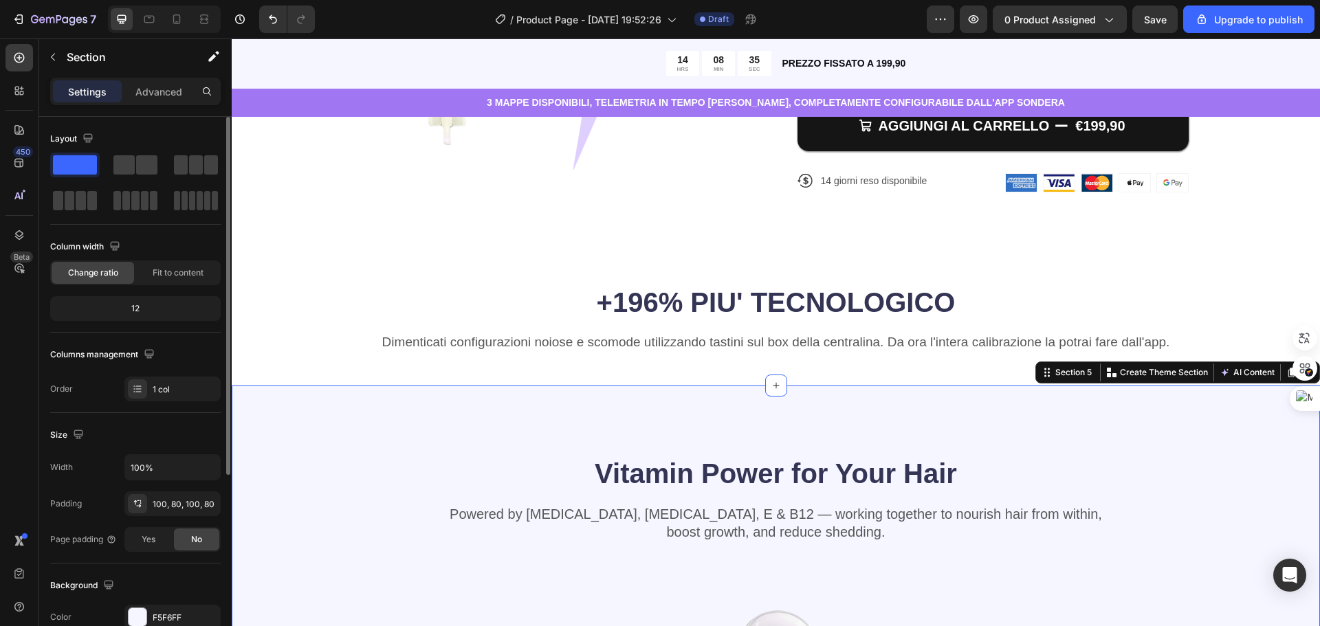
scroll to position [206, 0]
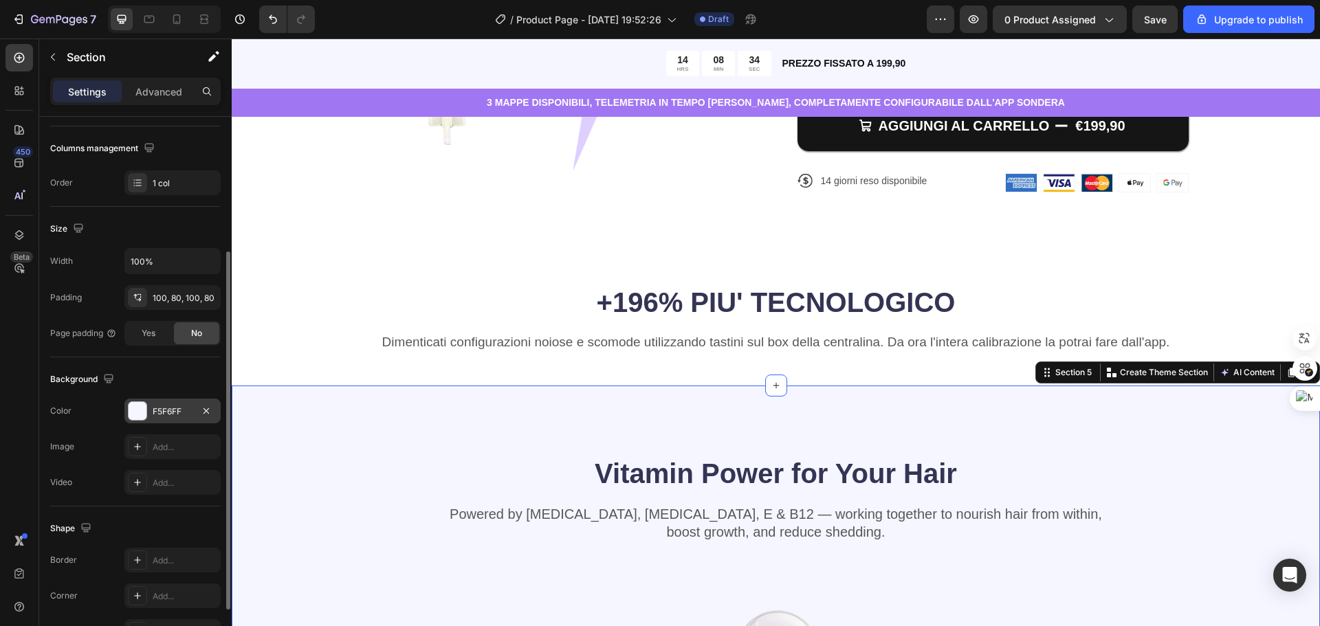
click at [145, 412] on div at bounding box center [138, 411] width 18 height 18
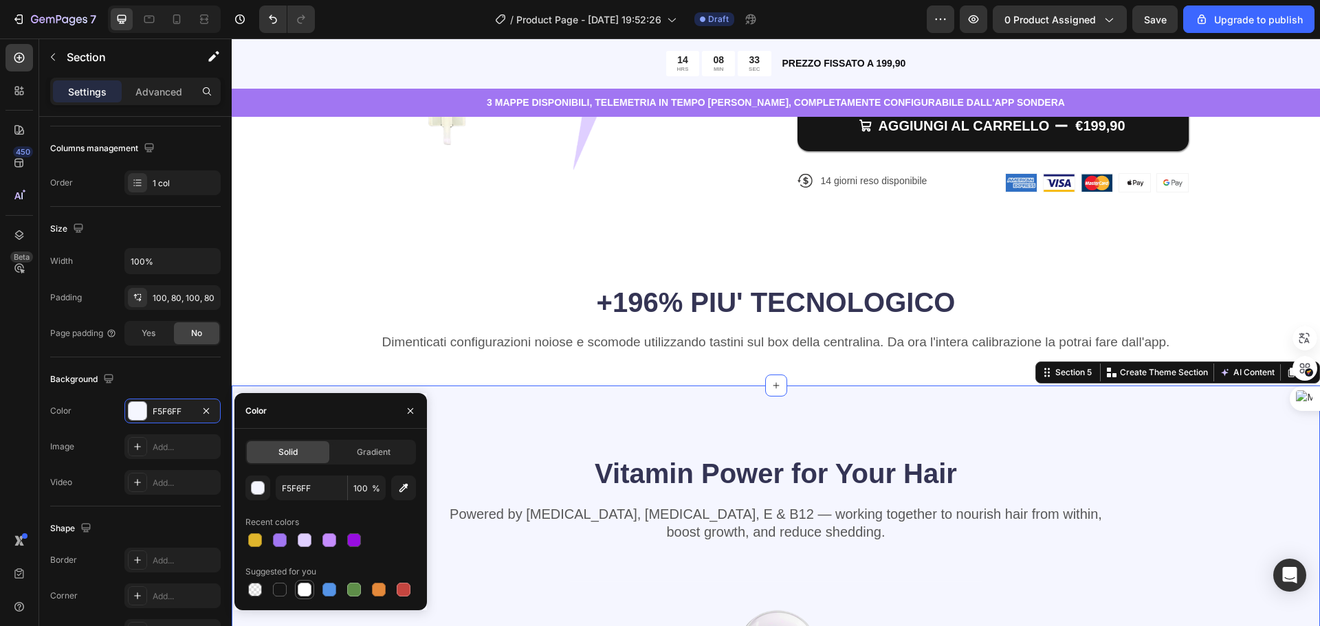
click at [303, 598] on div at bounding box center [304, 589] width 19 height 19
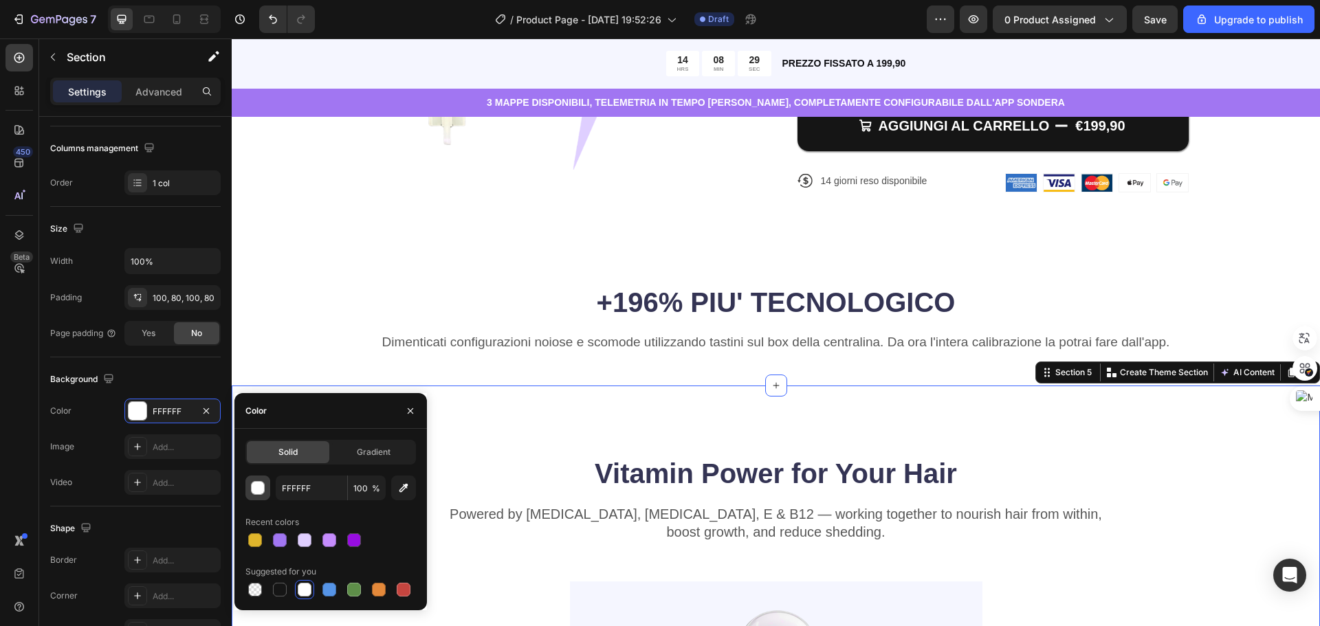
click at [268, 491] on button "button" at bounding box center [258, 488] width 25 height 25
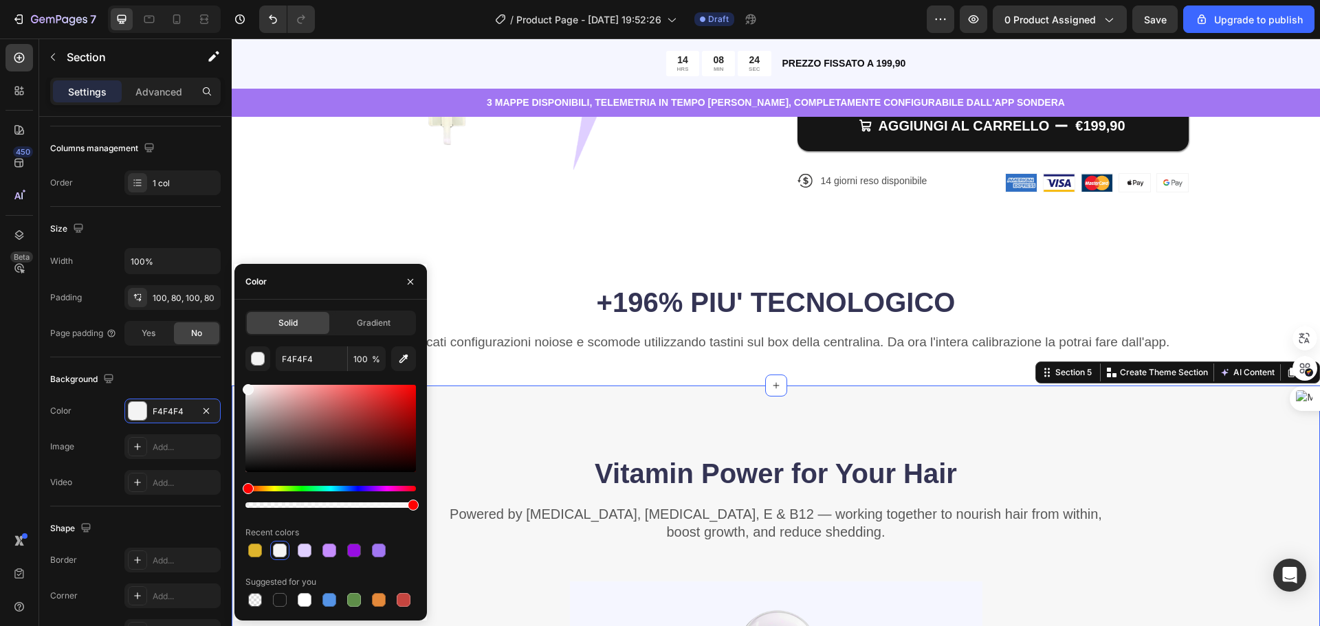
drag, startPoint x: 247, startPoint y: 397, endPoint x: 246, endPoint y: 387, distance: 10.3
click at [246, 387] on div at bounding box center [331, 428] width 171 height 87
type input "F7F7F7"
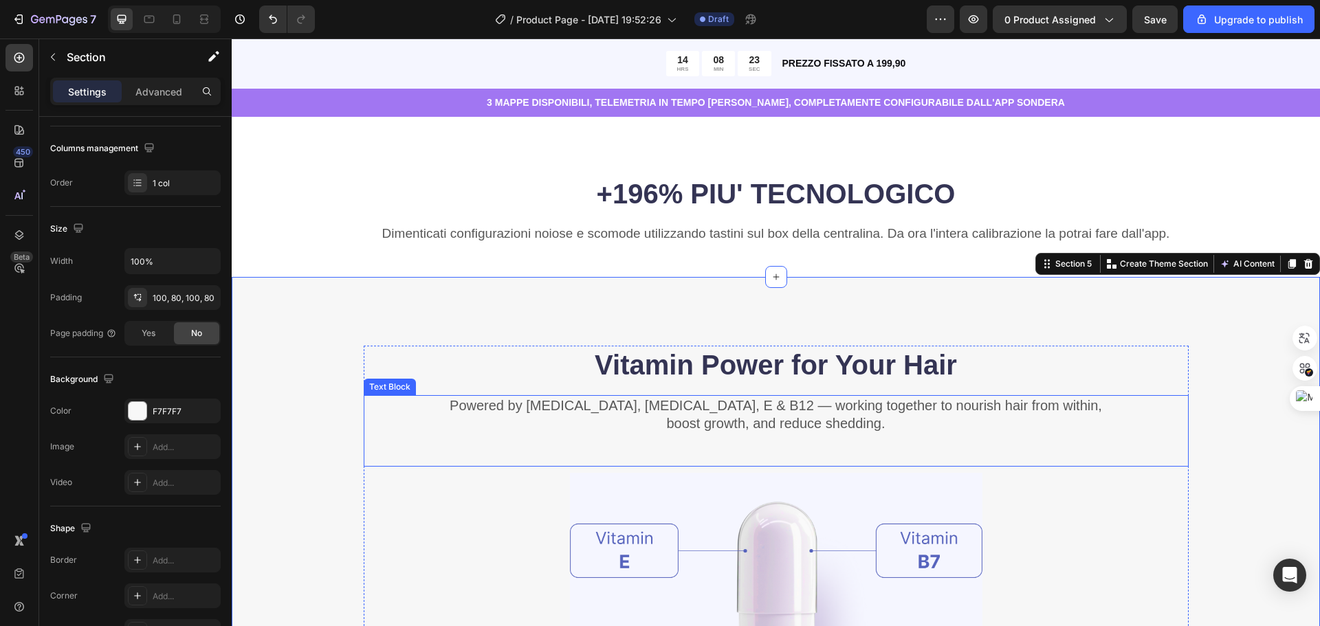
scroll to position [550, 0]
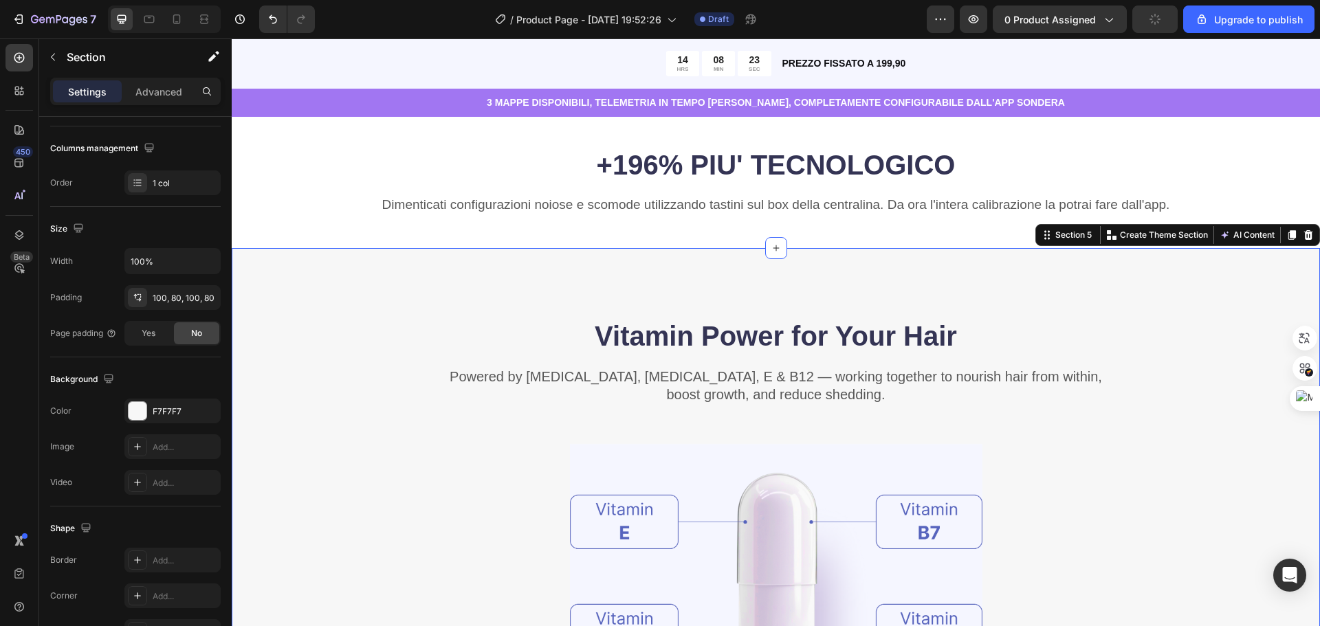
click at [387, 543] on div at bounding box center [776, 588] width 825 height 301
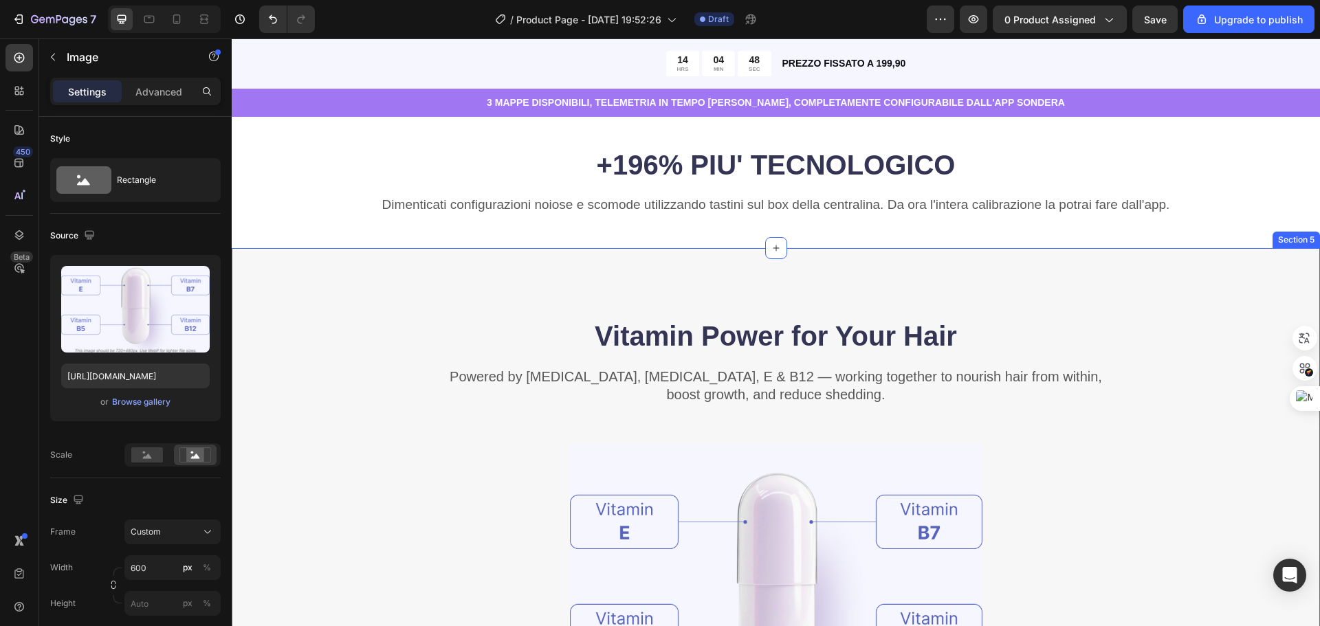
click at [722, 254] on div "Vitamin Power for Your Hair Heading Powered by [MEDICAL_DATA], [MEDICAL_DATA], …" at bounding box center [776, 579] width 1089 height 662
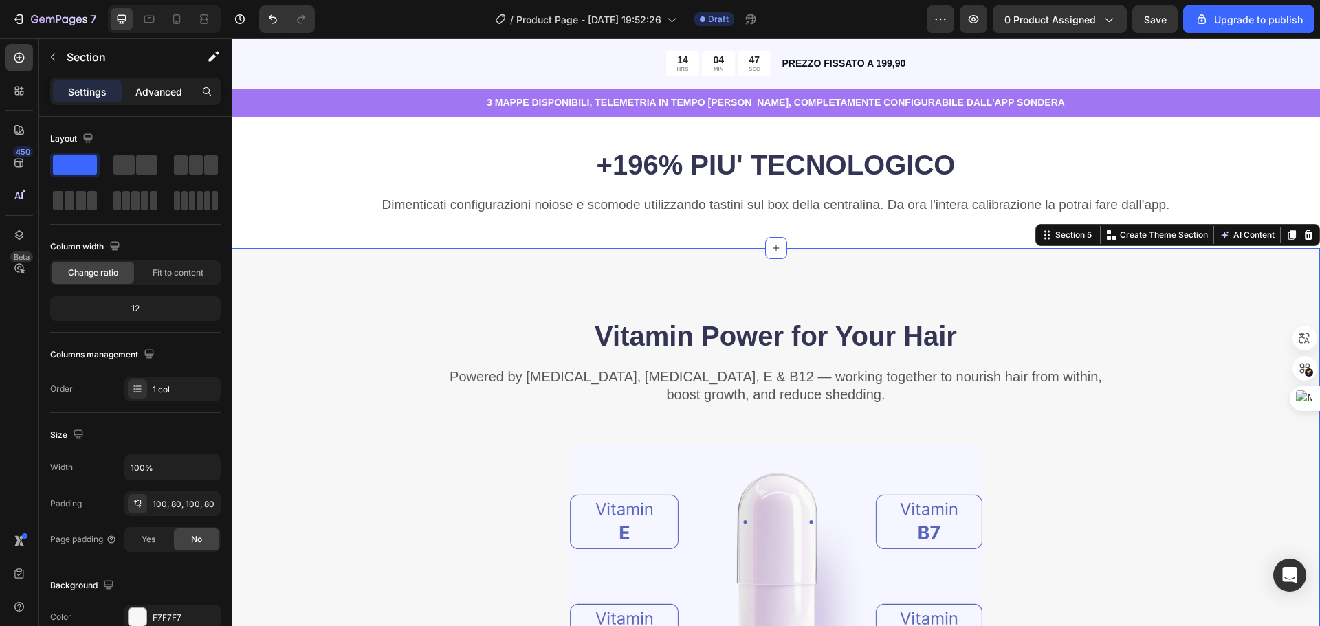
click at [152, 94] on p "Advanced" at bounding box center [158, 92] width 47 height 14
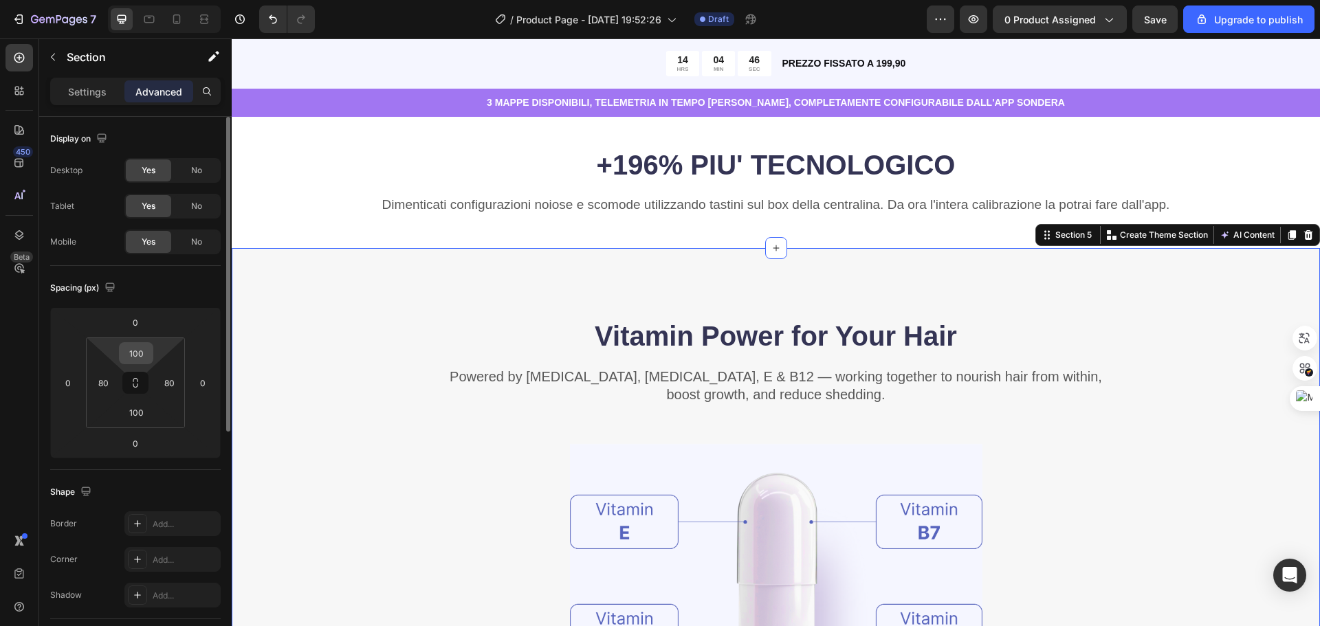
click at [142, 353] on input "100" at bounding box center [136, 353] width 28 height 21
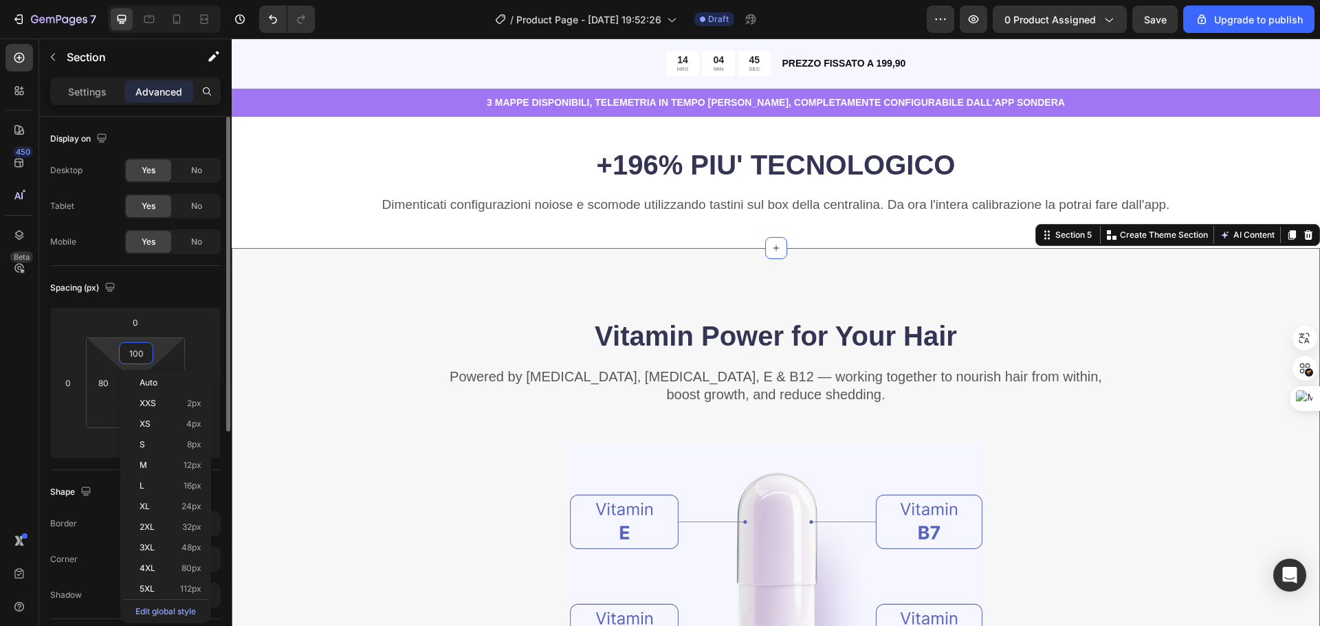
type input "0"
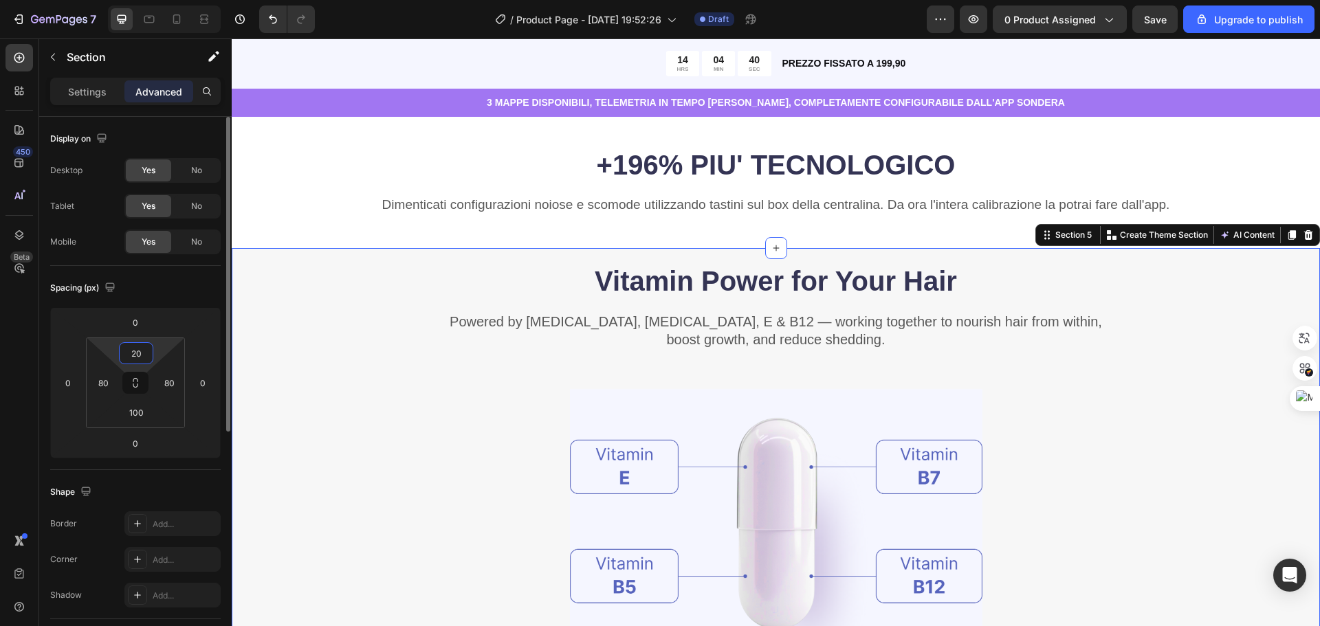
type input "2"
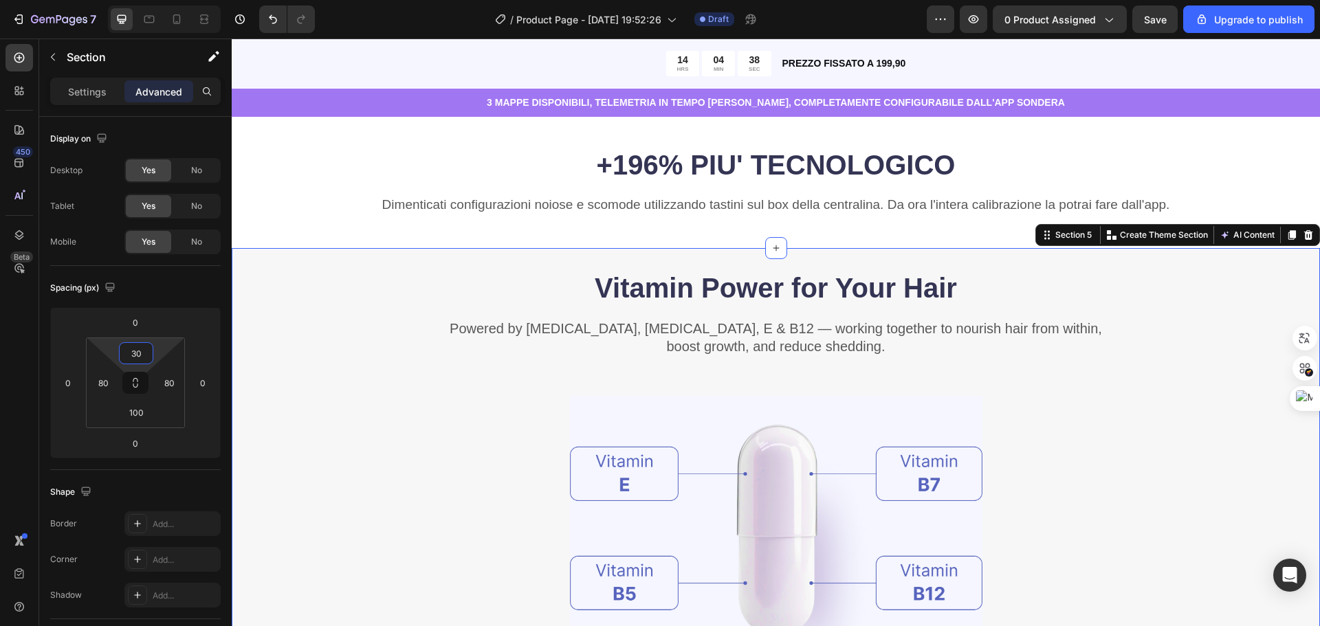
type input "30"
click at [1245, 459] on div "Vitamin Power for Your Hair Heading Powered by Biotin, Vitamin B5, E & B12 — wo…" at bounding box center [776, 531] width 979 height 525
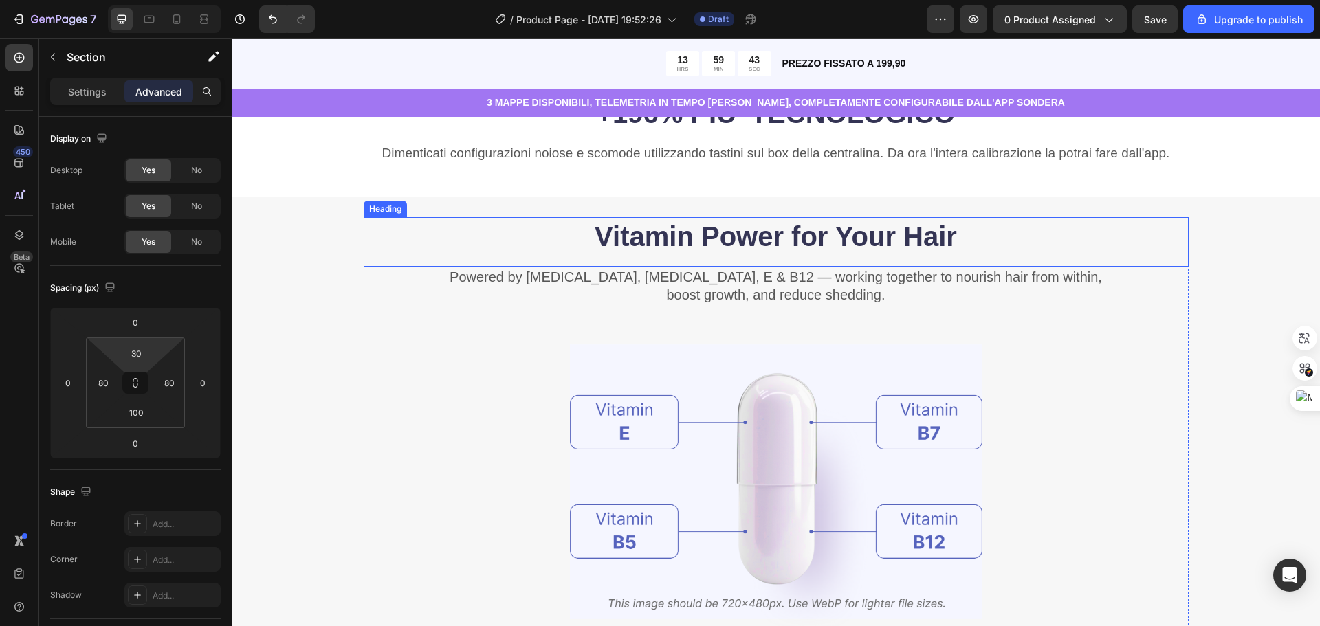
scroll to position [619, 0]
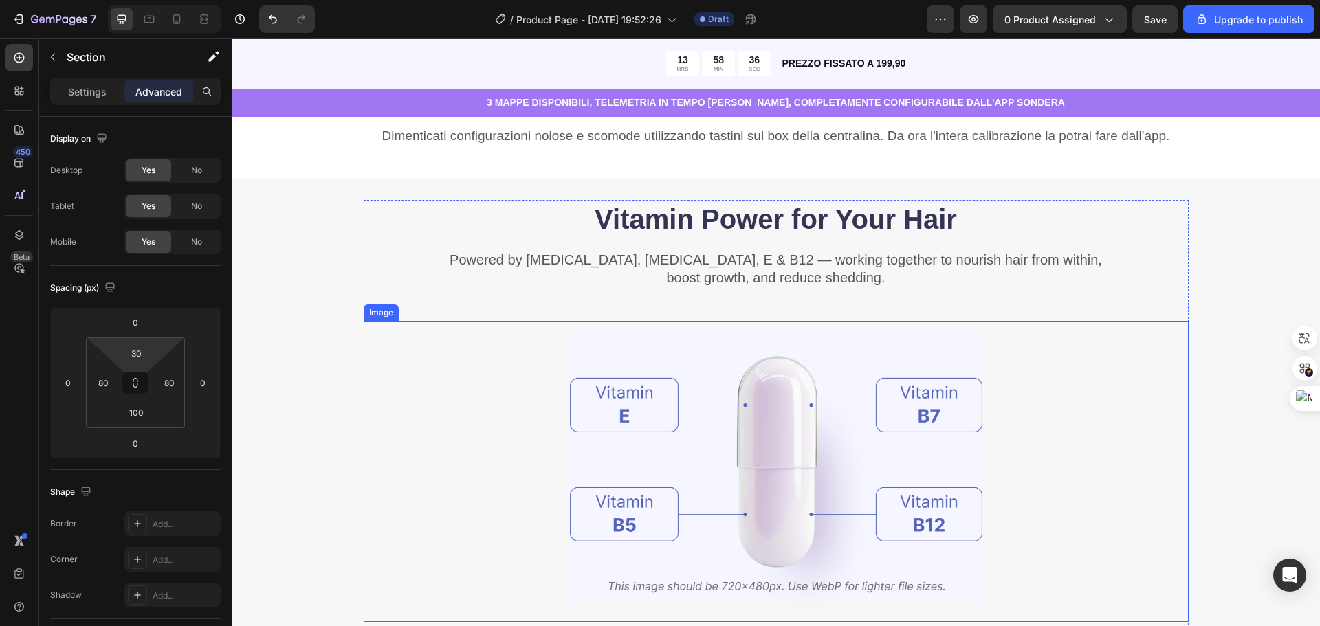
click at [814, 454] on img at bounding box center [776, 471] width 413 height 301
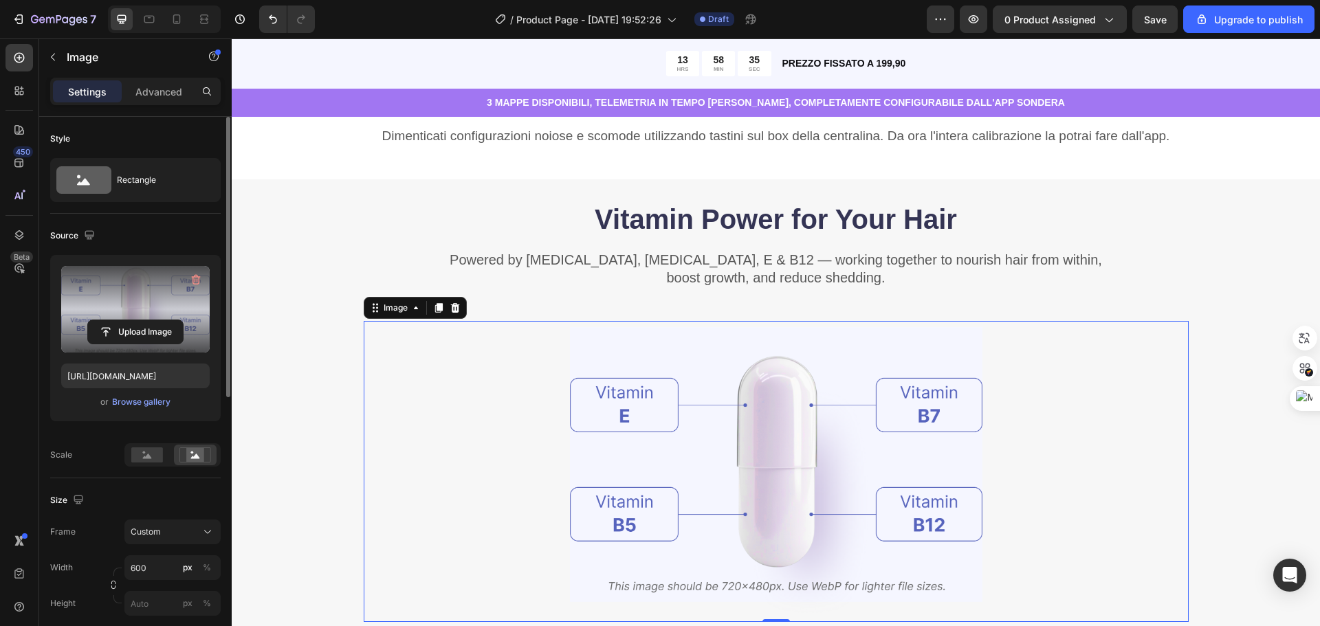
click at [105, 307] on label at bounding box center [135, 309] width 149 height 87
click at [105, 320] on input "file" at bounding box center [135, 331] width 95 height 23
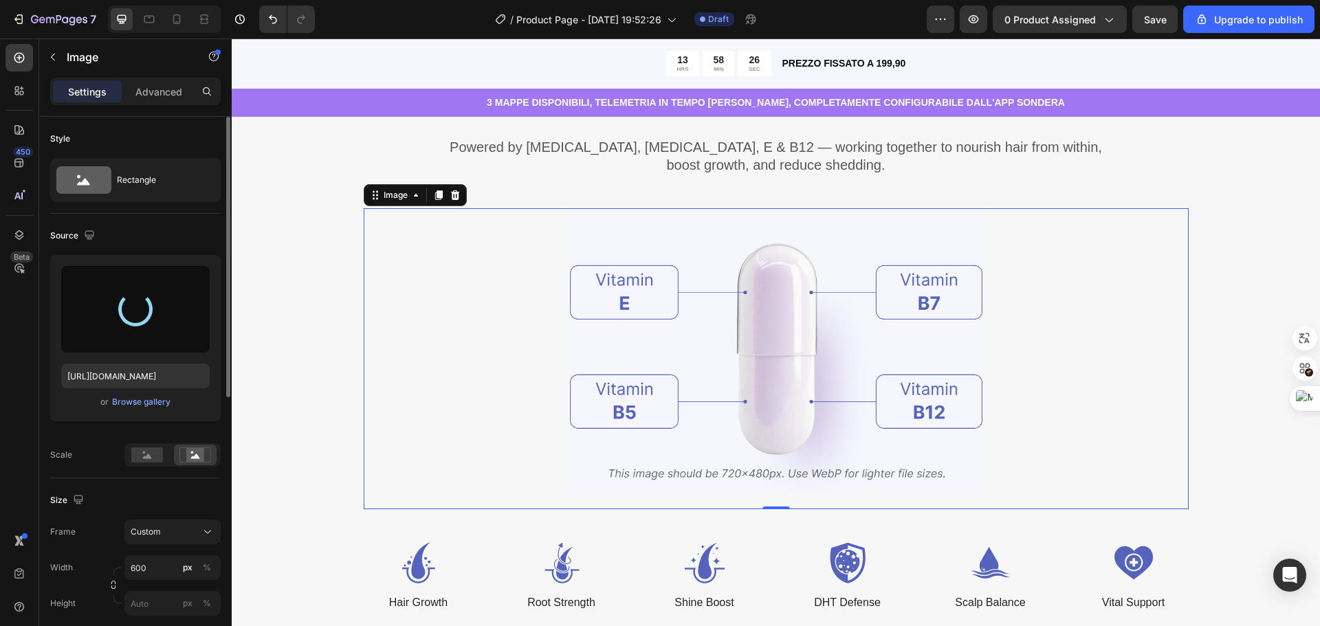
scroll to position [756, 0]
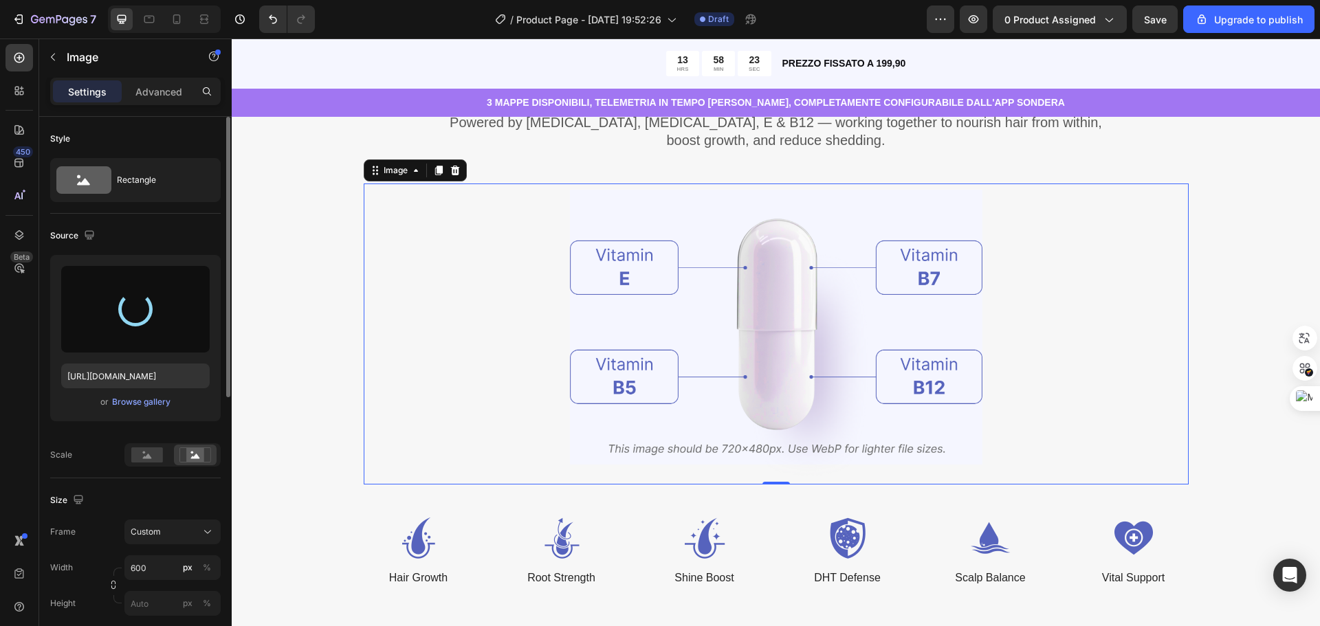
type input "https://cdn.shopify.com/s/files/1/0884/7841/7242/files/gempages_523540496157508…"
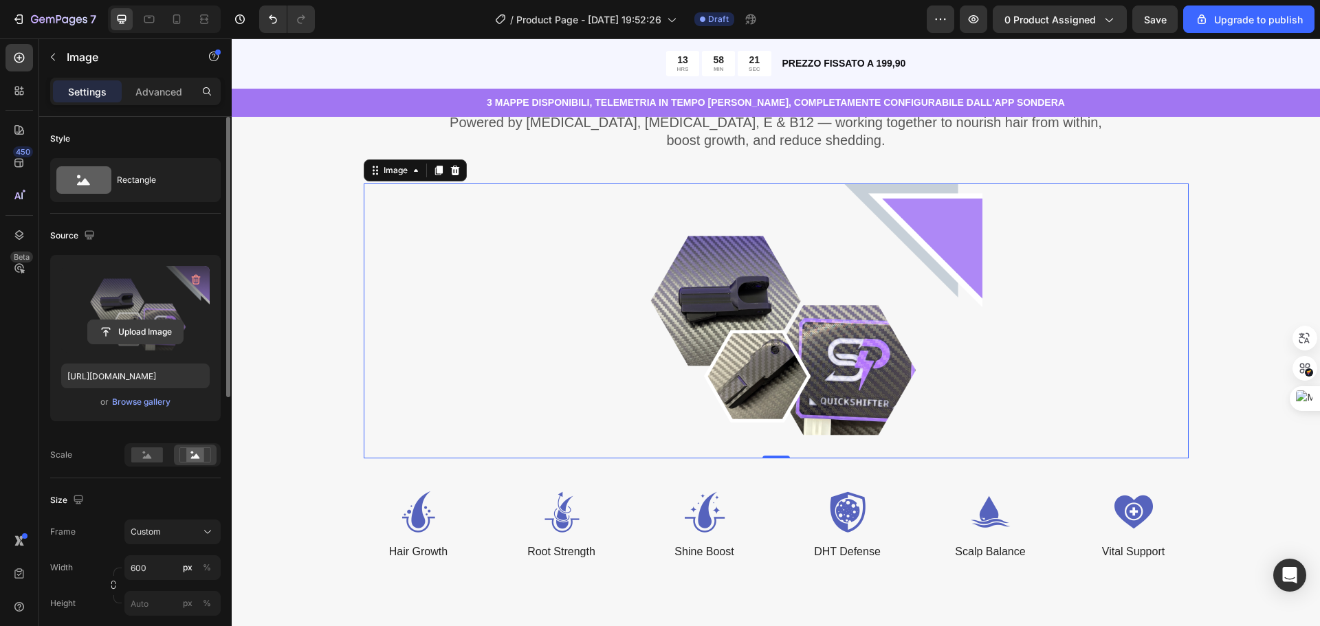
click at [153, 325] on input "file" at bounding box center [135, 331] width 95 height 23
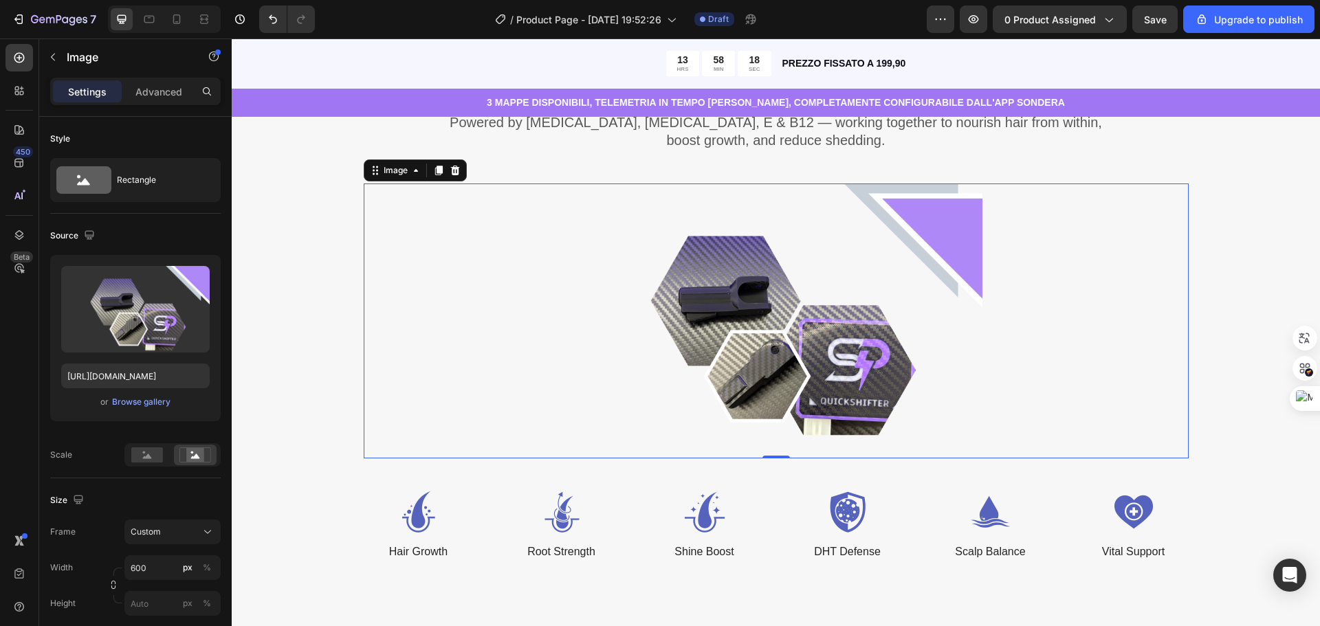
click at [1285, 449] on div "Vitamin Power for Your Hair Heading Powered by Biotin, Vitamin B5, E & B12 — wo…" at bounding box center [776, 336] width 1089 height 588
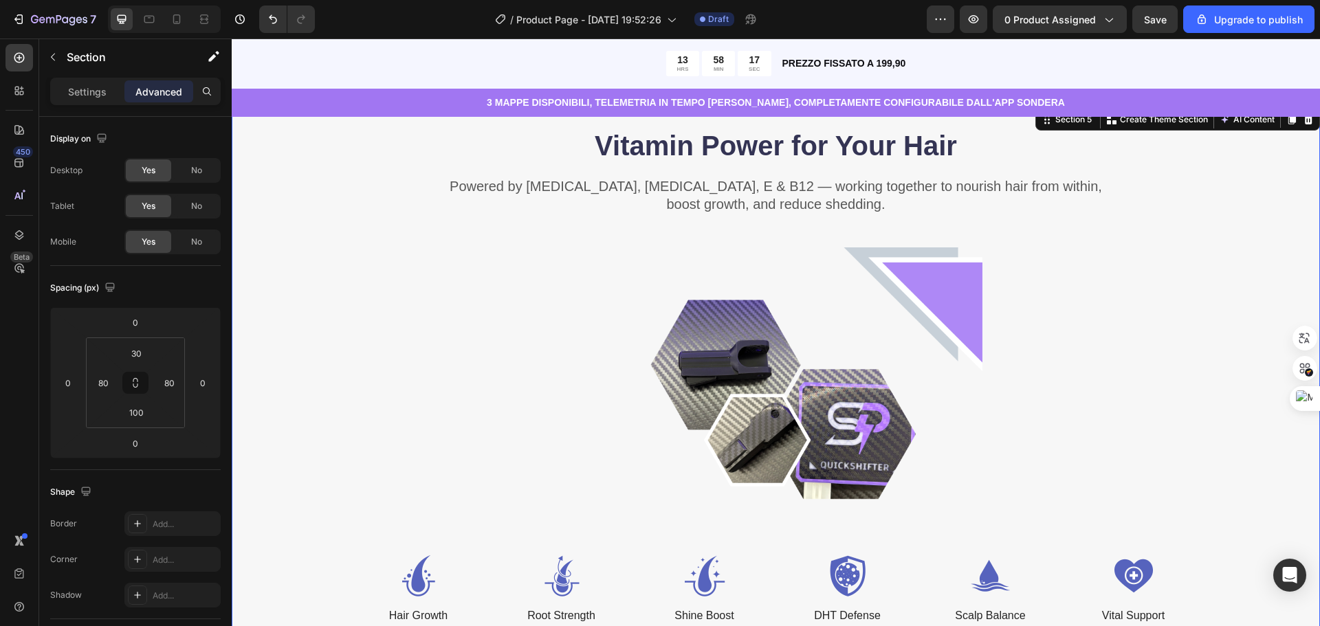
scroll to position [688, 0]
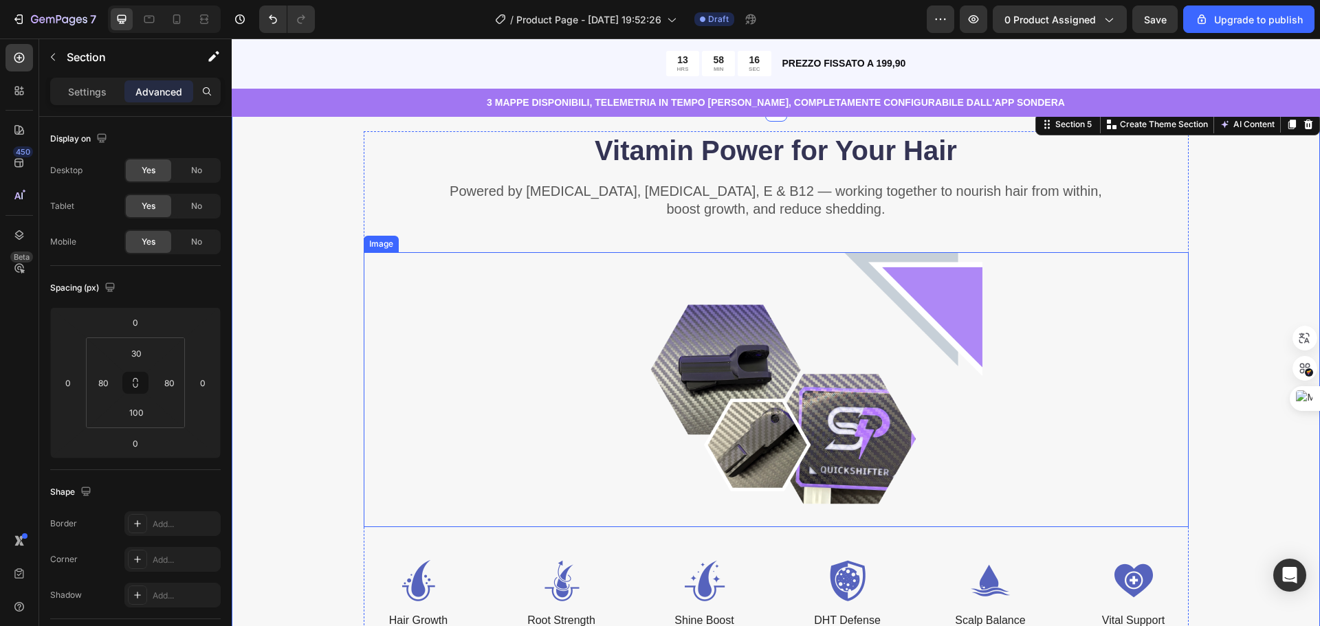
click at [843, 360] on img at bounding box center [776, 389] width 413 height 275
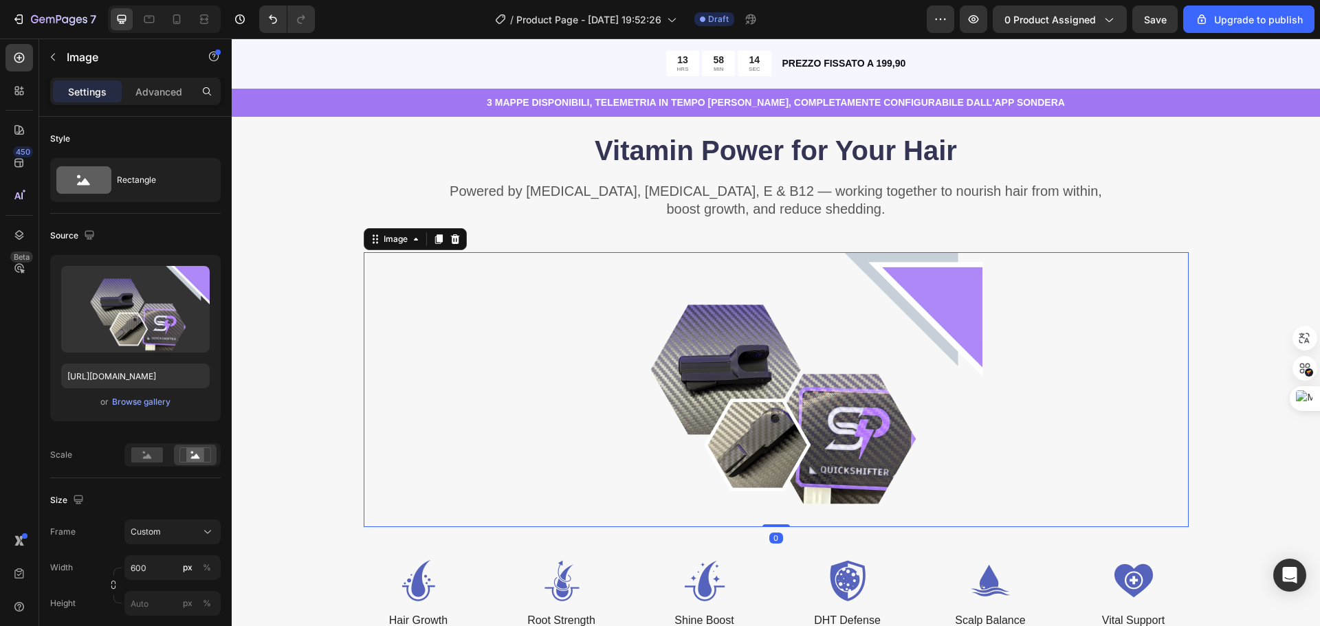
click at [721, 356] on img at bounding box center [776, 389] width 413 height 275
click at [1234, 373] on div "Vitamin Power for Your Hair Heading Powered by Biotin, Vitamin B5, E & B12 — wo…" at bounding box center [776, 380] width 979 height 499
click at [836, 315] on img at bounding box center [776, 389] width 413 height 275
click at [458, 237] on div at bounding box center [455, 239] width 17 height 17
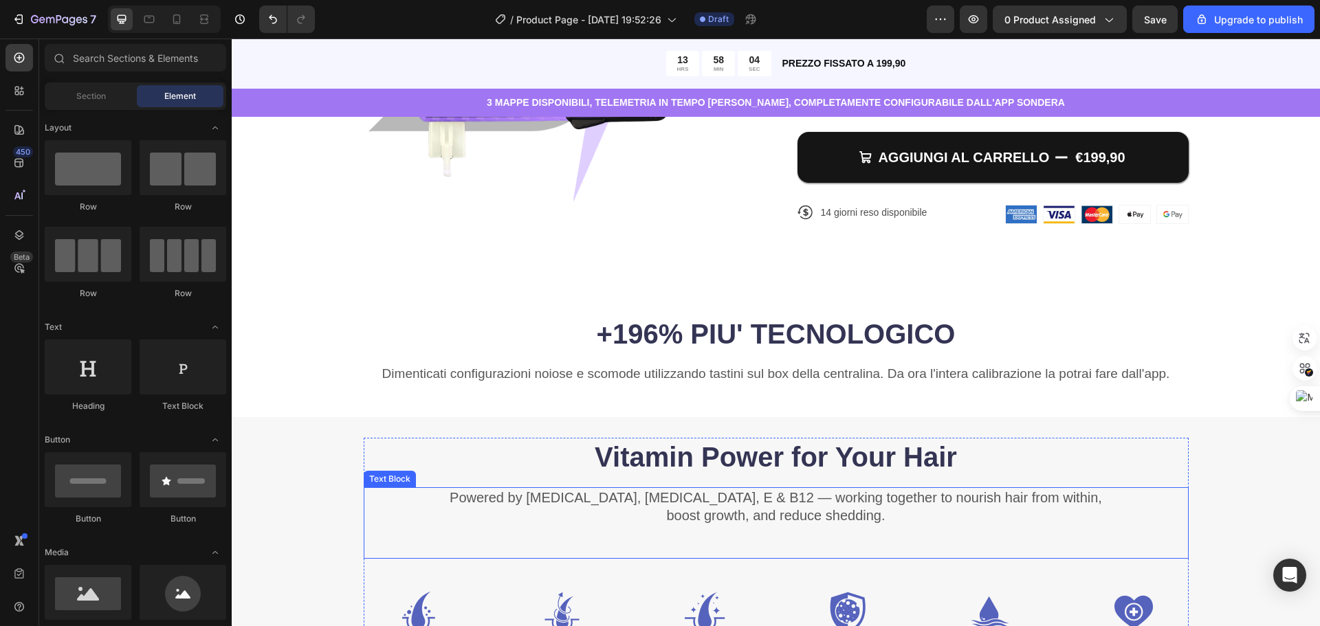
scroll to position [550, 0]
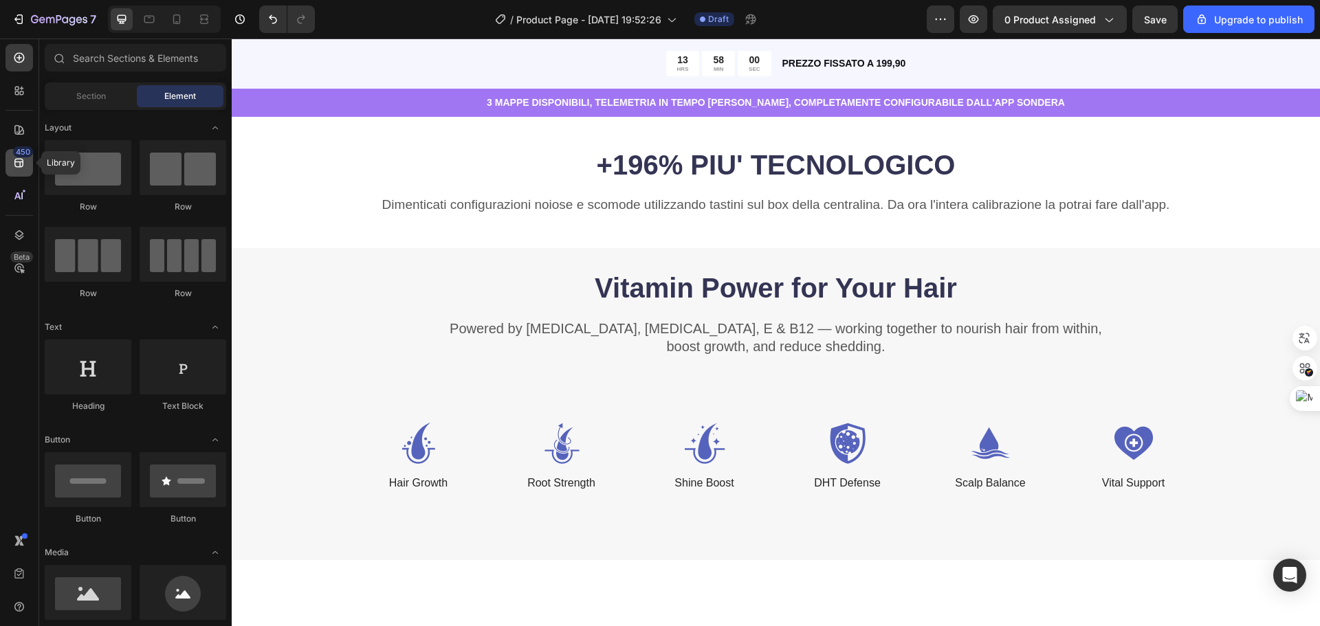
click at [12, 162] on icon at bounding box center [19, 163] width 14 height 14
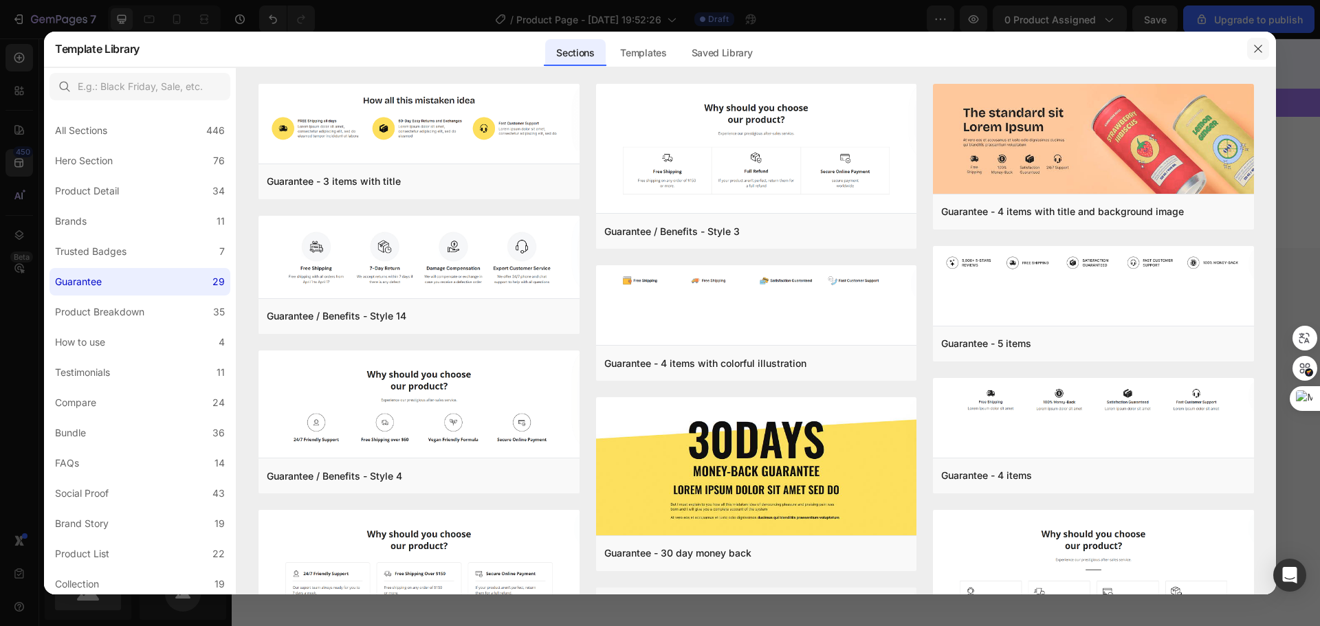
click at [1257, 41] on button "button" at bounding box center [1258, 49] width 22 height 22
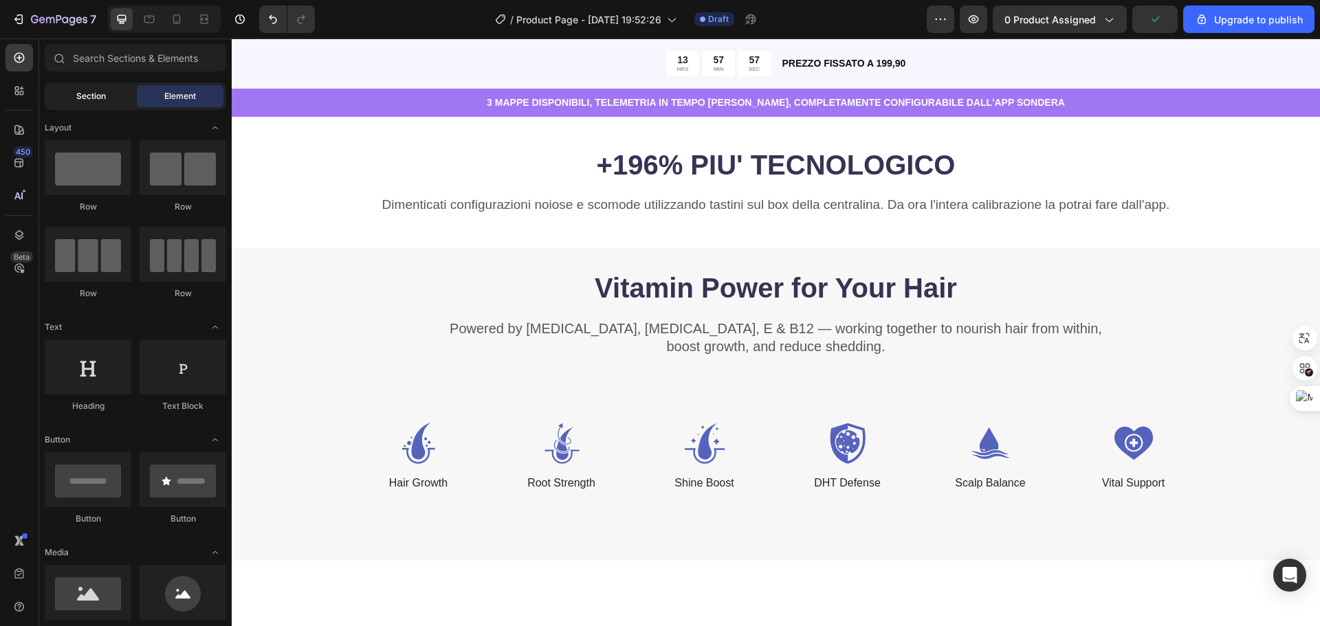
click at [92, 93] on span "Section" at bounding box center [91, 96] width 30 height 12
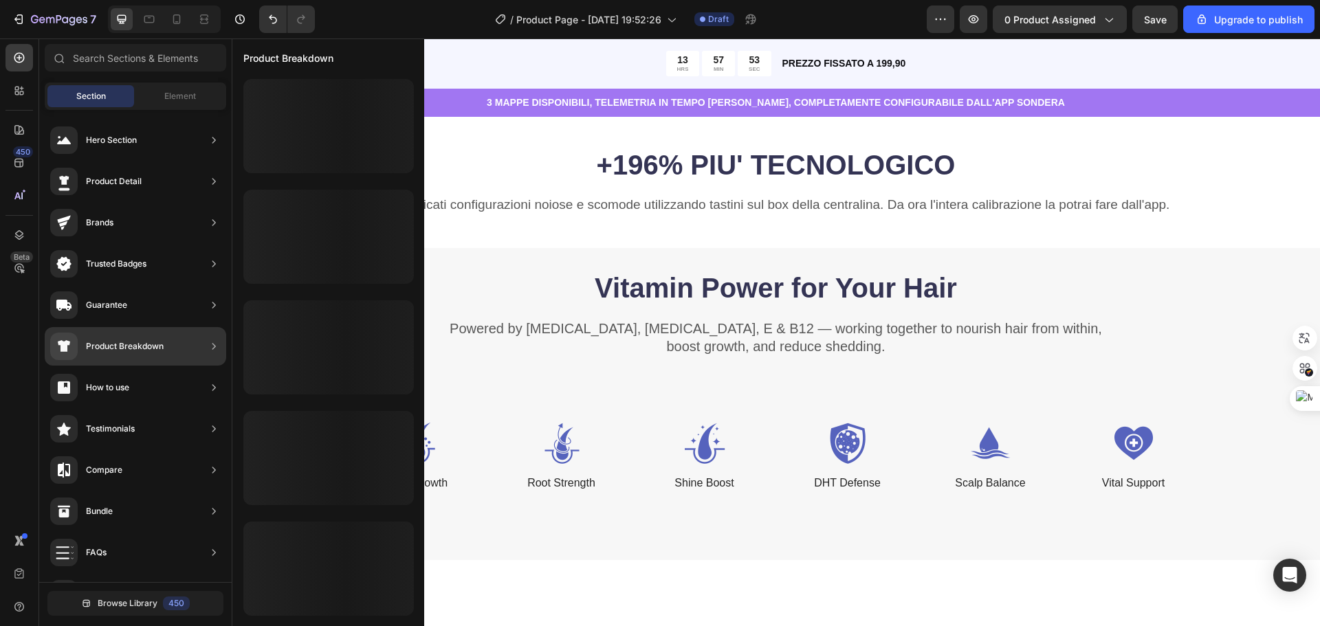
scroll to position [0, 0]
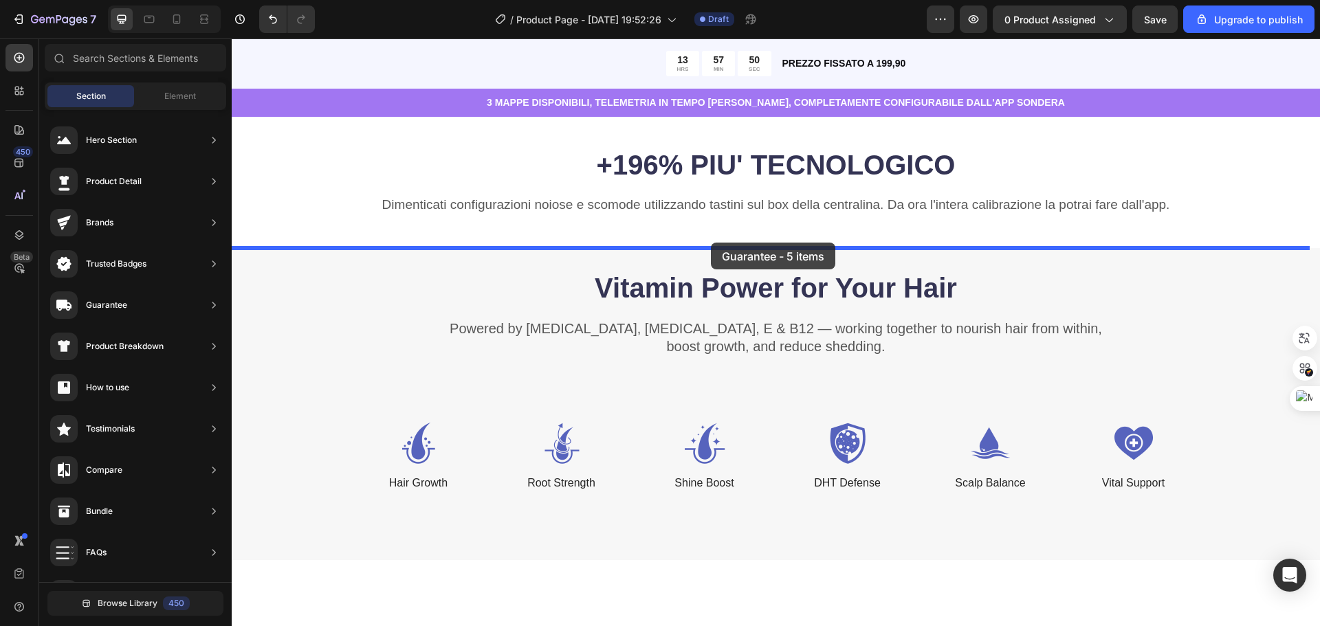
drag, startPoint x: 565, startPoint y: 616, endPoint x: 711, endPoint y: 243, distance: 400.9
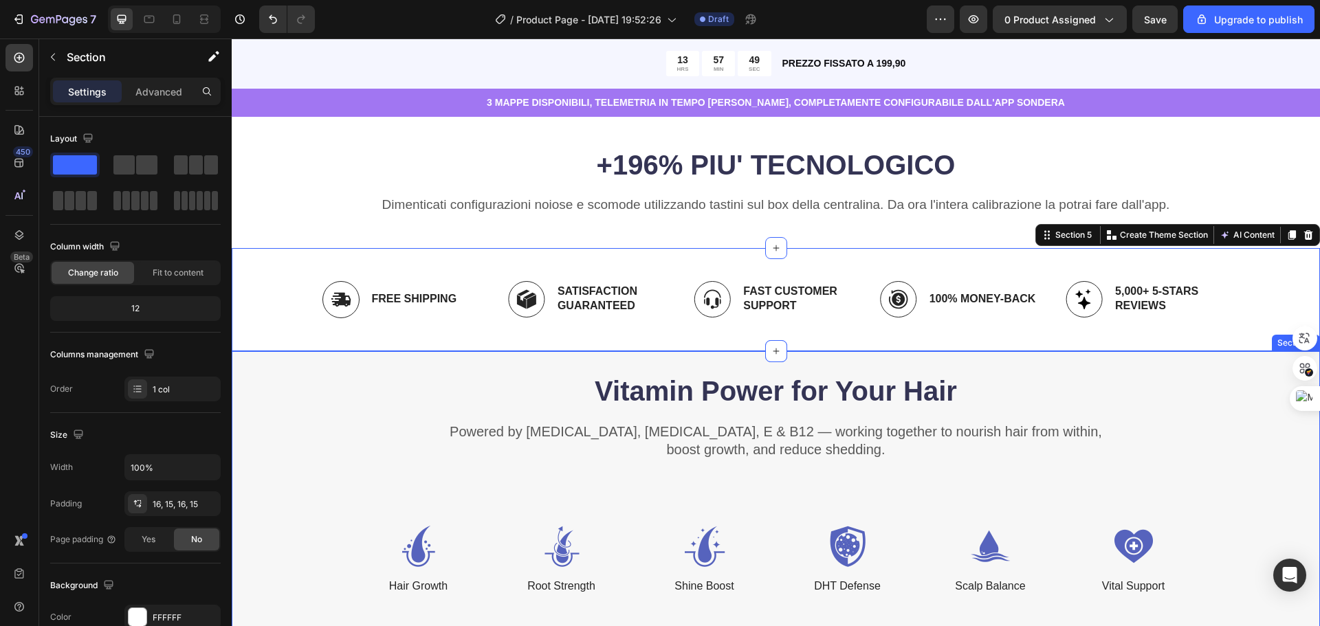
click at [1132, 367] on div "Vitamin Power for Your Hair Heading Powered by Biotin, Vitamin B5, E & B12 — wo…" at bounding box center [776, 507] width 1089 height 313
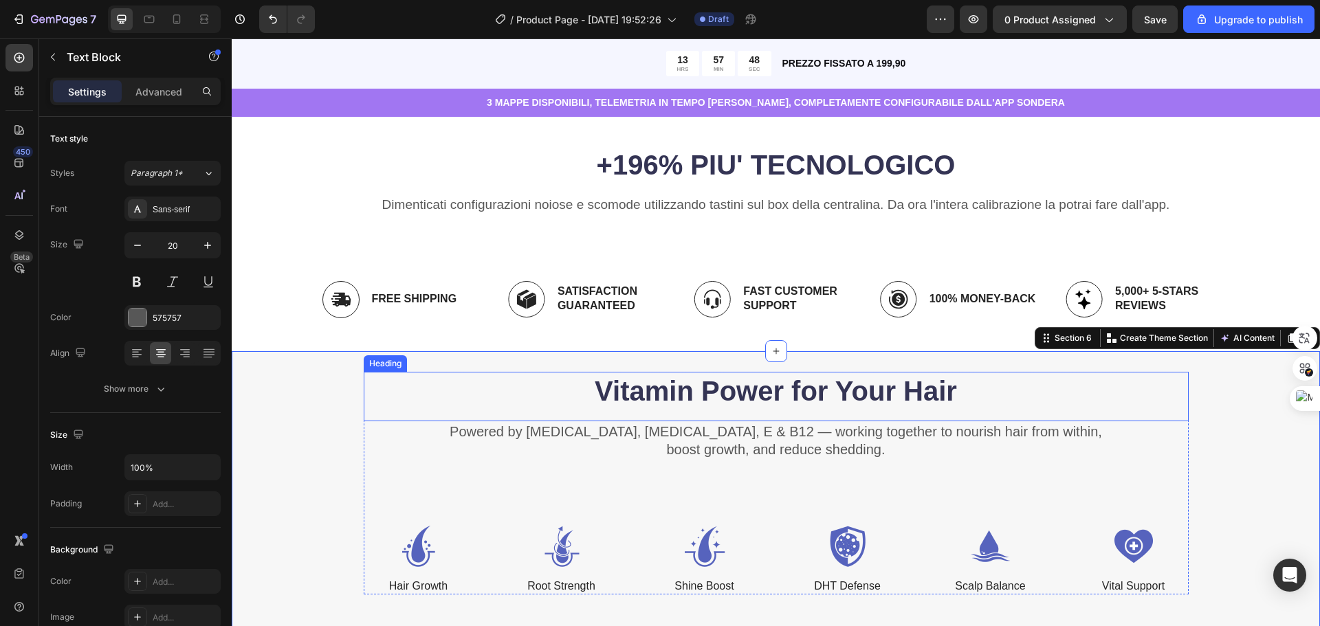
click at [1155, 426] on p "Powered by Biotin, Vitamin B5, E & B12 — working together to nourish hair from …" at bounding box center [776, 441] width 822 height 36
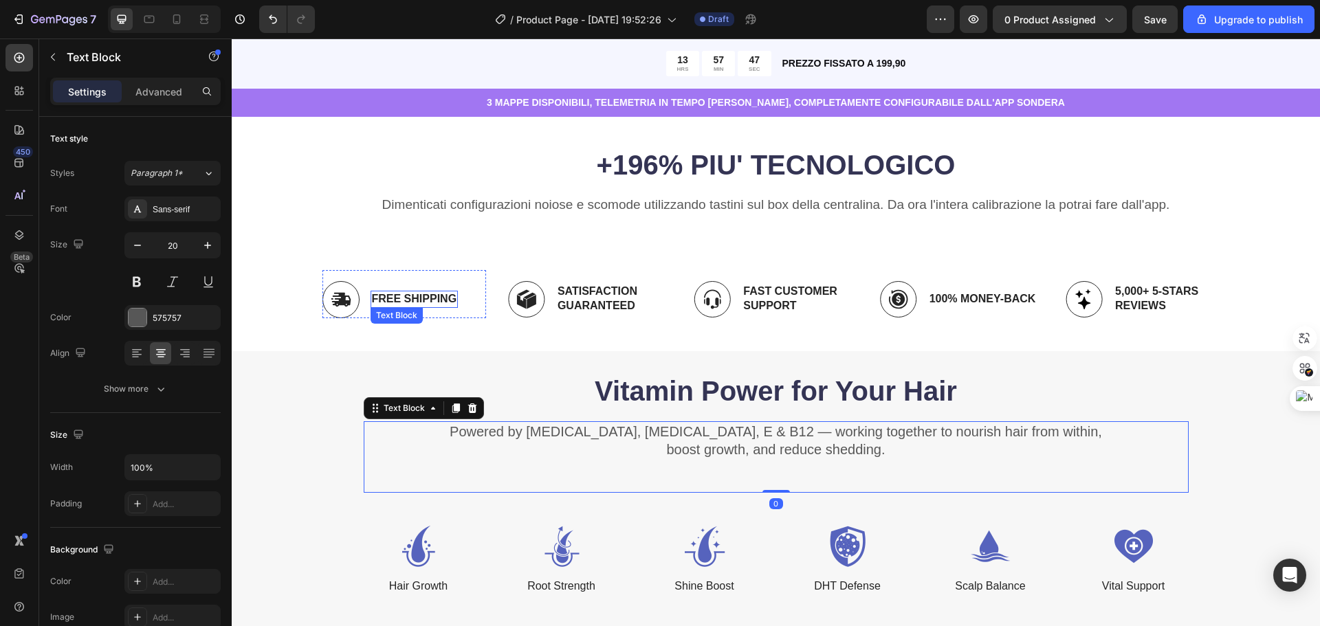
click at [426, 305] on p "Free Shipping" at bounding box center [414, 299] width 85 height 14
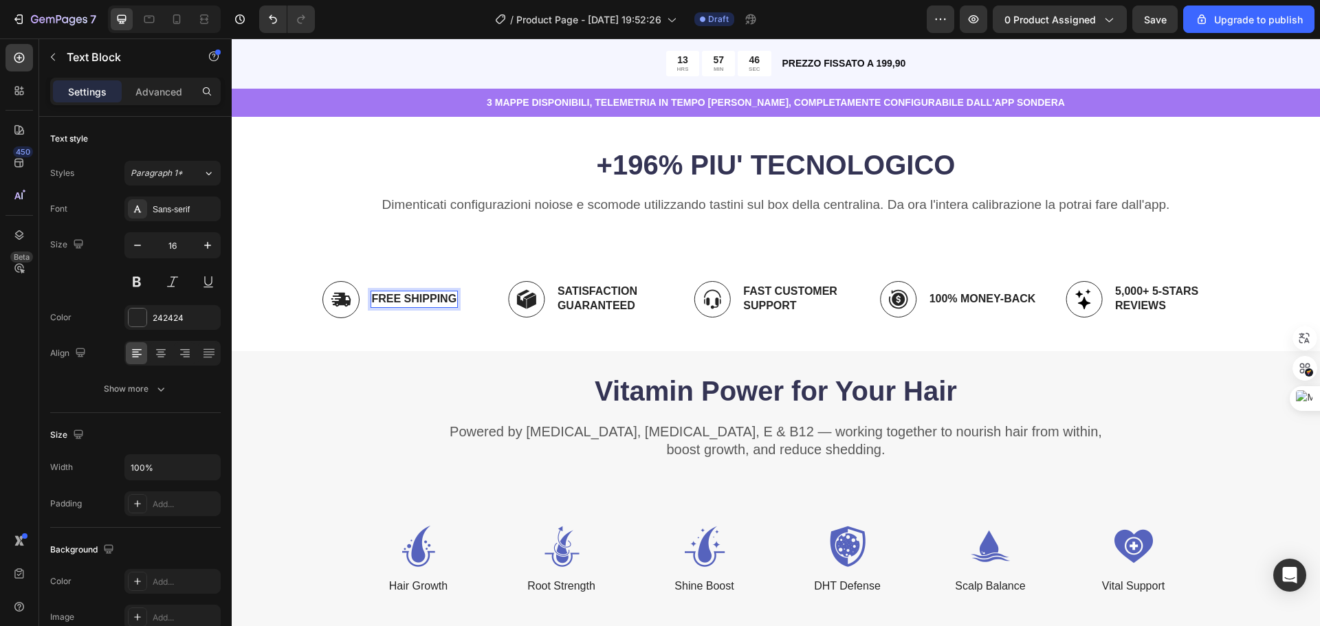
click at [431, 298] on p "Free Shipping" at bounding box center [414, 299] width 85 height 14
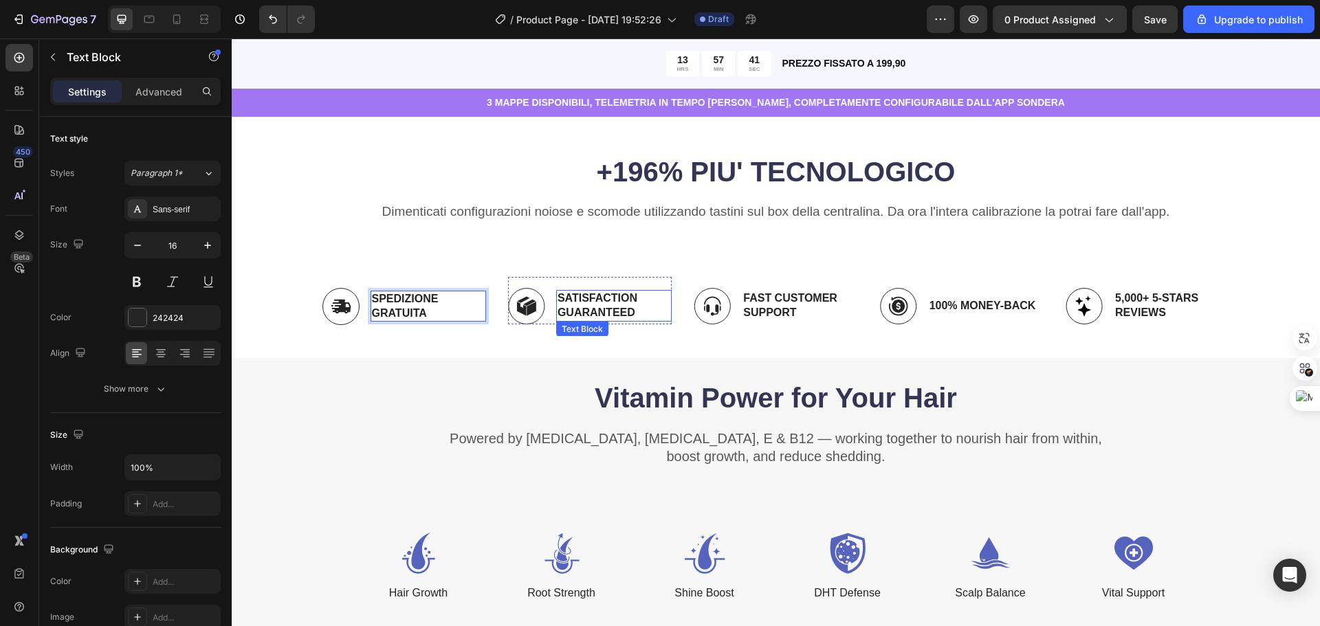
click at [592, 303] on p "Satisfaction Guaranteed" at bounding box center [614, 306] width 113 height 29
click at [785, 304] on p "Fast Customer Support" at bounding box center [799, 306] width 113 height 29
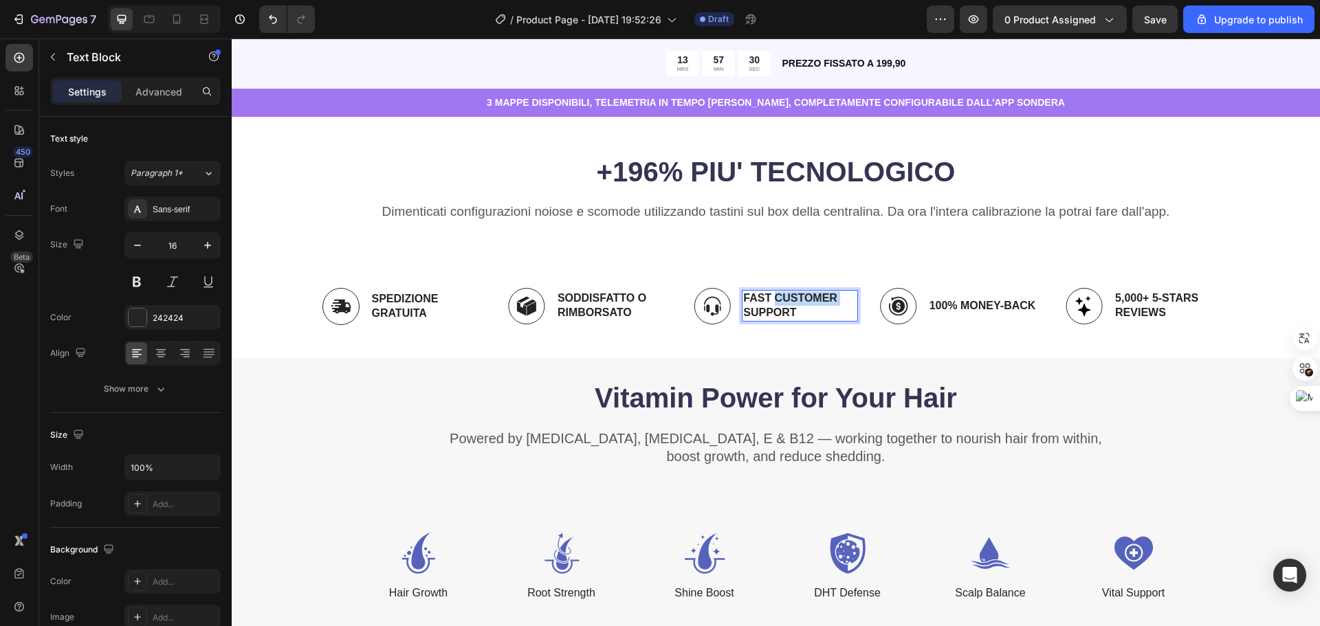
click at [785, 304] on p "Fast Customer Support" at bounding box center [799, 306] width 113 height 29
click at [996, 303] on p "100% Money-Back" at bounding box center [983, 306] width 107 height 14
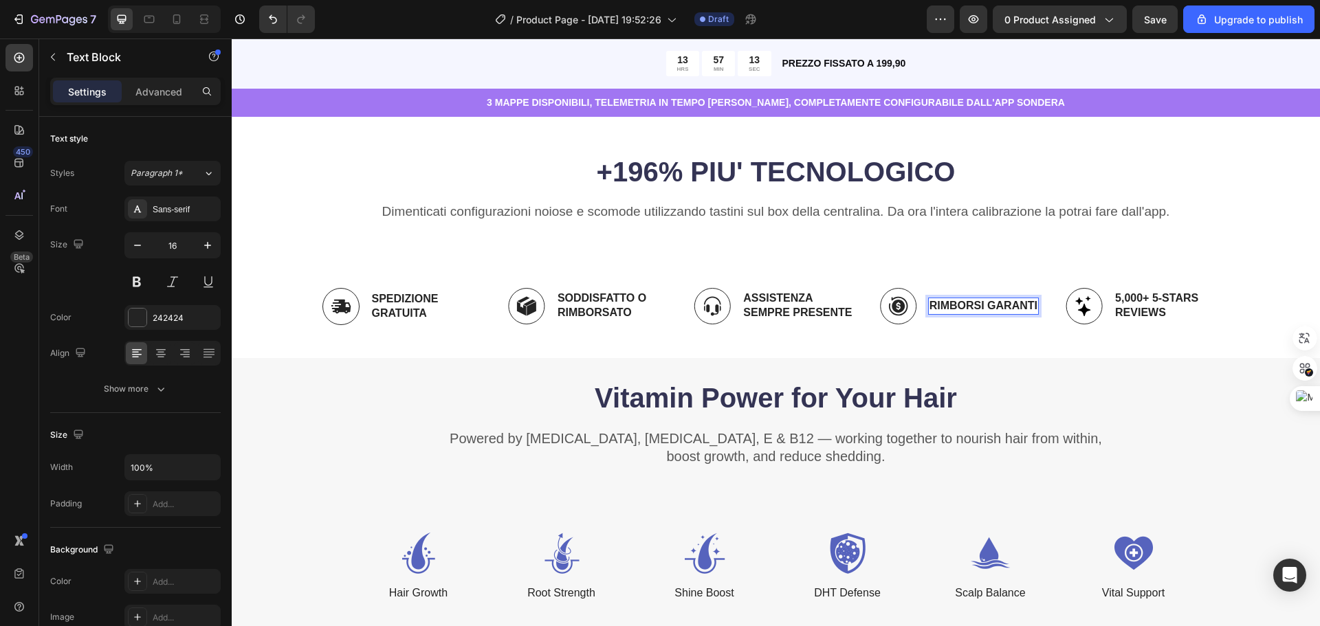
scroll to position [536, 0]
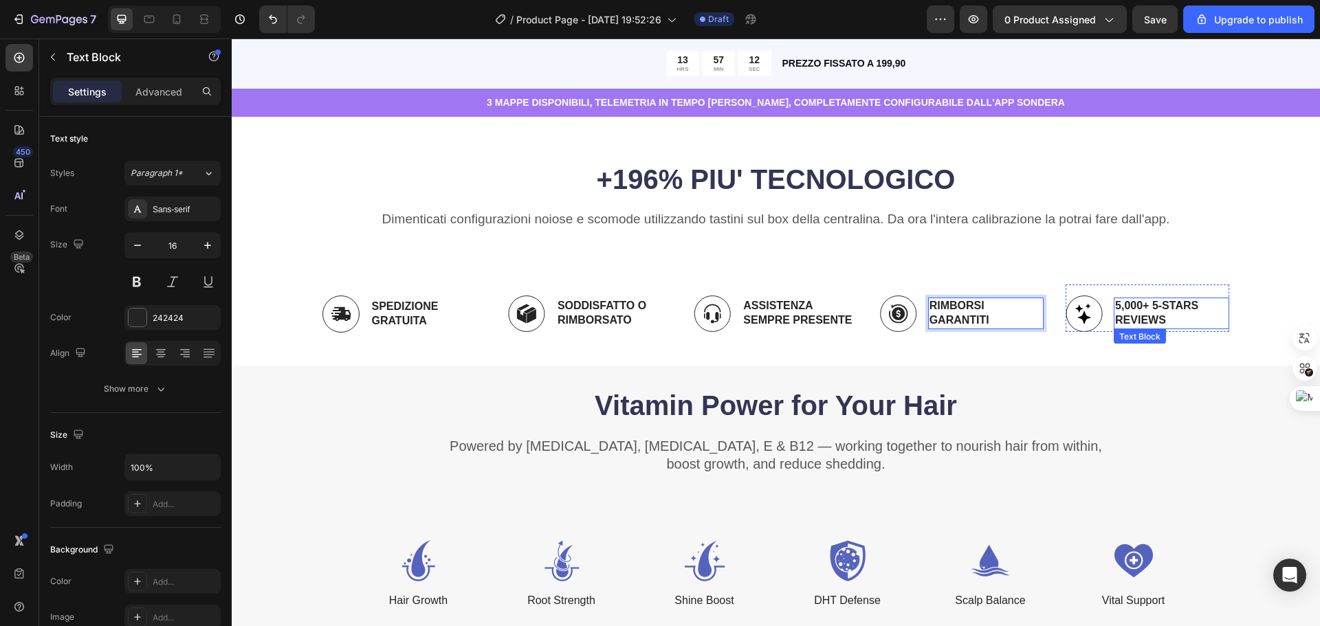
click at [1156, 310] on p "5,000+ 5-Stars Reviews" at bounding box center [1171, 313] width 113 height 29
click at [1156, 309] on p "5,000+ 5-Stars Reviews" at bounding box center [1171, 313] width 113 height 29
click at [1258, 435] on div "Vitamin Power for Your Hair Heading Powered by Biotin, Vitamin B5, E & B12 — wo…" at bounding box center [776, 522] width 1089 height 313
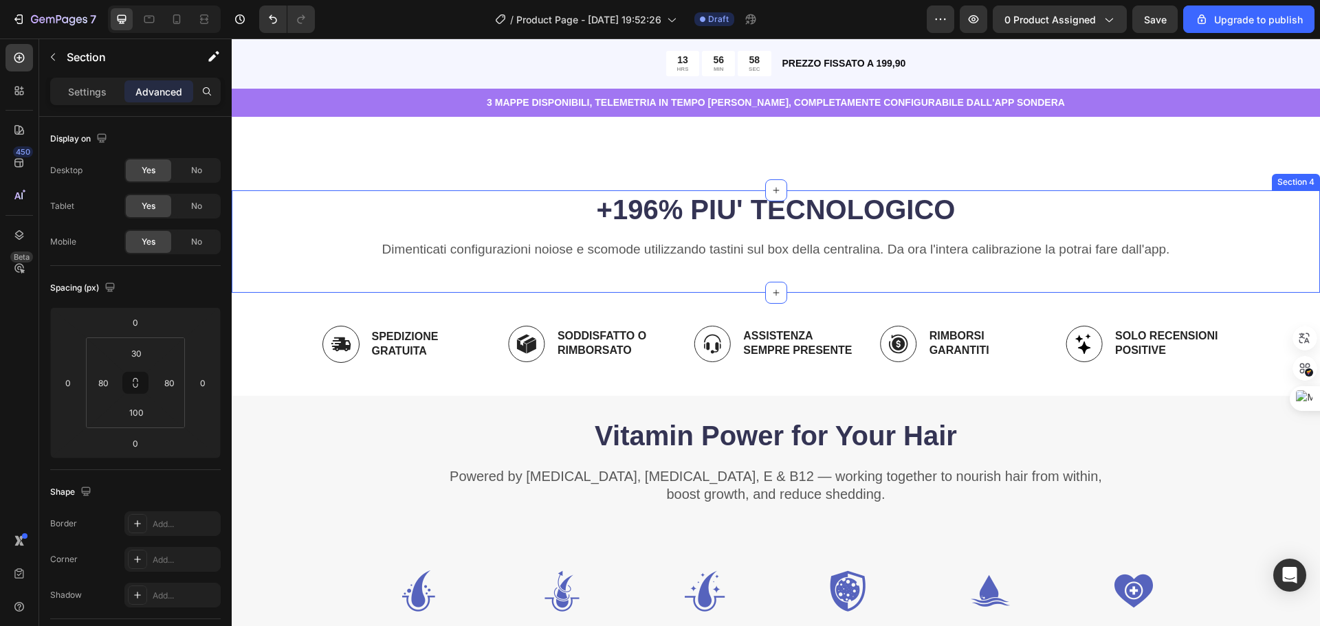
scroll to position [688, 0]
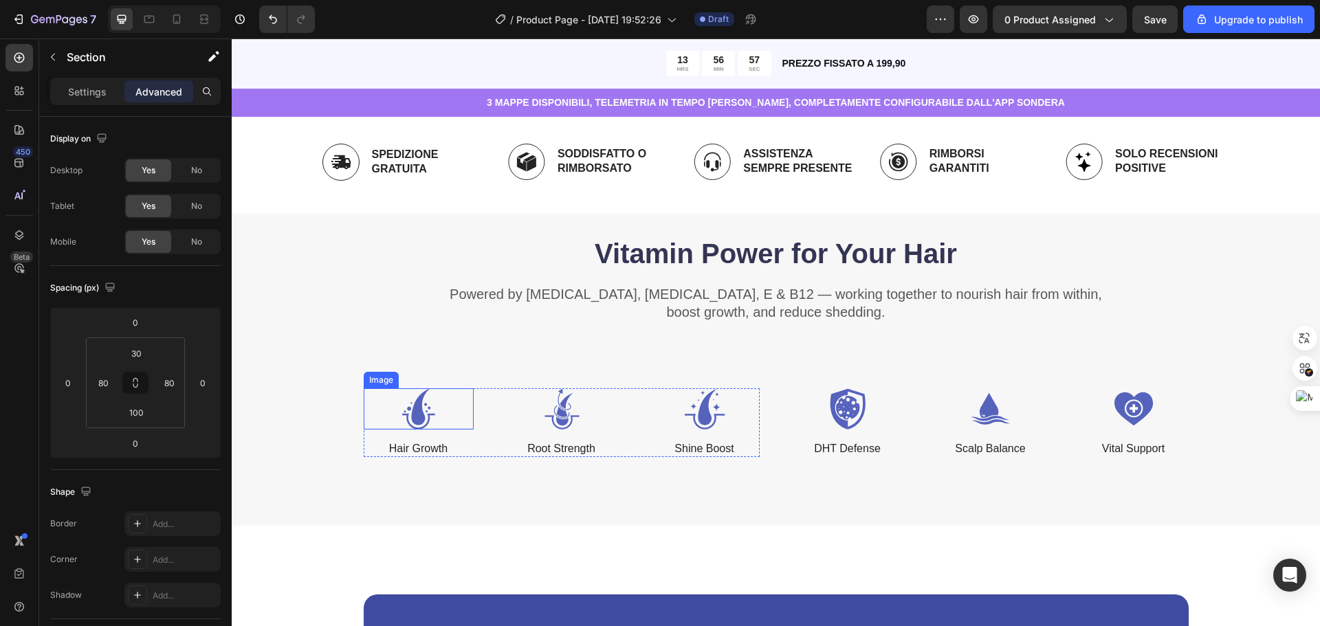
click at [408, 419] on img at bounding box center [419, 409] width 110 height 41
